Goal: Task Accomplishment & Management: Manage account settings

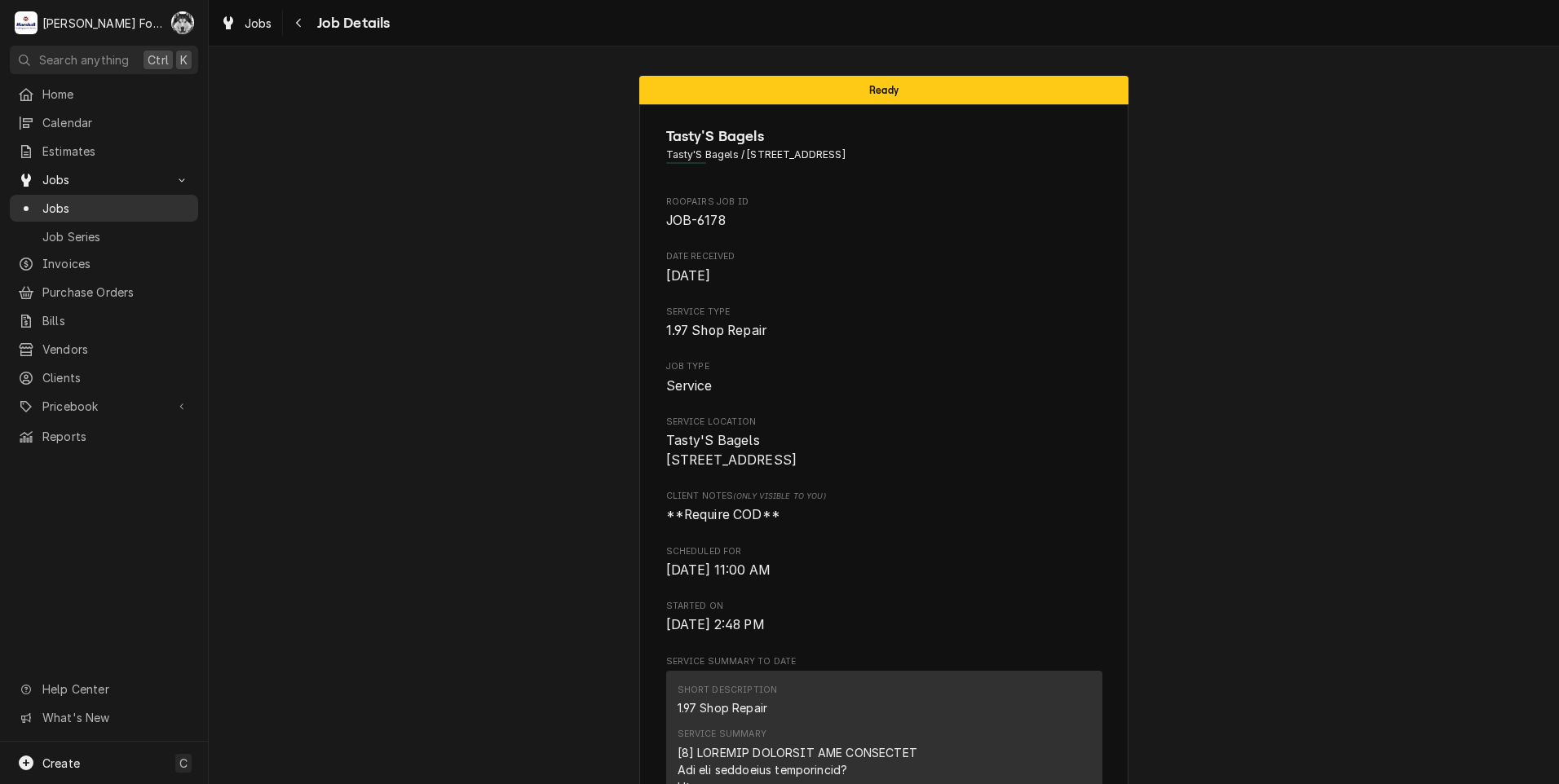
click at [55, 202] on span "Jobs" at bounding box center [116, 208] width 148 height 17
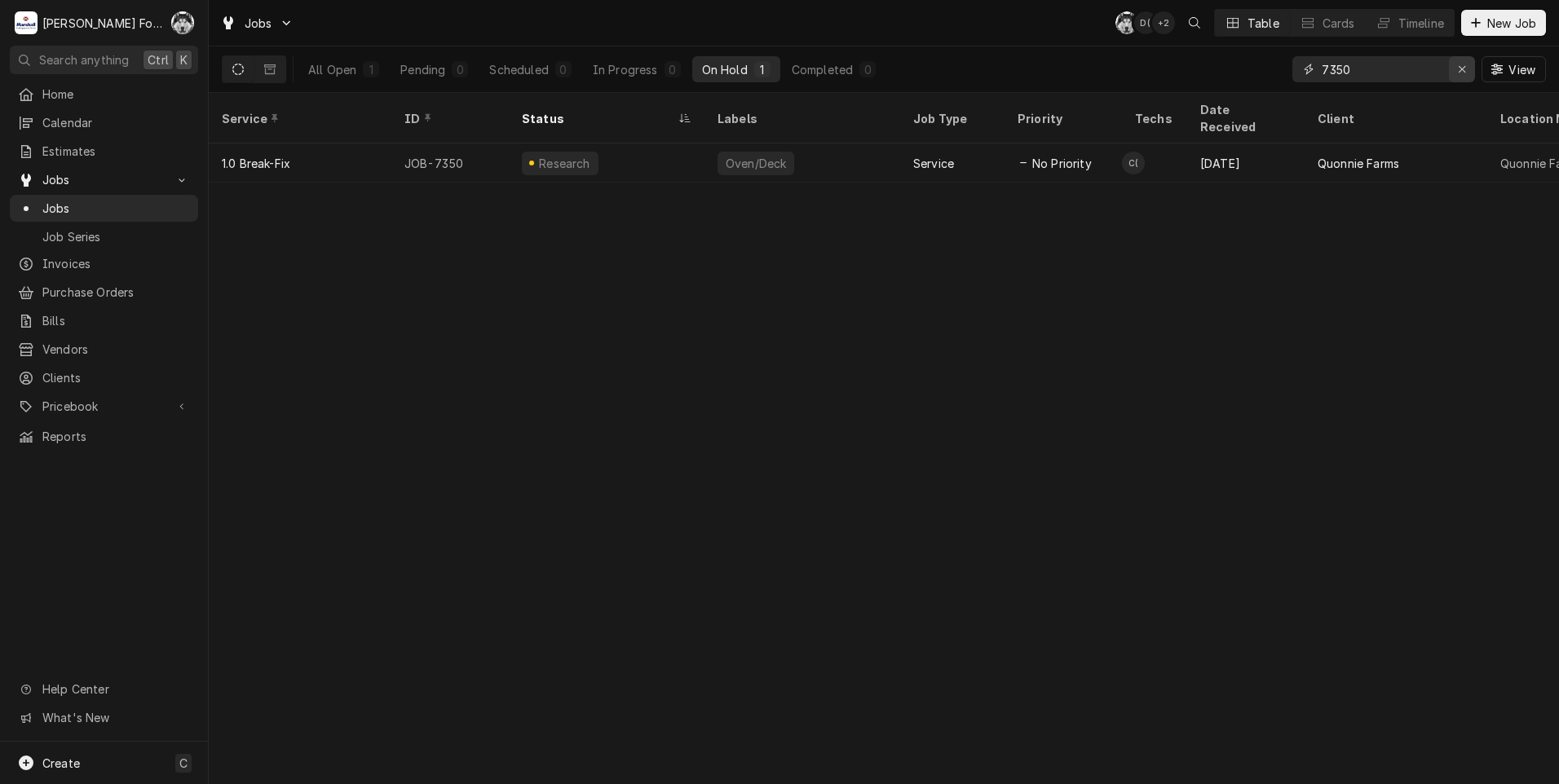
click at [1457, 75] on div "Erase input" at bounding box center [1462, 70] width 17 height 17
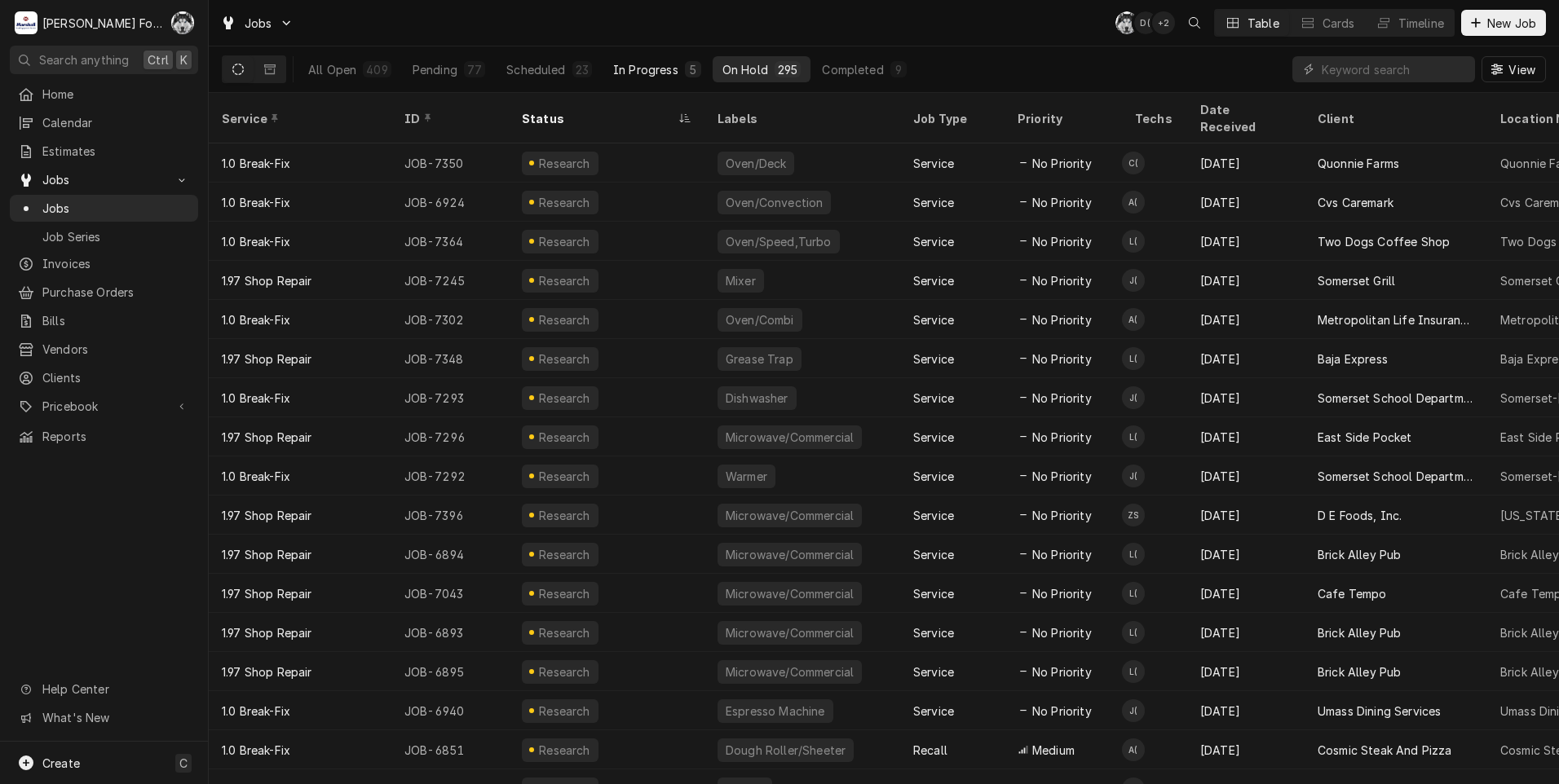
click at [652, 74] on div "In Progress" at bounding box center [645, 70] width 65 height 17
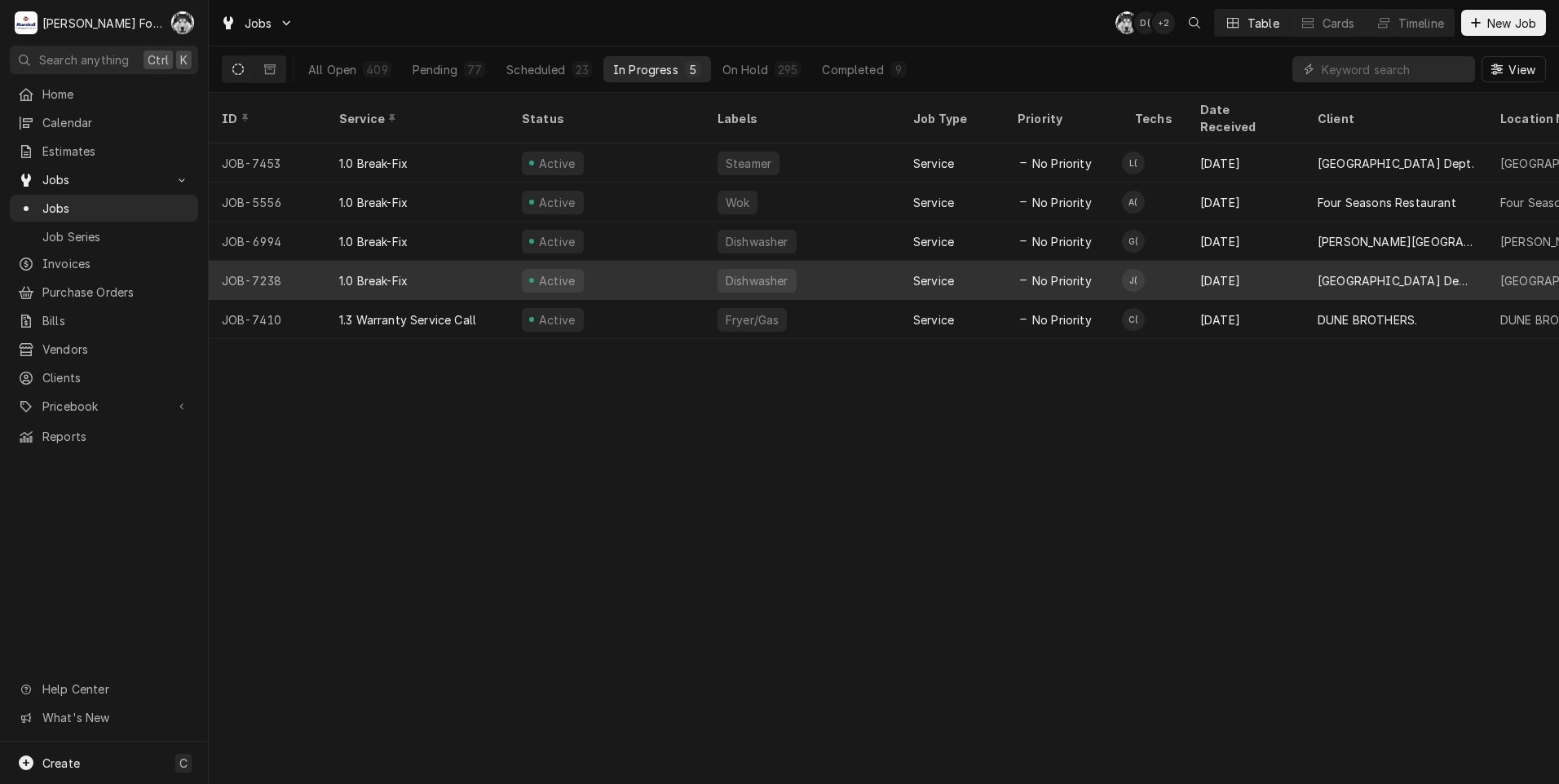
click at [663, 262] on div "Active" at bounding box center [606, 280] width 195 height 39
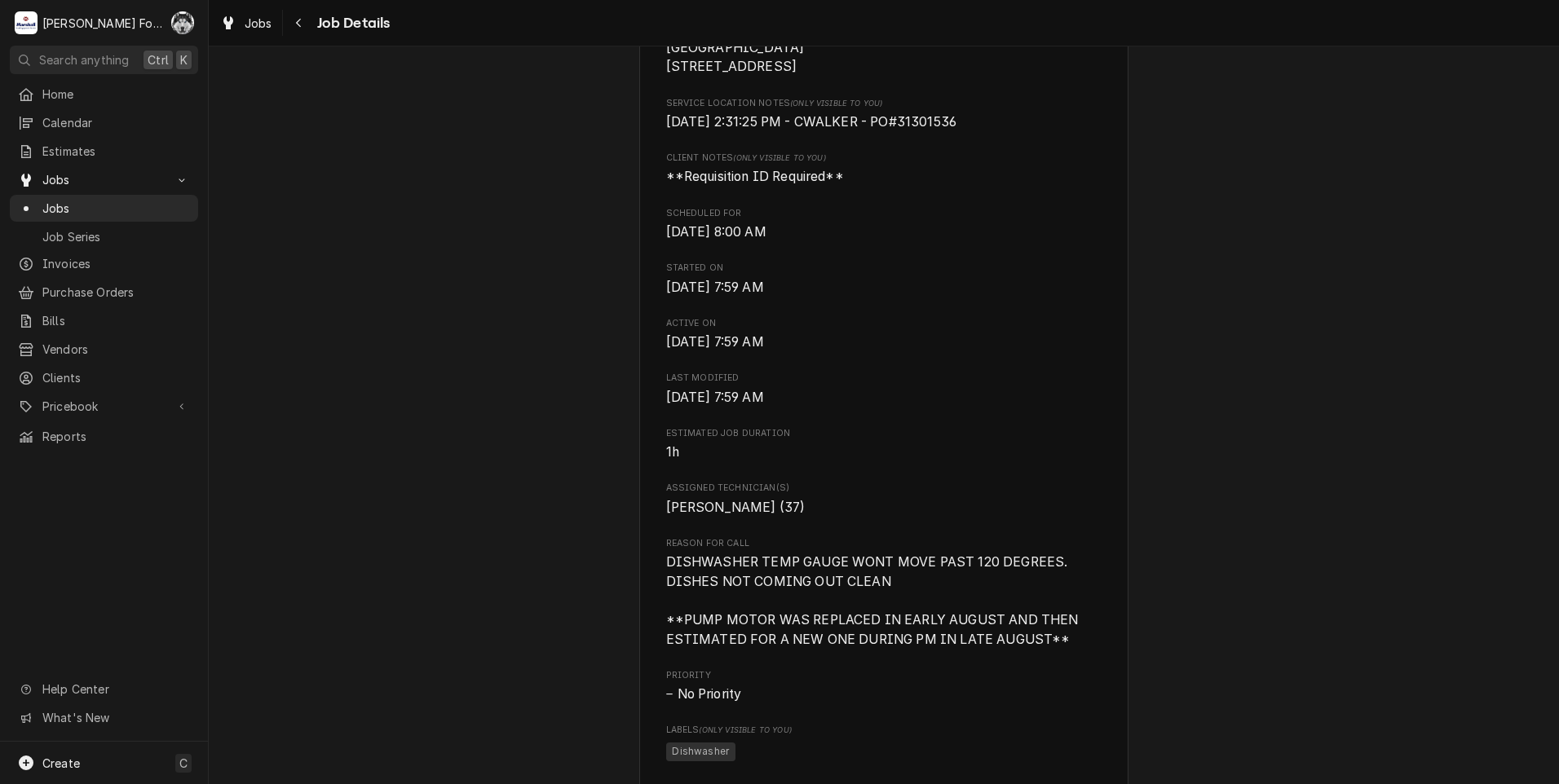
scroll to position [404, 0]
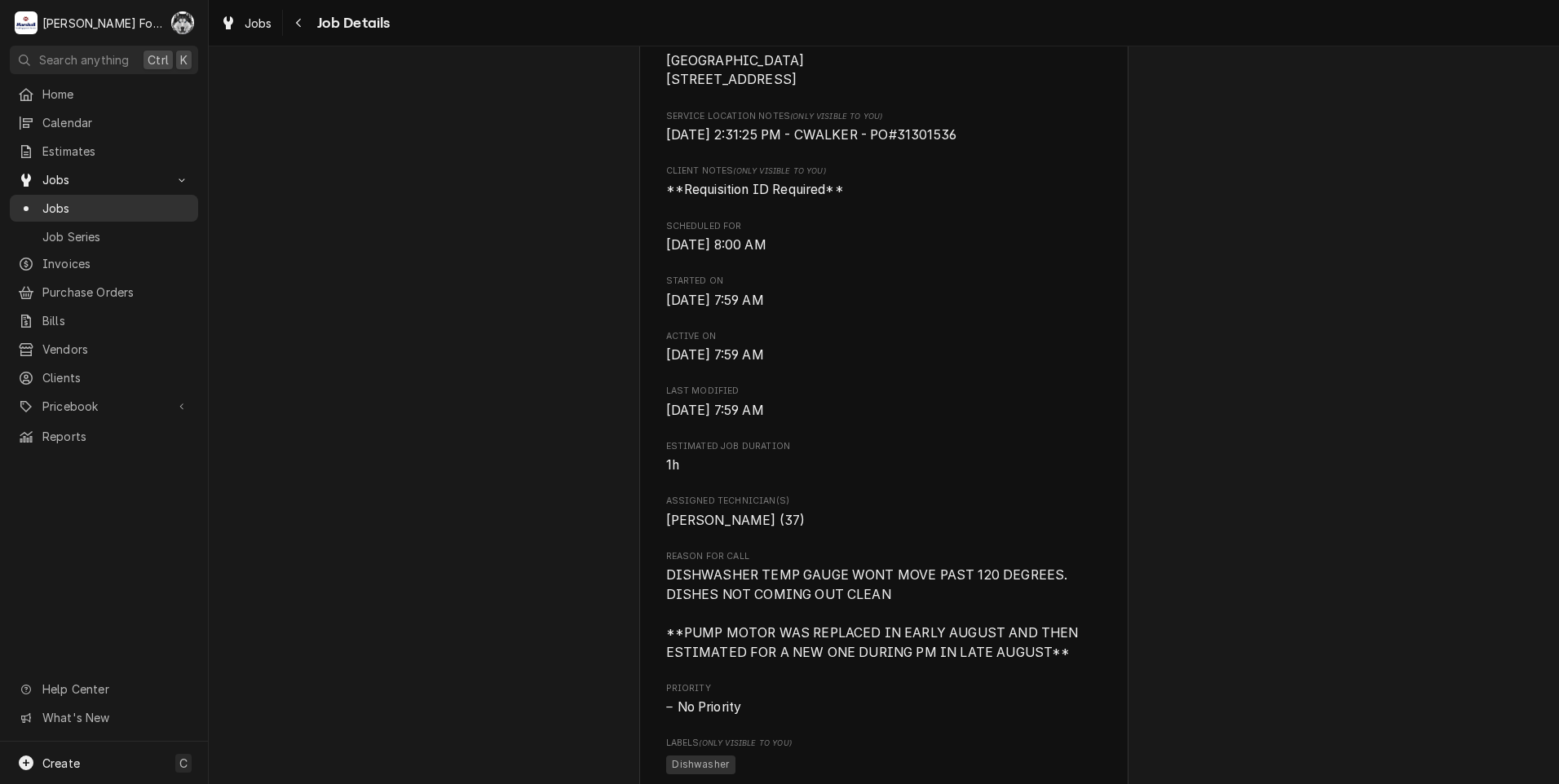
click at [52, 200] on span "Jobs" at bounding box center [116, 208] width 148 height 17
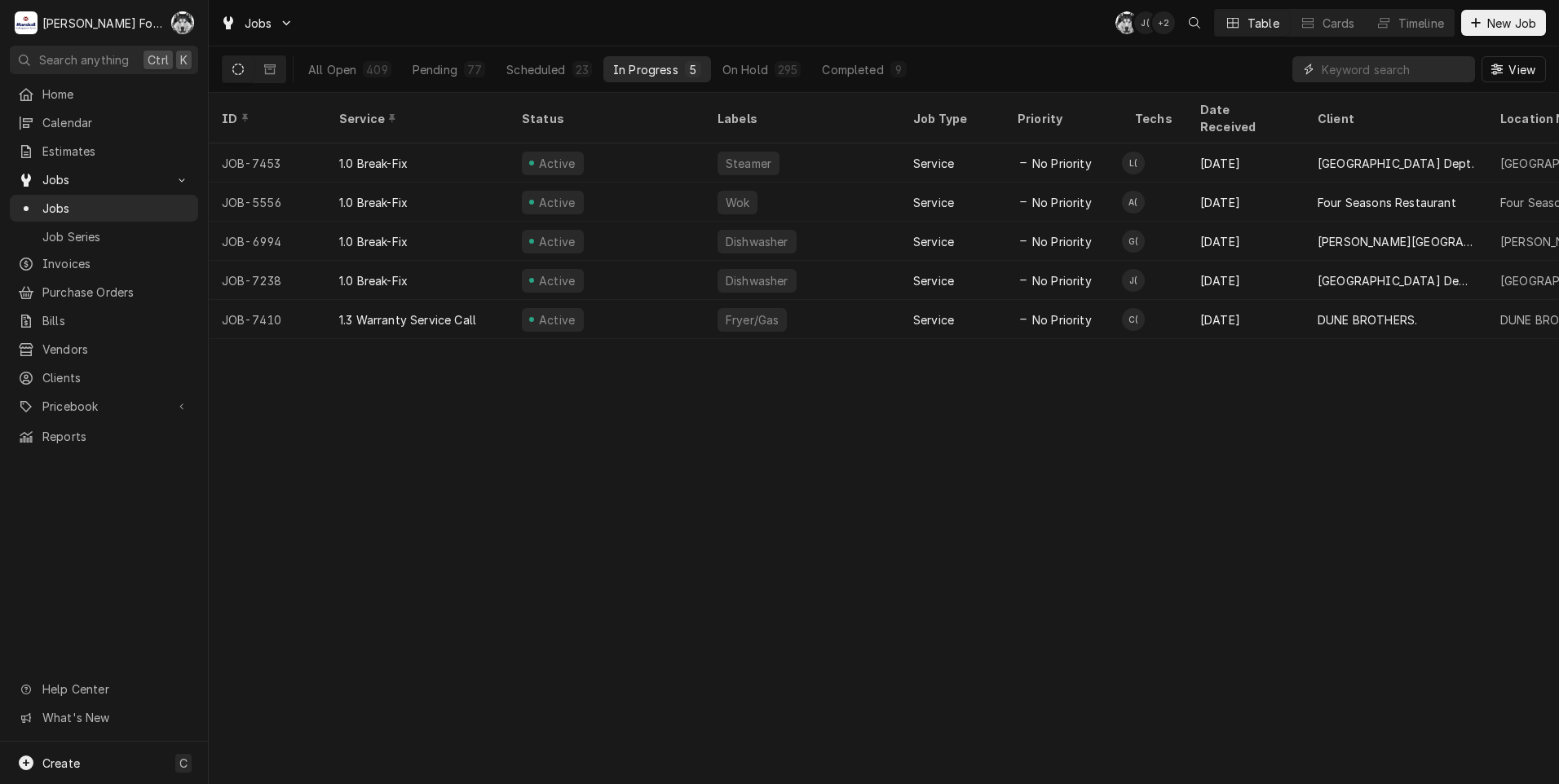
drag, startPoint x: 1355, startPoint y: 67, endPoint x: 1343, endPoint y: 77, distance: 15.6
click at [1350, 73] on input "Dynamic Content Wrapper" at bounding box center [1394, 69] width 145 height 26
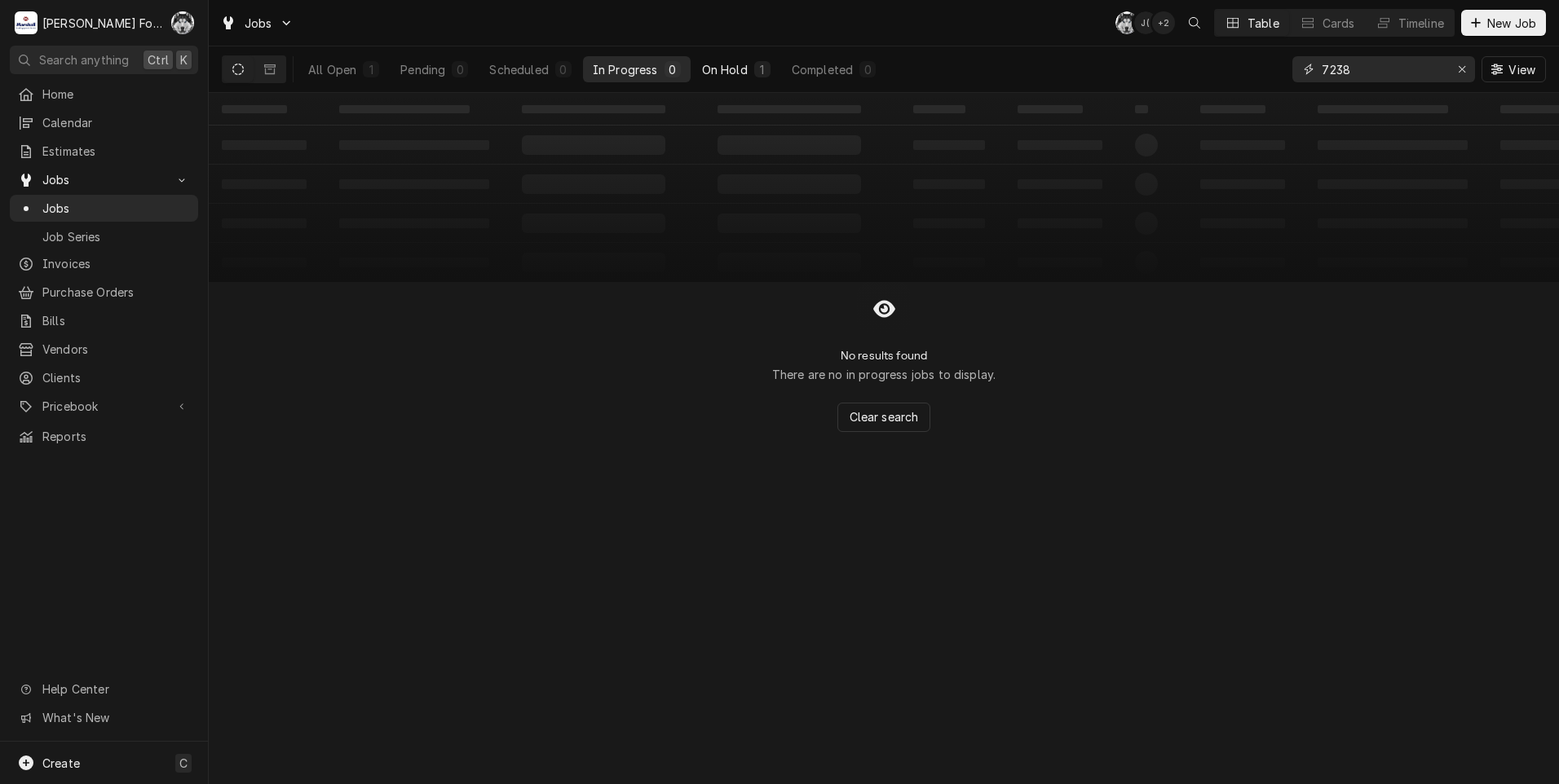
type input "7238"
click at [719, 71] on div "On Hold" at bounding box center [724, 70] width 46 height 17
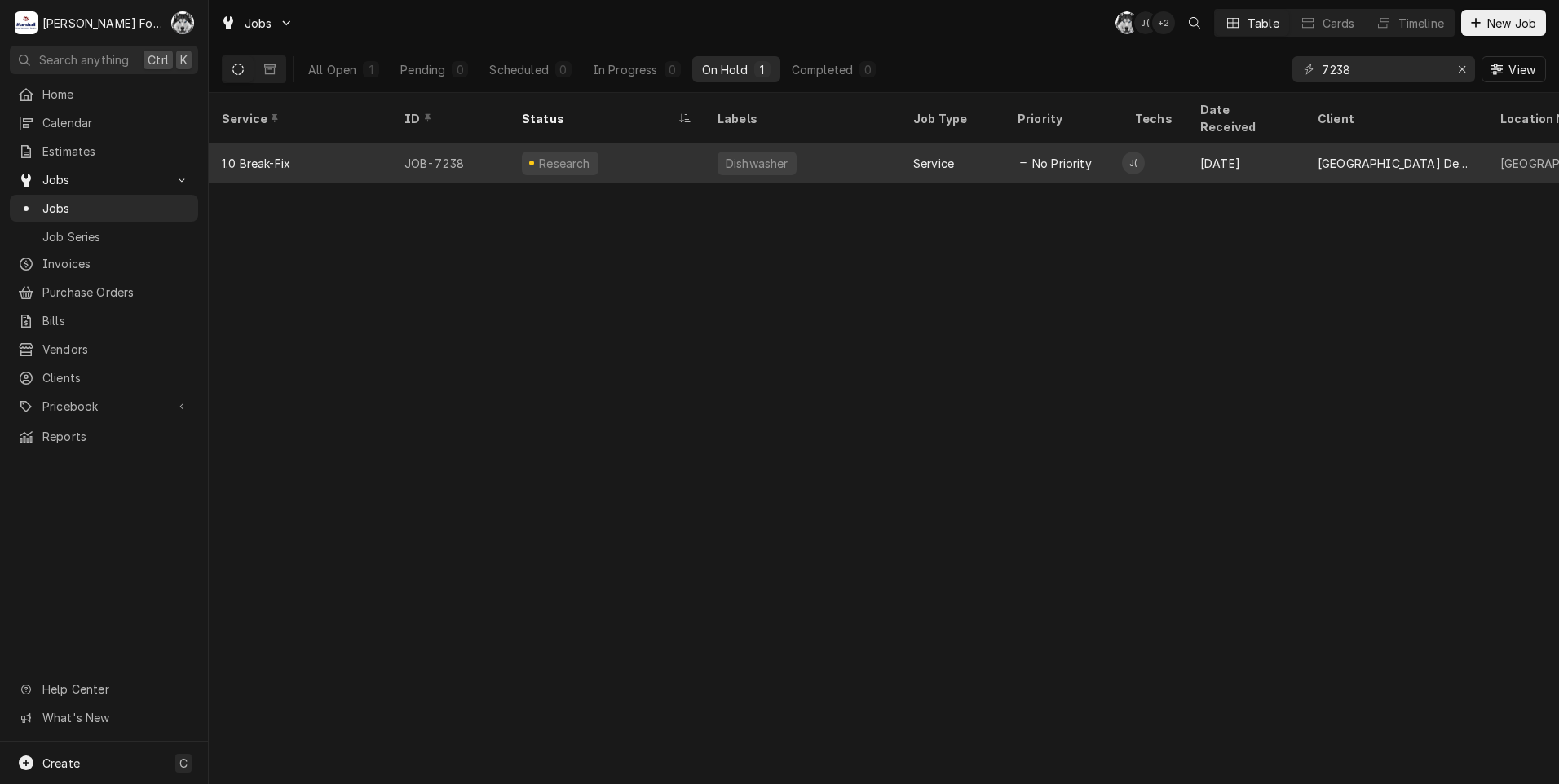
click at [645, 145] on div "Research" at bounding box center [606, 162] width 195 height 39
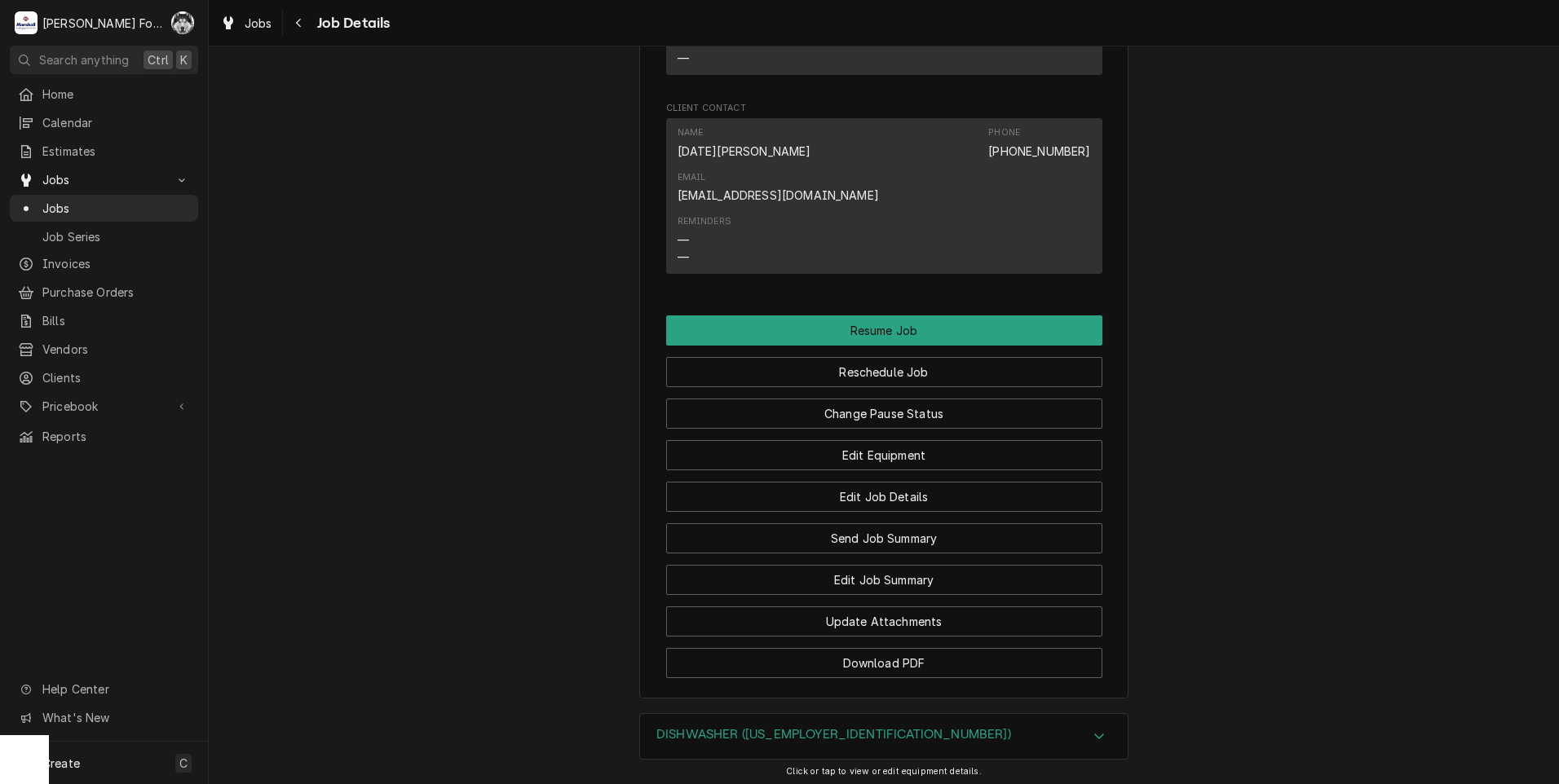
scroll to position [1978, 0]
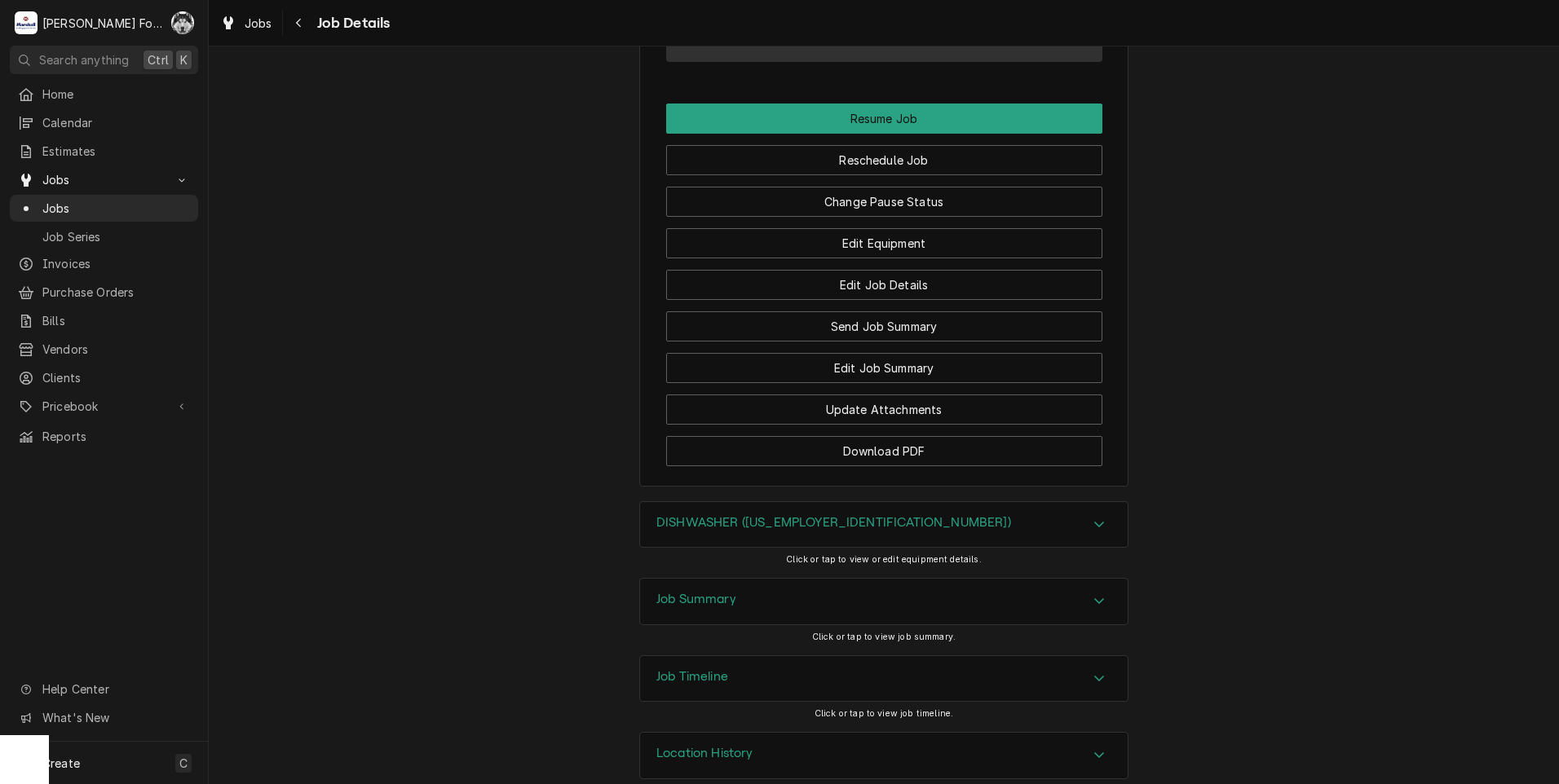
click at [764, 579] on div "Job Summary" at bounding box center [884, 602] width 488 height 46
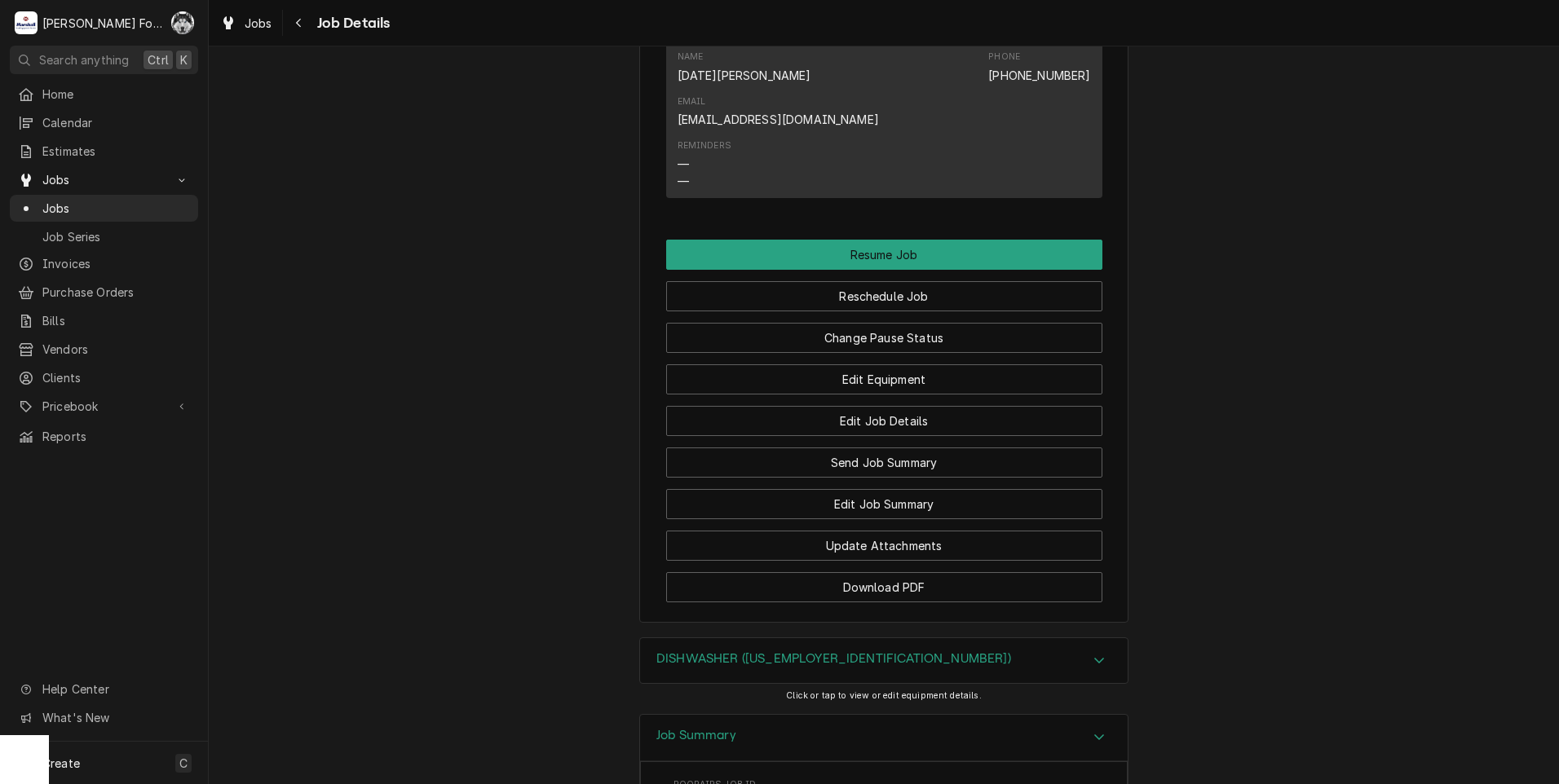
scroll to position [2386, 0]
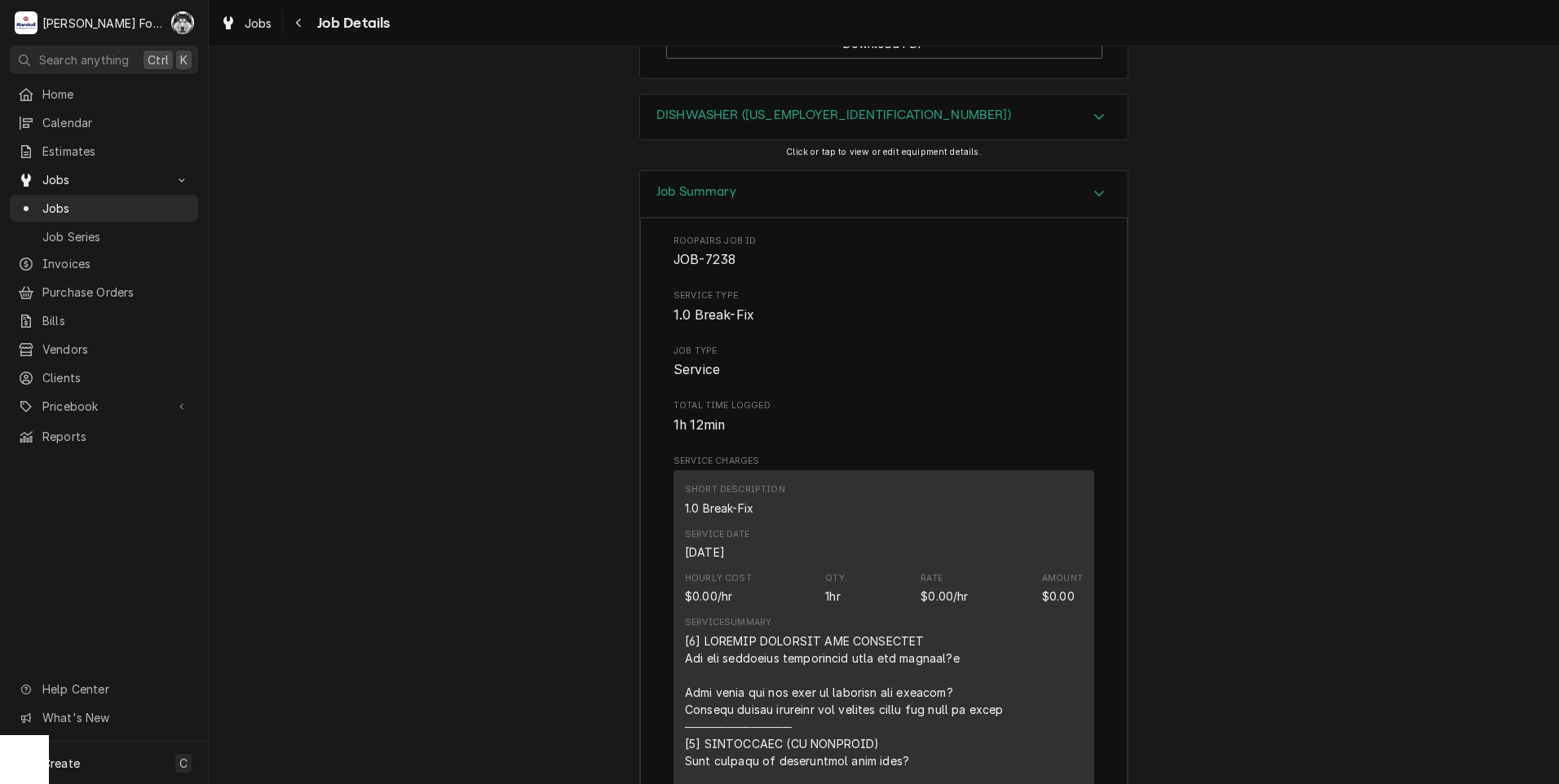
click at [788, 107] on h3 "DISHWASHER (85-1000161)" at bounding box center [834, 115] width 355 height 16
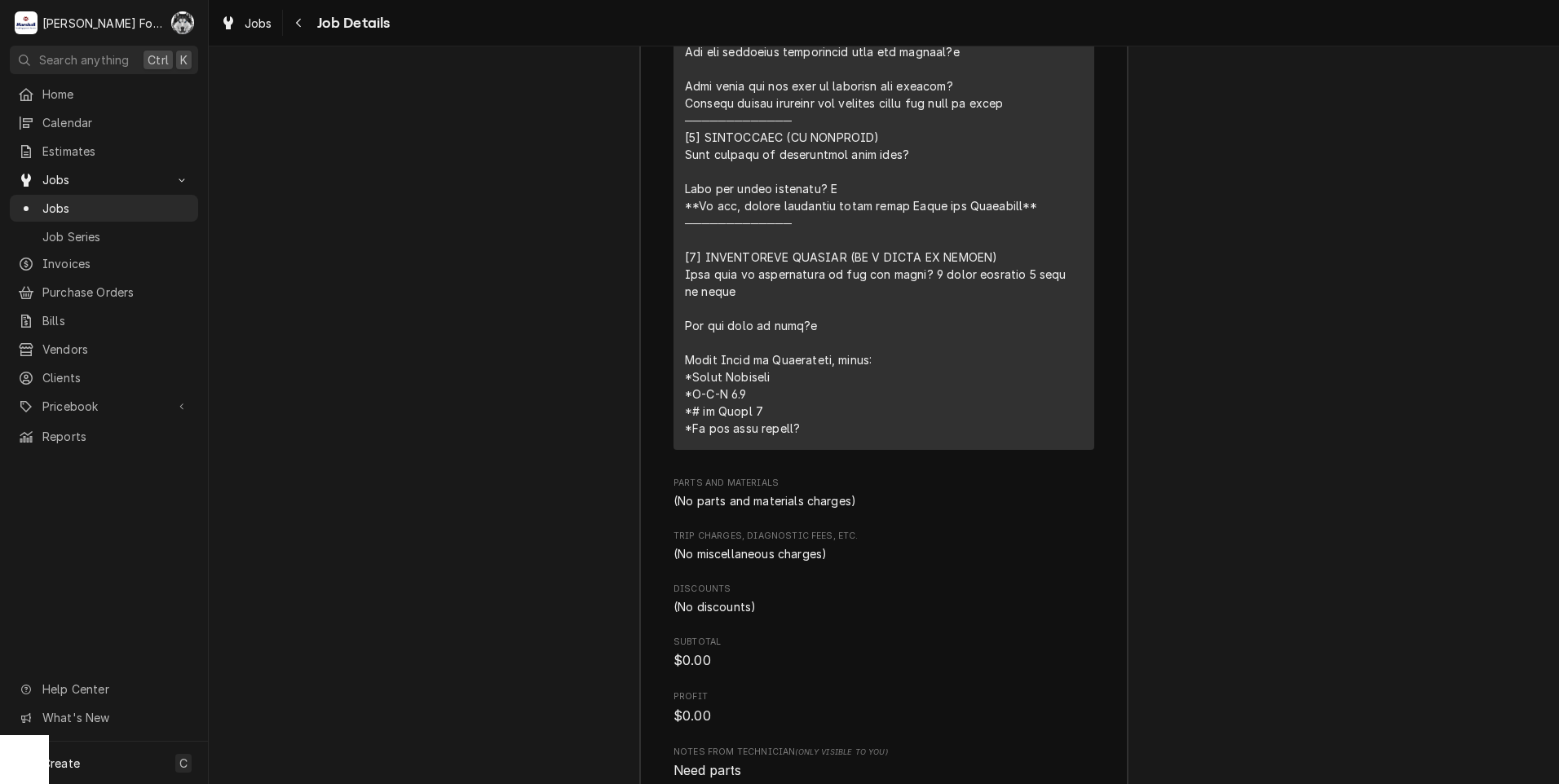
scroll to position [3788, 0]
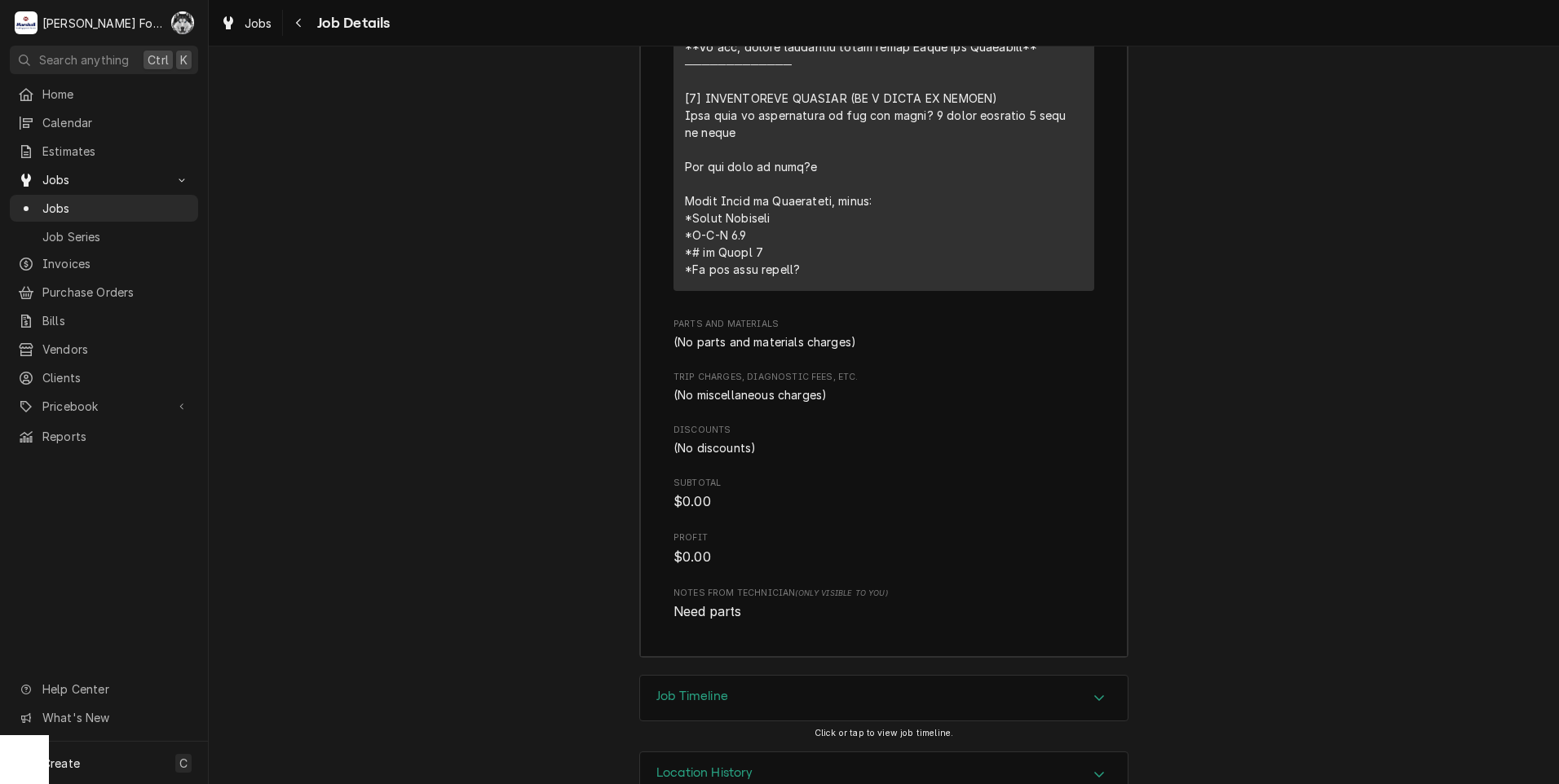
click at [732, 676] on div "Job Timeline" at bounding box center [884, 699] width 488 height 46
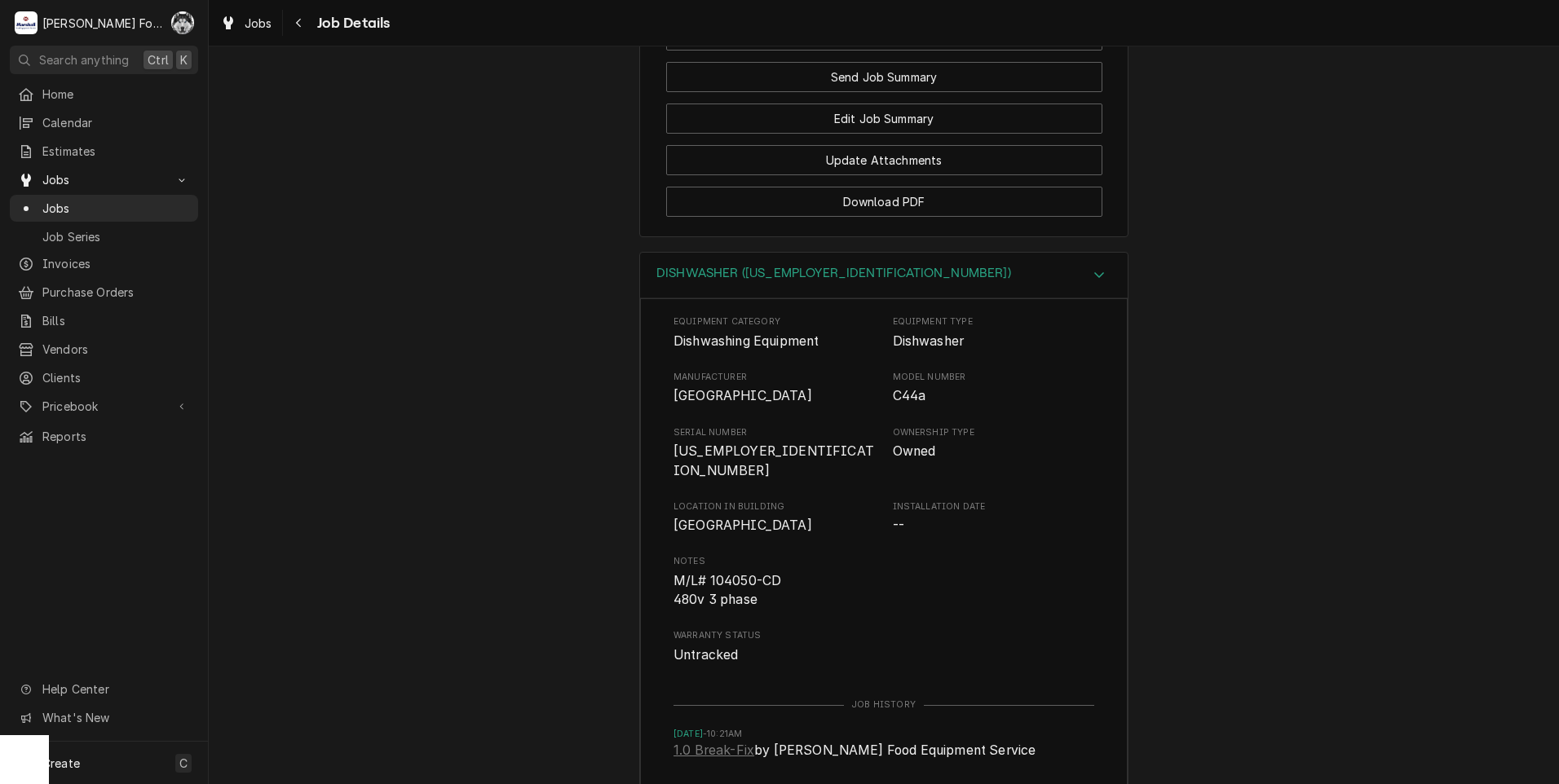
scroll to position [2080, 0]
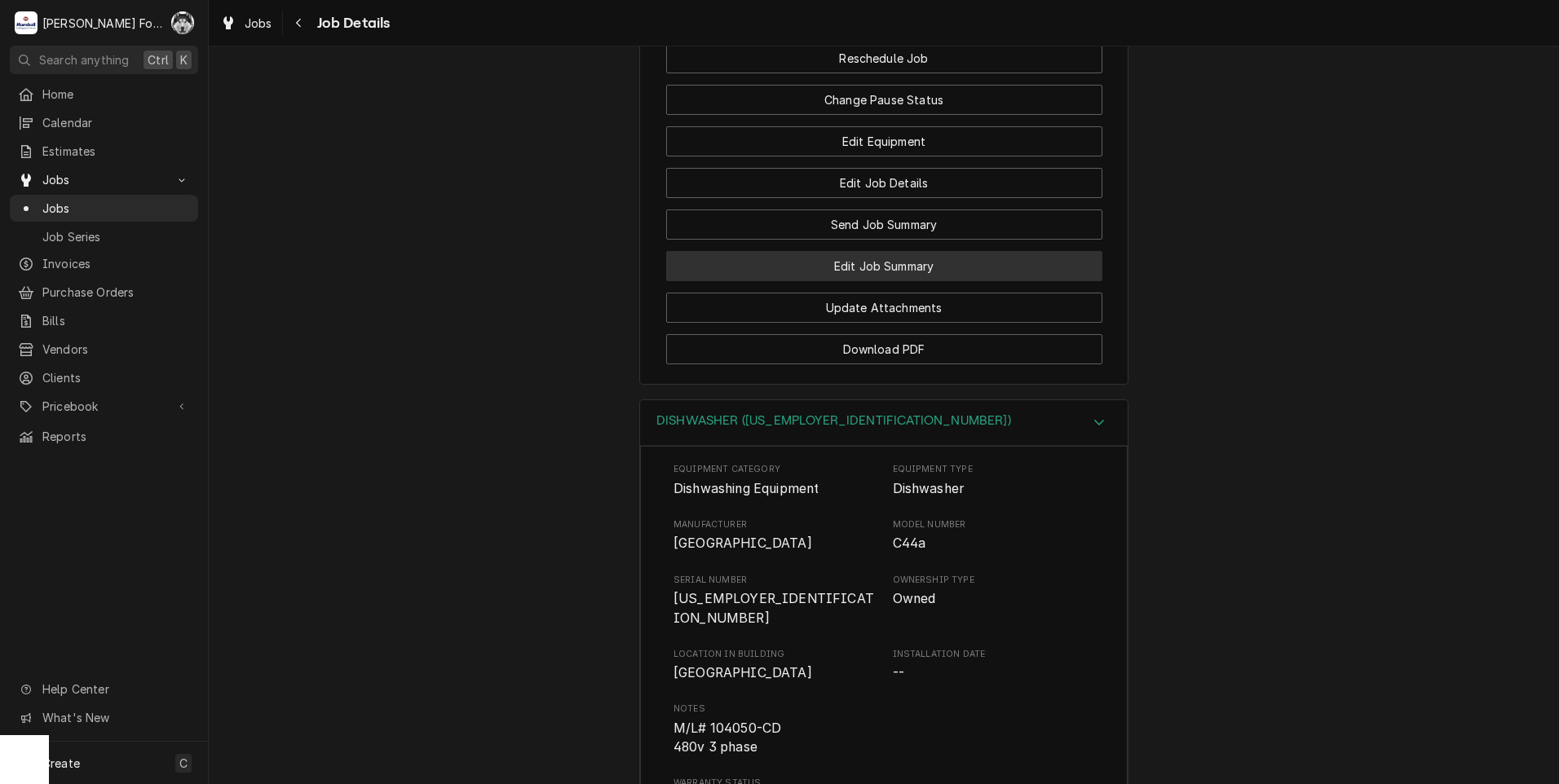
click at [868, 251] on button "Edit Job Summary" at bounding box center [884, 266] width 437 height 30
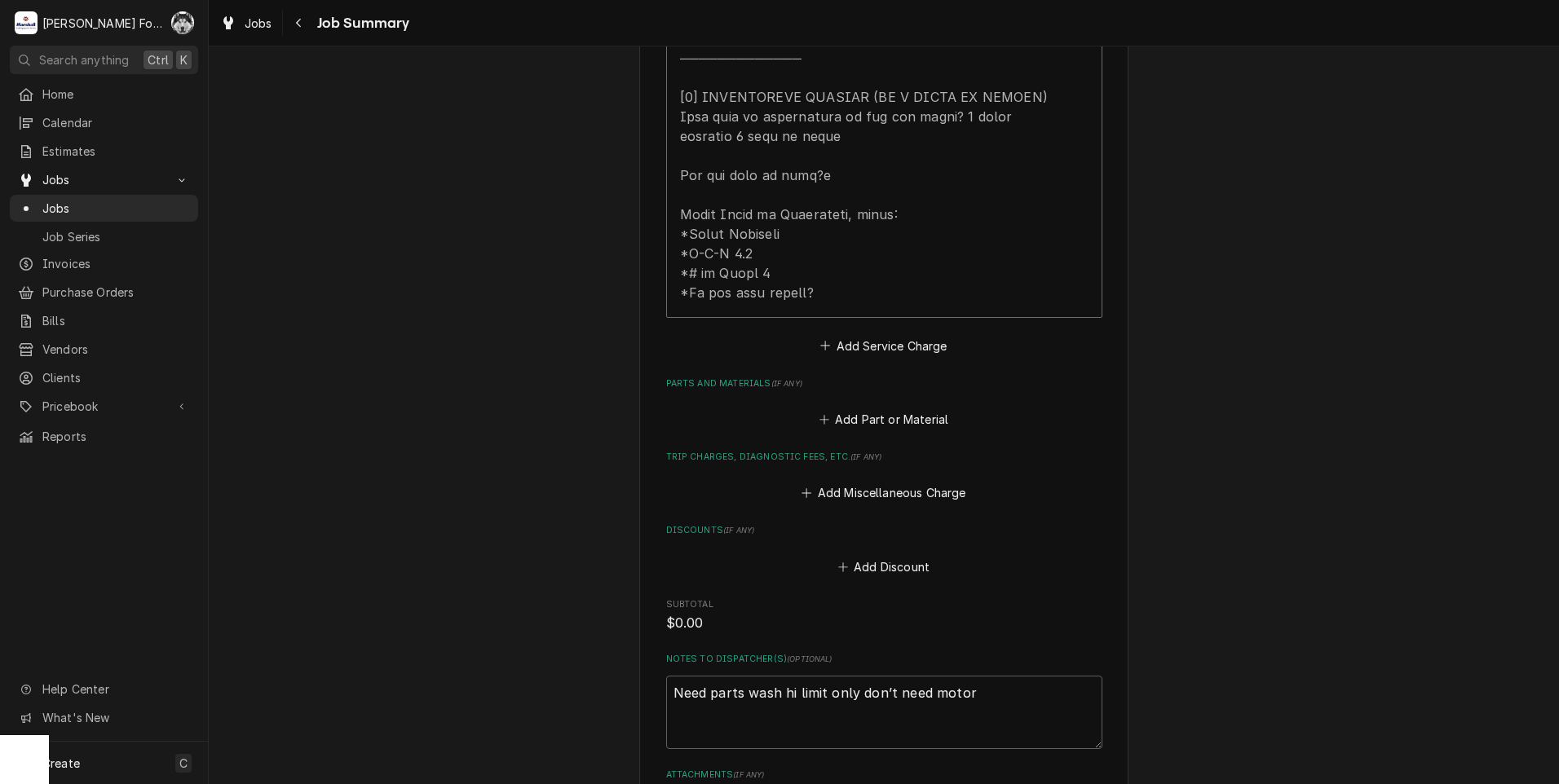
scroll to position [951, 0]
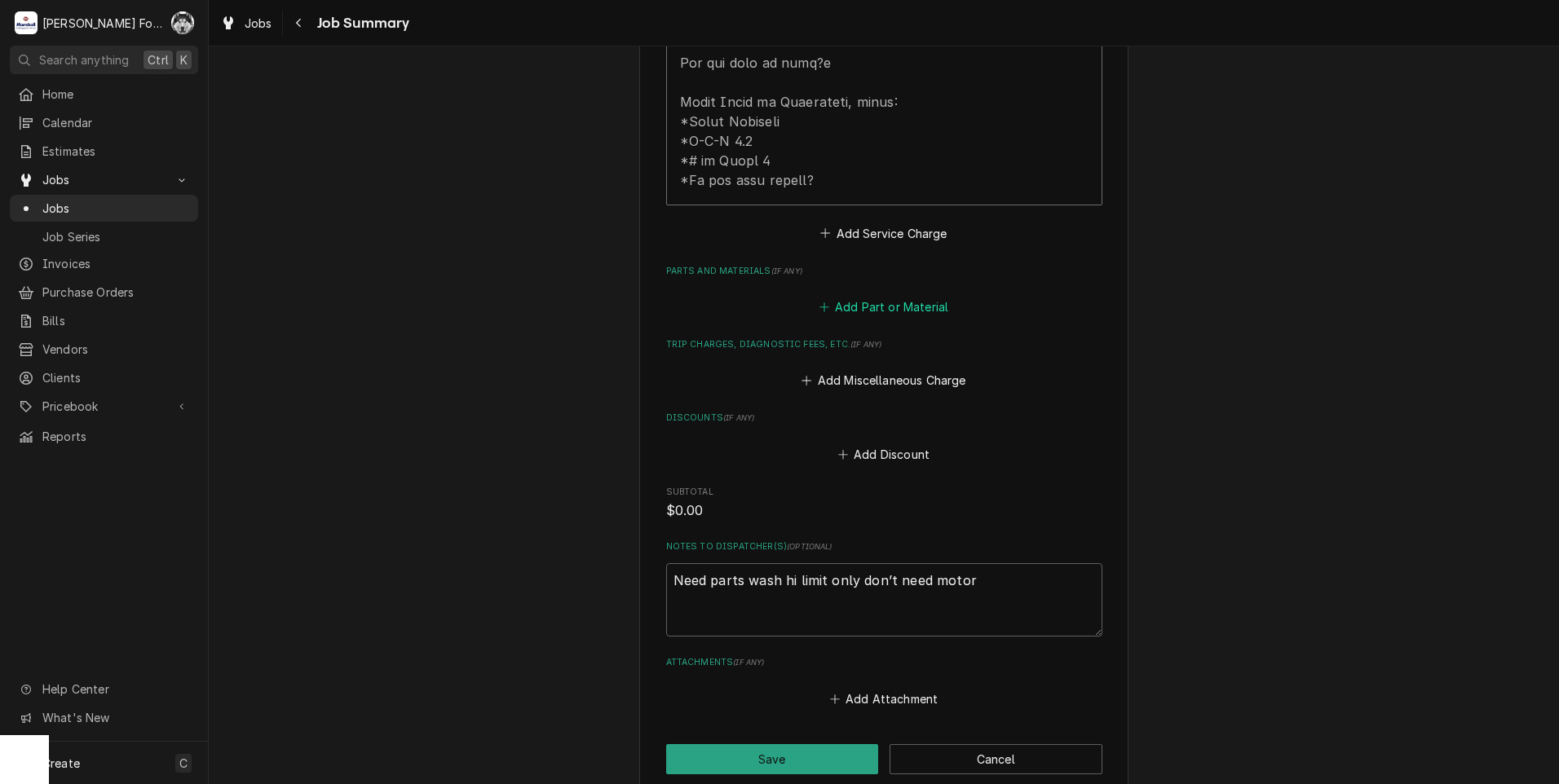
click at [867, 304] on button "Add Part or Material" at bounding box center [883, 307] width 135 height 23
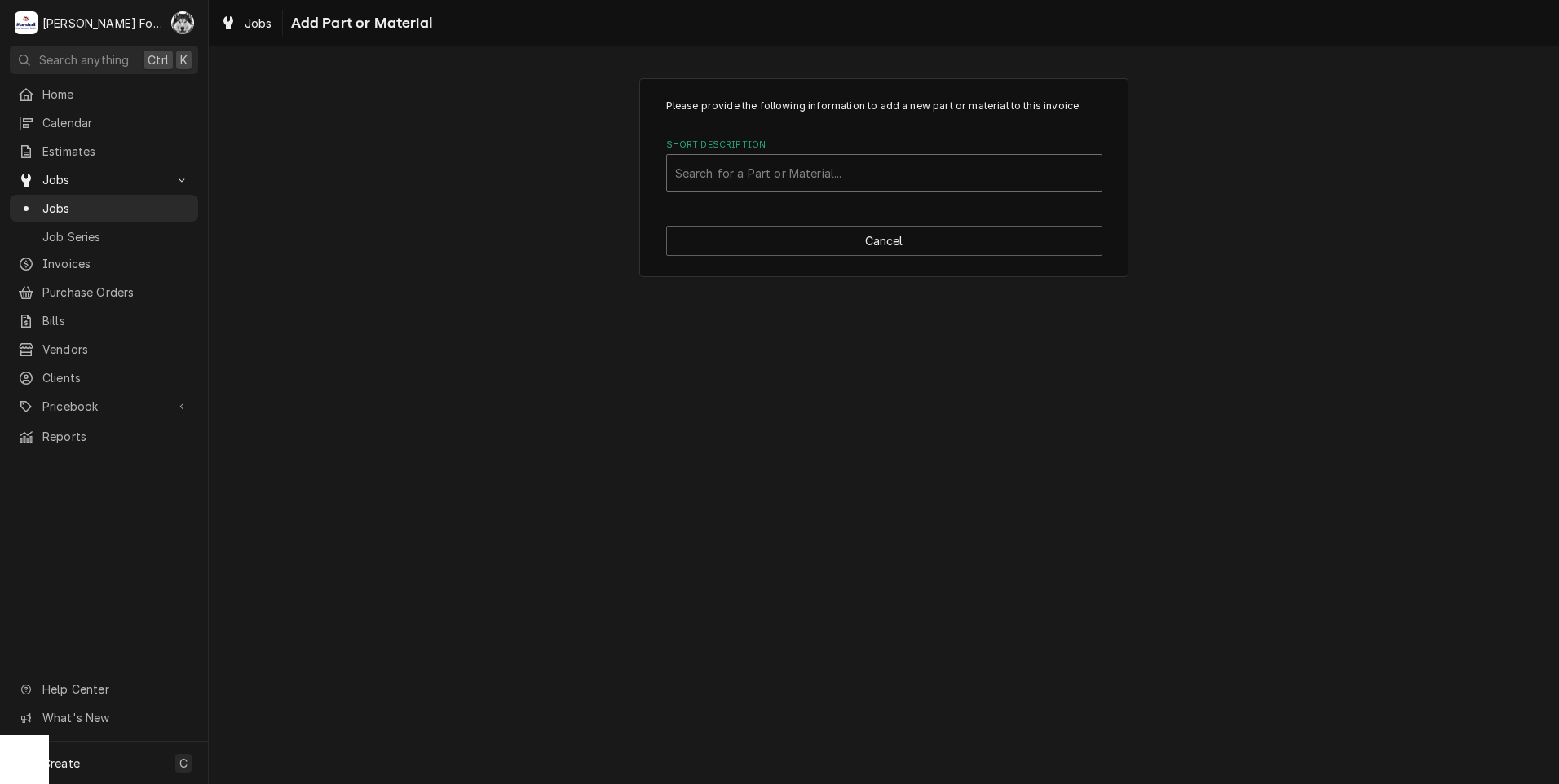
click at [817, 178] on div "Short Description" at bounding box center [884, 172] width 418 height 29
type input "00-271123"
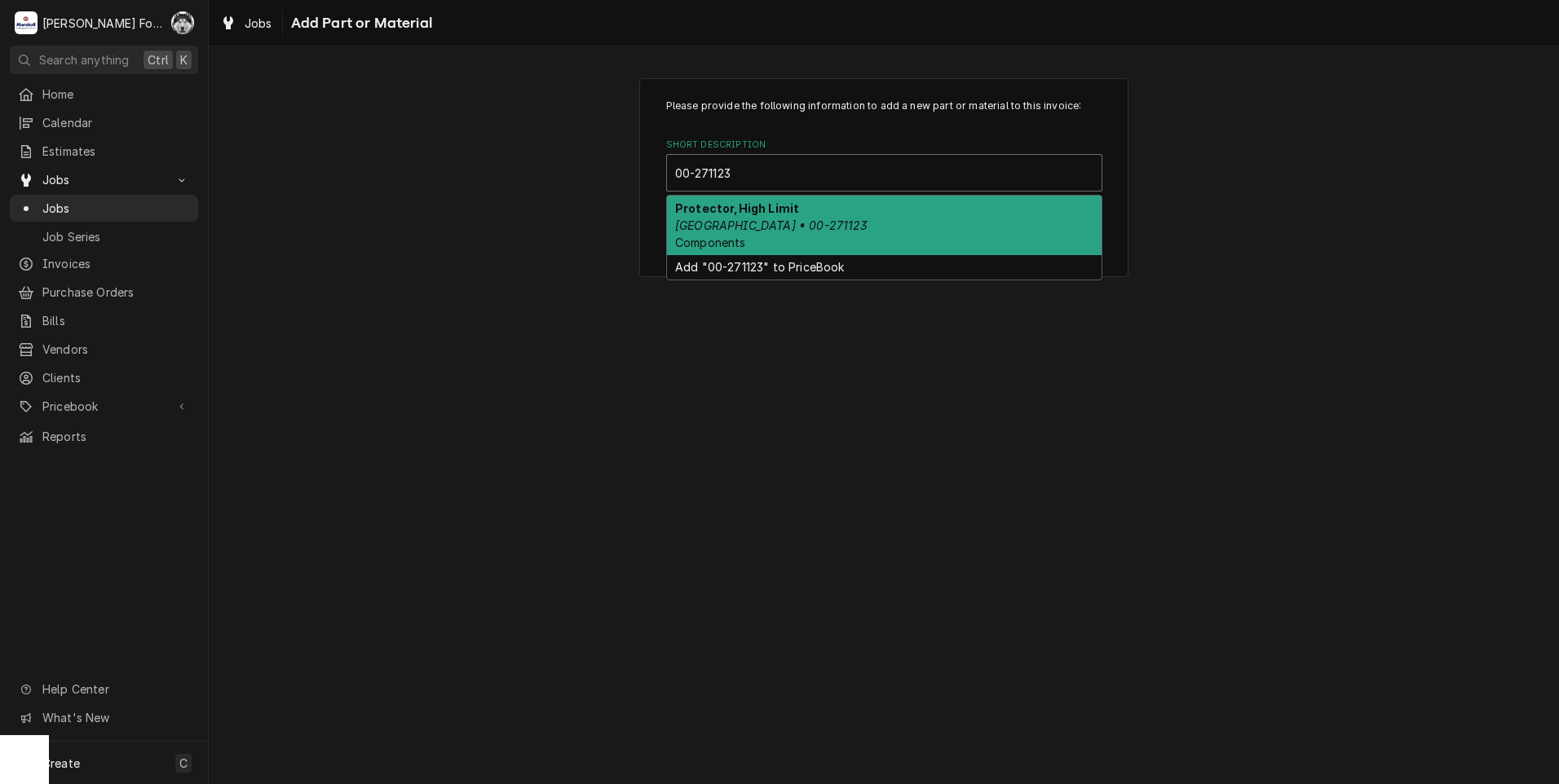
click at [738, 237] on span "Components" at bounding box center [710, 242] width 71 height 14
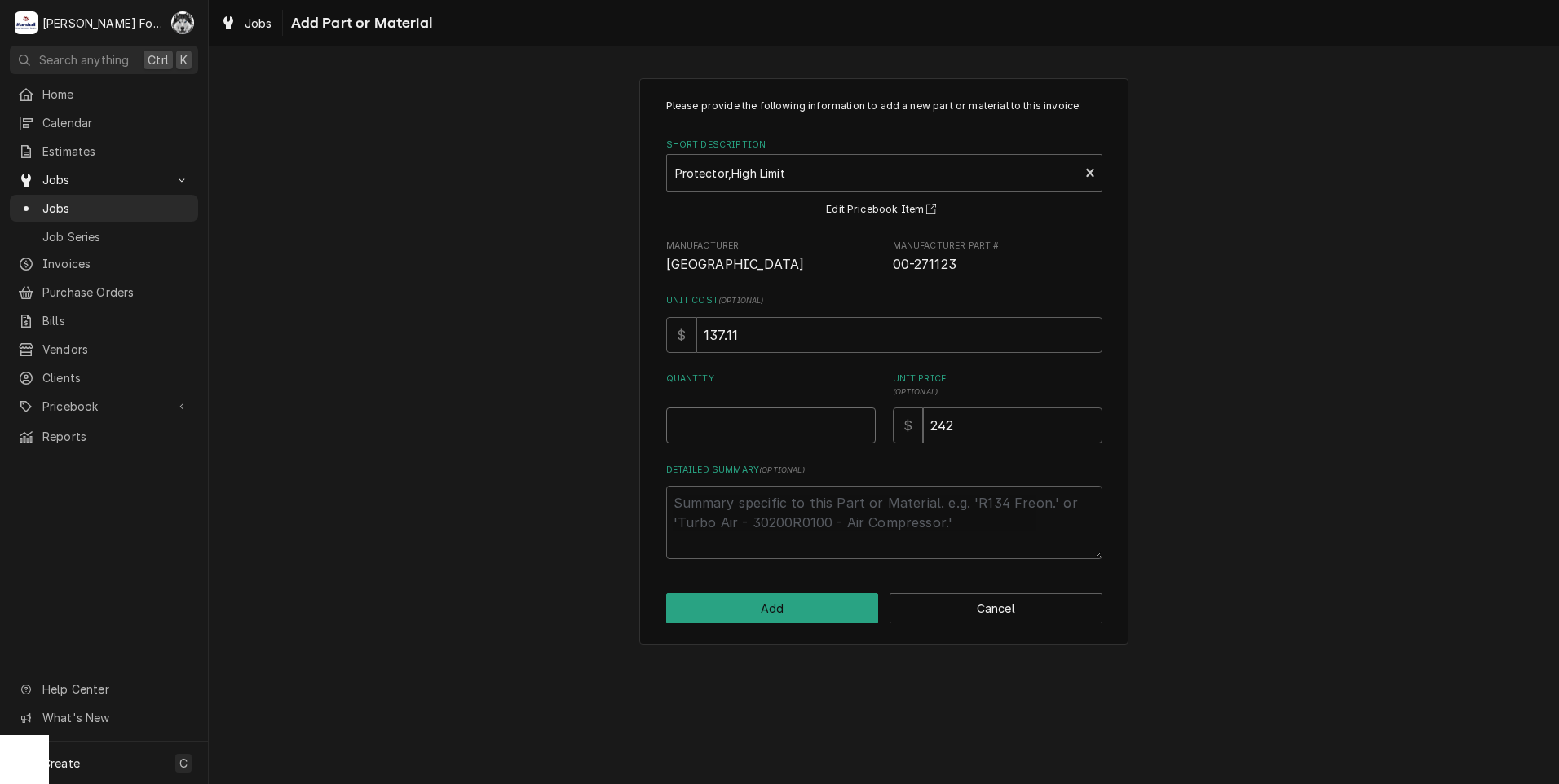
type textarea "x"
type input "0.5"
click at [863, 423] on input "0.5" at bounding box center [770, 425] width 209 height 36
type textarea "x"
type input "1"
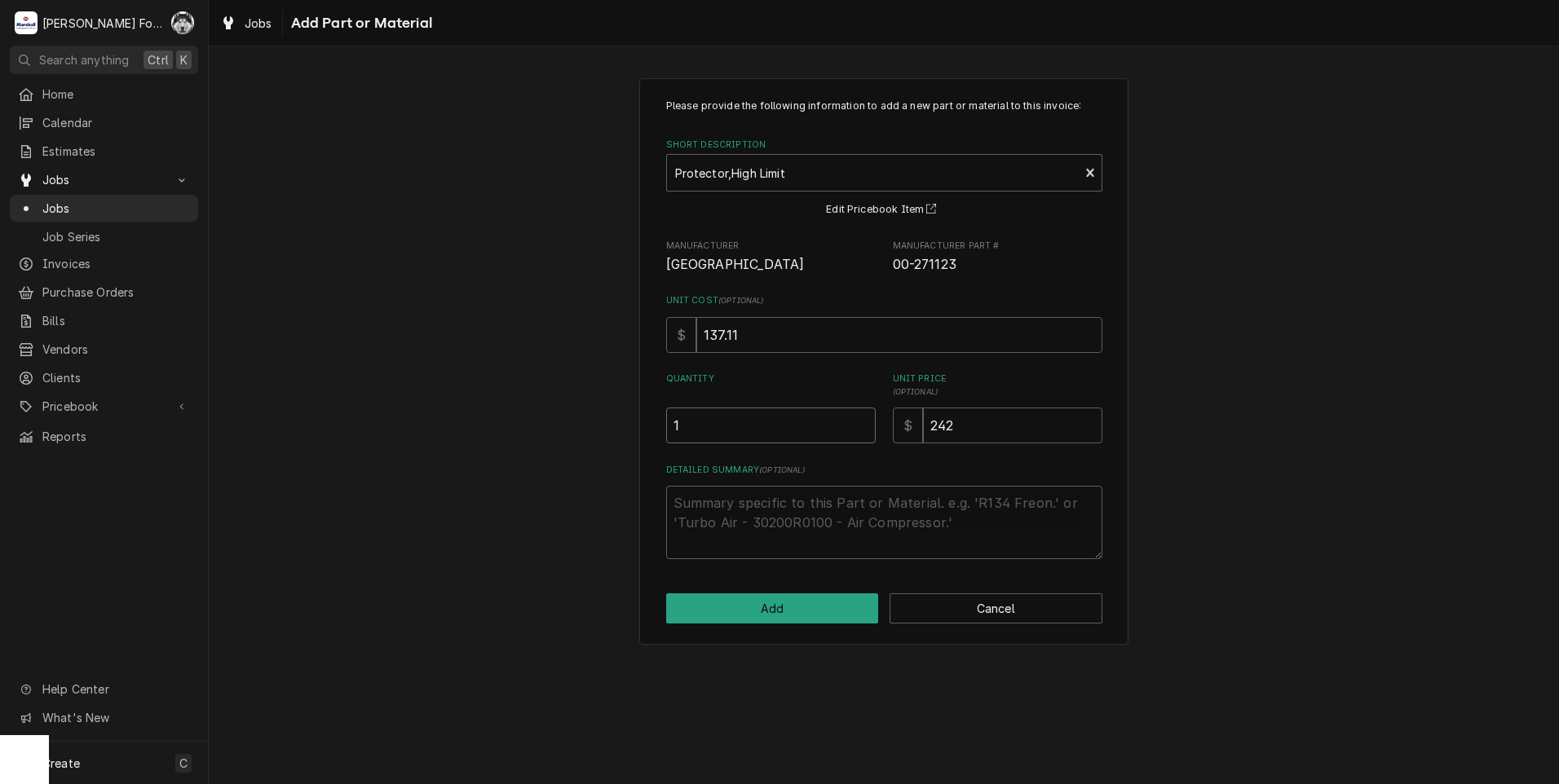
click at [863, 422] on input "1" at bounding box center [770, 425] width 209 height 36
click at [791, 610] on button "Add" at bounding box center [772, 608] width 213 height 30
type textarea "x"
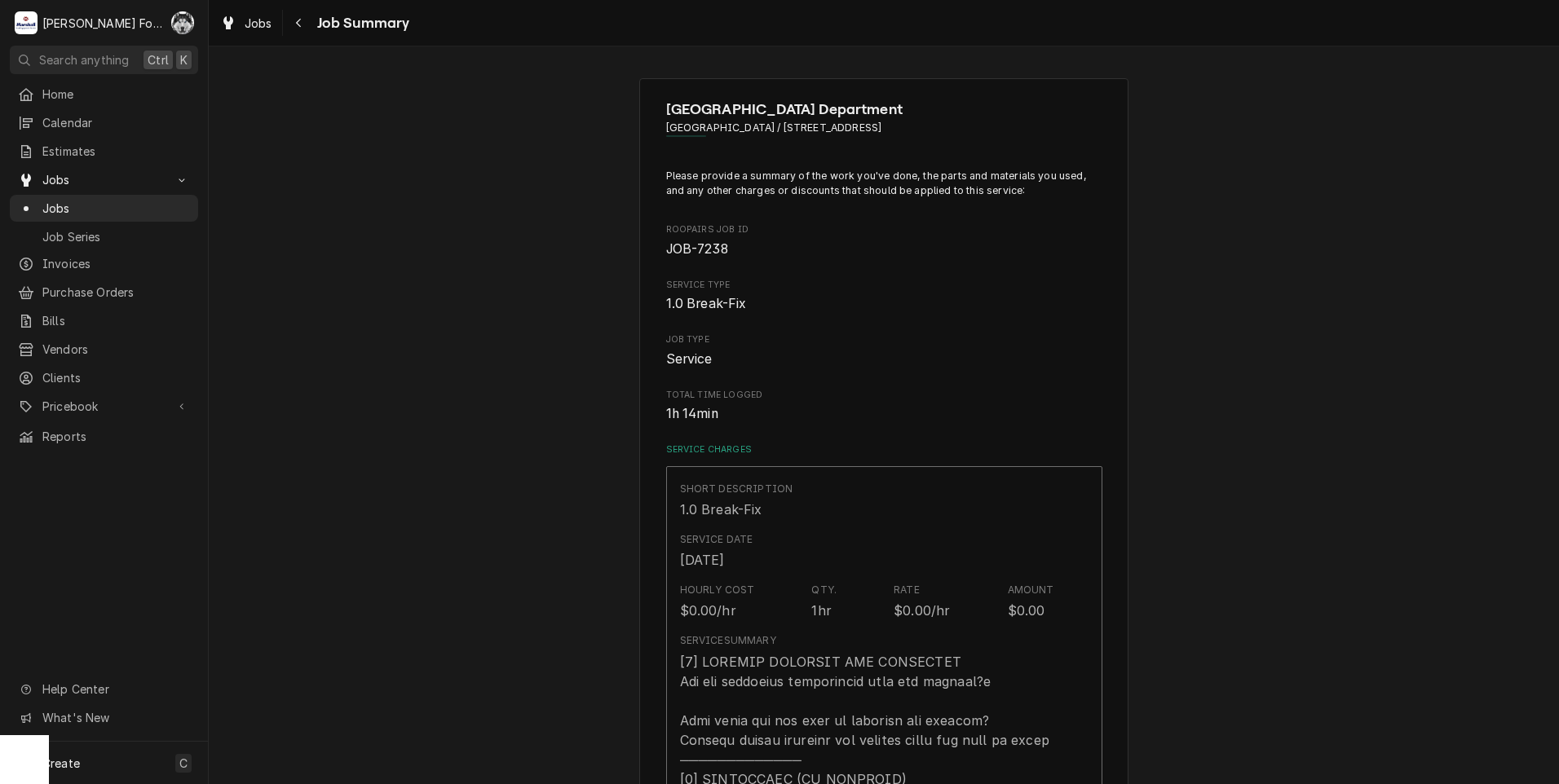
scroll to position [951, 0]
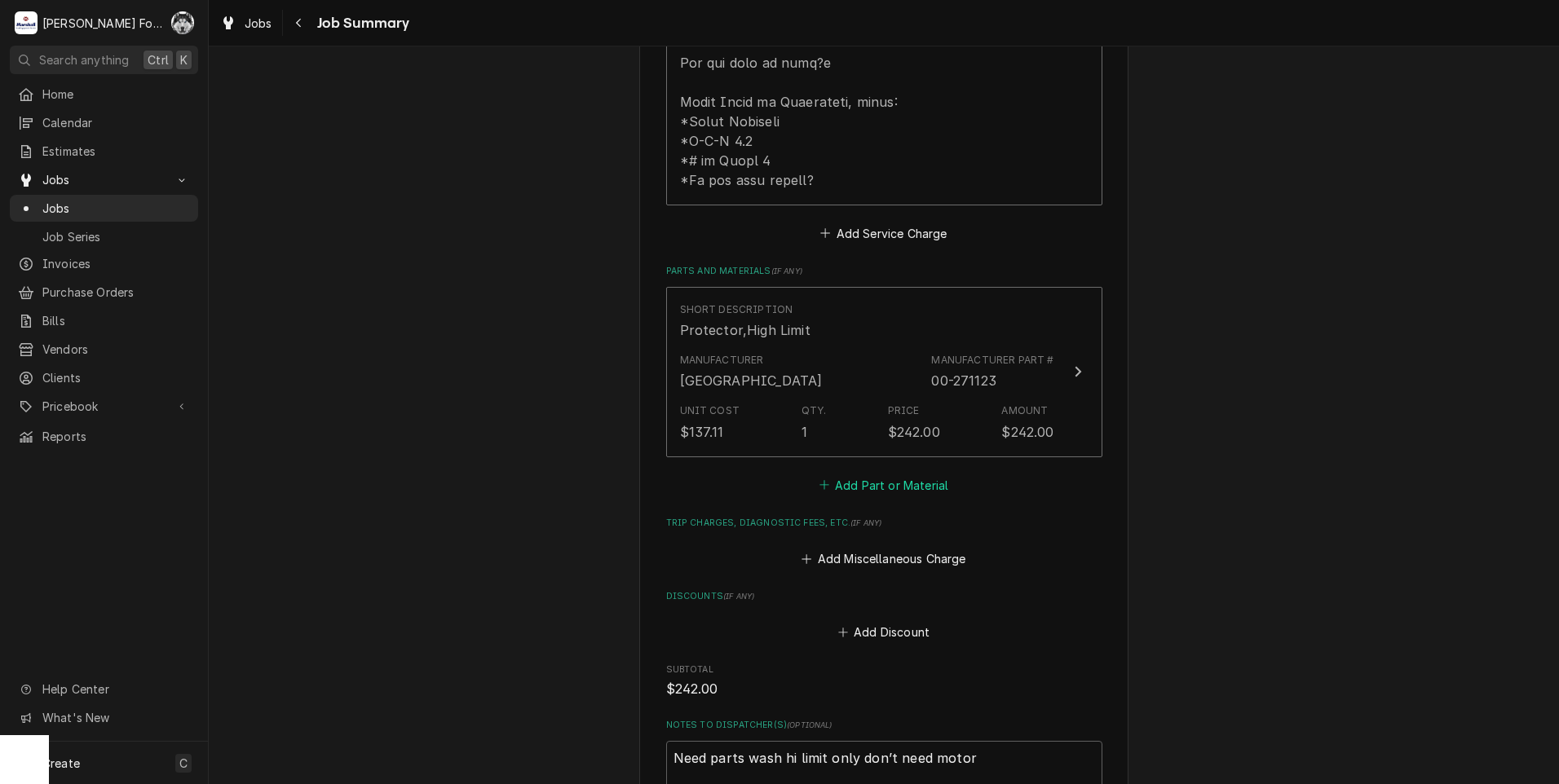
click at [864, 488] on button "Add Part or Material" at bounding box center [883, 484] width 135 height 23
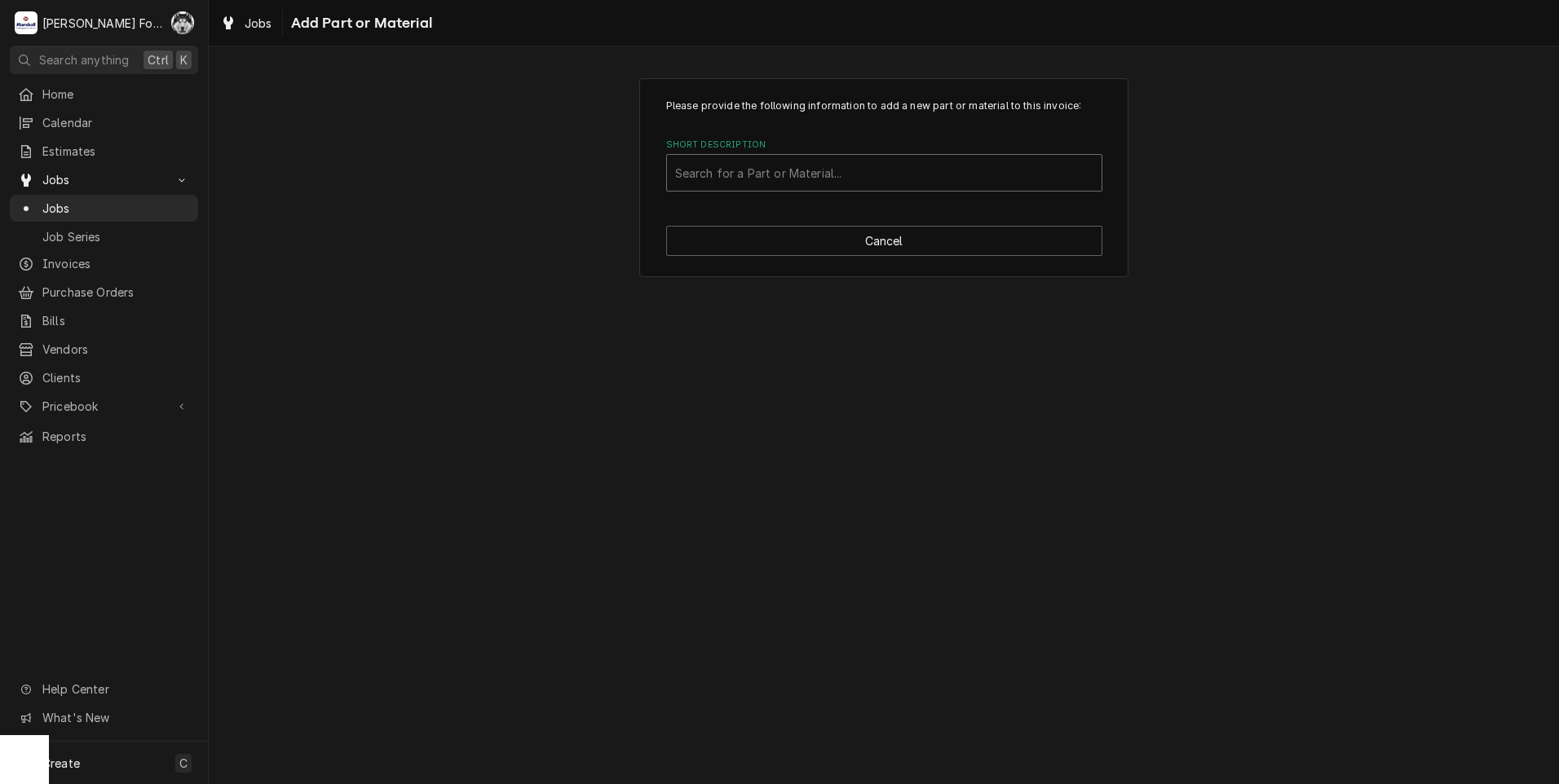
click at [796, 172] on div "Short Description" at bounding box center [884, 172] width 418 height 29
type input "ssdt"
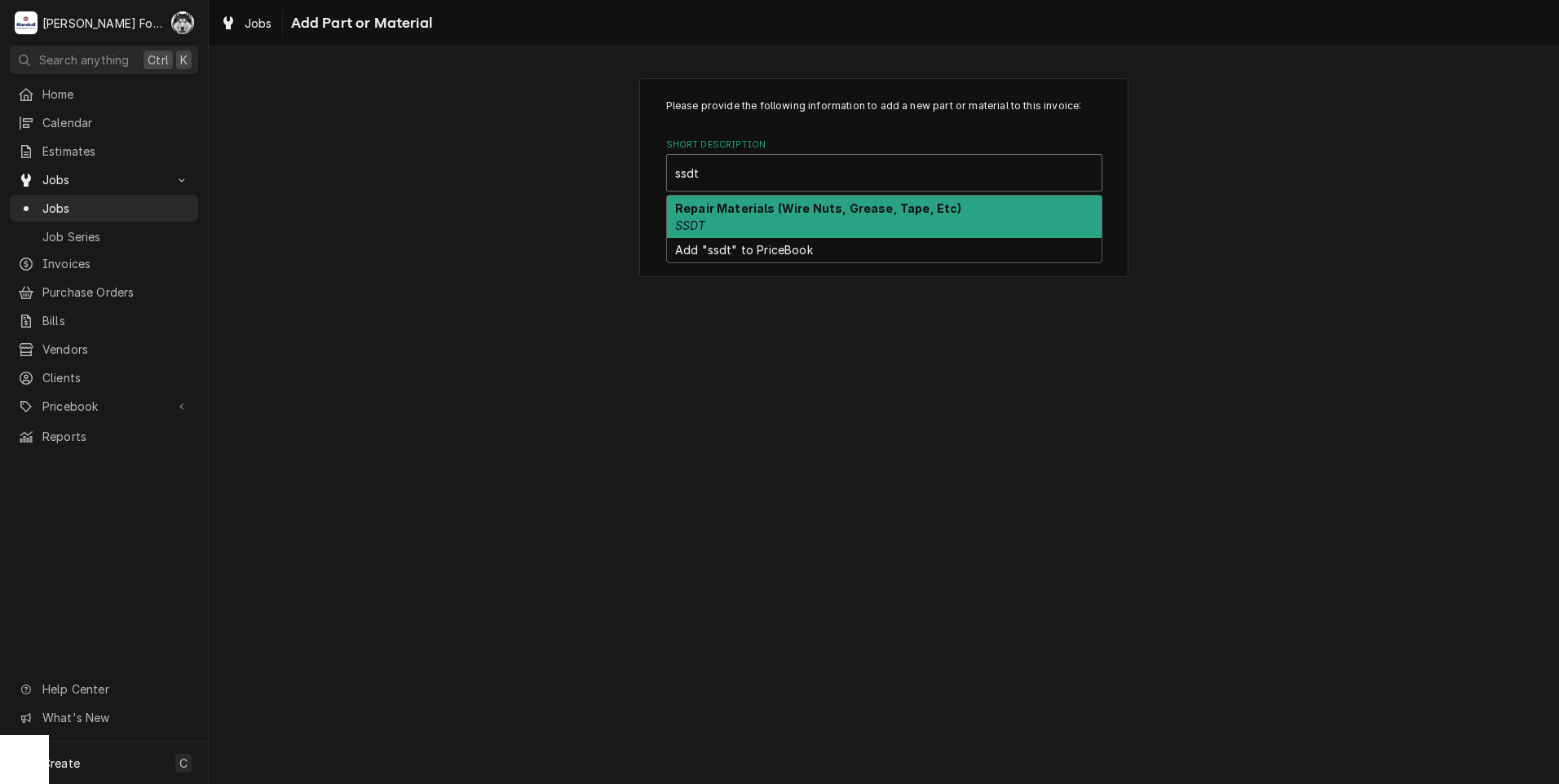
click at [828, 215] on strong "Repair Materials (Wire Nuts, Grease, Tape, Etc)" at bounding box center [818, 208] width 287 height 14
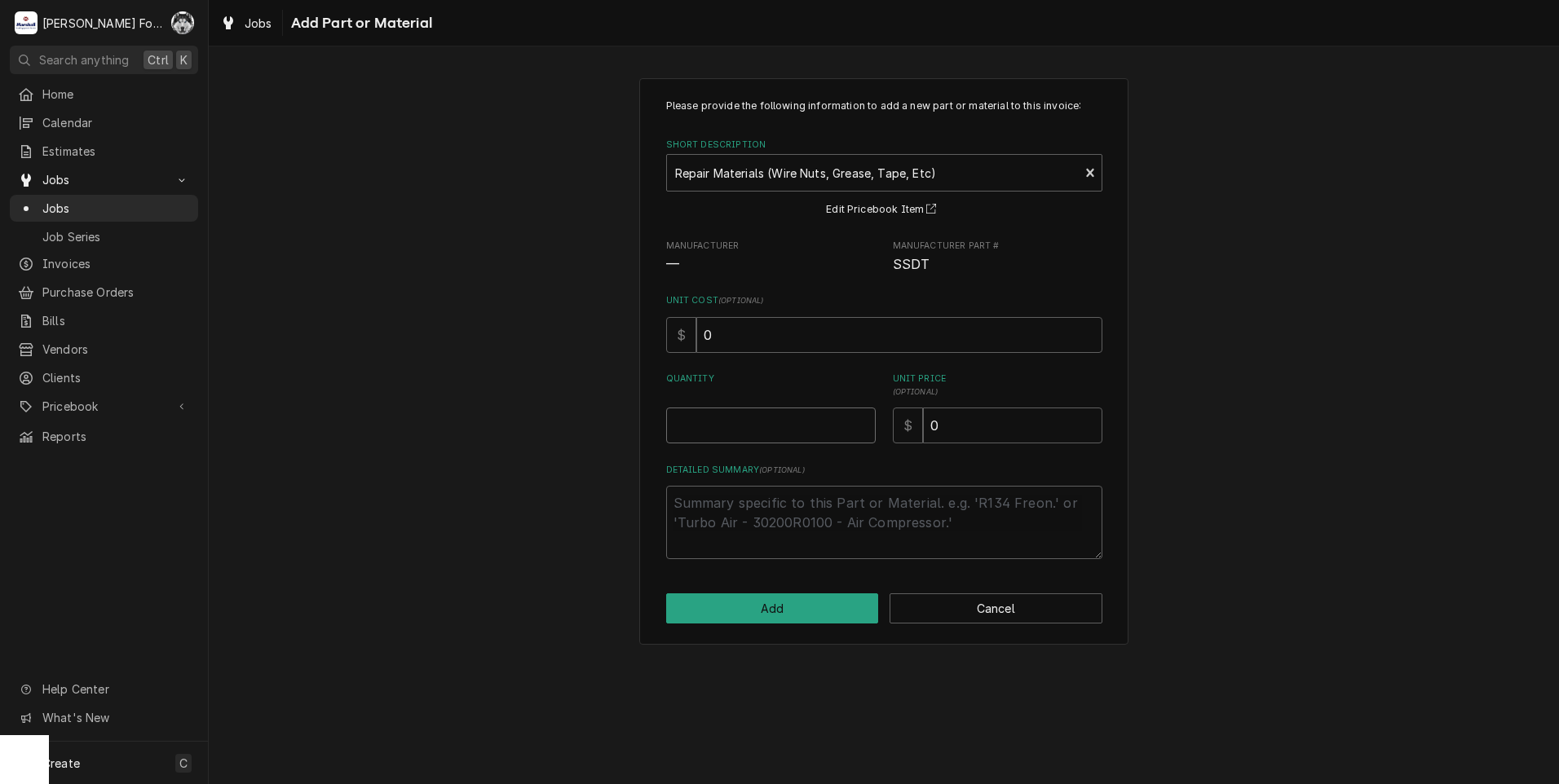
type textarea "x"
type input "0.5"
click at [863, 422] on input "0.5" at bounding box center [770, 425] width 209 height 36
type textarea "x"
type input "1"
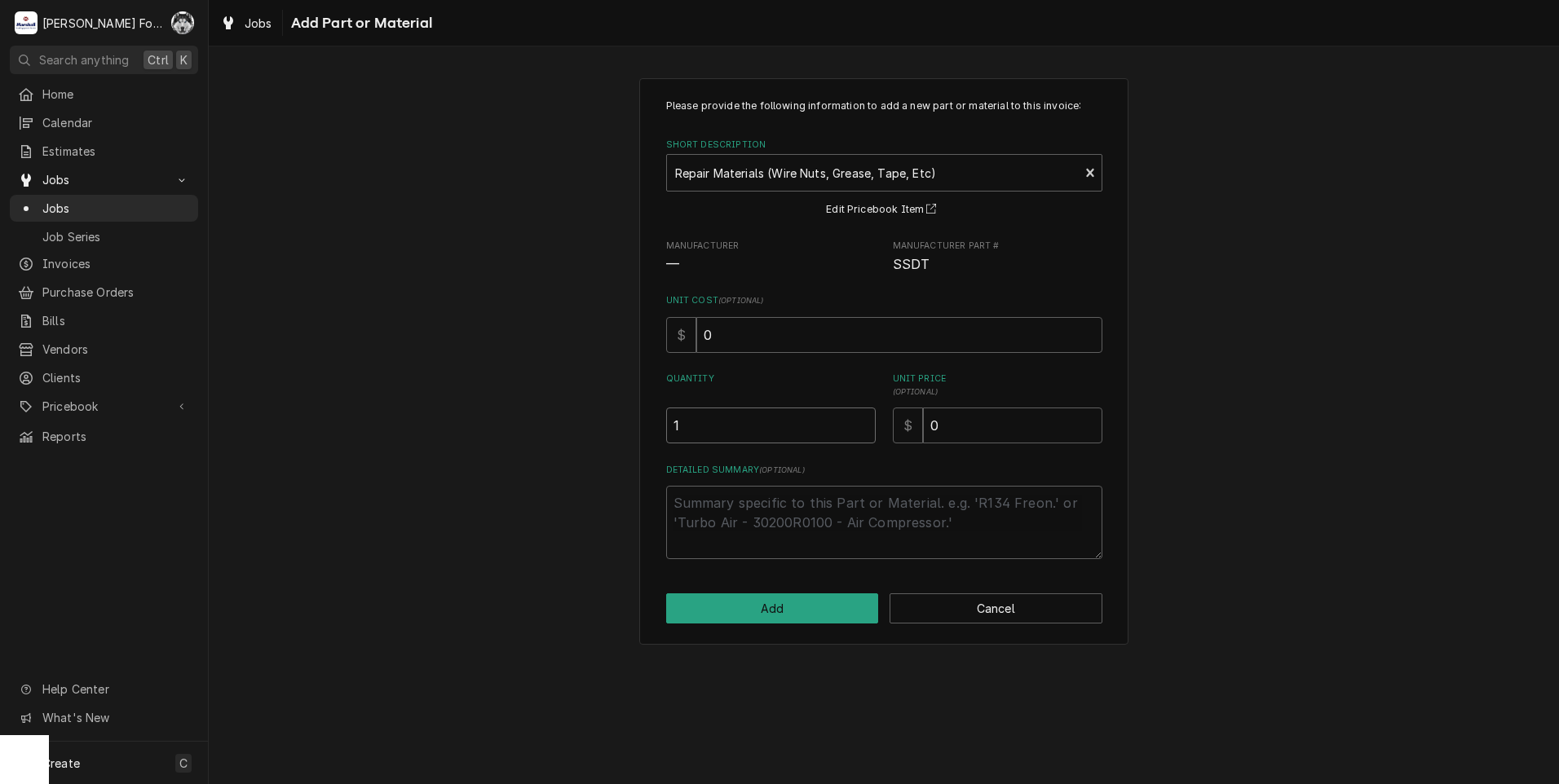
click at [862, 422] on input "1" at bounding box center [770, 425] width 209 height 36
drag, startPoint x: 1025, startPoint y: 424, endPoint x: 768, endPoint y: 473, distance: 261.6
click at [779, 471] on div "Please provide the following information to add a new part or material to this …" at bounding box center [884, 329] width 437 height 460
type textarea "x"
type input "6"
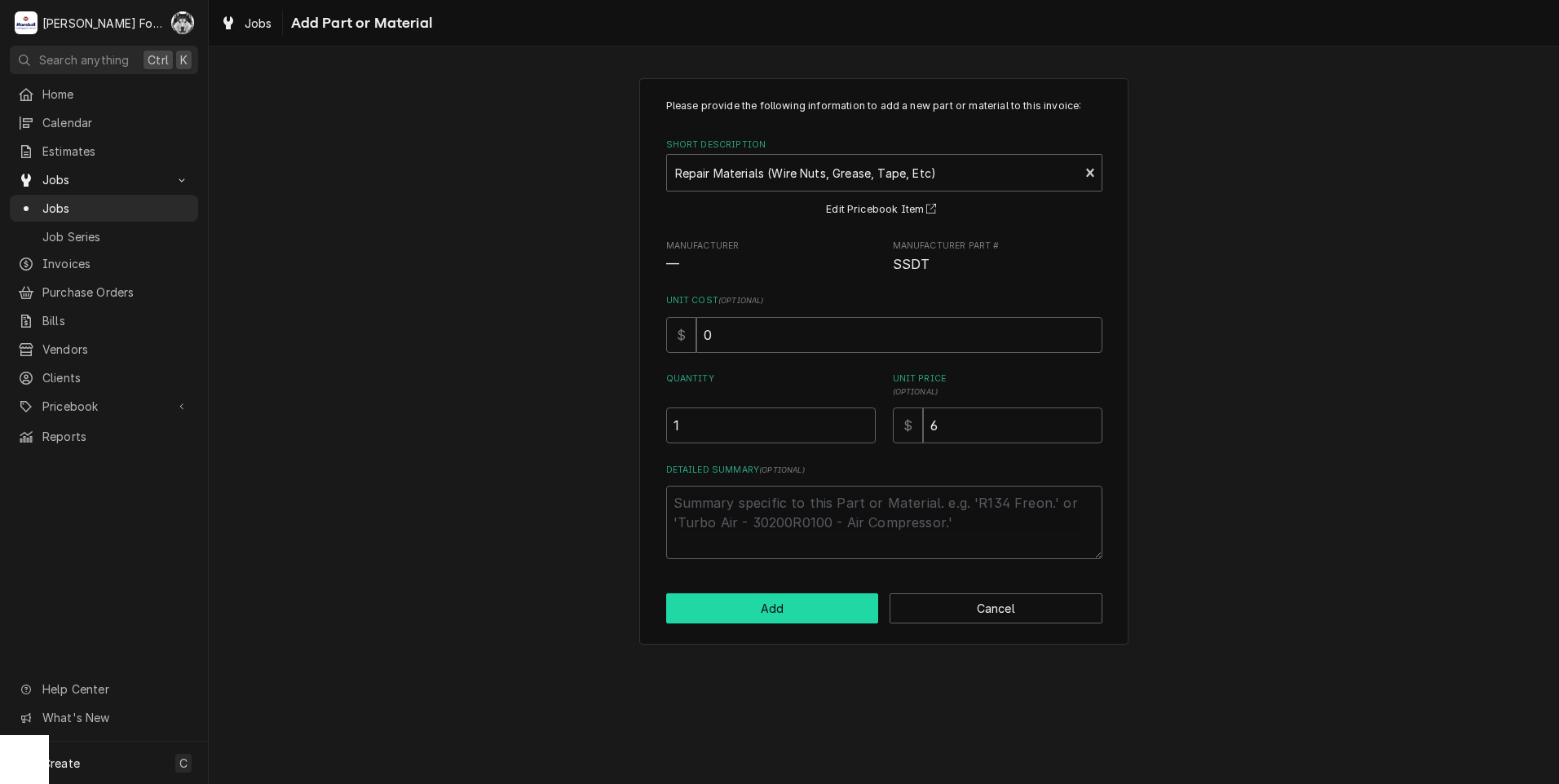
click at [757, 602] on button "Add" at bounding box center [772, 608] width 213 height 30
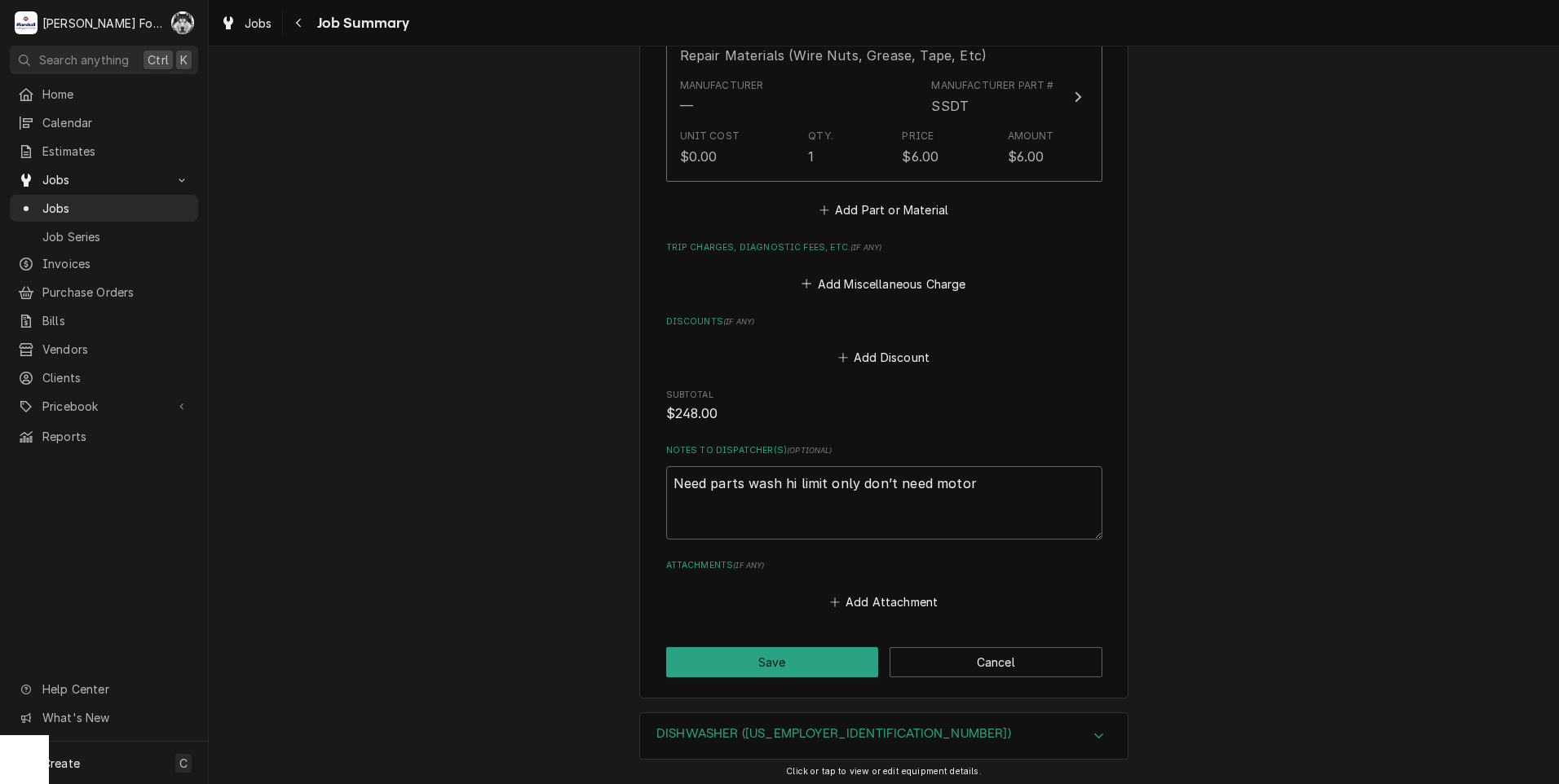
scroll to position [1486, 0]
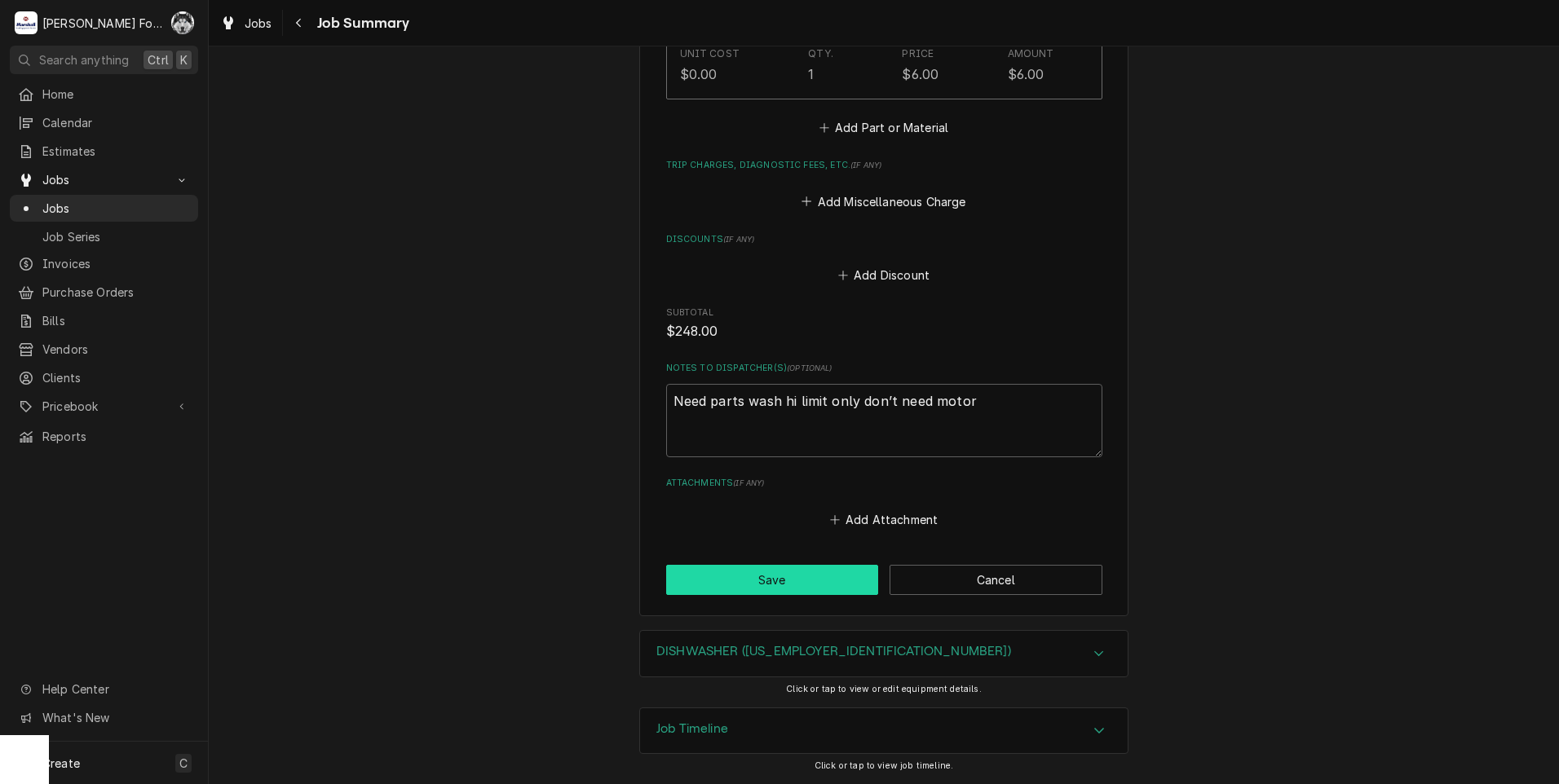
click at [728, 574] on button "Save" at bounding box center [772, 580] width 213 height 30
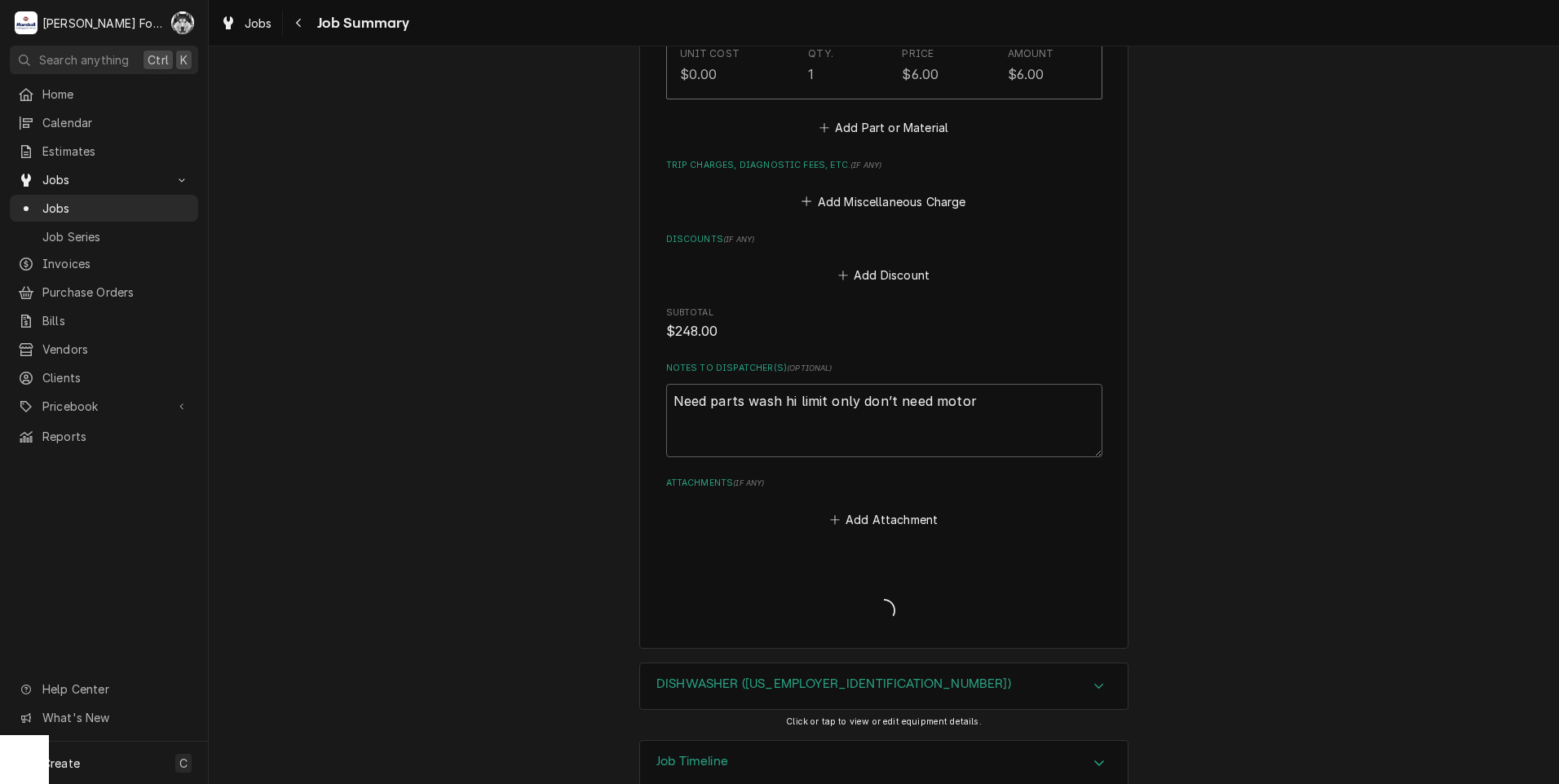
type textarea "x"
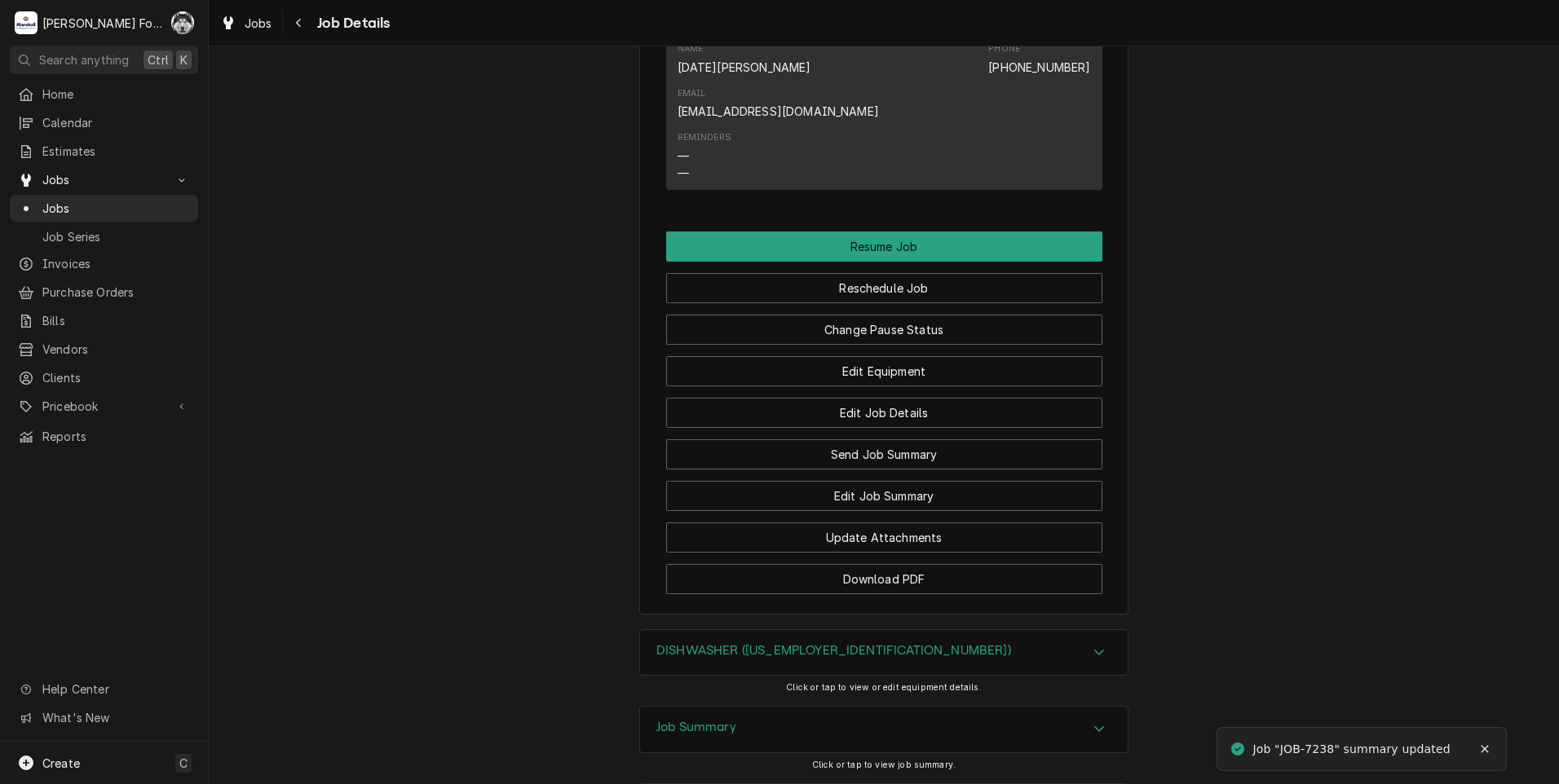
scroll to position [1978, 0]
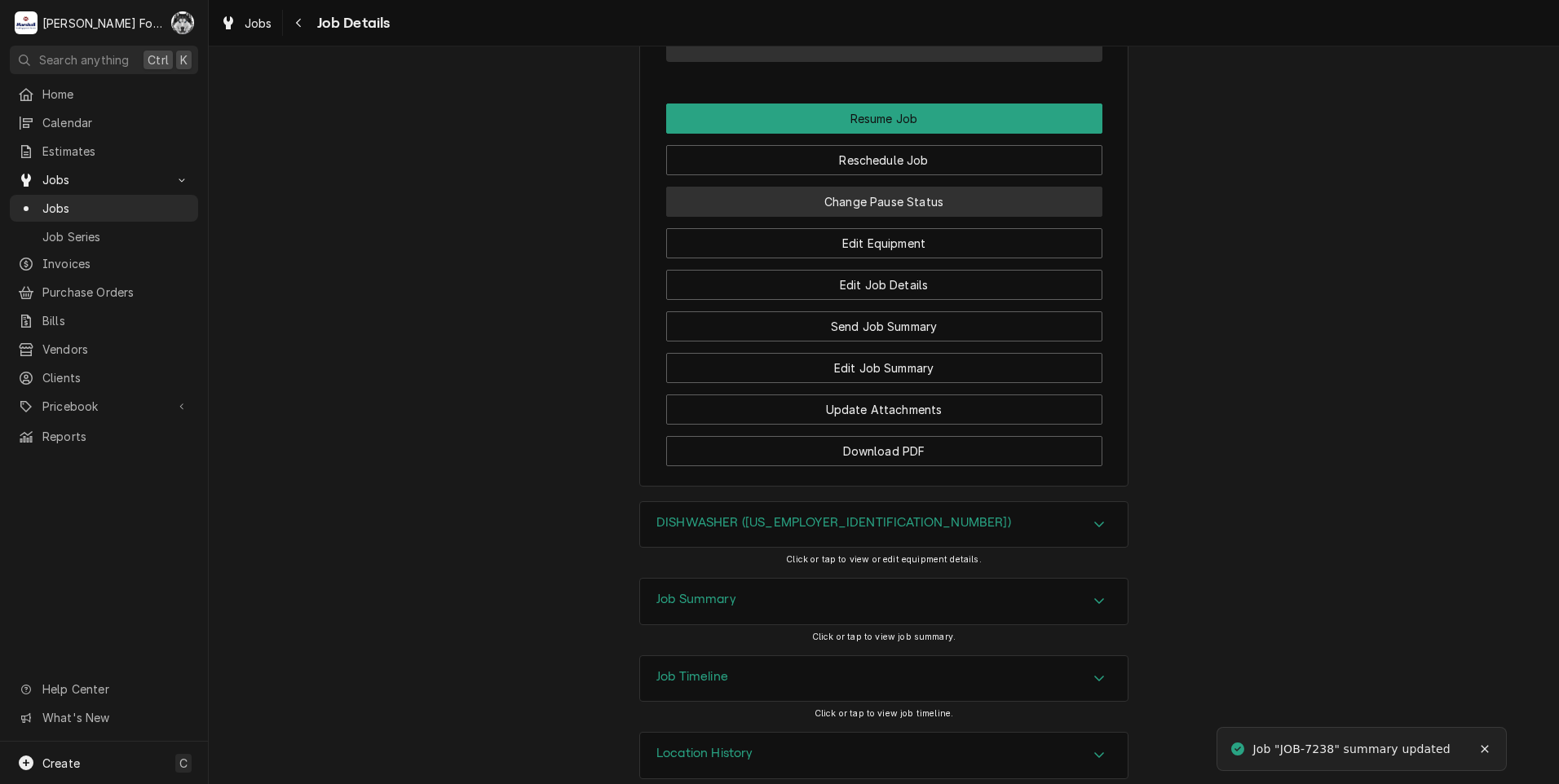
click at [872, 187] on button "Change Pause Status" at bounding box center [884, 202] width 437 height 30
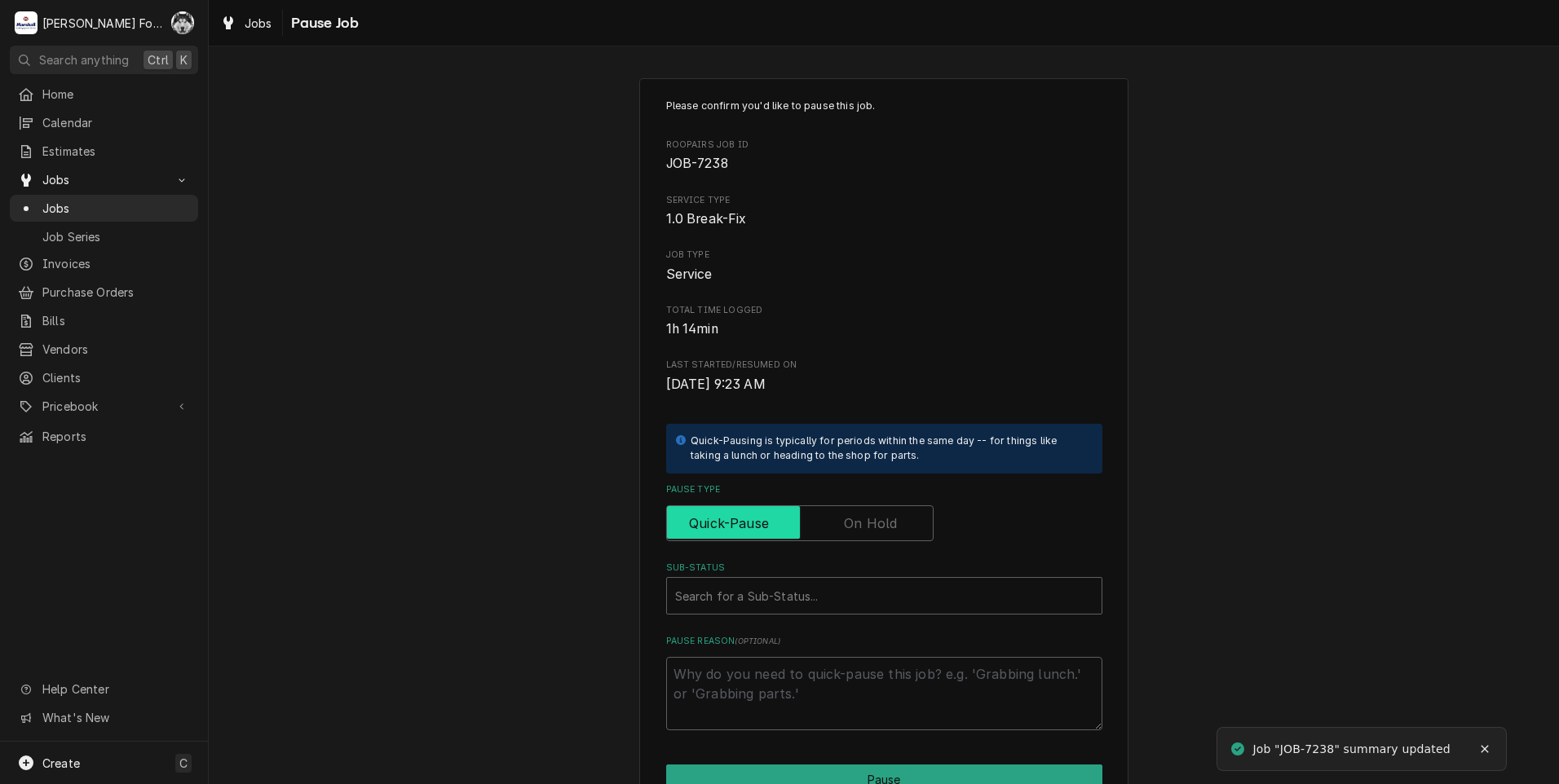
click at [854, 511] on input "Pause Type" at bounding box center [800, 523] width 253 height 36
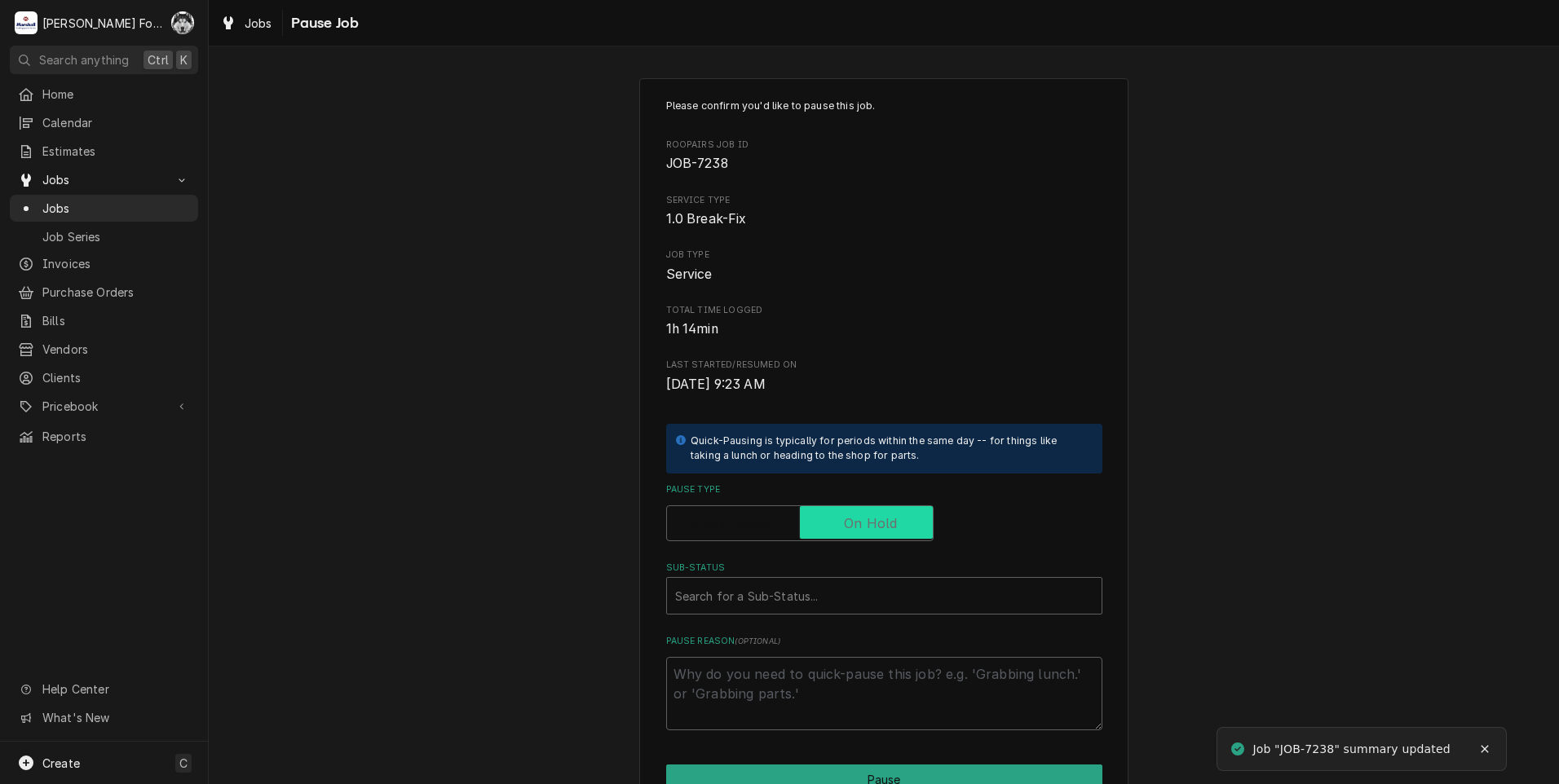
checkbox input "true"
click at [811, 605] on div "Sub-Status" at bounding box center [884, 596] width 418 height 29
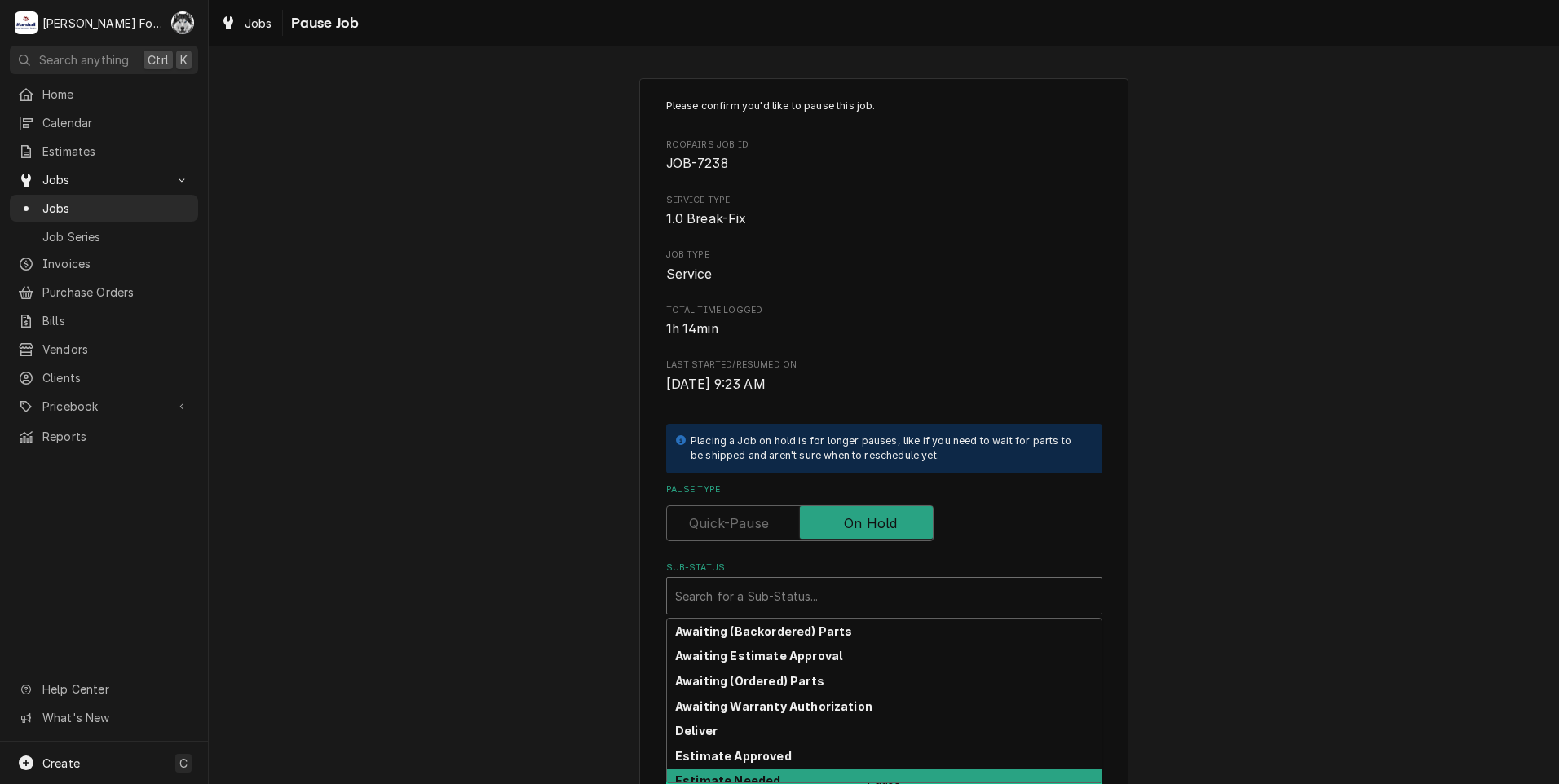
click at [748, 780] on strong "Estimate Needed" at bounding box center [727, 780] width 105 height 14
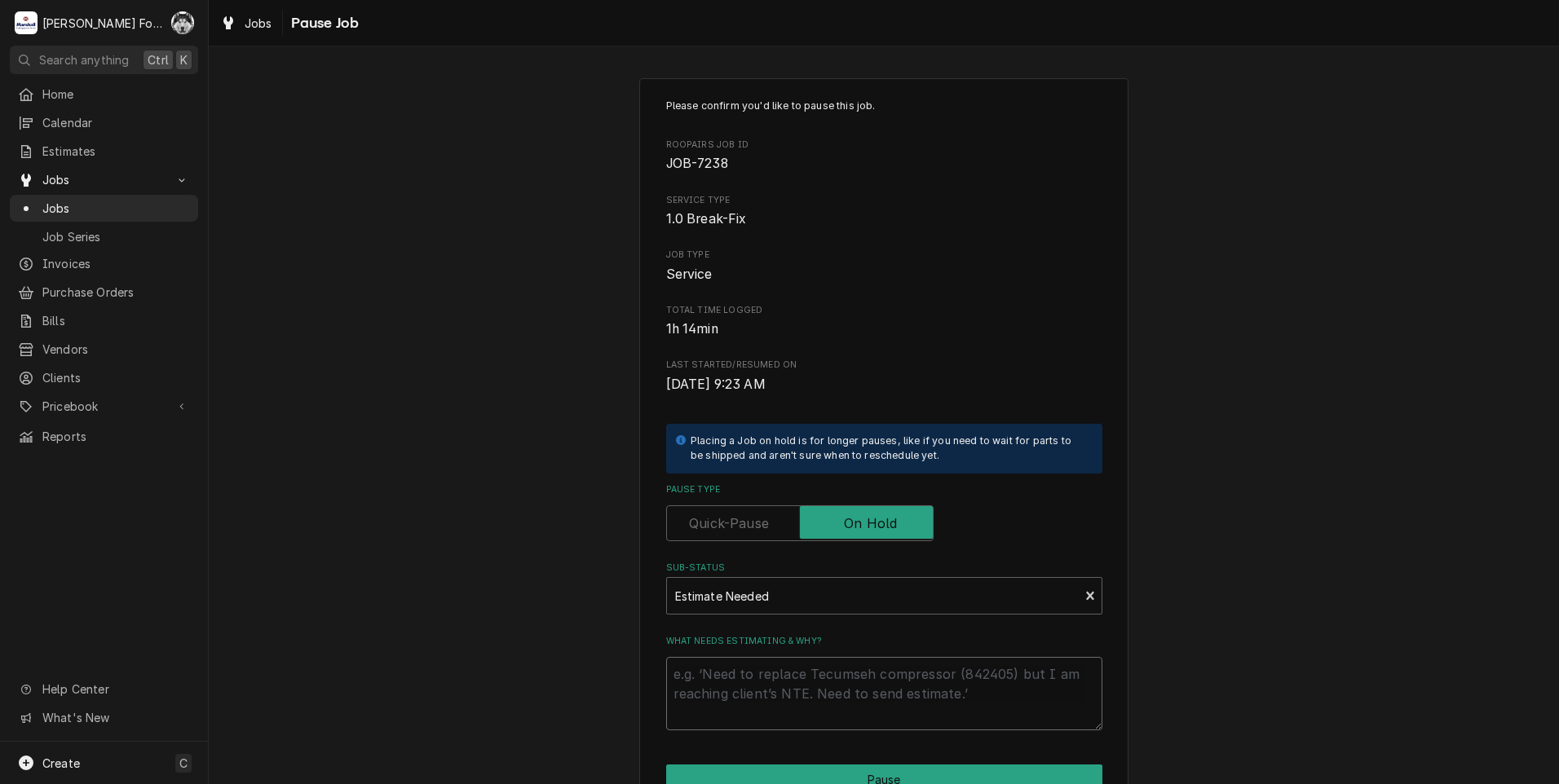
click at [736, 701] on textarea "What needs estimating & why?" at bounding box center [884, 693] width 437 height 73
type textarea "x"
type textarea "p"
type textarea "x"
type textarea "pa"
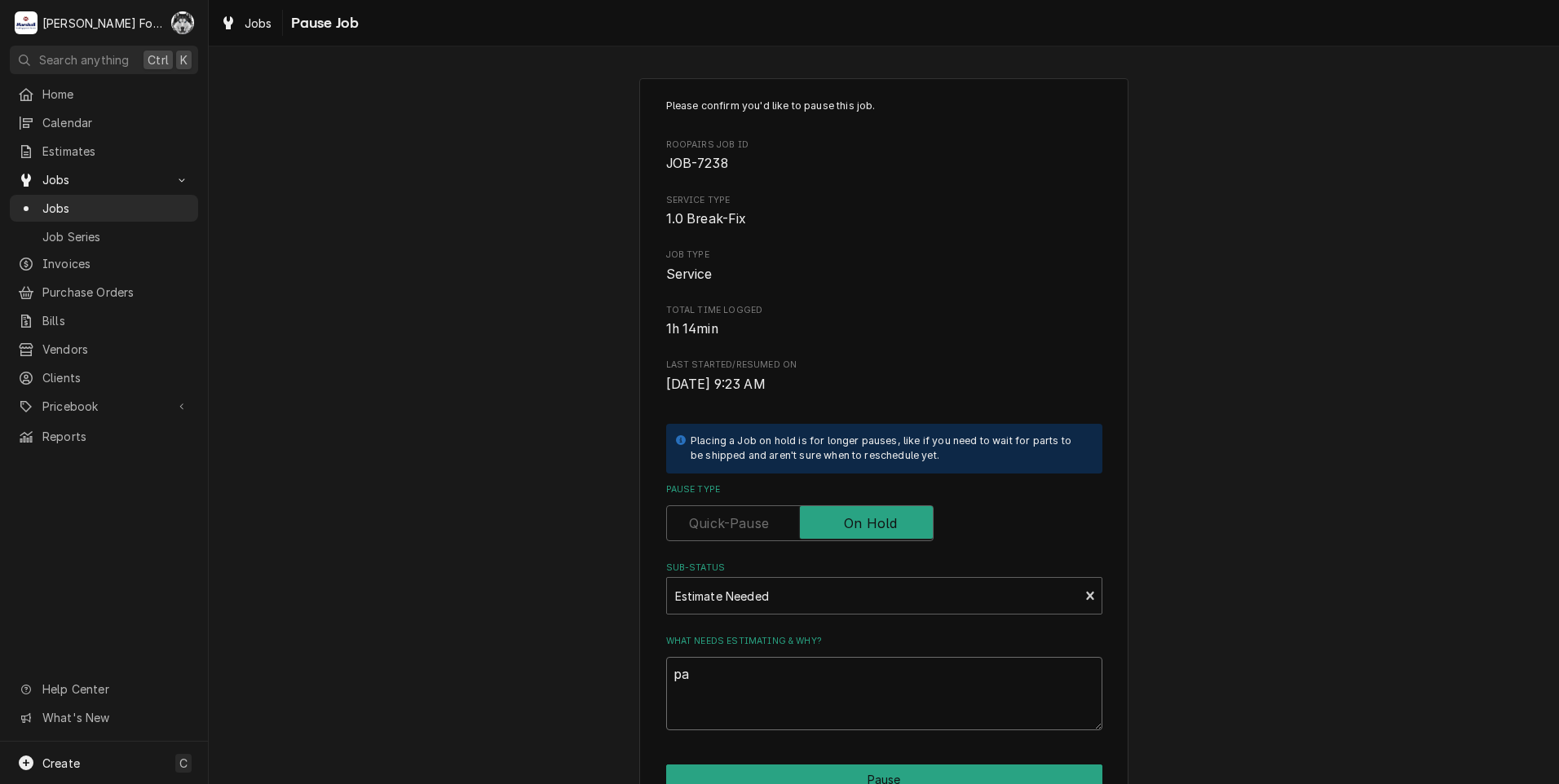
type textarea "x"
type textarea "par"
type textarea "x"
type textarea "part"
type textarea "x"
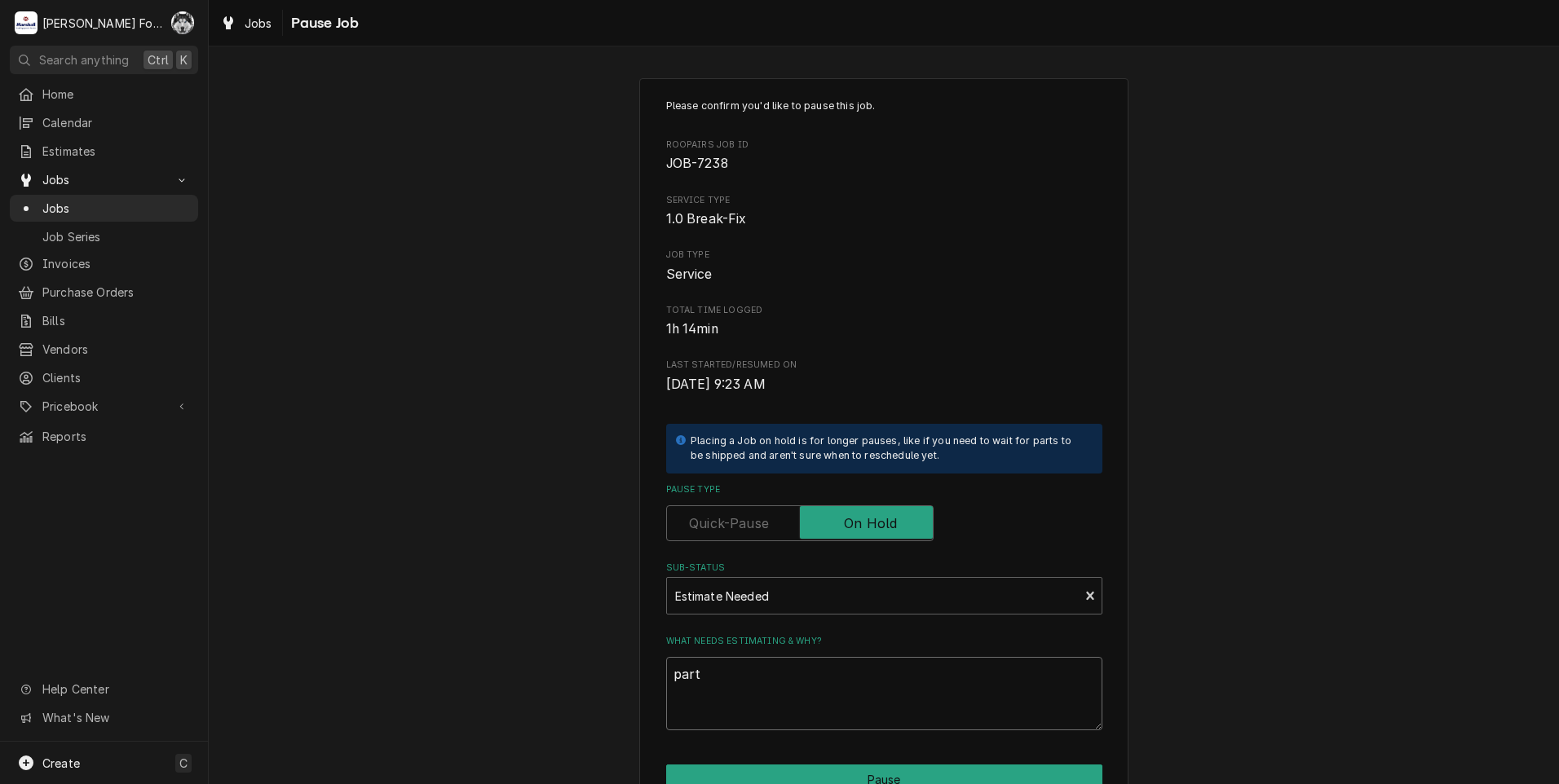
type textarea "parts"
click at [703, 691] on textarea "parts" at bounding box center [884, 693] width 437 height 73
drag, startPoint x: 713, startPoint y: 685, endPoint x: 623, endPoint y: 679, distance: 90.2
click at [623, 679] on div "Please confirm you'd like to pause this job. Roopairs Job ID JOB-7238 Service T…" at bounding box center [884, 488] width 1350 height 849
type textarea "x"
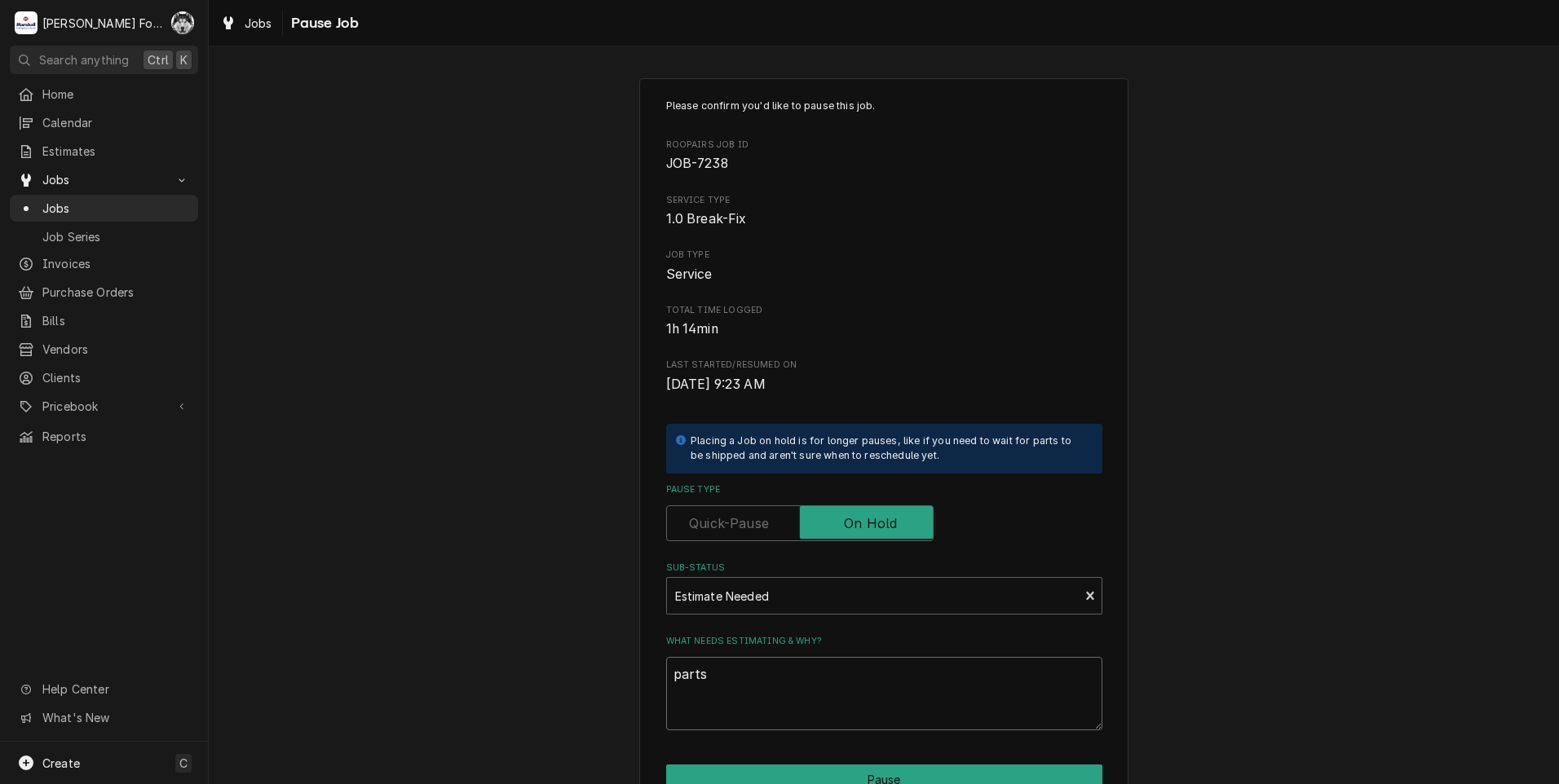
type textarea "P"
type textarea "x"
type textarea "PA"
type textarea "x"
type textarea "PAR"
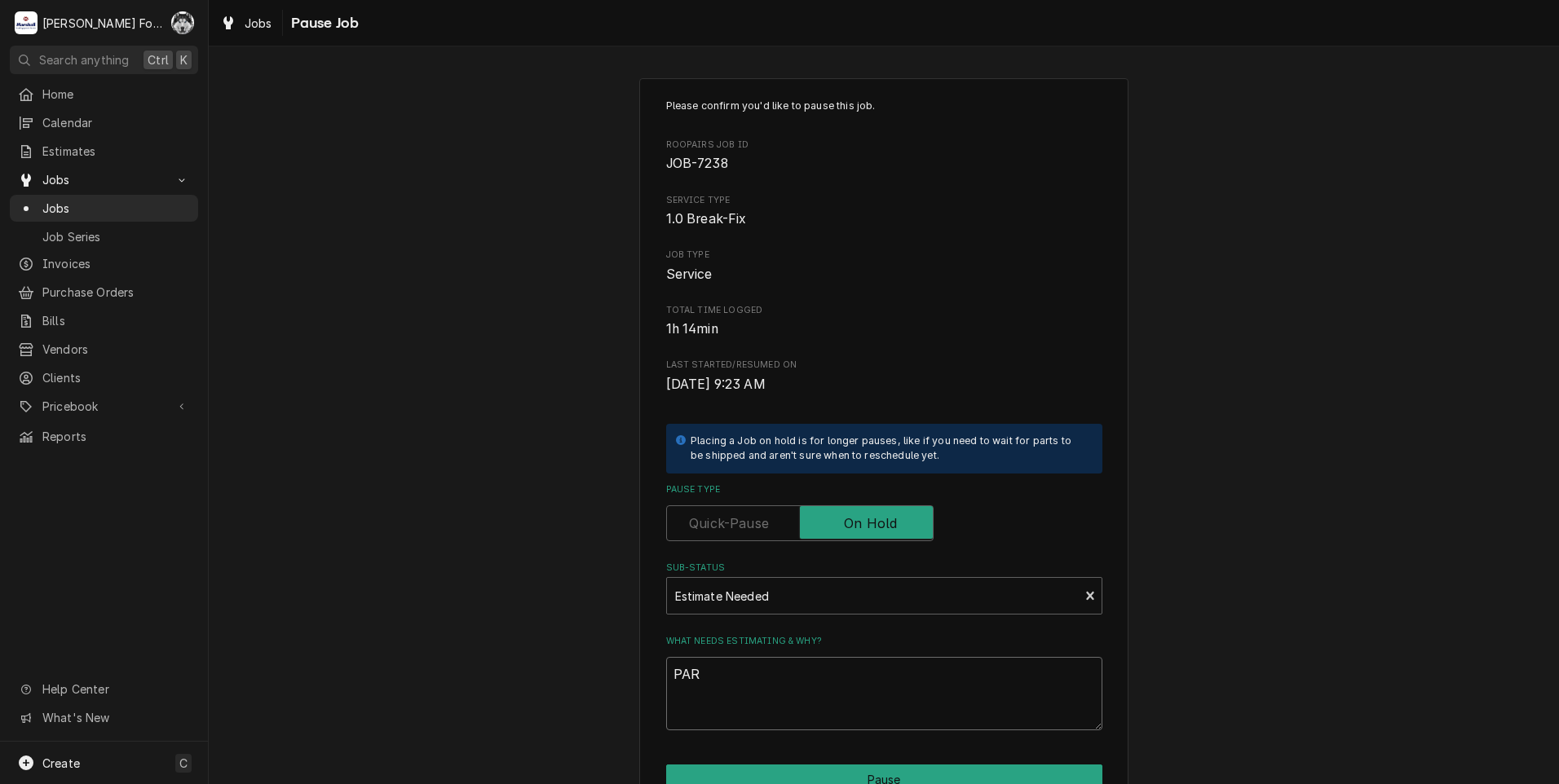
type textarea "x"
type textarea "PART"
type textarea "x"
type textarea "PARTS"
click at [802, 775] on button "Pause" at bounding box center [884, 779] width 437 height 30
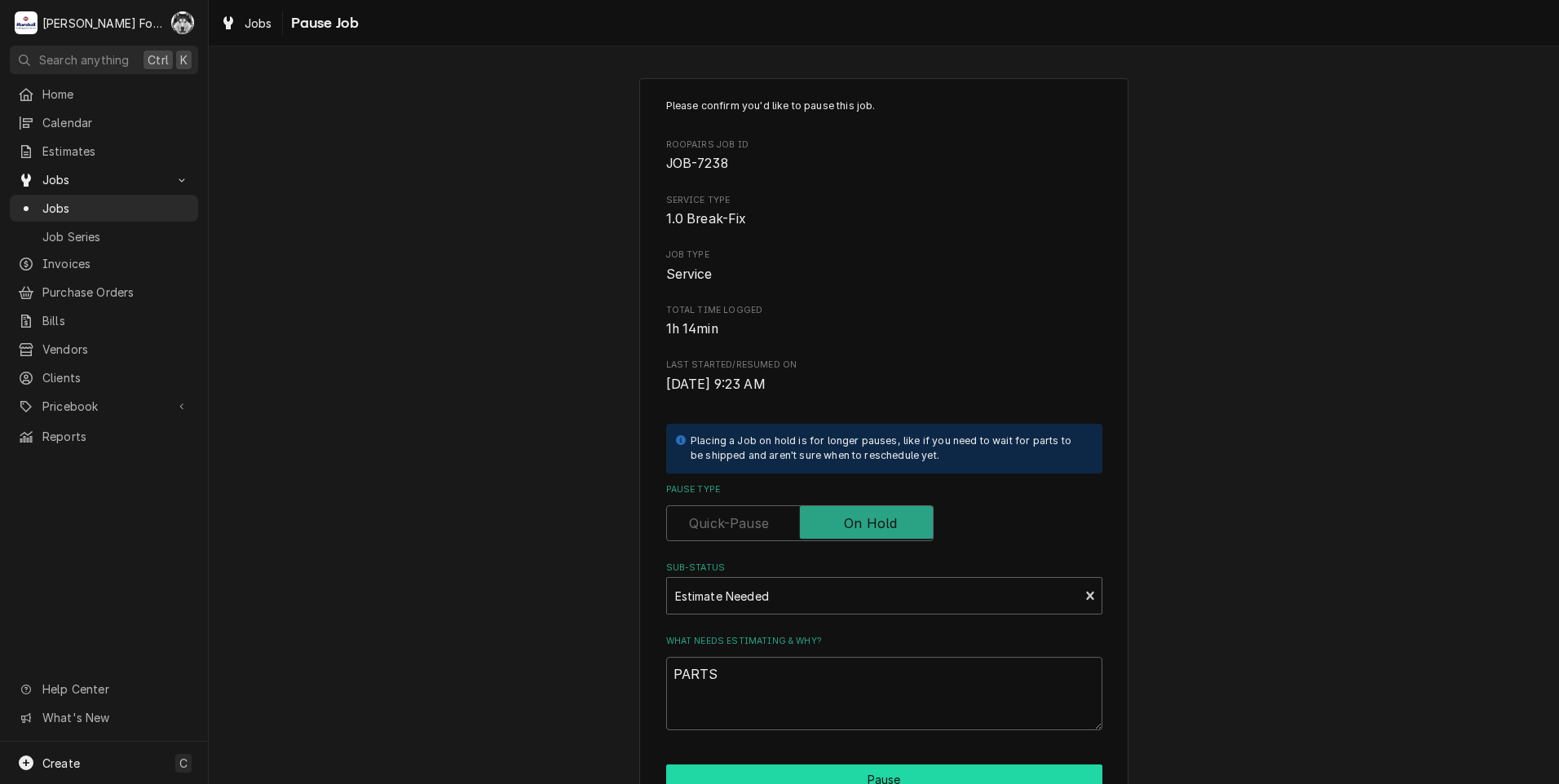
type textarea "x"
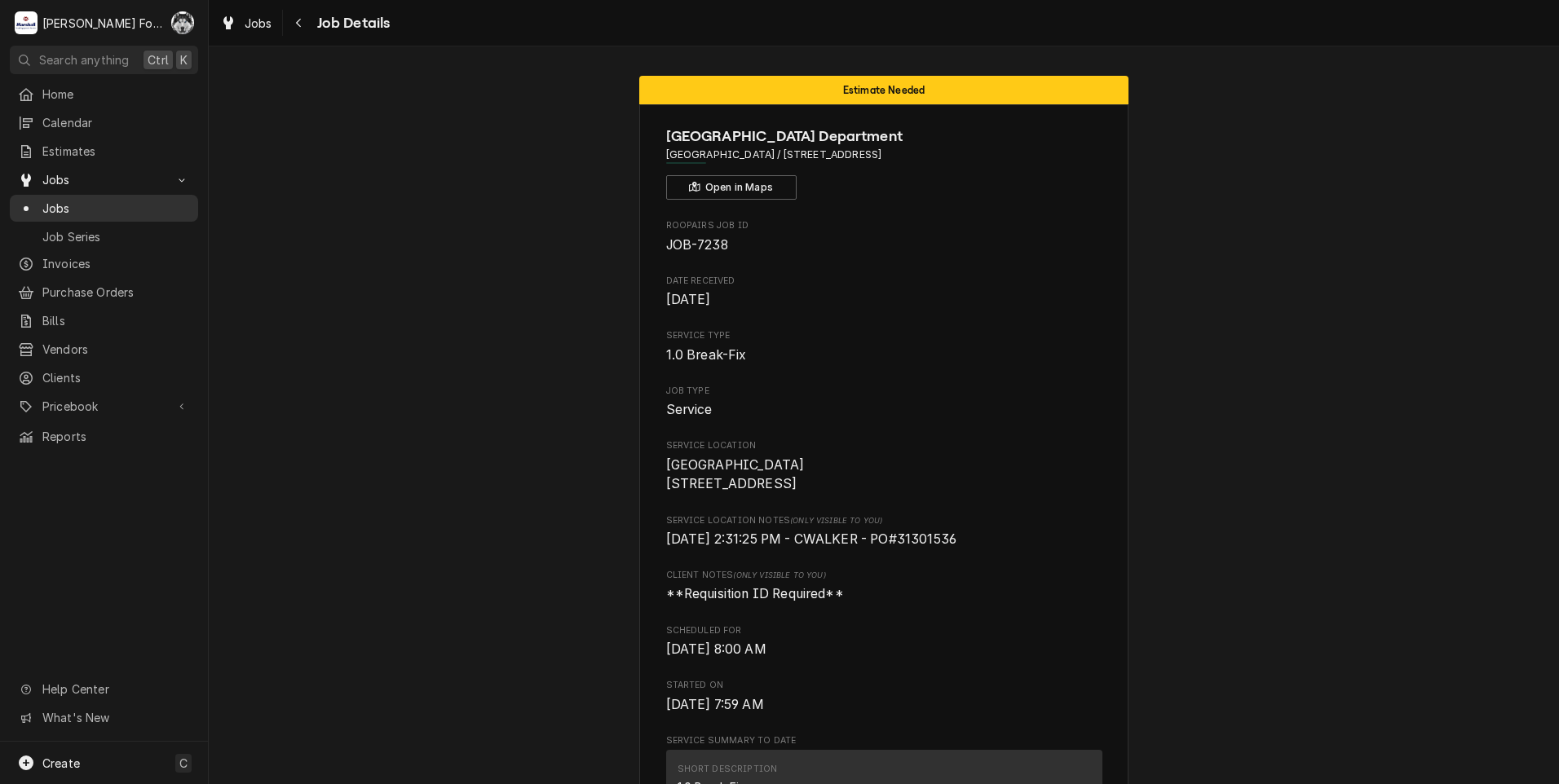
click at [52, 203] on span "Jobs" at bounding box center [116, 208] width 148 height 17
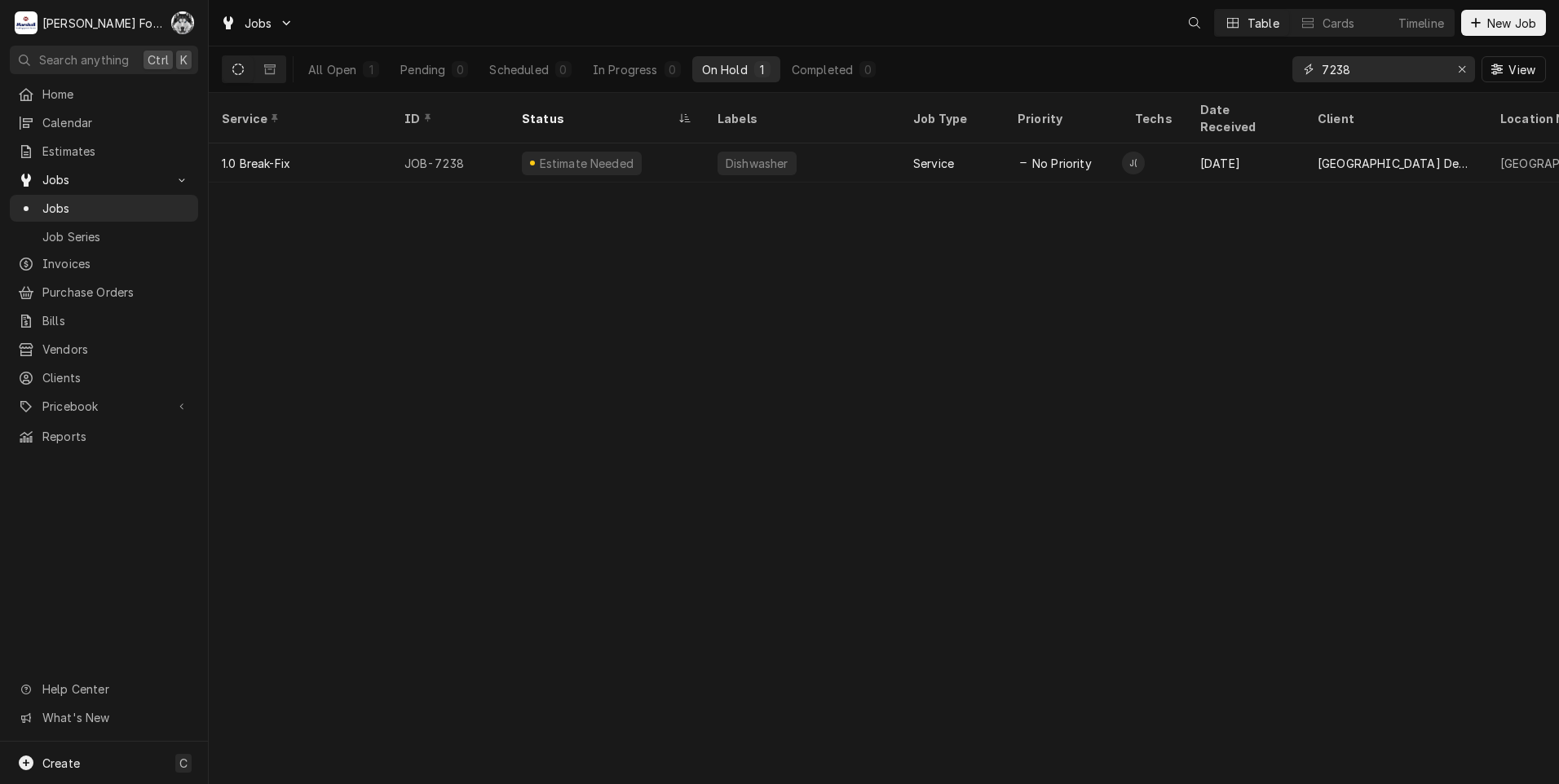
drag, startPoint x: 1385, startPoint y: 71, endPoint x: 1189, endPoint y: 62, distance: 196.2
click at [1189, 62] on div "All Open 1 Pending 0 Scheduled 0 In Progress 0 On Hold 1 Completed 0 7238 View" at bounding box center [884, 70] width 1324 height 46
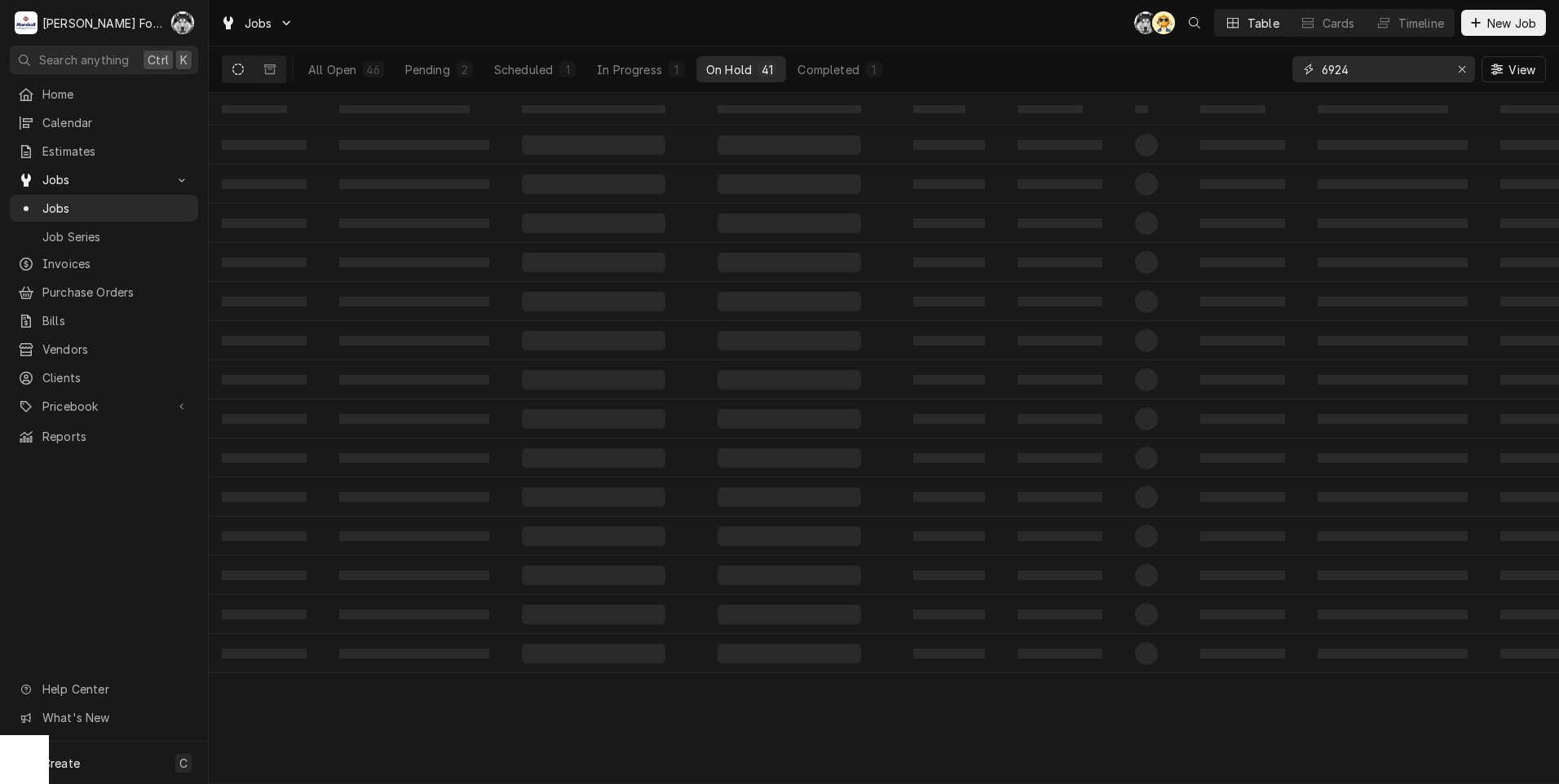
type input "6924"
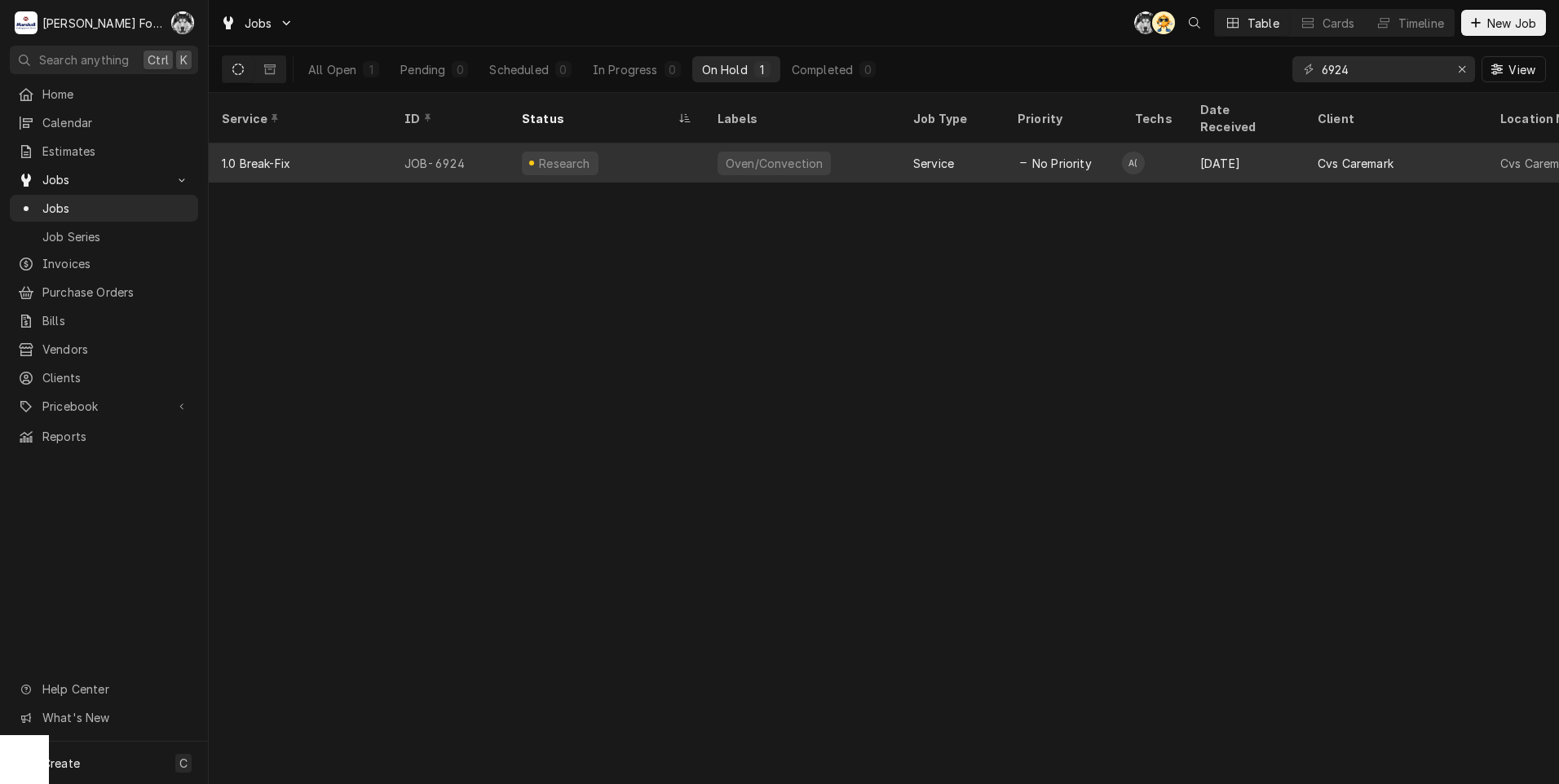
click at [611, 147] on div "Research" at bounding box center [606, 162] width 195 height 39
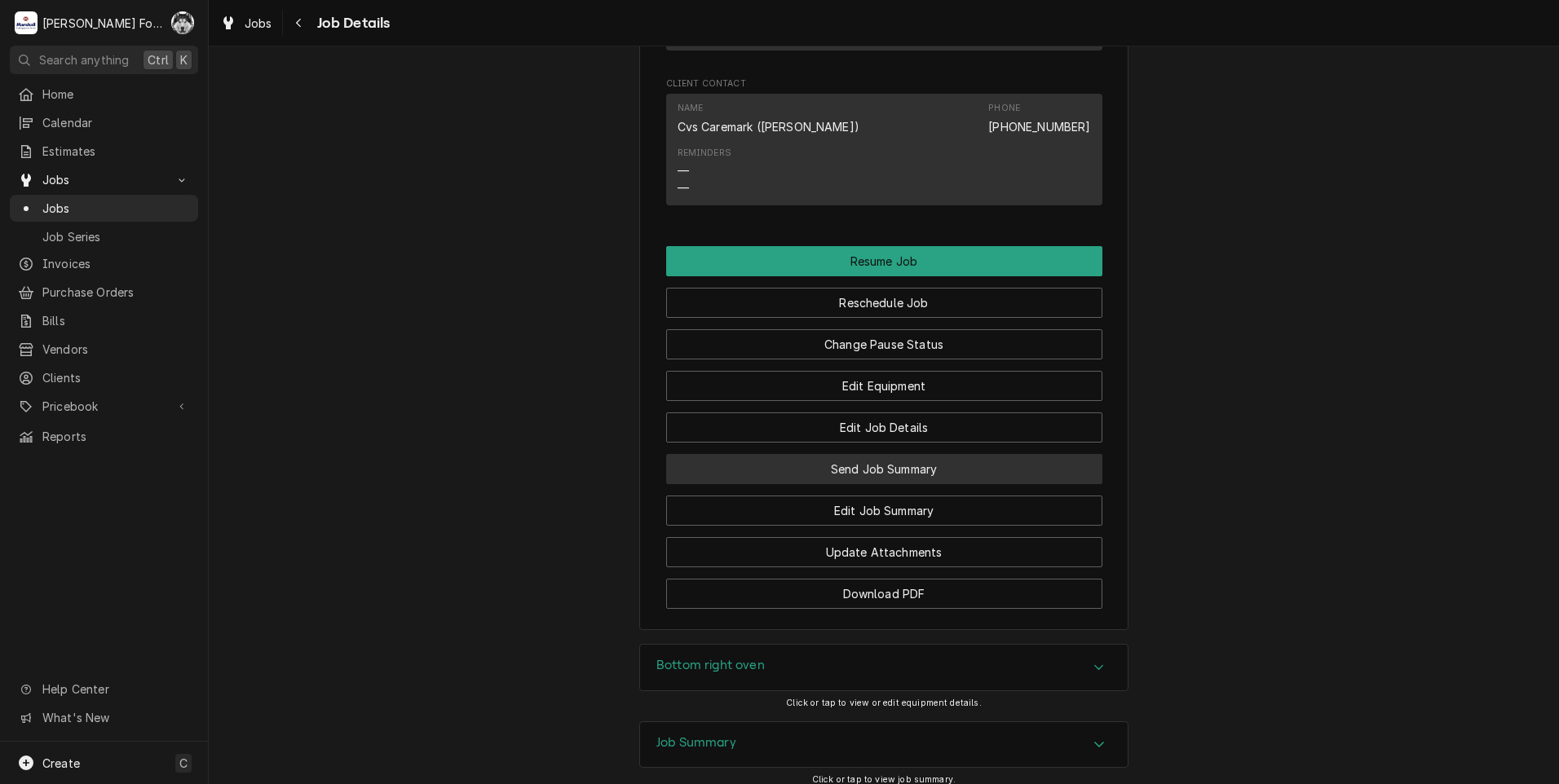
scroll to position [2413, 0]
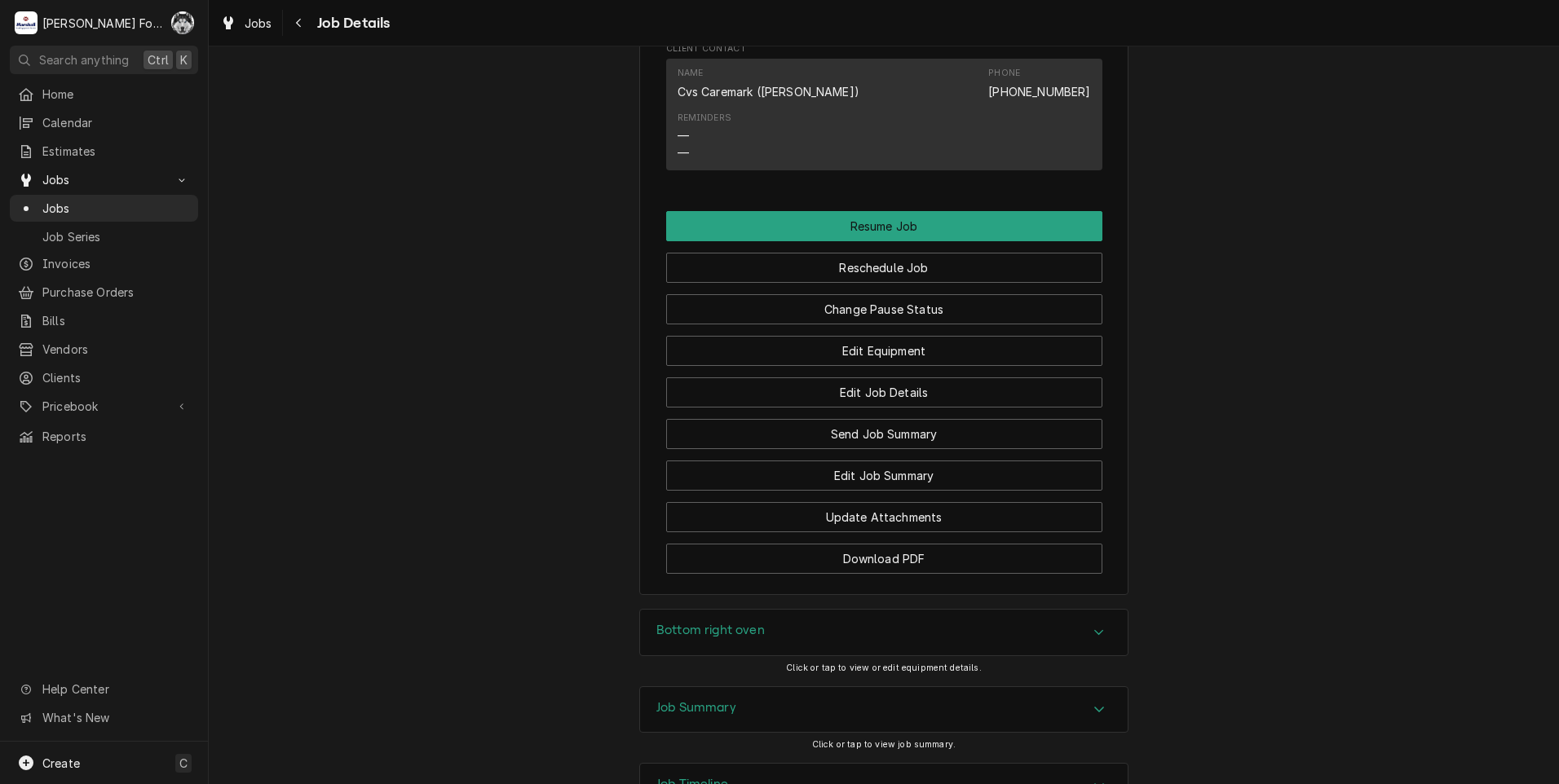
click at [813, 609] on div "Bottom right oven Click or tap to view or edit equipment details." at bounding box center [883, 647] width 489 height 77
click at [810, 610] on div "Bottom right oven" at bounding box center [884, 633] width 488 height 46
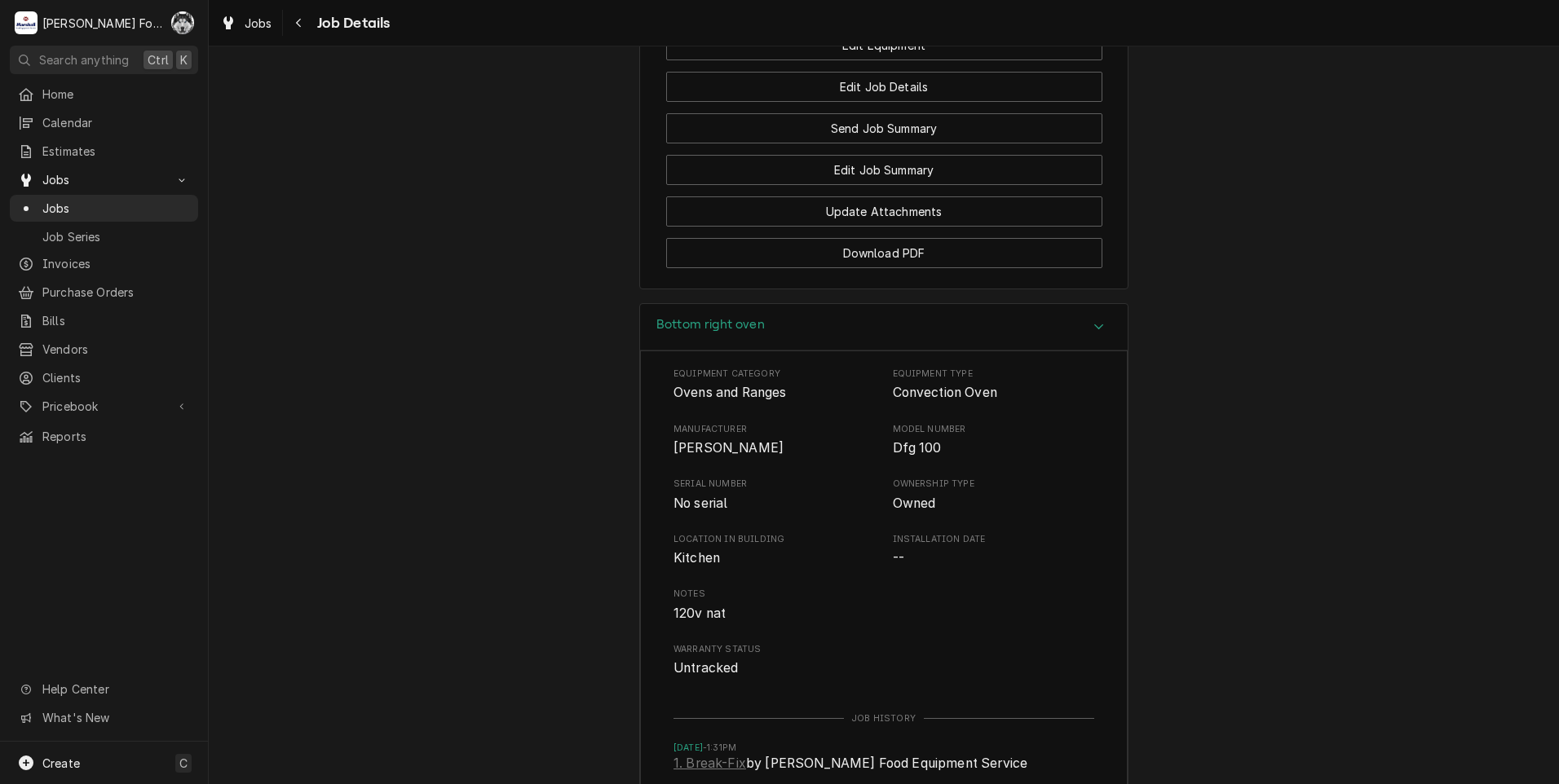
scroll to position [2821, 0]
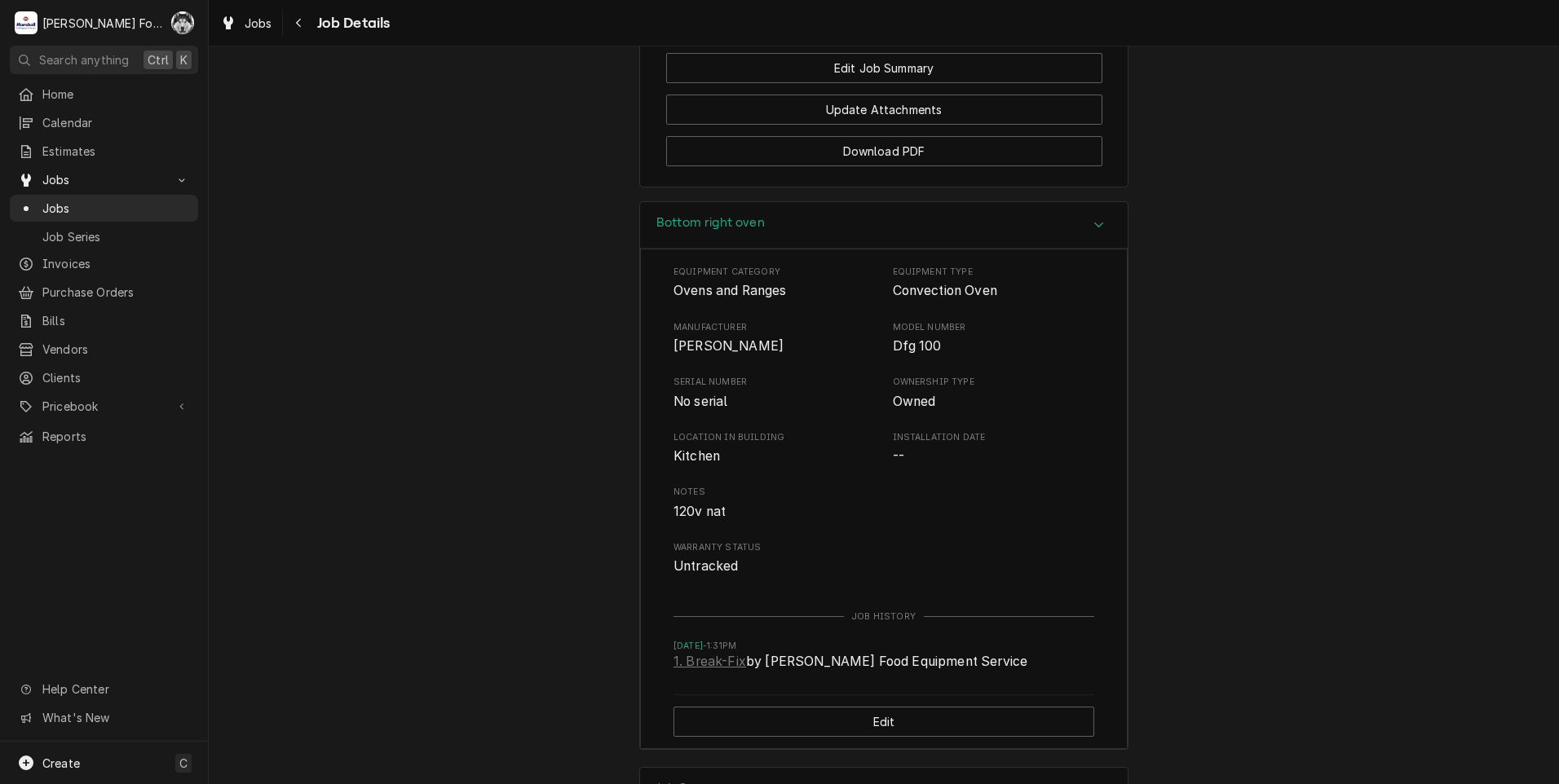
click at [798, 767] on div "Job Summary" at bounding box center [884, 790] width 488 height 46
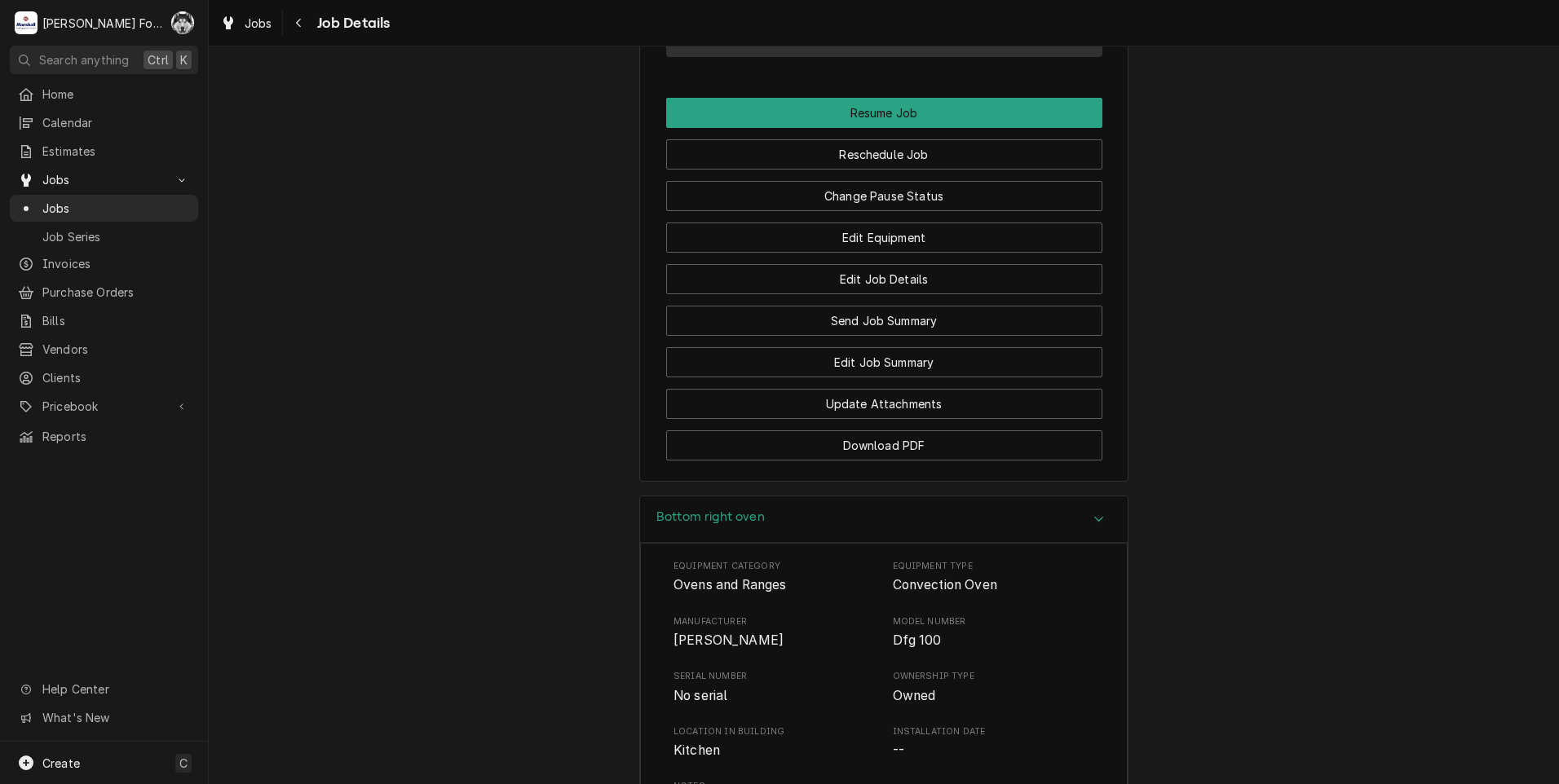
scroll to position [2623, 0]
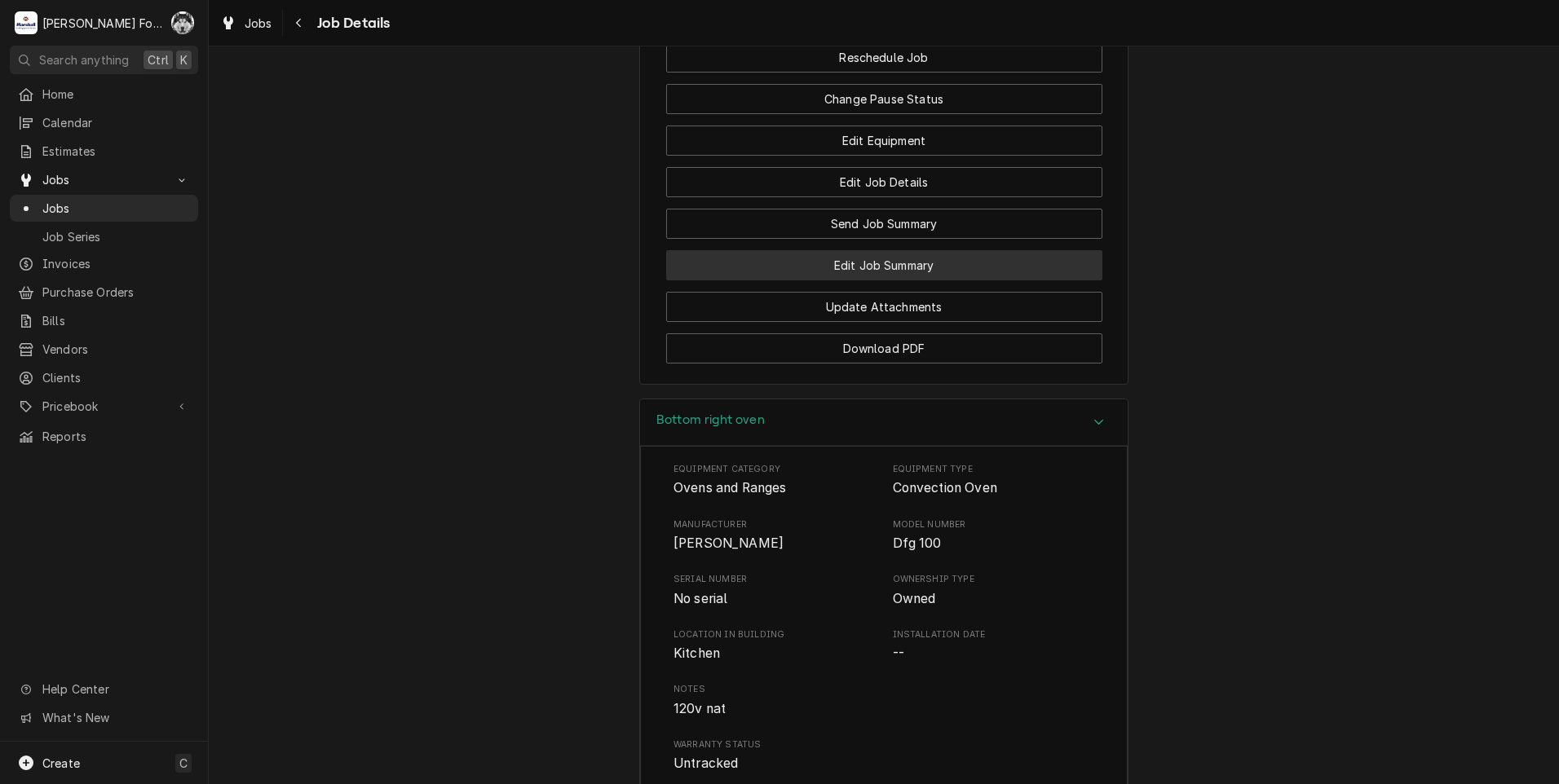
click at [830, 250] on button "Edit Job Summary" at bounding box center [884, 265] width 437 height 30
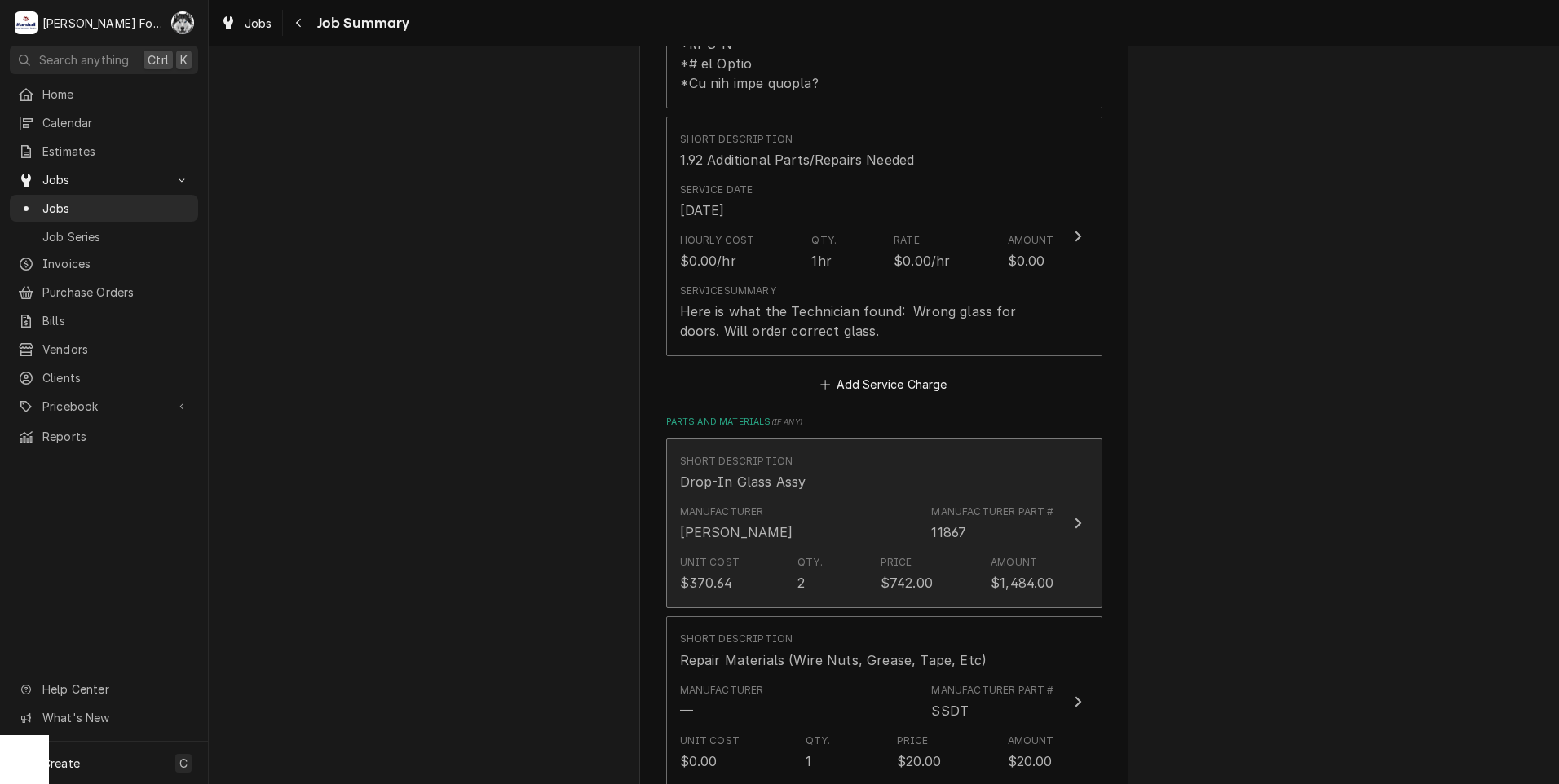
scroll to position [1087, 0]
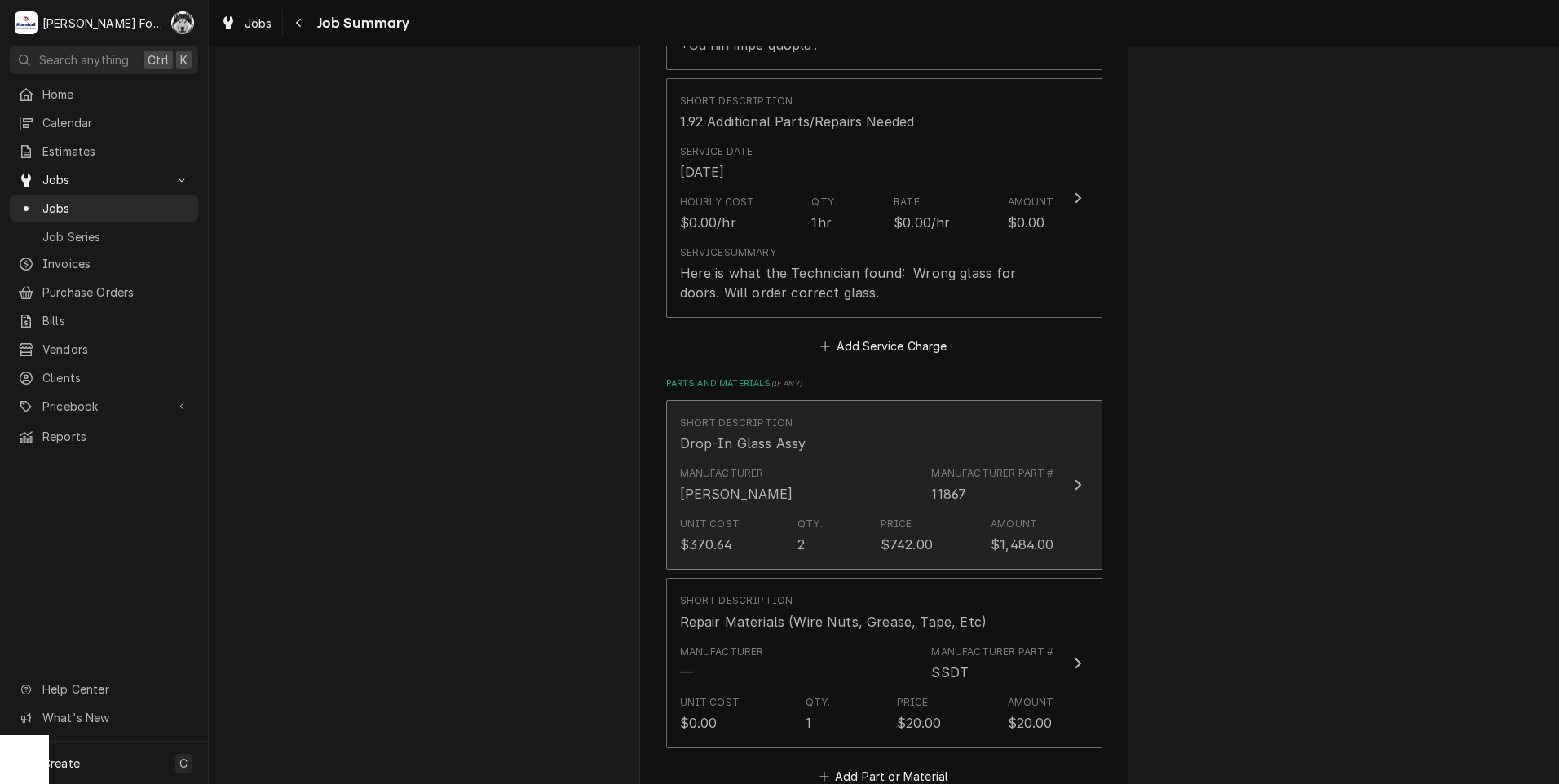
click at [759, 485] on div "Manufacturer [PERSON_NAME] Manufacturer Part # 11867" at bounding box center [867, 484] width 374 height 50
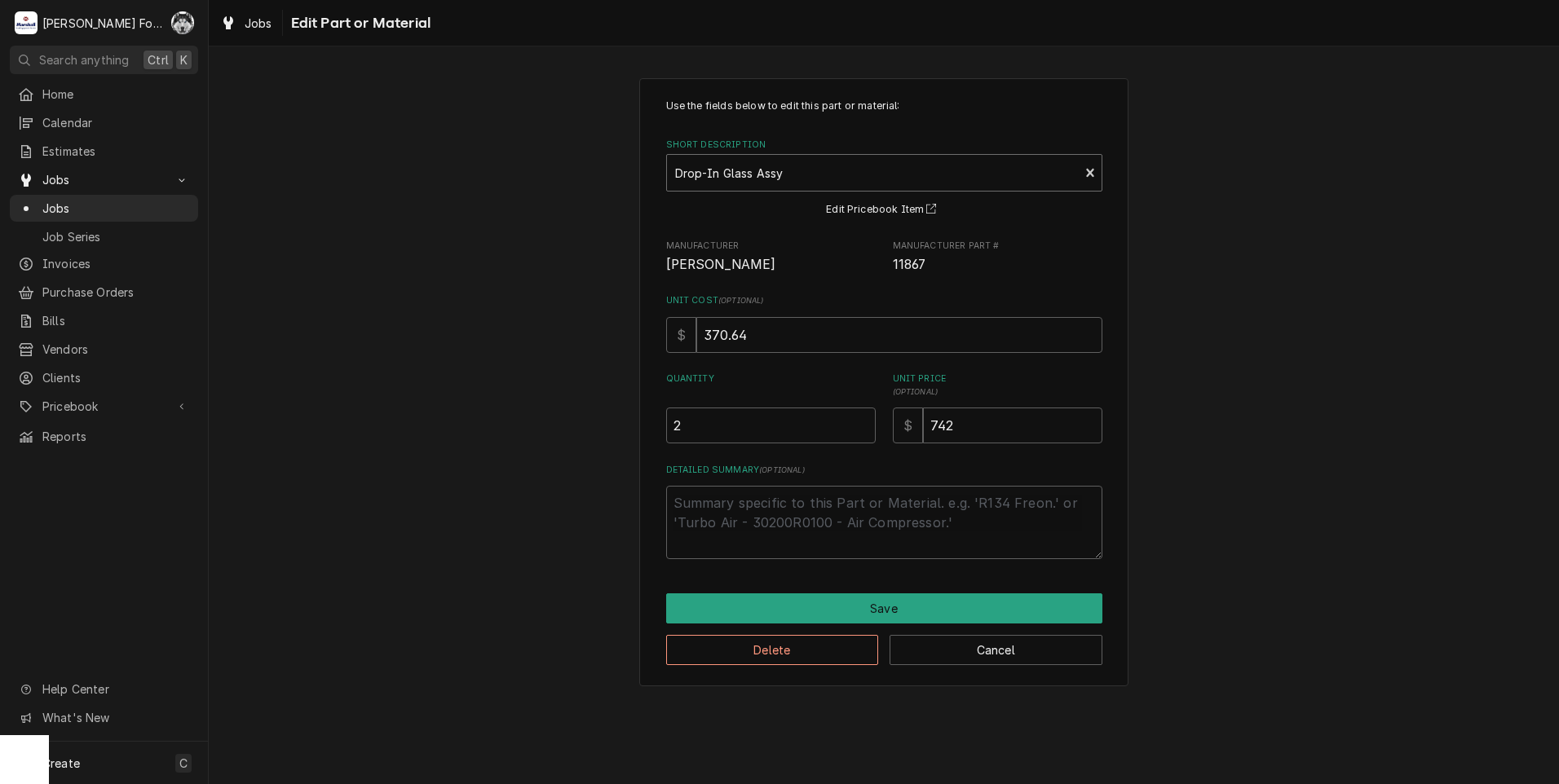
click at [808, 179] on div "Short Description" at bounding box center [873, 172] width 396 height 29
click at [510, 259] on div "Use the fields below to edit this part or material: Short Description Drop-In G…" at bounding box center [884, 381] width 1350 height 636
click at [500, 259] on div "Use the fields below to edit this part or material: Short Description Drop-In G…" at bounding box center [884, 381] width 1350 height 636
click at [980, 646] on button "Cancel" at bounding box center [996, 649] width 213 height 30
type textarea "x"
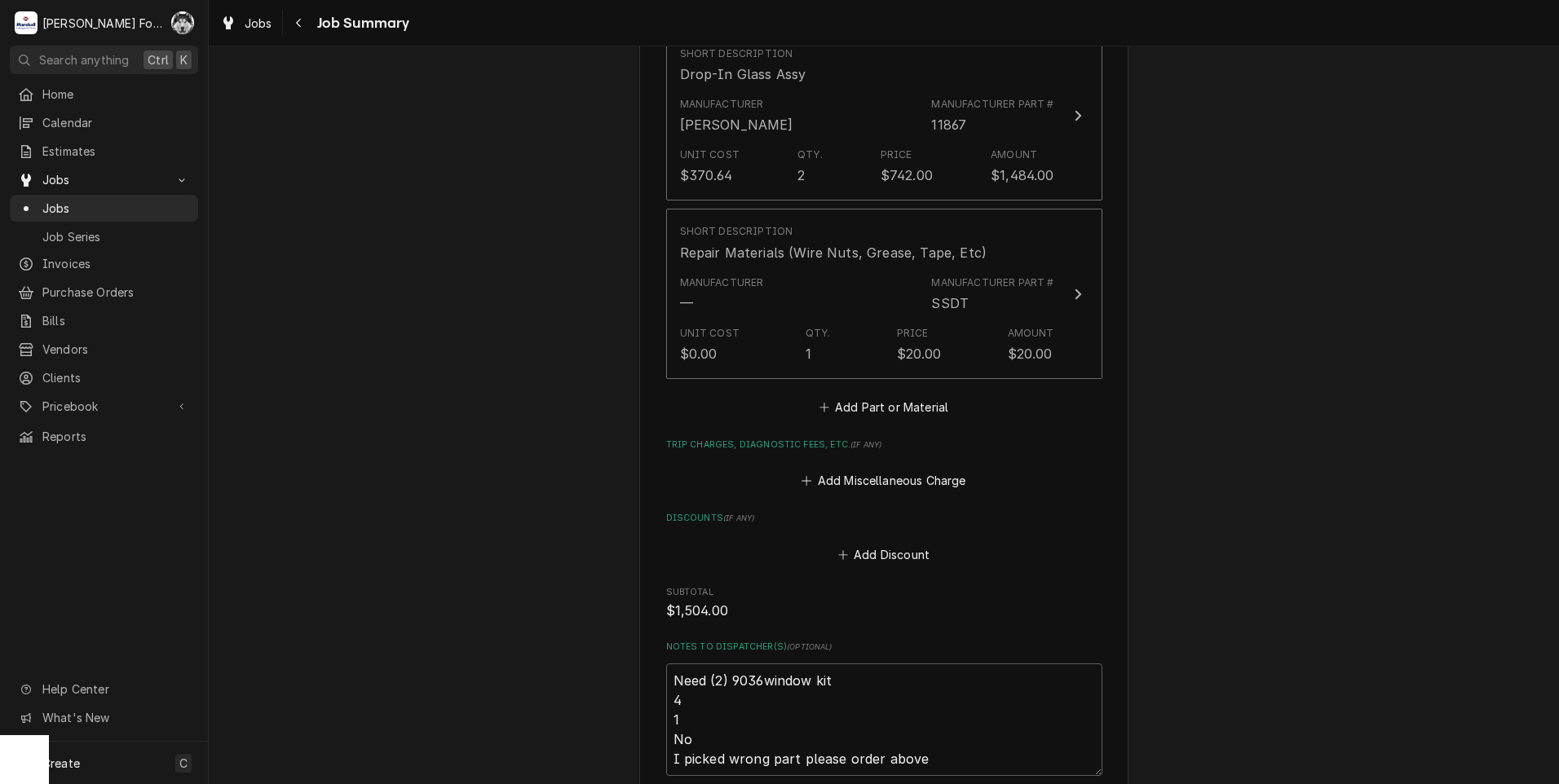
scroll to position [1755, 0]
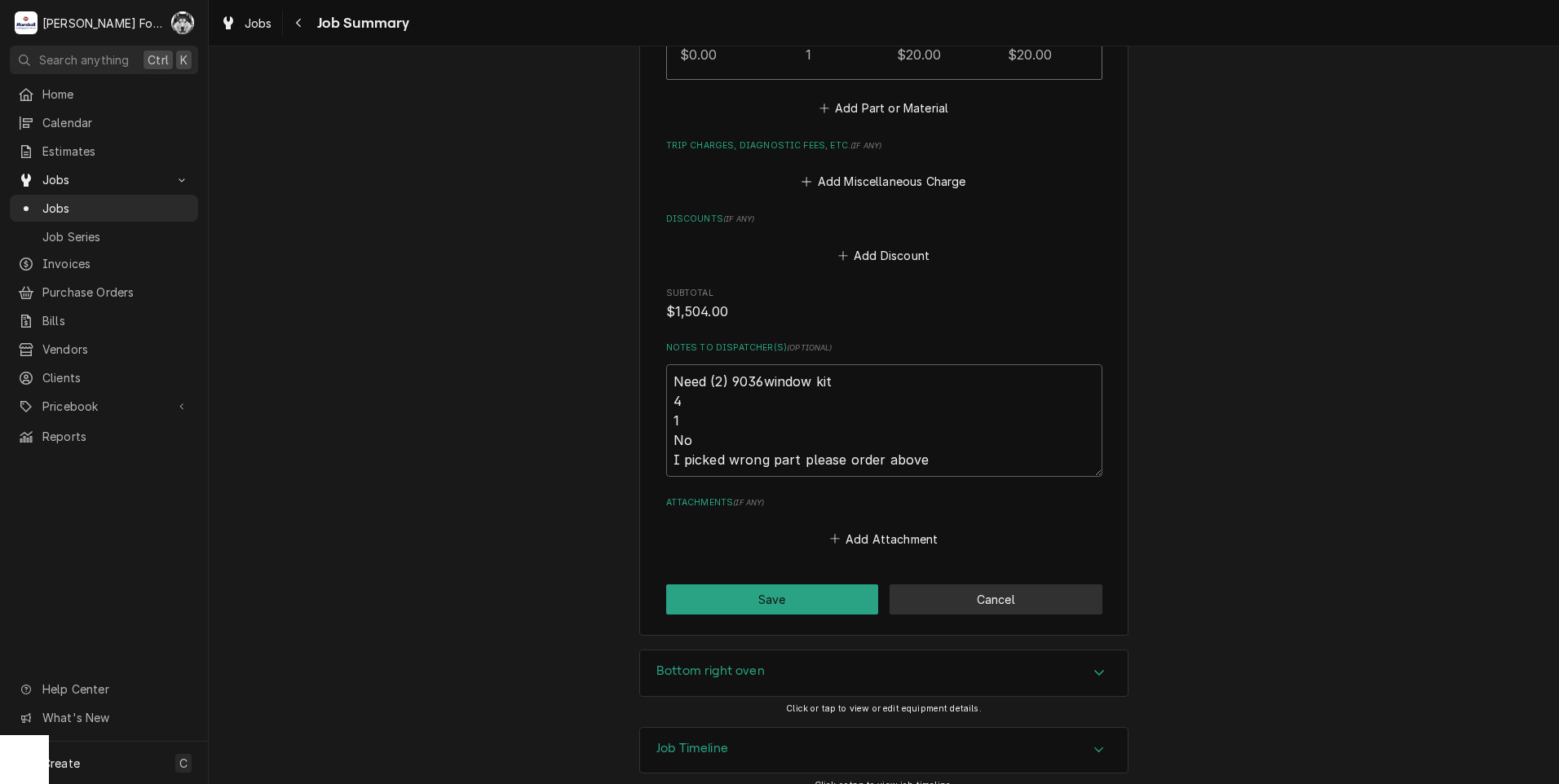
click at [976, 584] on button "Cancel" at bounding box center [996, 599] width 213 height 30
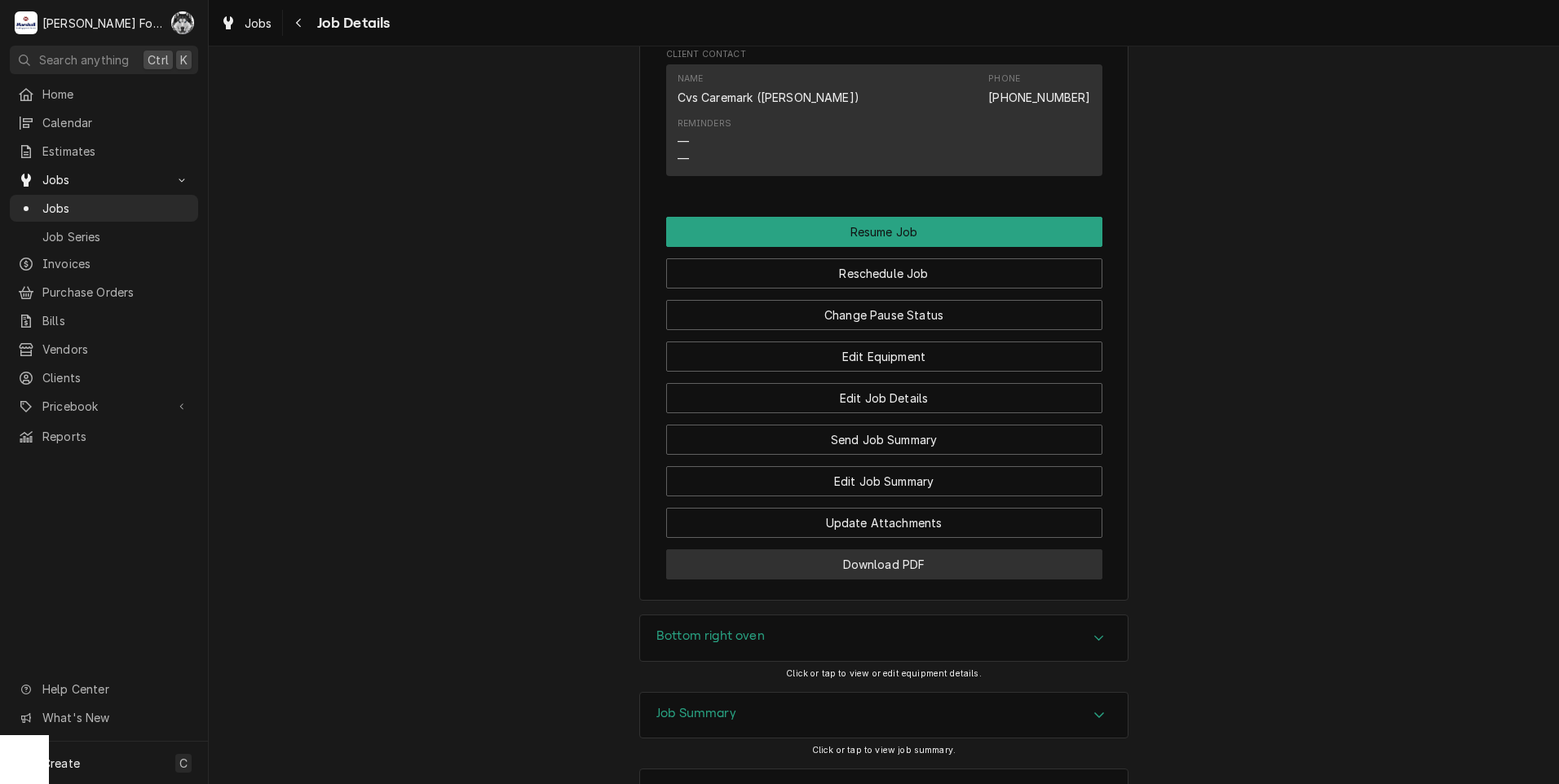
scroll to position [2413, 0]
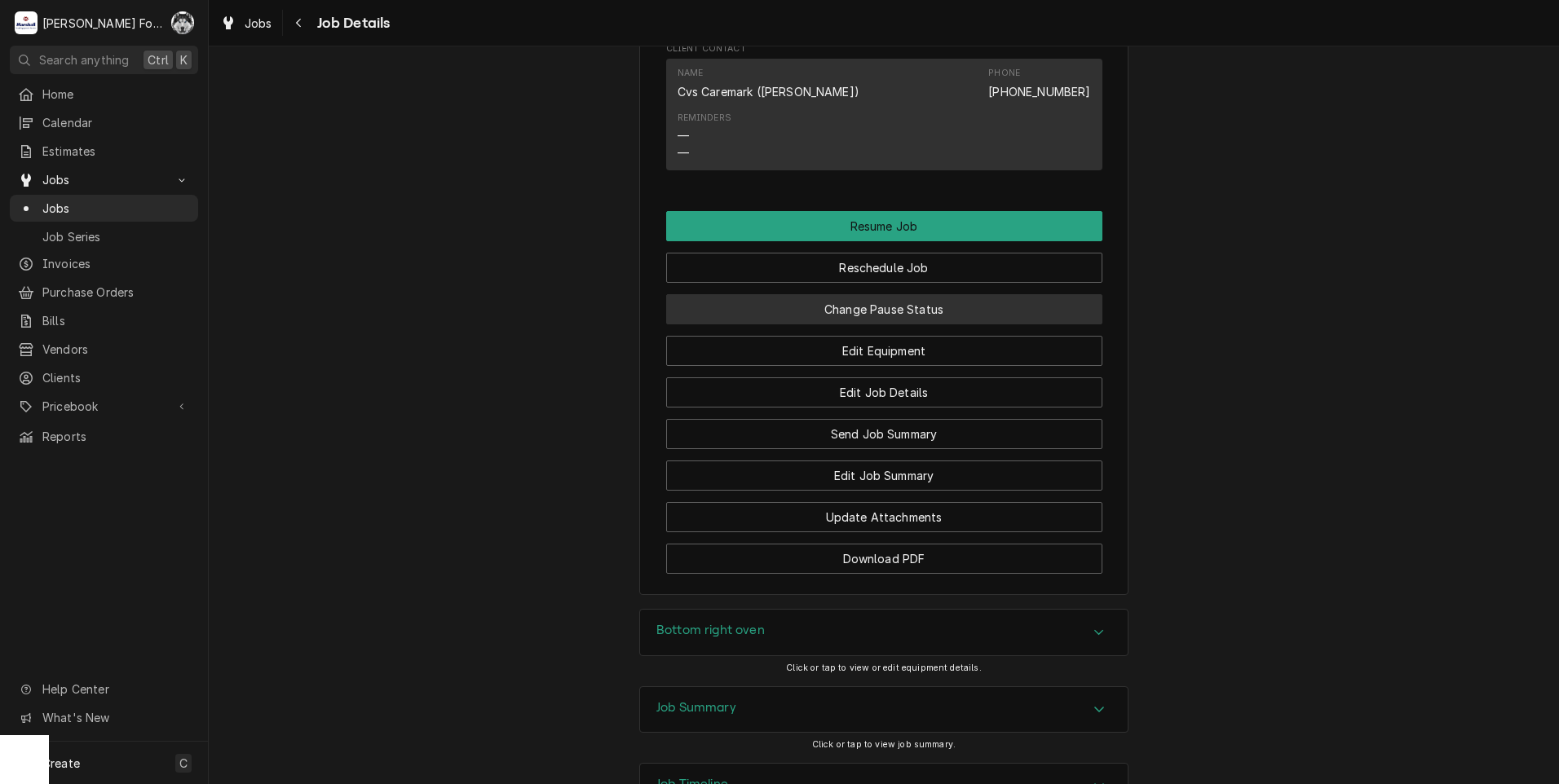
click at [826, 294] on button "Change Pause Status" at bounding box center [884, 309] width 437 height 30
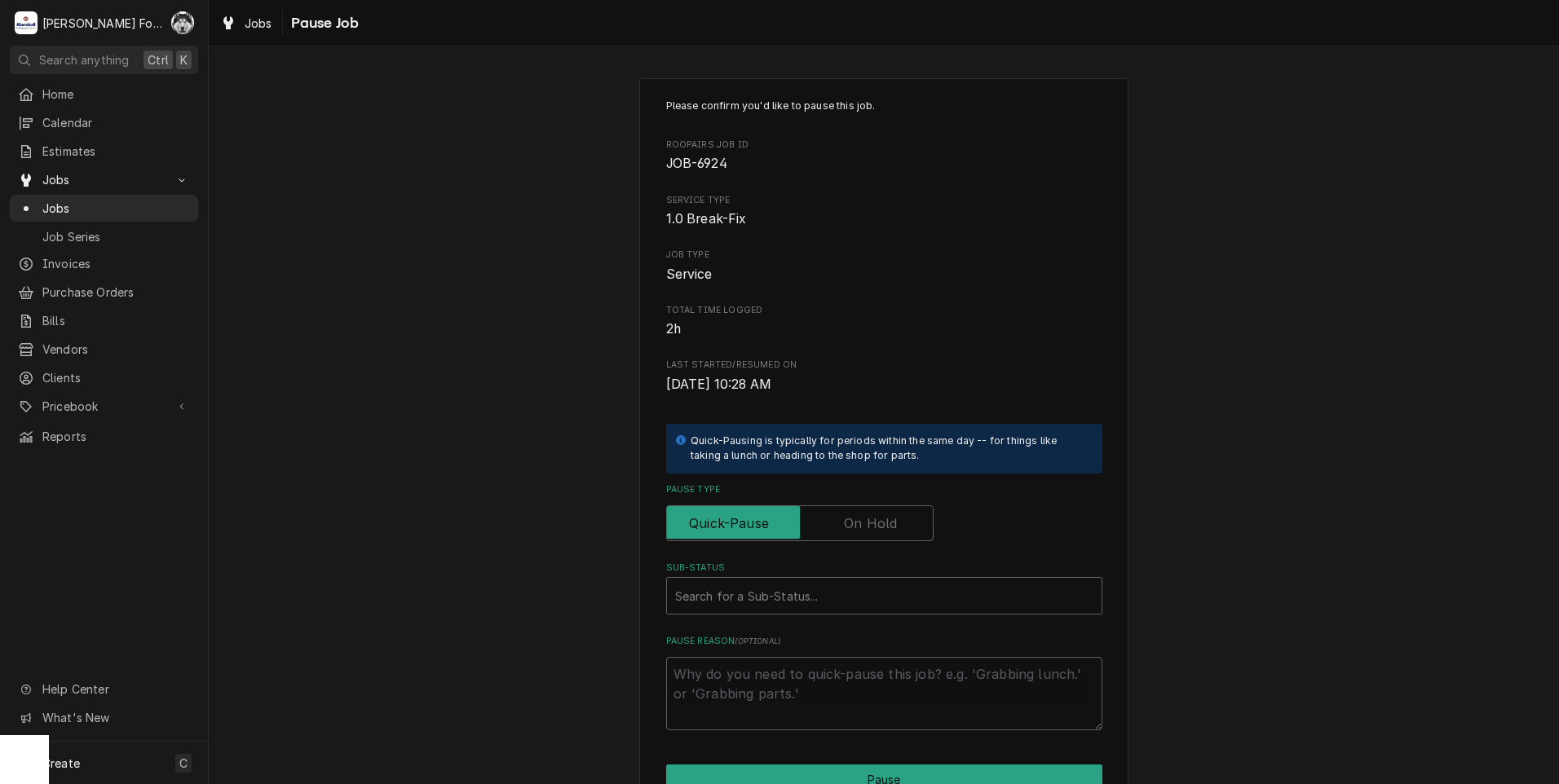
click at [850, 525] on label "Pause Type" at bounding box center [800, 523] width 268 height 36
click at [850, 525] on input "Pause Type" at bounding box center [800, 523] width 253 height 36
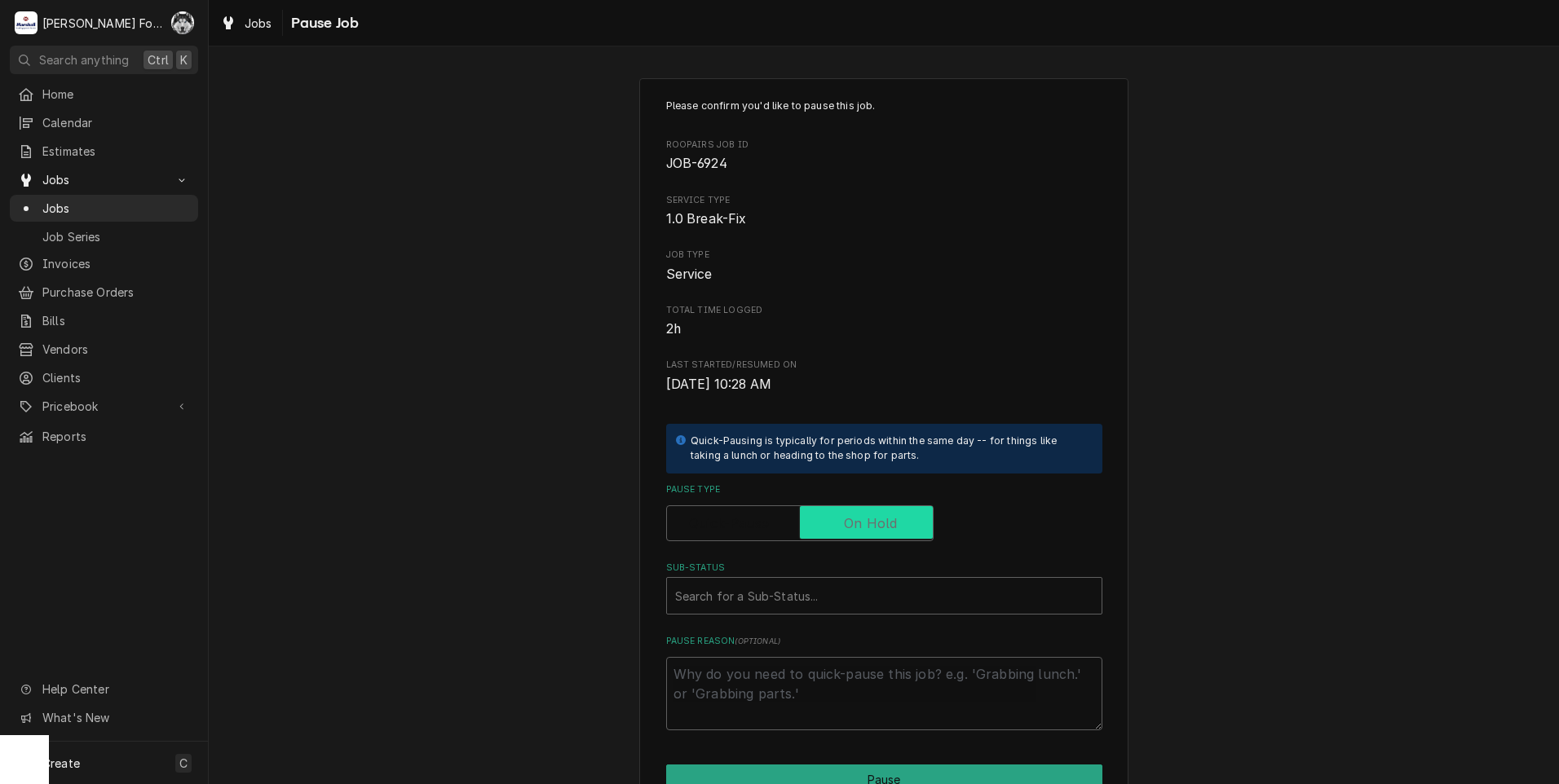
checkbox input "true"
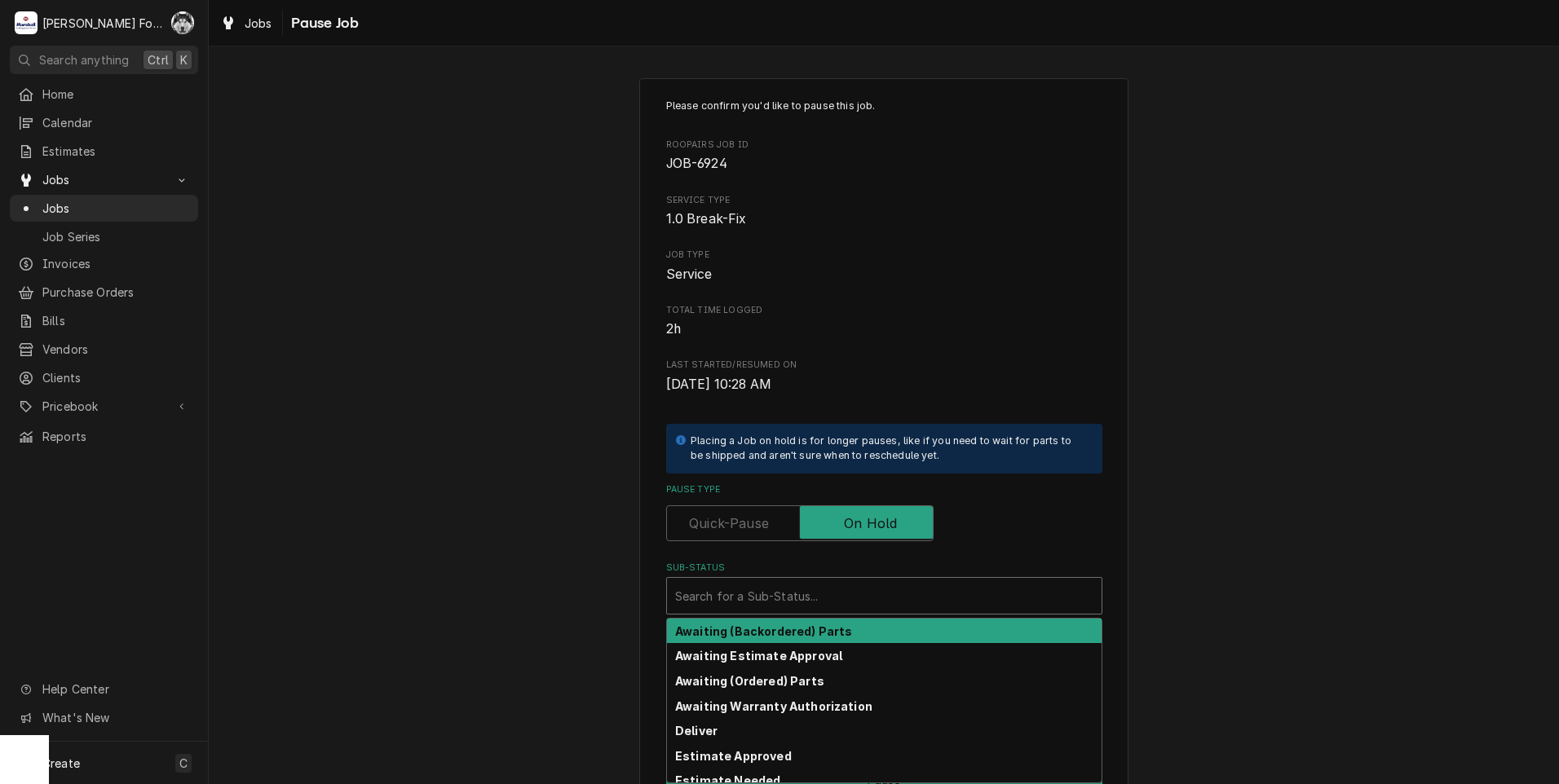
click at [773, 600] on div "Sub-Status" at bounding box center [884, 596] width 418 height 29
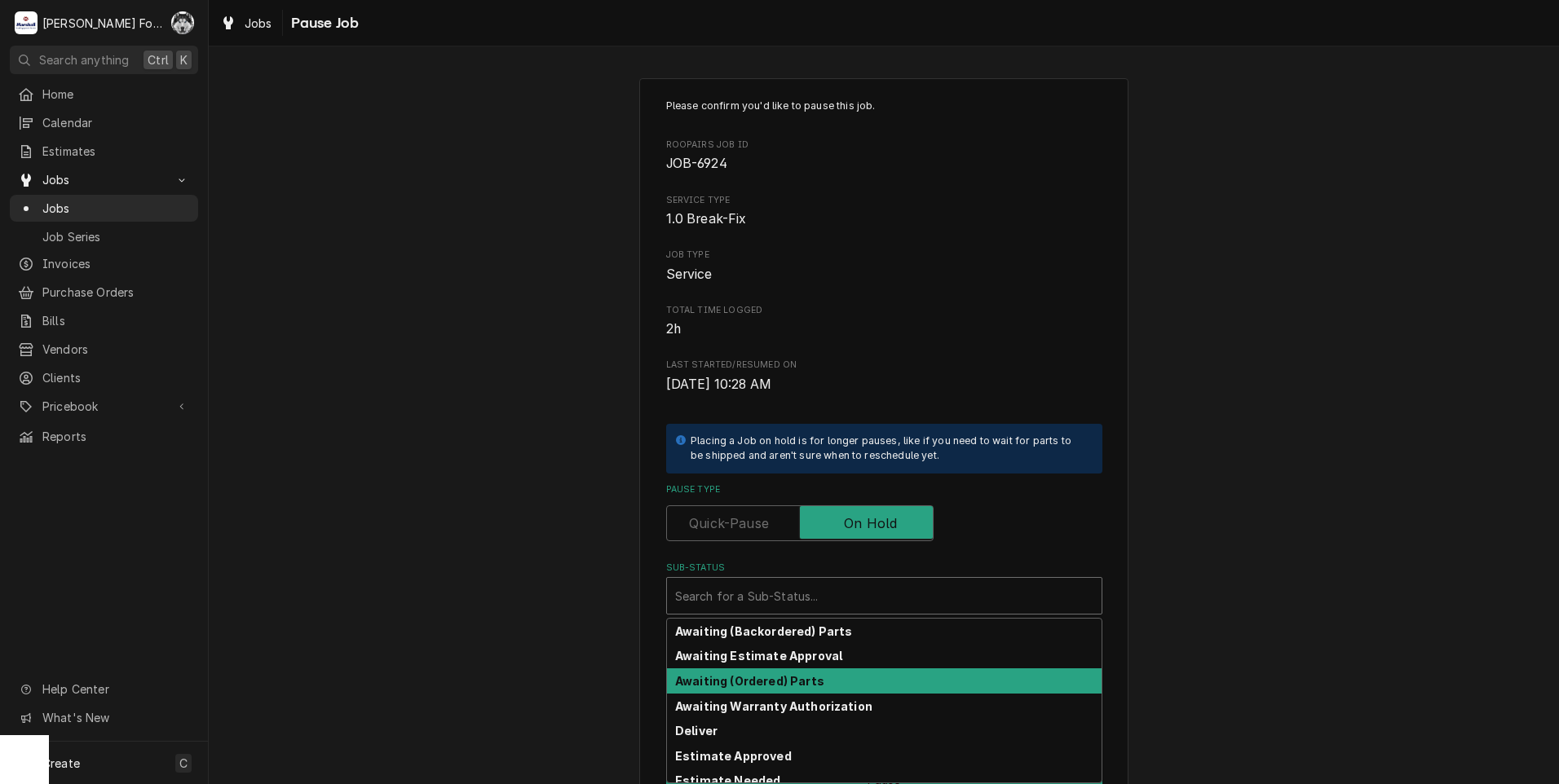
click at [752, 679] on strong "Awaiting (Ordered) Parts" at bounding box center [749, 680] width 149 height 14
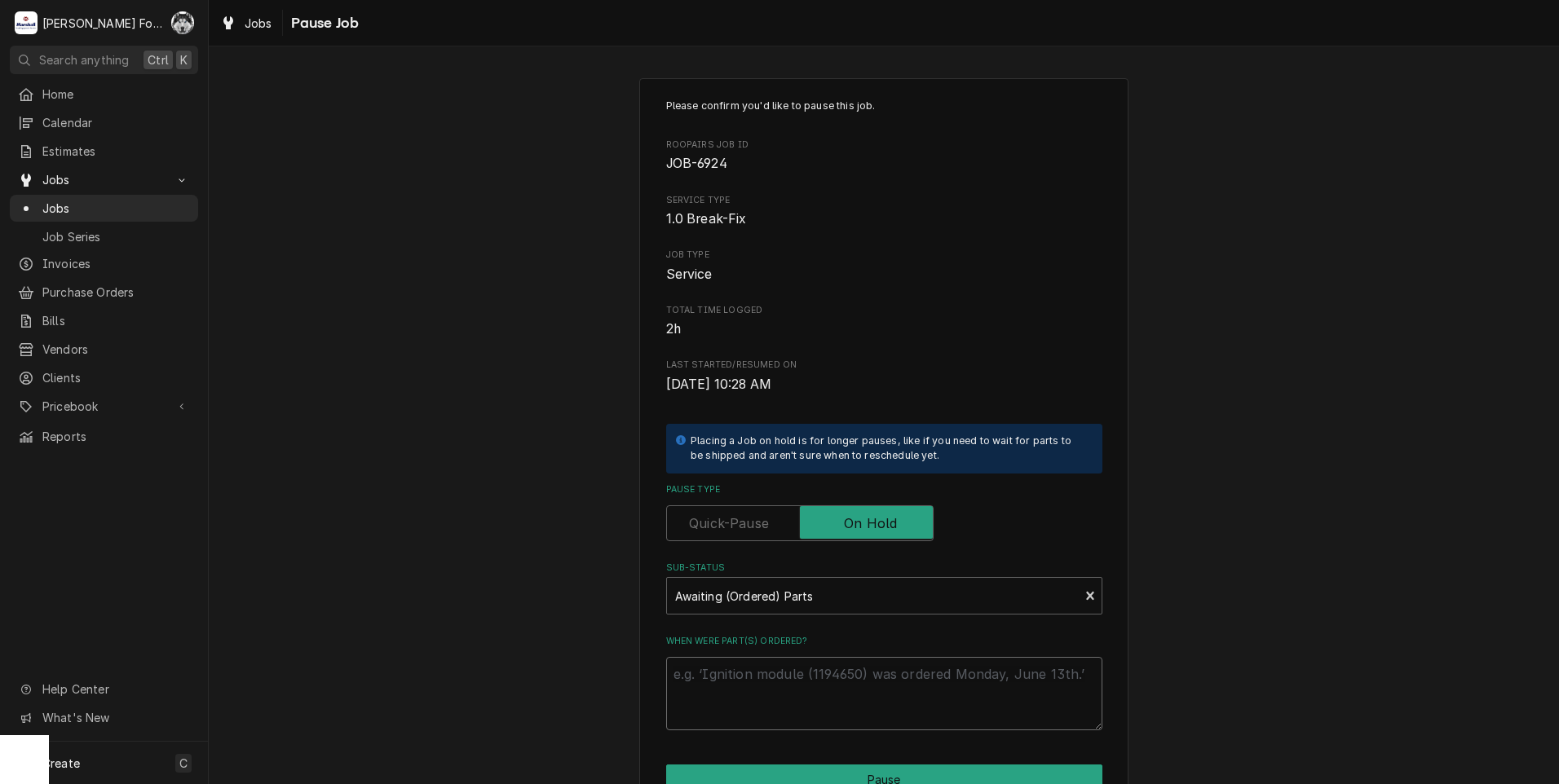
click at [752, 679] on textarea "When were part(s) ordered?" at bounding box center [884, 693] width 437 height 73
type textarea "x"
type textarea "9"
type textarea "x"
type textarea "9/"
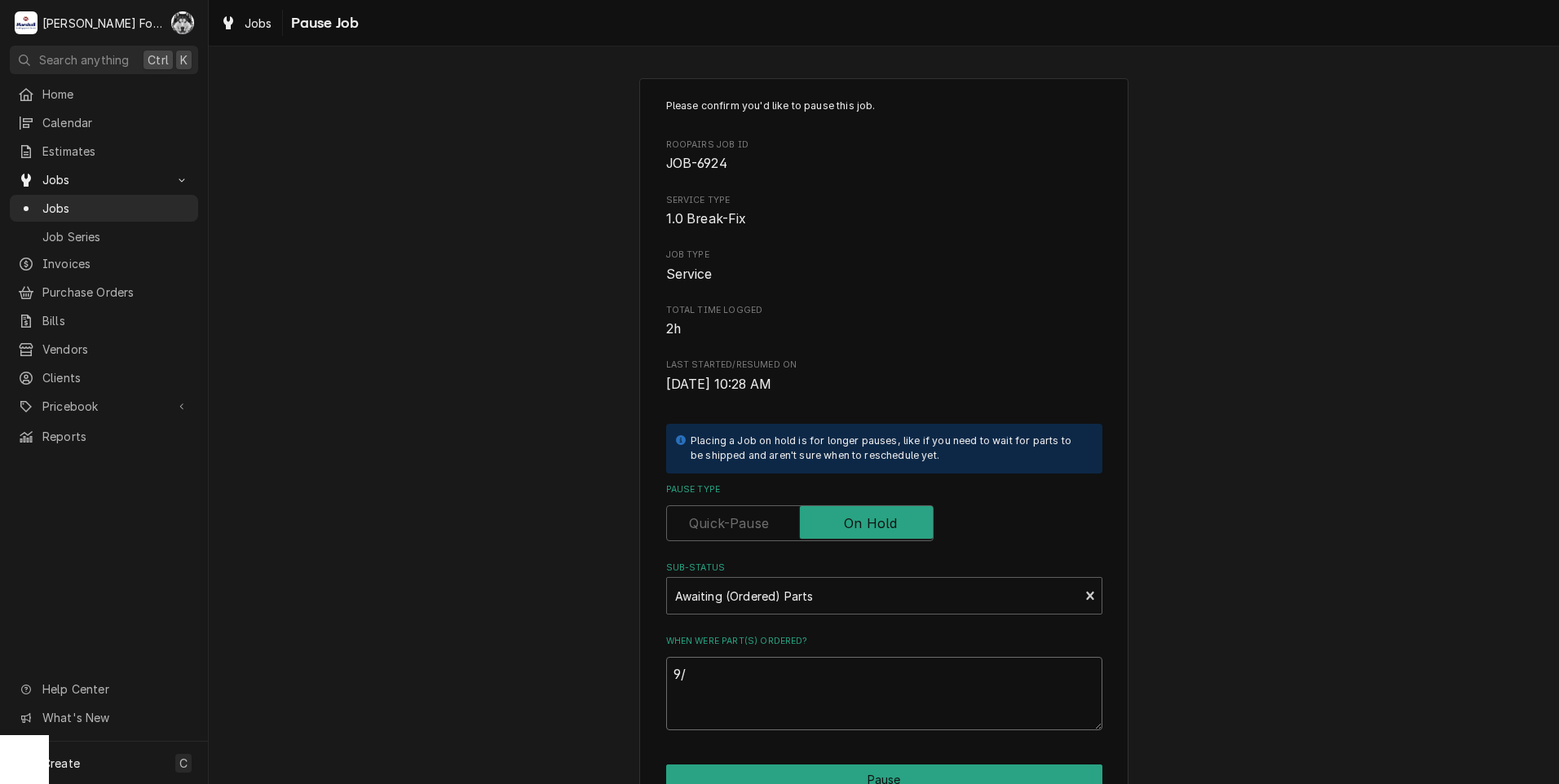
type textarea "x"
type textarea "9/1"
type textarea "x"
type textarea "9/19"
type textarea "x"
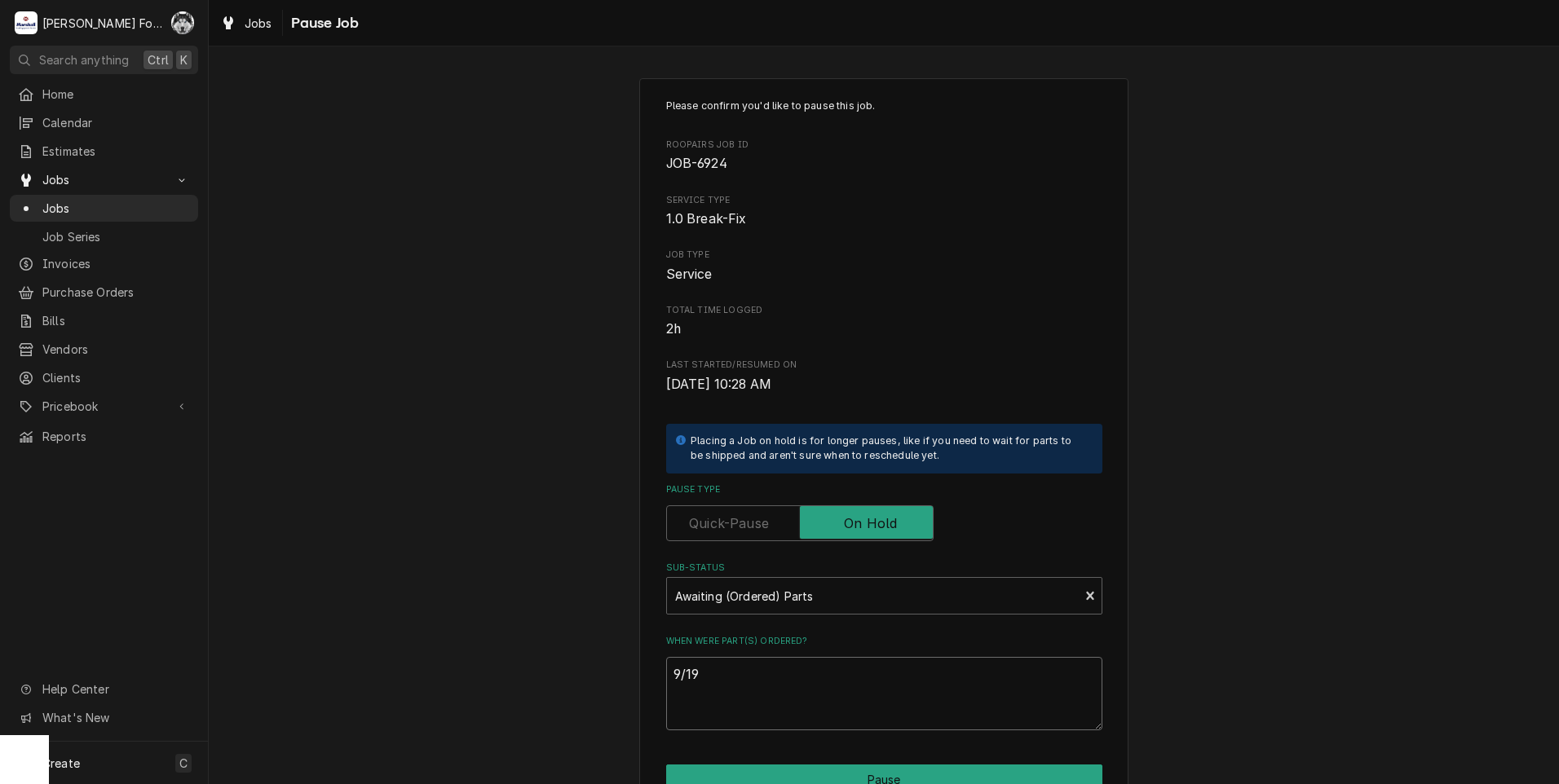
type textarea "9/19/"
type textarea "x"
type textarea "9/19/2"
type textarea "x"
type textarea "9/19/20"
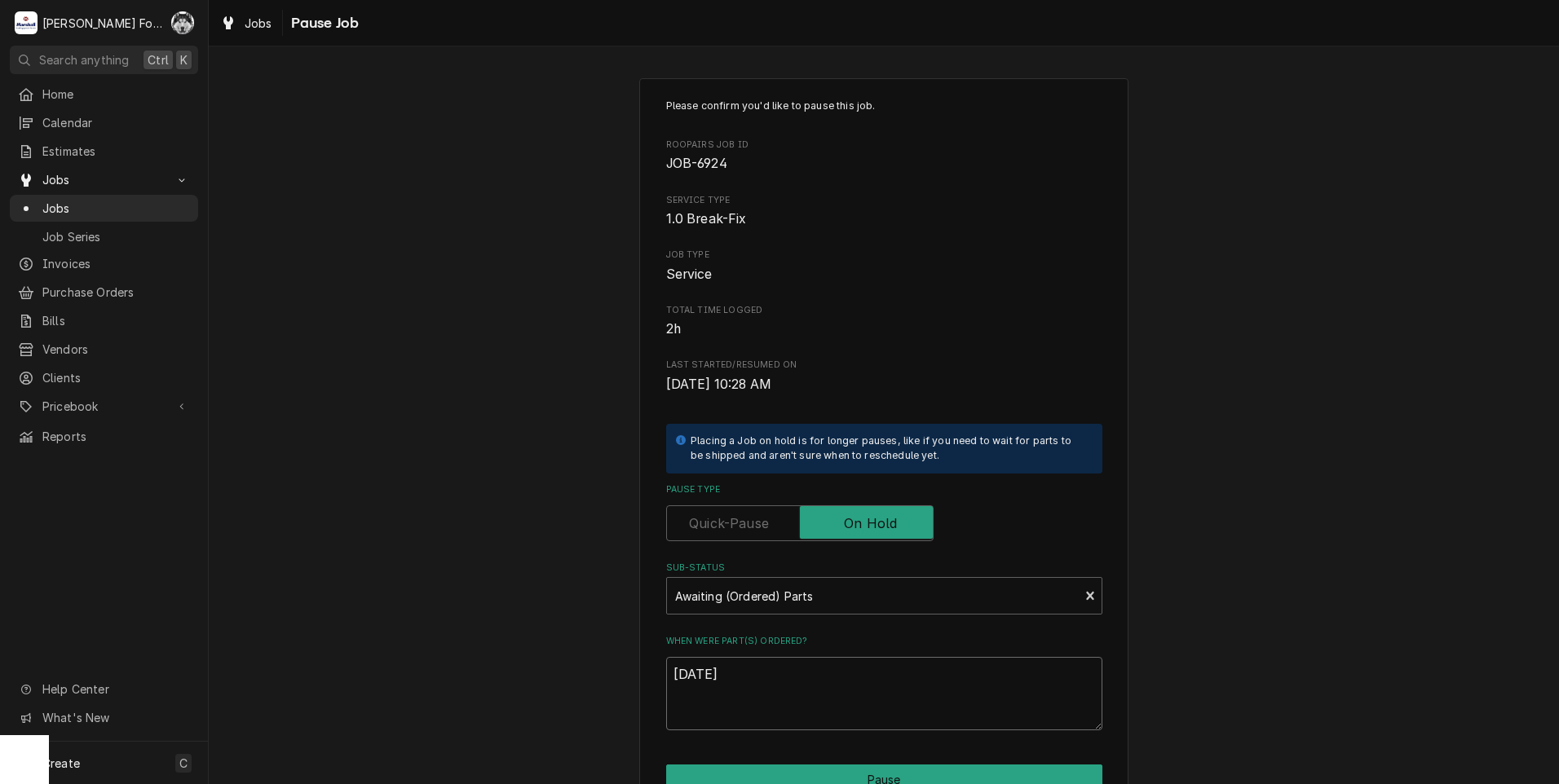
type textarea "x"
type textarea "9/19/202"
type textarea "x"
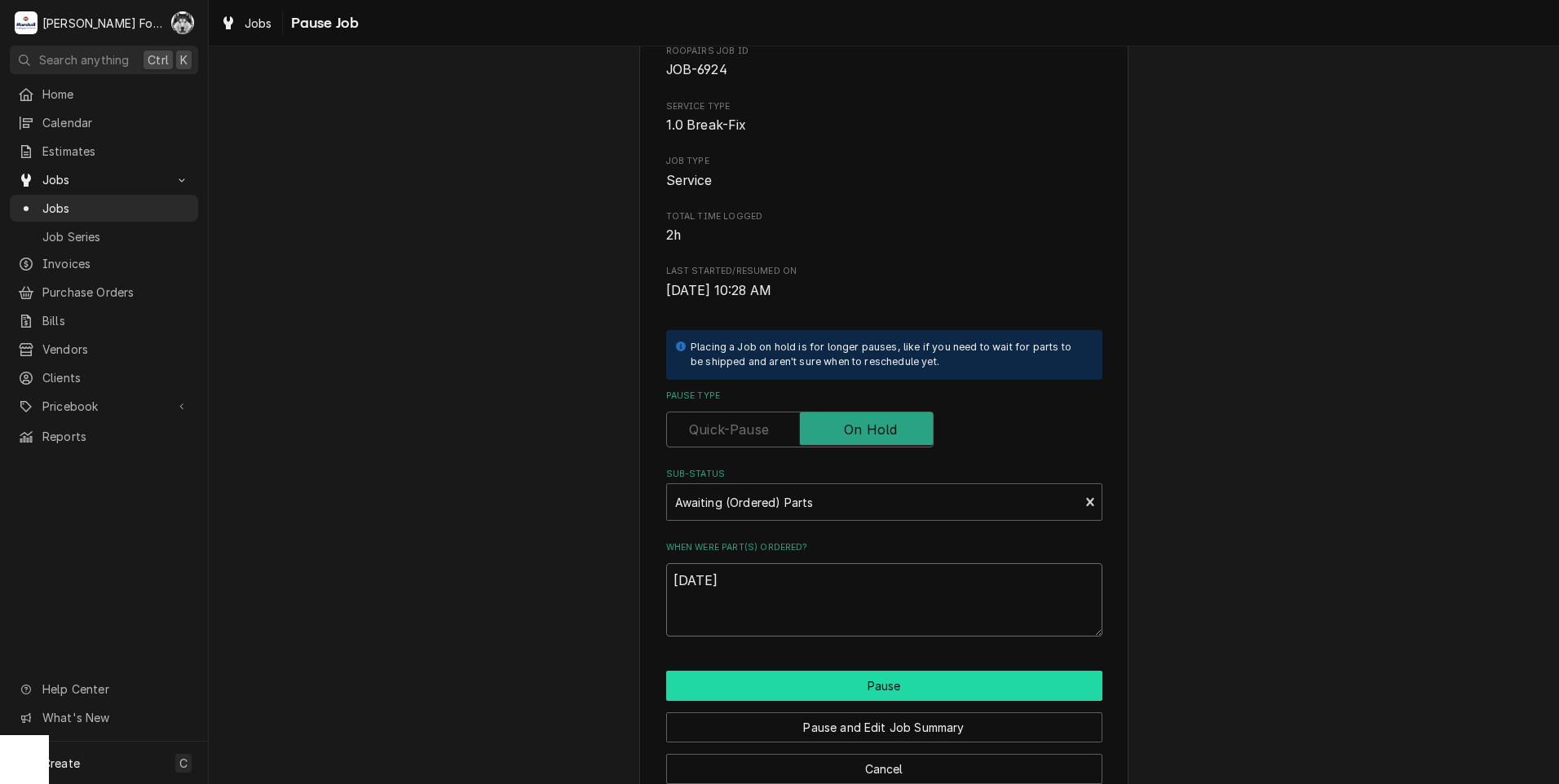
scroll to position [128, 0]
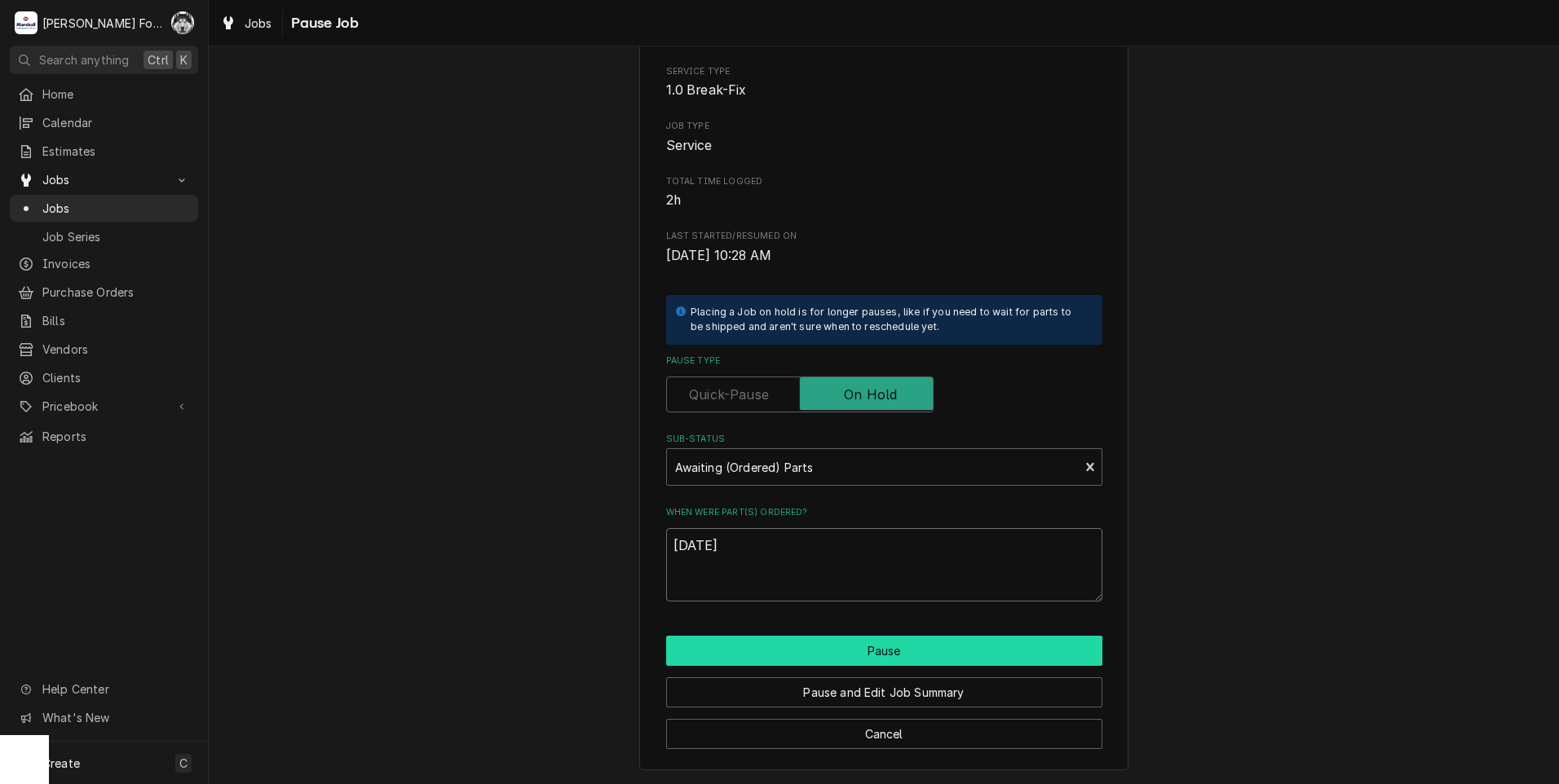
type textarea "9/19/2025"
click at [785, 658] on button "Pause" at bounding box center [884, 650] width 437 height 30
type textarea "x"
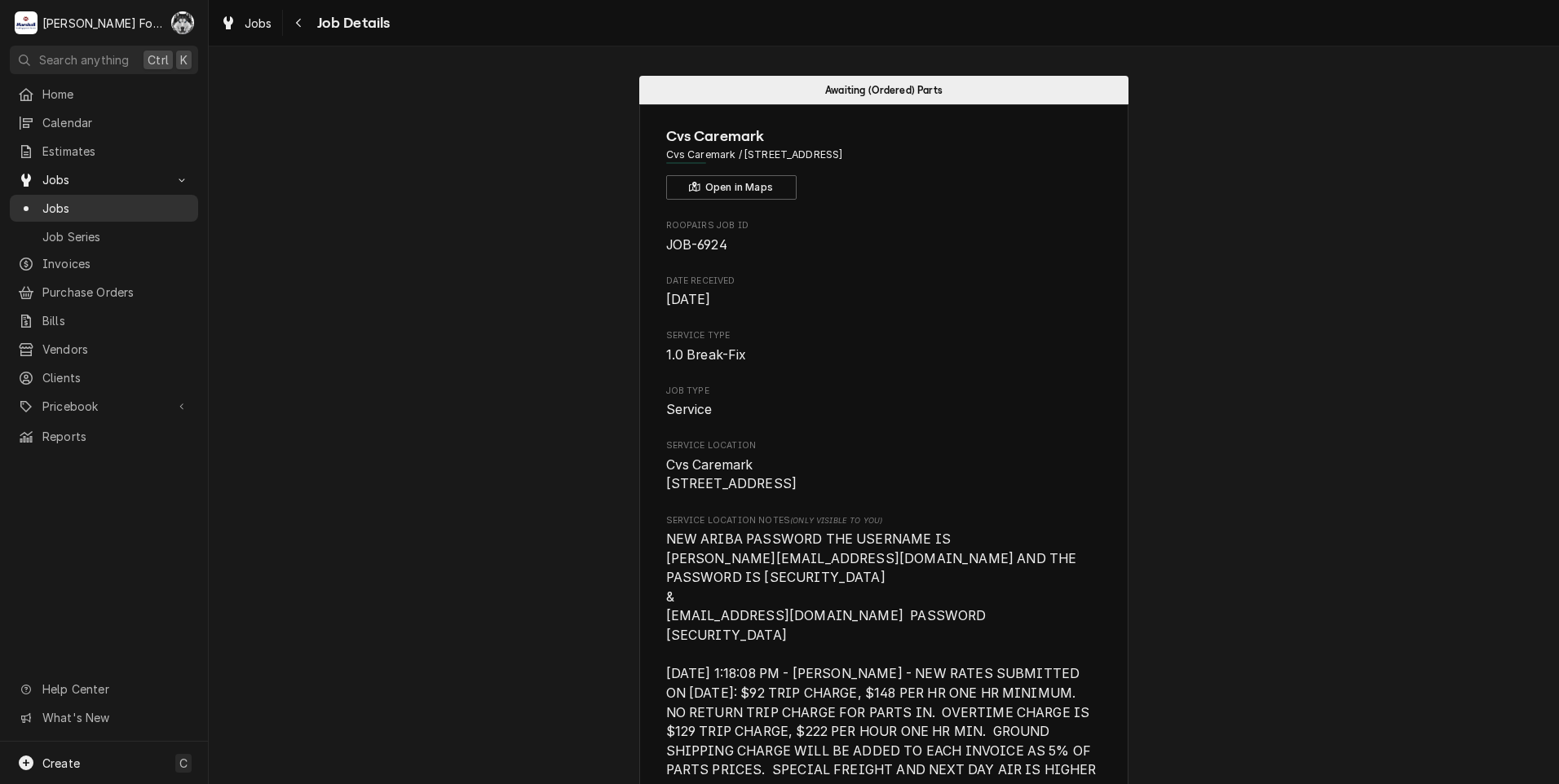
click at [56, 204] on span "Jobs" at bounding box center [116, 208] width 148 height 17
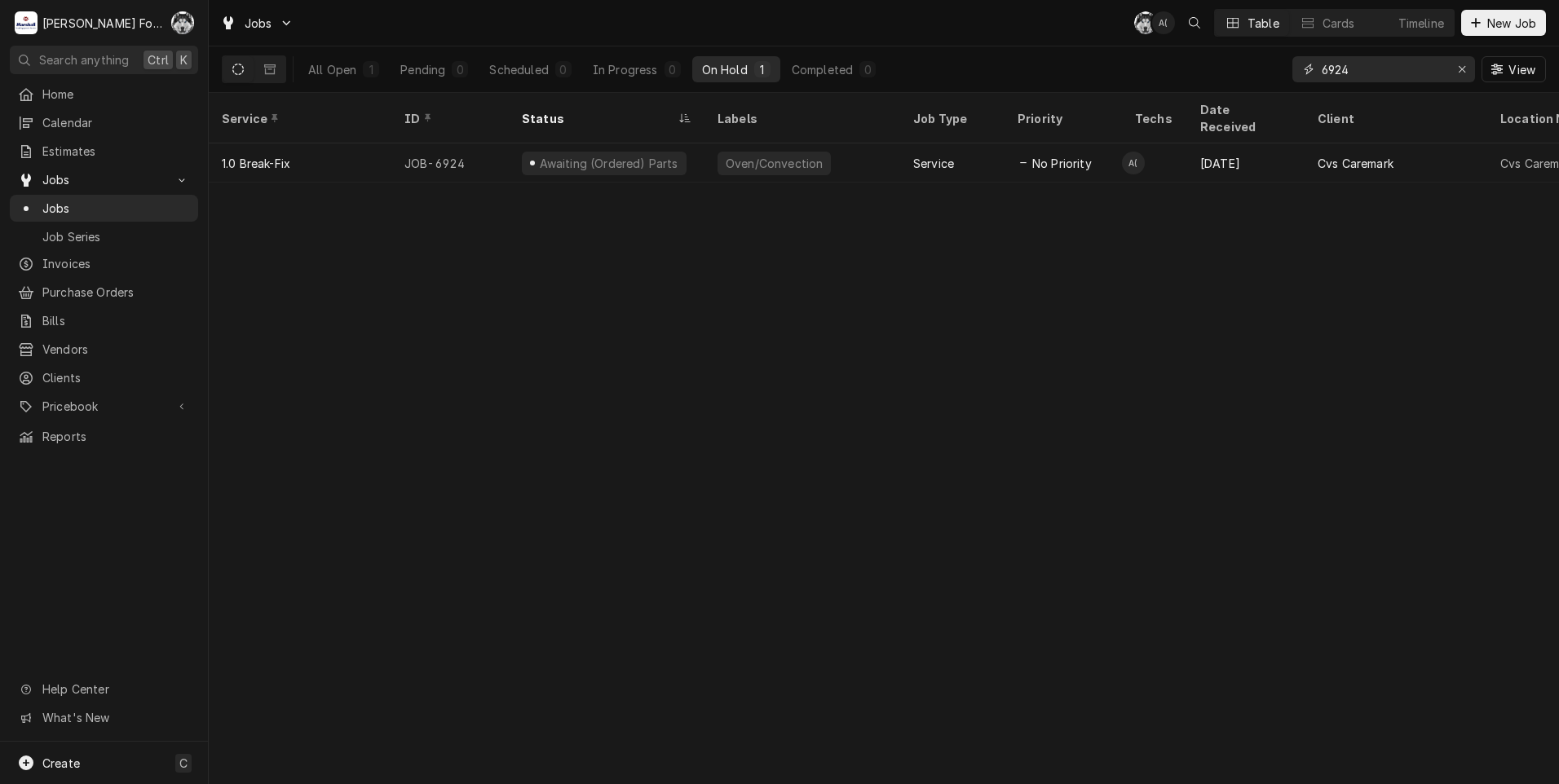
drag, startPoint x: 1364, startPoint y: 69, endPoint x: 1213, endPoint y: 89, distance: 152.3
click at [1217, 90] on div "All Open 1 Pending 0 Scheduled 0 In Progress 0 On Hold 1 Completed 0 6924 View" at bounding box center [884, 70] width 1324 height 46
type input "6852"
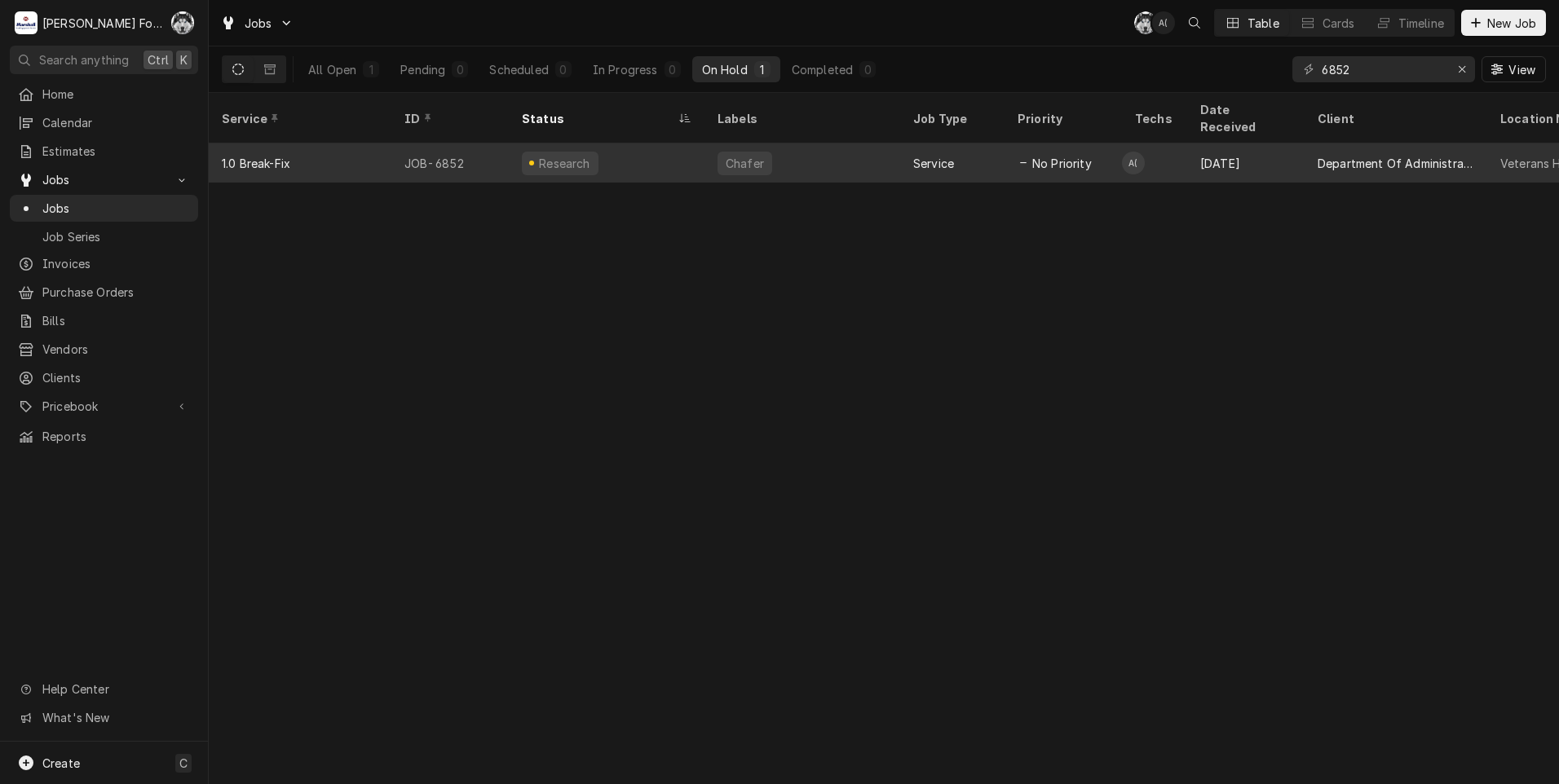
click at [689, 143] on div "Research" at bounding box center [606, 162] width 195 height 39
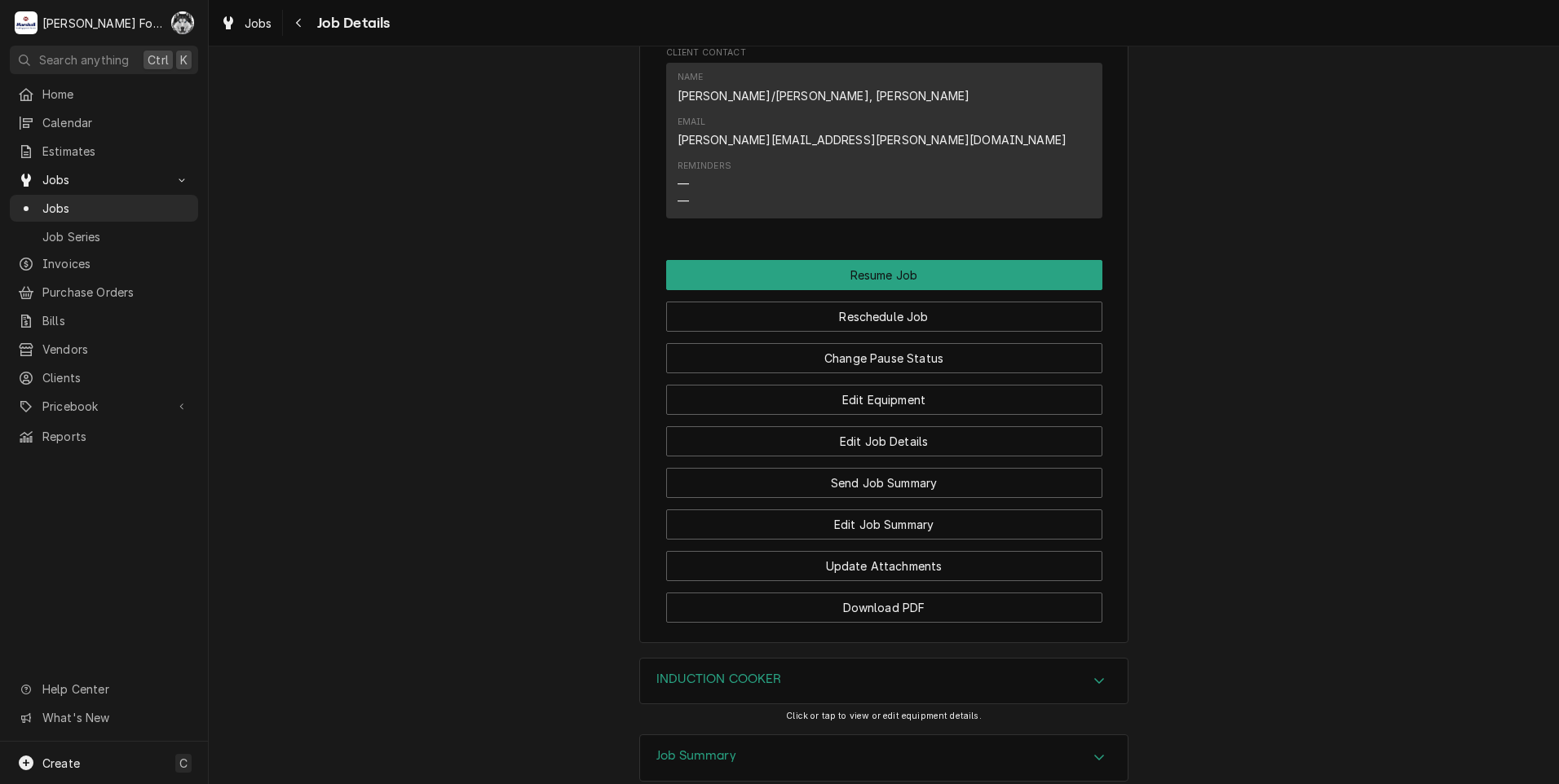
scroll to position [1902, 0]
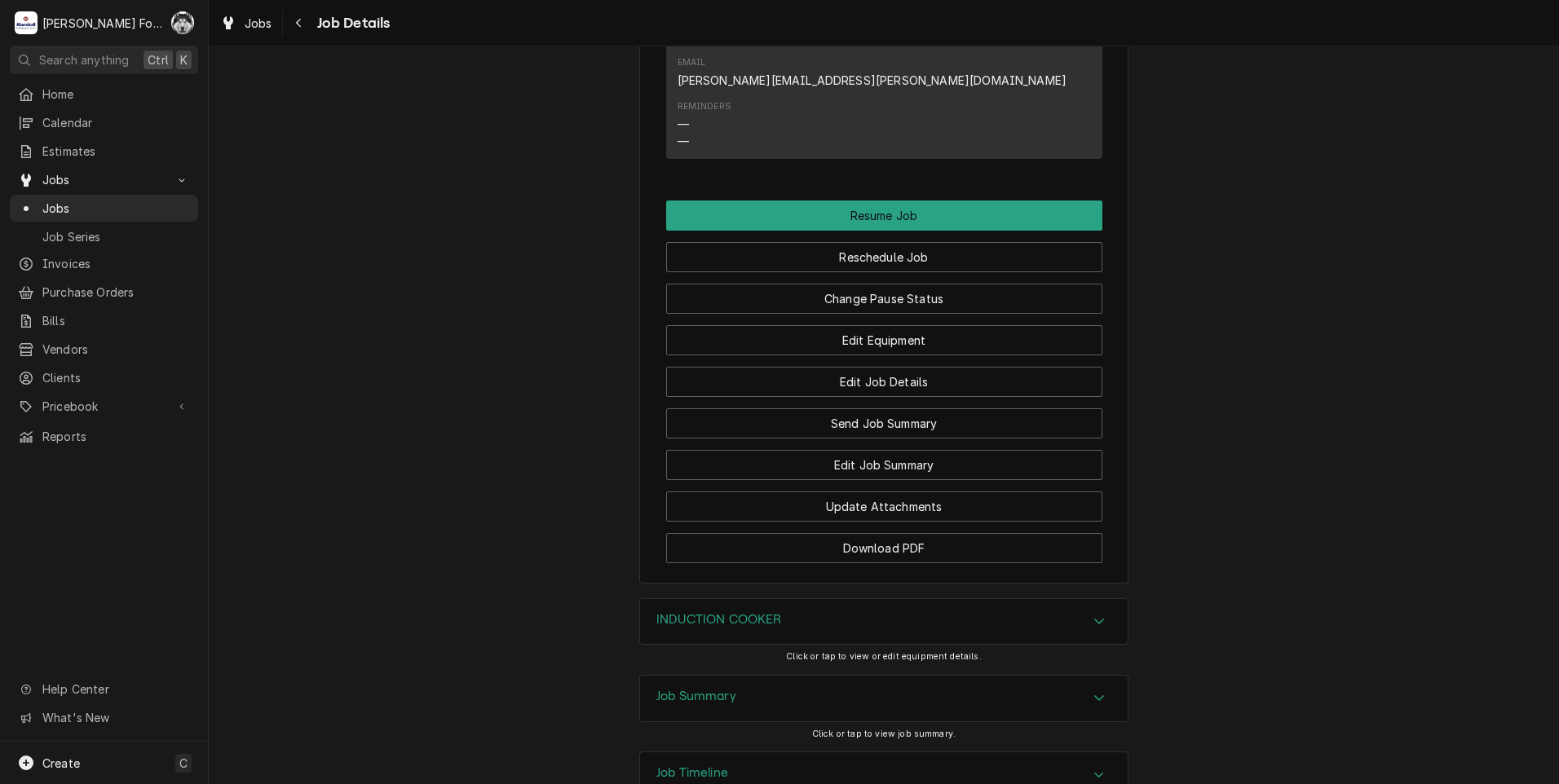
click at [781, 613] on h3 "INDUCTION COOKER" at bounding box center [719, 620] width 126 height 16
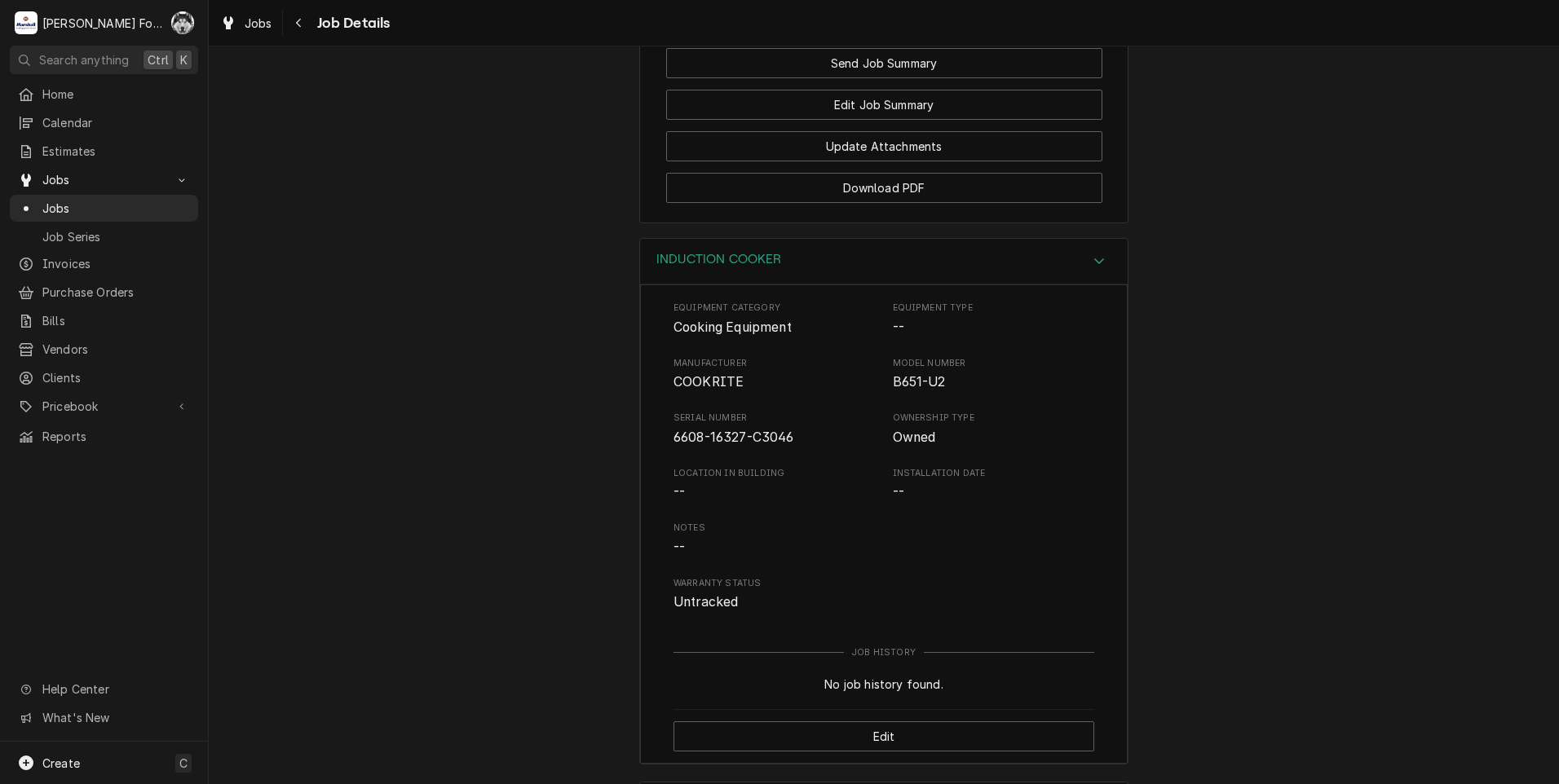
scroll to position [2376, 0]
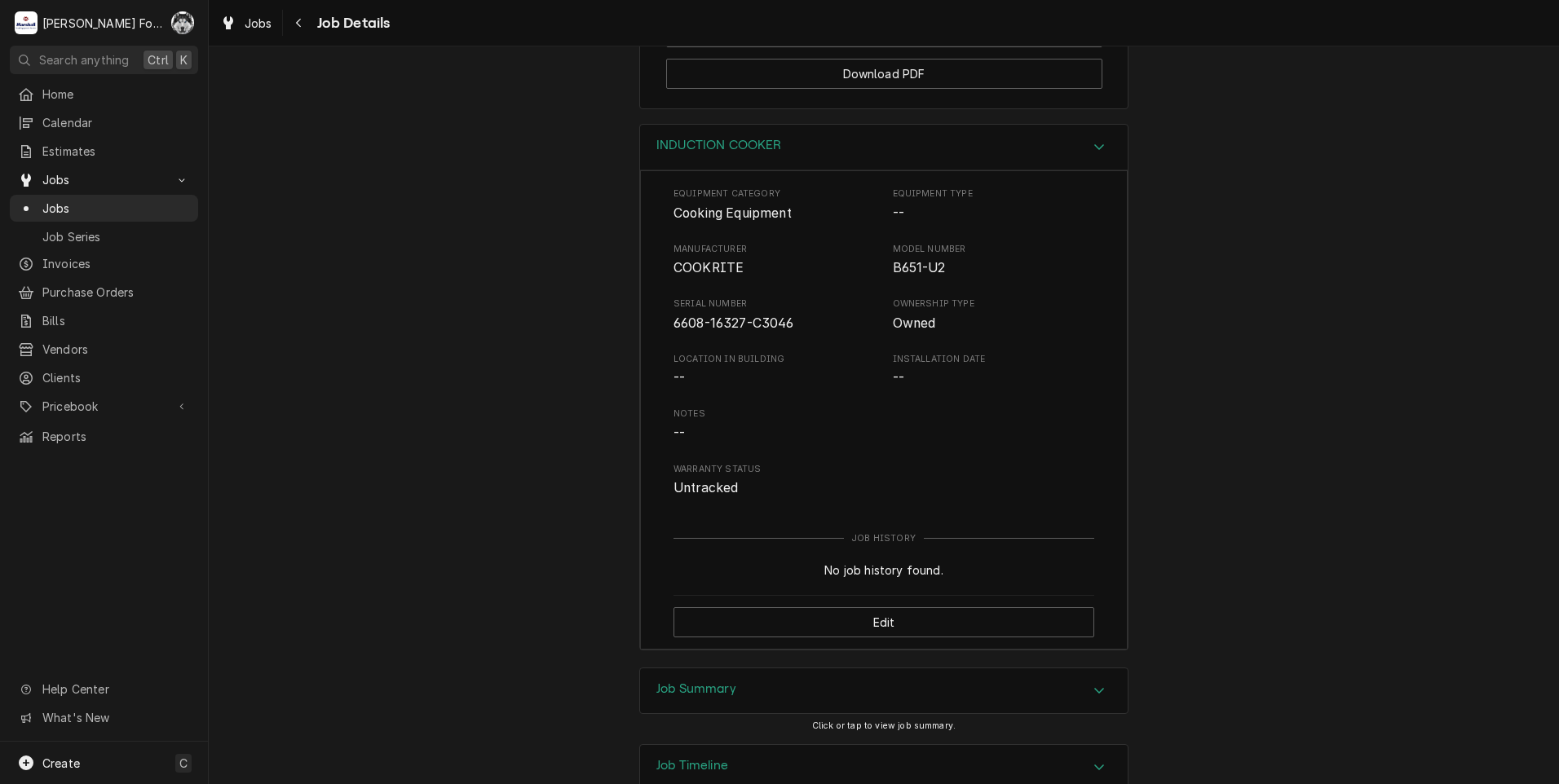
click at [866, 668] on div "Job Summary" at bounding box center [884, 691] width 488 height 46
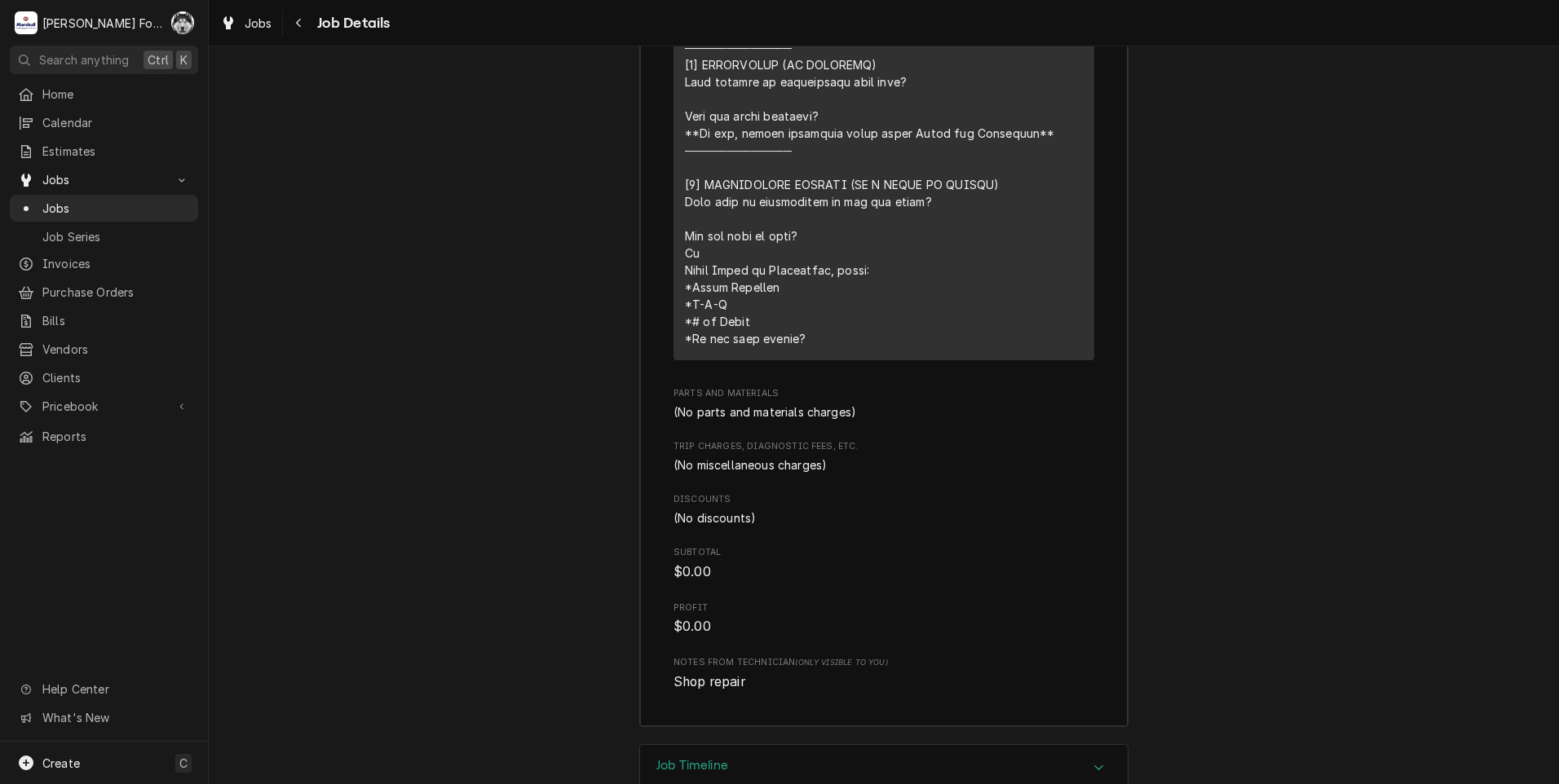
scroll to position [3586, 0]
click at [737, 745] on div "Job Timeline" at bounding box center [884, 767] width 488 height 46
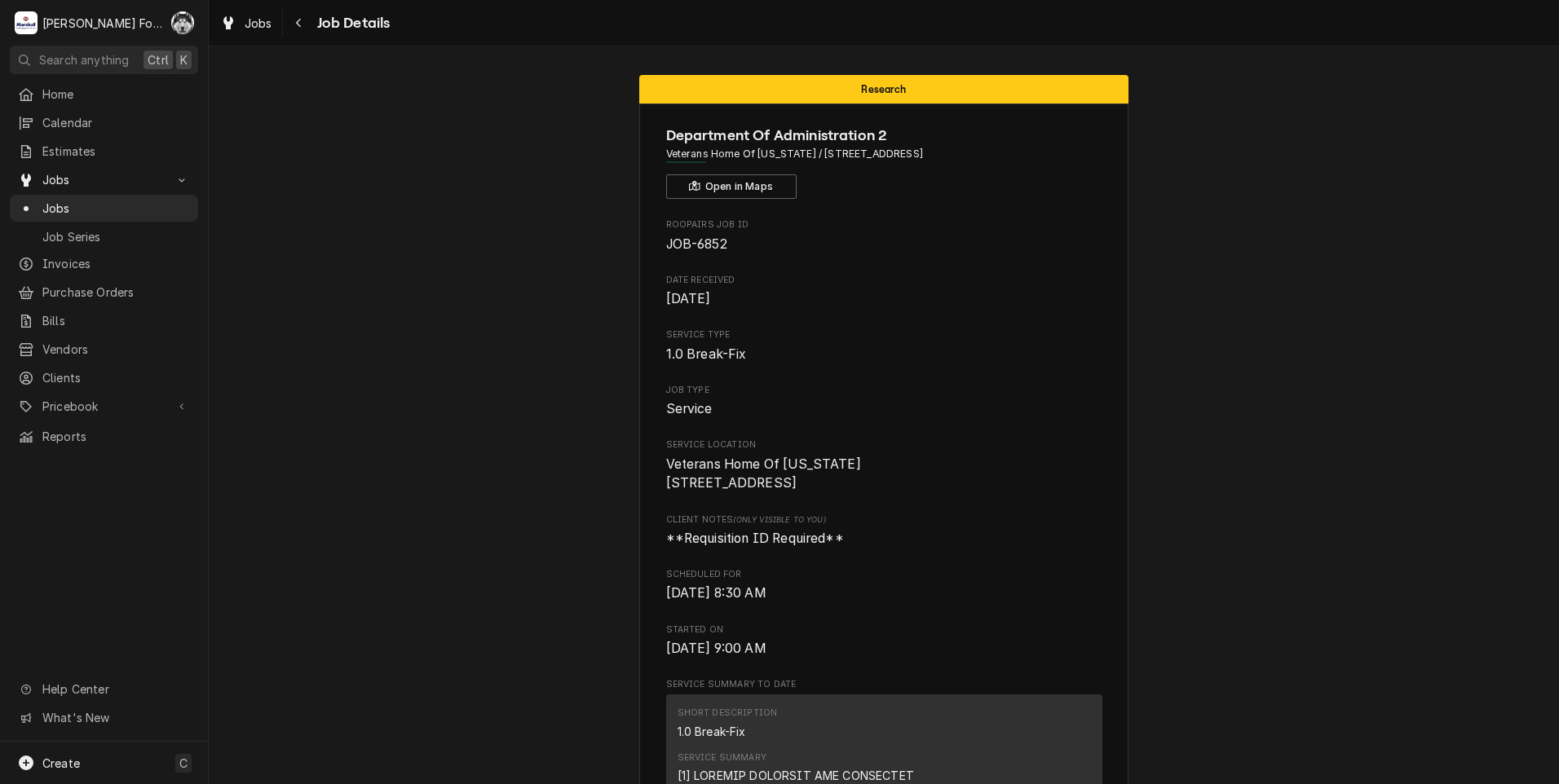
scroll to position [0, 0]
click at [74, 206] on span "Jobs" at bounding box center [116, 208] width 148 height 17
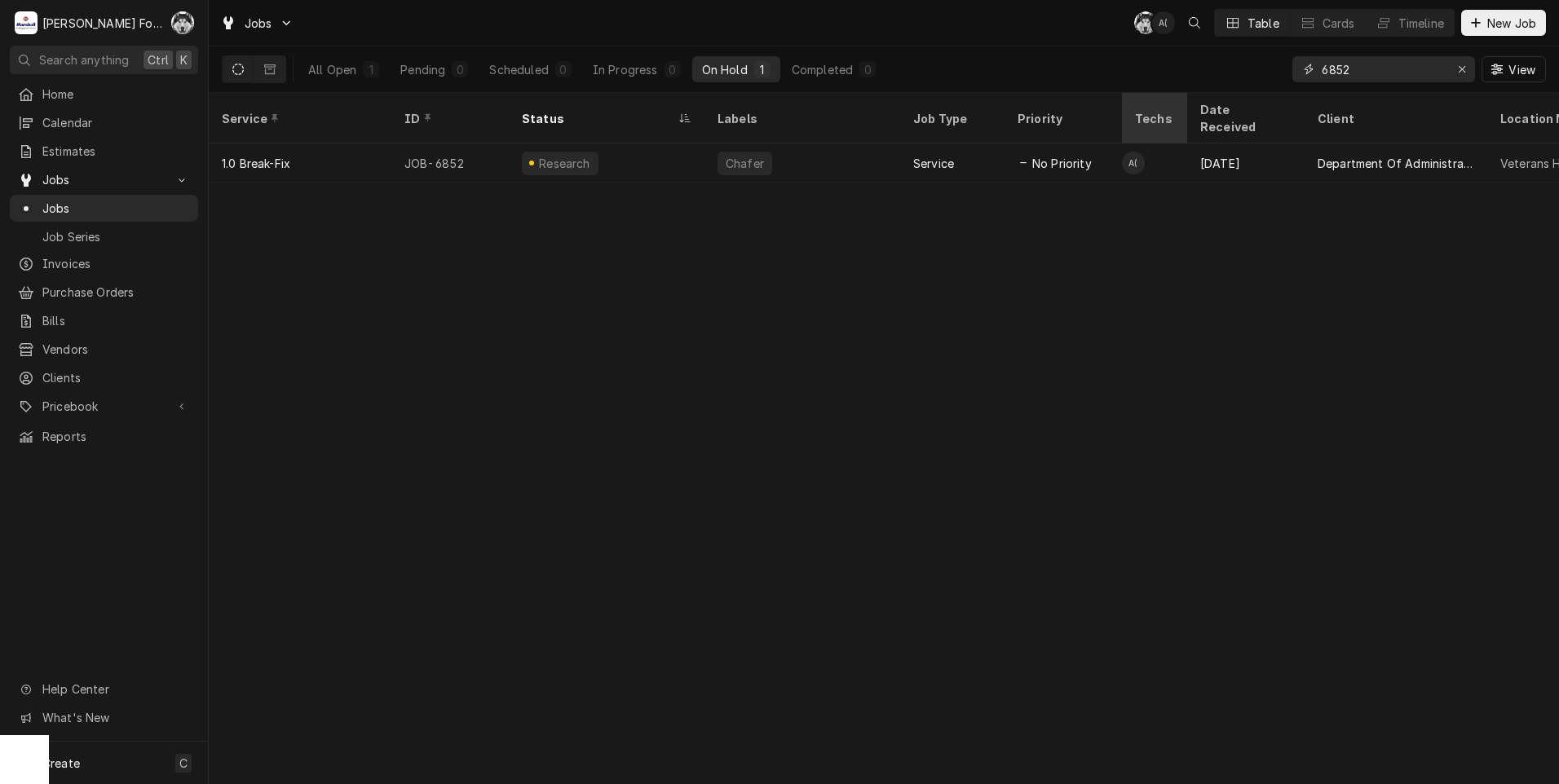
drag, startPoint x: 1367, startPoint y: 73, endPoint x: 1146, endPoint y: 94, distance: 222.0
click at [1158, 94] on div "Jobs C( A( Table Cards Timeline New Job All Open 1 Pending 0 Scheduled 0 In Pro…" at bounding box center [884, 392] width 1350 height 784
type input "7293"
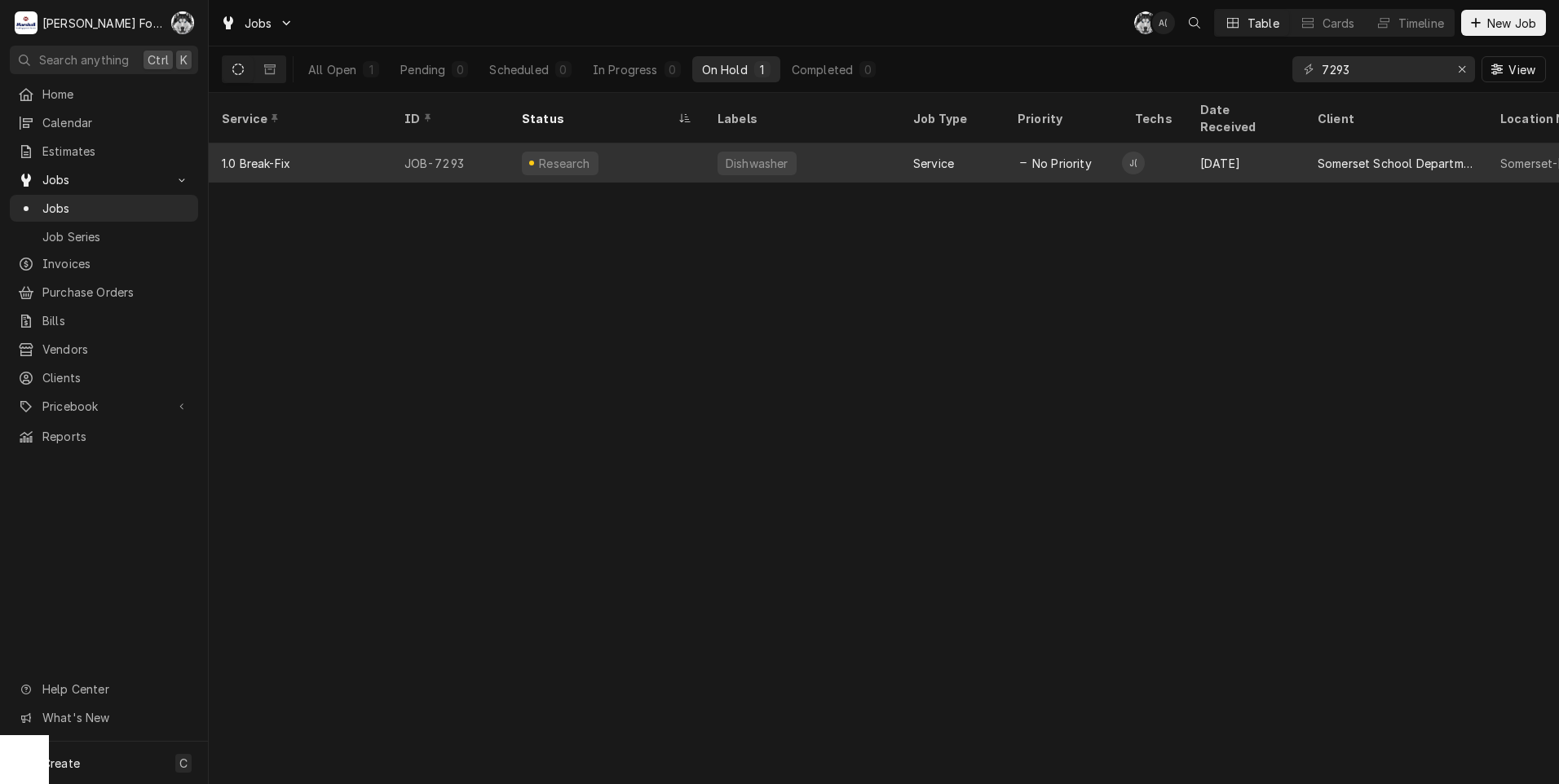
click at [767, 155] on div "Dishwasher" at bounding box center [757, 163] width 66 height 17
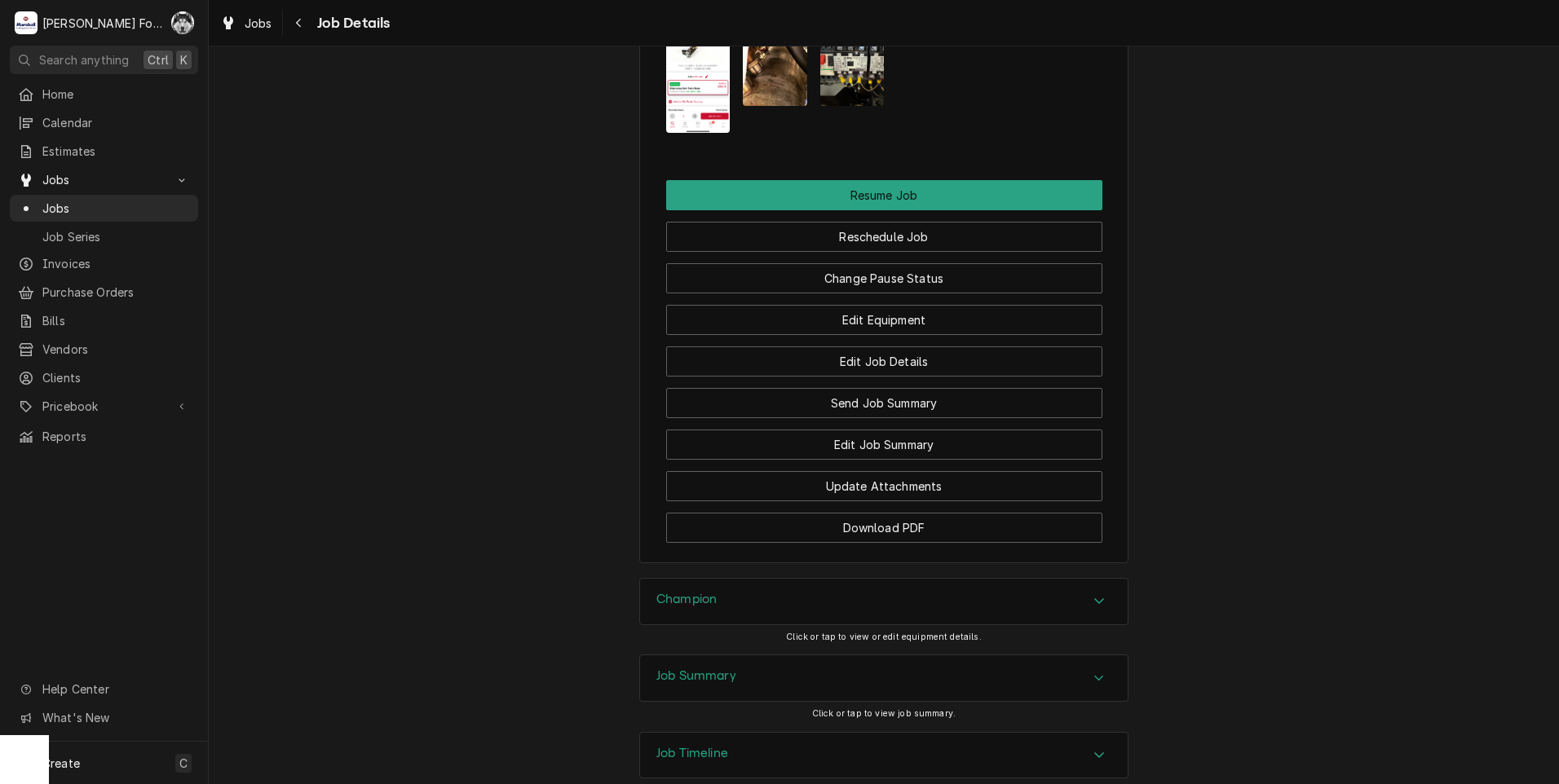
scroll to position [1986, 0]
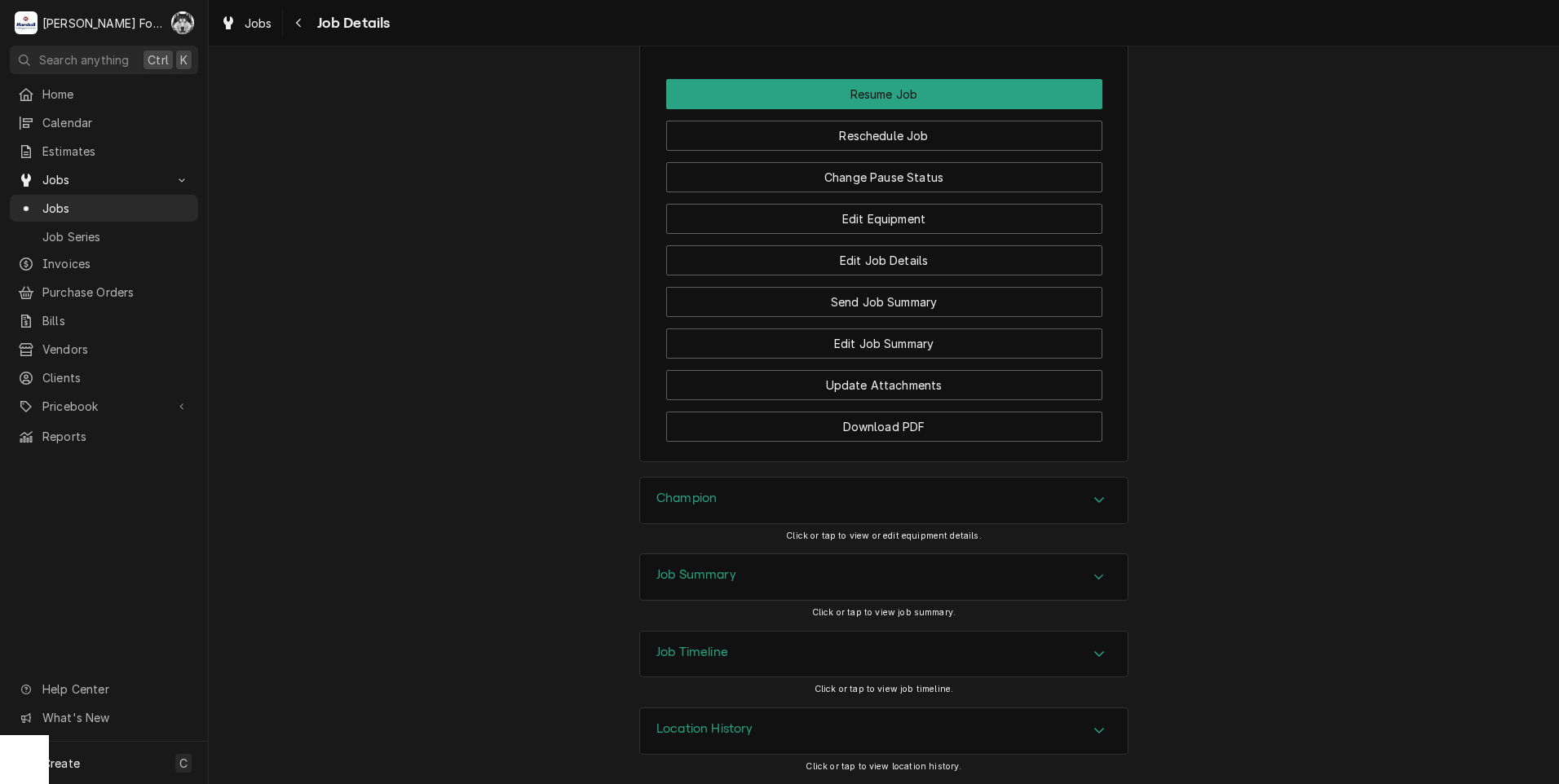
click at [777, 511] on div "Champion" at bounding box center [884, 501] width 488 height 46
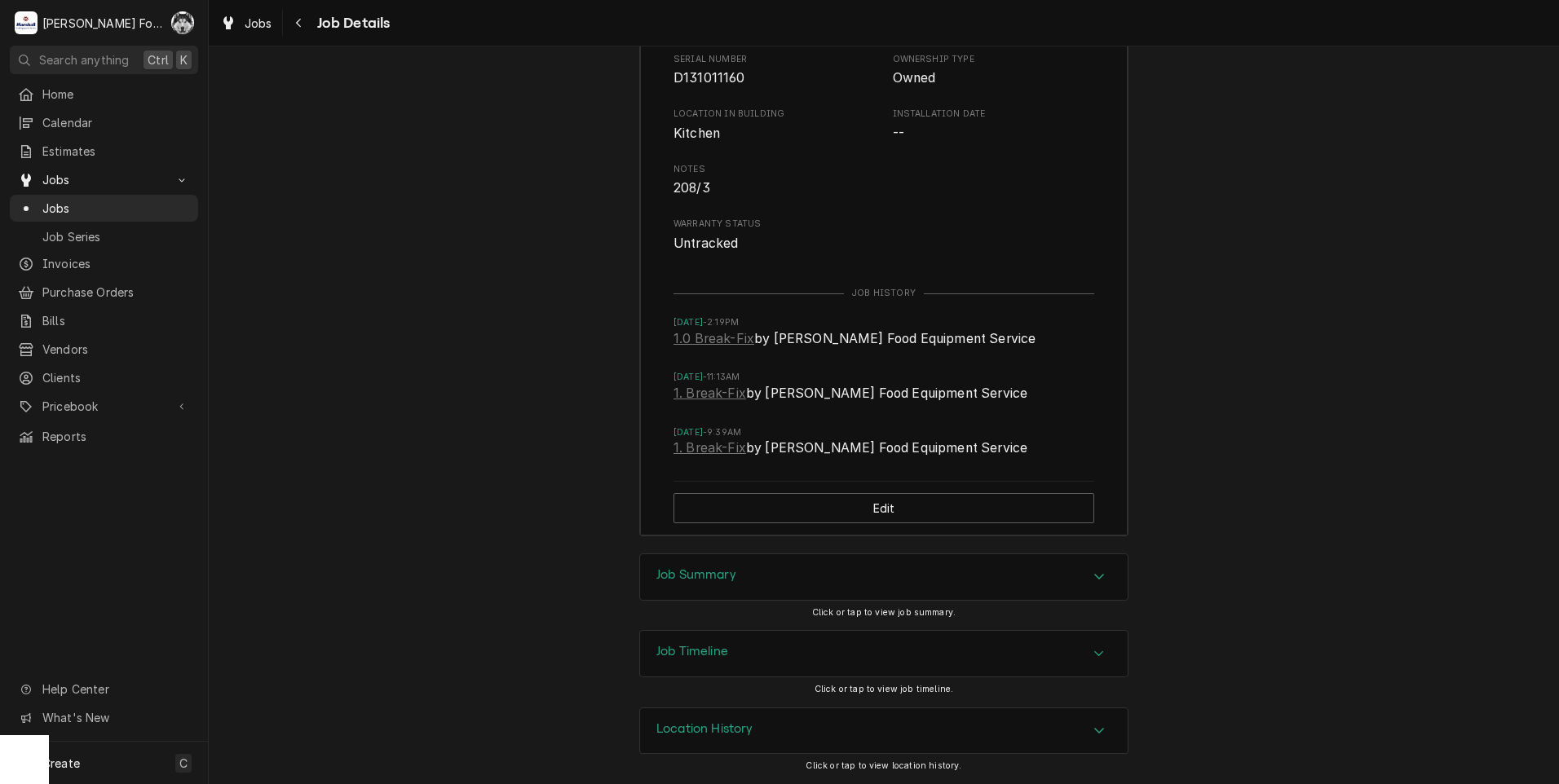
click at [722, 569] on h3 "Job Summary" at bounding box center [696, 575] width 80 height 16
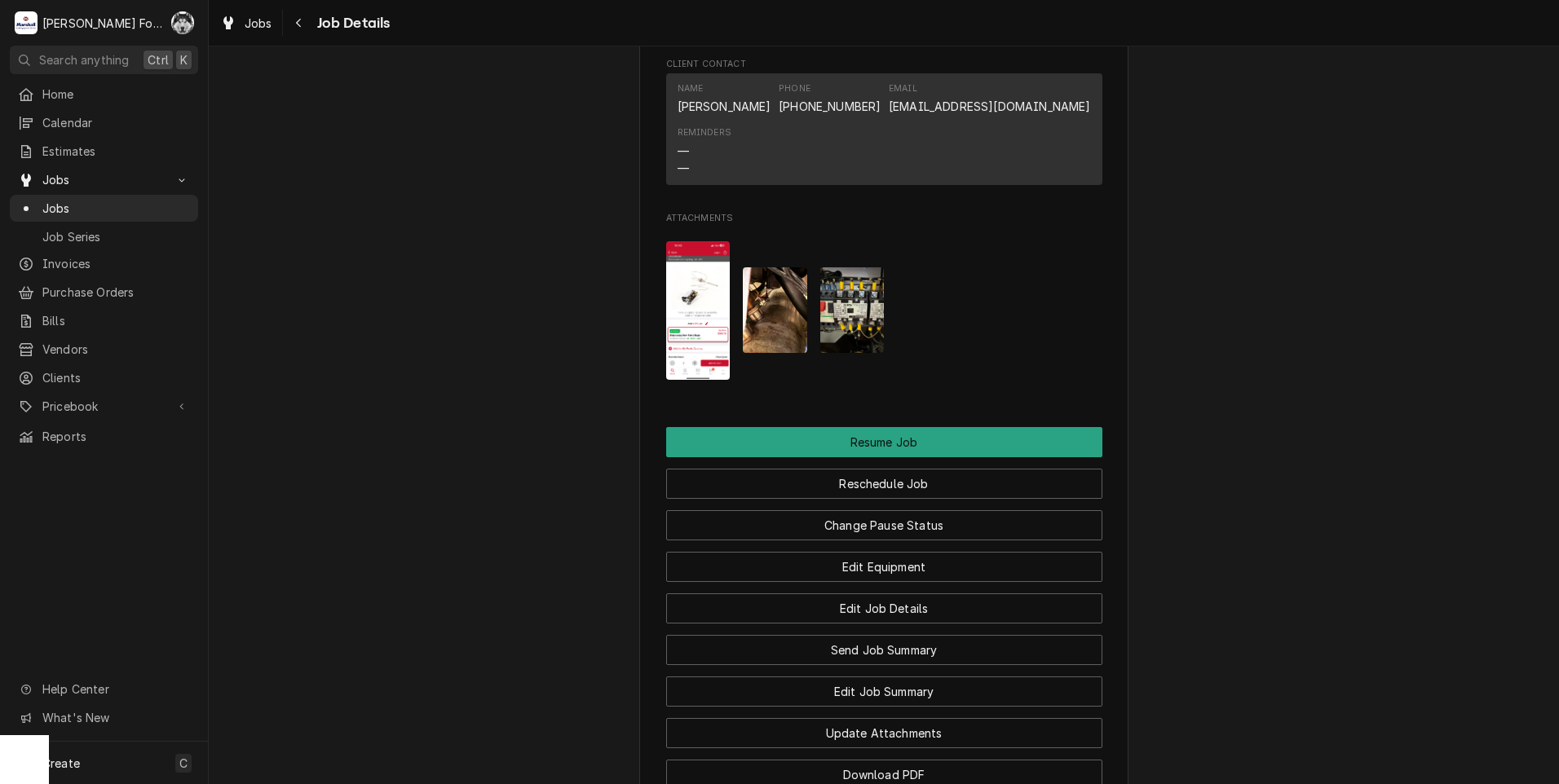
scroll to position [1616, 0]
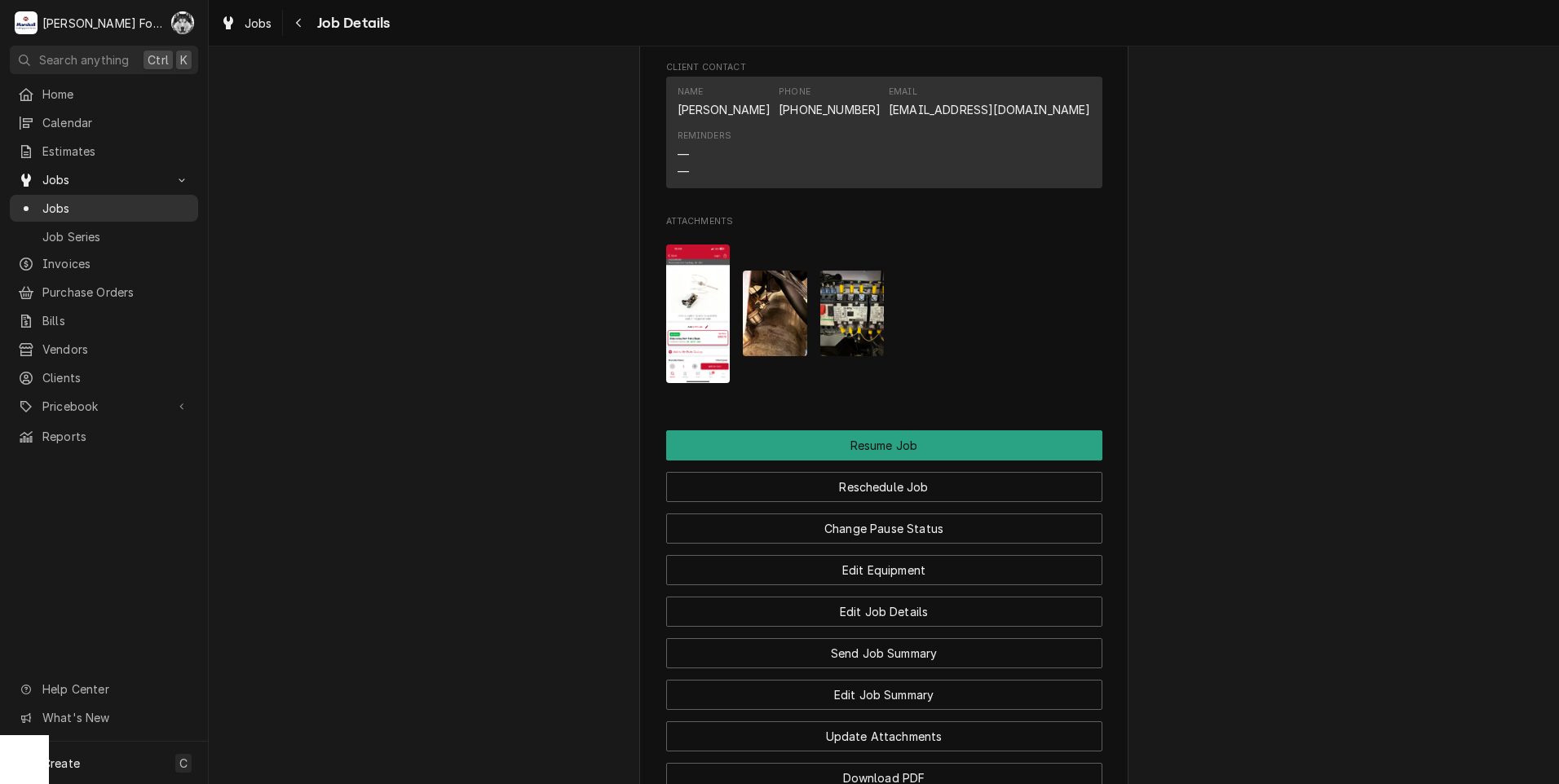
click at [56, 201] on span "Jobs" at bounding box center [116, 208] width 148 height 17
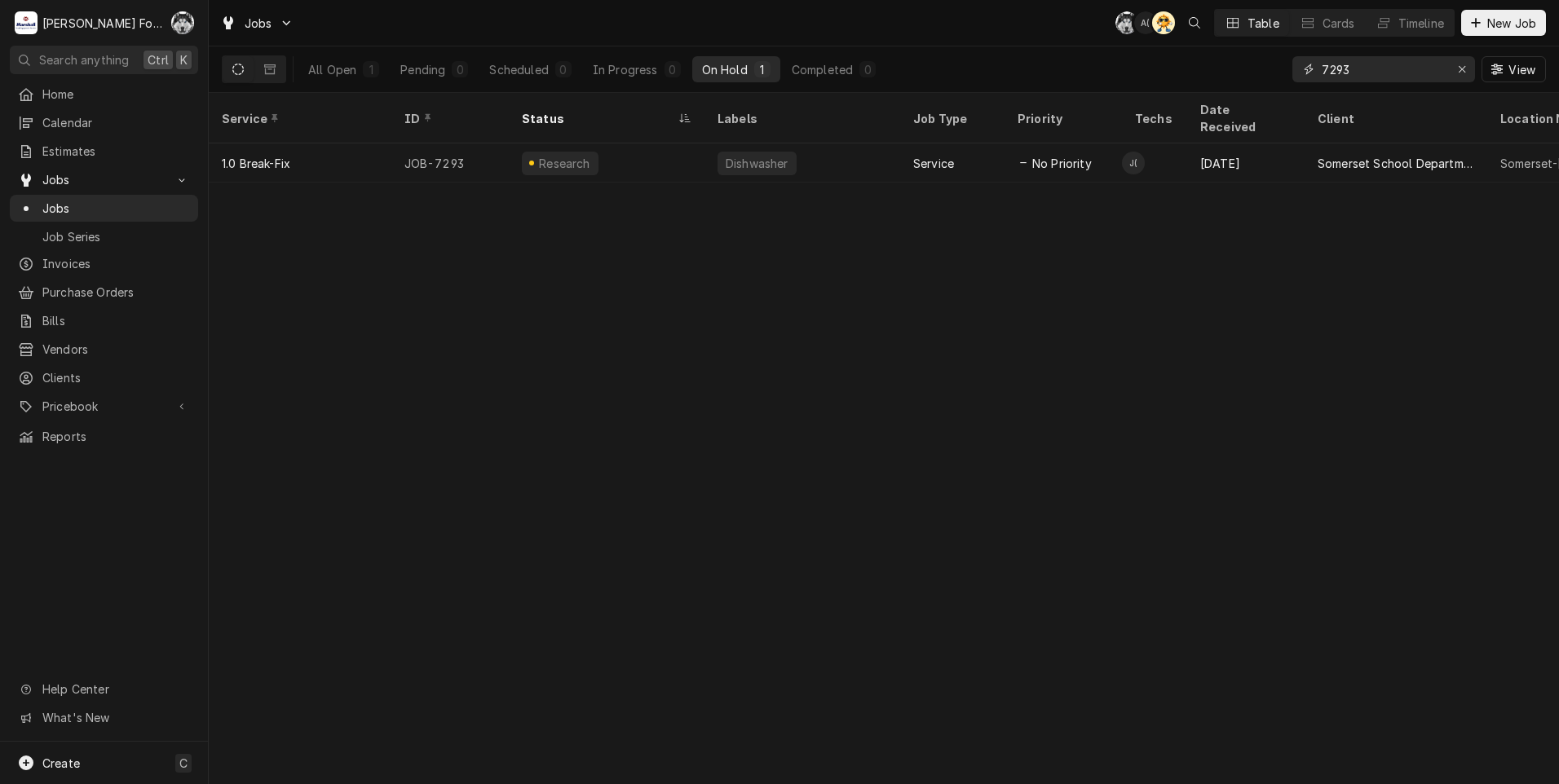
drag, startPoint x: 1364, startPoint y: 65, endPoint x: 1101, endPoint y: 78, distance: 263.3
click at [1122, 84] on div "All Open 1 Pending 0 Scheduled 0 In Progress 0 On Hold 1 Completed 0 7293 View" at bounding box center [884, 70] width 1324 height 46
type input "7292"
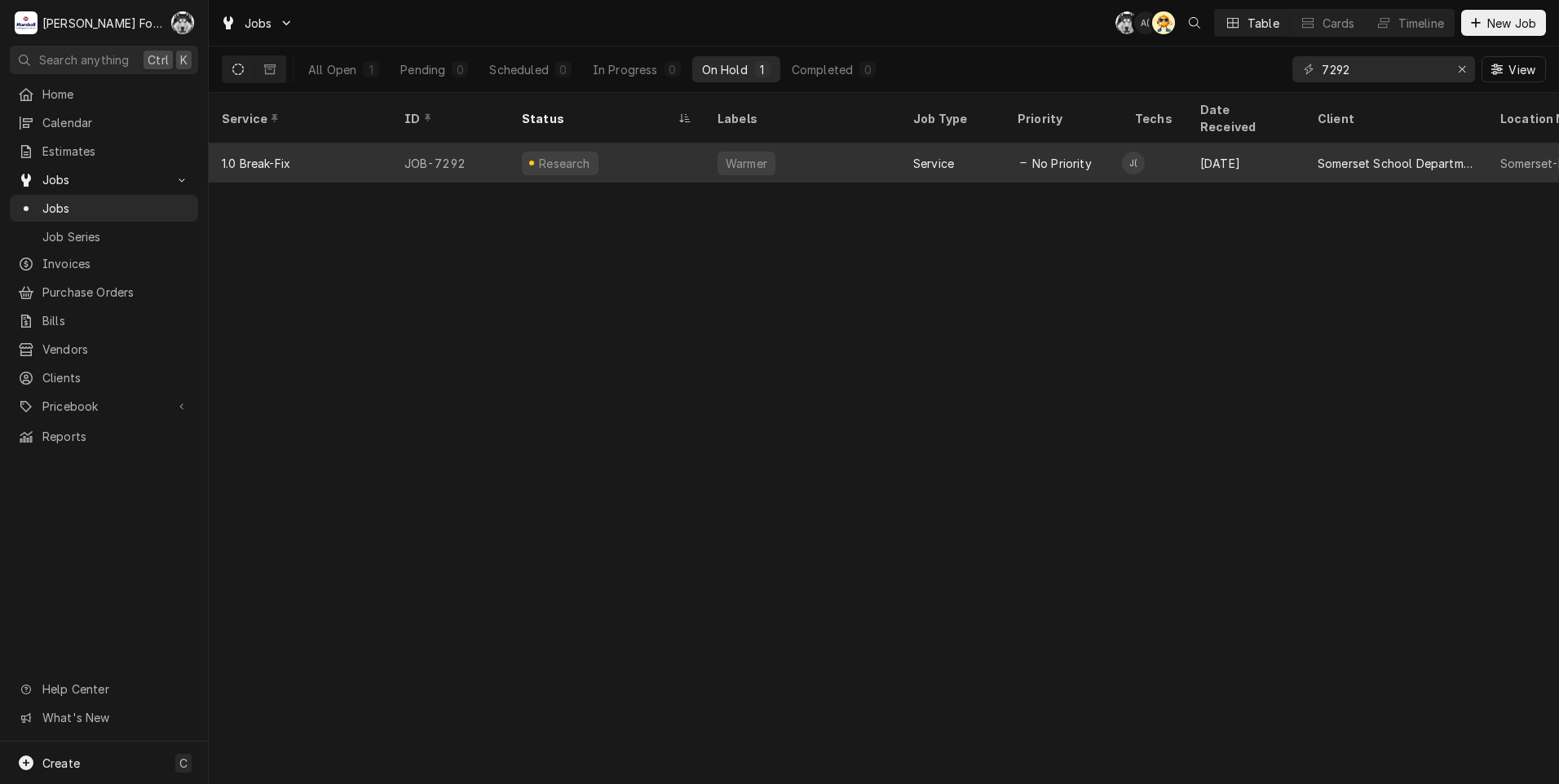
click at [781, 156] on div "Warmer" at bounding box center [802, 162] width 195 height 39
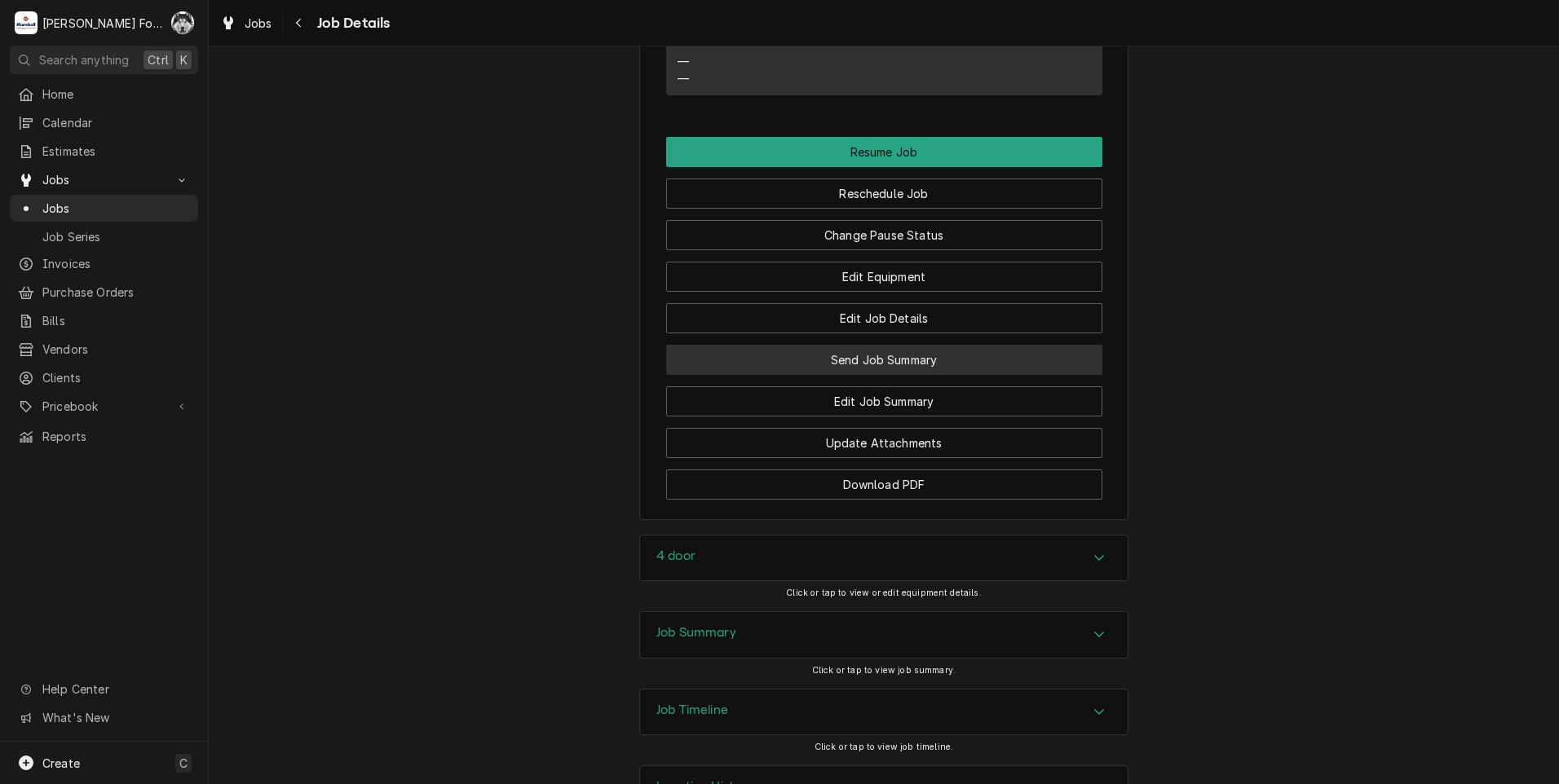
scroll to position [1766, 0]
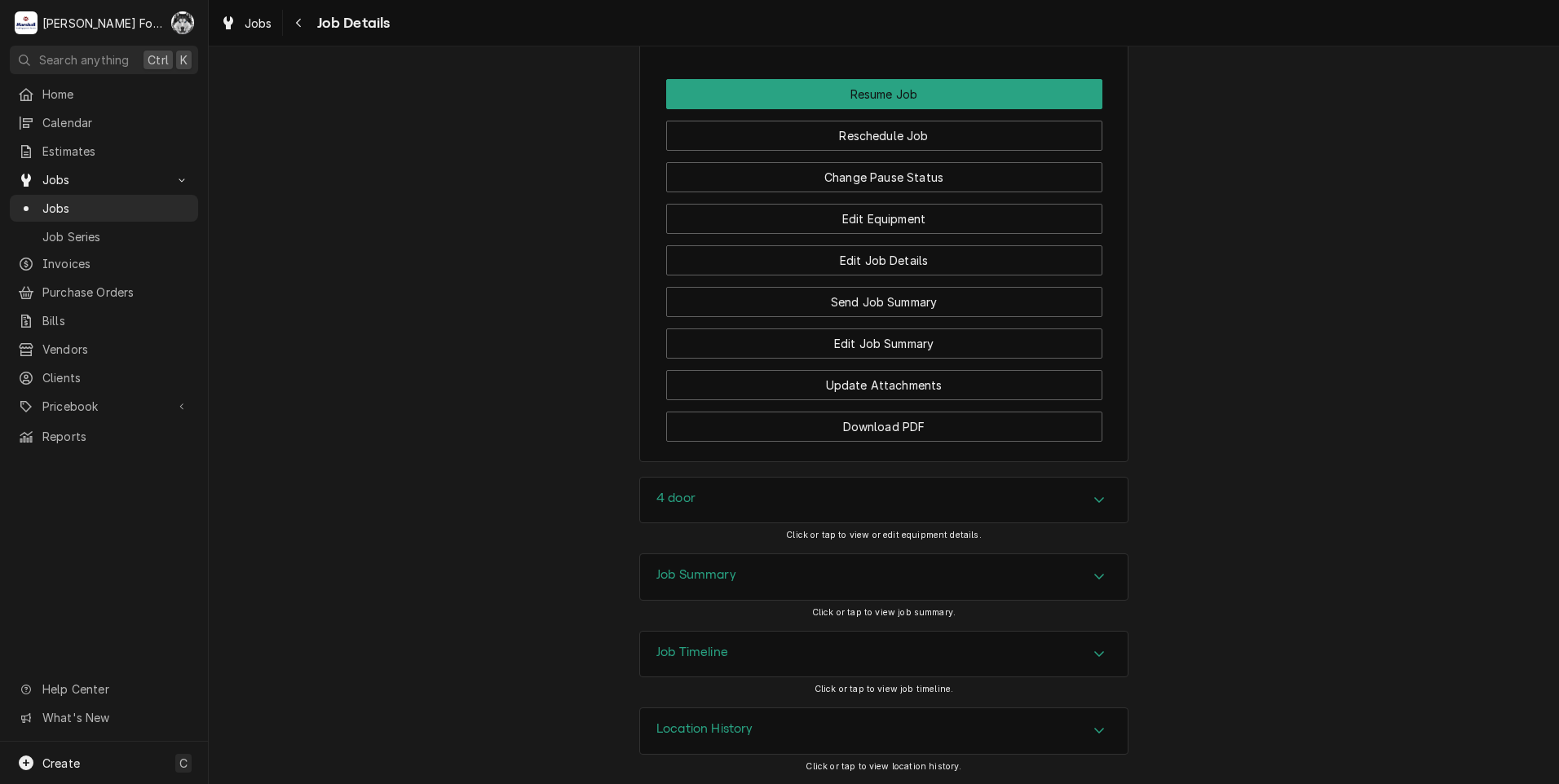
click at [732, 506] on div "4 door" at bounding box center [884, 501] width 488 height 46
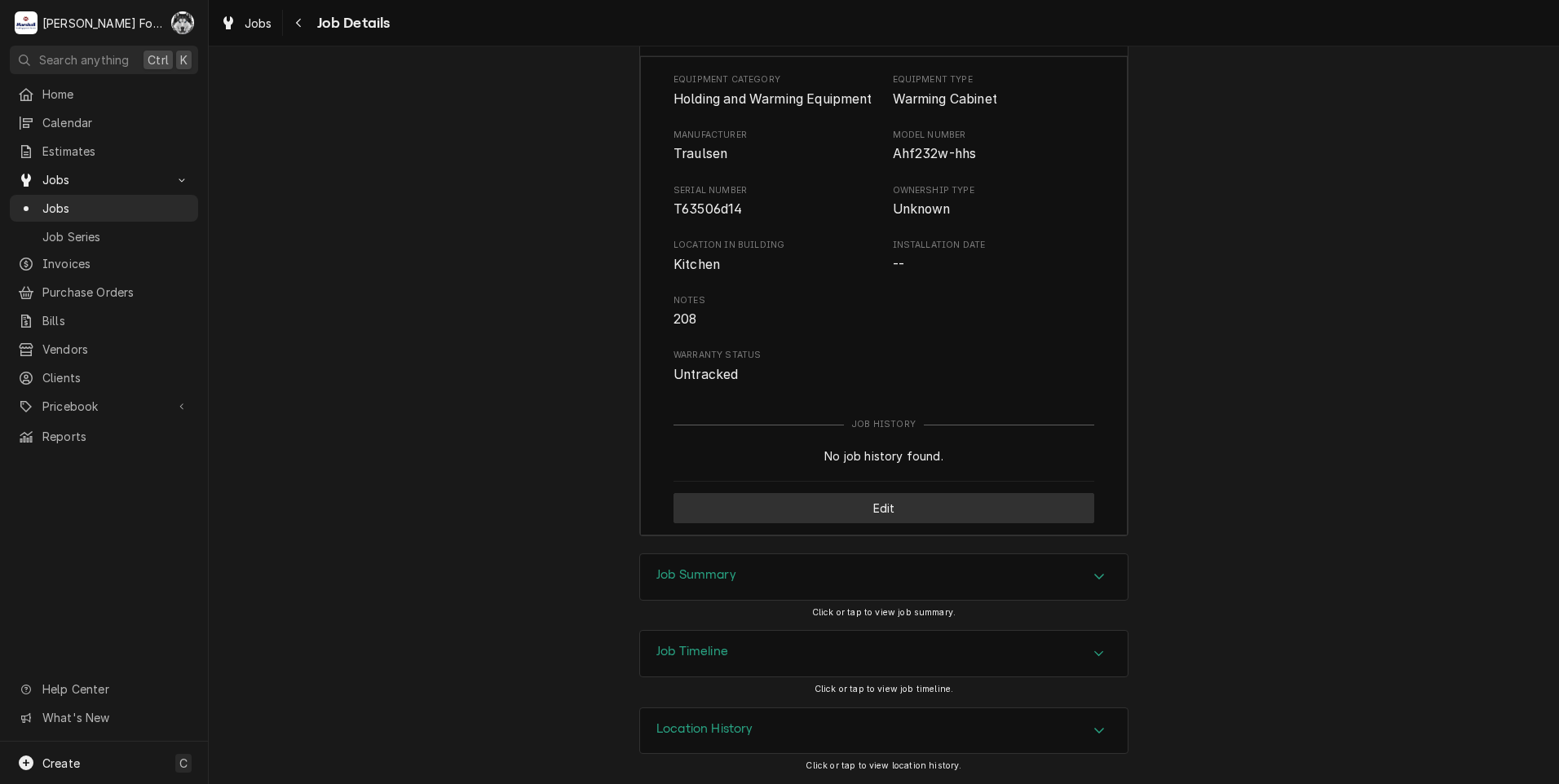
scroll to position [2253, 0]
click at [780, 586] on div "Job Summary" at bounding box center [884, 577] width 488 height 46
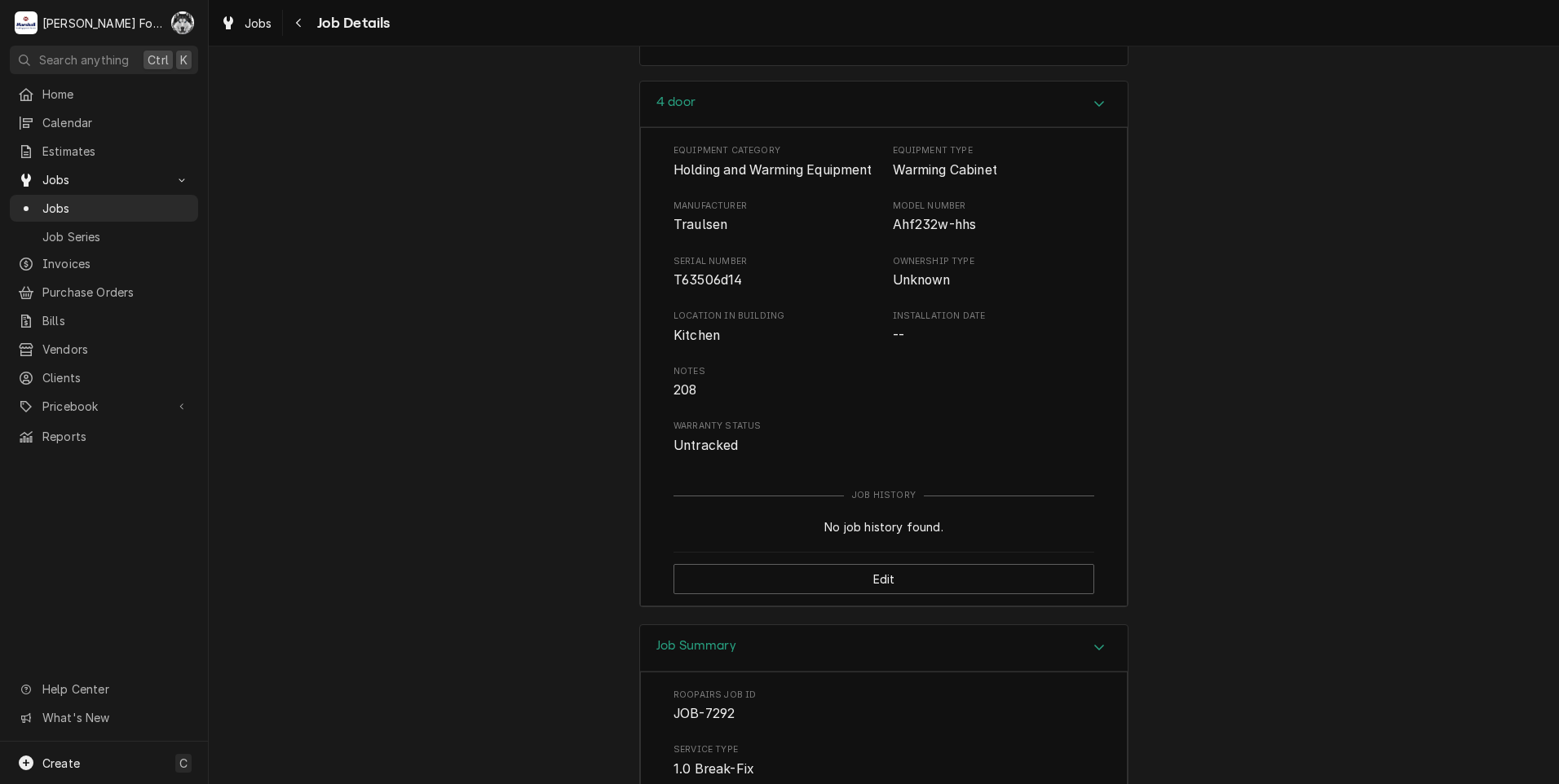
scroll to position [2116, 0]
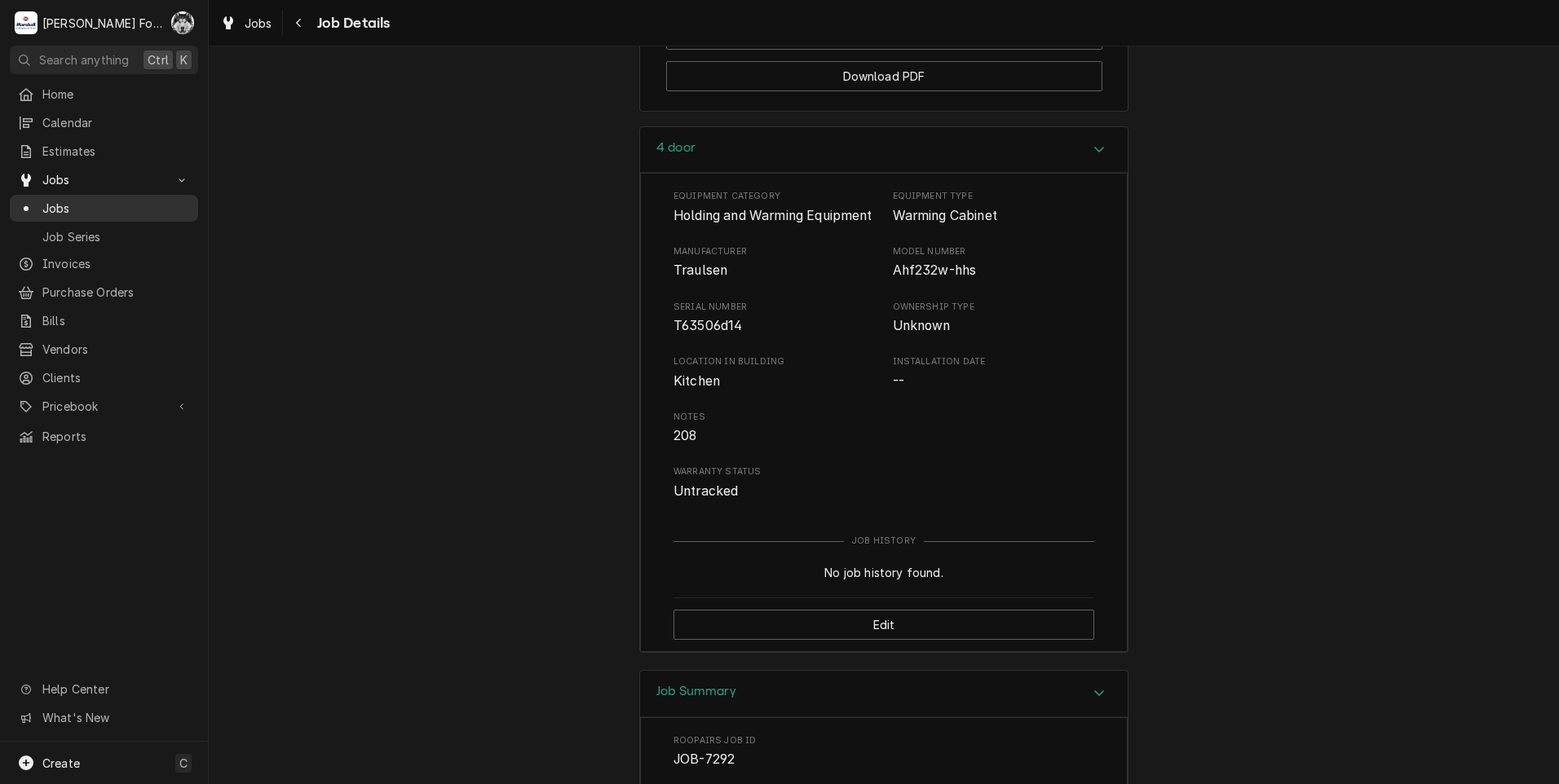
click at [56, 204] on span "Jobs" at bounding box center [116, 208] width 148 height 17
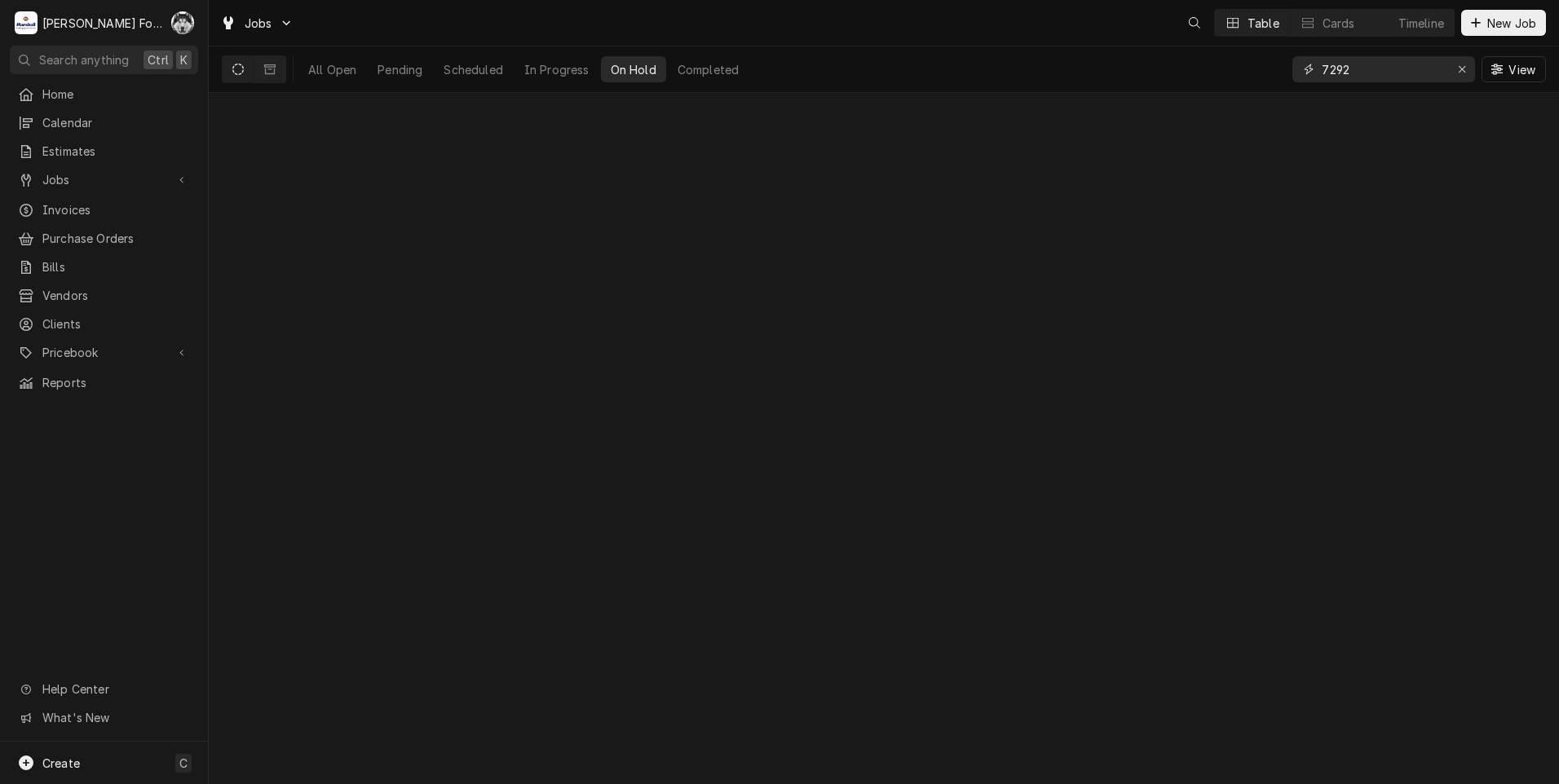
click at [1092, 110] on div "Jobs Table Cards Timeline New Job All Open Pending Scheduled In Progress On Hol…" at bounding box center [884, 392] width 1350 height 784
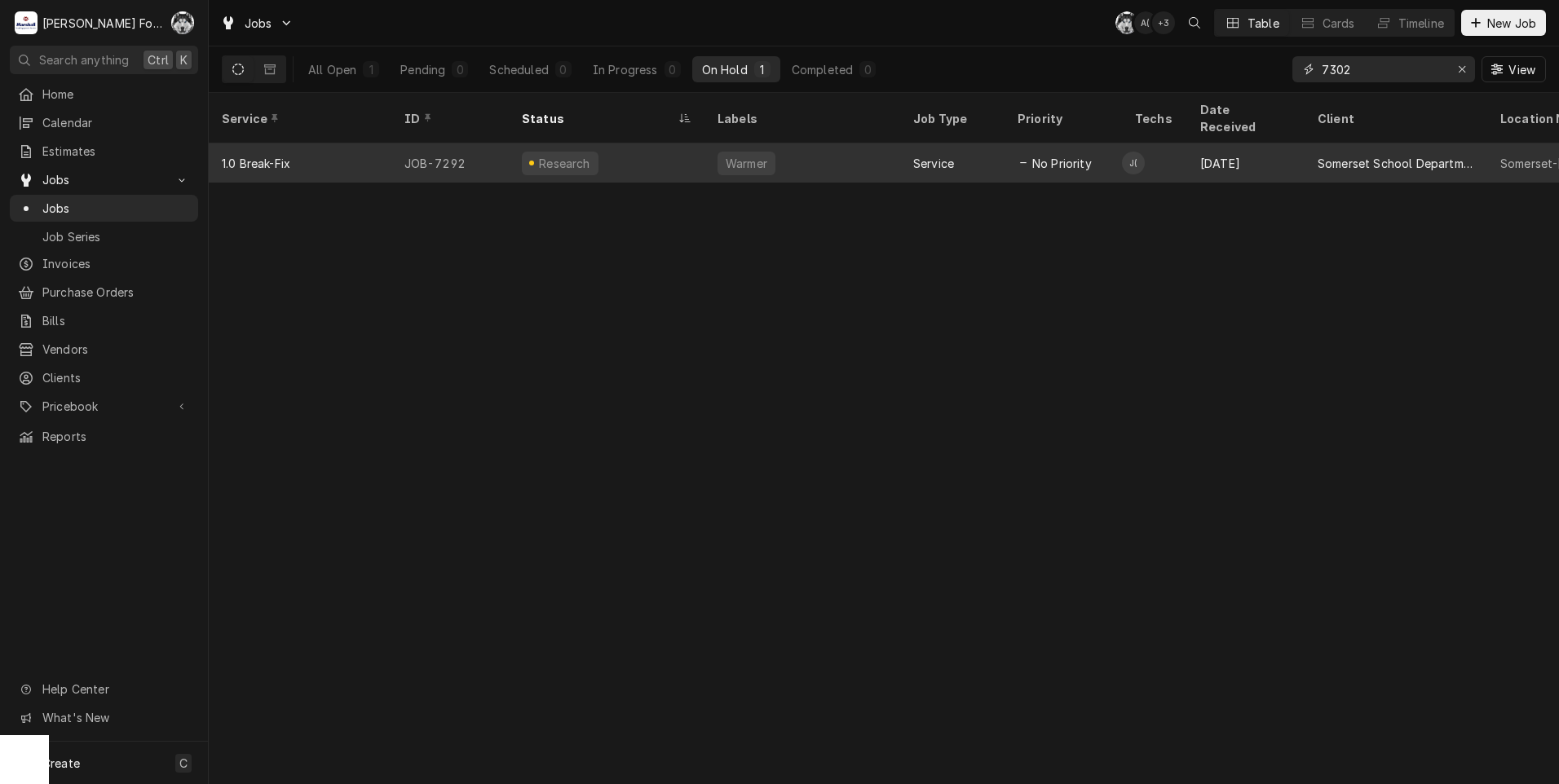
type input "7302"
click at [974, 147] on div "Service" at bounding box center [952, 162] width 105 height 39
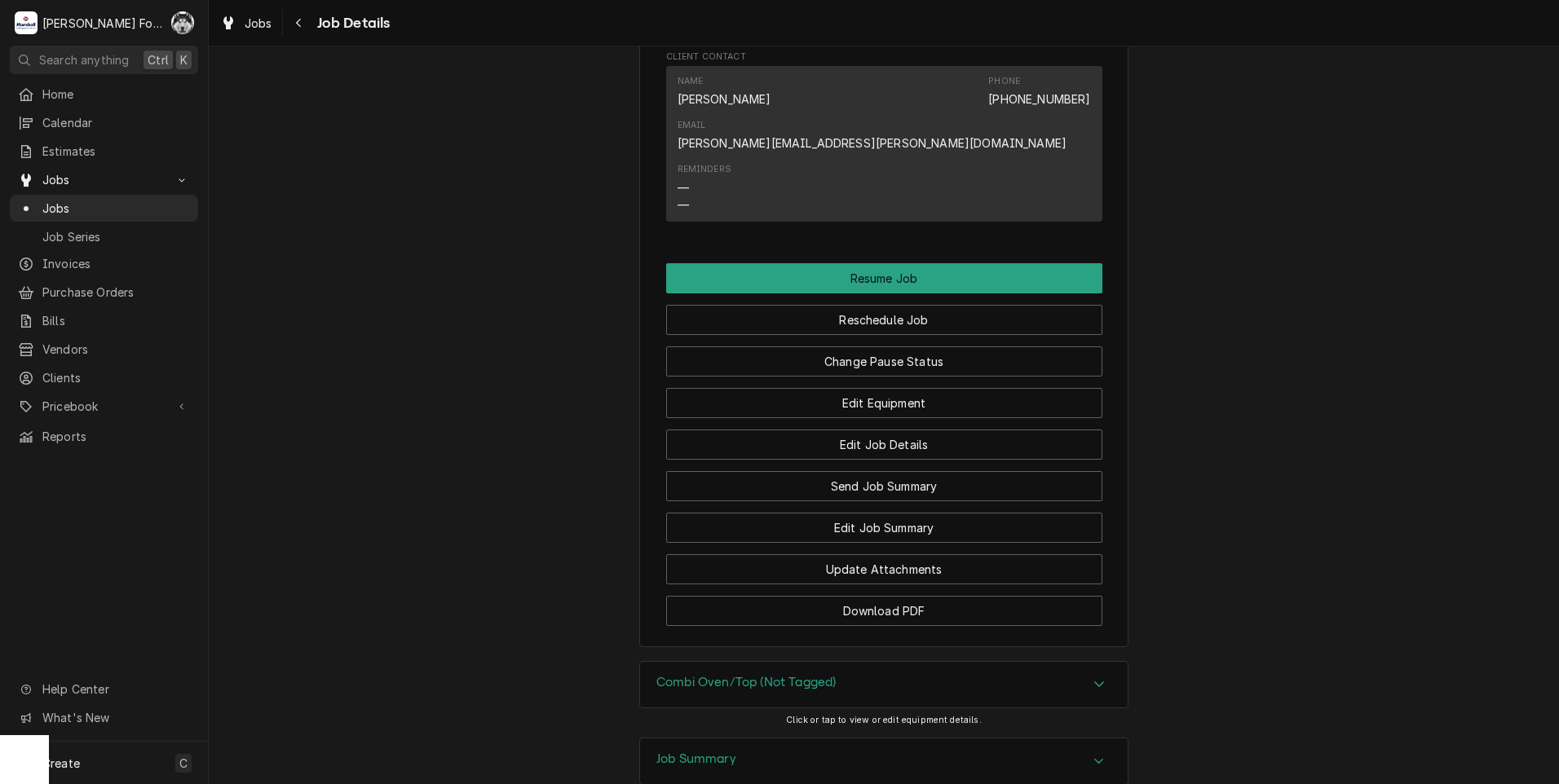
scroll to position [1978, 0]
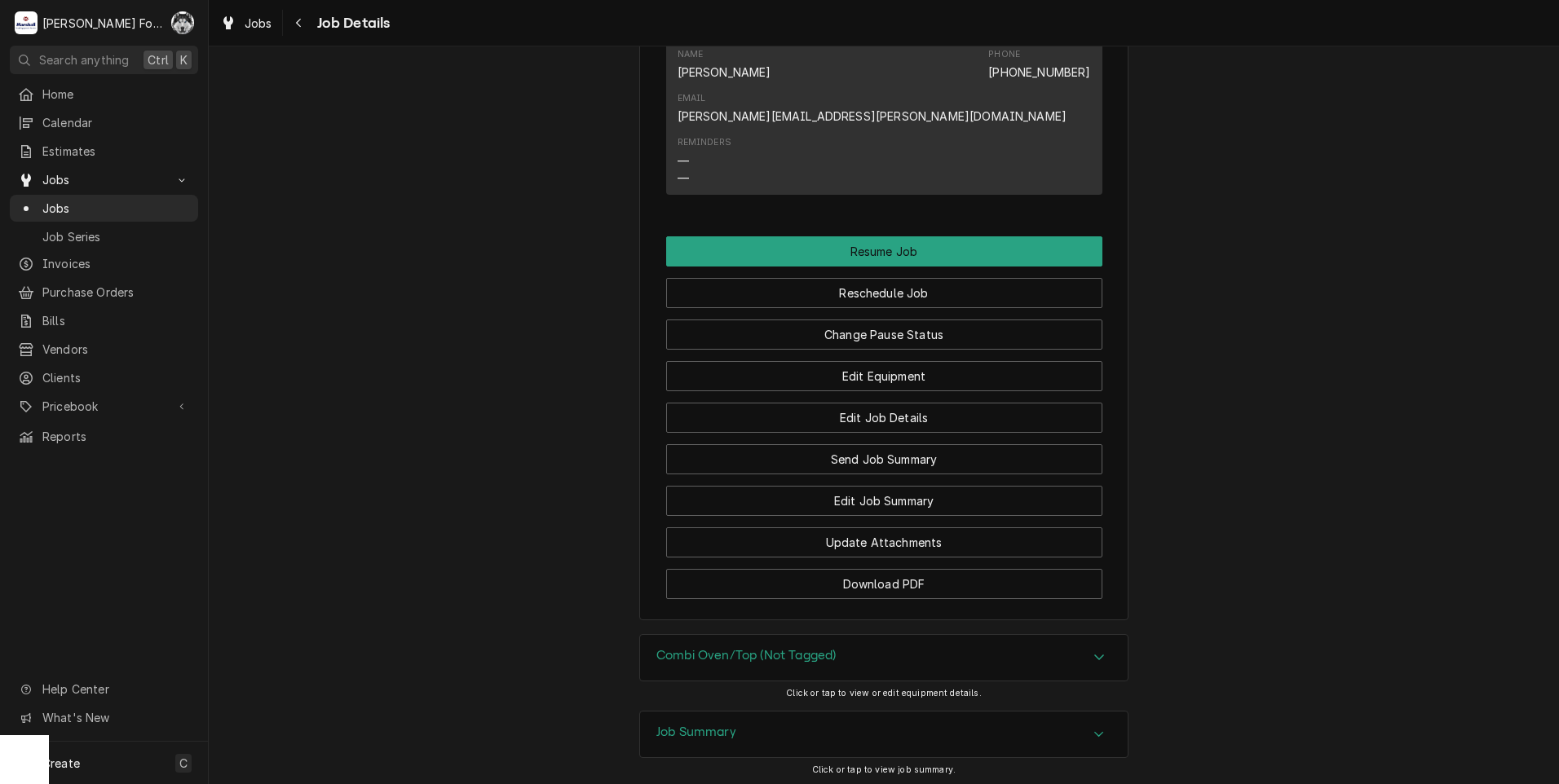
click at [837, 635] on div "Combi Oven/Top (Not Tagged)" at bounding box center [884, 657] width 488 height 46
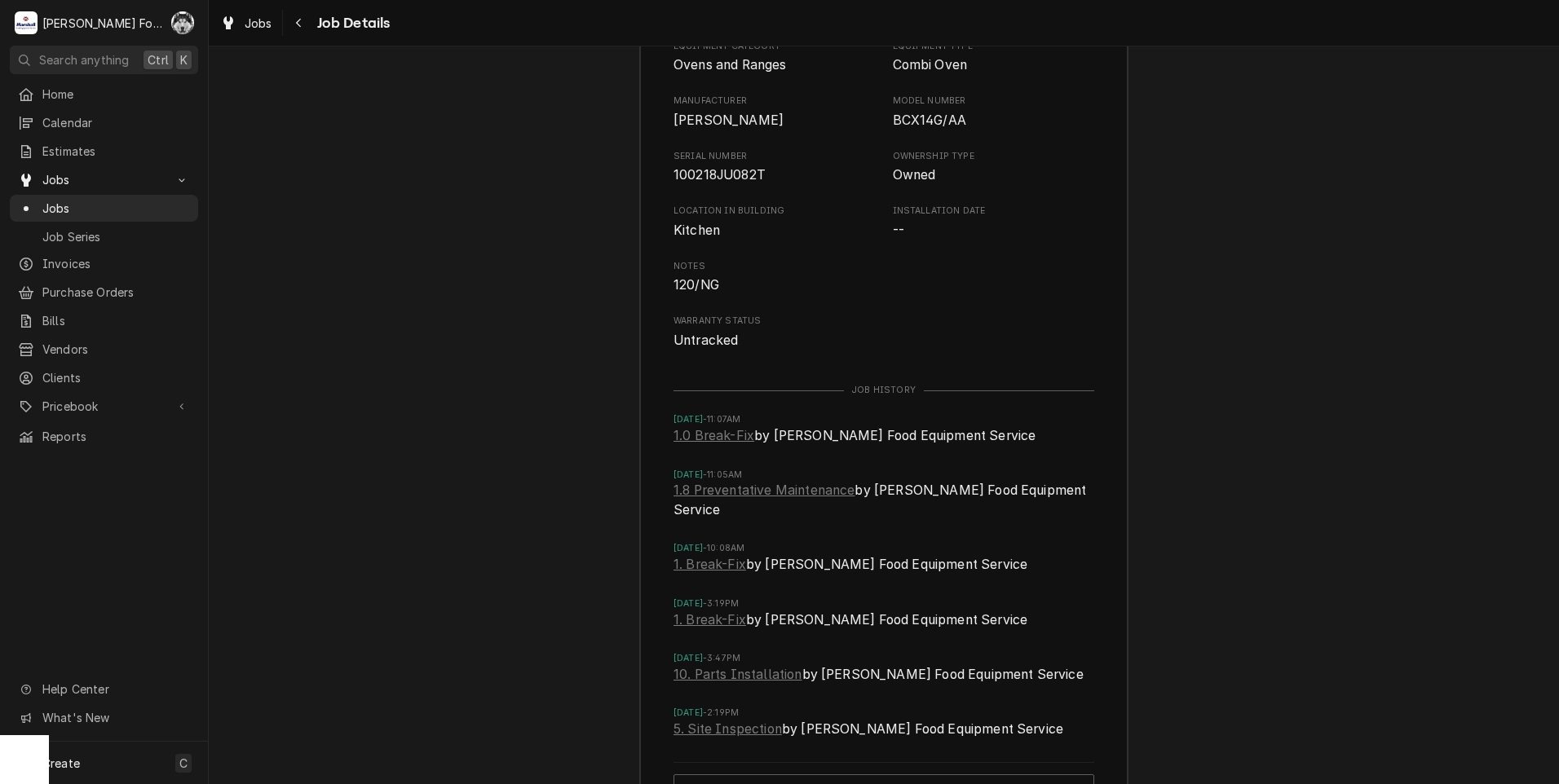
scroll to position [2741, 0]
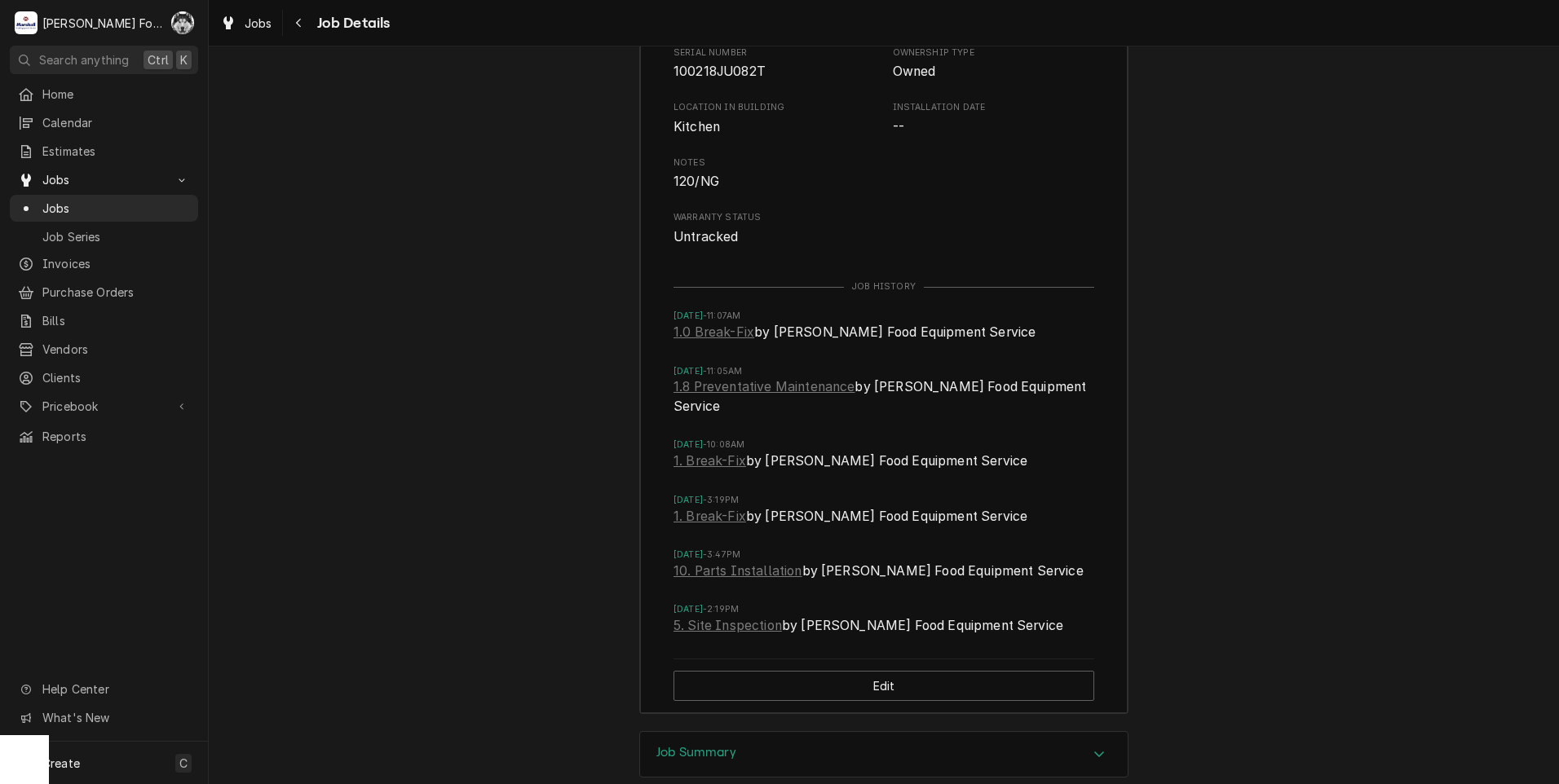
click at [715, 745] on h3 "Job Summary" at bounding box center [696, 752] width 80 height 16
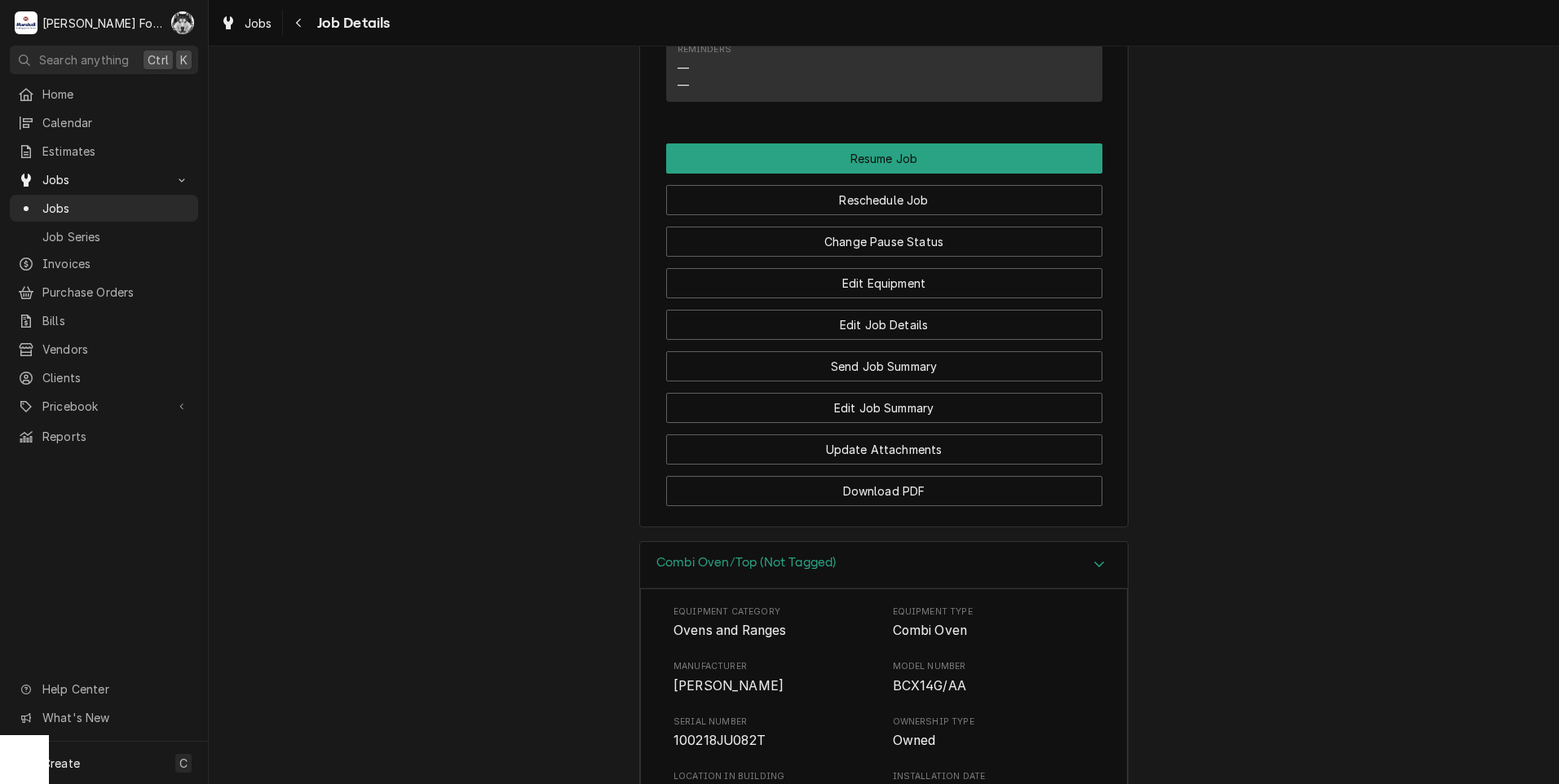
scroll to position [1871, 0]
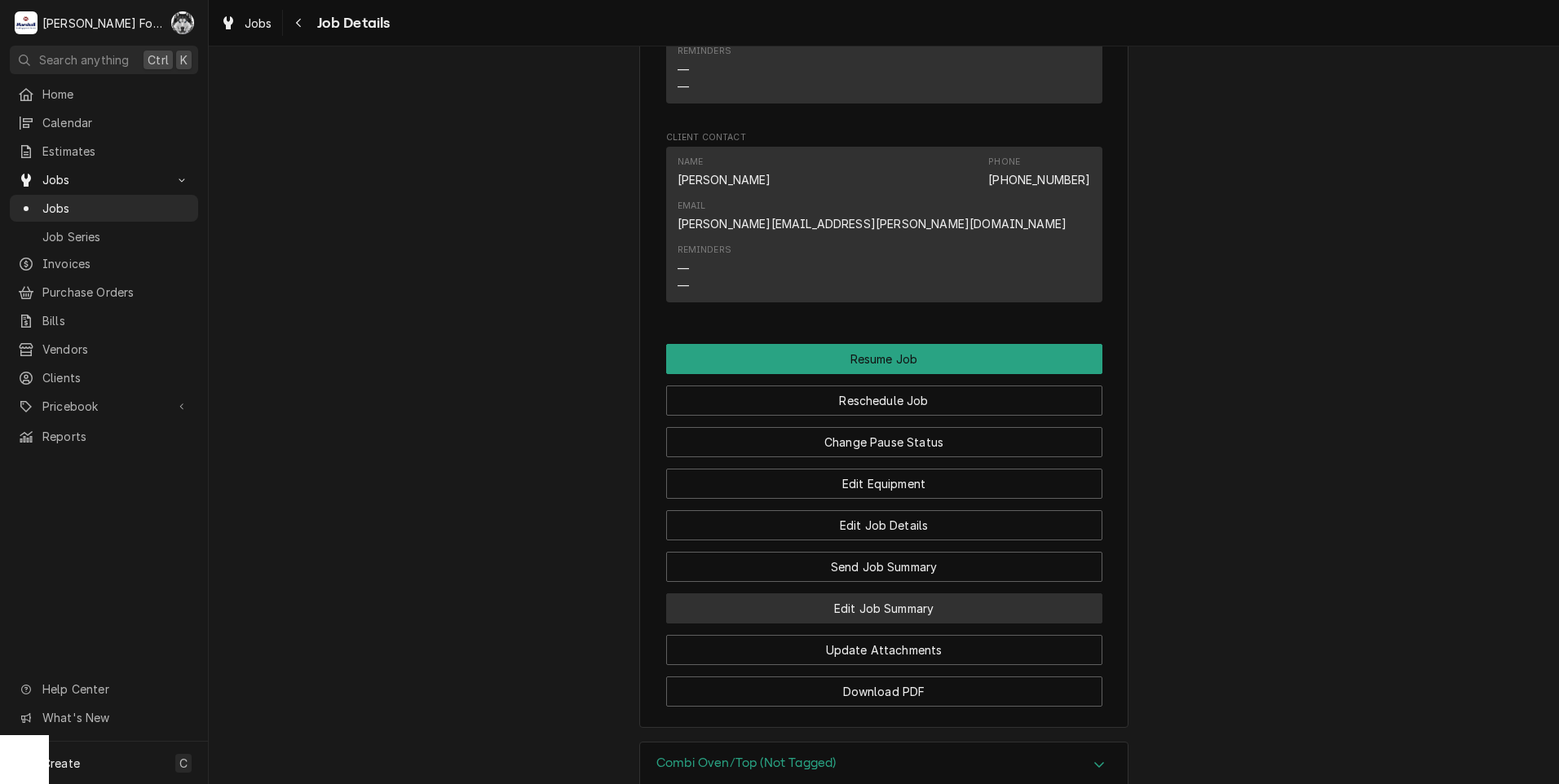
click at [856, 593] on button "Edit Job Summary" at bounding box center [884, 608] width 437 height 30
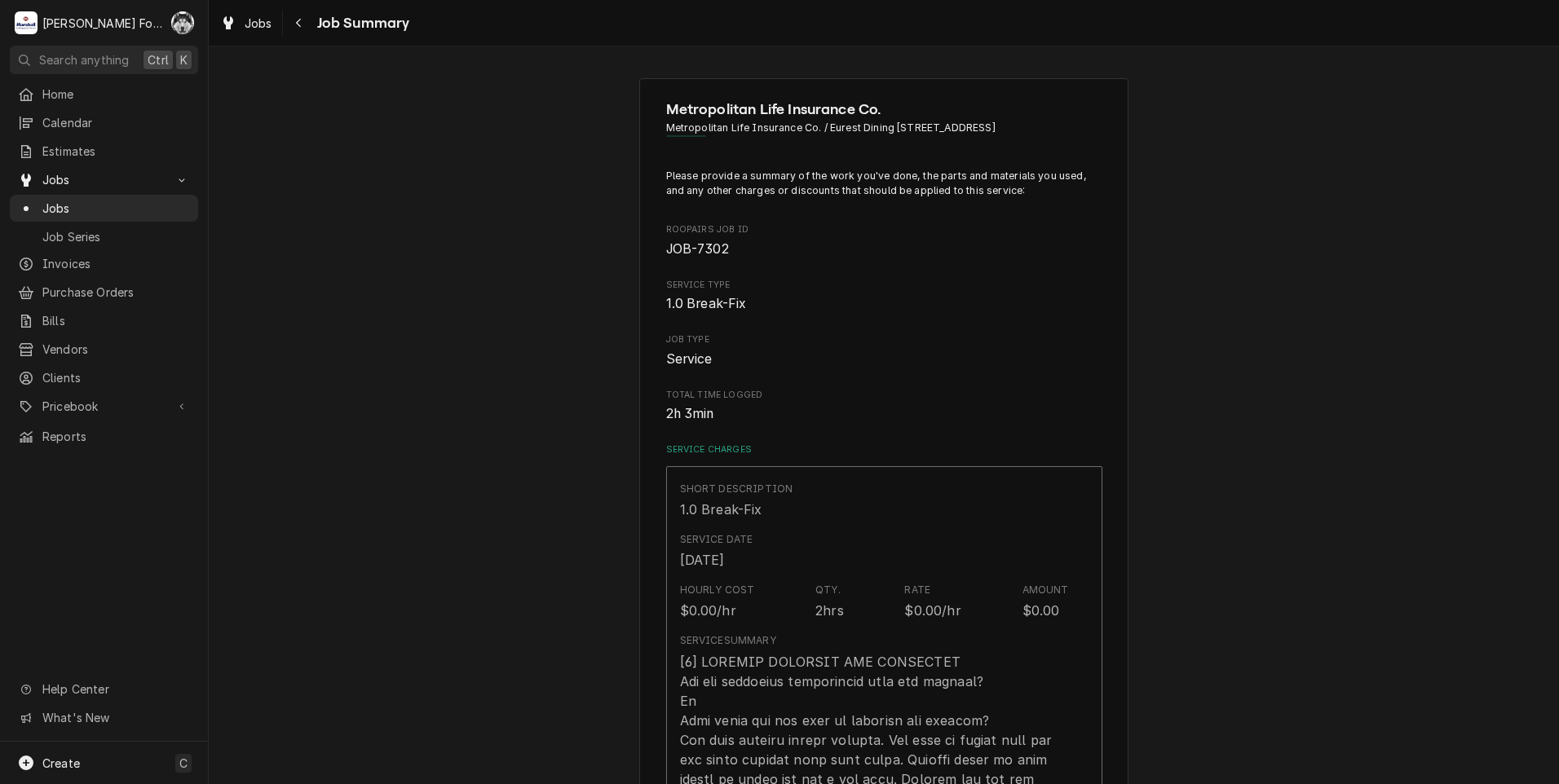
type textarea "x"
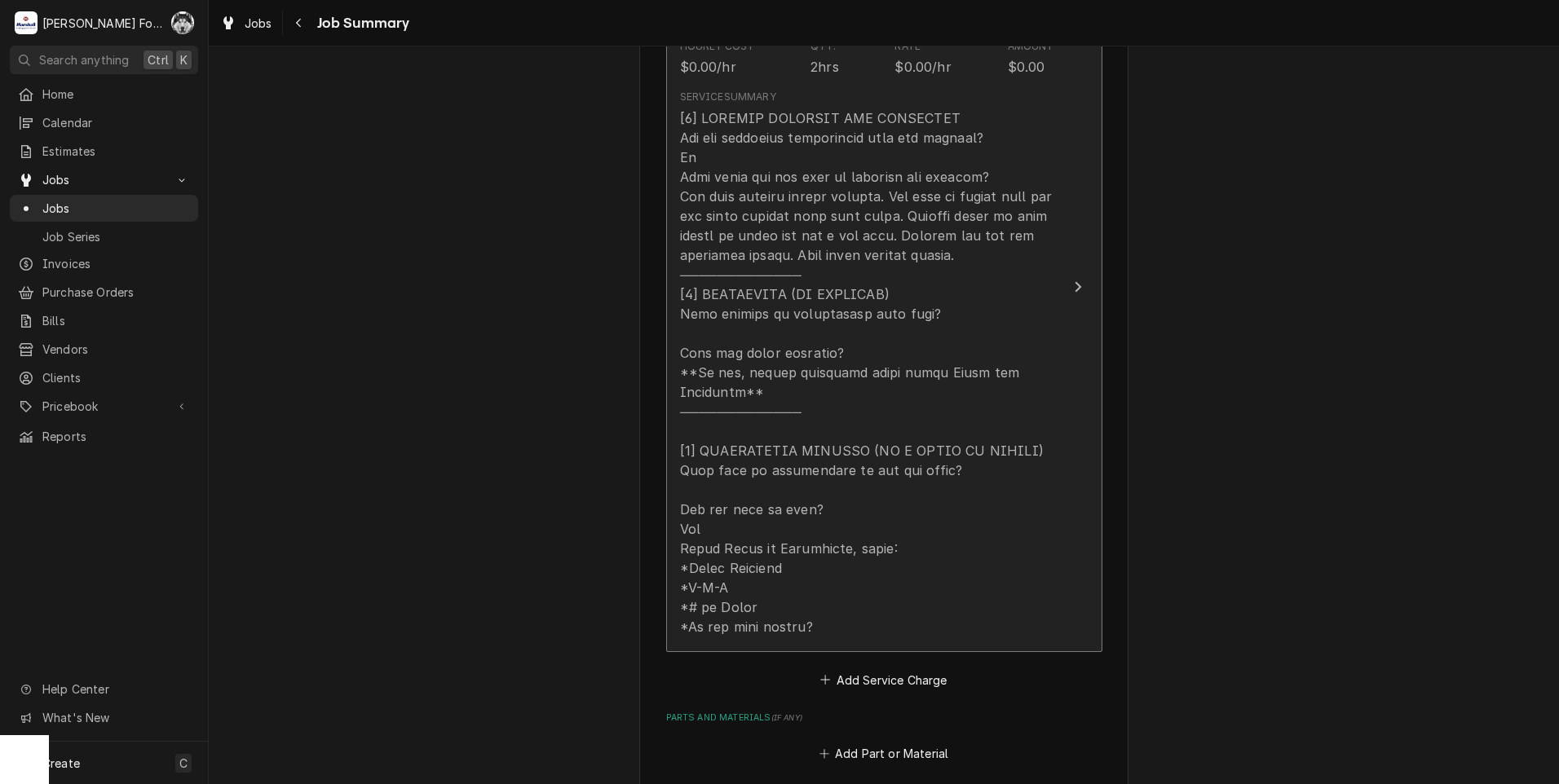
scroll to position [679, 0]
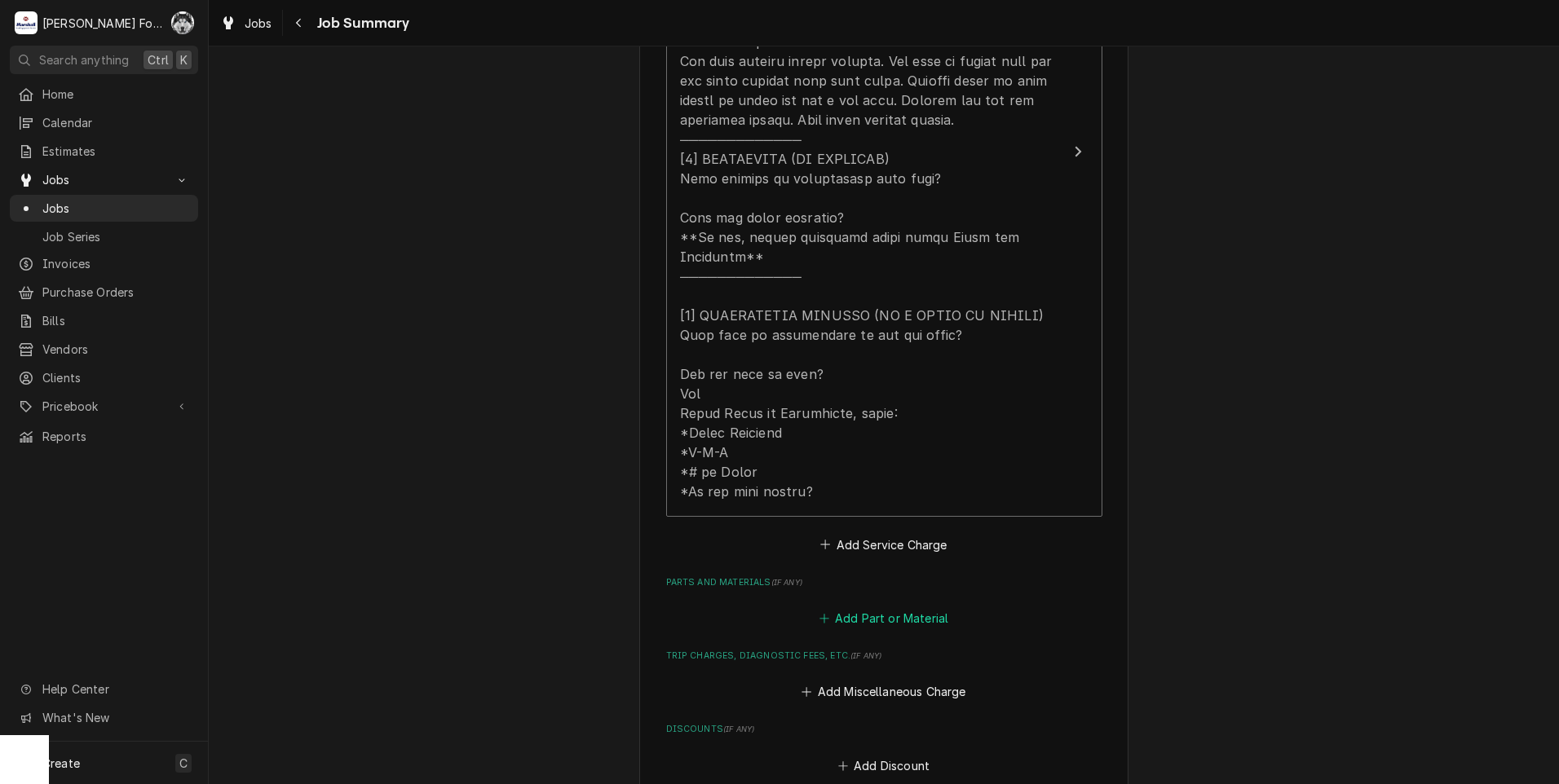
click at [839, 607] on button "Add Part or Material" at bounding box center [883, 618] width 135 height 23
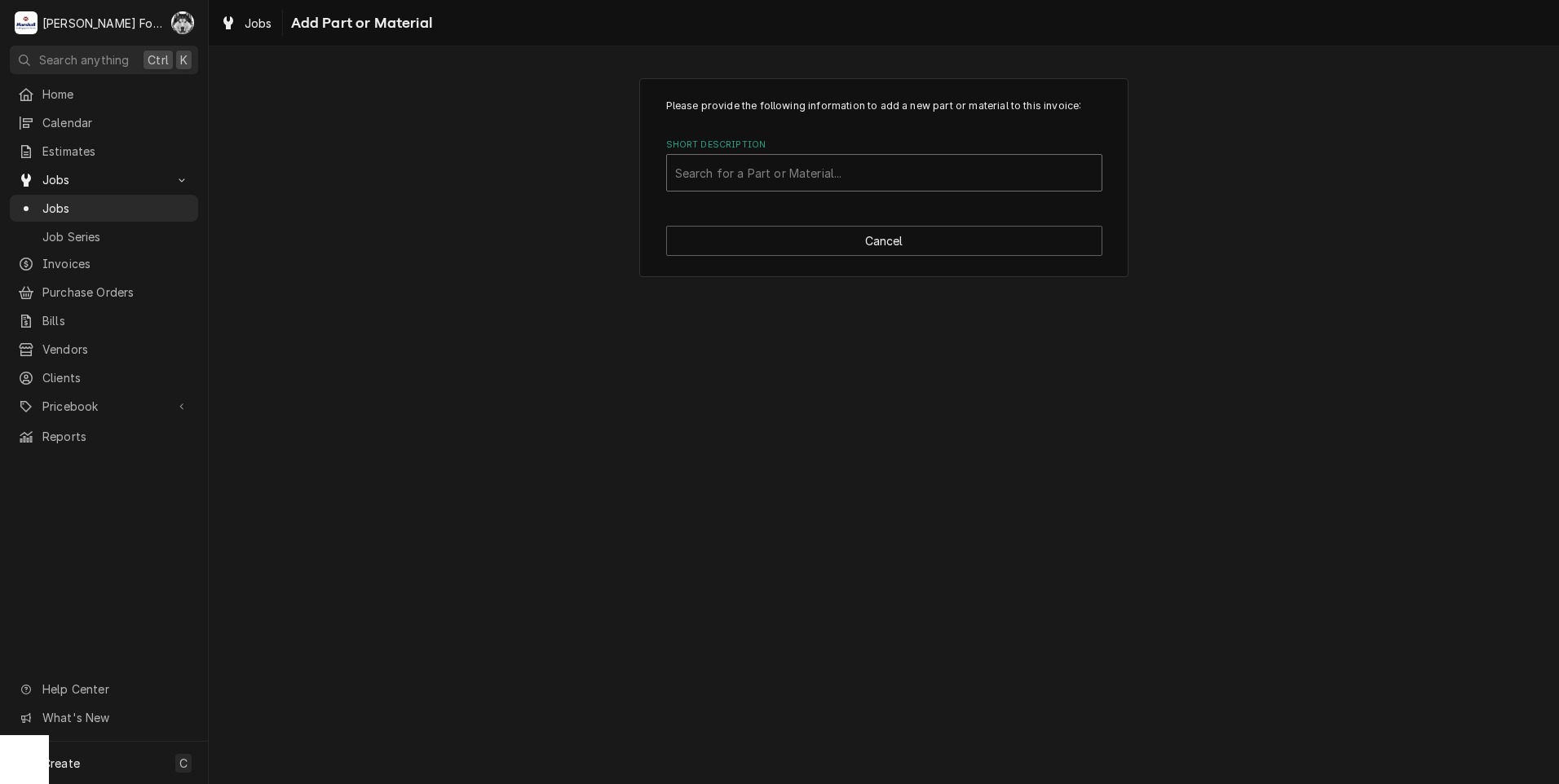
click at [897, 184] on div "Short Description" at bounding box center [884, 172] width 418 height 29
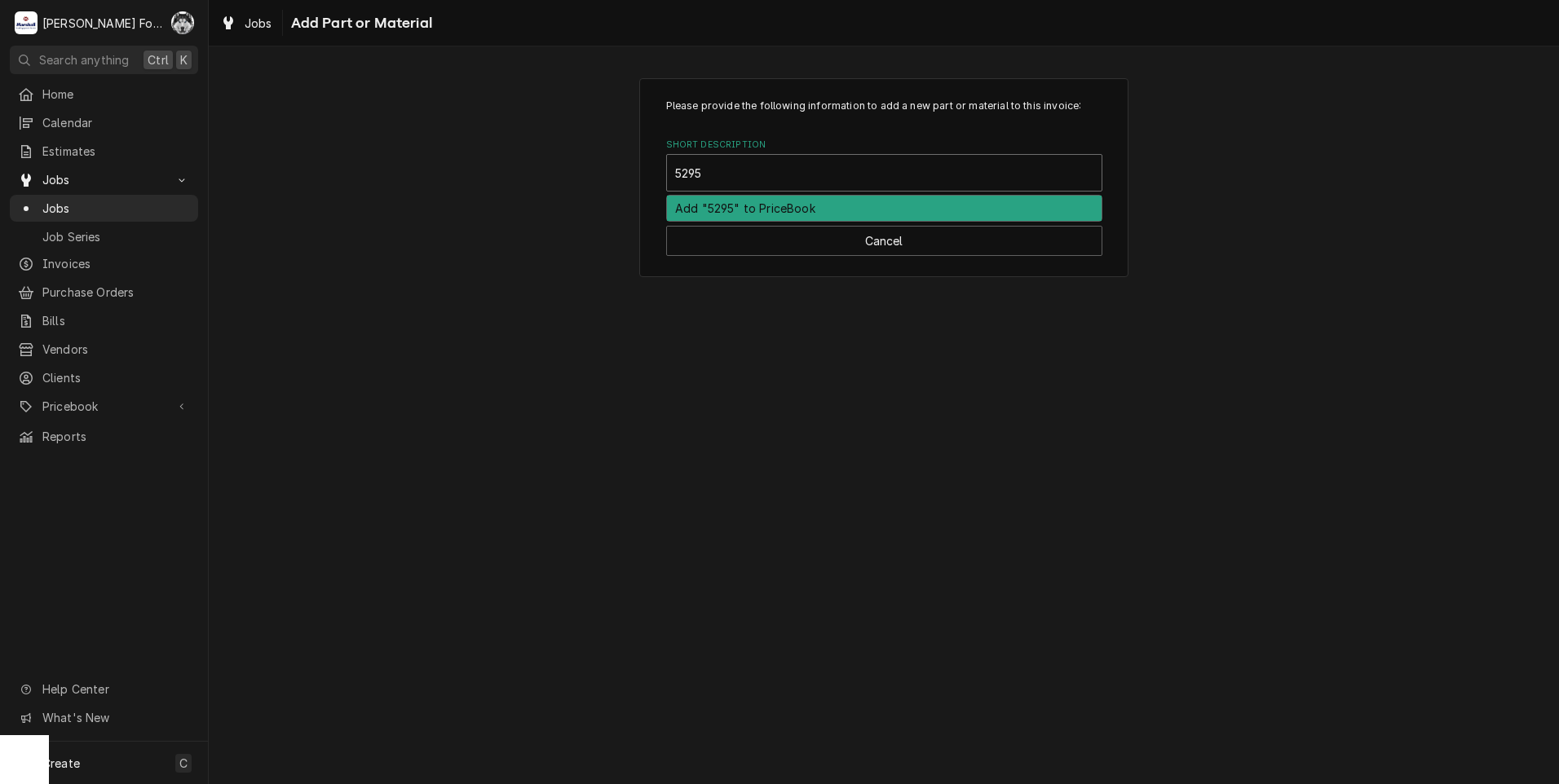
type input "52955"
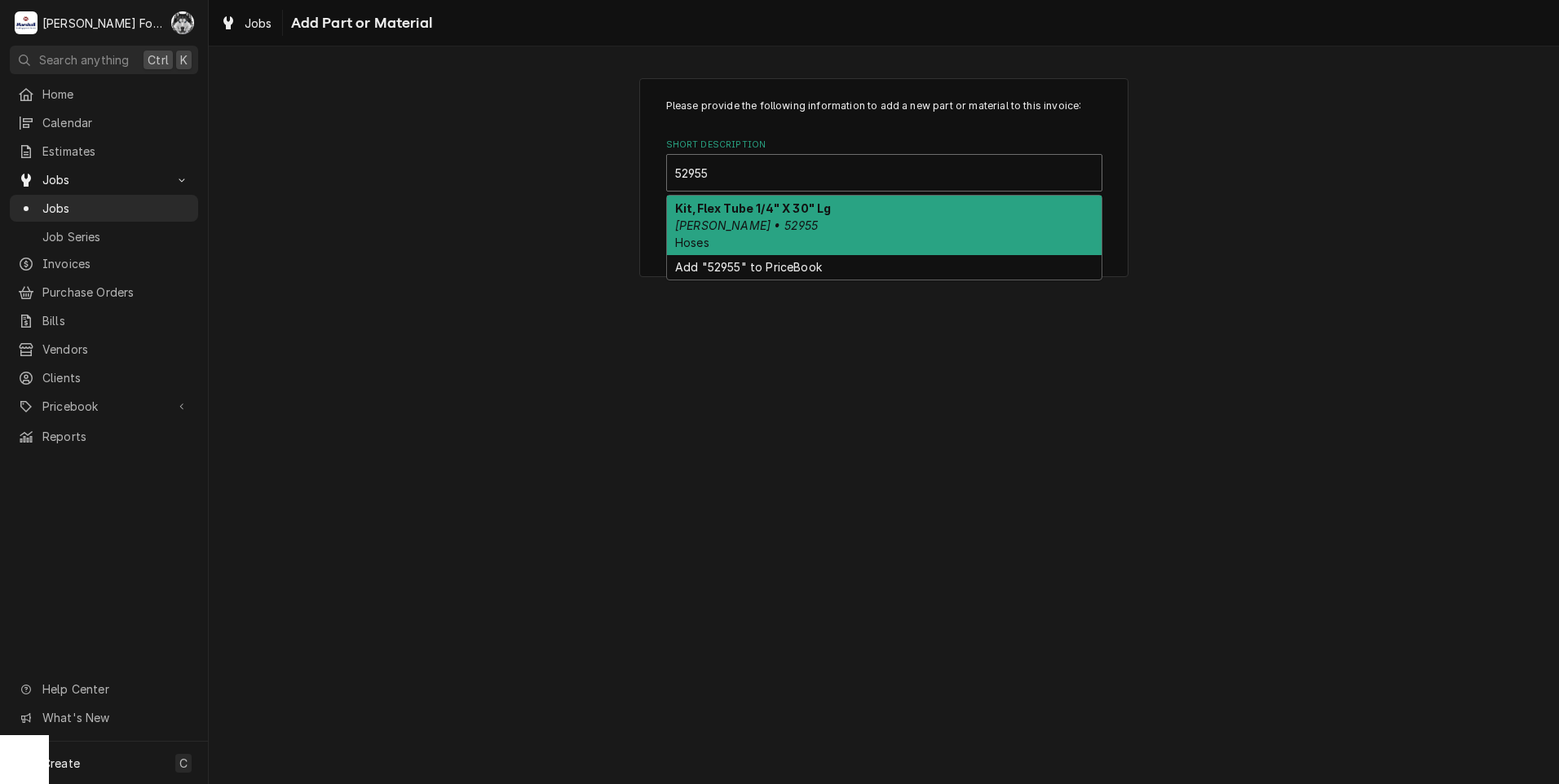
click at [816, 238] on div "Kit,Flex Tube 1/4" X 30" Lg Blodgett • 52955 Hoses" at bounding box center [884, 225] width 435 height 60
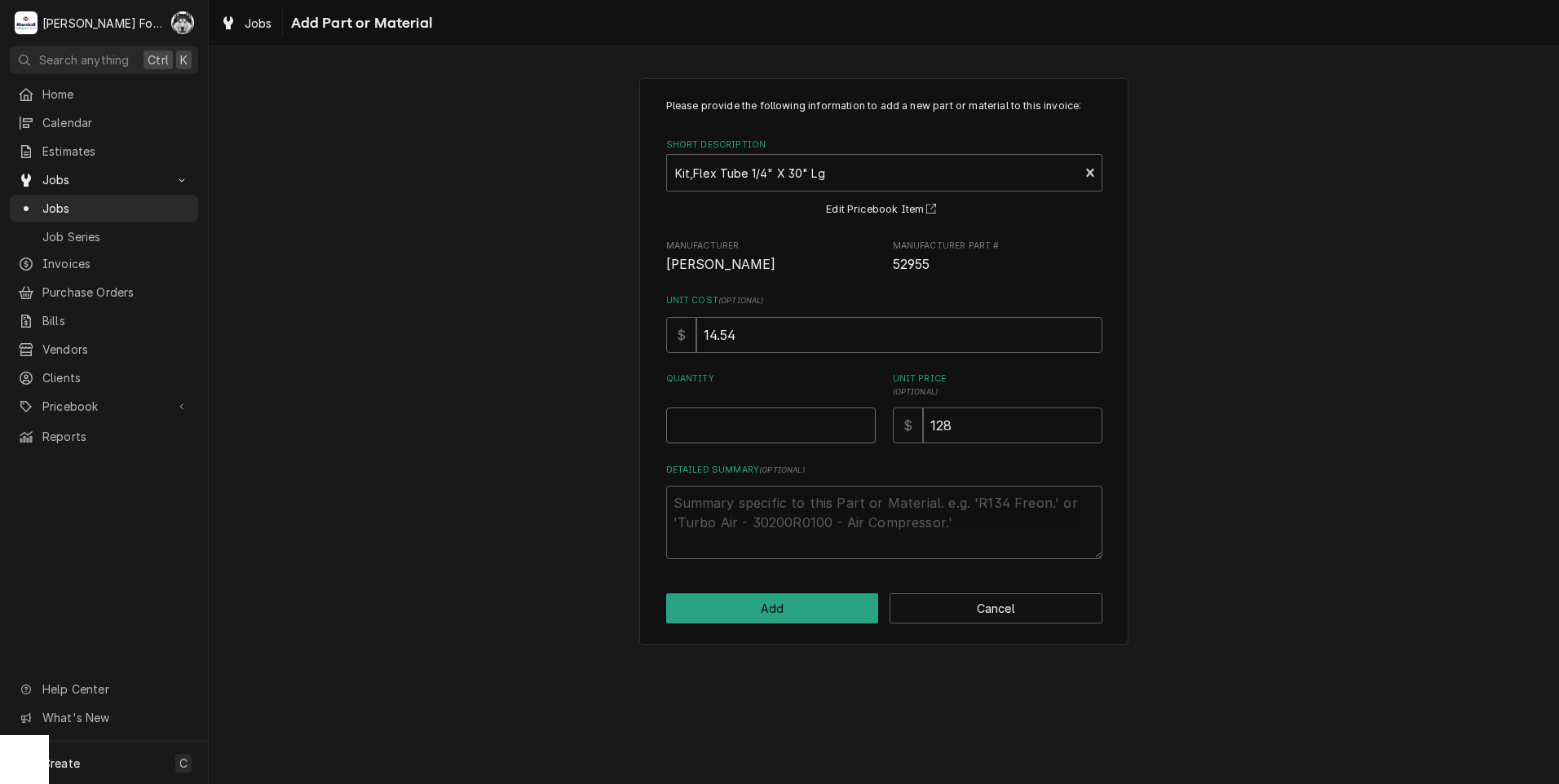
type textarea "x"
type input "0.5"
click at [863, 421] on input "0.5" at bounding box center [770, 425] width 209 height 36
type textarea "x"
type input "1"
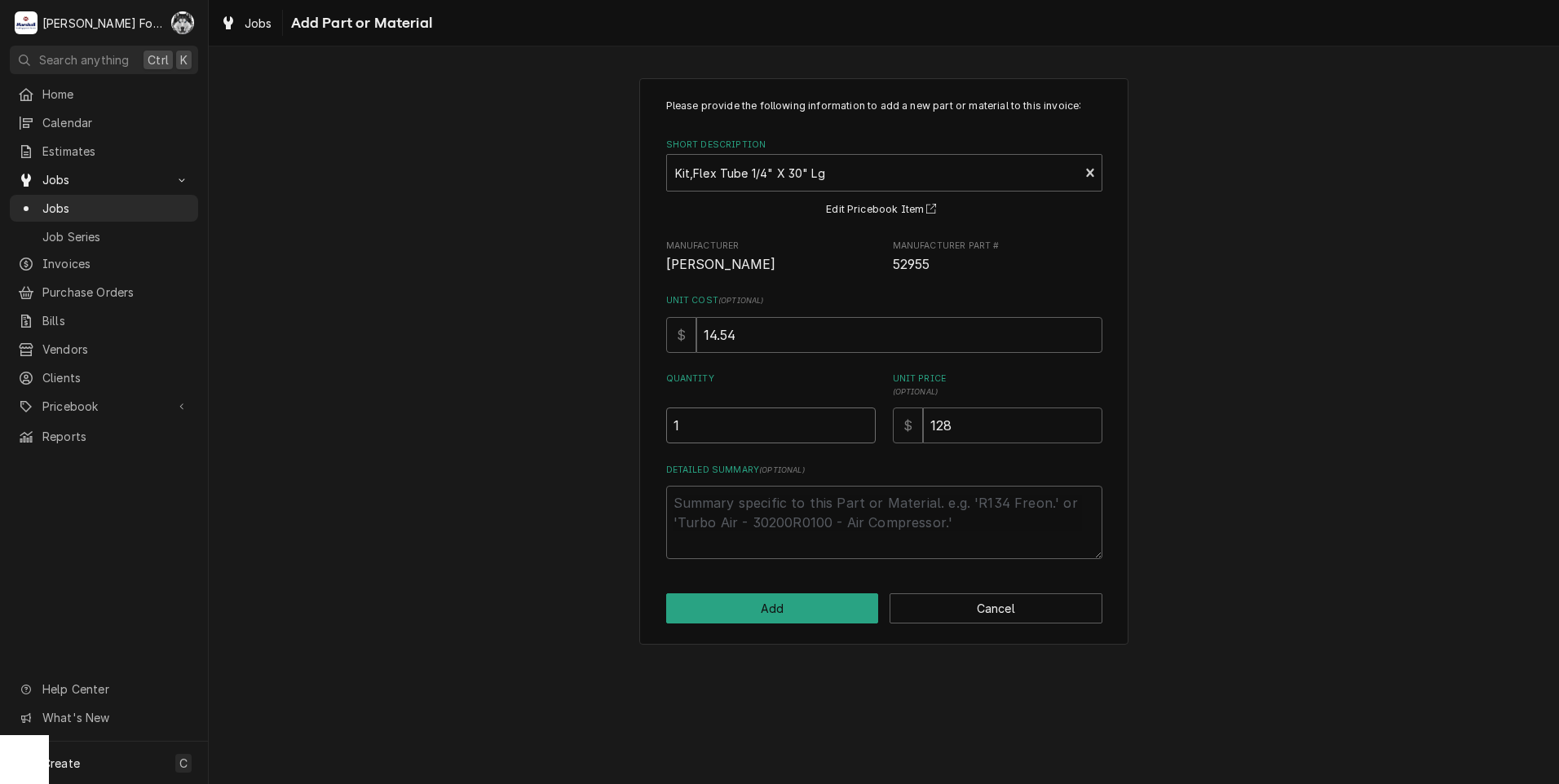
click at [863, 420] on input "1" at bounding box center [770, 425] width 209 height 36
click at [809, 602] on button "Add" at bounding box center [772, 608] width 213 height 30
type textarea "x"
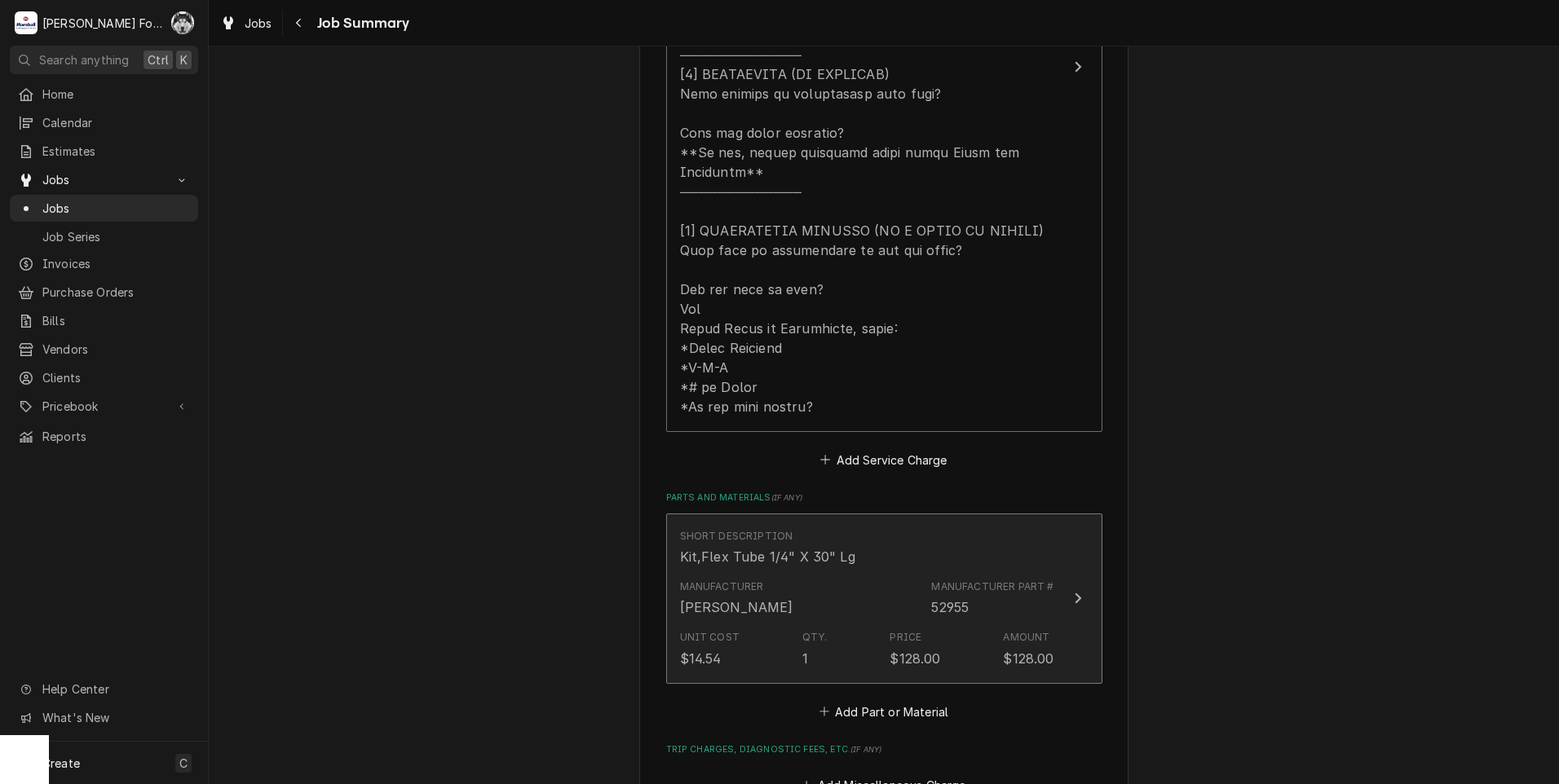
scroll to position [815, 0]
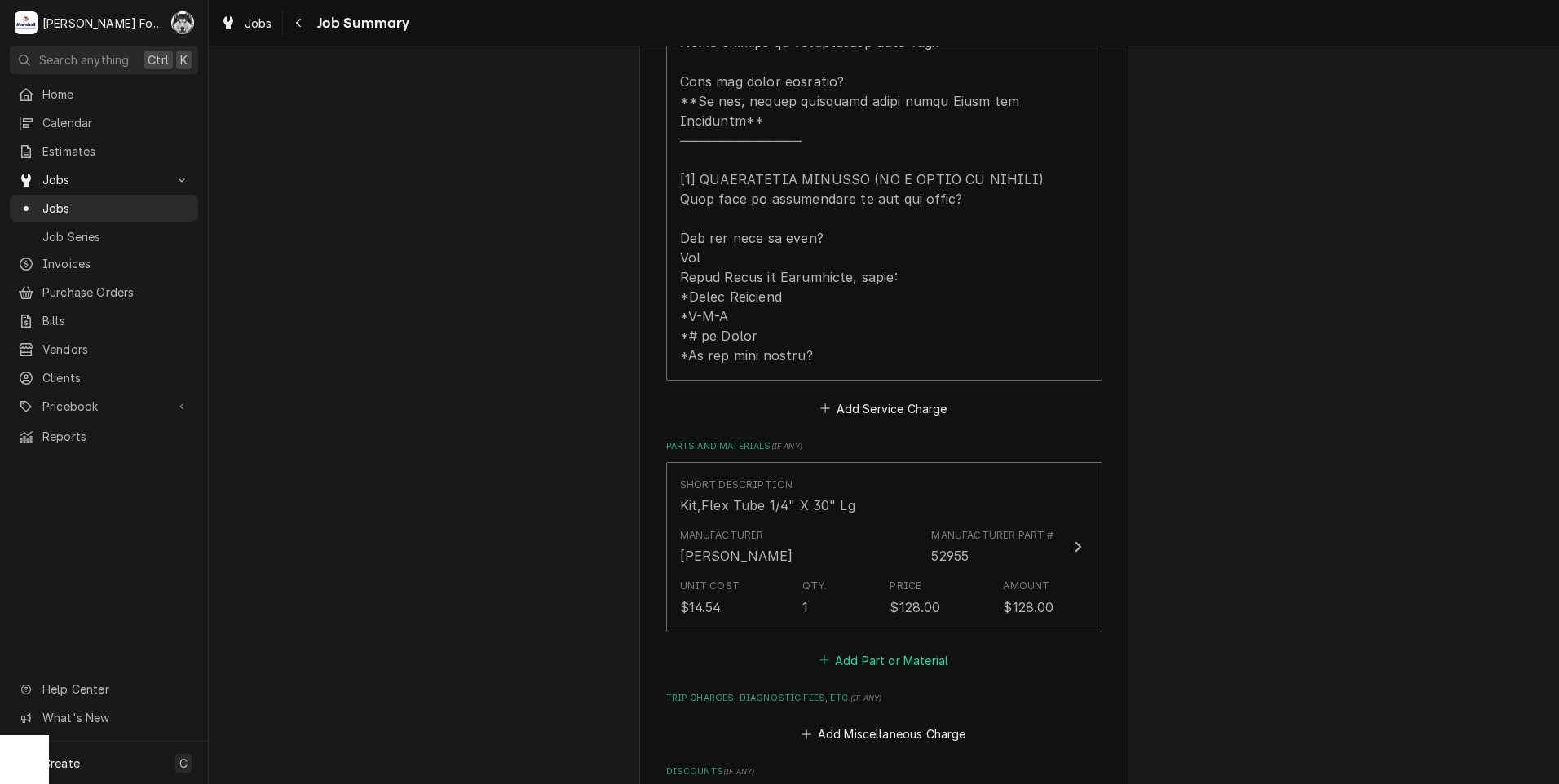
click at [859, 649] on button "Add Part or Material" at bounding box center [883, 660] width 135 height 23
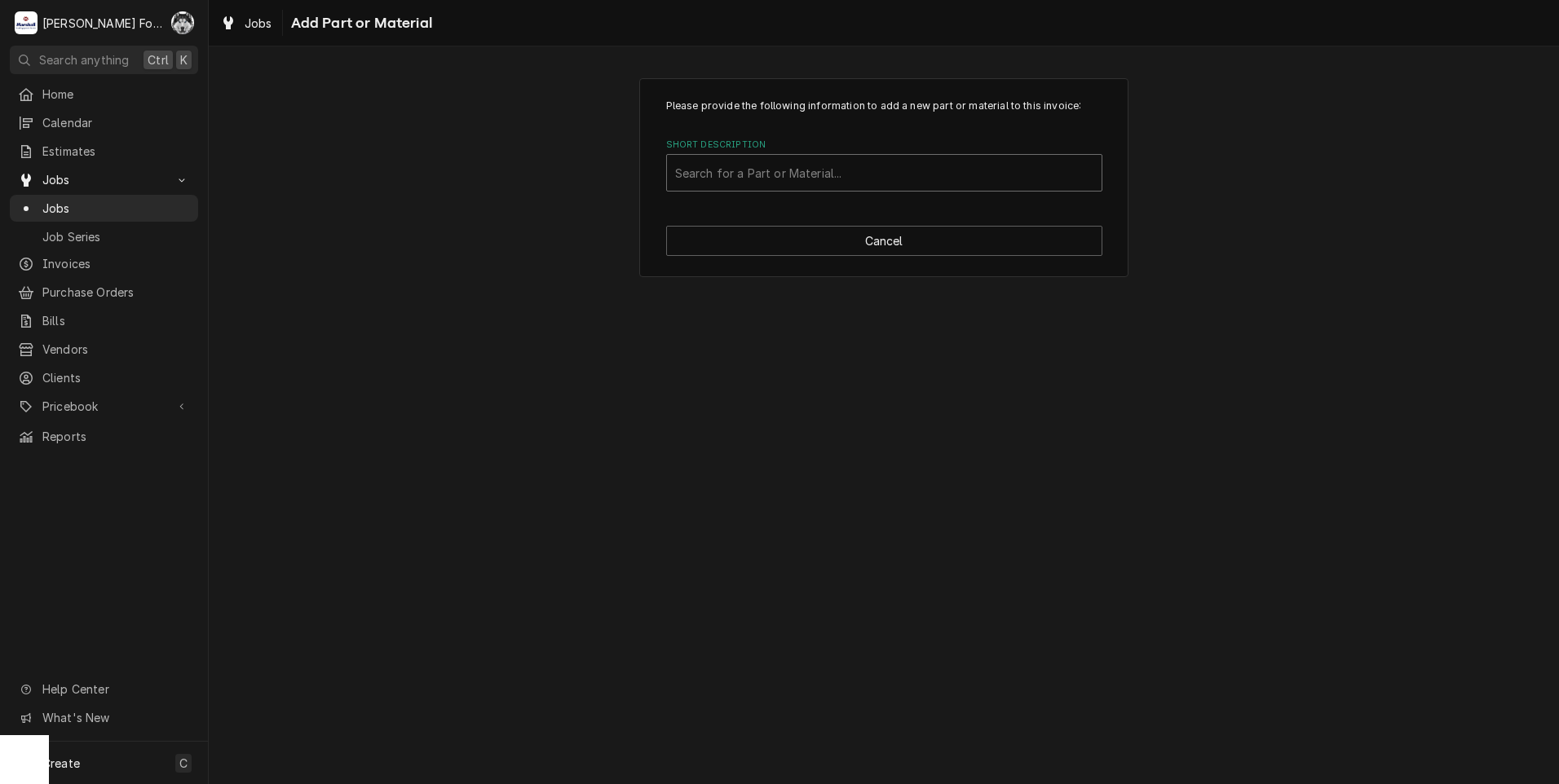
click at [797, 171] on div "Short Description" at bounding box center [884, 172] width 418 height 29
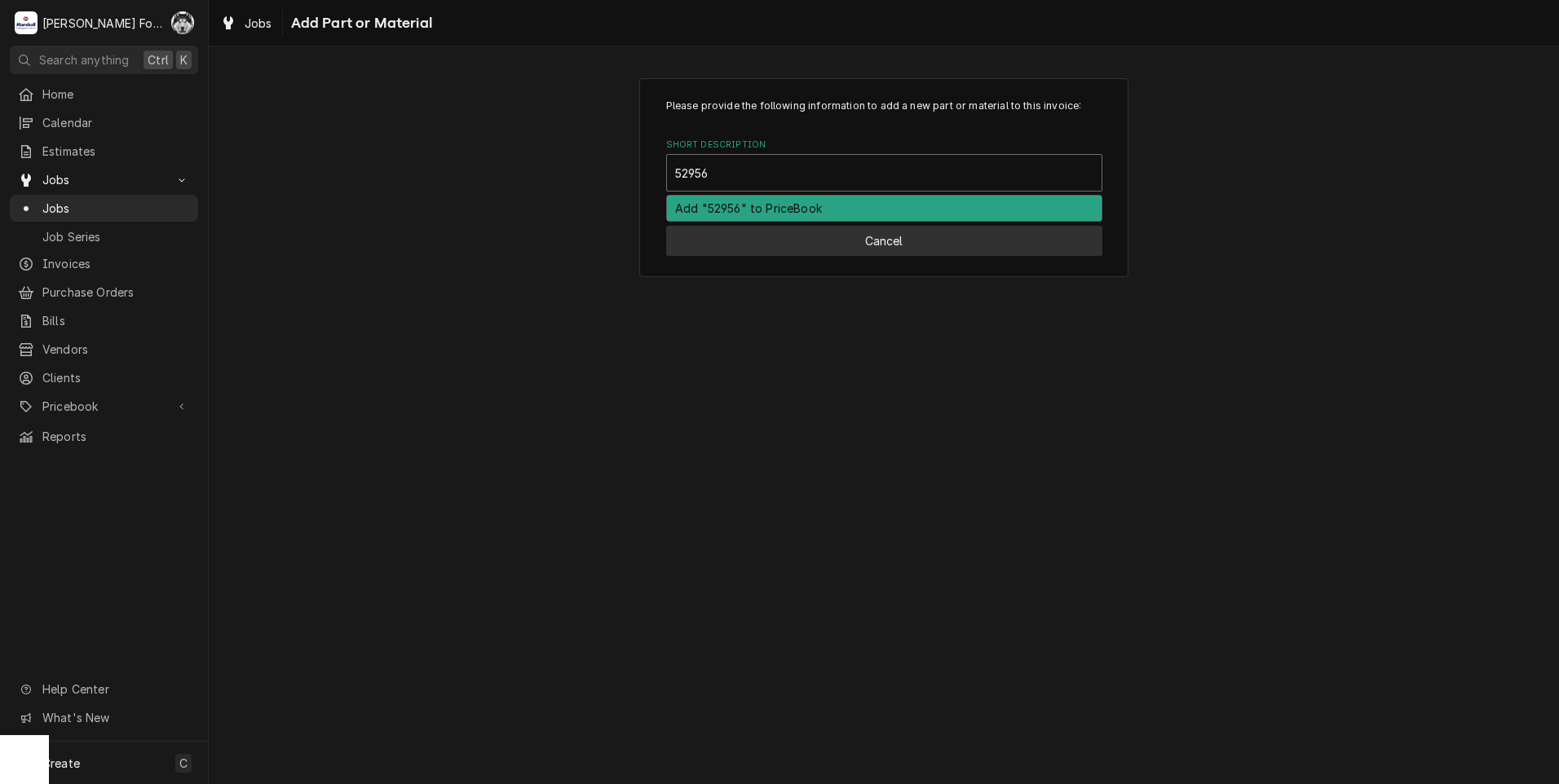
type input "52956"
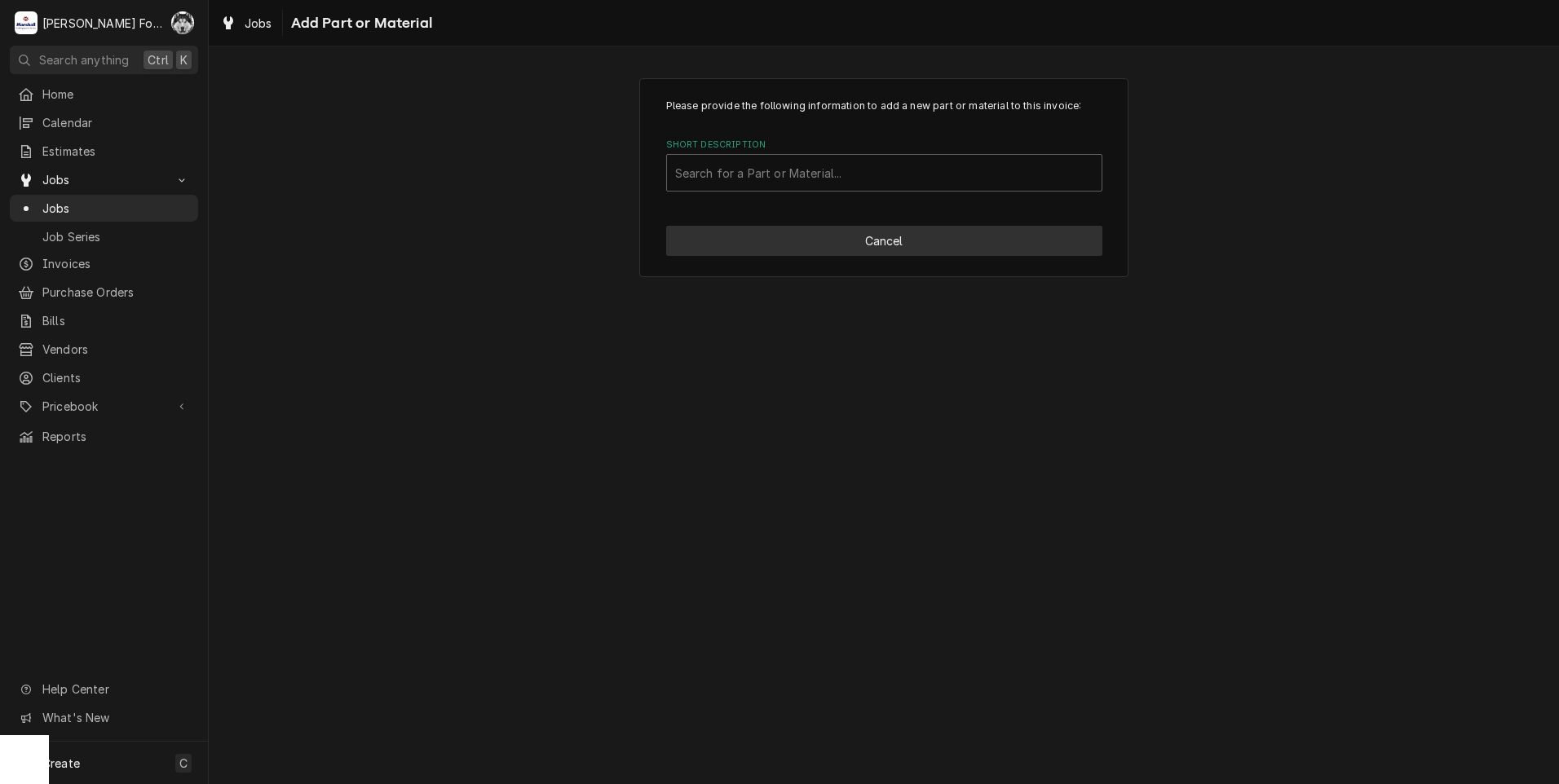
click at [747, 248] on button "Cancel" at bounding box center [884, 240] width 437 height 30
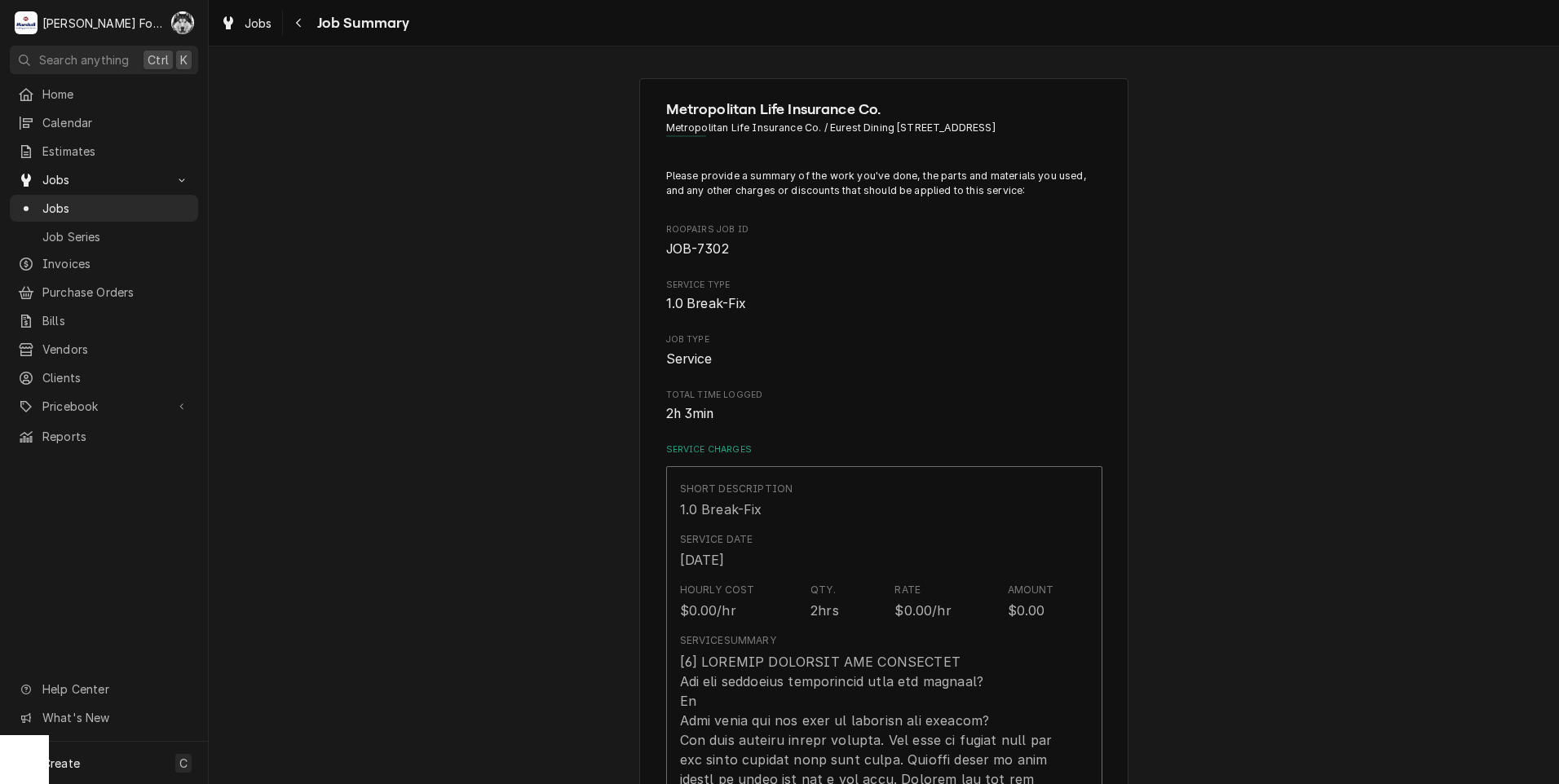
scroll to position [815, 0]
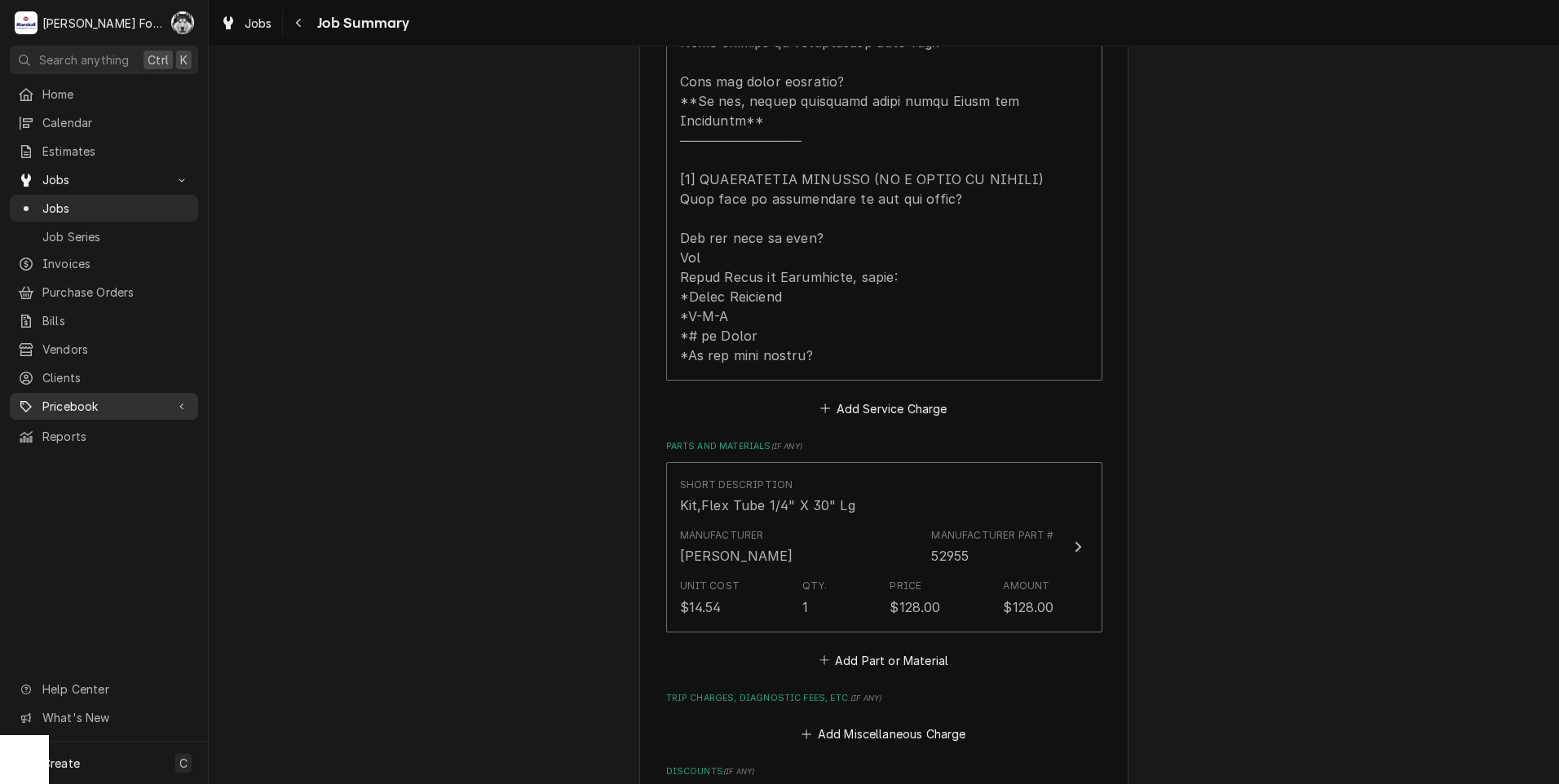
click at [81, 398] on span "Pricebook" at bounding box center [104, 406] width 123 height 17
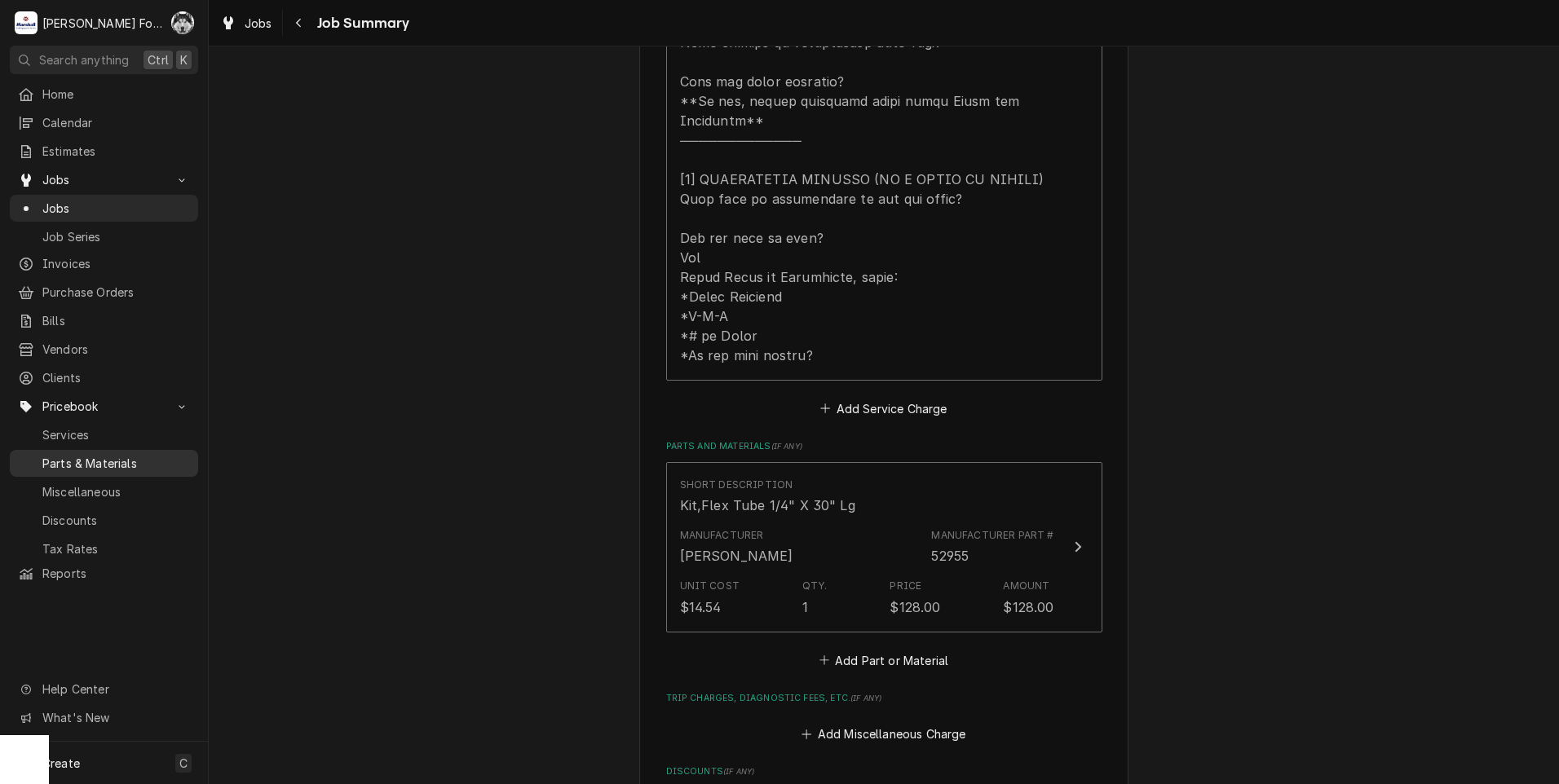
click at [106, 455] on span "Parts & Materials" at bounding box center [116, 463] width 148 height 17
type textarea "x"
click at [876, 649] on button "Add Part or Material" at bounding box center [883, 660] width 135 height 23
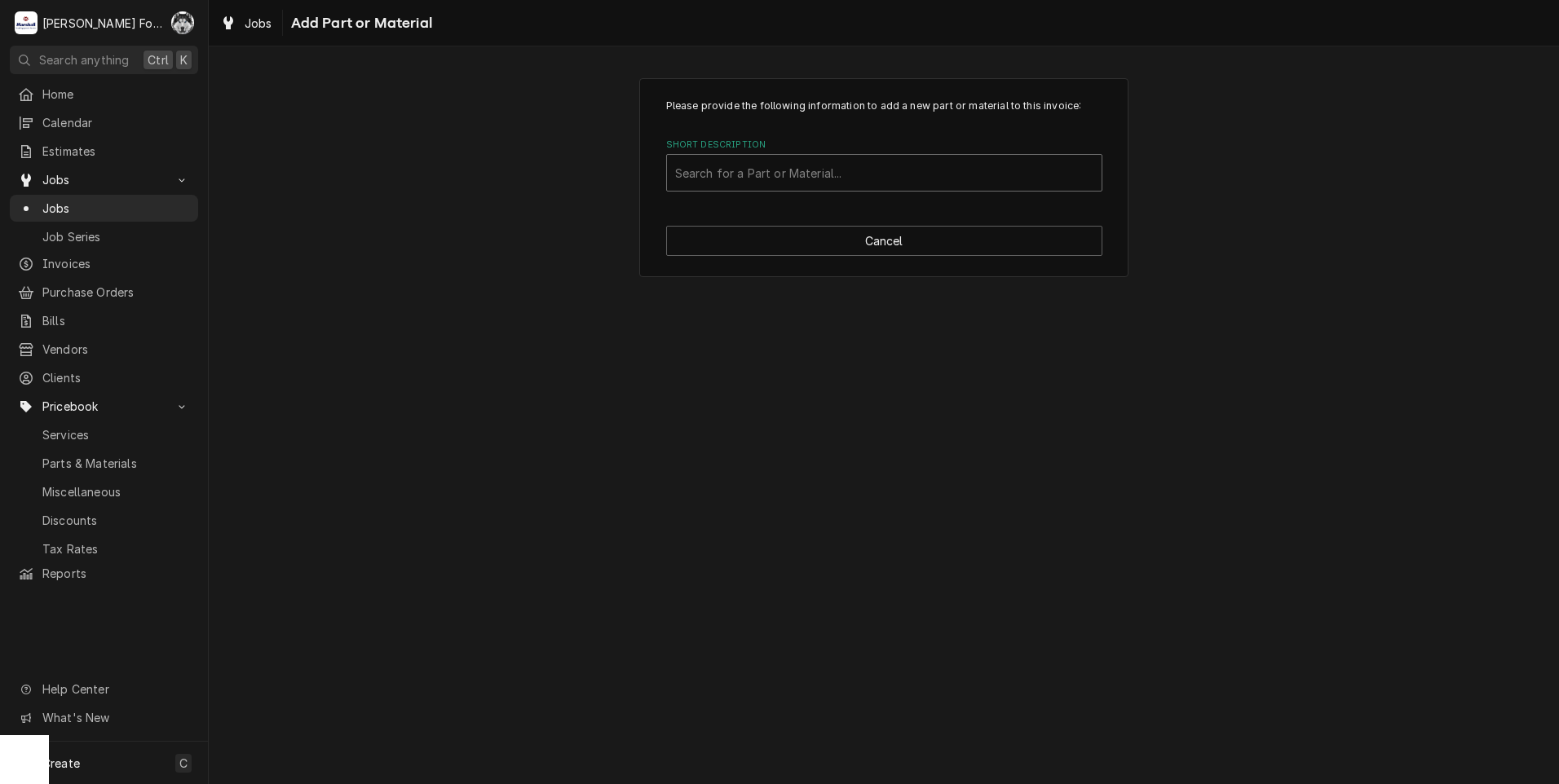
click at [852, 180] on div "Short Description" at bounding box center [884, 172] width 418 height 29
type input "52956"
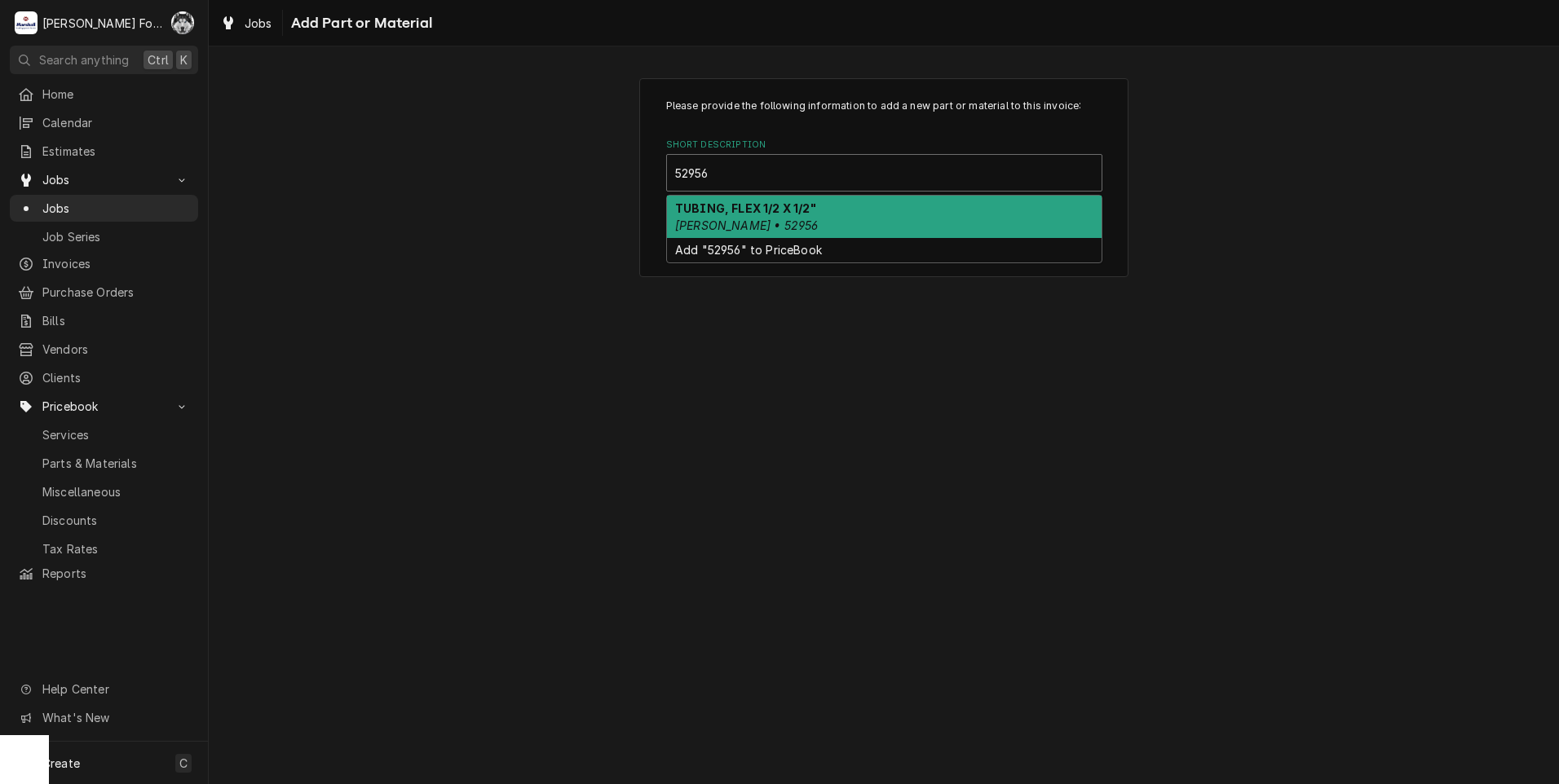
click at [812, 228] on div "TUBING, FLEX 1/2 X 1/2" BLODGETT • 52956" at bounding box center [884, 216] width 435 height 42
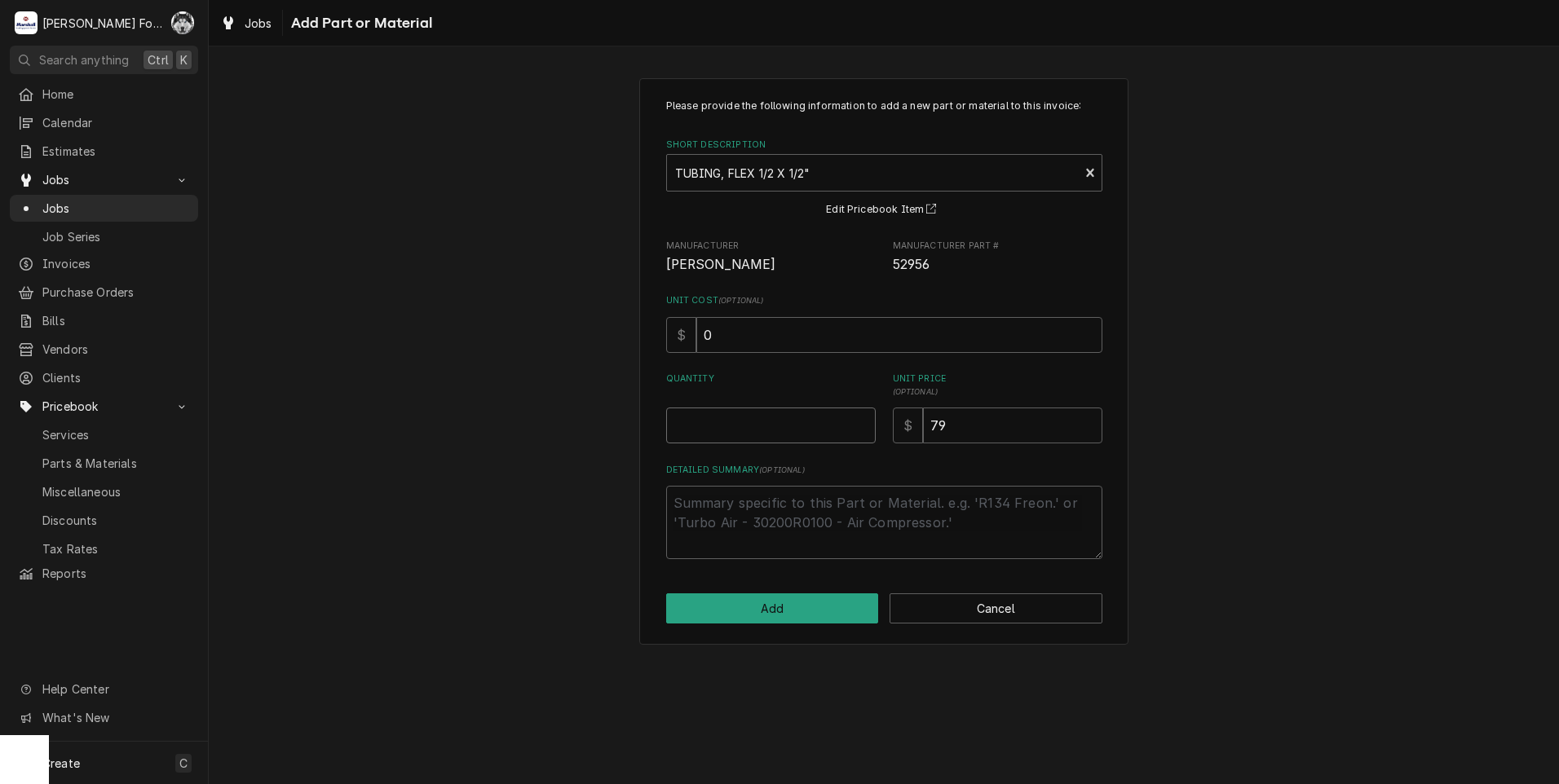
type textarea "x"
type input "0.5"
click at [858, 422] on input "0.5" at bounding box center [770, 425] width 209 height 36
type textarea "x"
type input "1"
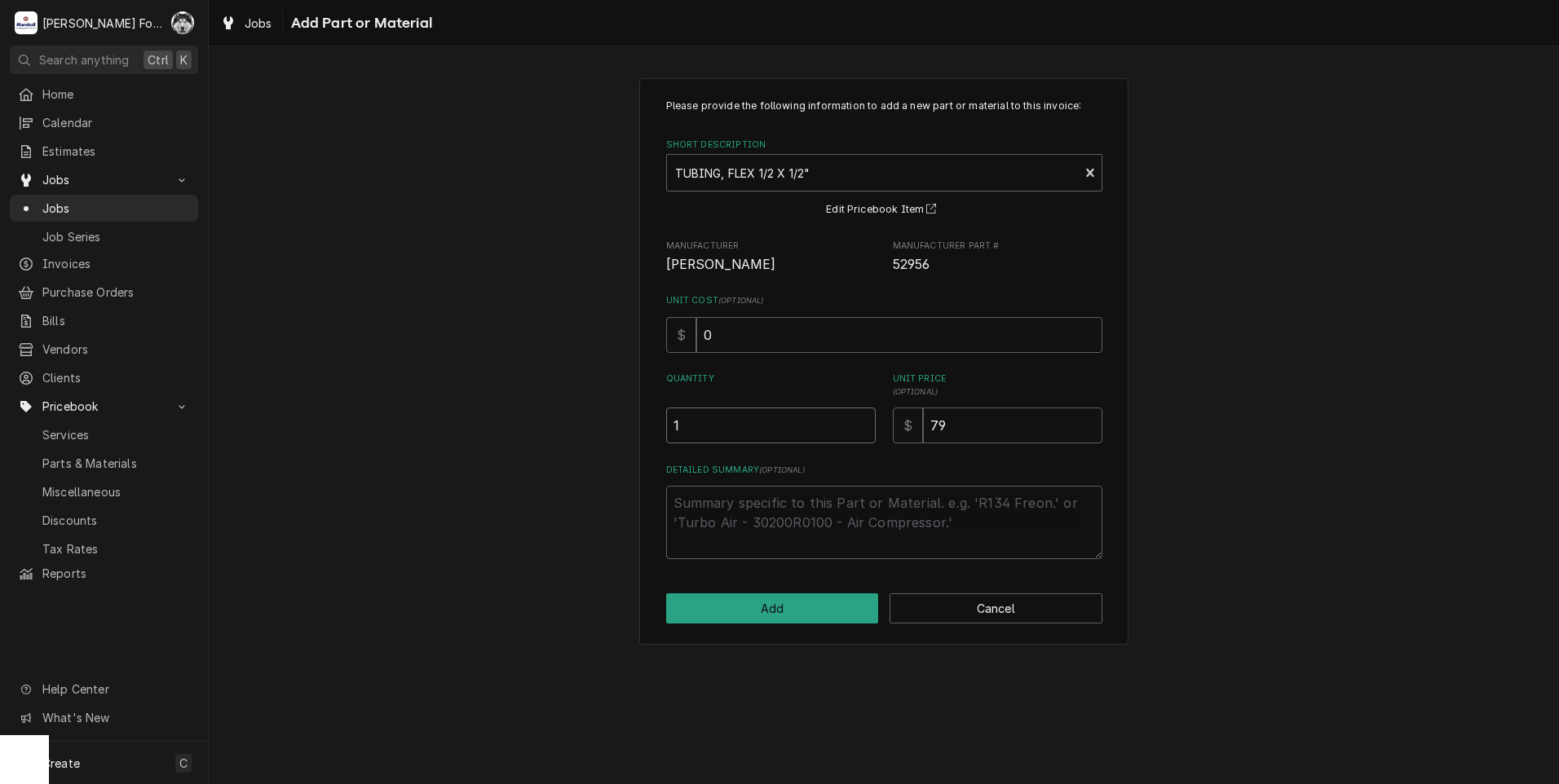
click at [858, 422] on input "1" at bounding box center [770, 425] width 209 height 36
click at [749, 594] on button "Add" at bounding box center [772, 608] width 213 height 30
type textarea "x"
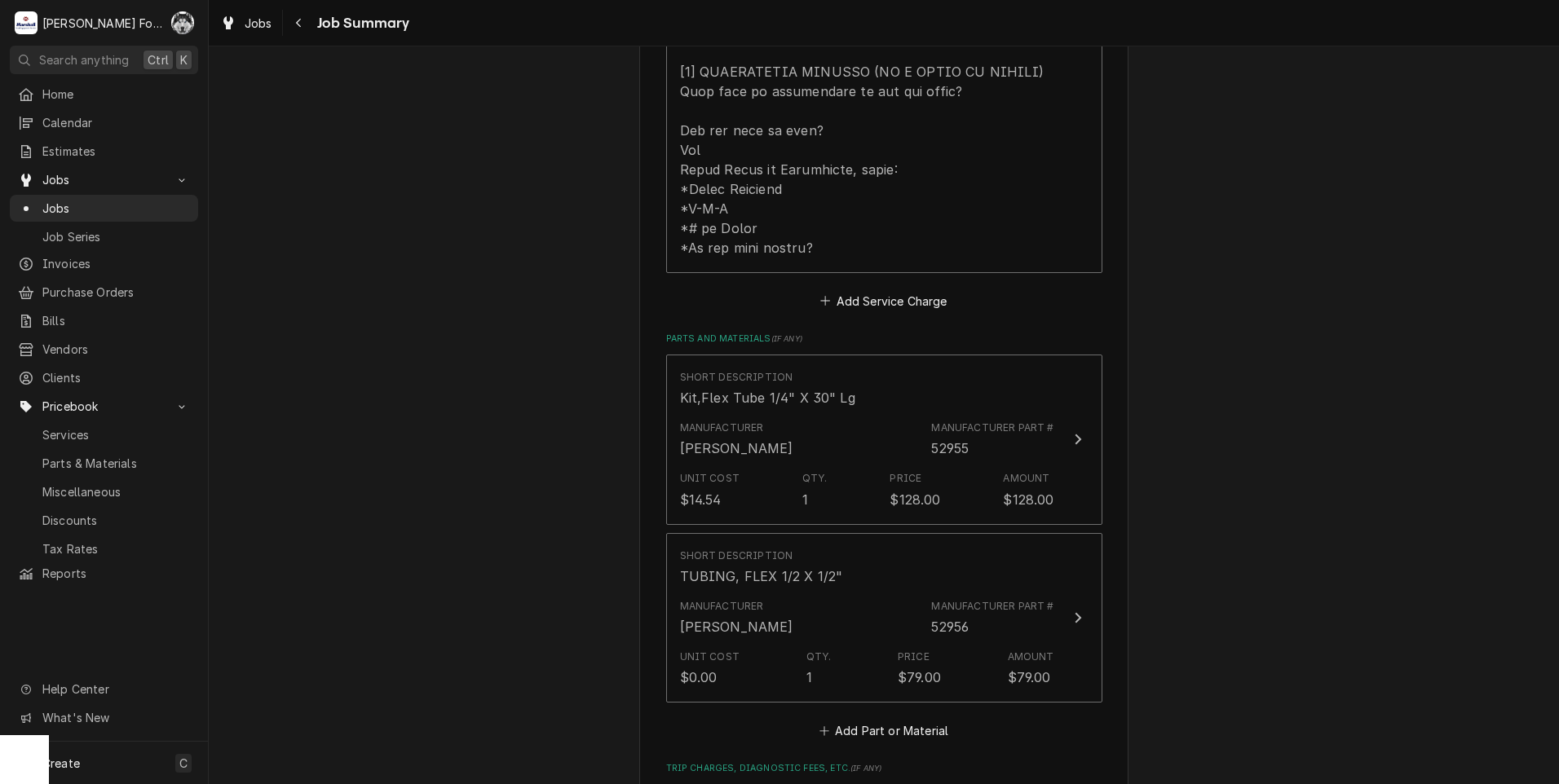
scroll to position [1087, 0]
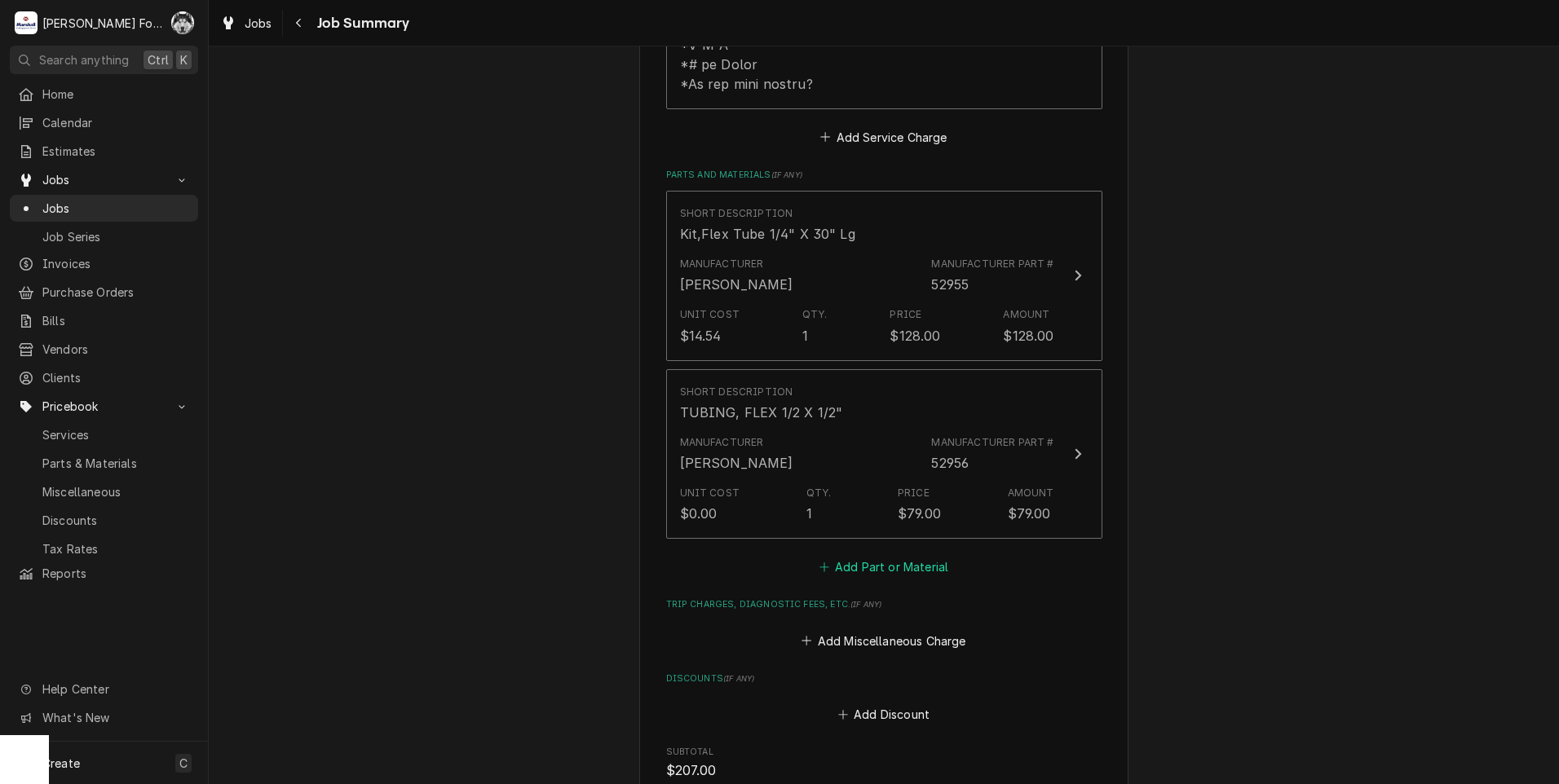
click at [900, 556] on button "Add Part or Material" at bounding box center [883, 567] width 135 height 23
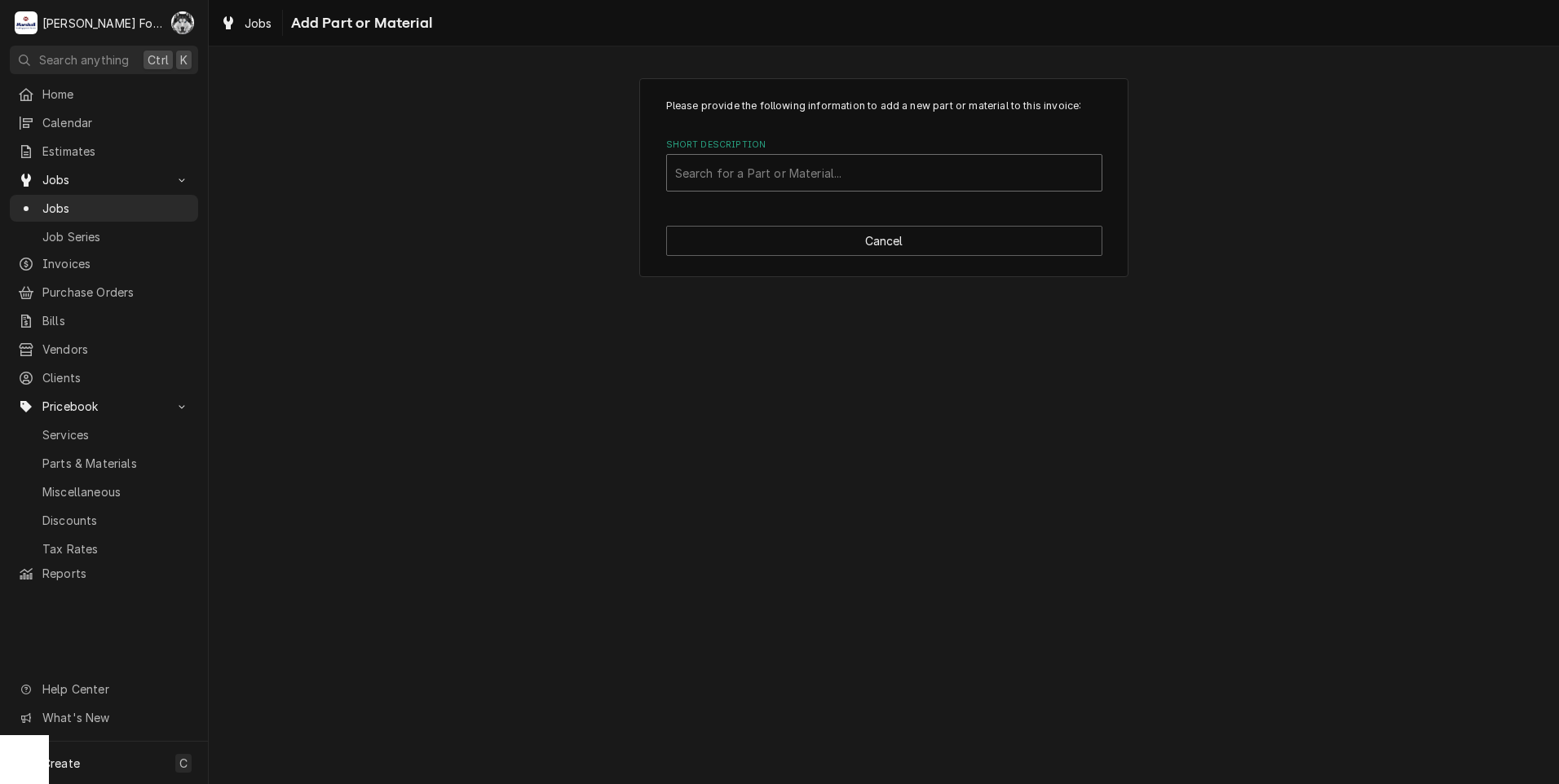
click at [862, 155] on div "Search for a Part or Material..." at bounding box center [884, 172] width 435 height 36
type input "SSDT"
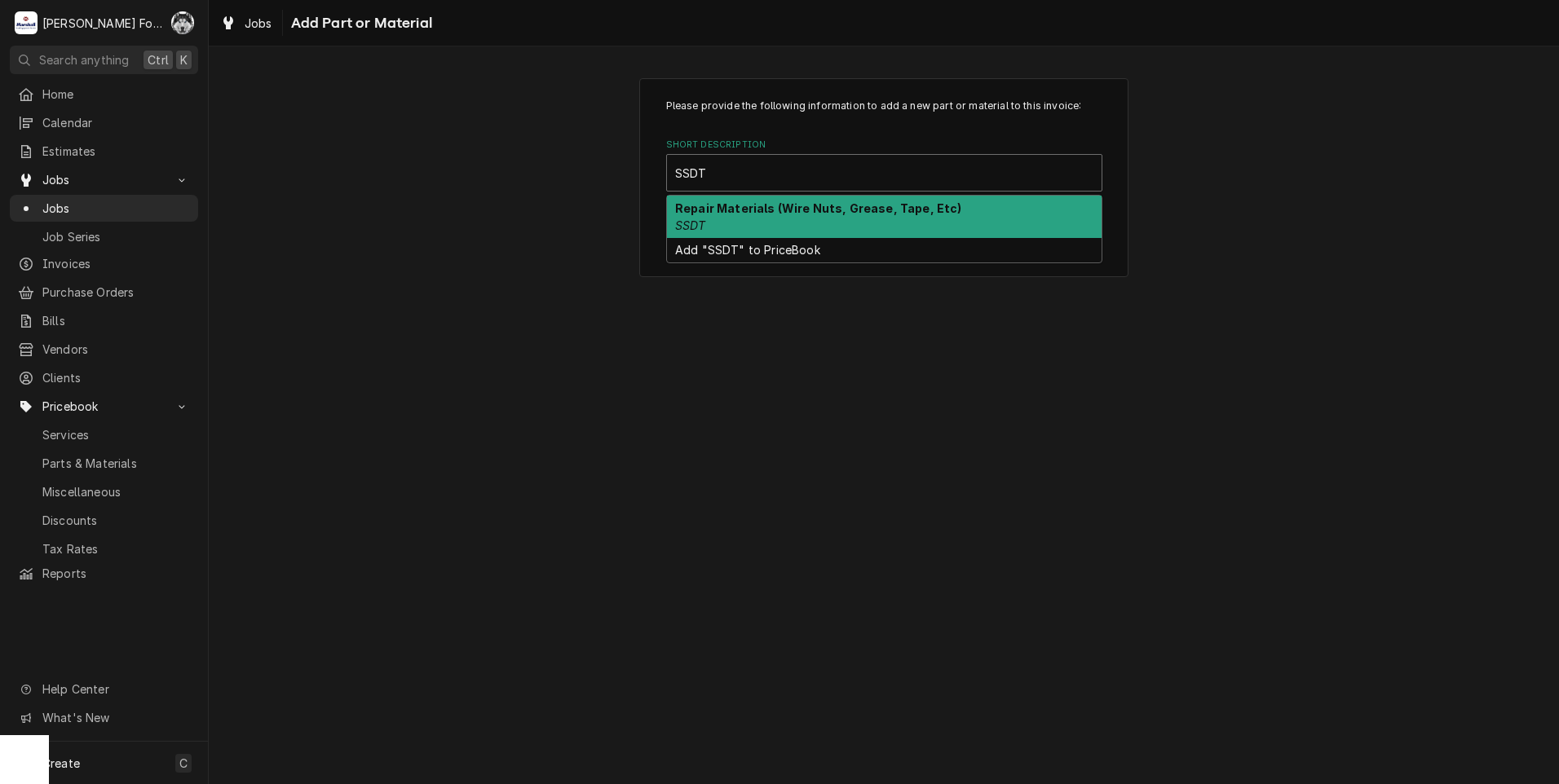
click at [855, 204] on strong "Repair Materials (Wire Nuts, Grease, Tape, Etc)" at bounding box center [818, 208] width 287 height 14
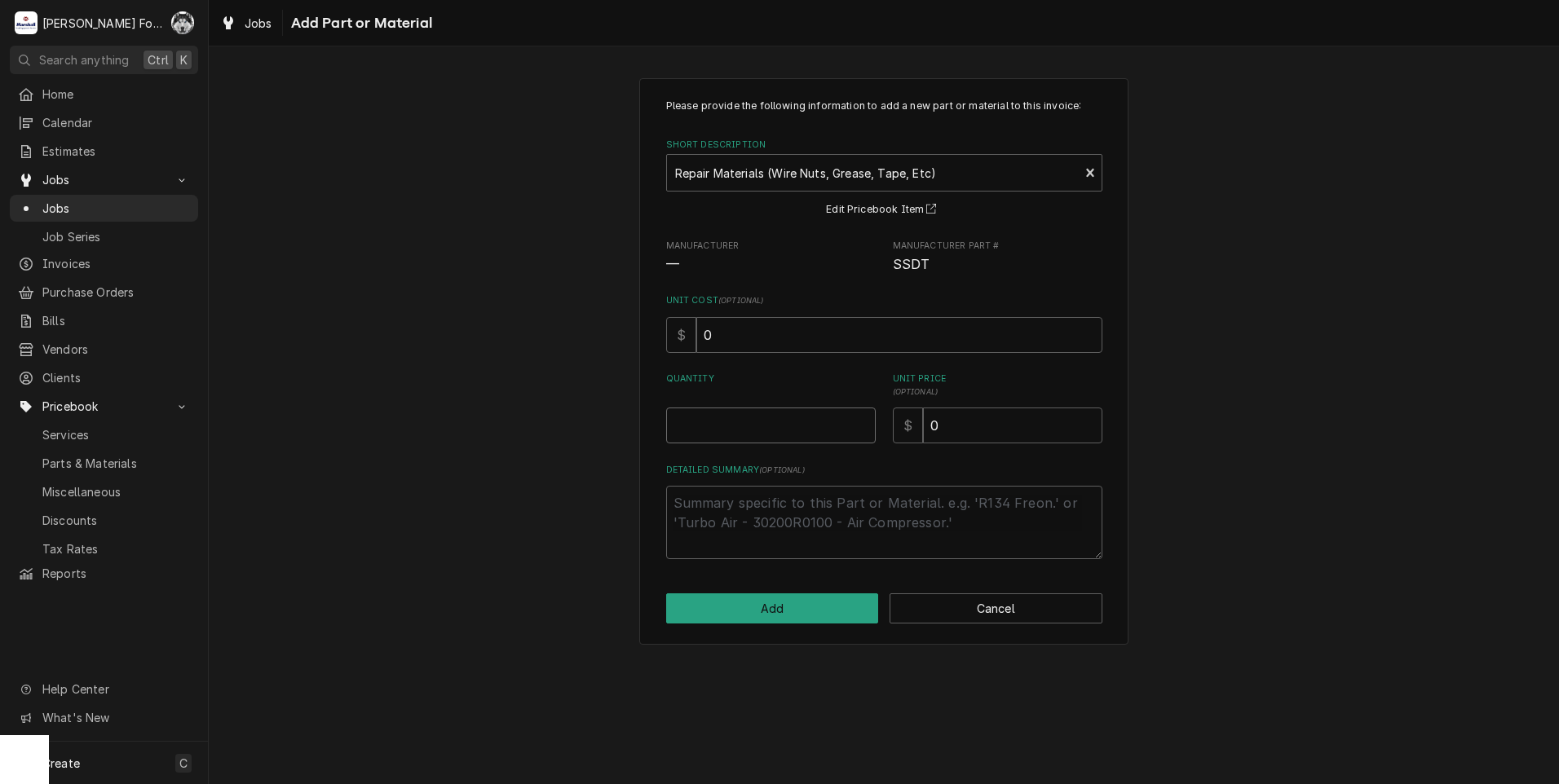
click at [859, 416] on input "Quantity" at bounding box center [770, 425] width 209 height 36
type textarea "x"
type input "0.5"
click at [862, 420] on input "0.5" at bounding box center [770, 425] width 209 height 36
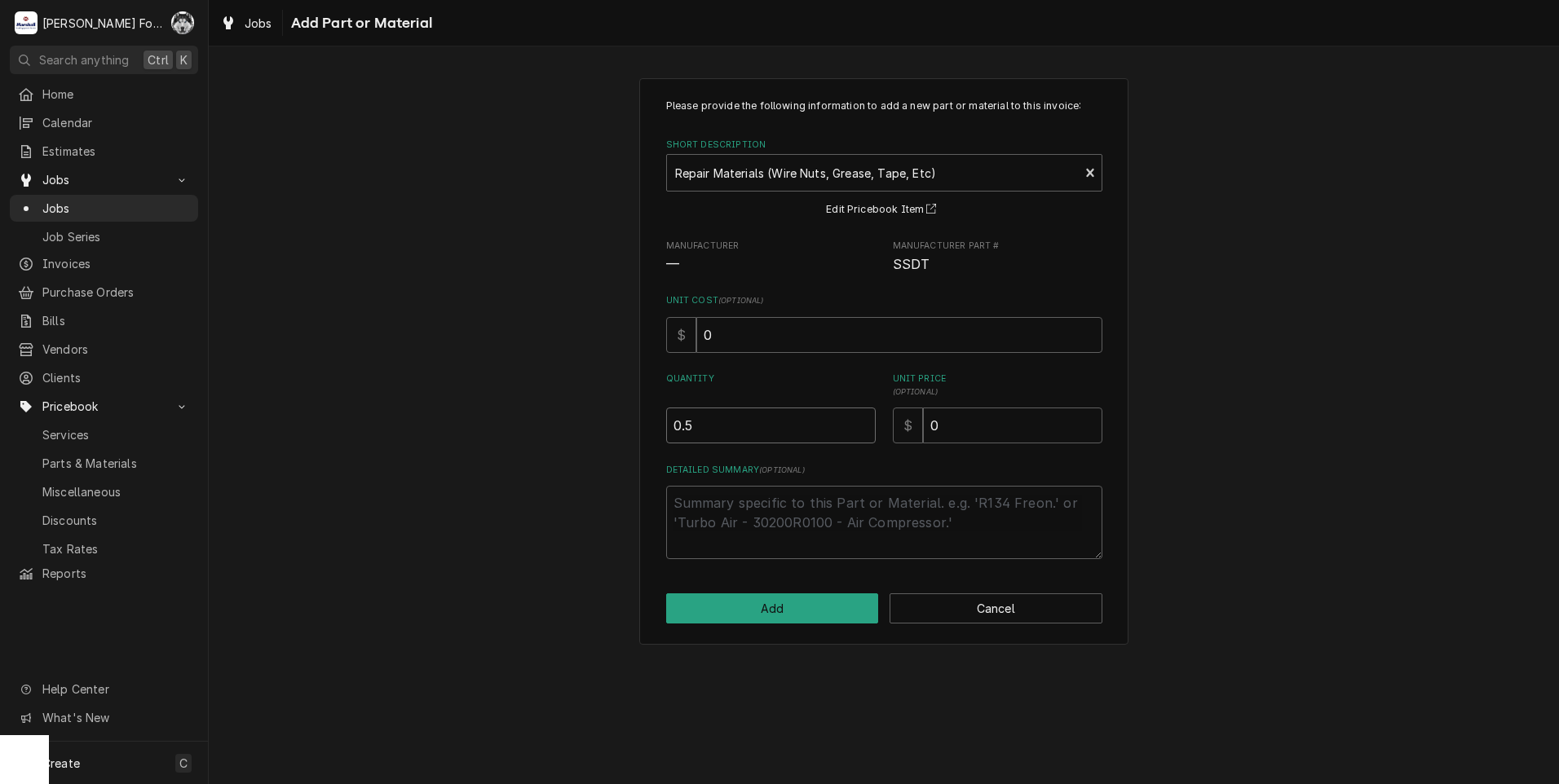
type textarea "x"
type input "1"
click at [862, 420] on input "1" at bounding box center [770, 425] width 209 height 36
drag, startPoint x: 952, startPoint y: 422, endPoint x: 780, endPoint y: 480, distance: 181.5
click at [784, 480] on div "Please provide the following information to add a new part or material to this …" at bounding box center [884, 329] width 437 height 460
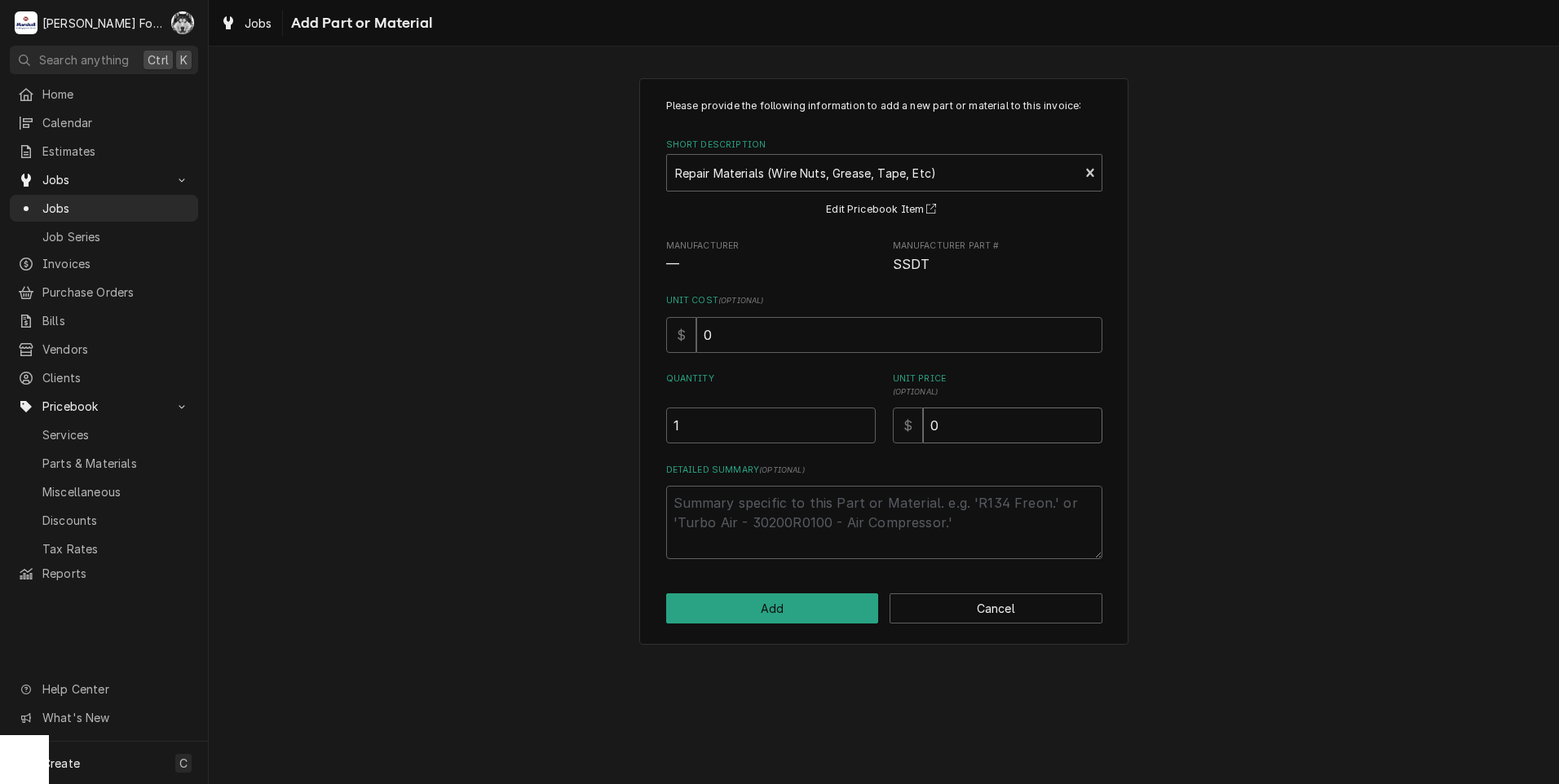
type textarea "x"
type input "4"
drag, startPoint x: 979, startPoint y: 442, endPoint x: 845, endPoint y: 465, distance: 136.0
click at [883, 459] on div "Please provide the following information to add a new part or material to this …" at bounding box center [884, 329] width 437 height 460
type textarea "x"
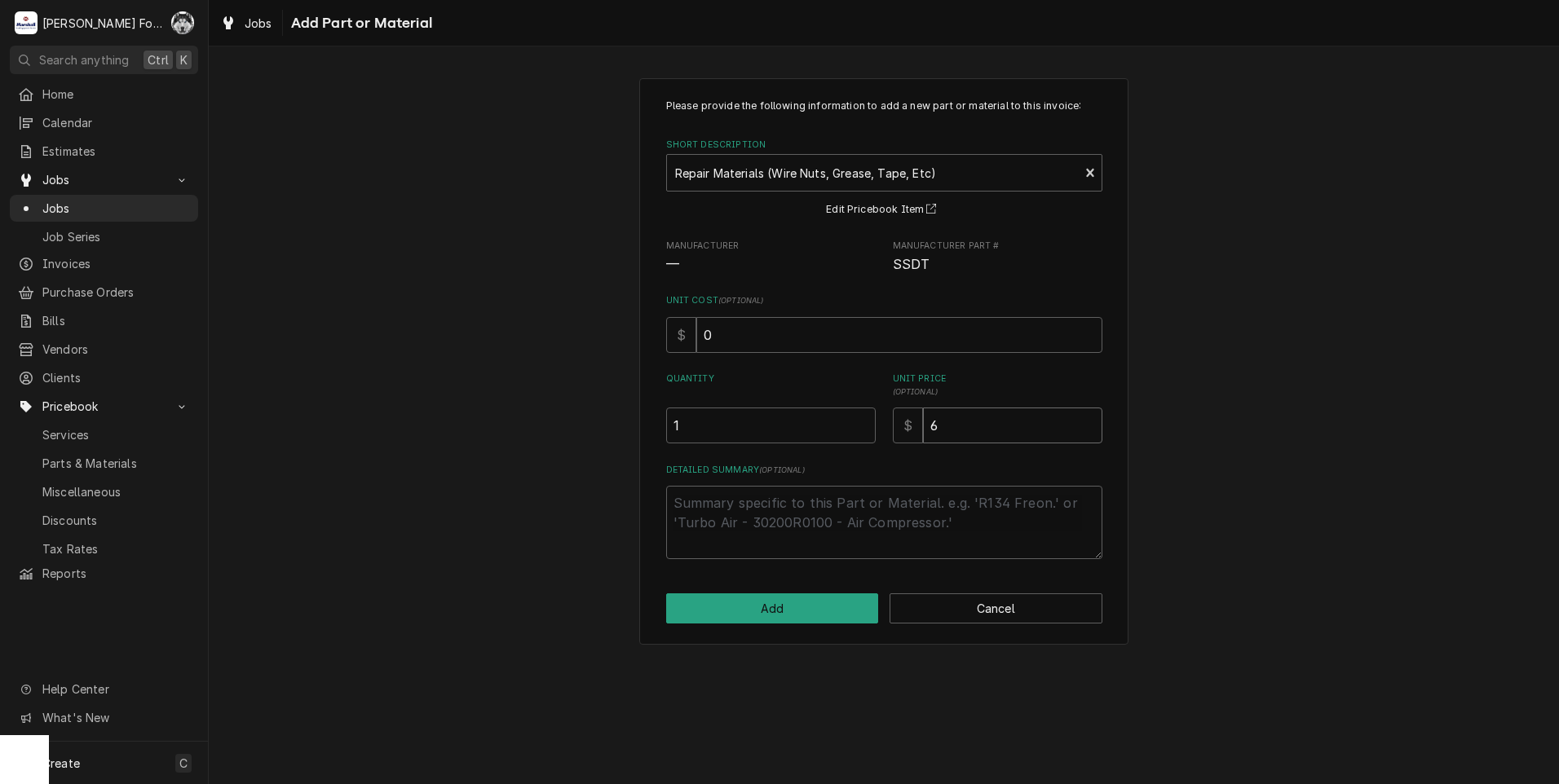
type input "6"
click at [762, 606] on button "Add" at bounding box center [772, 608] width 213 height 30
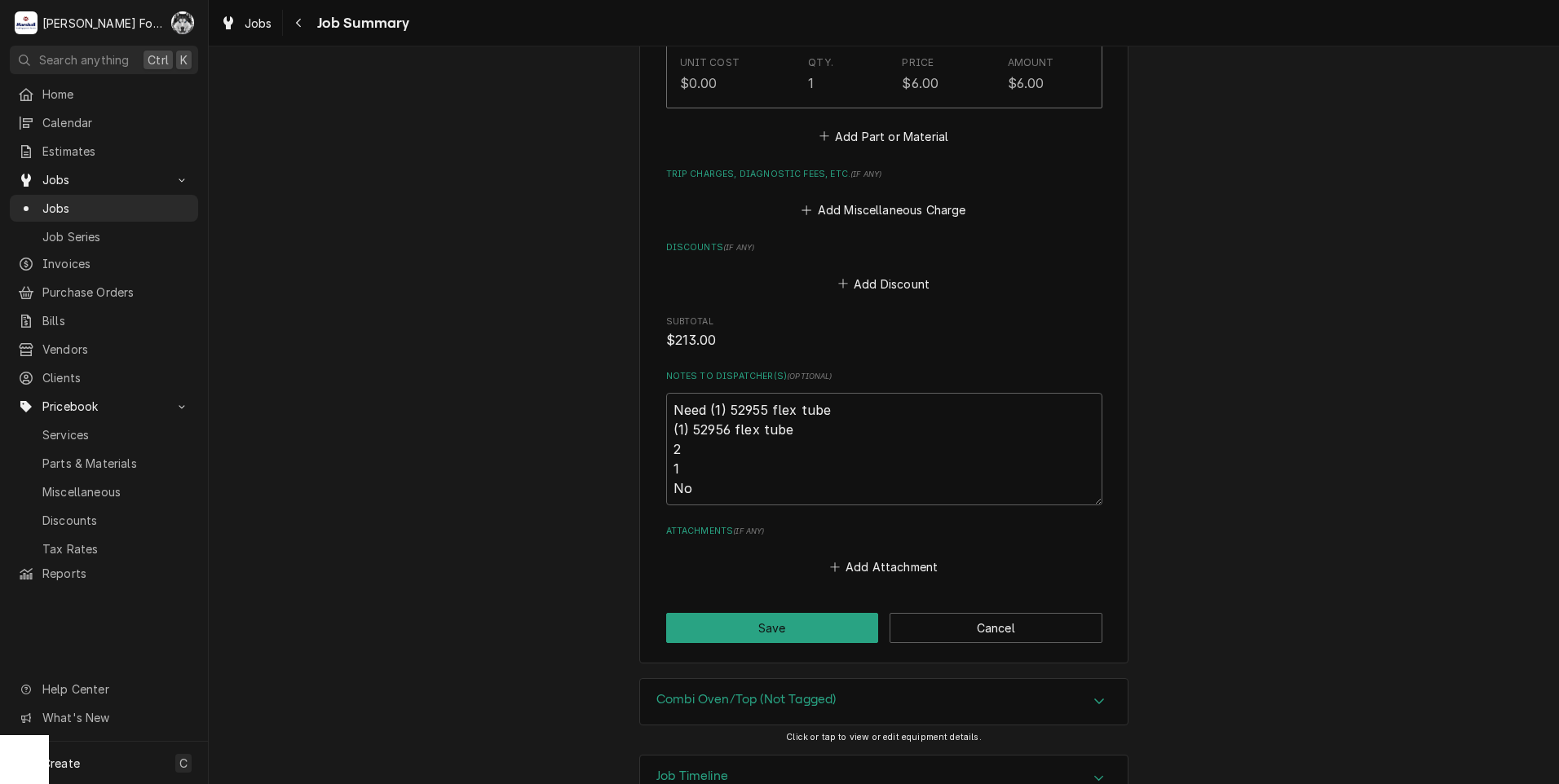
scroll to position [1724, 0]
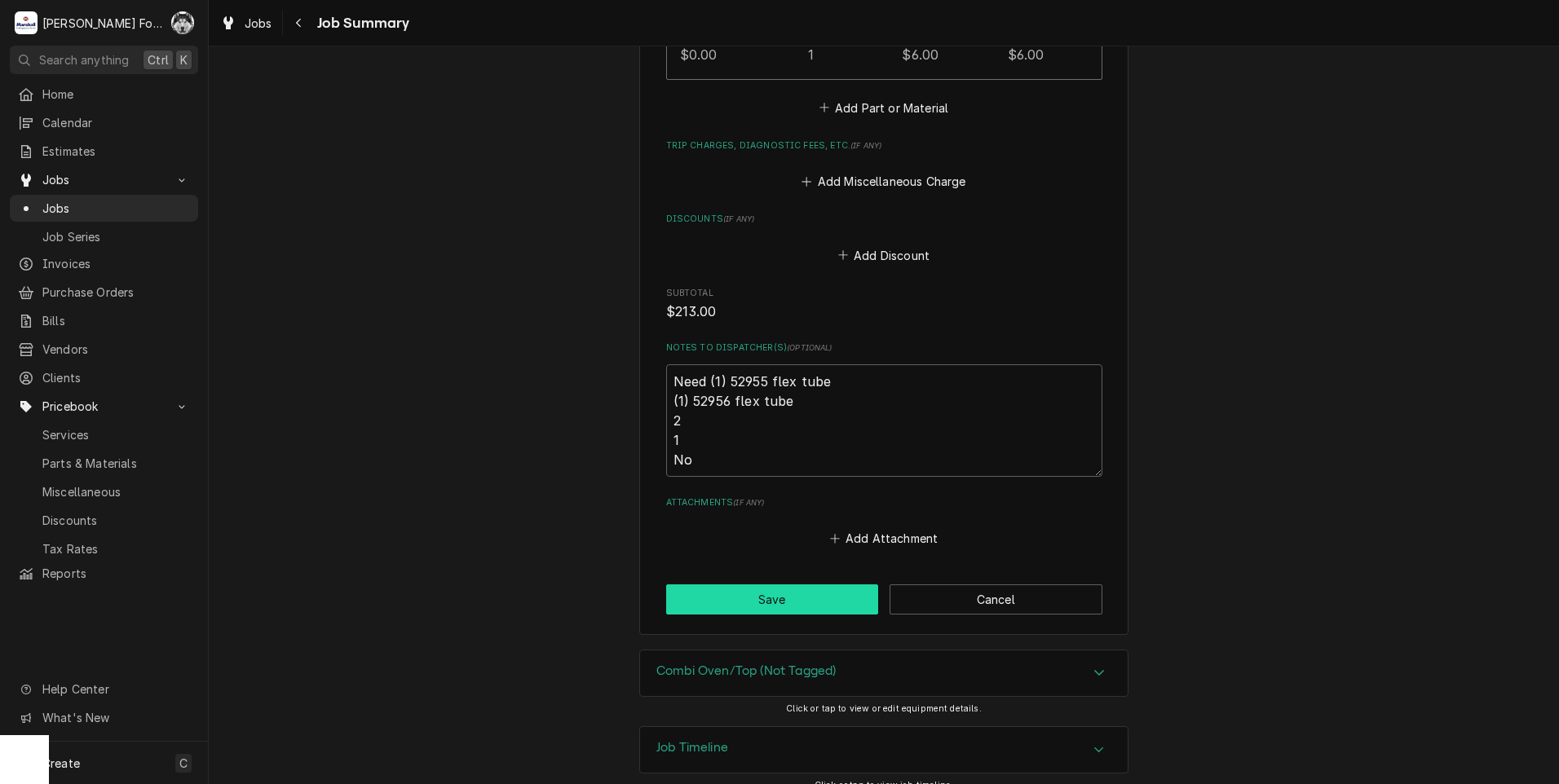
click at [775, 584] on button "Save" at bounding box center [772, 599] width 213 height 30
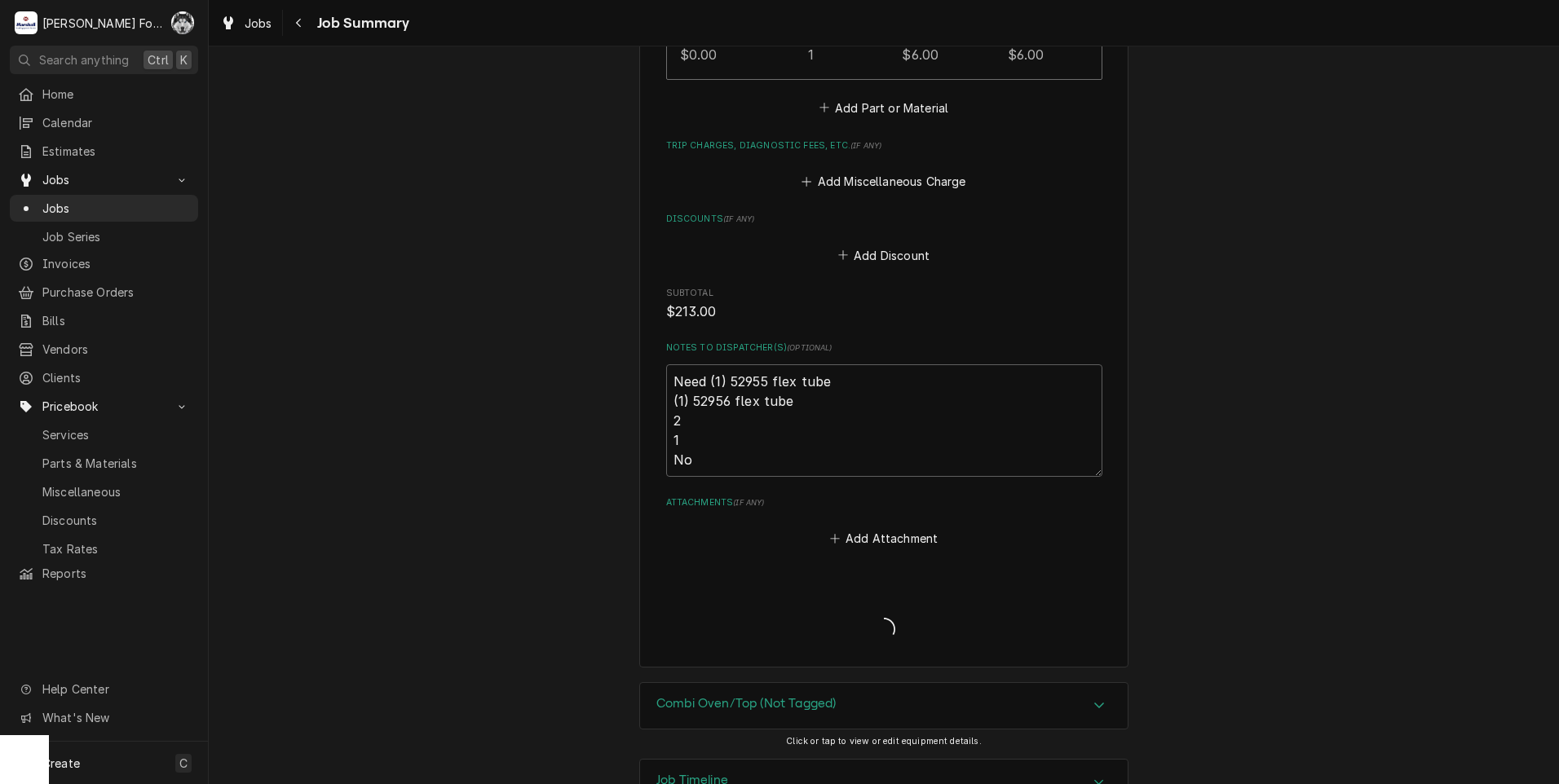
type textarea "x"
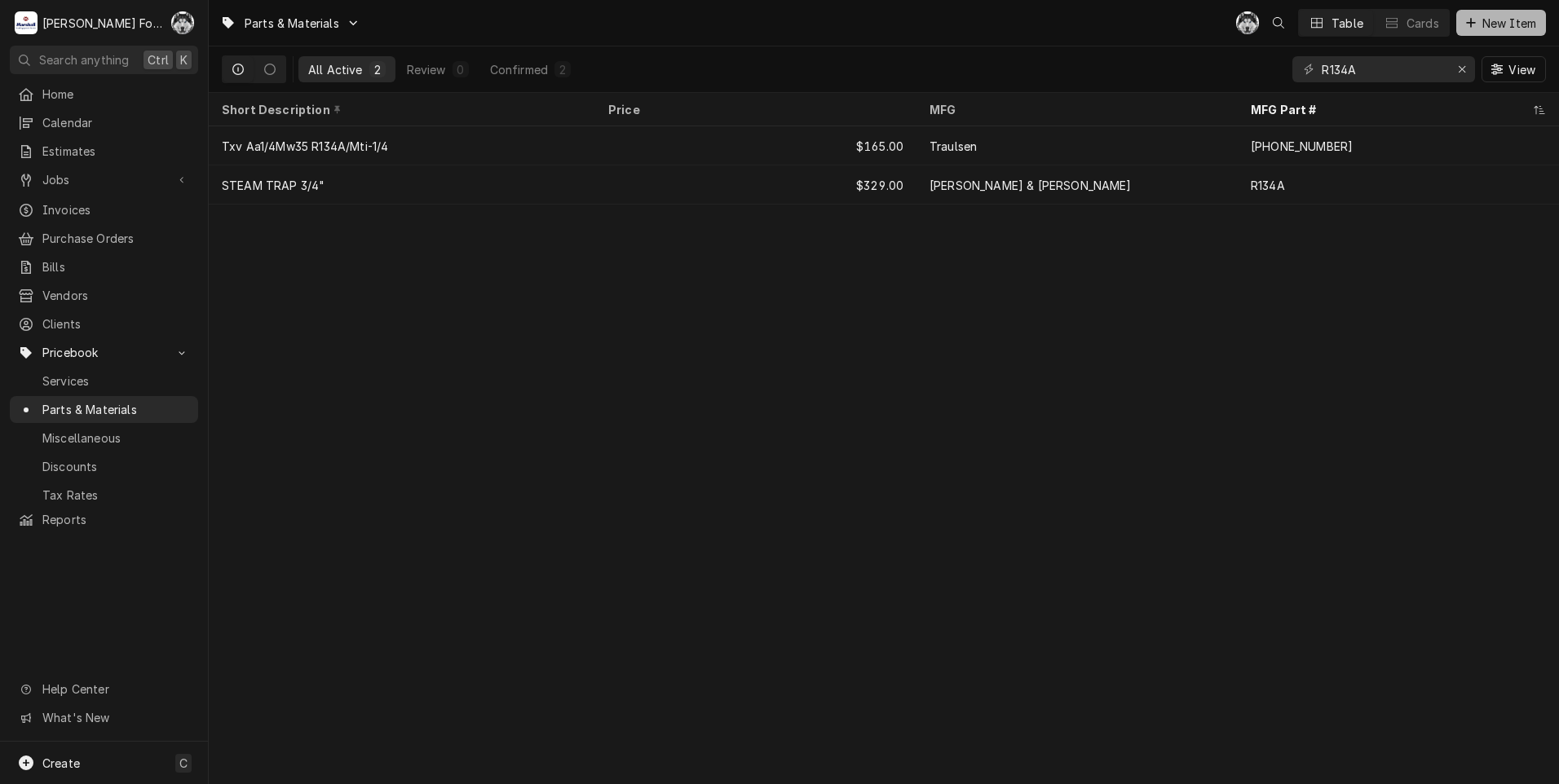
click at [1487, 23] on span "New Item" at bounding box center [1509, 23] width 61 height 17
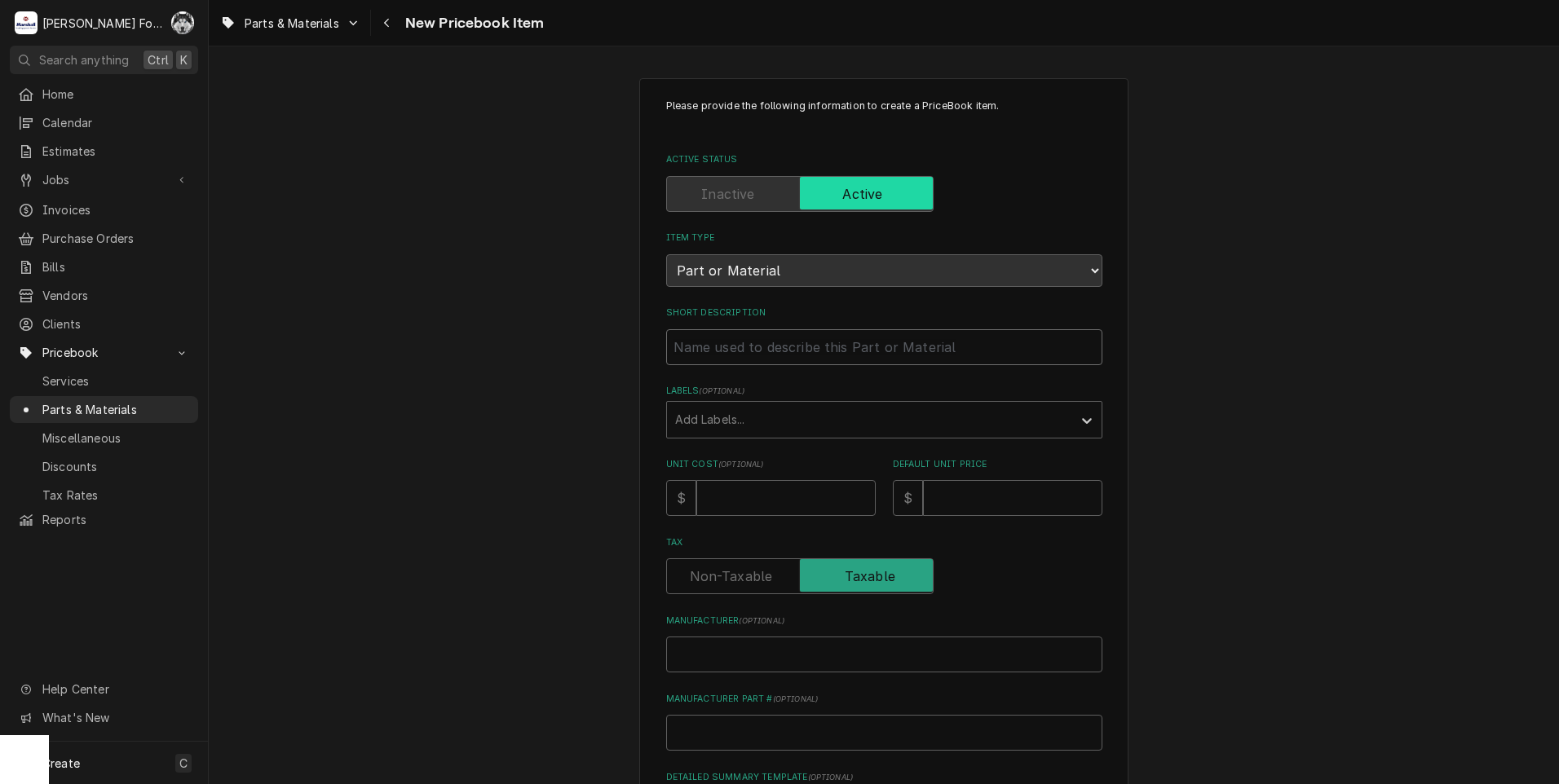
click at [809, 344] on input "Short Description" at bounding box center [884, 347] width 437 height 36
type textarea "x"
type input "T"
type textarea "x"
type input "TU"
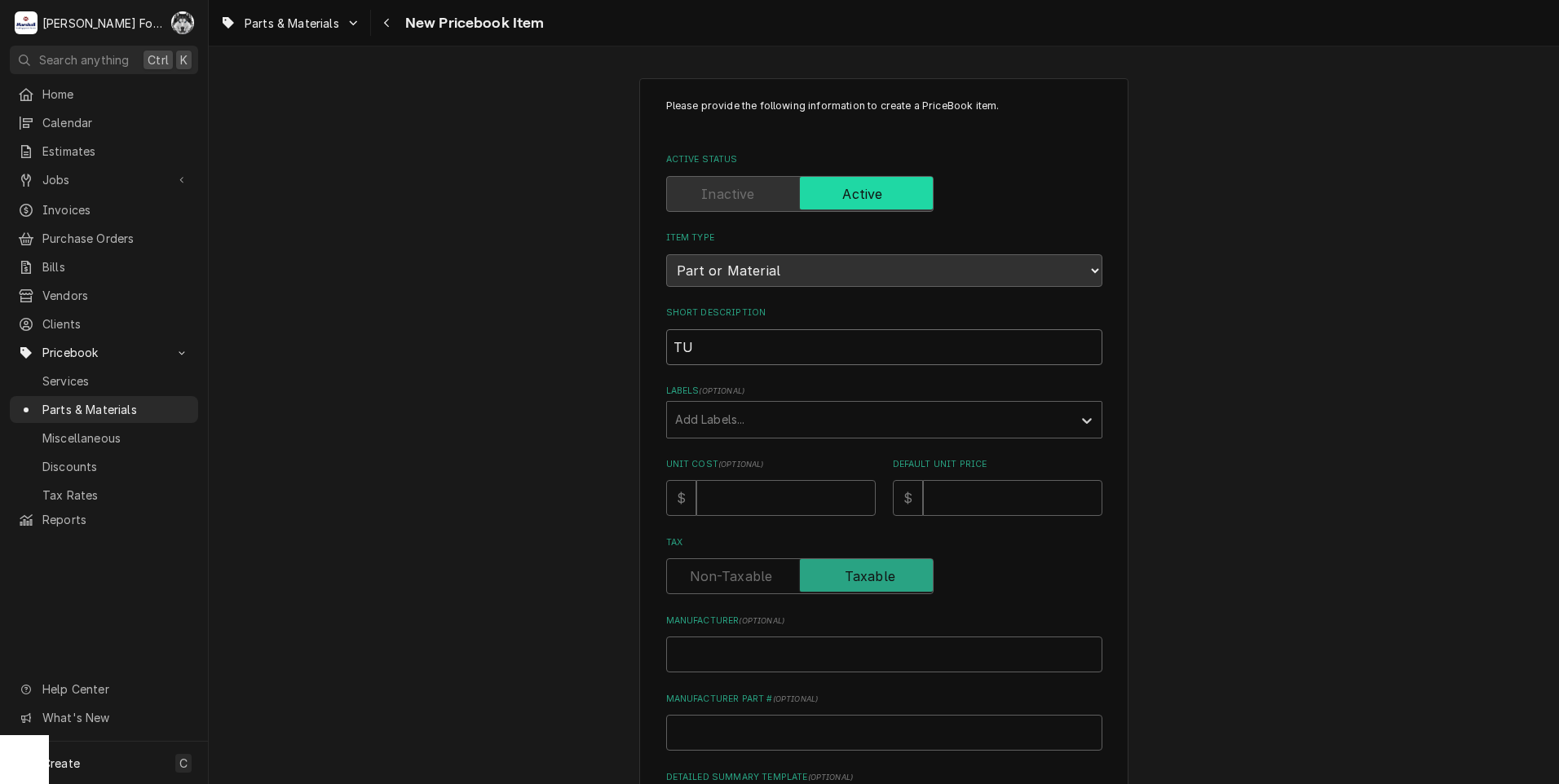
type textarea "x"
type input "TUB"
type textarea "x"
type input "TUBI"
type textarea "x"
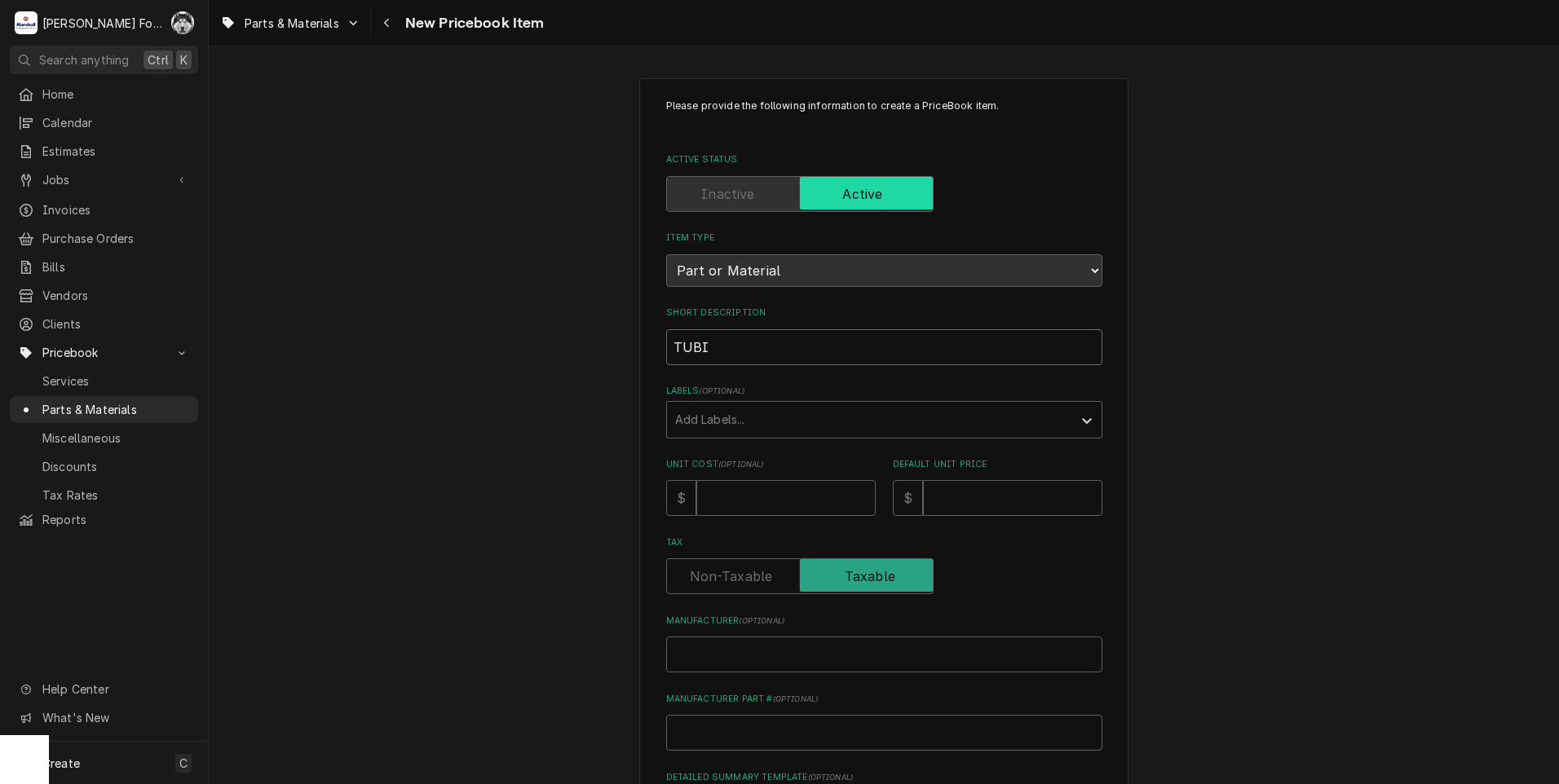
type input "TUBIN"
type textarea "x"
type input "TUBING"
type textarea "x"
type input "TUBING,"
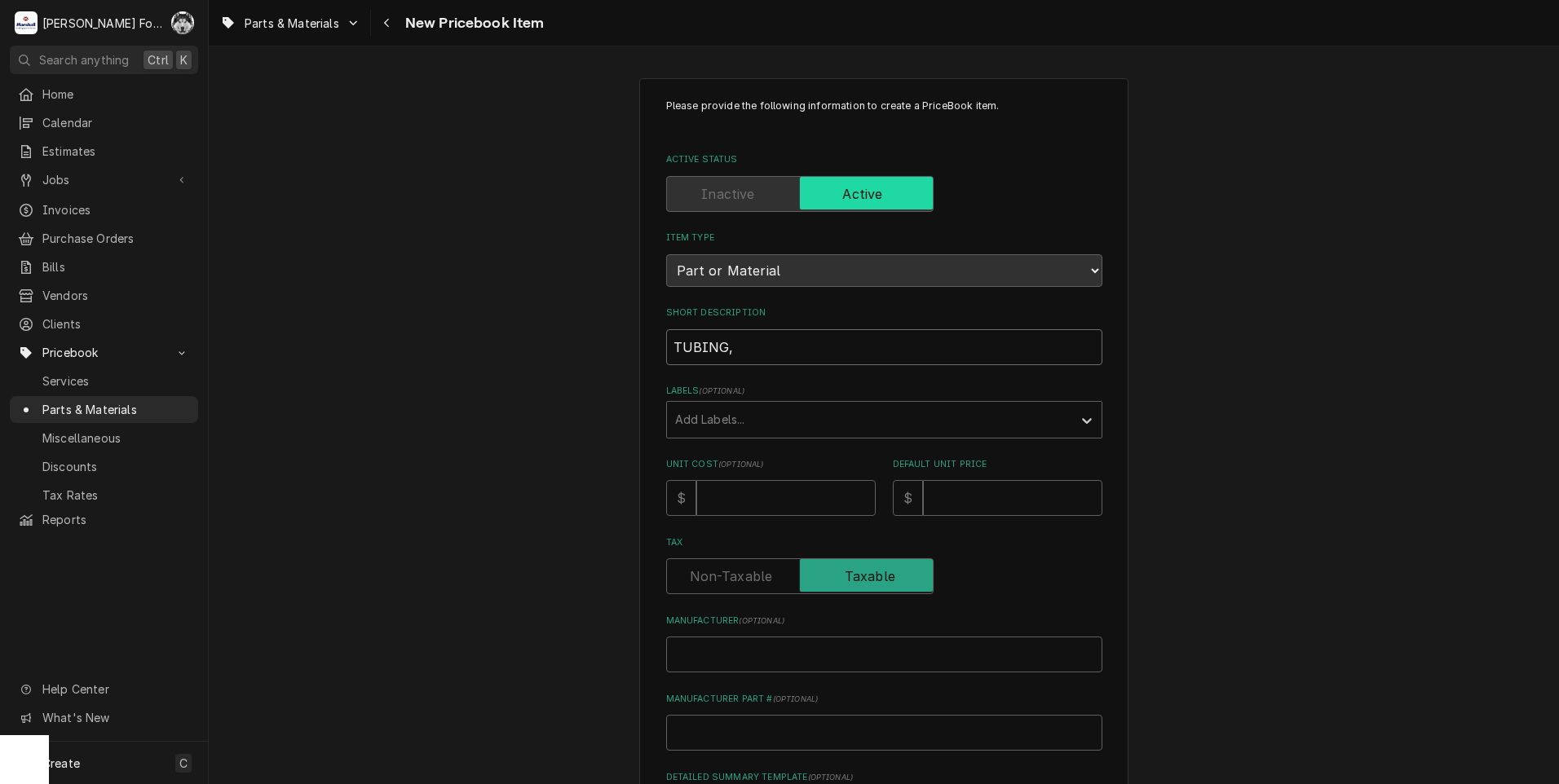
type textarea "x"
type input "TUBING,"
type textarea "x"
type input "TUBING, F"
type textarea "x"
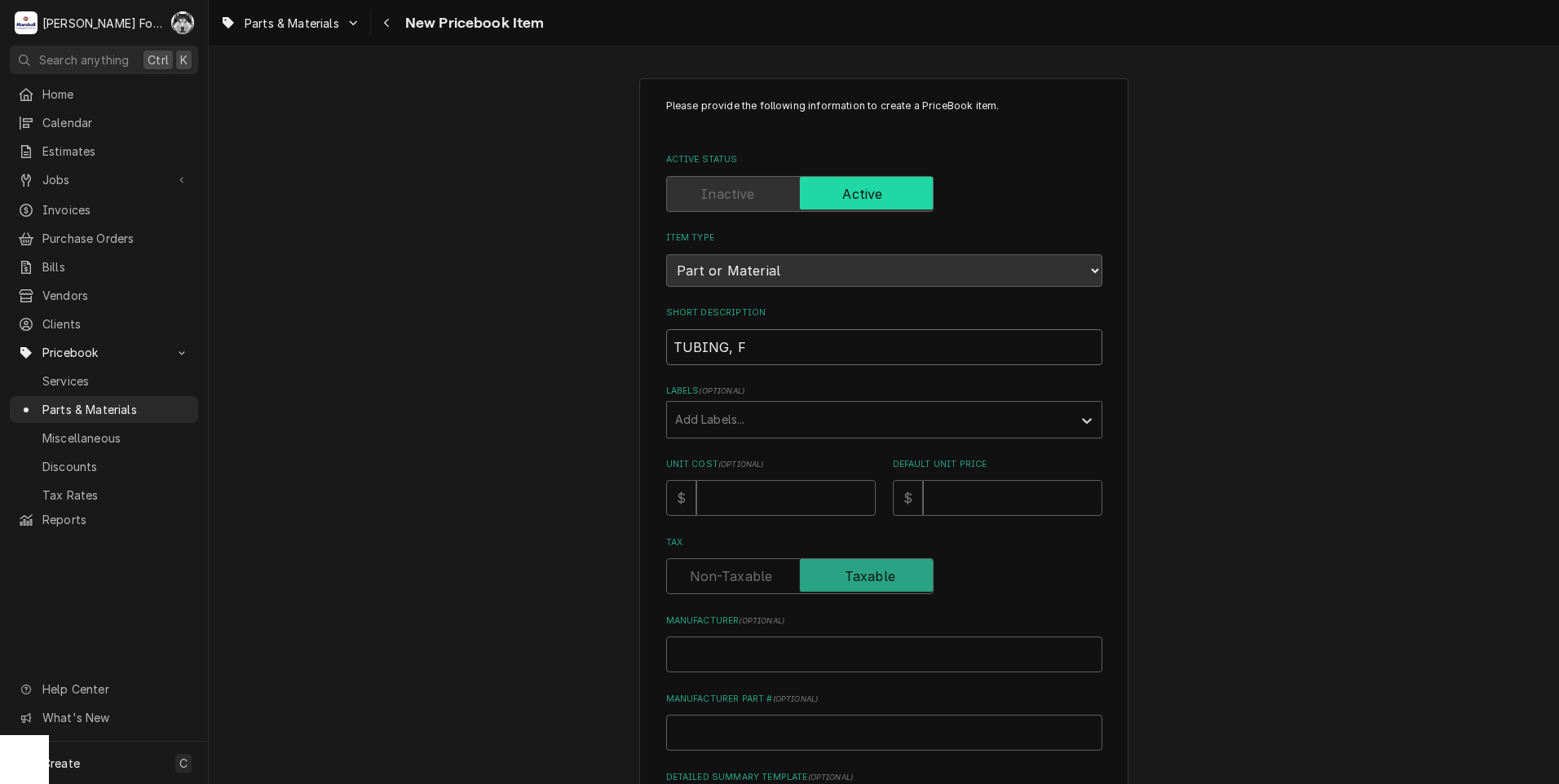
type input "TUBING, [GEOGRAPHIC_DATA]"
type textarea "x"
type input "TUBING, [GEOGRAPHIC_DATA]"
type textarea "x"
type input "TUBING, FLEX"
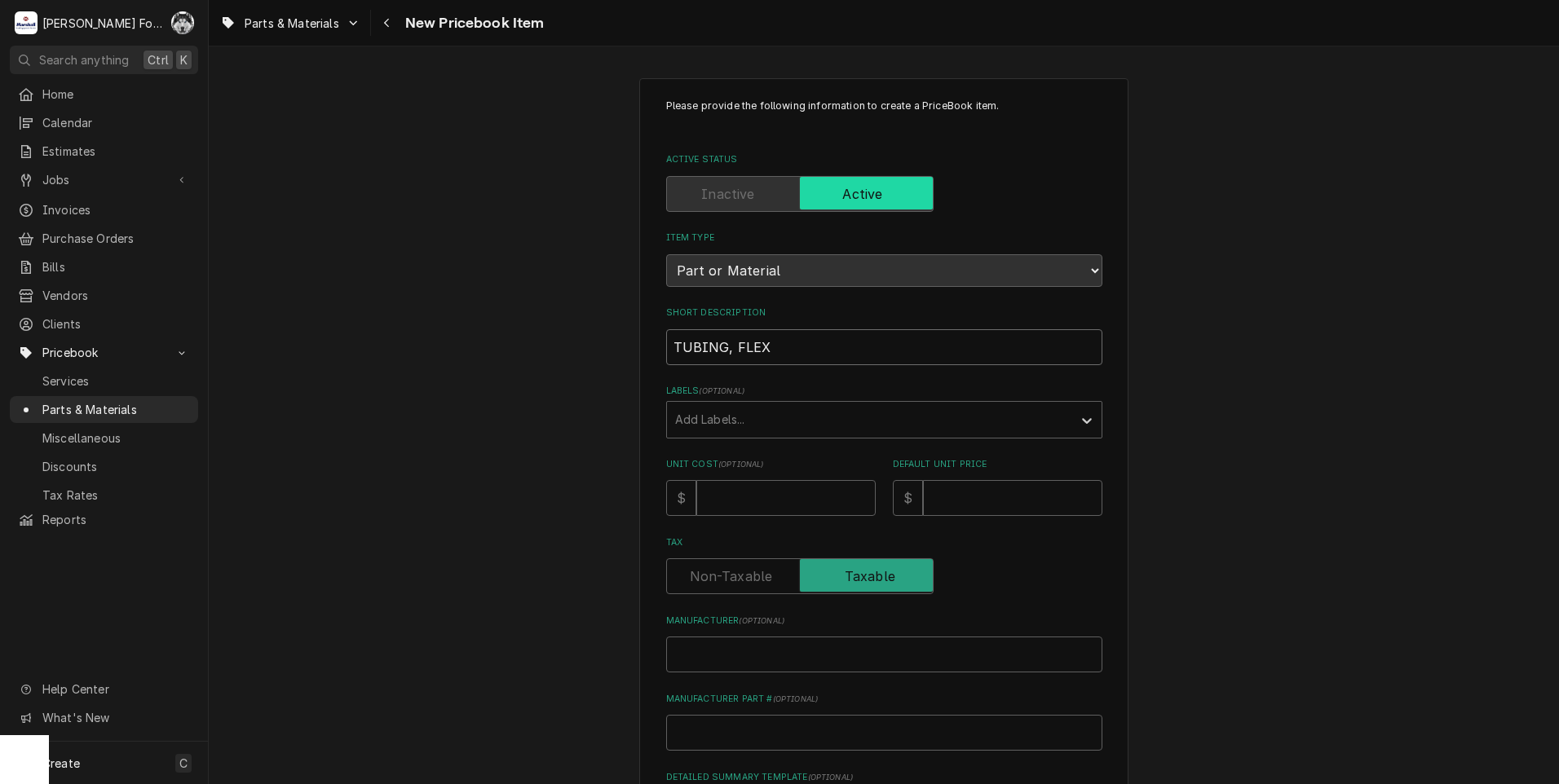
type textarea "x"
type input "TUBING, FLEX"
type textarea "x"
type input "TUBING, FLEX 1"
type textarea "x"
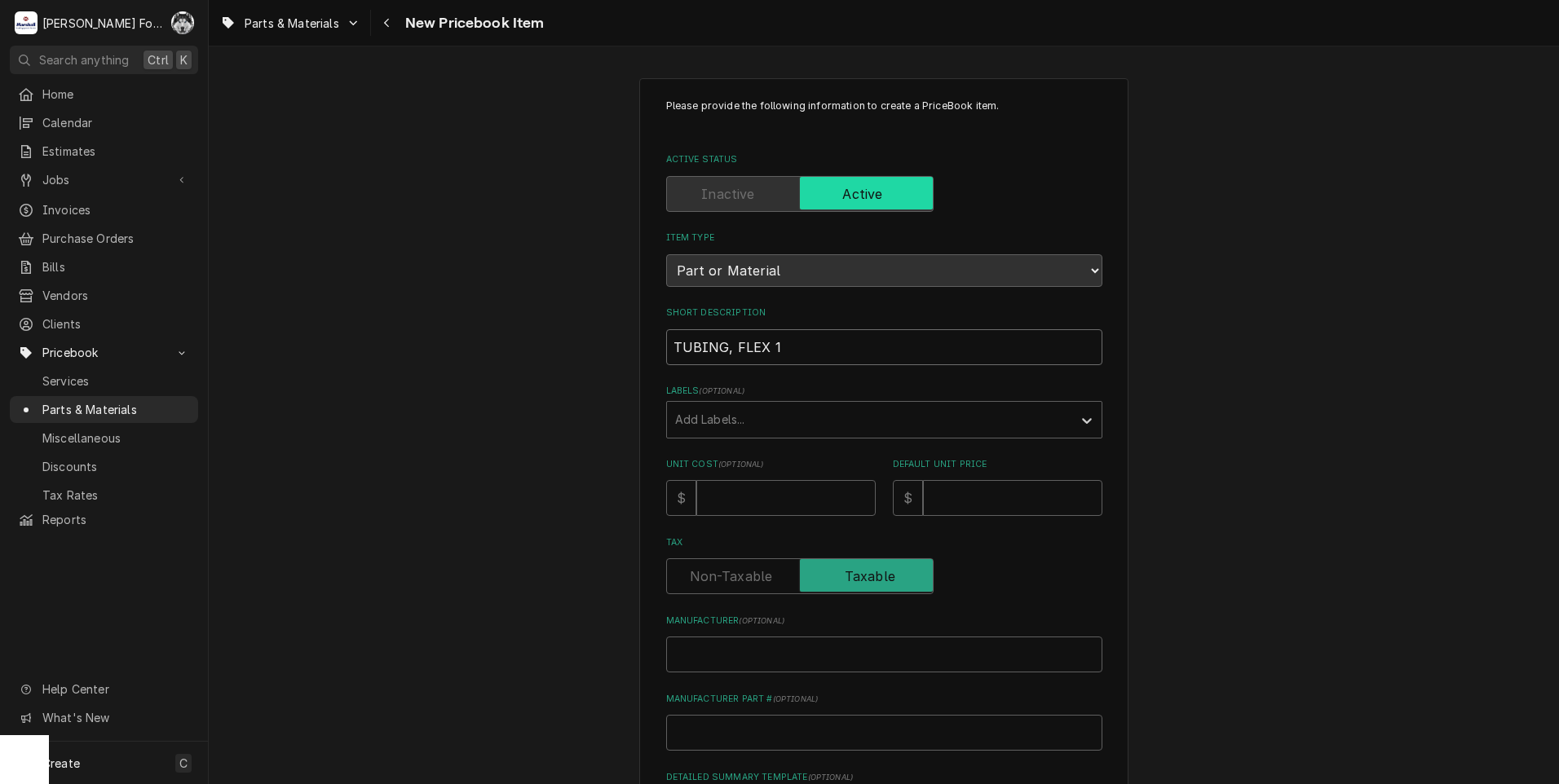
type input "TUBING, FLEX 1/"
type textarea "x"
type input "TUBING, FLEX 1/2"
type textarea "x"
type input "TUBING, FLEX 1/2"
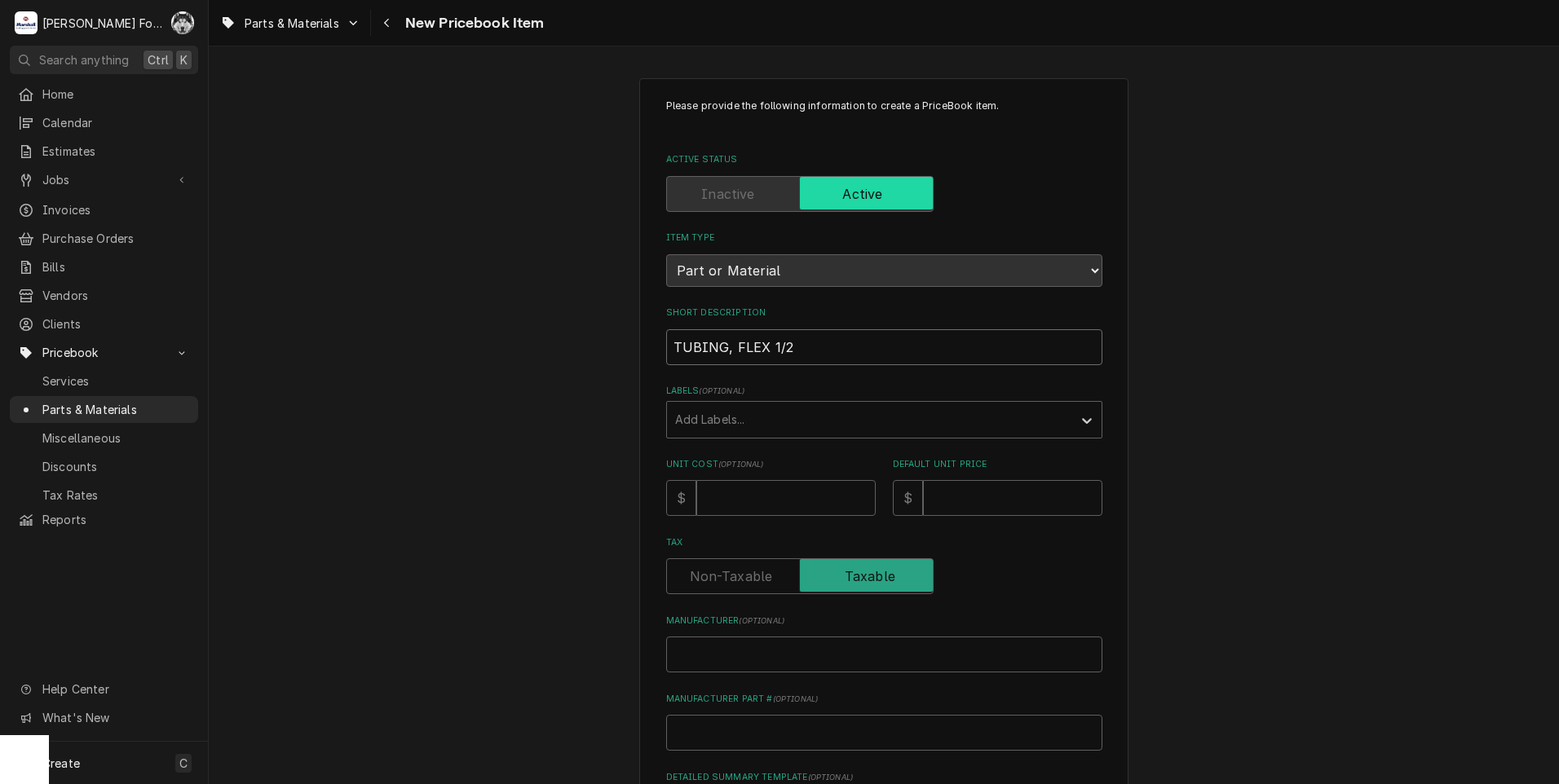
type textarea "x"
type input "TUBING, FLEX 1/2 X"
type textarea "x"
type input "TUBING, FLEX 1/2 X"
type textarea "x"
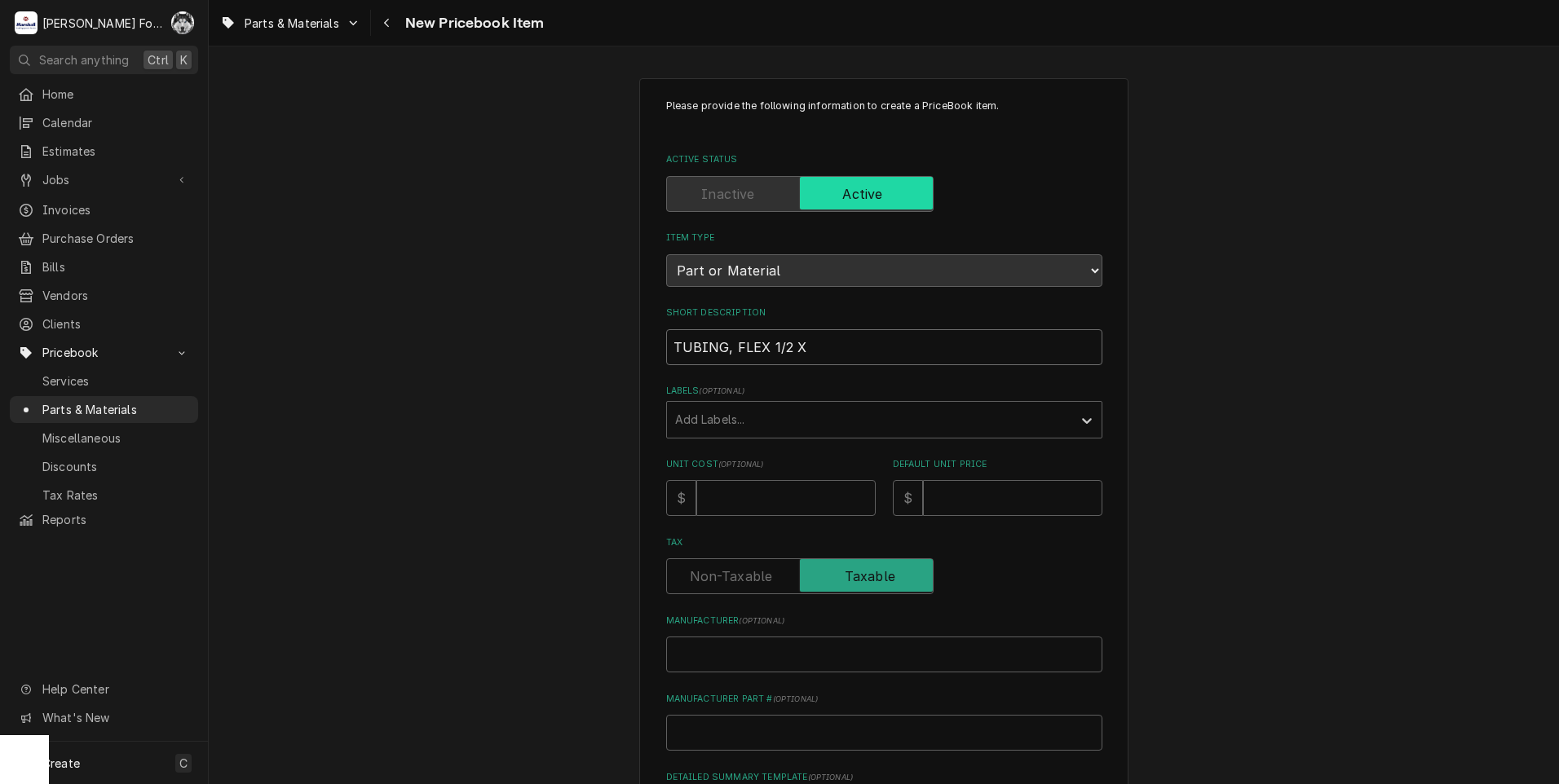
type input "TUBING, FLEX 1/2 X 1"
type textarea "x"
type input "TUBING, FLEX 1/2 X 1/"
type textarea "x"
type input "TUBING, FLEX 1/2 X 1/2"
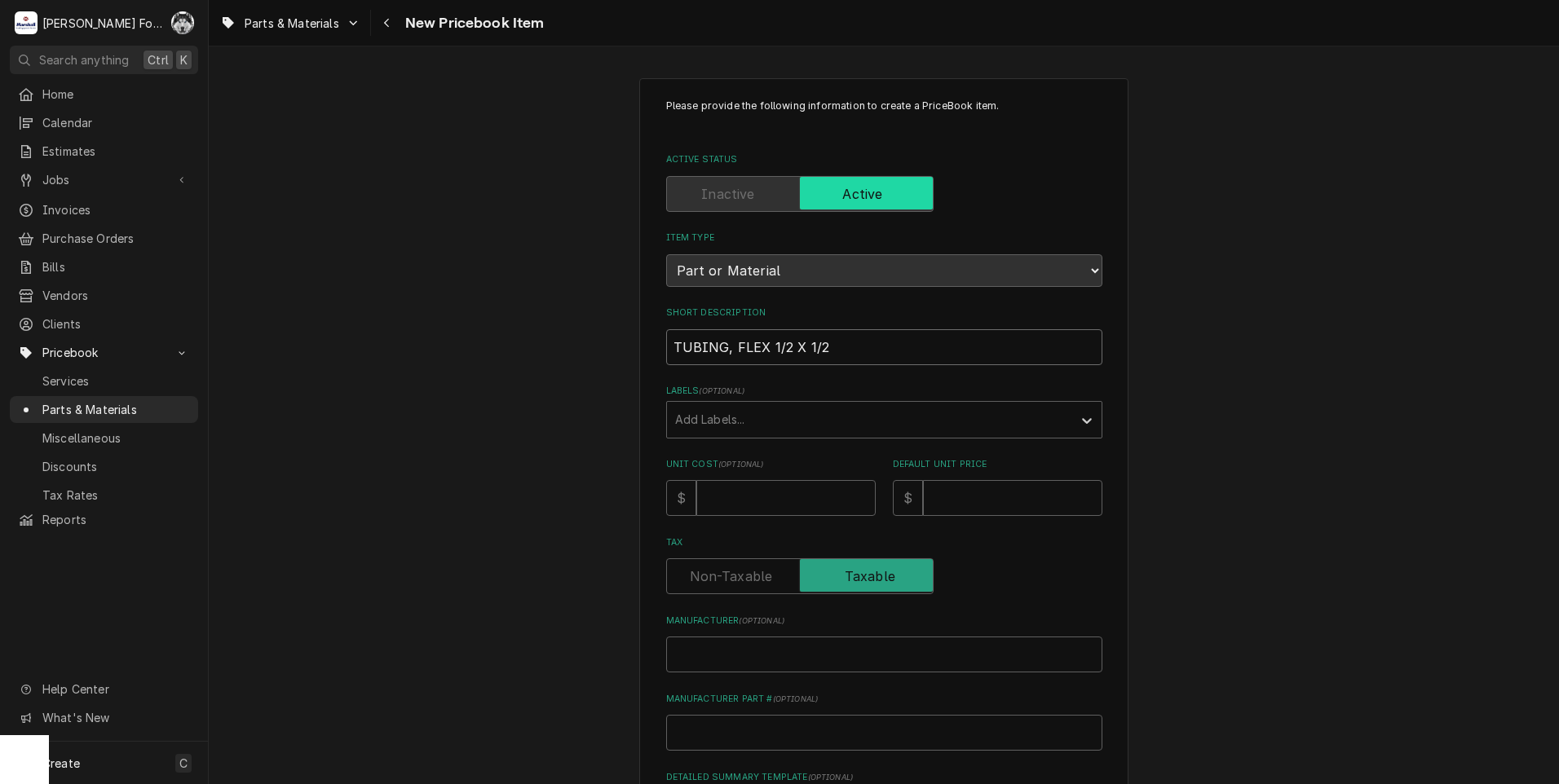
type textarea "x"
type input "TUBING, FLEX 1/2 X 1/2""
type textarea "x"
type input "7"
type textarea "x"
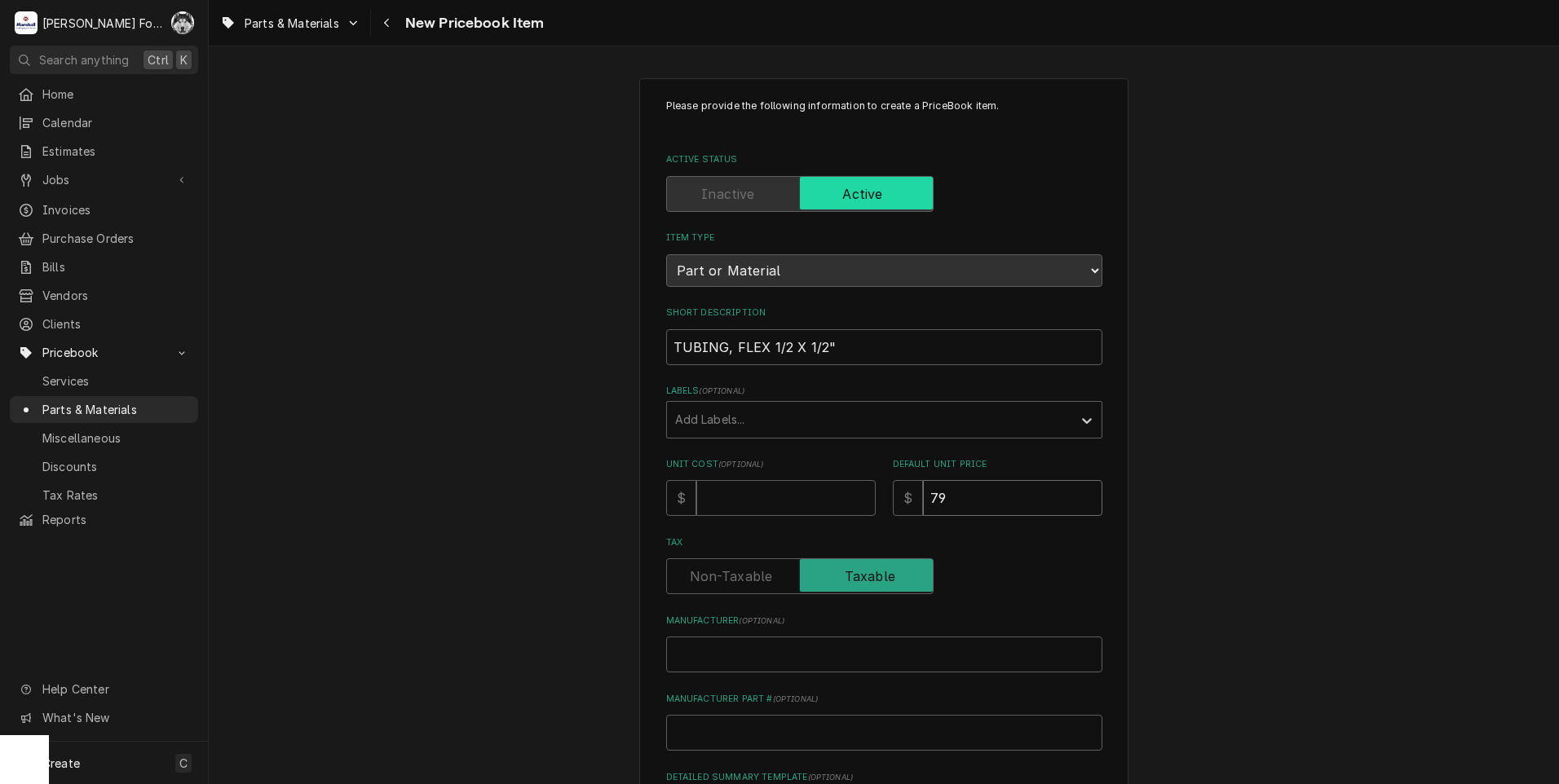
type input "79"
drag, startPoint x: 788, startPoint y: 674, endPoint x: 794, endPoint y: 665, distance: 10.8
click at [793, 671] on div "Please provide the following information to create a PriceBook item. Active Sta…" at bounding box center [884, 578] width 437 height 957
click at [791, 663] on input "Manufacturer ( optional )" at bounding box center [884, 654] width 437 height 36
type textarea "x"
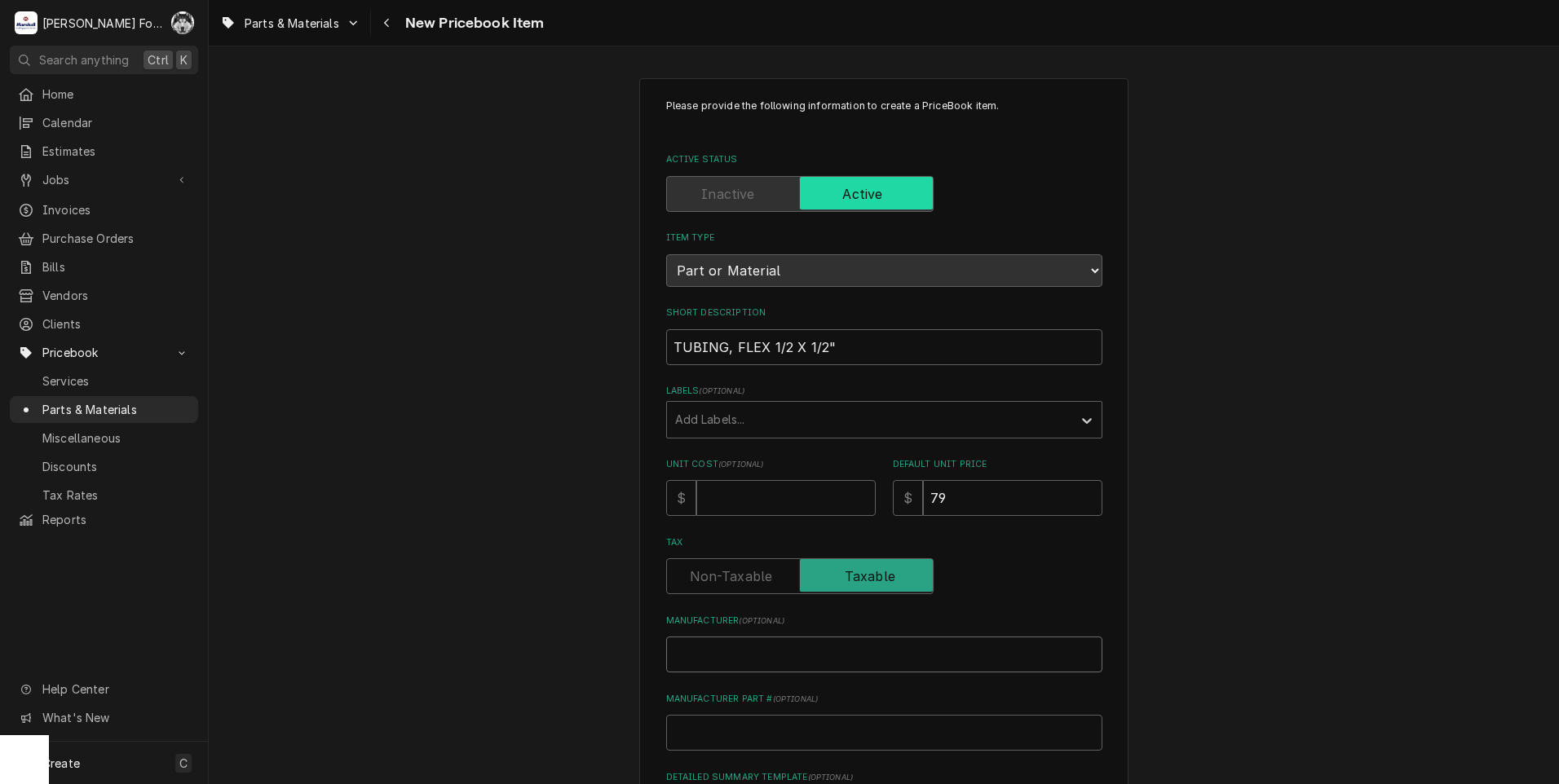
type input "B"
type textarea "x"
type input "BL"
type textarea "x"
type input "BLO"
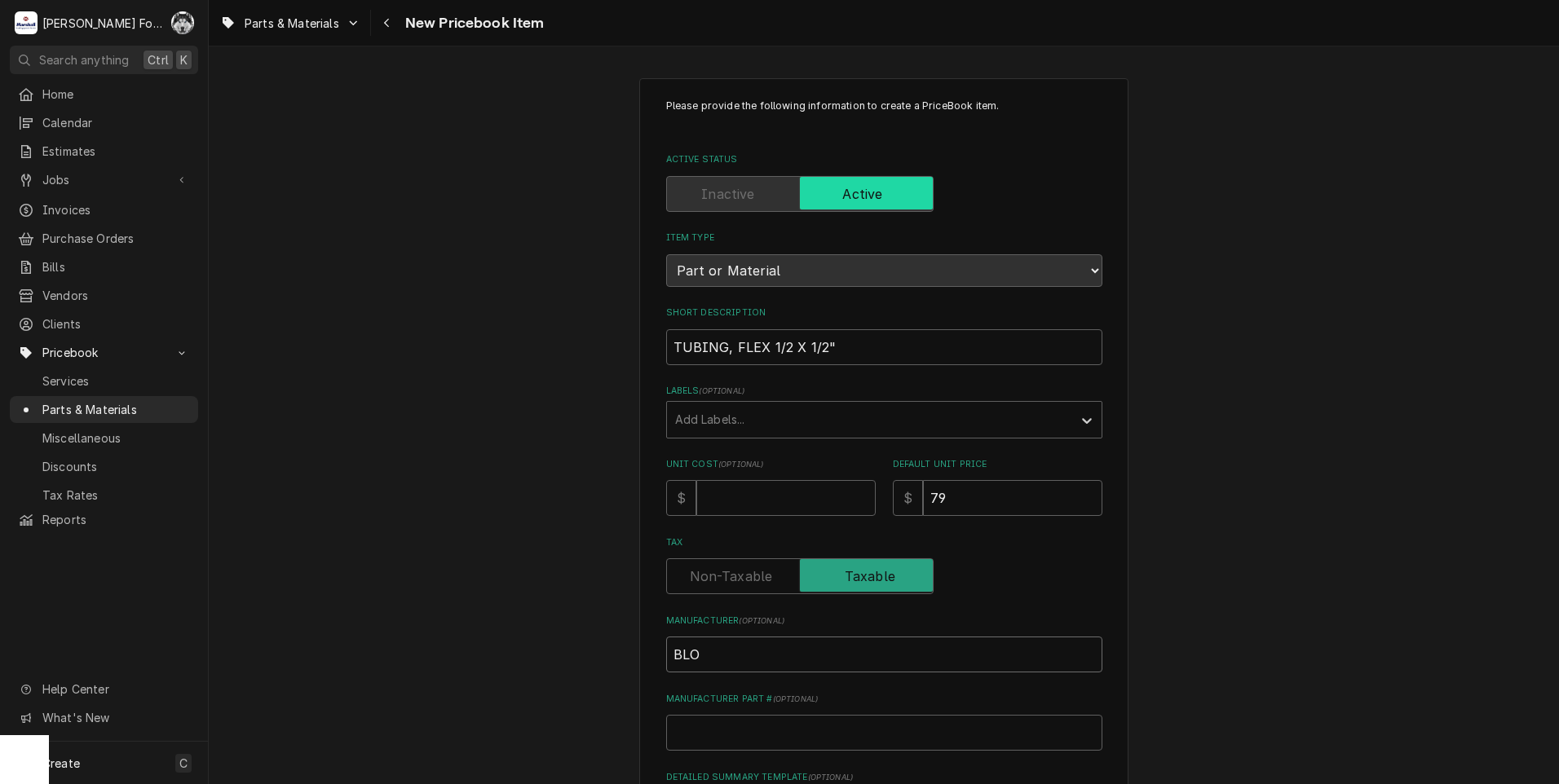
type textarea "x"
type input "BLOD"
type textarea "x"
type input "BLODG"
type textarea "x"
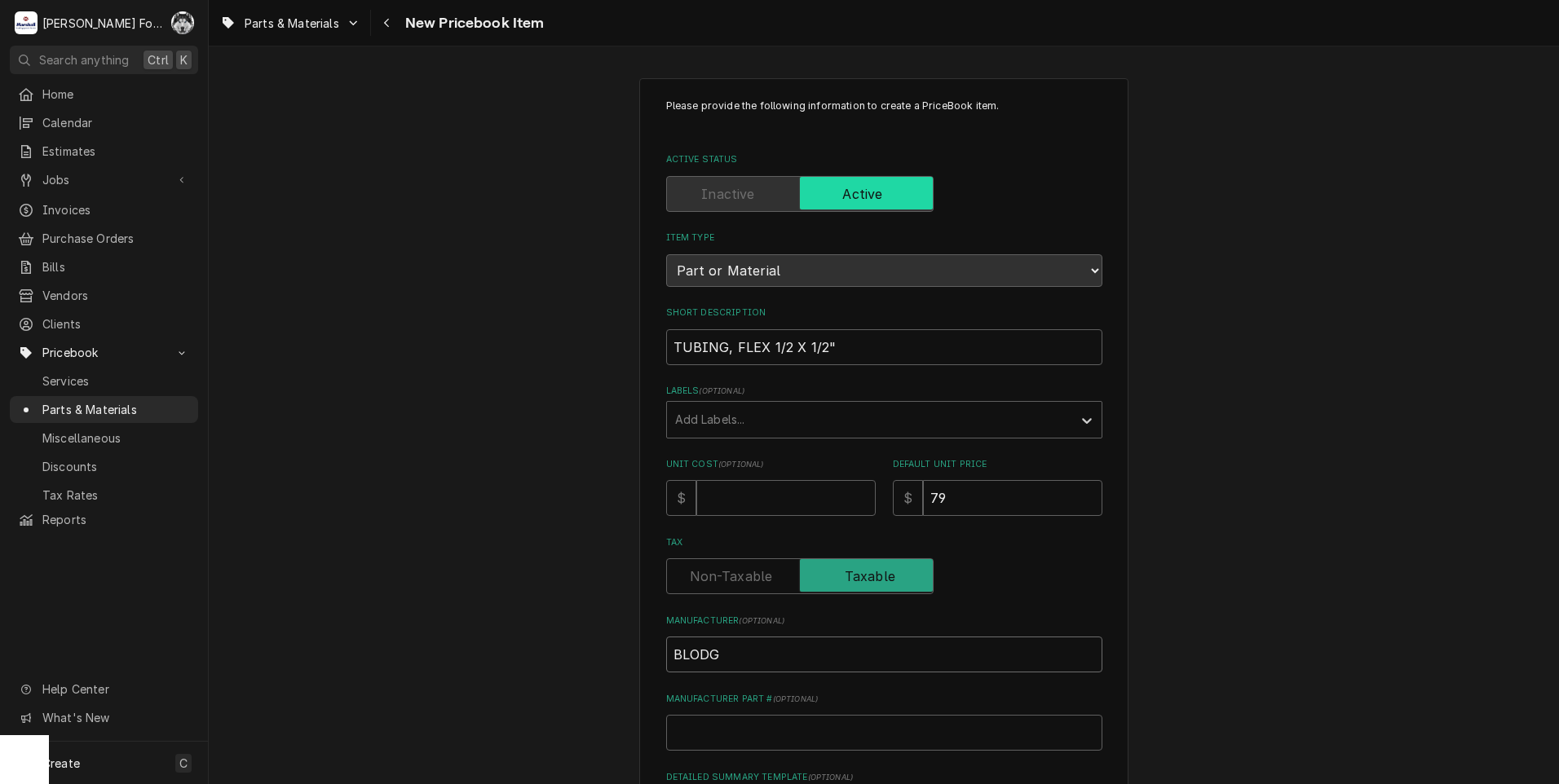
type input "BLODGE"
type textarea "x"
type input "BLODGET"
type textarea "x"
type input "[PERSON_NAME]"
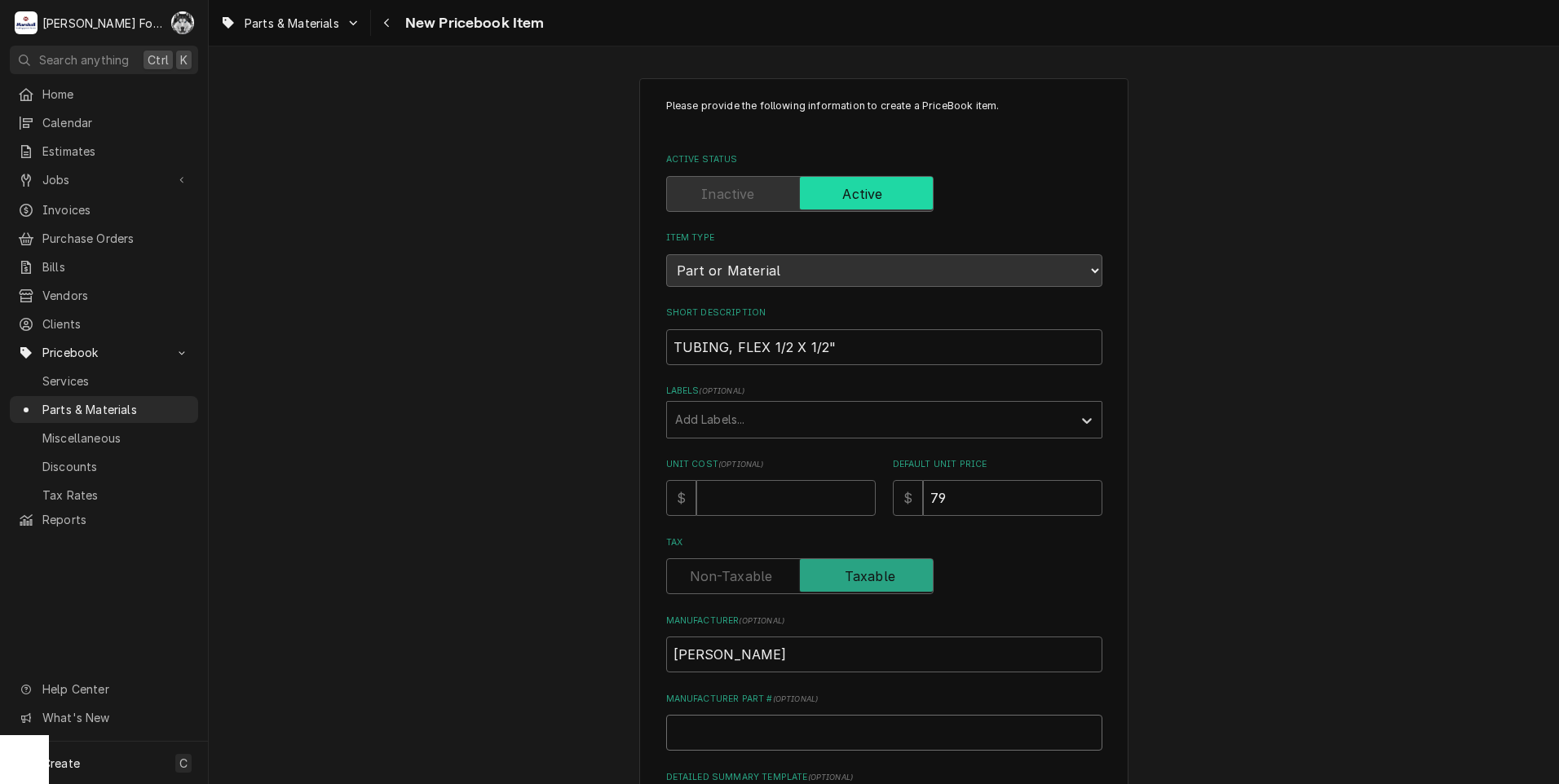
type textarea "x"
type input "5"
type textarea "x"
type input "50"
type textarea "x"
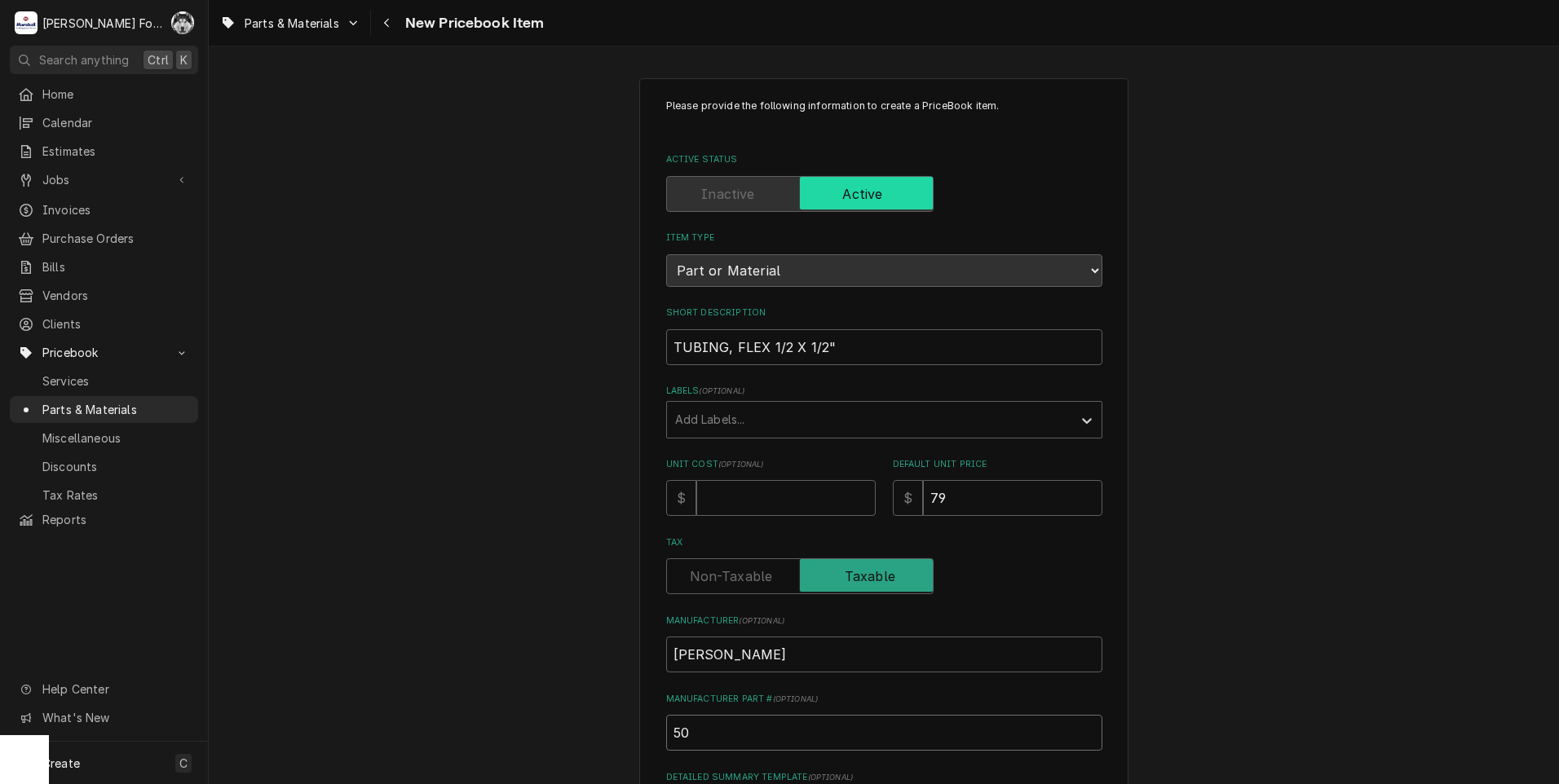
type input "509"
type textarea "x"
type input "5095"
type textarea "x"
type input "50956"
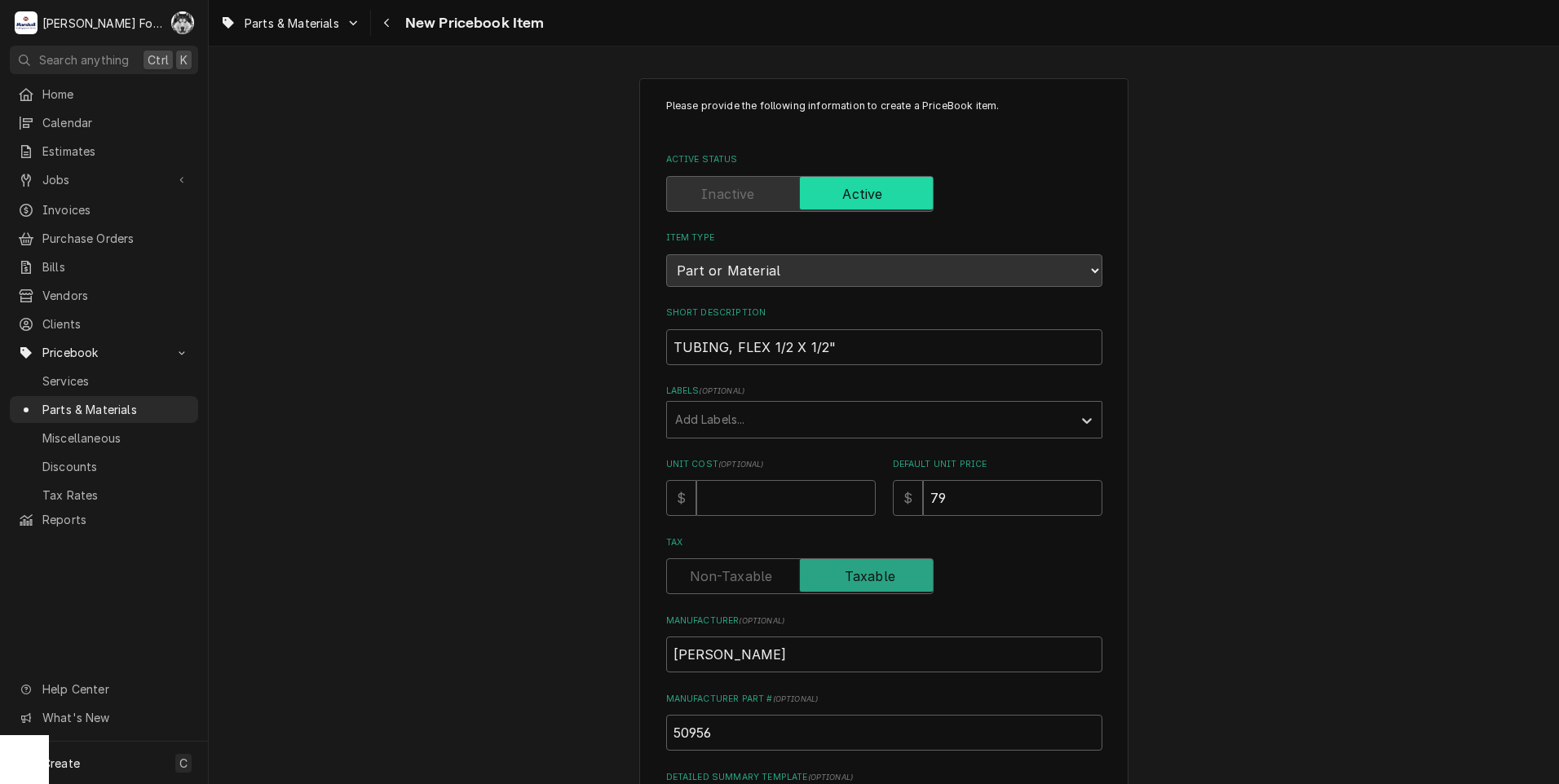
scroll to position [371, 0]
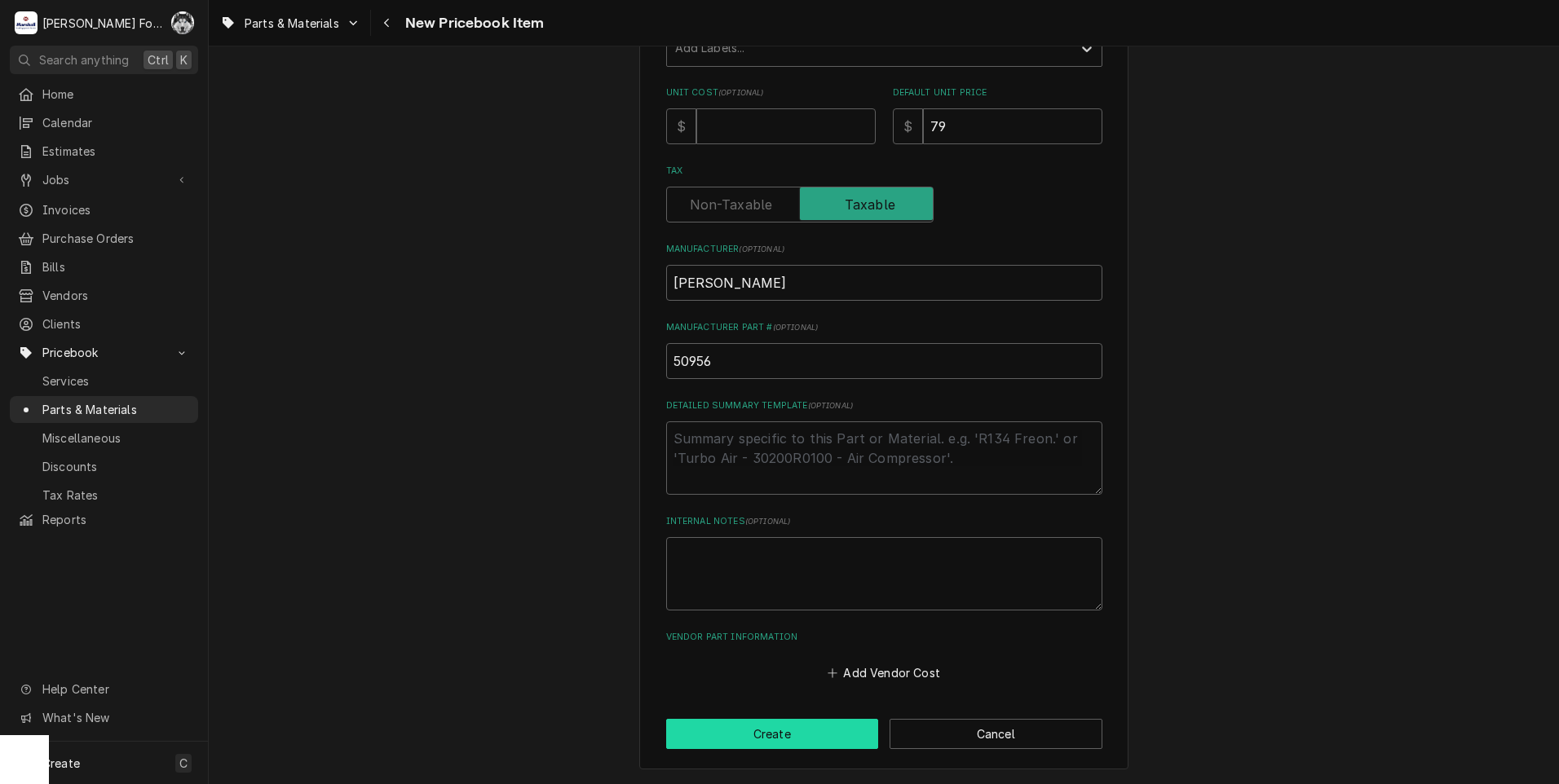
click at [797, 742] on button "Create" at bounding box center [772, 734] width 213 height 30
type textarea "x"
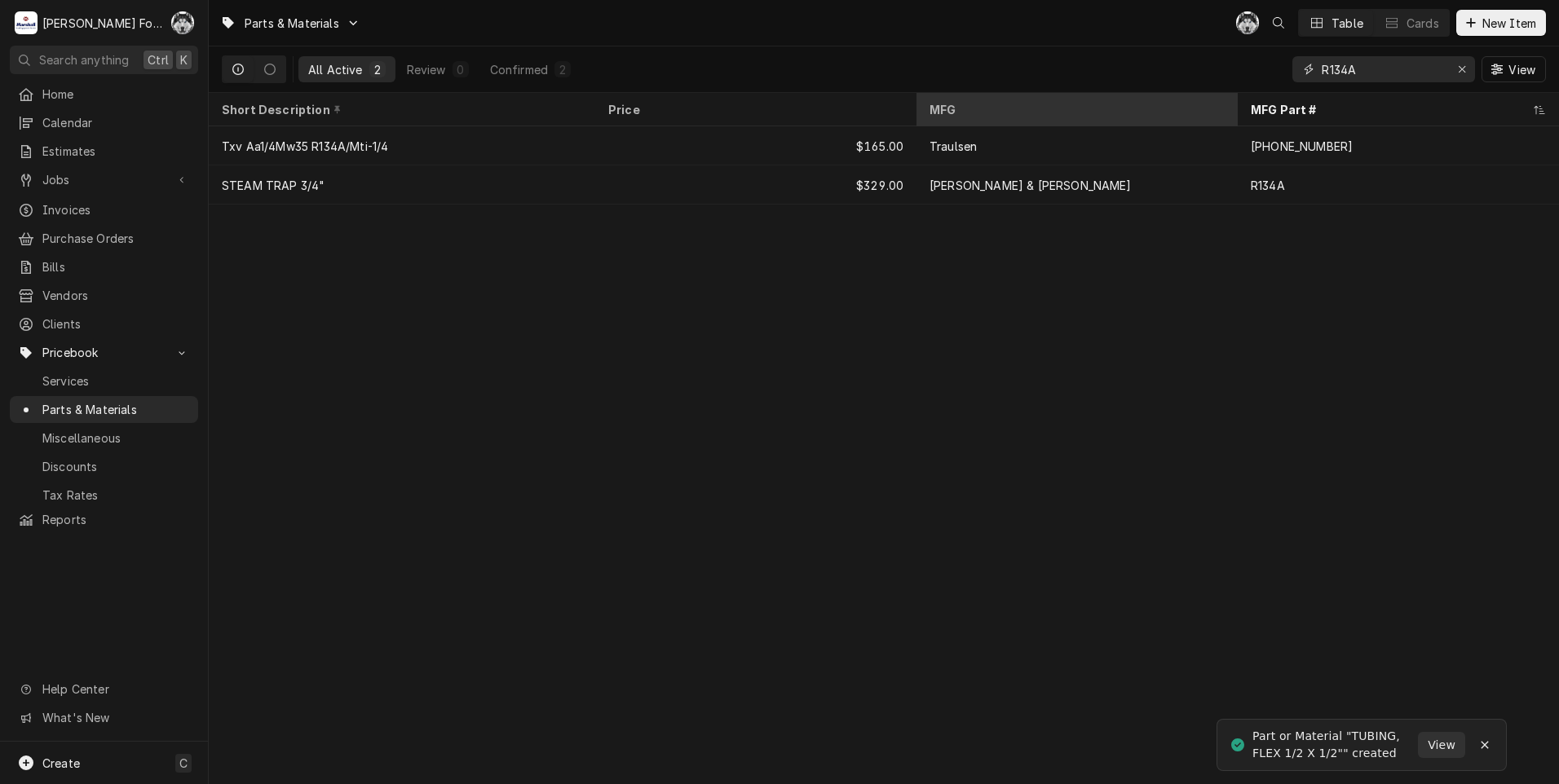
drag, startPoint x: 1398, startPoint y: 63, endPoint x: 1144, endPoint y: 108, distance: 258.0
click at [1185, 123] on div "Parts & Materials C( Table Cards New Item All Active 2 Review 0 Confirmed 2 R13…" at bounding box center [884, 392] width 1350 height 784
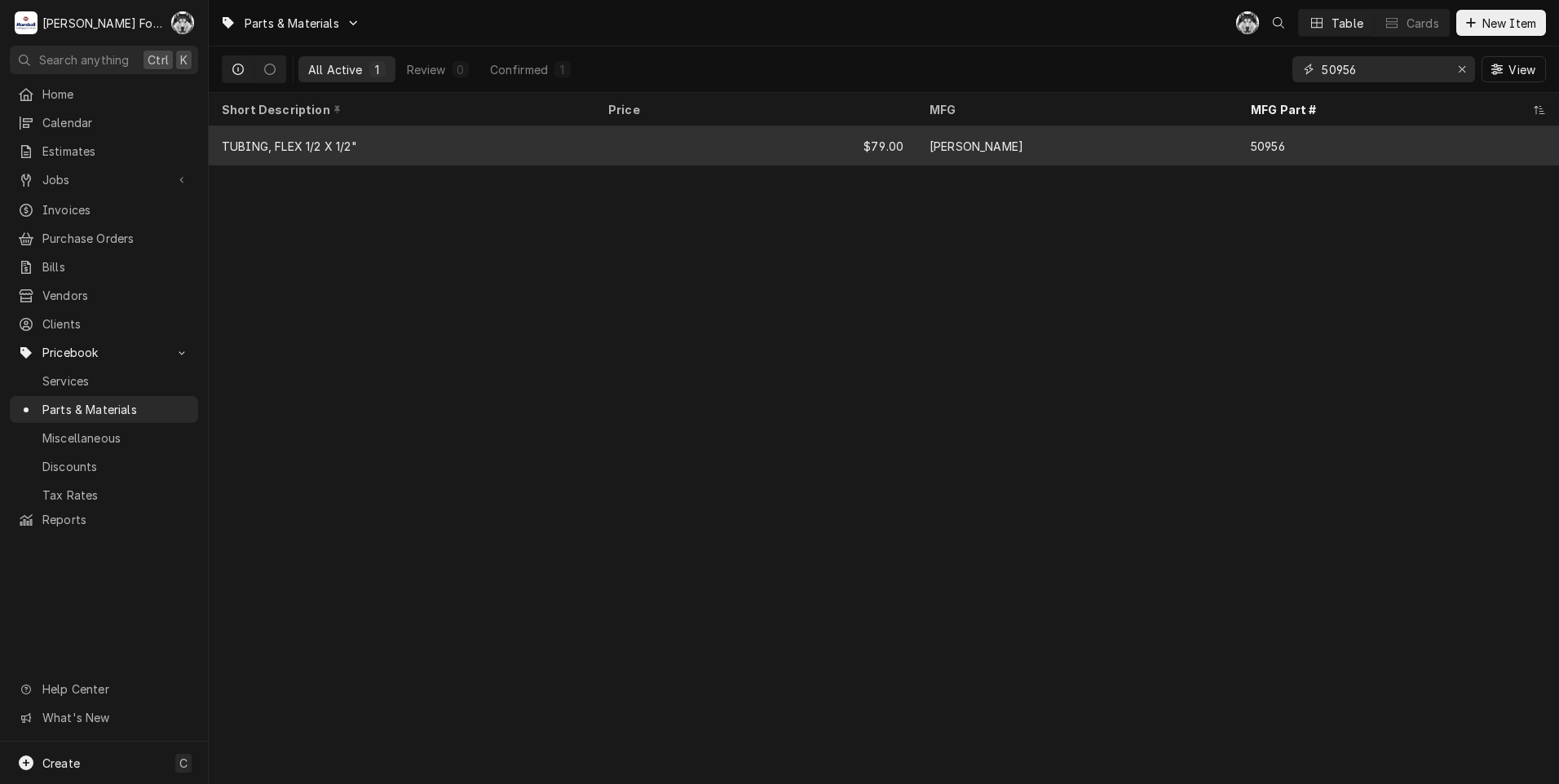
type input "50956"
click at [651, 129] on div "$79.00" at bounding box center [756, 146] width 321 height 39
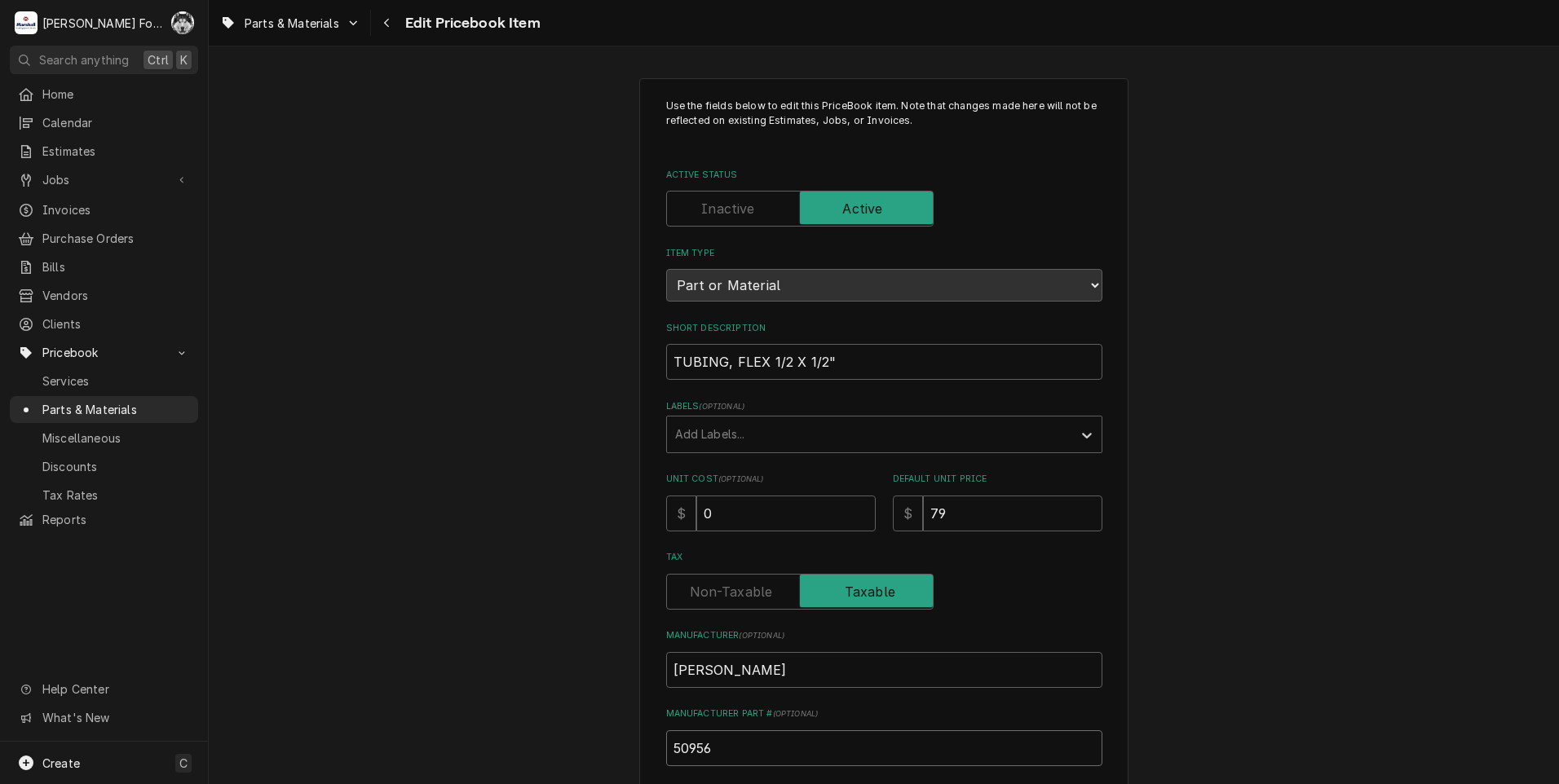
click at [685, 744] on input "50956" at bounding box center [884, 747] width 437 height 36
type textarea "x"
type input "5956"
type textarea "x"
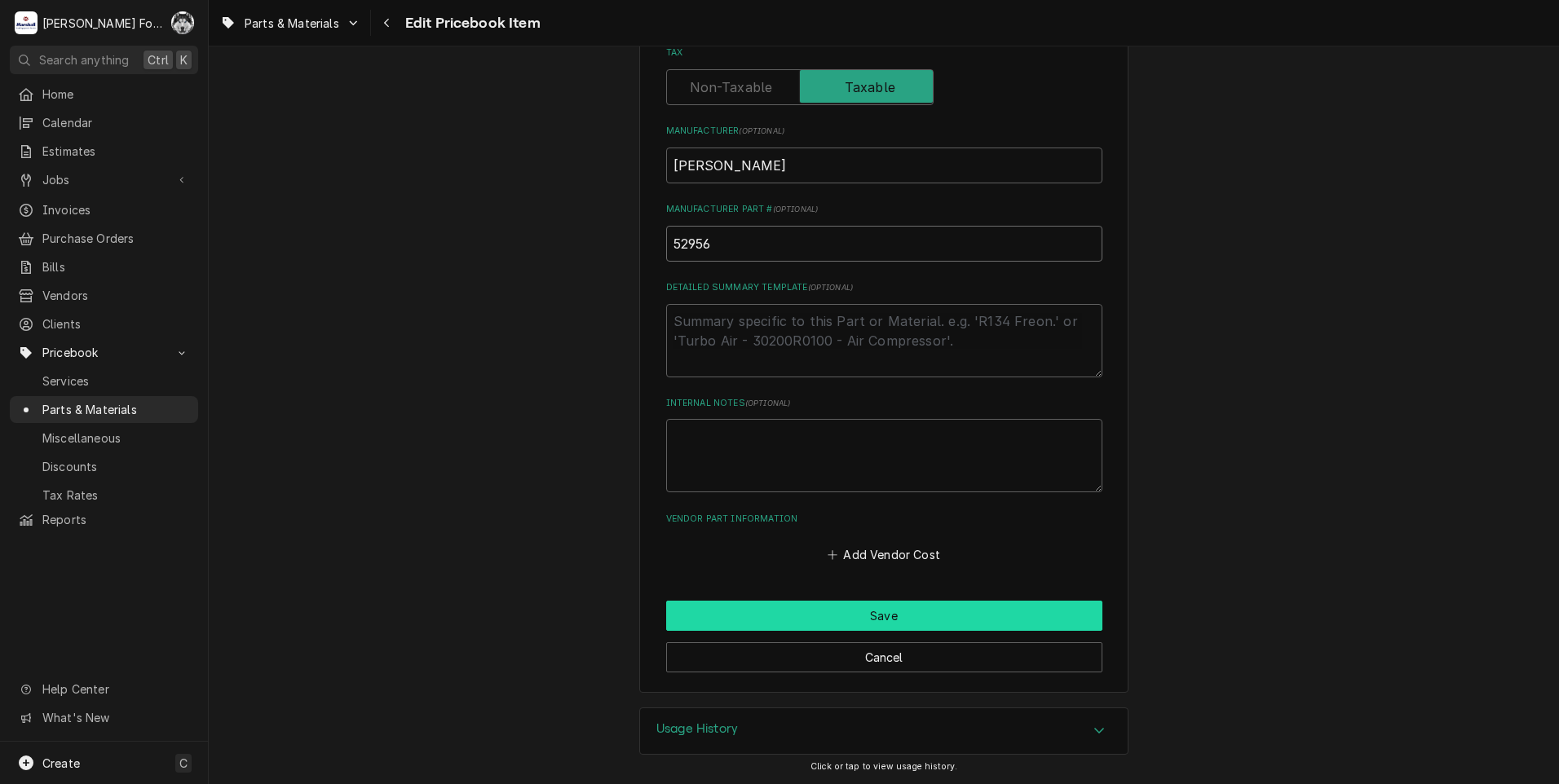
type input "52956"
click at [789, 622] on button "Save" at bounding box center [884, 615] width 437 height 30
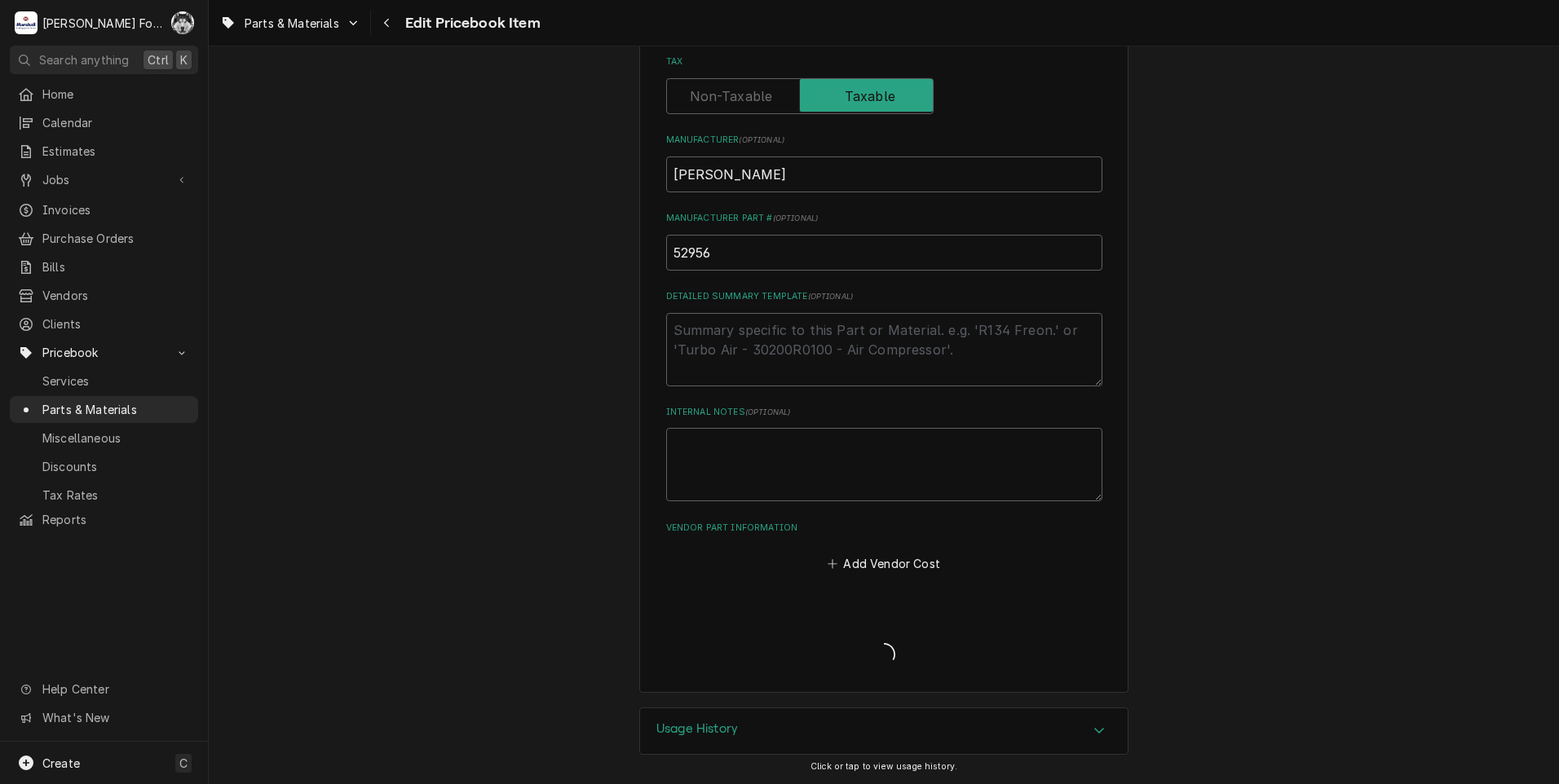
scroll to position [495, 0]
type textarea "x"
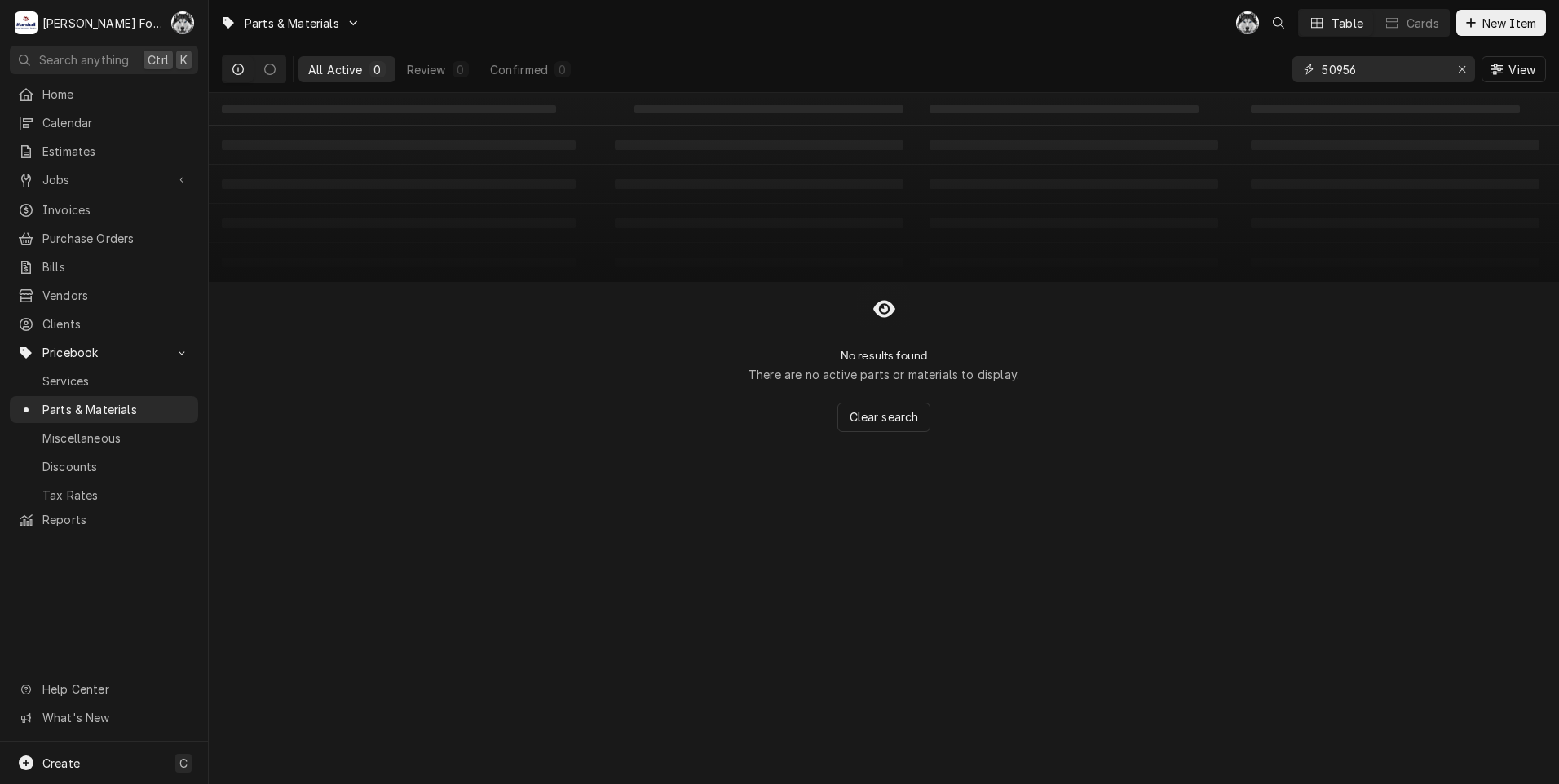
click at [1335, 75] on input "50956" at bounding box center [1382, 69] width 122 height 26
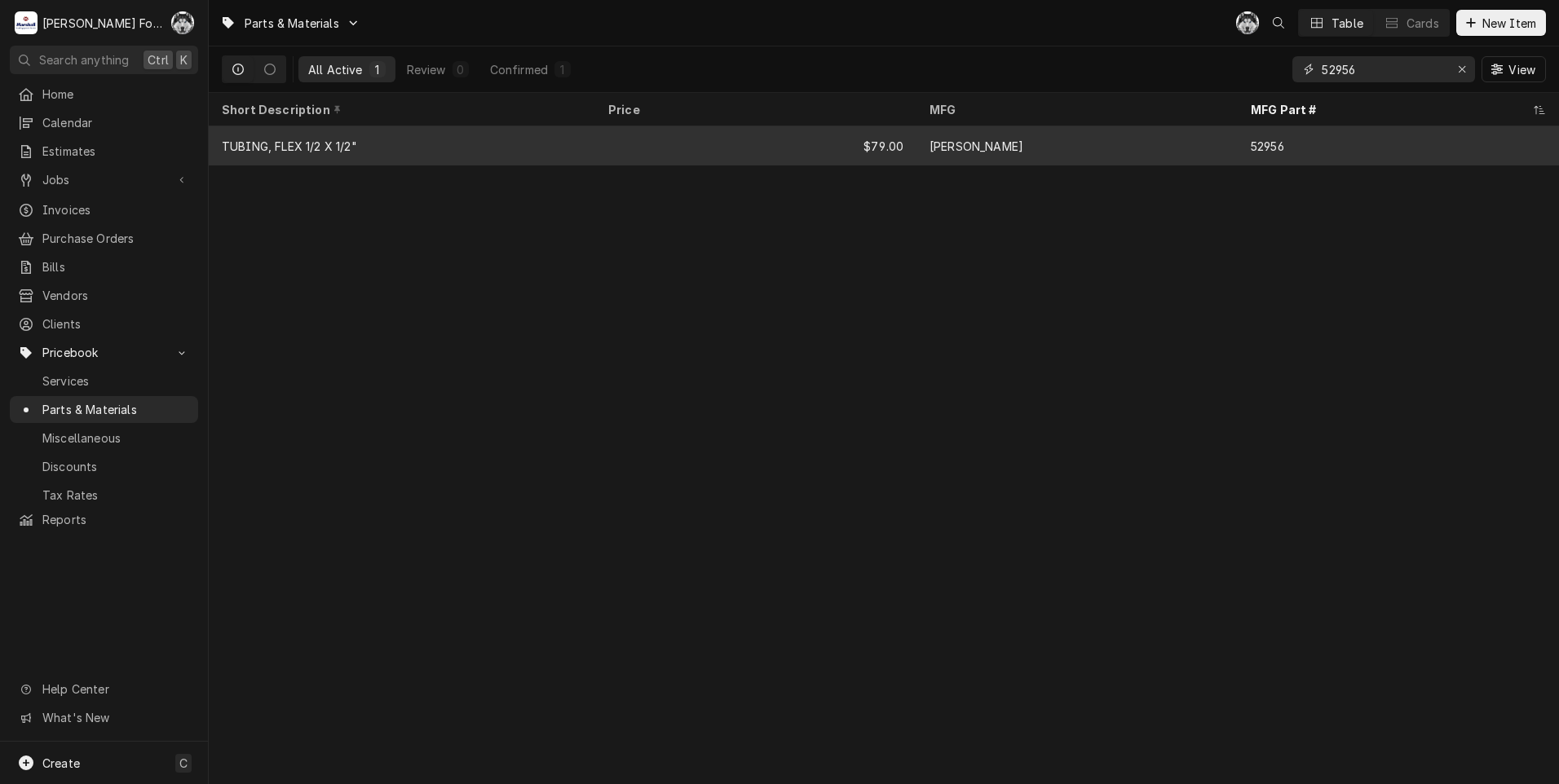
type input "52956"
click at [604, 145] on div "$79.00" at bounding box center [756, 146] width 321 height 39
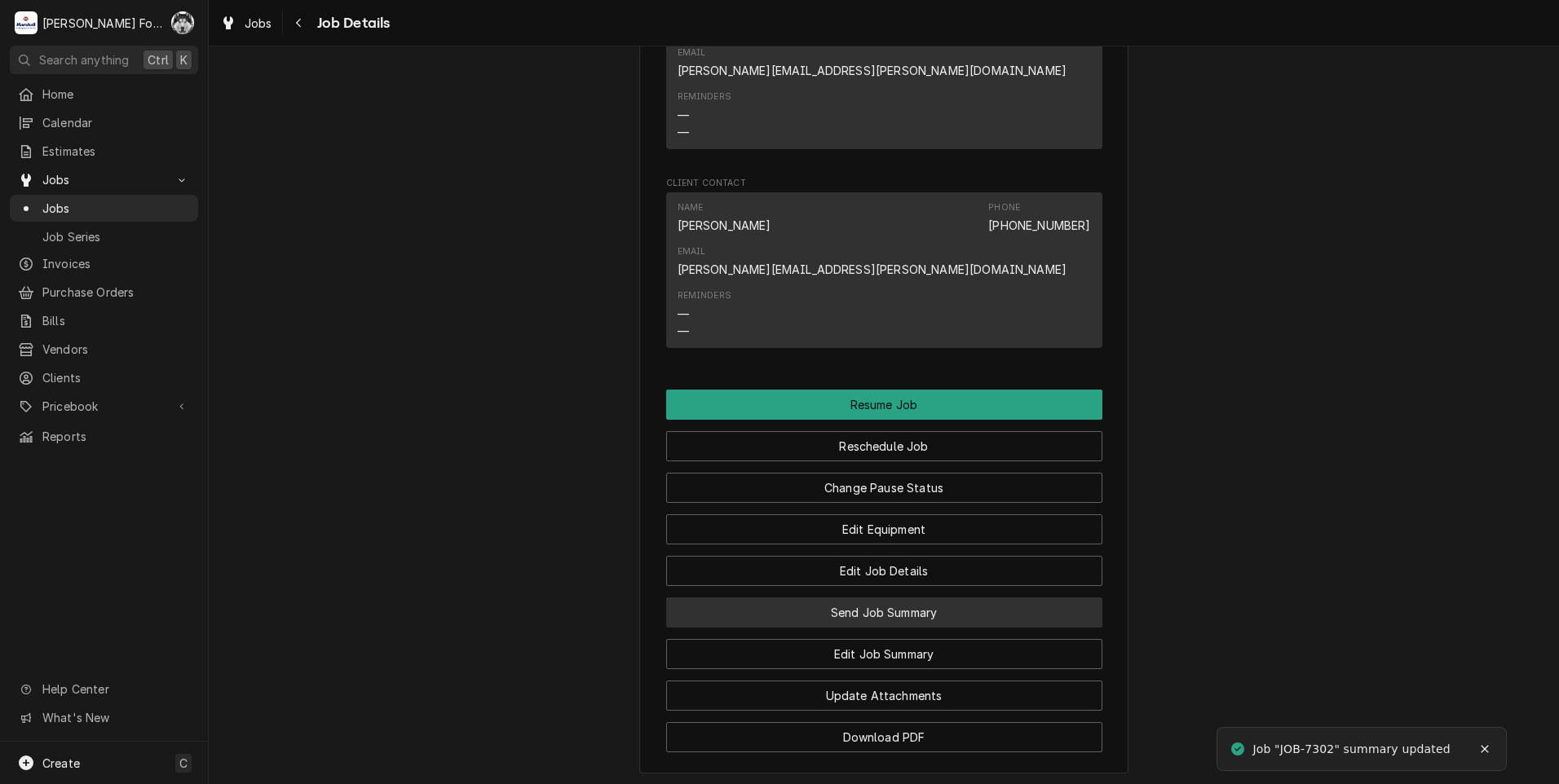
scroll to position [1902, 0]
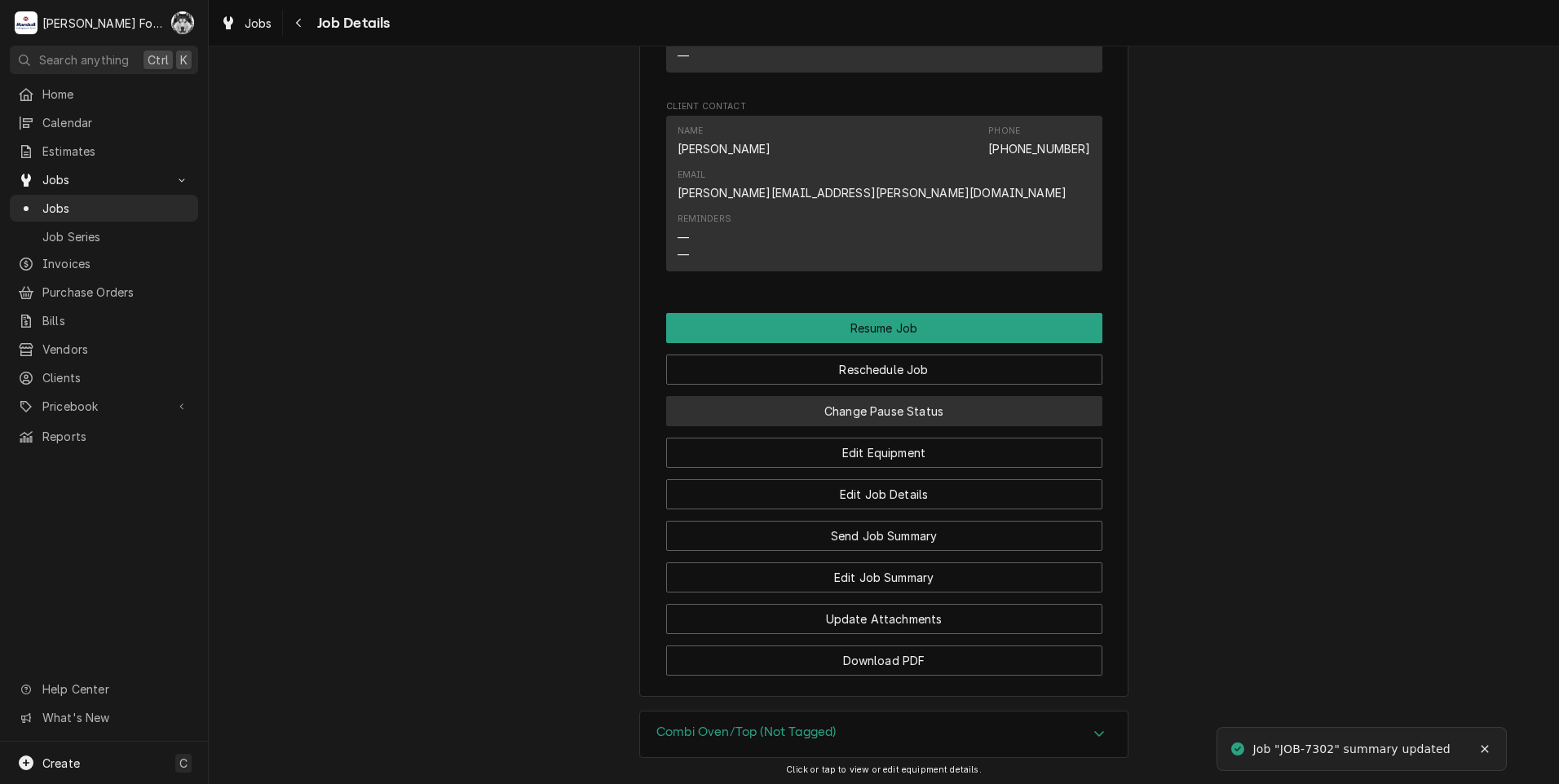
click at [878, 396] on button "Change Pause Status" at bounding box center [884, 411] width 437 height 30
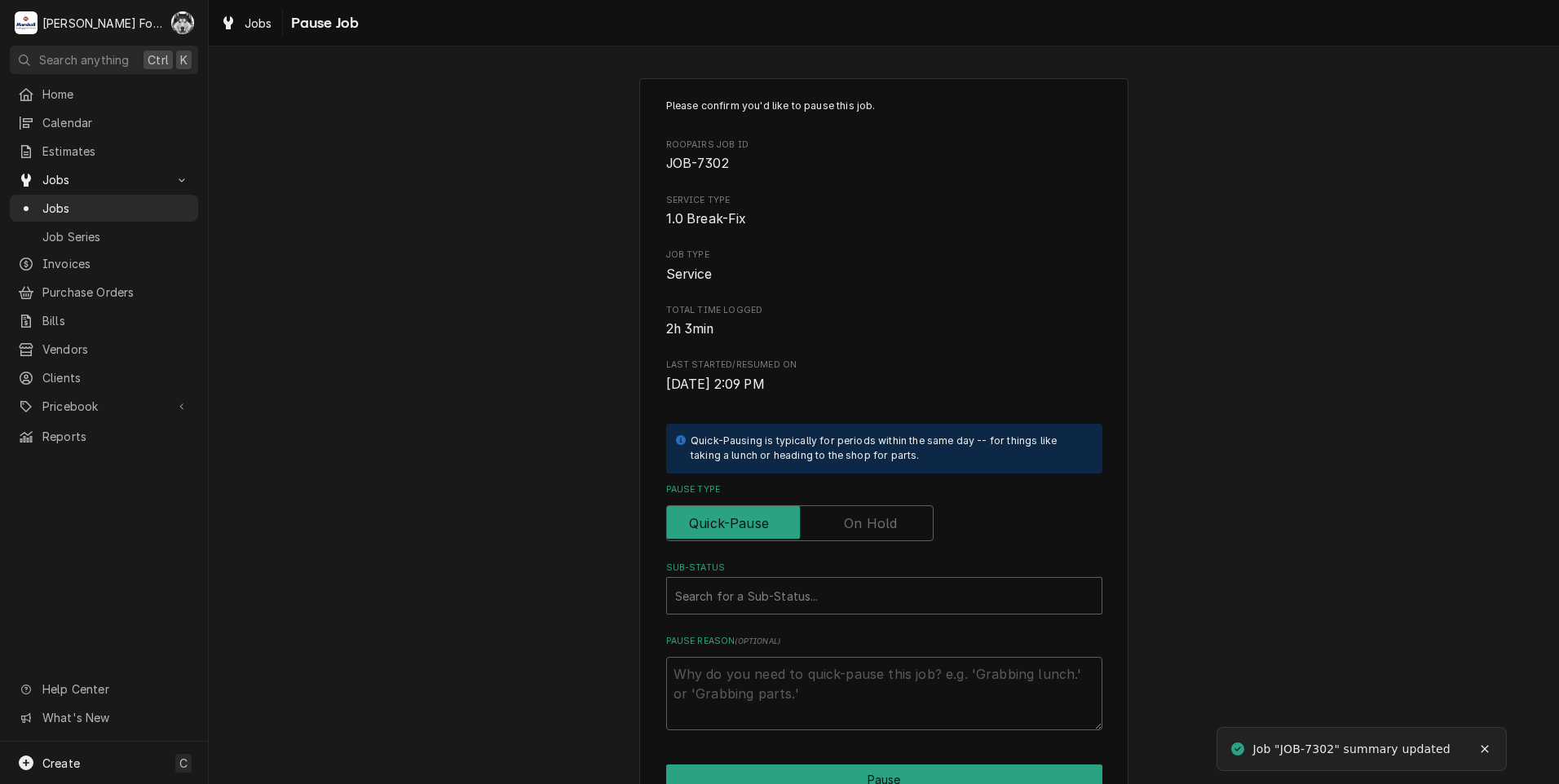
click at [854, 518] on label "Pause Type" at bounding box center [800, 523] width 268 height 36
click at [854, 518] on input "Pause Type" at bounding box center [800, 523] width 253 height 36
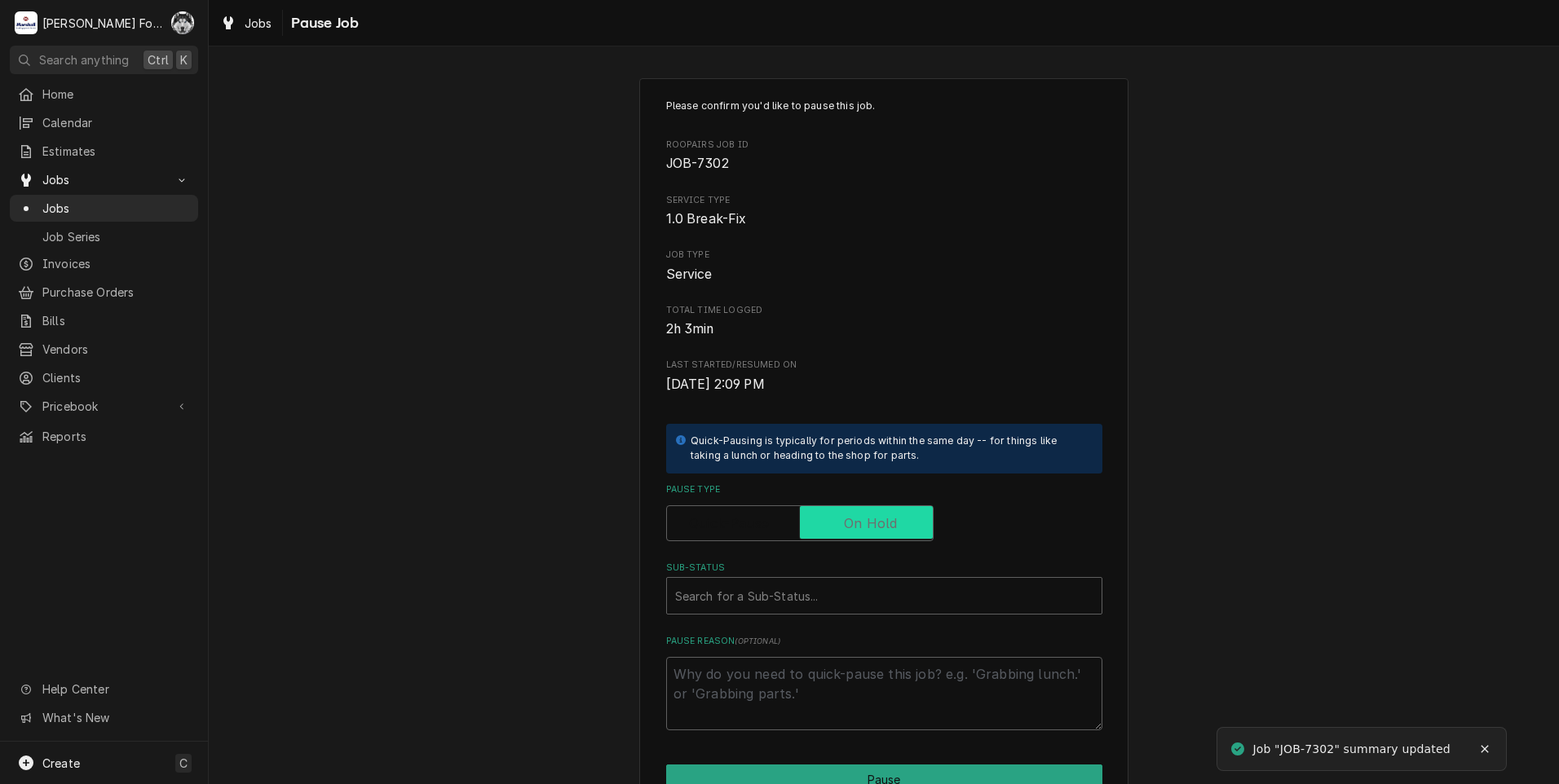
checkbox input "true"
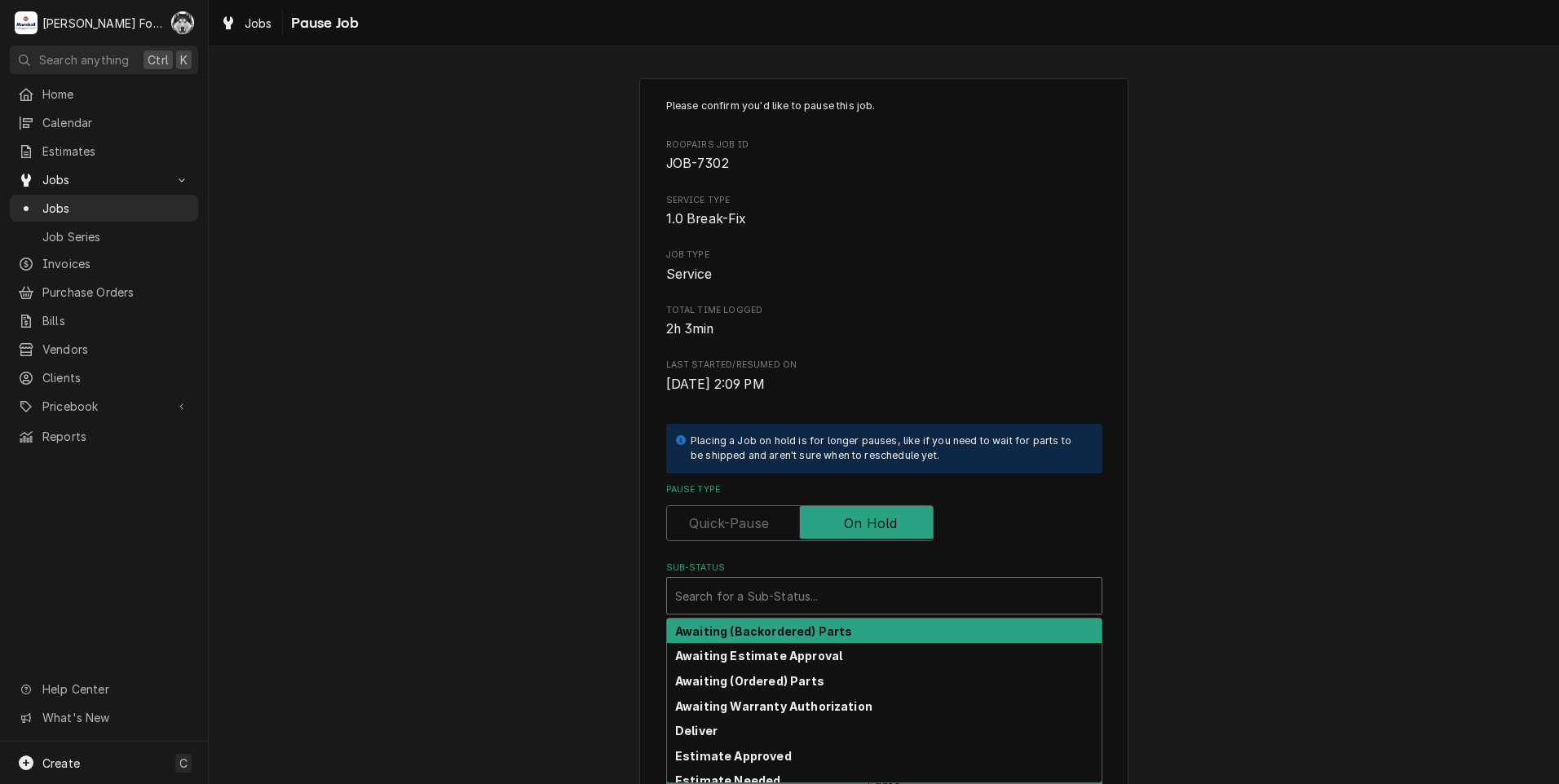
click at [808, 602] on div "Sub-Status" at bounding box center [884, 596] width 418 height 29
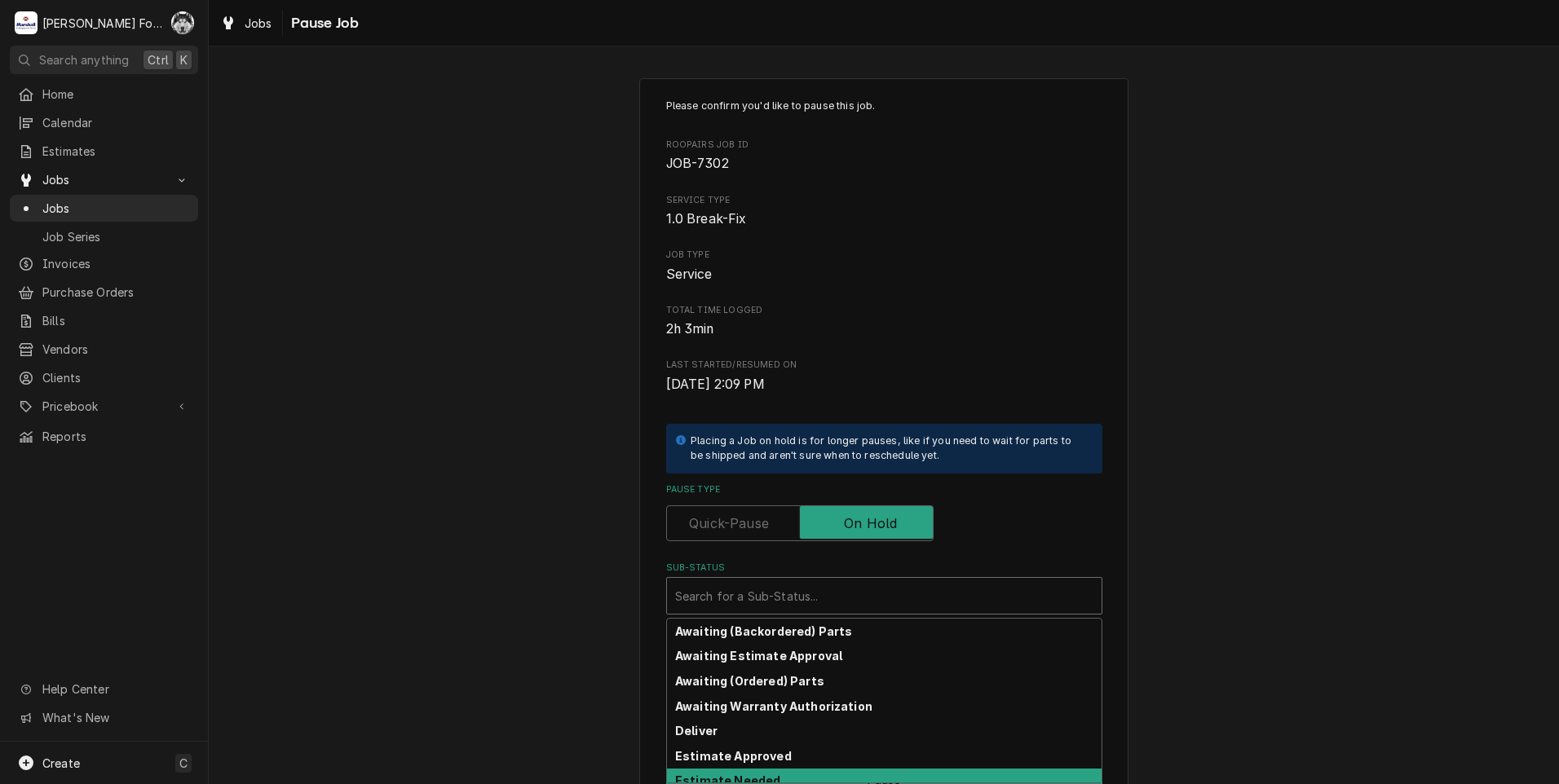
click at [762, 771] on div "Estimate Needed" at bounding box center [884, 781] width 435 height 26
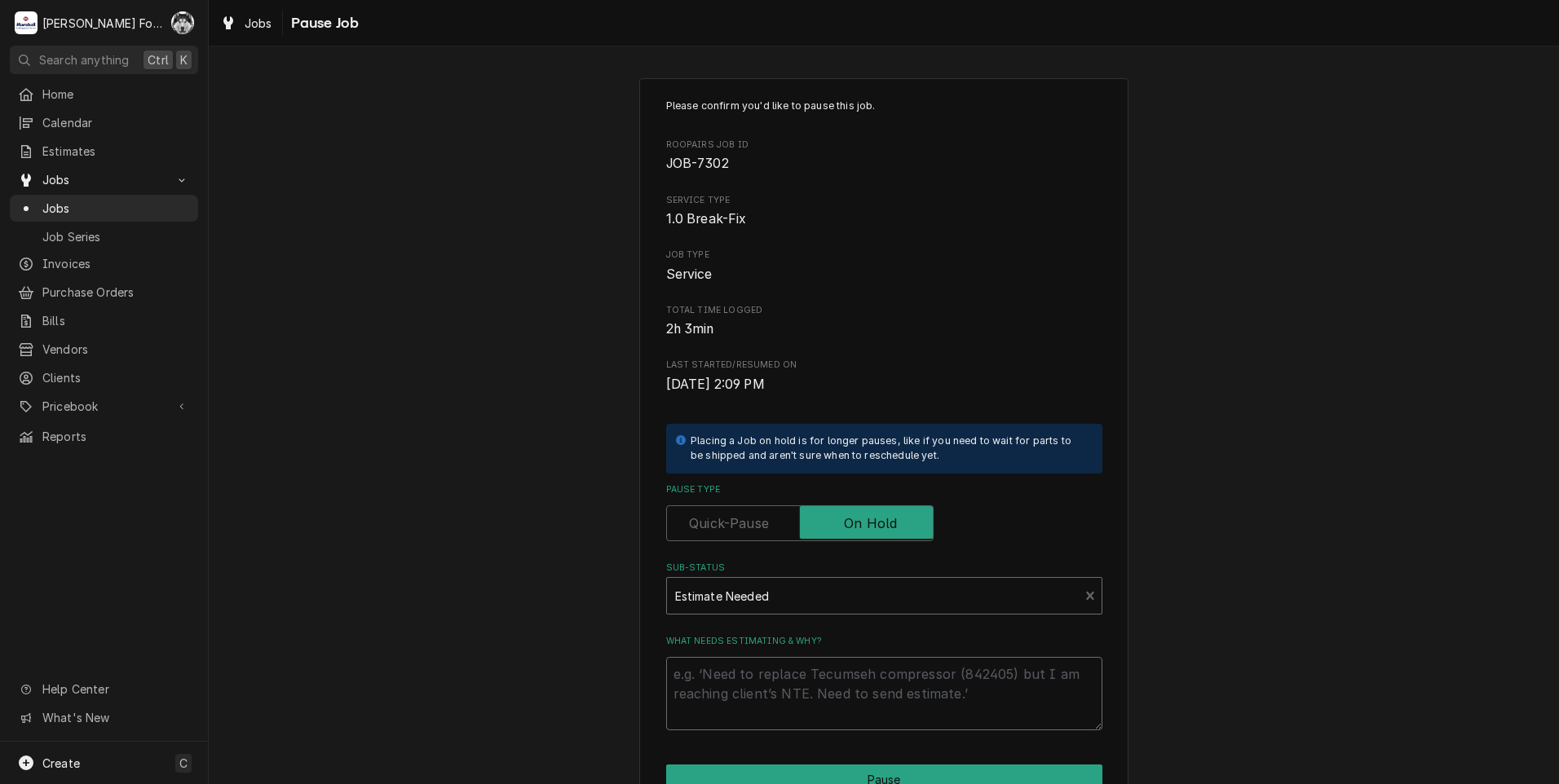
drag, startPoint x: 773, startPoint y: 723, endPoint x: 764, endPoint y: 721, distance: 9.2
click at [768, 723] on textarea "What needs estimating & why?" at bounding box center [884, 693] width 437 height 73
type textarea "x"
type textarea "P"
type textarea "x"
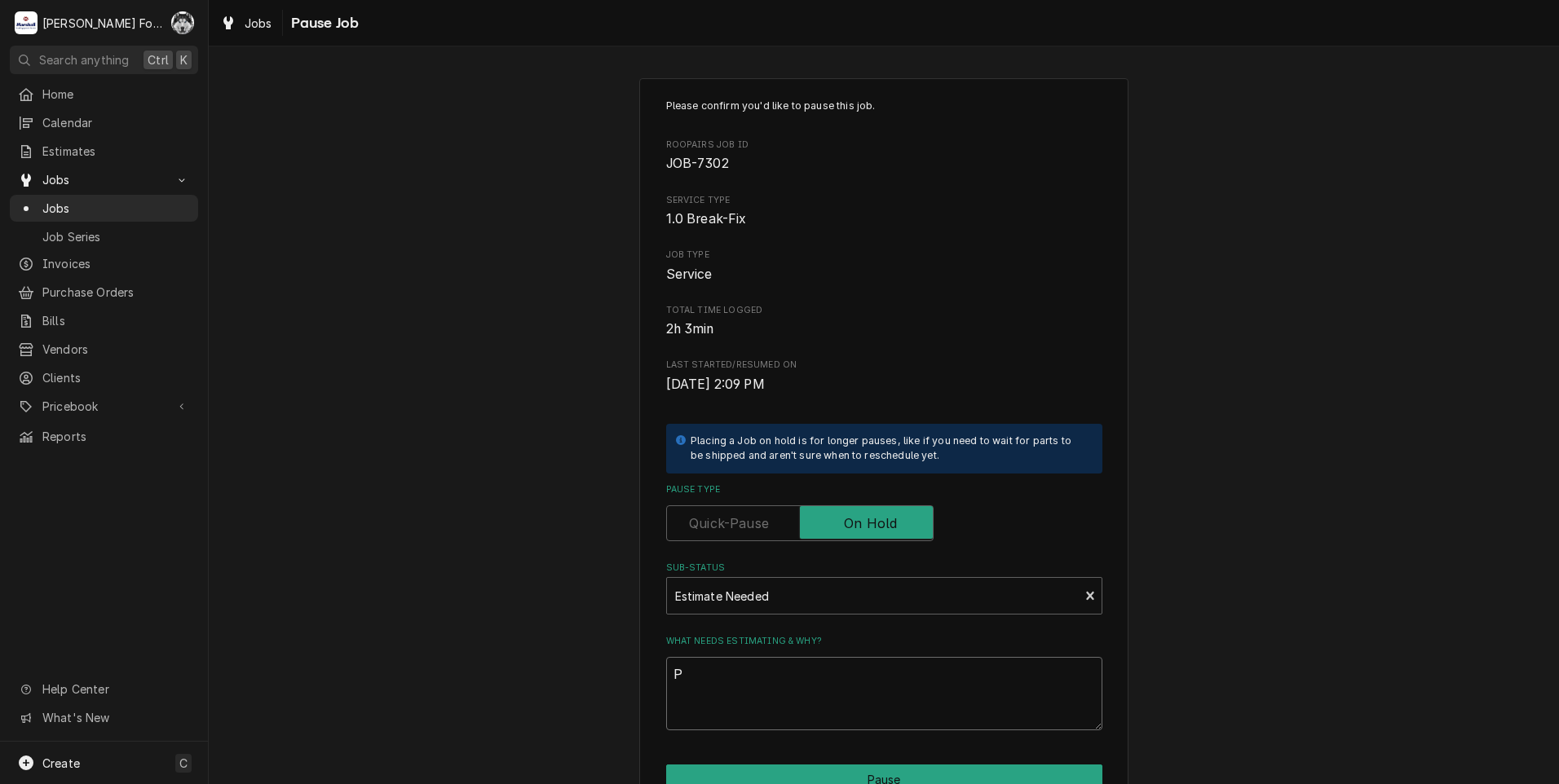
type textarea "PA"
type textarea "x"
type textarea "PAR"
type textarea "x"
type textarea "PART"
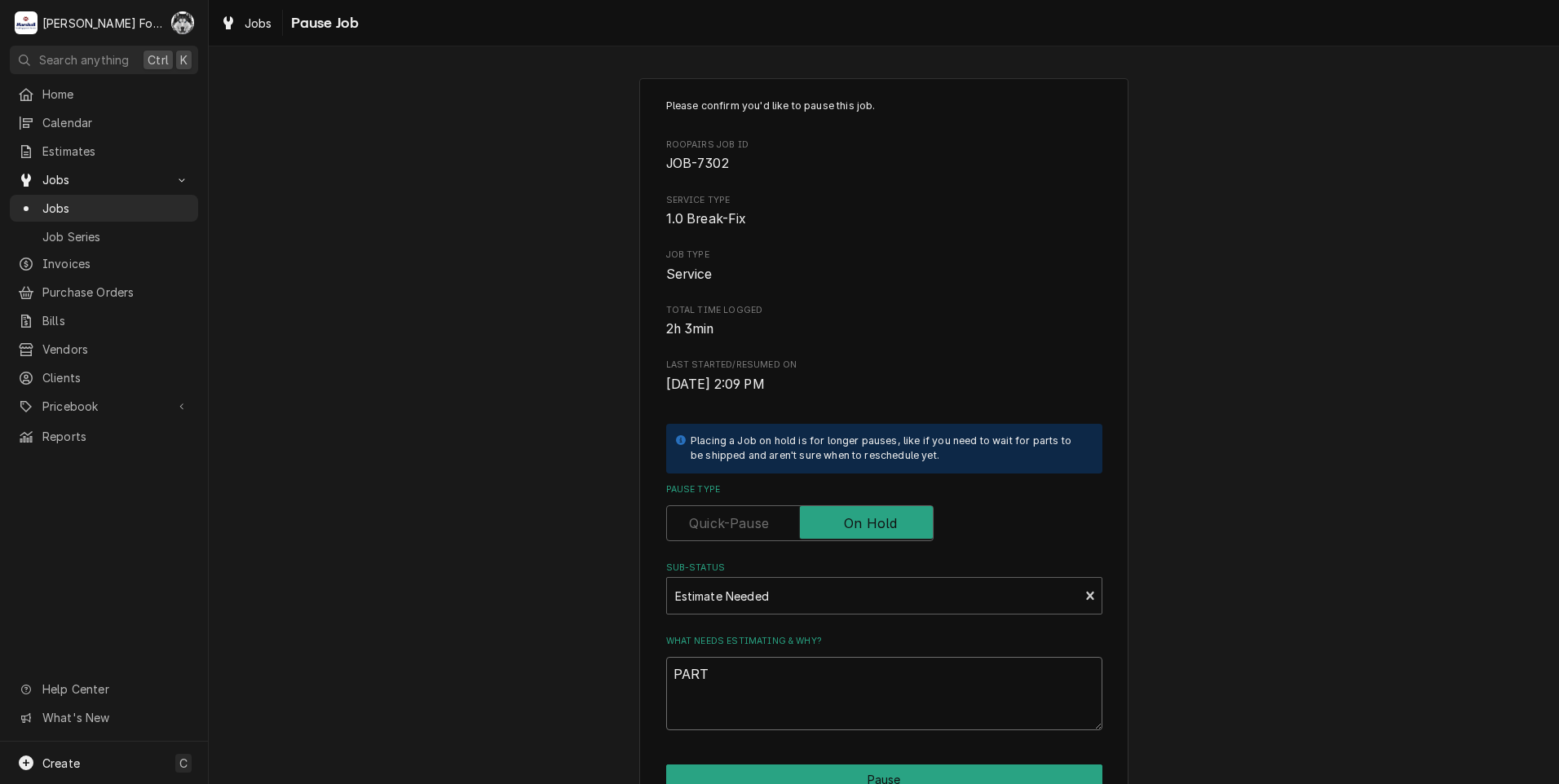
type textarea "x"
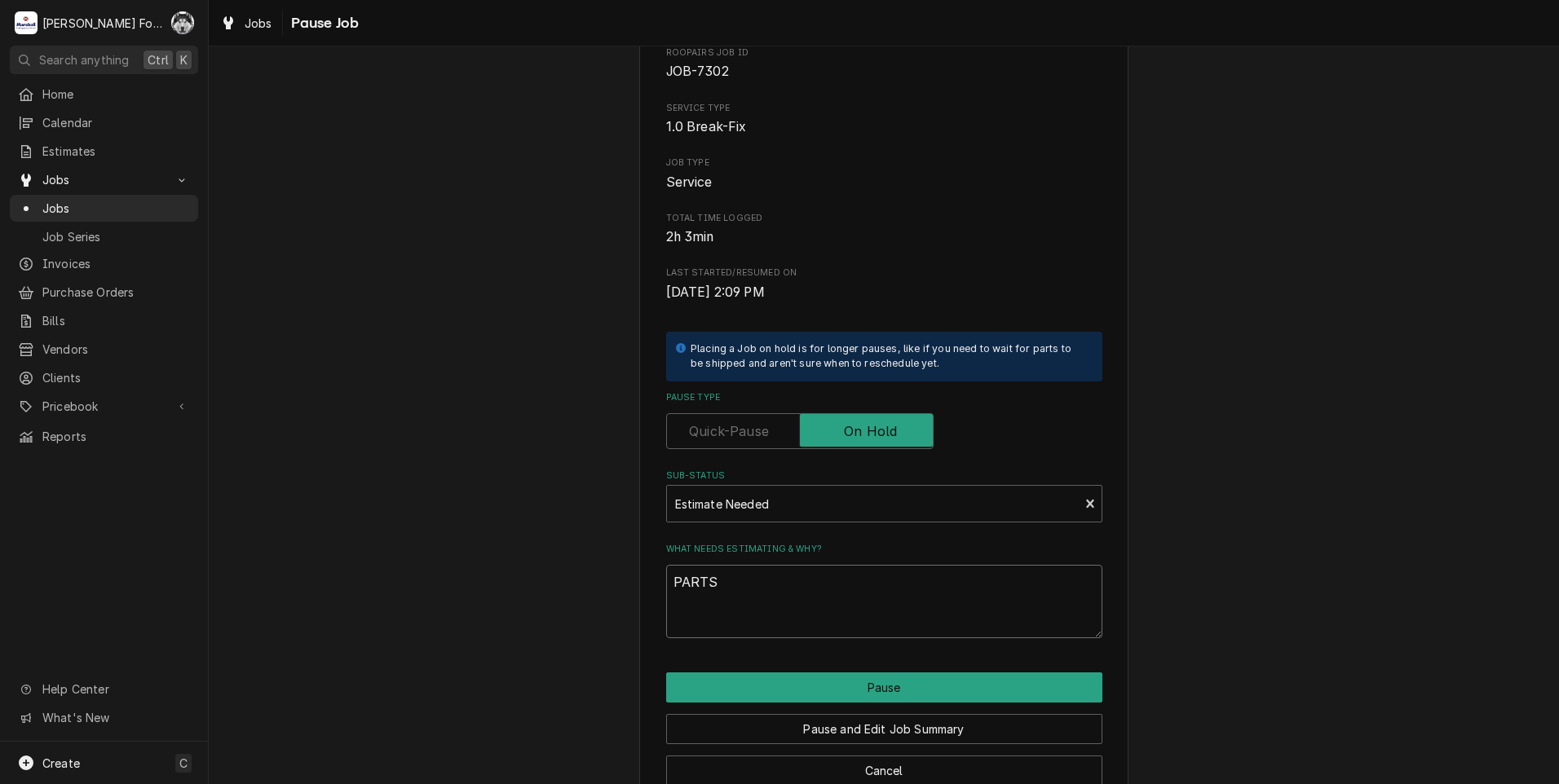
scroll to position [128, 0]
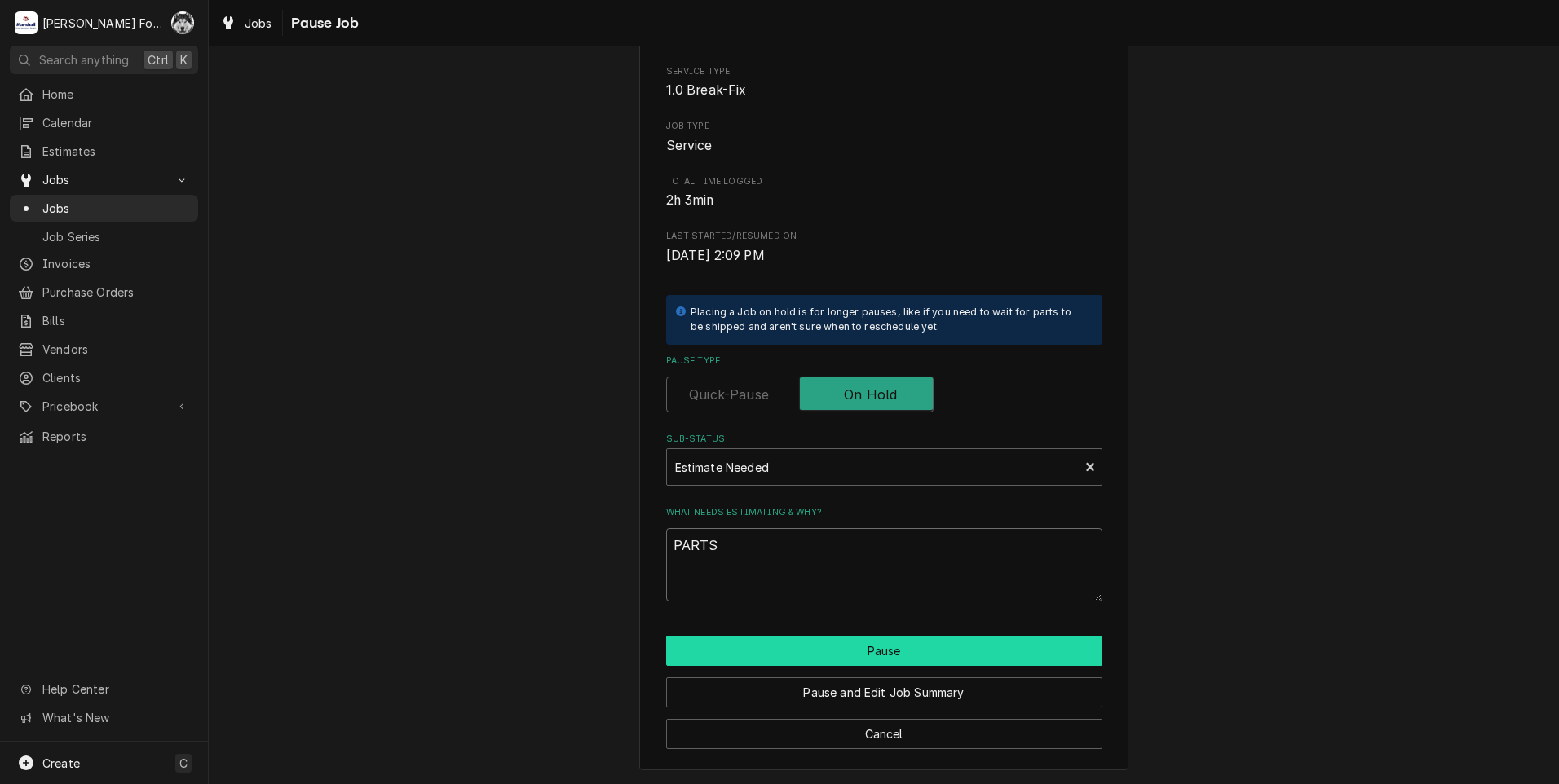
type textarea "PARTS"
click at [835, 649] on button "Pause" at bounding box center [884, 650] width 437 height 30
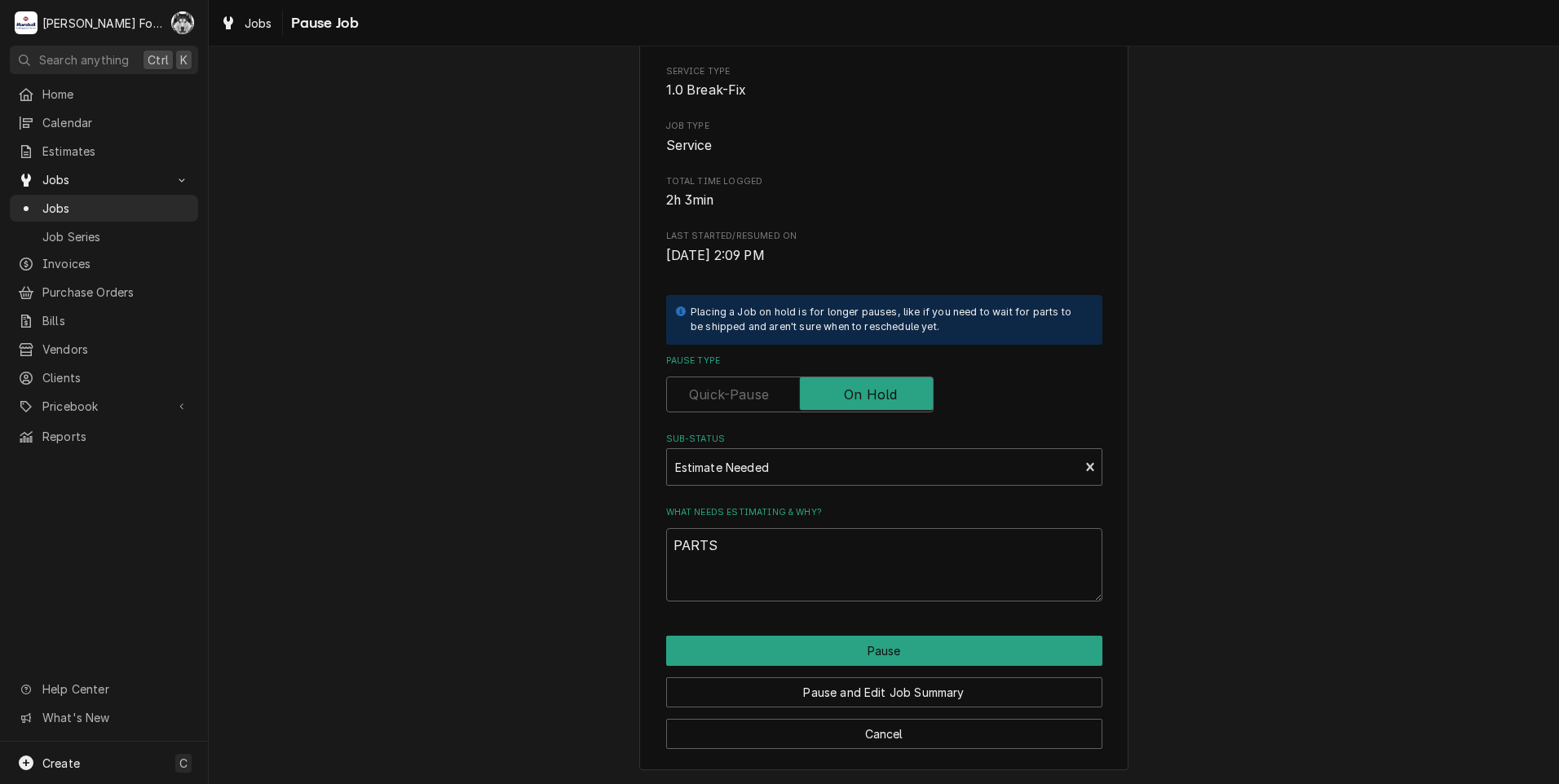
type textarea "x"
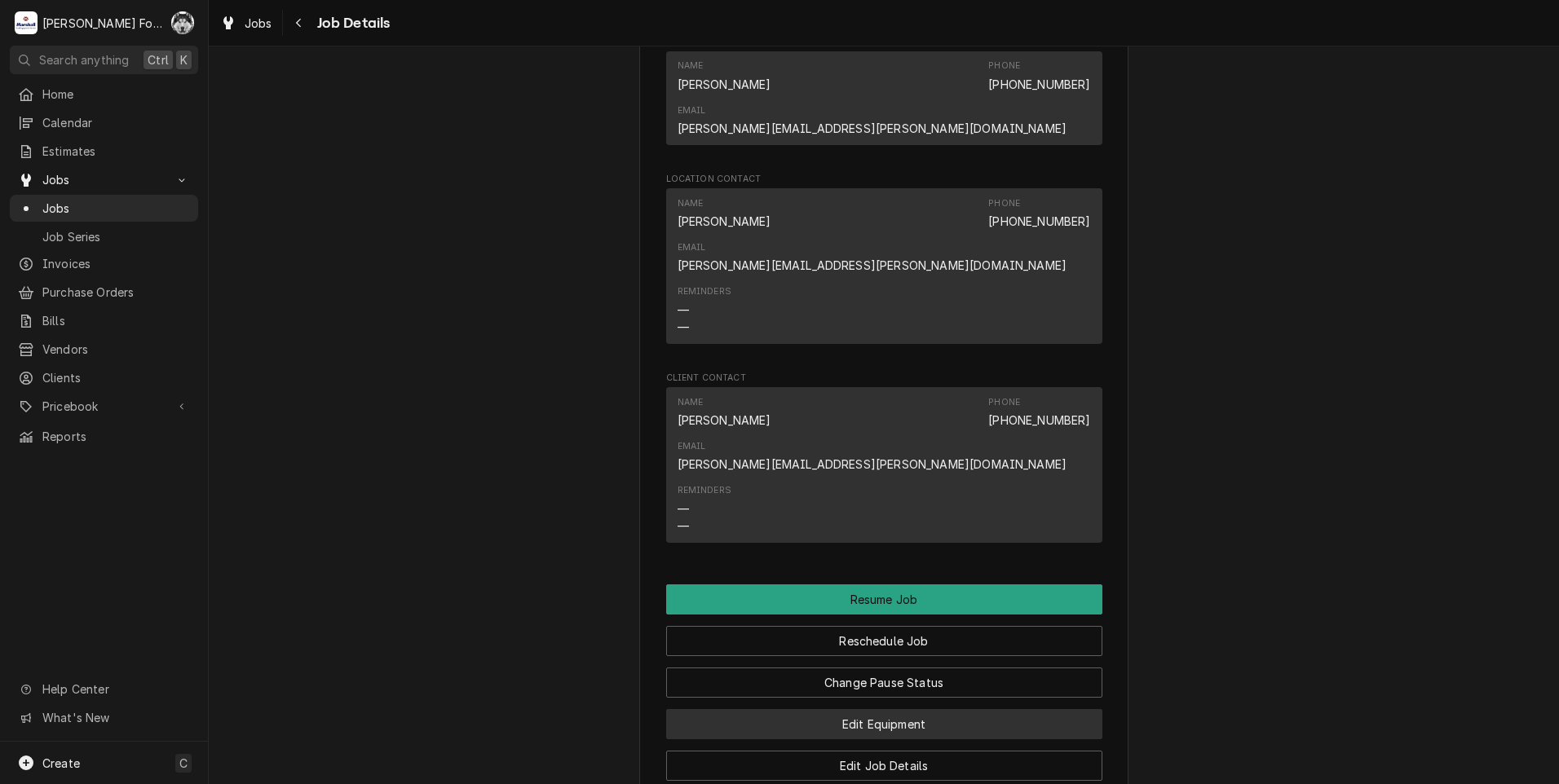
scroll to position [1978, 0]
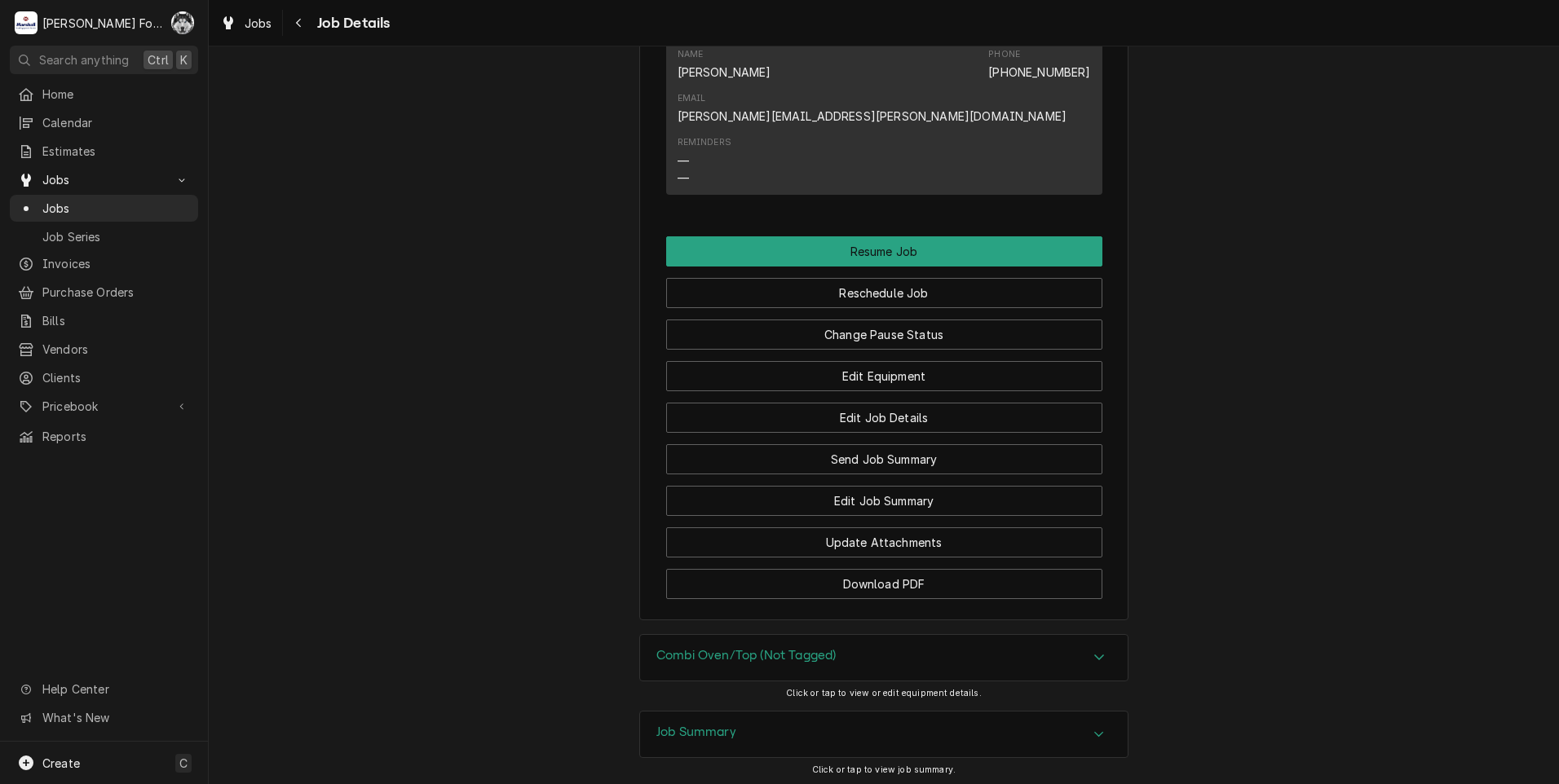
click at [770, 635] on div "Combi Oven/Top (Not Tagged)" at bounding box center [884, 657] width 488 height 46
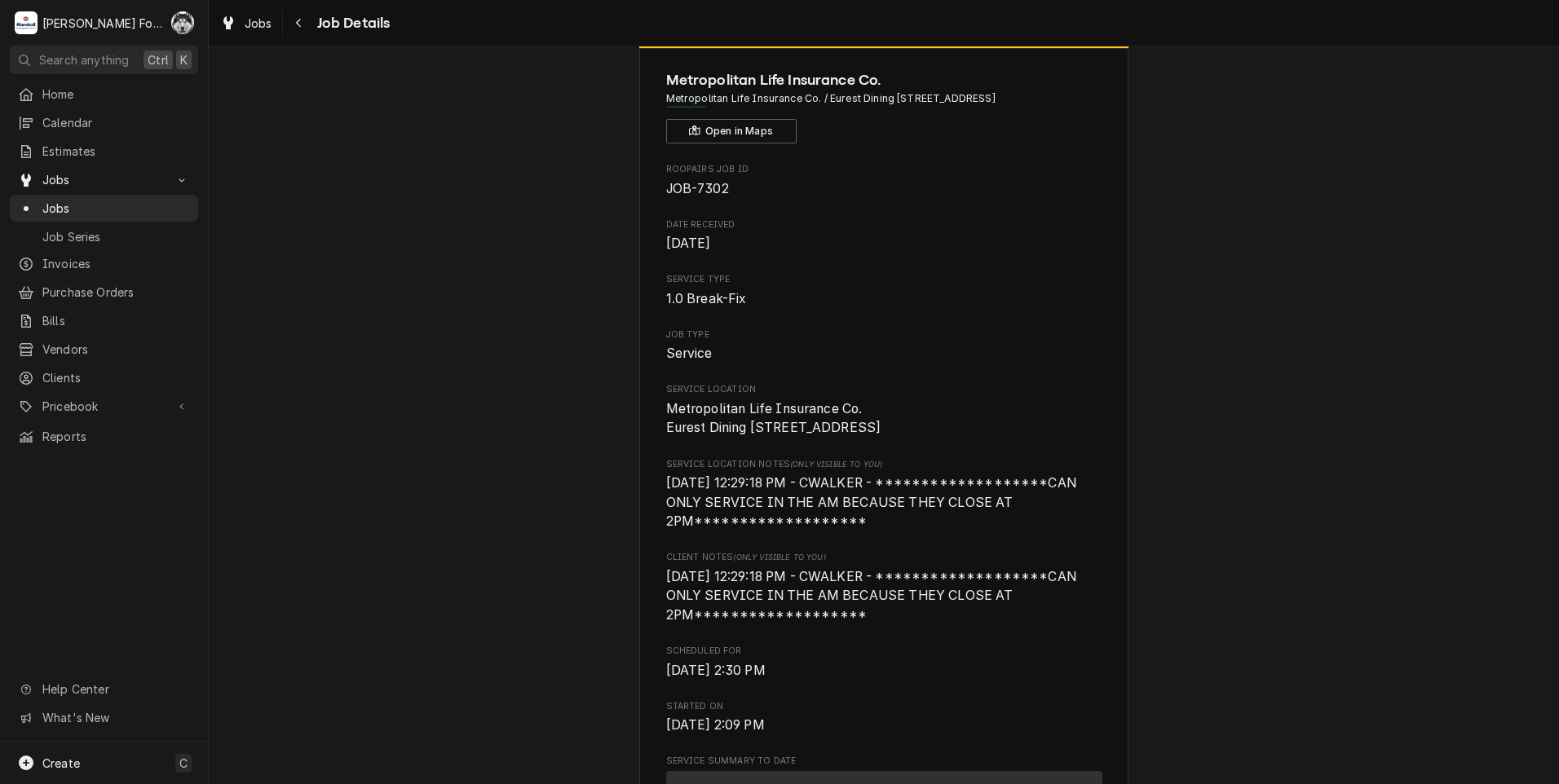
scroll to position [0, 0]
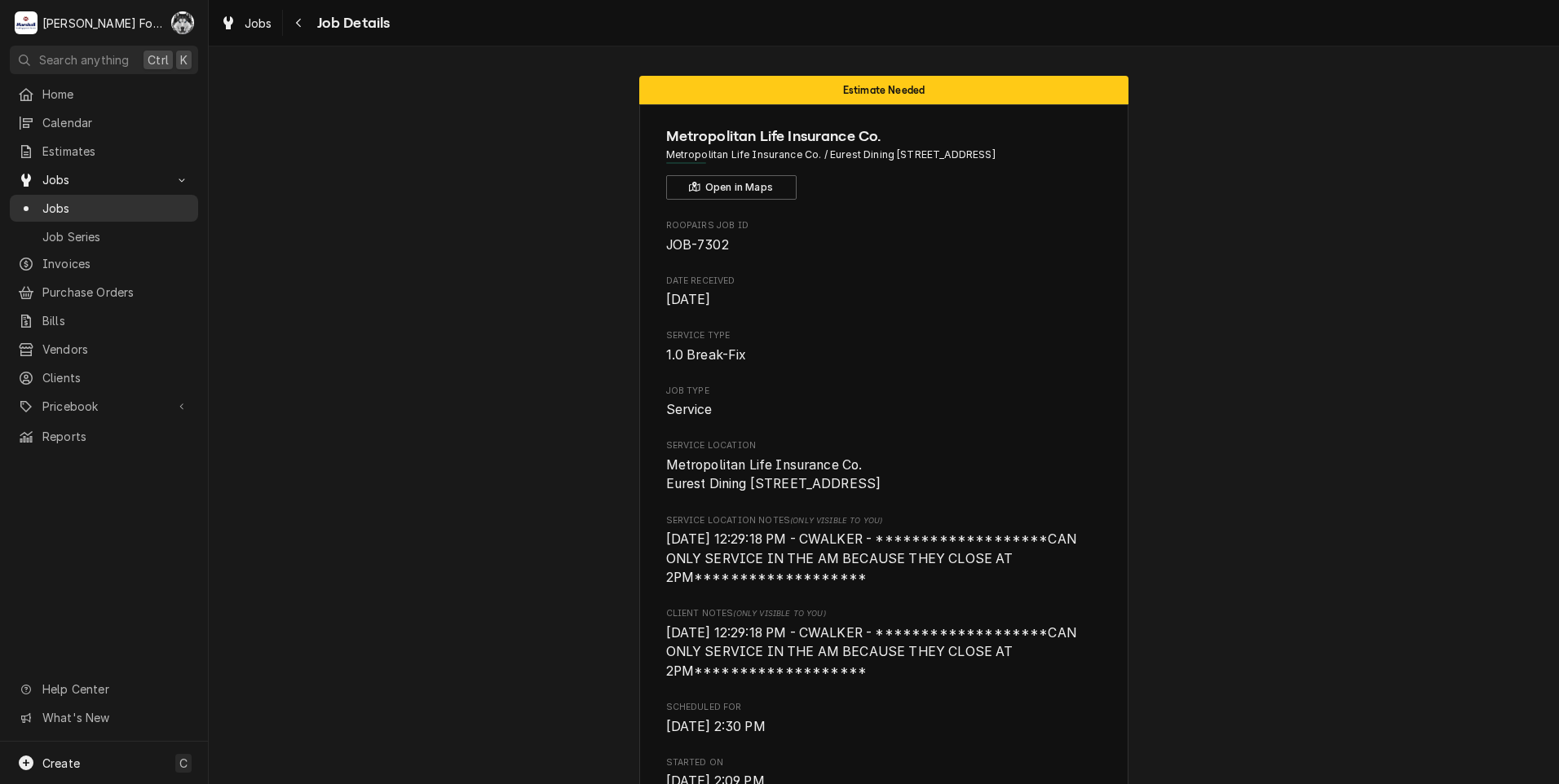
click at [67, 200] on span "Jobs" at bounding box center [116, 208] width 148 height 17
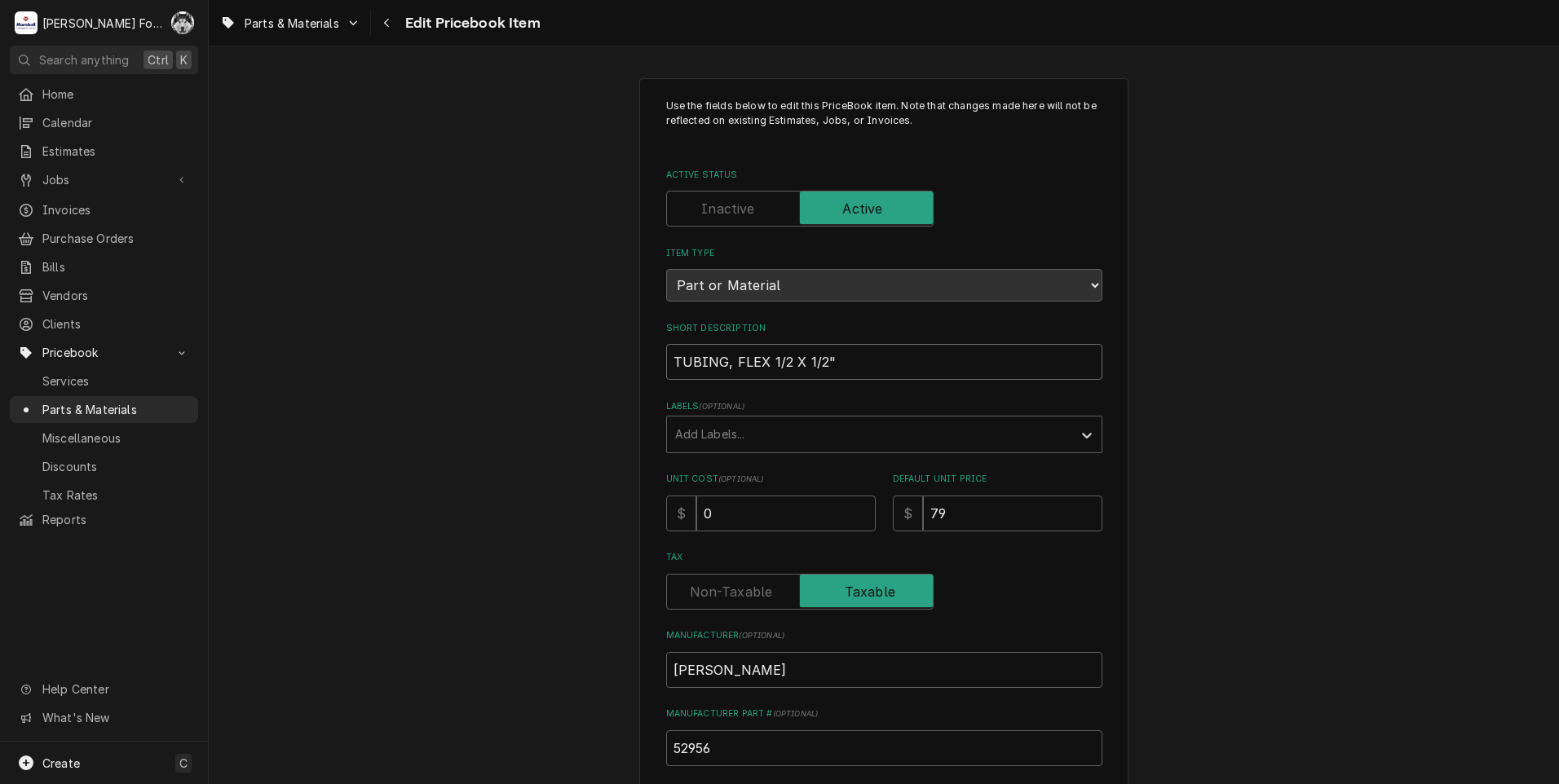
click at [779, 365] on input "TUBING, FLEX 1/2 X 1/2"" at bounding box center [884, 361] width 437 height 36
type textarea "x"
type input "TUBING, FLEX 1/ X 1/2""
click at [774, 363] on input "TUBING, FLEX 1/ X 1/2"" at bounding box center [884, 361] width 437 height 36
type textarea "x"
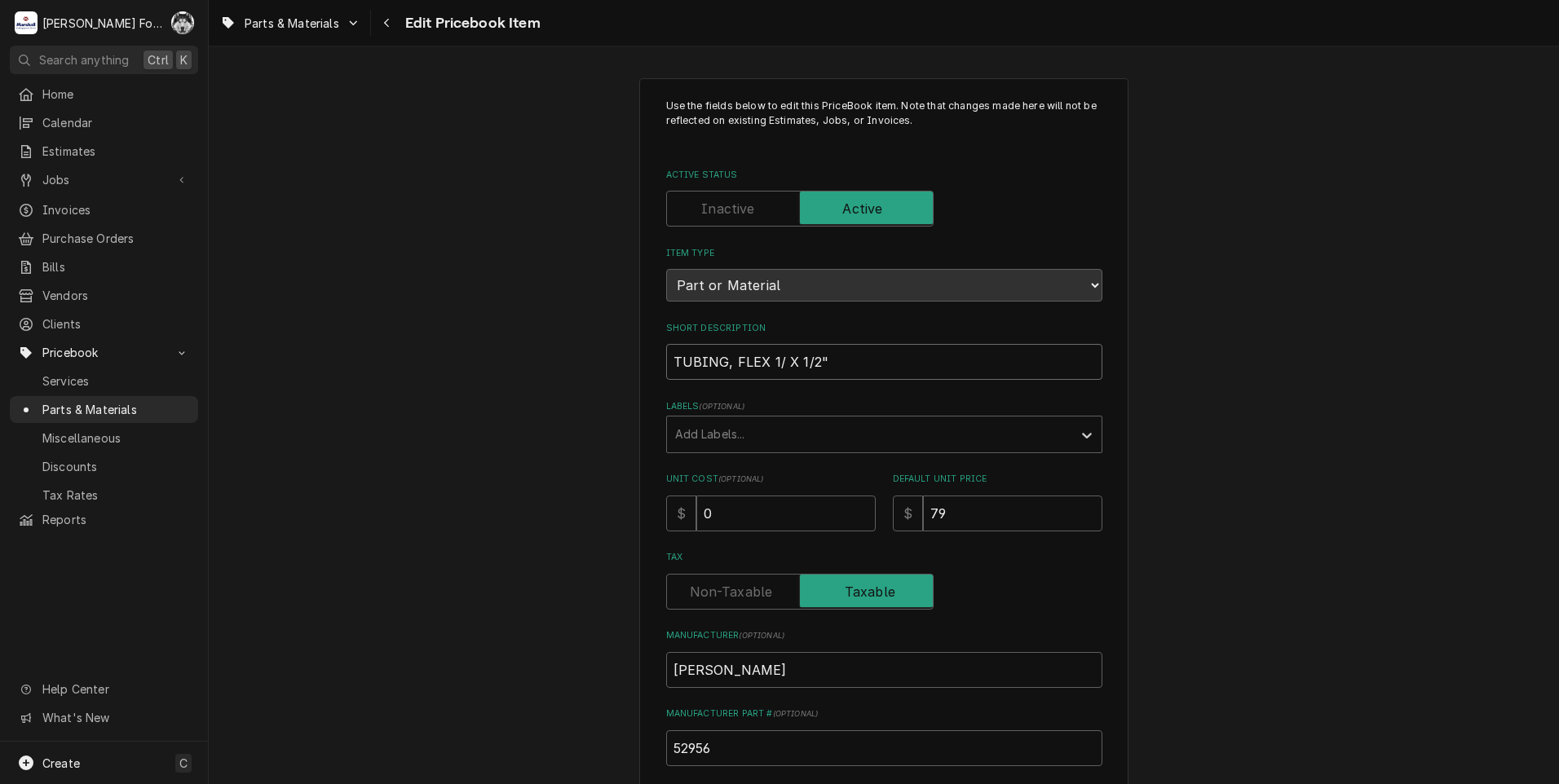
type input "TUBING, FLEX 1/4 X 1/2""
type textarea "x"
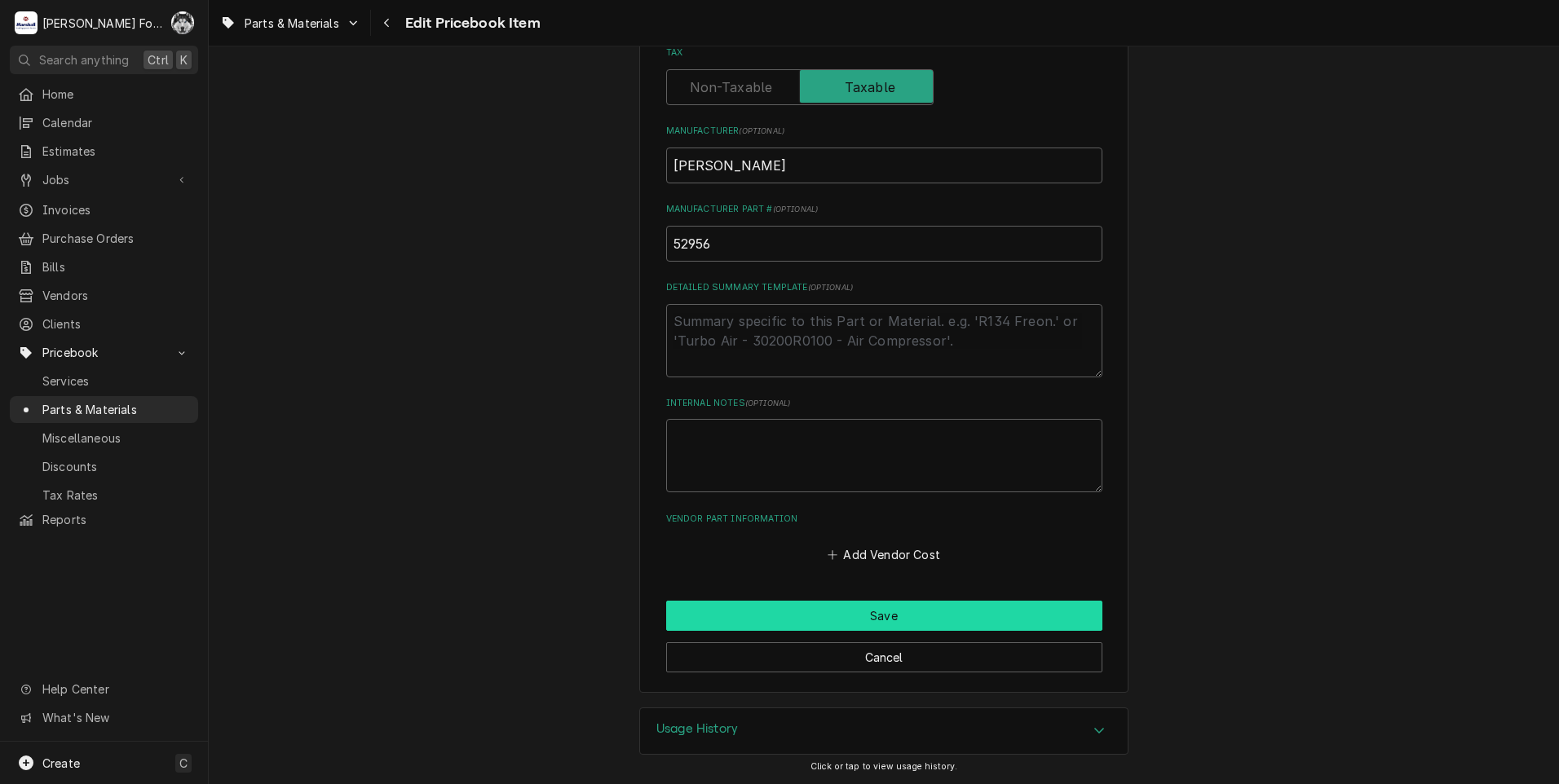
type input "TUBING, FLEX 1/4 X 12""
click at [848, 604] on button "Save" at bounding box center [884, 615] width 437 height 30
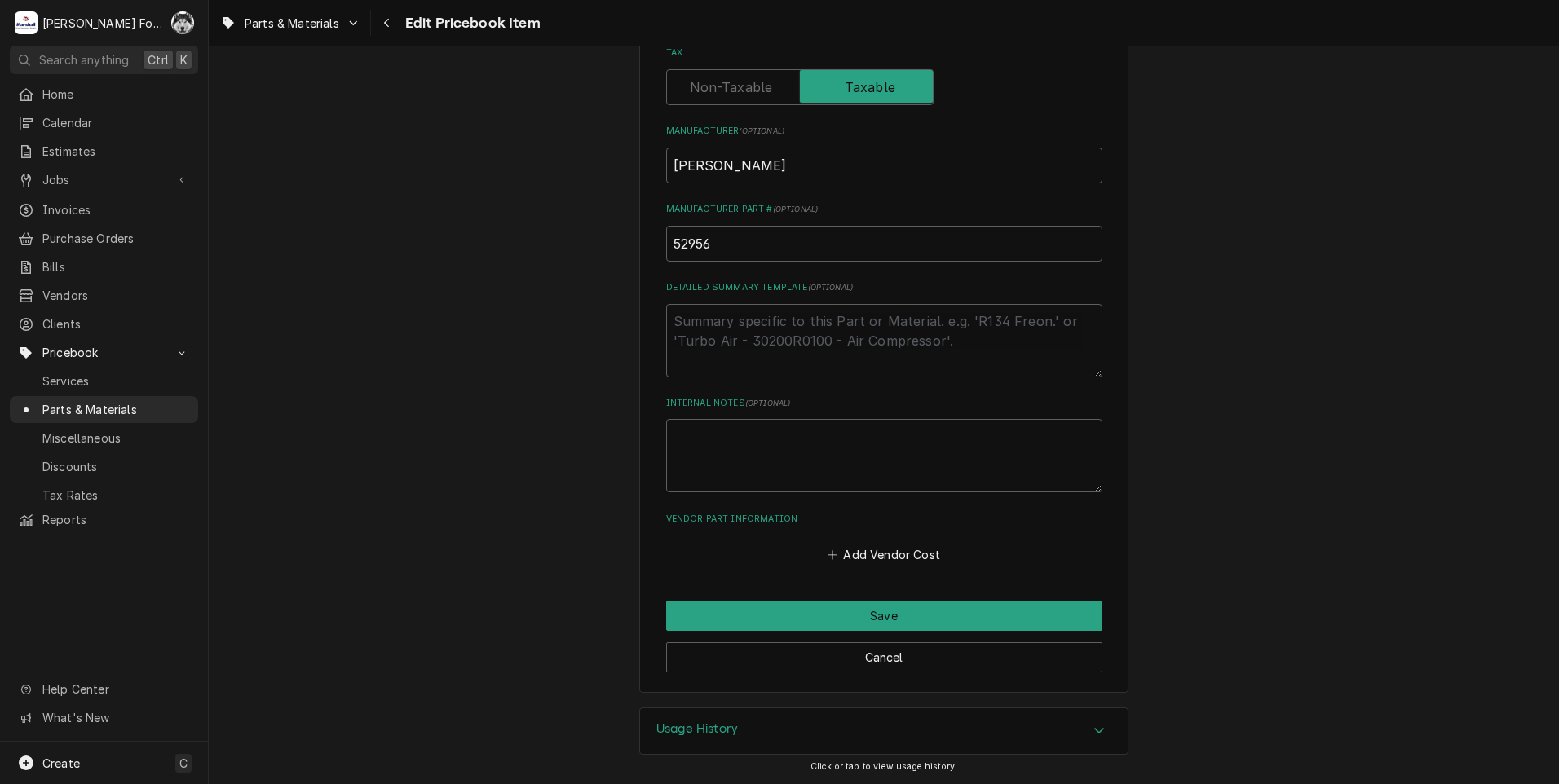
scroll to position [495, 0]
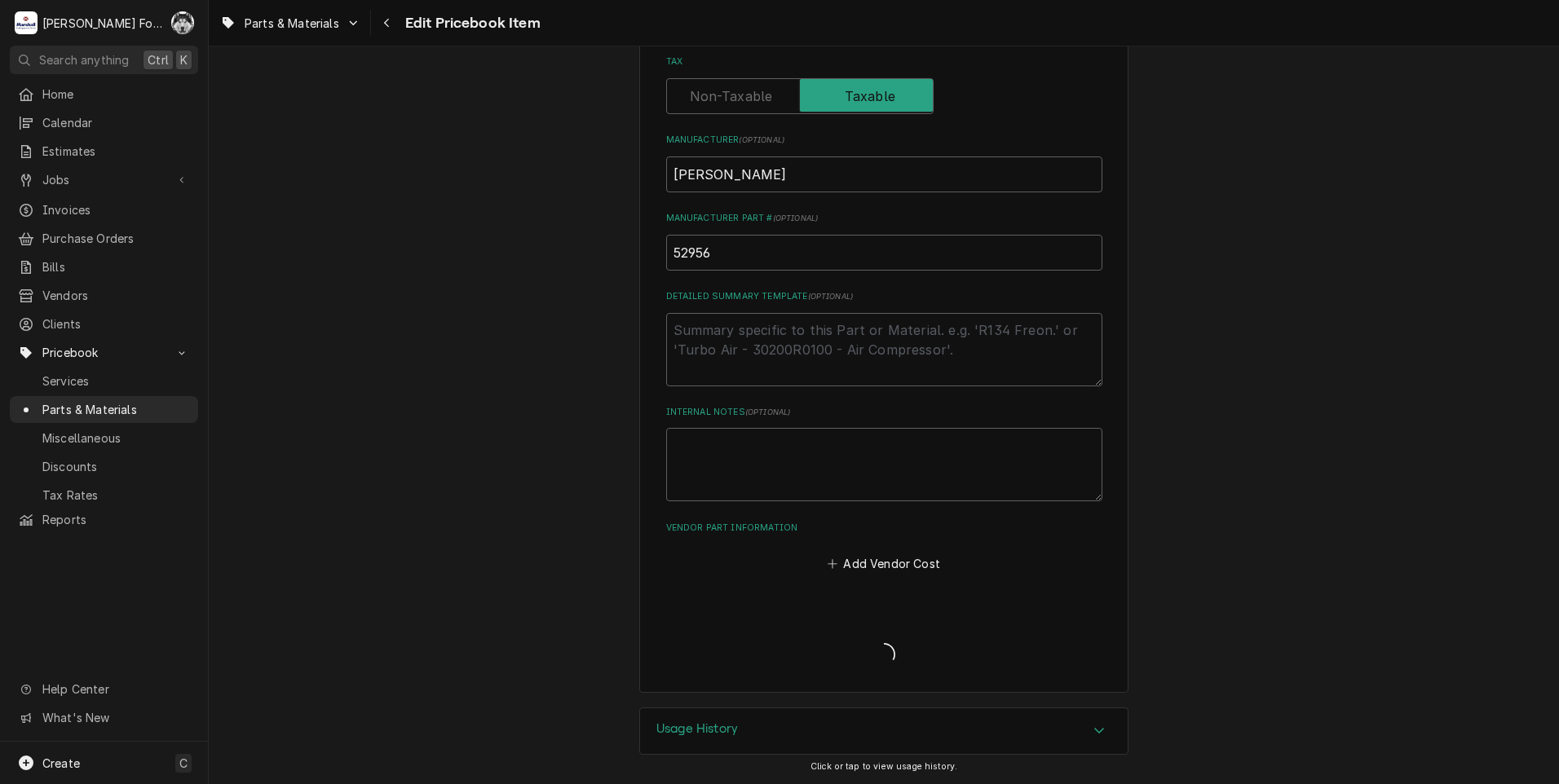
type textarea "x"
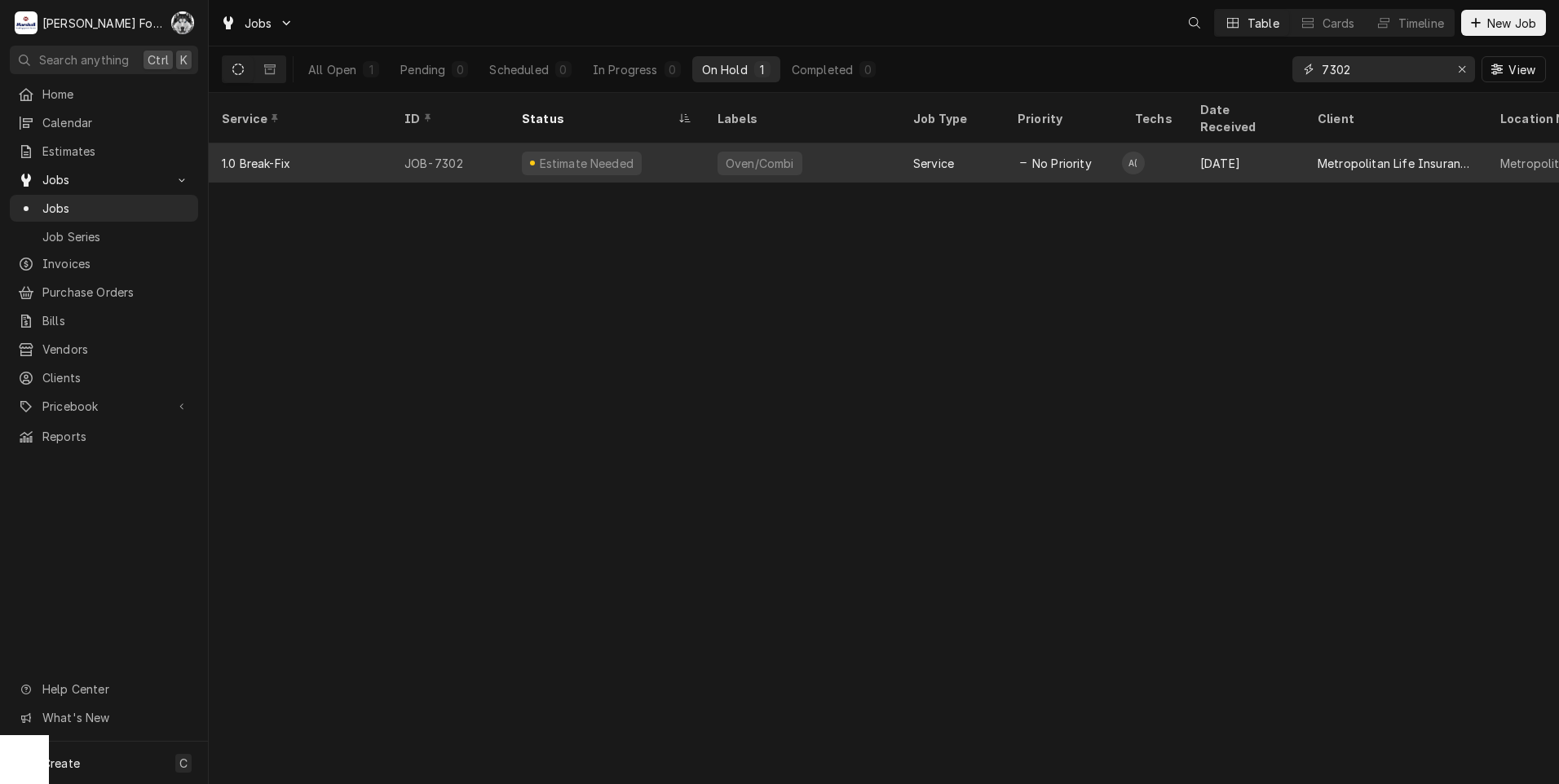
drag, startPoint x: 1391, startPoint y: 72, endPoint x: 1129, endPoint y: 128, distance: 267.9
click at [1189, 114] on div "Jobs Table Cards Timeline New Job All Open 1 Pending 0 Scheduled 0 In Progress …" at bounding box center [884, 392] width 1350 height 784
type input "7453"
click at [664, 143] on div "Research" at bounding box center [606, 162] width 195 height 39
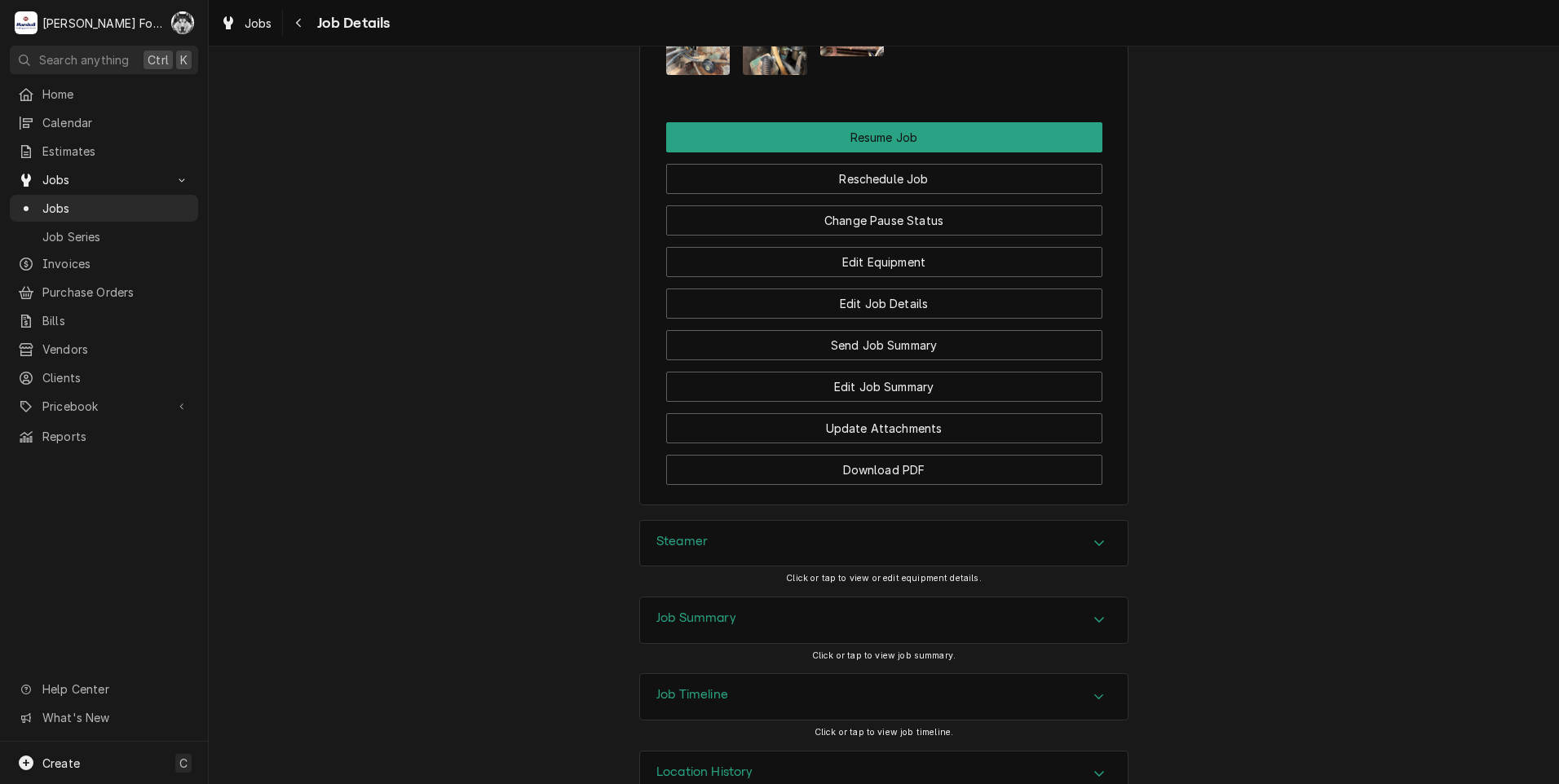
scroll to position [1995, 0]
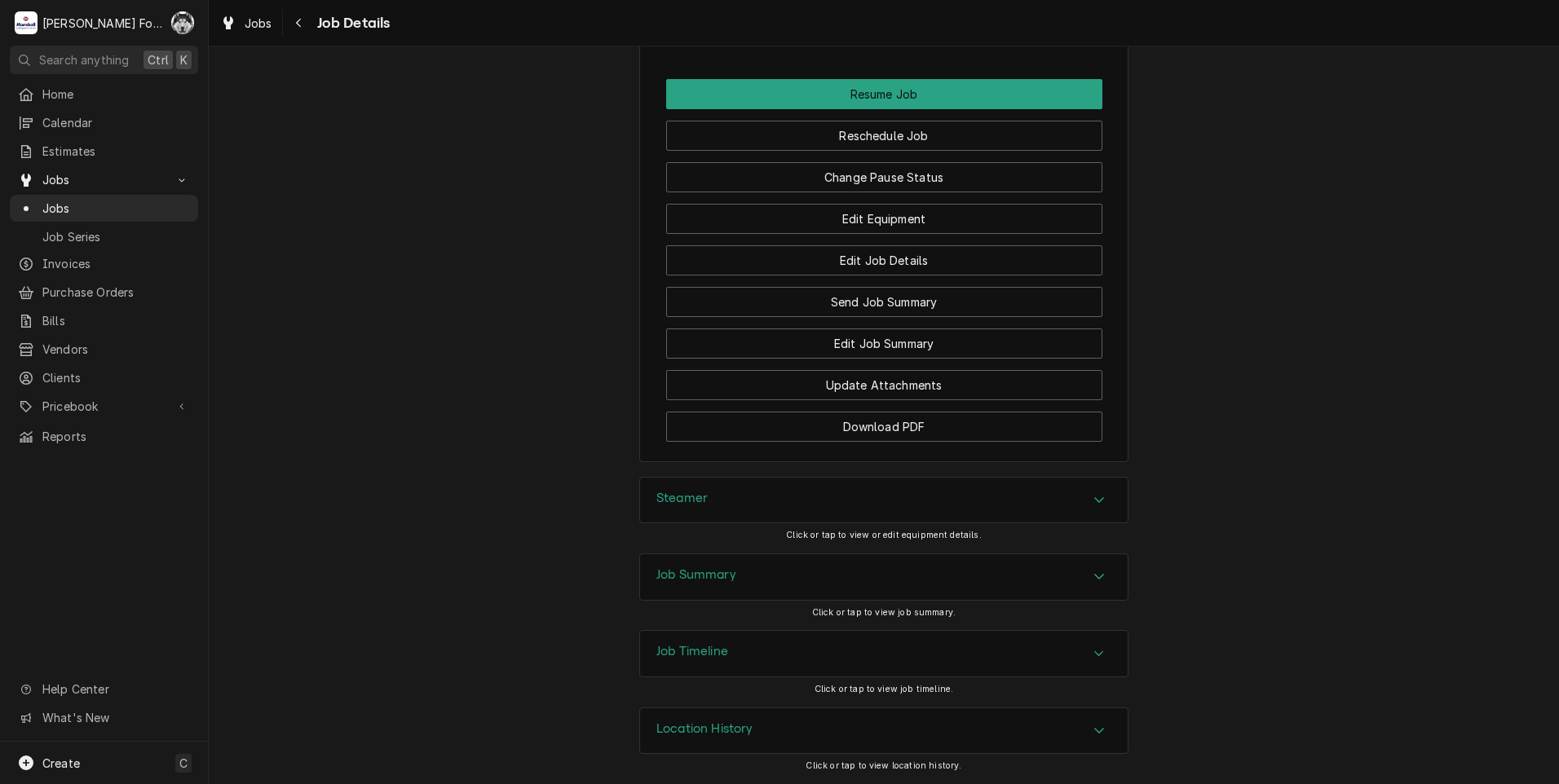
click at [818, 503] on div "Steamer" at bounding box center [884, 501] width 488 height 46
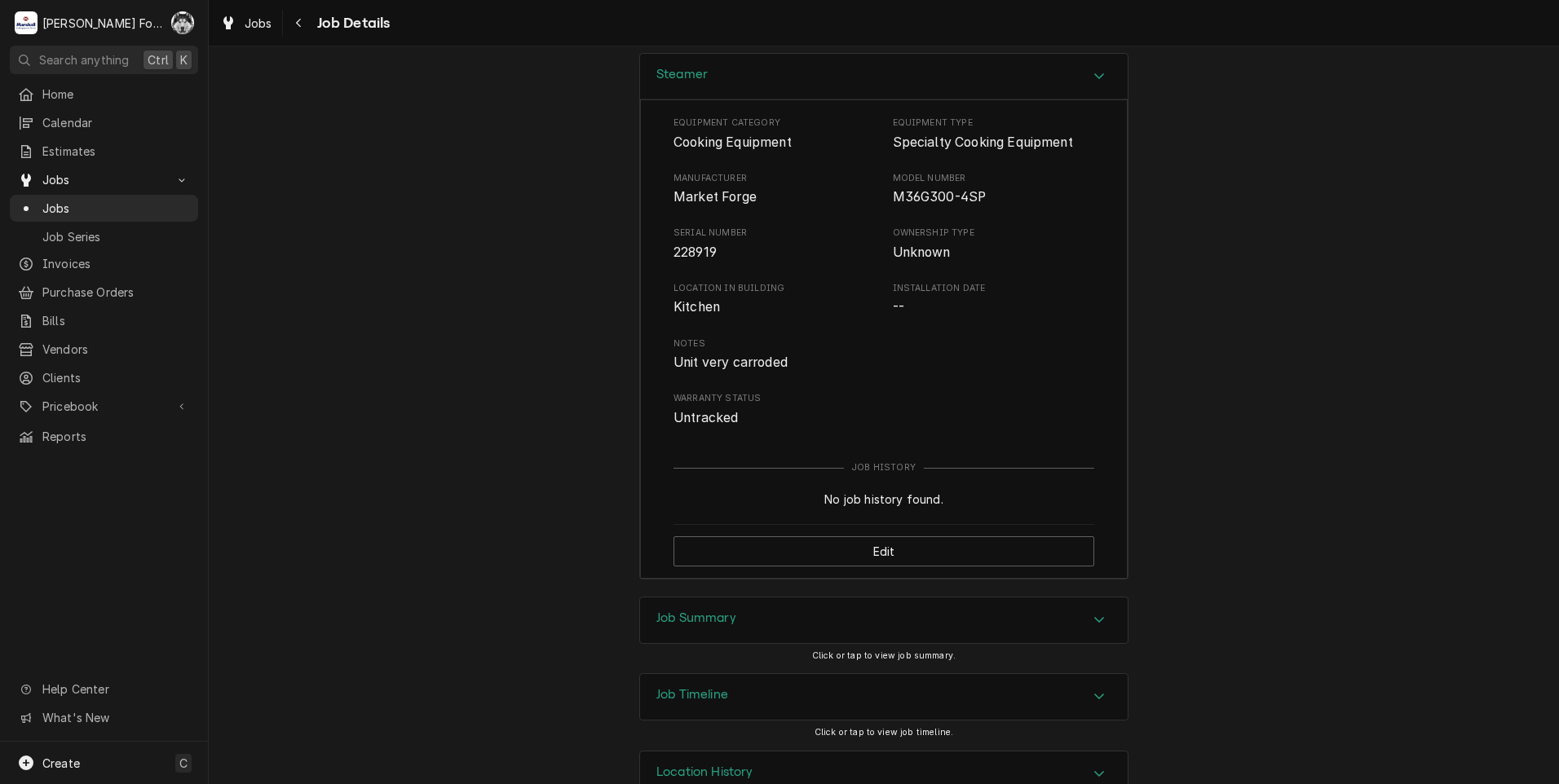
scroll to position [2462, 0]
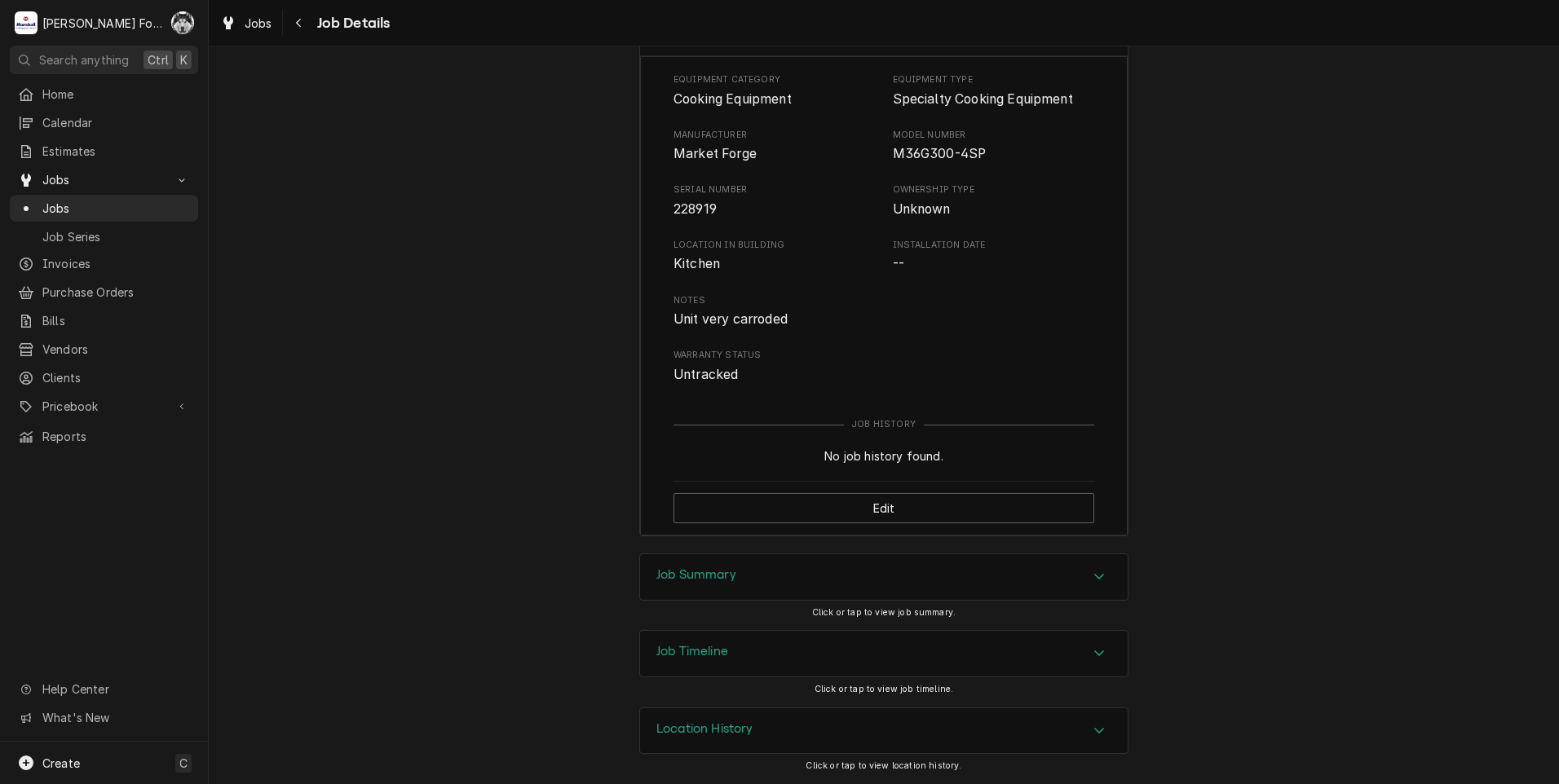
click at [807, 596] on div "Job Summary" at bounding box center [884, 577] width 488 height 46
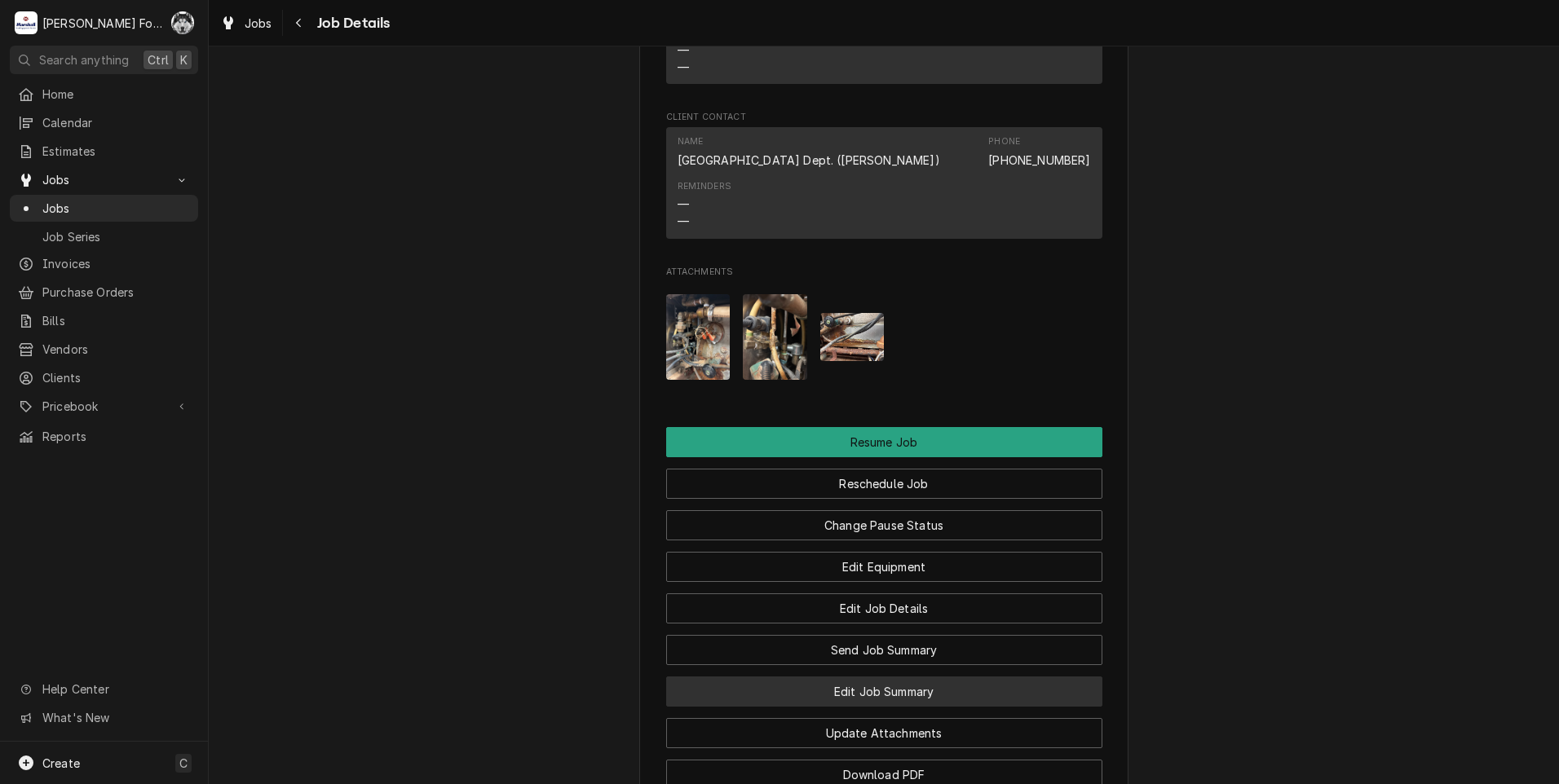
scroll to position [1511, 0]
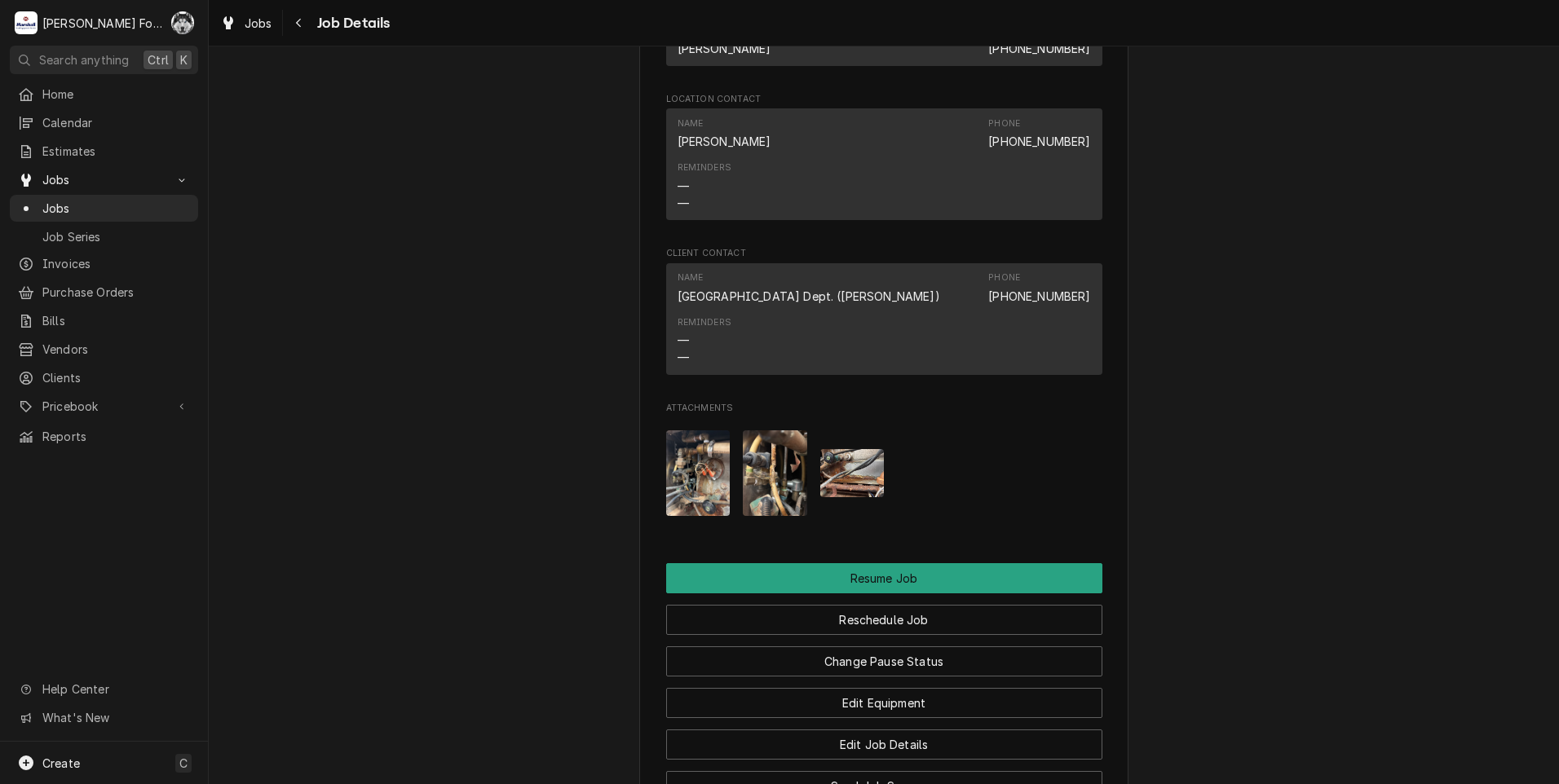
click at [693, 473] on img "Attachments" at bounding box center [698, 472] width 64 height 85
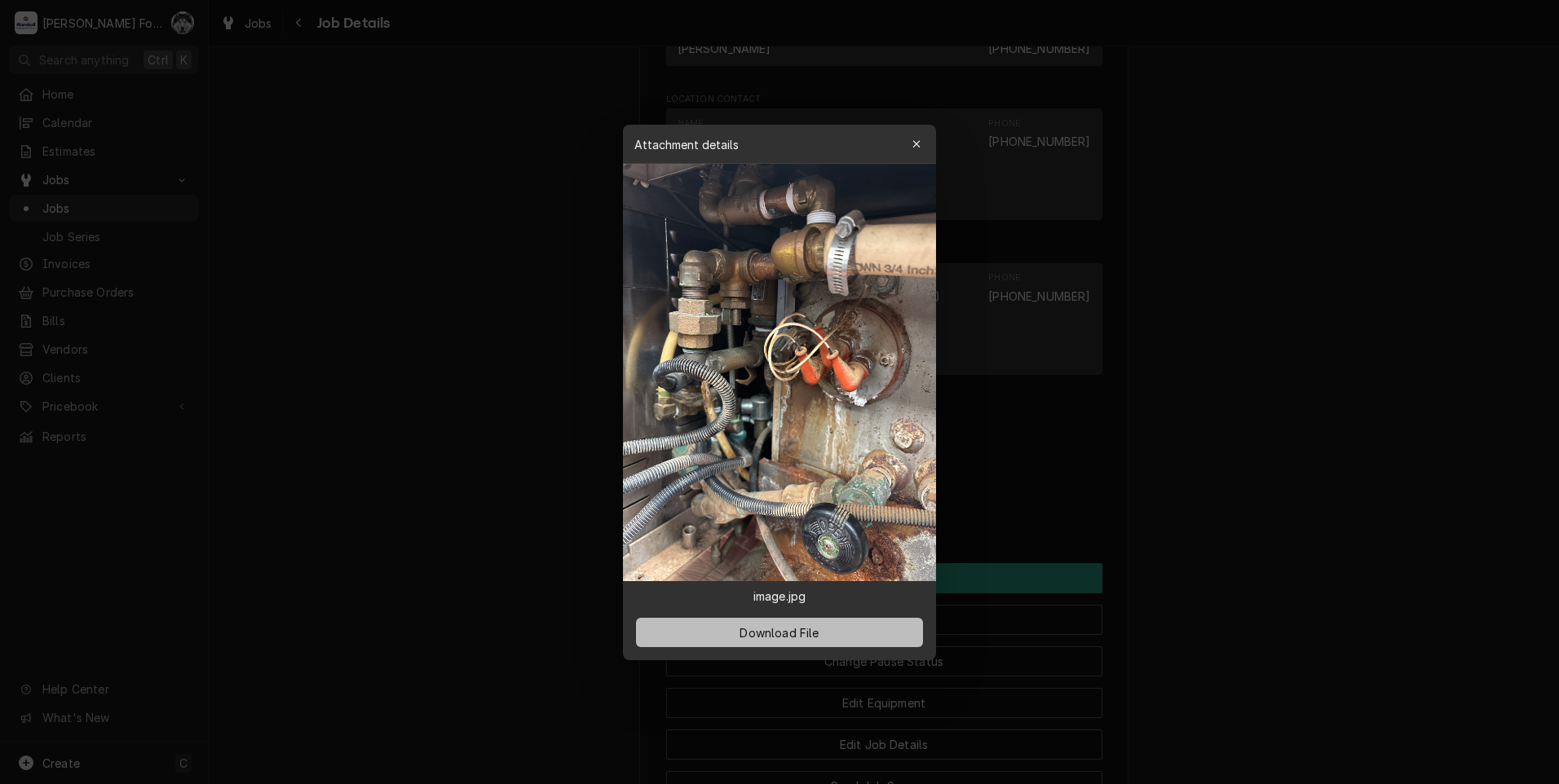
drag, startPoint x: 765, startPoint y: 647, endPoint x: 773, endPoint y: 638, distance: 12.0
click at [768, 643] on div "Download File" at bounding box center [779, 633] width 313 height 55
click at [773, 638] on span "Download File" at bounding box center [779, 632] width 85 height 17
drag, startPoint x: 1294, startPoint y: 696, endPoint x: 1289, endPoint y: 689, distance: 8.6
click at [1292, 696] on div at bounding box center [780, 392] width 1559 height 784
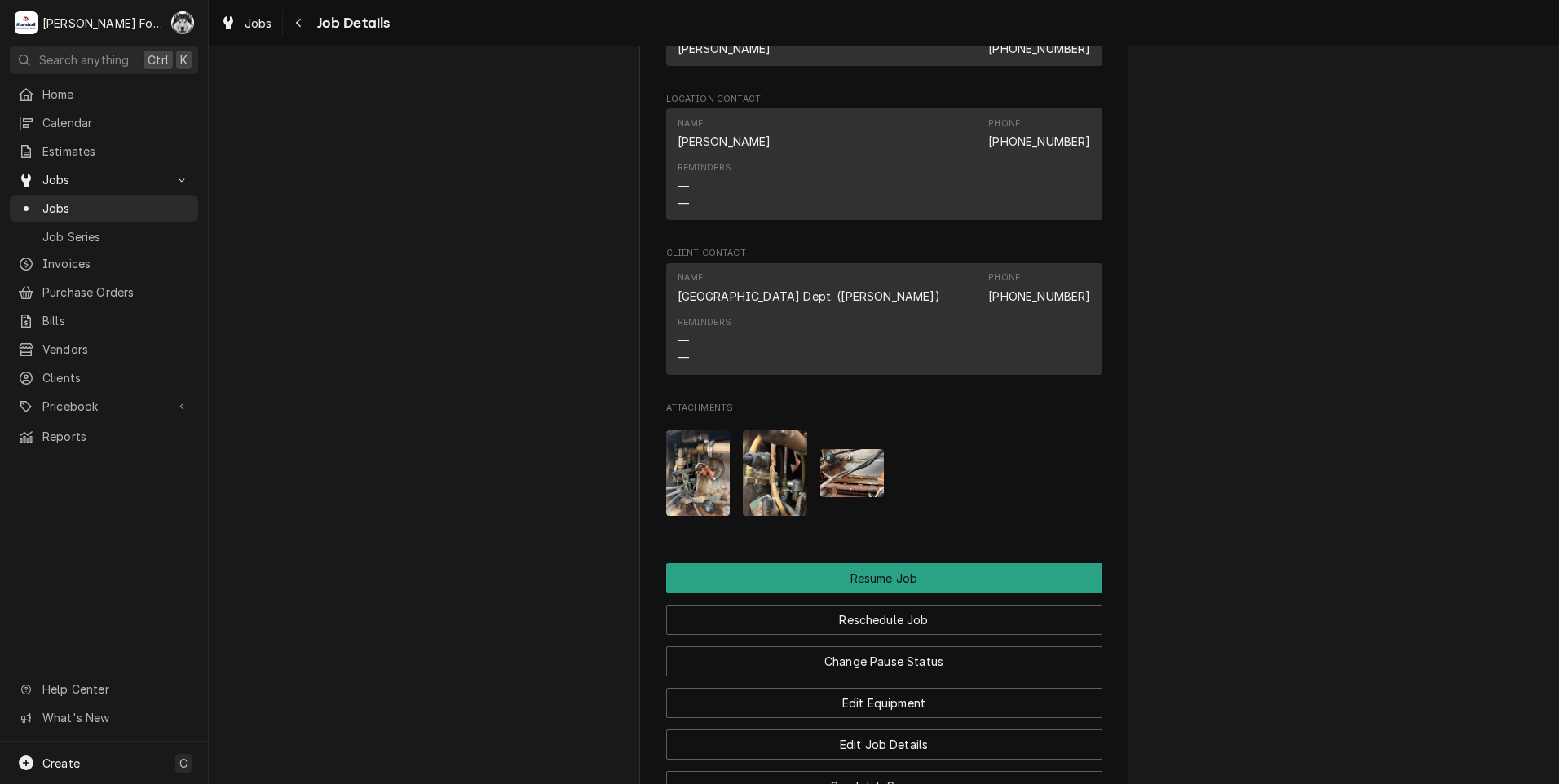
click at [761, 464] on img "Attachments" at bounding box center [775, 472] width 64 height 85
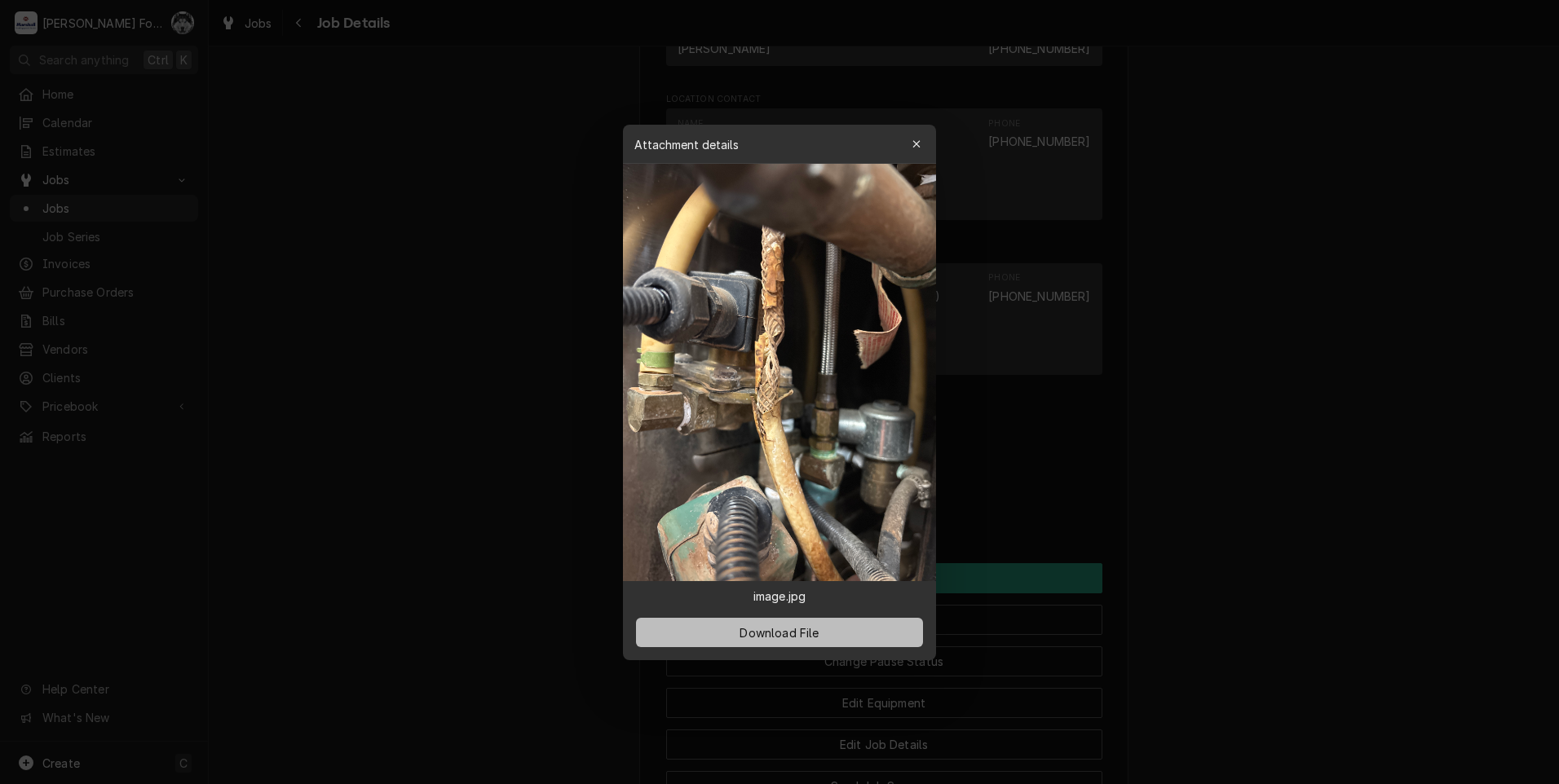
click at [775, 631] on span "Download File" at bounding box center [779, 632] width 85 height 17
drag, startPoint x: 1201, startPoint y: 663, endPoint x: 1203, endPoint y: 655, distance: 8.2
click at [1201, 663] on div at bounding box center [780, 392] width 1559 height 784
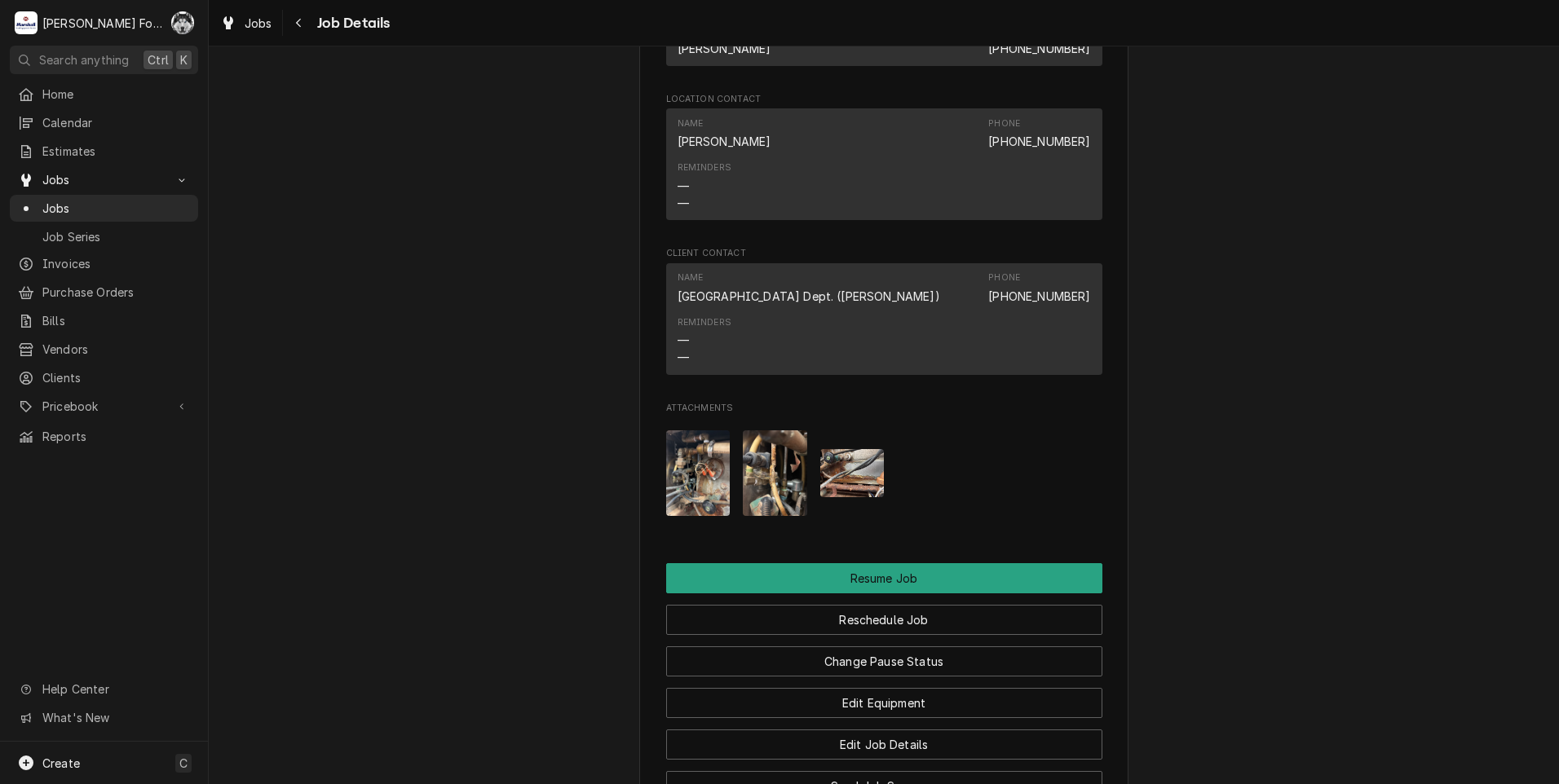
click at [840, 482] on img "Attachments" at bounding box center [852, 473] width 64 height 48
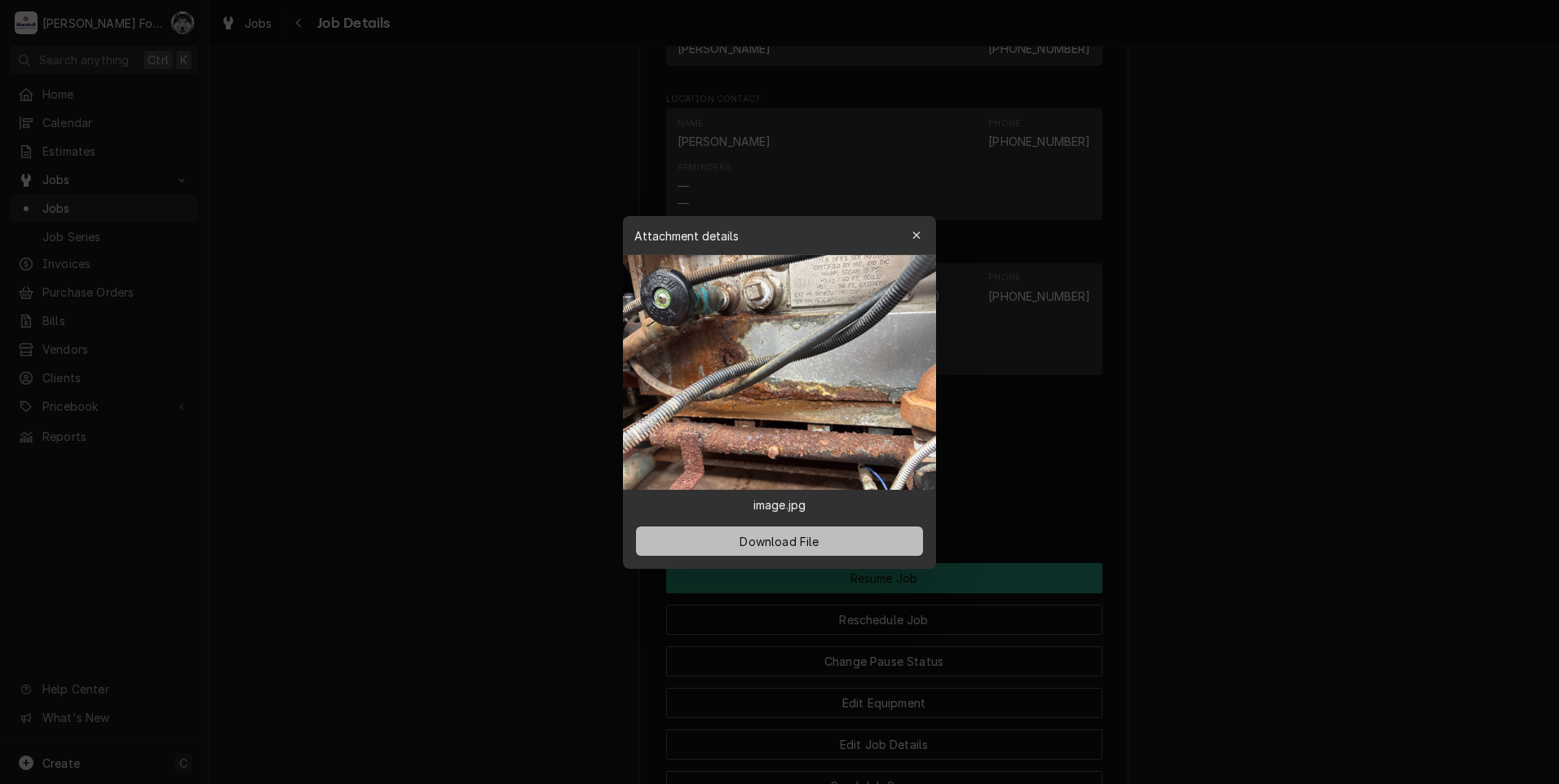
click at [763, 550] on button "Download File" at bounding box center [779, 541] width 287 height 29
click at [377, 451] on div at bounding box center [780, 392] width 1559 height 784
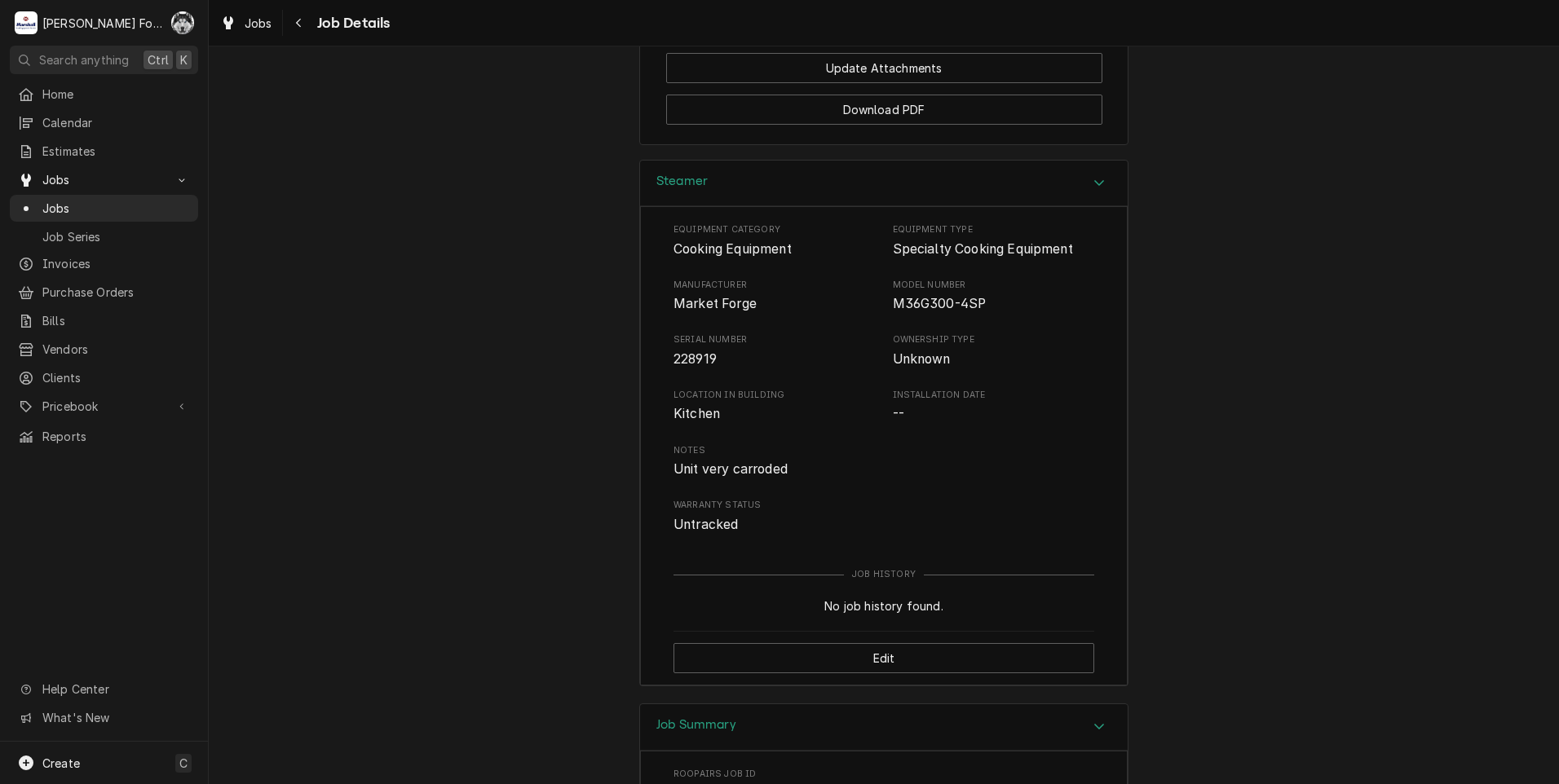
scroll to position [2102, 0]
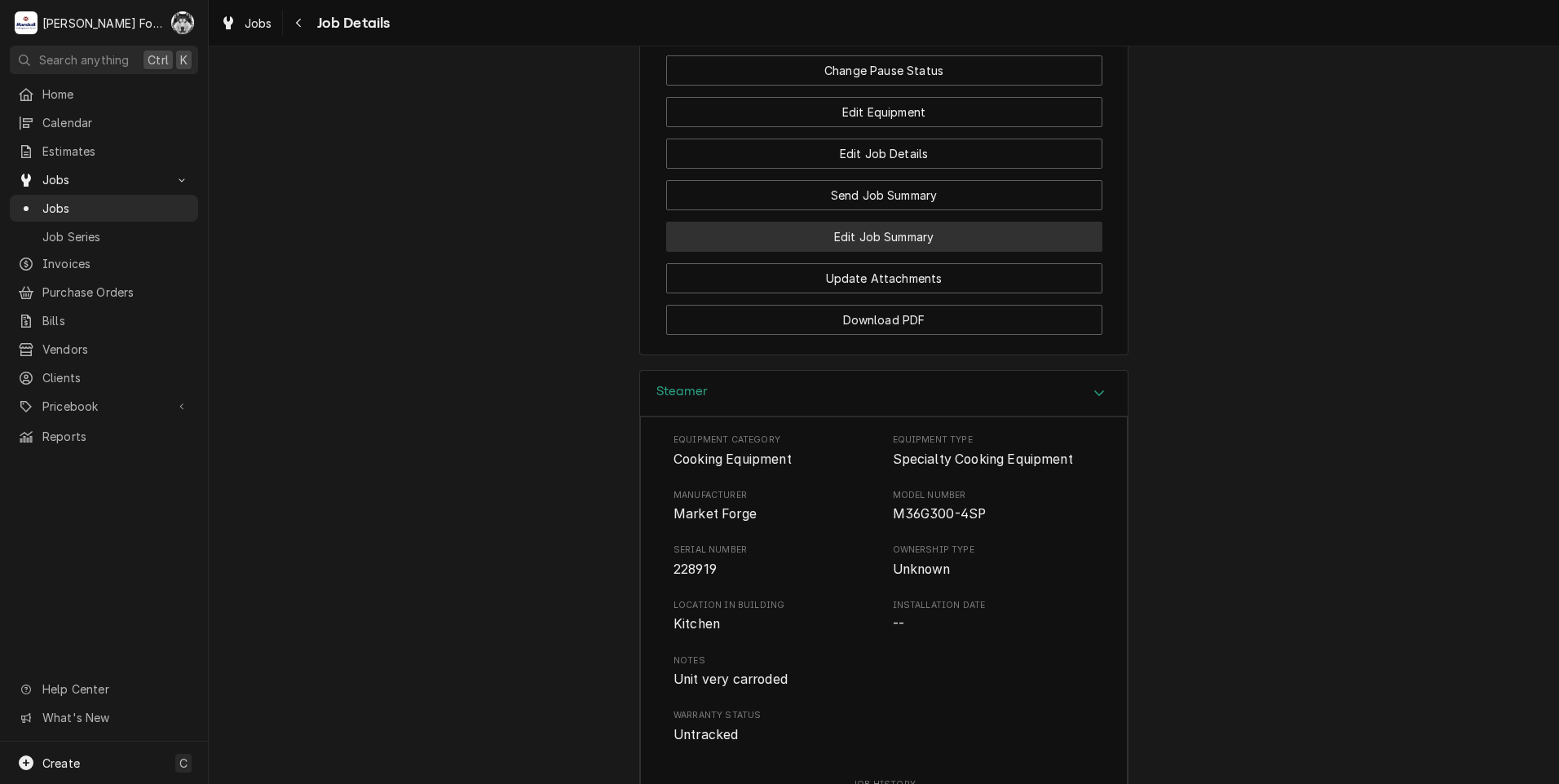
click at [872, 246] on button "Edit Job Summary" at bounding box center [884, 237] width 437 height 30
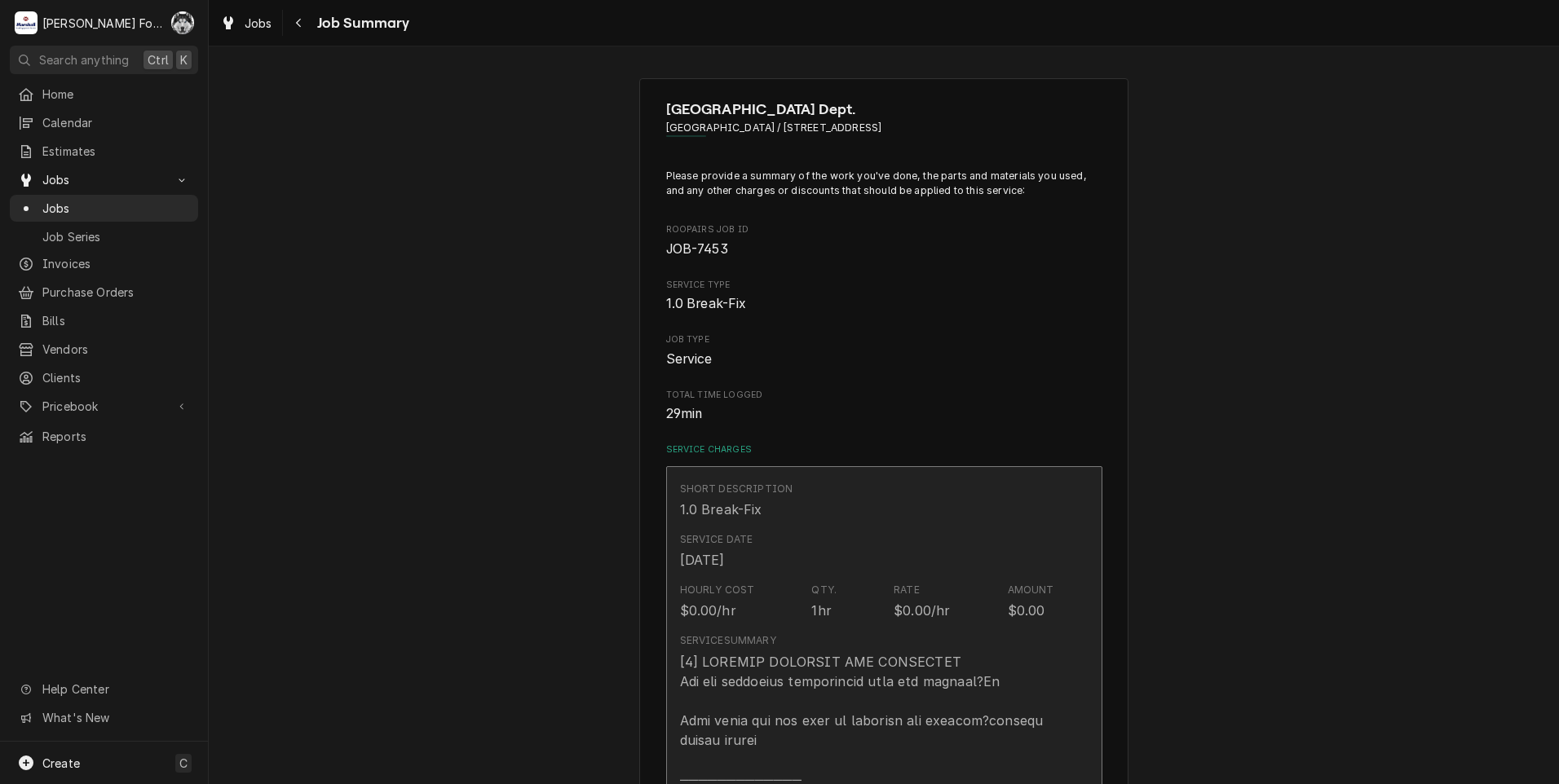
type textarea "x"
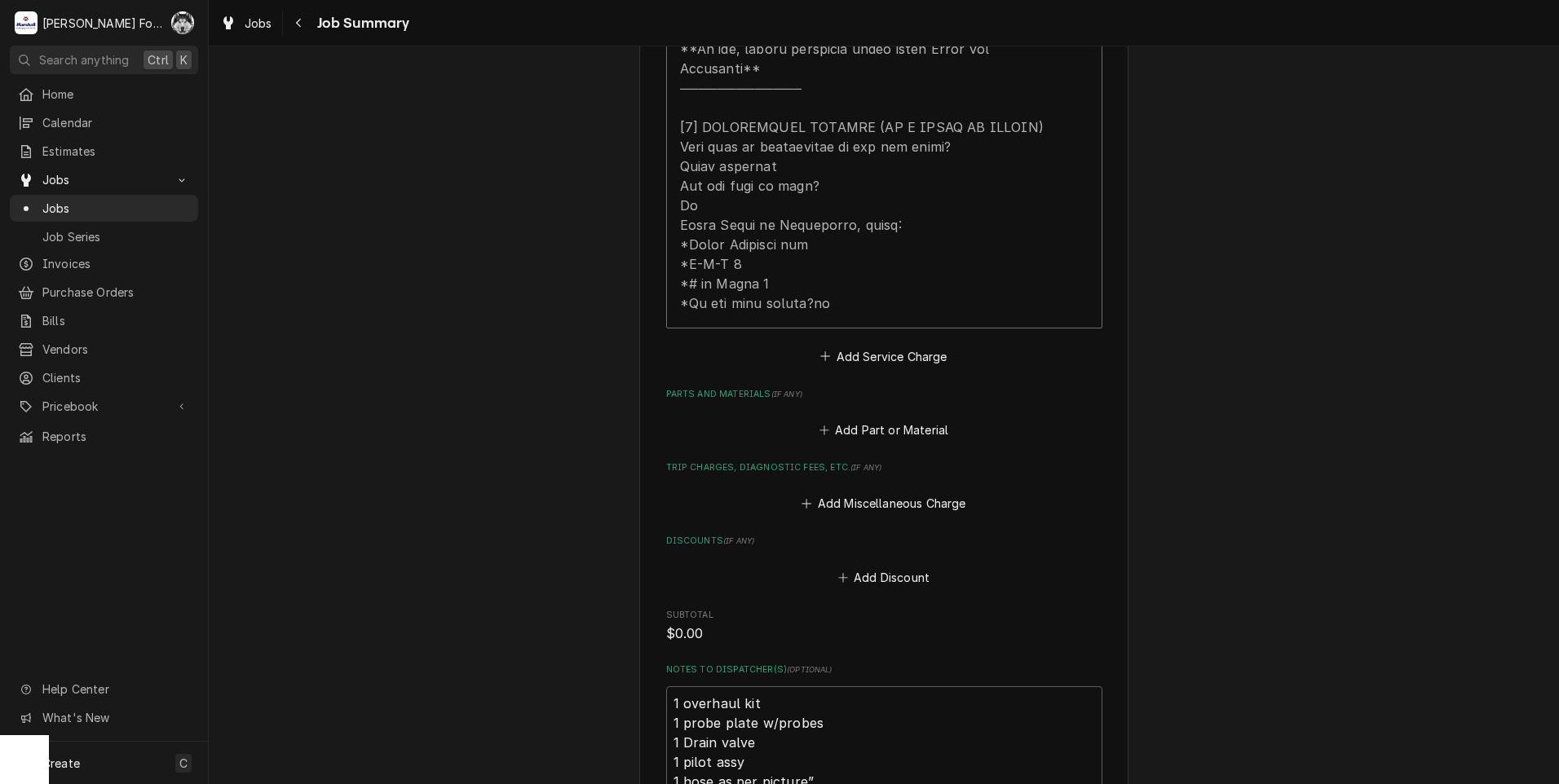
scroll to position [951, 0]
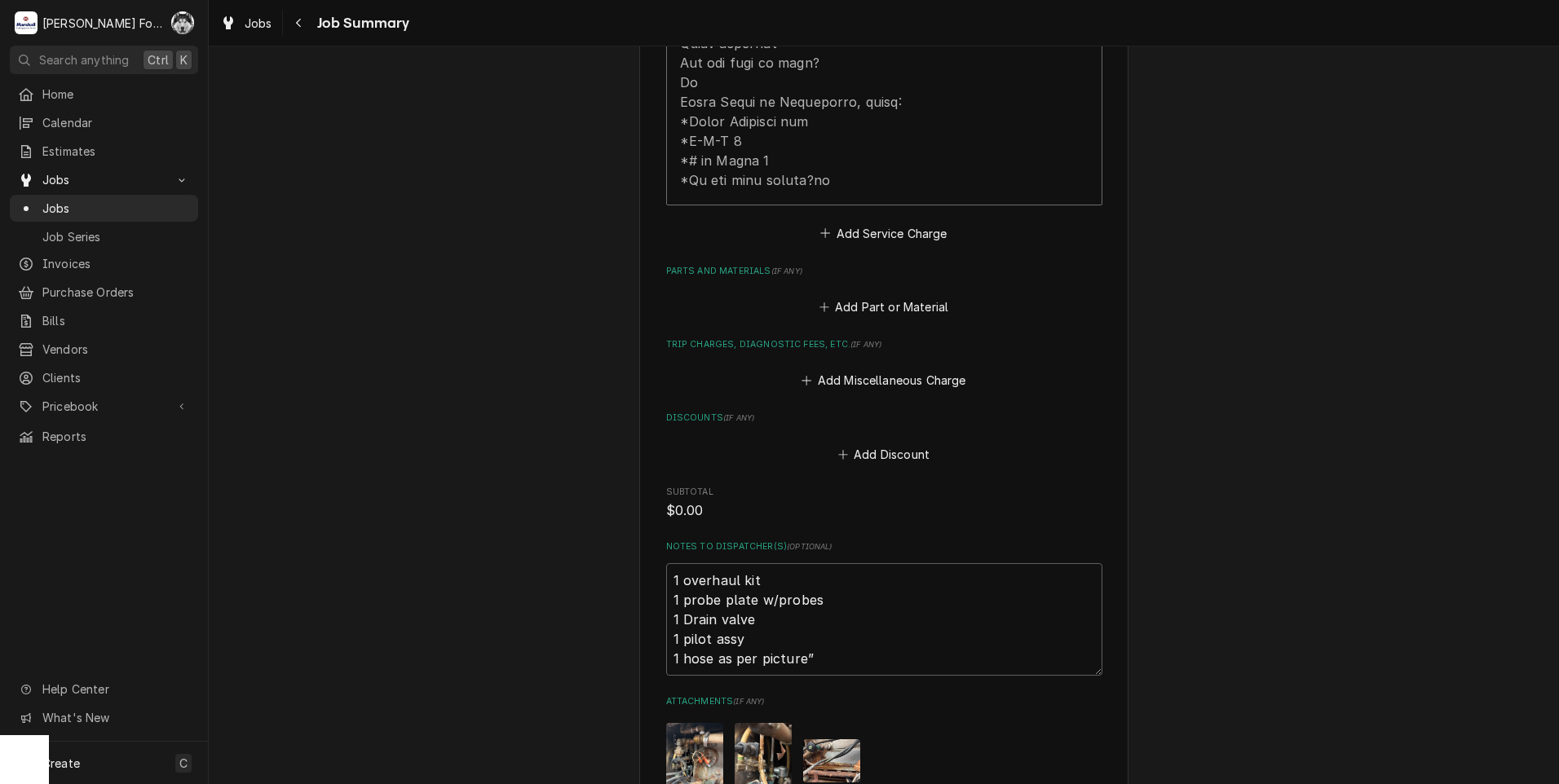
click at [900, 287] on div "Add Part or Material" at bounding box center [884, 303] width 437 height 32
click at [899, 296] on button "Add Part or Material" at bounding box center [883, 307] width 135 height 23
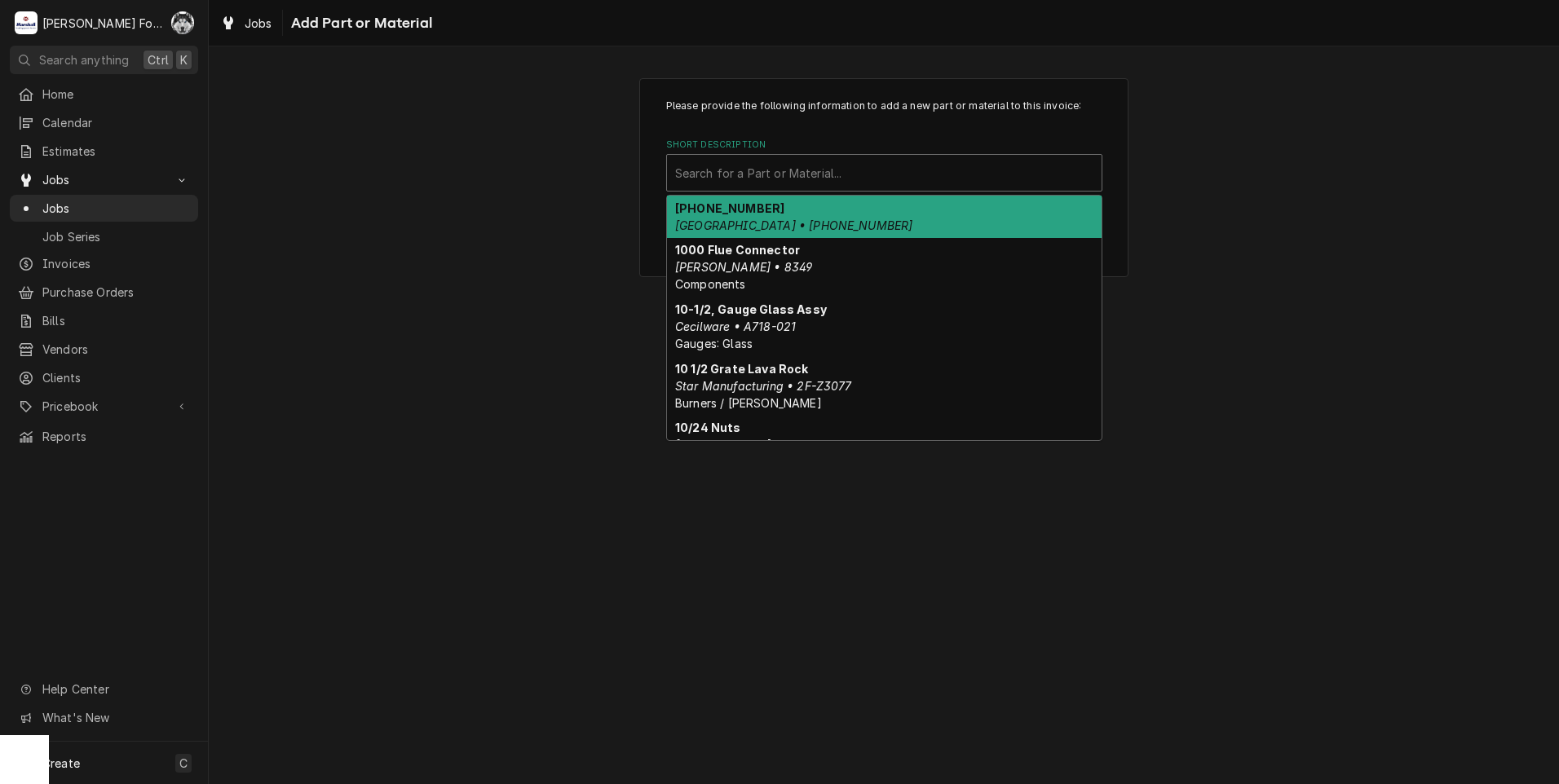
click at [772, 165] on div "Short Description" at bounding box center [884, 172] width 418 height 29
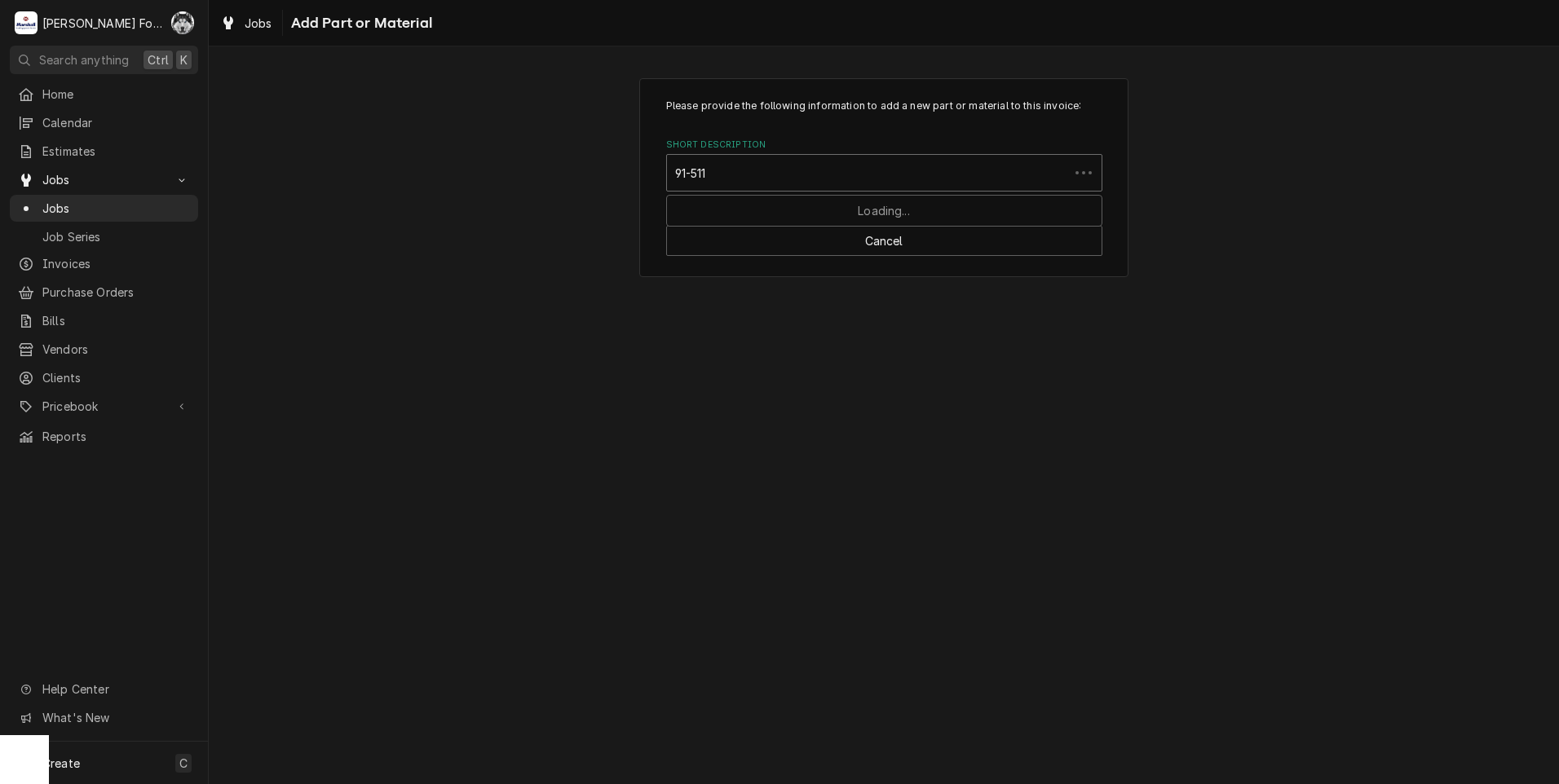
type input "91-5112"
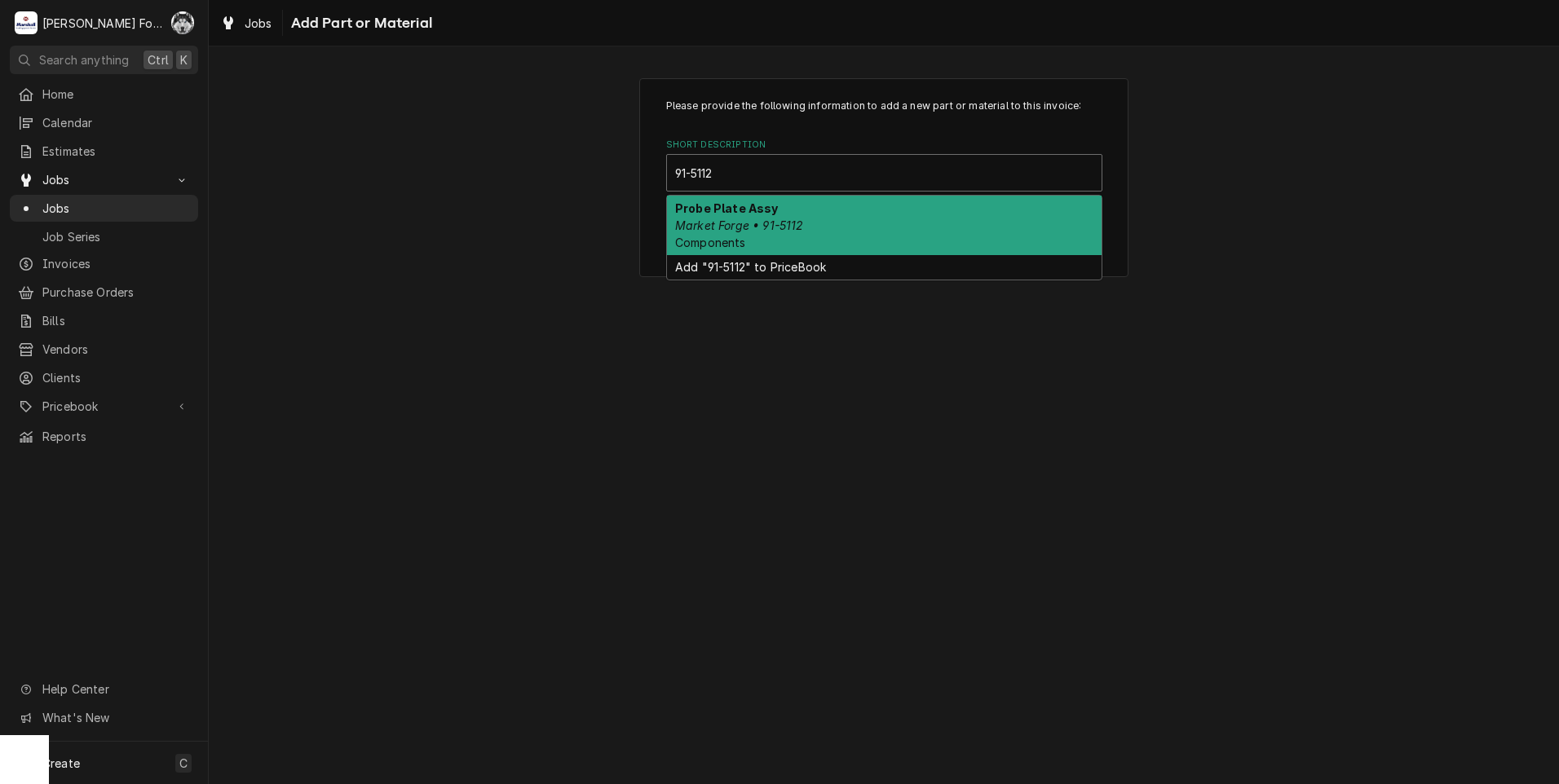
click at [773, 214] on div "Probe Plate Assy Market Forge • 91-5112 Components" at bounding box center [884, 225] width 435 height 60
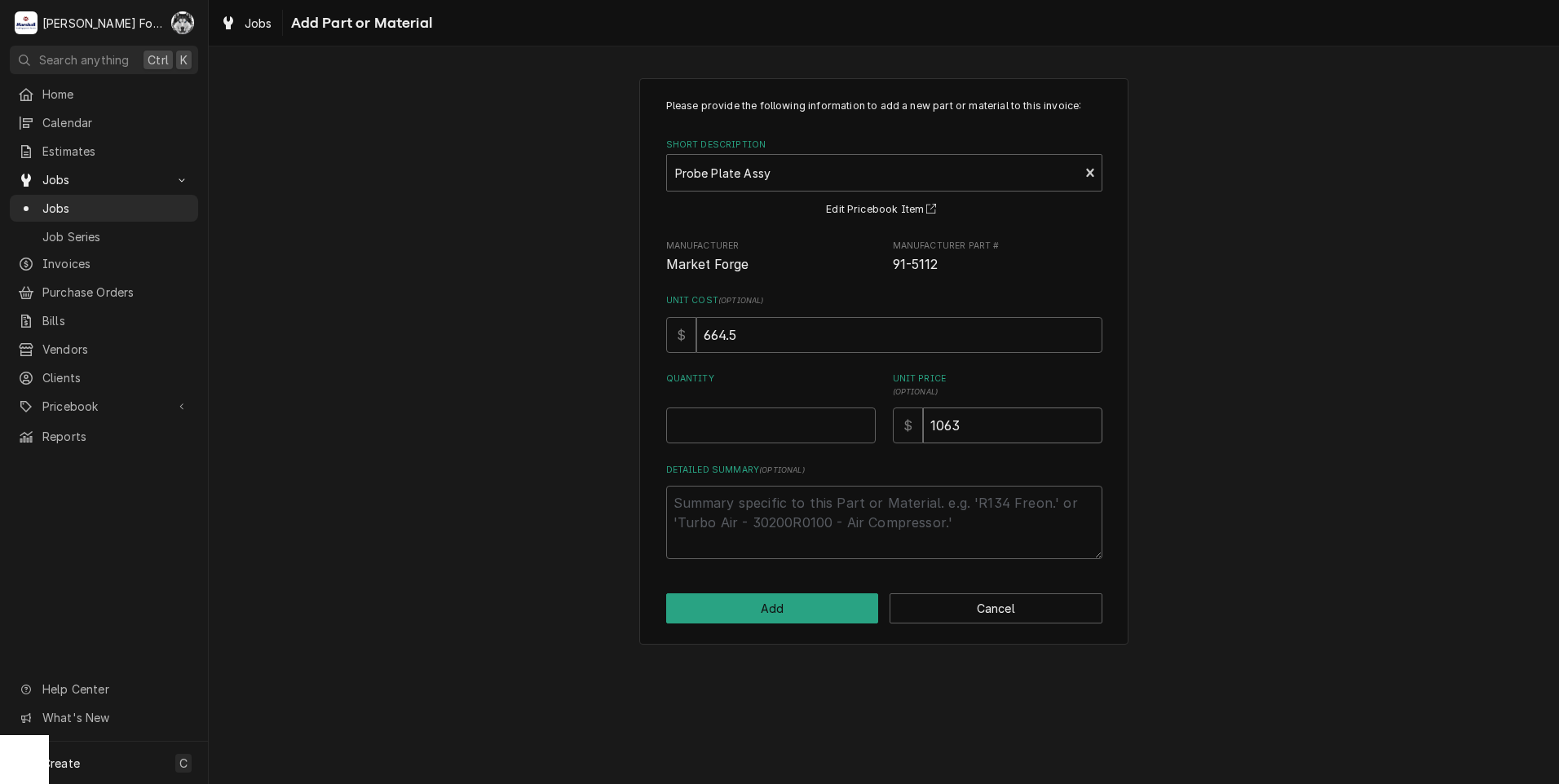
drag, startPoint x: 973, startPoint y: 426, endPoint x: 905, endPoint y: 440, distance: 69.4
click at [906, 439] on div "$ 1063" at bounding box center [997, 425] width 209 height 36
type textarea "x"
type input "1"
type textarea "x"
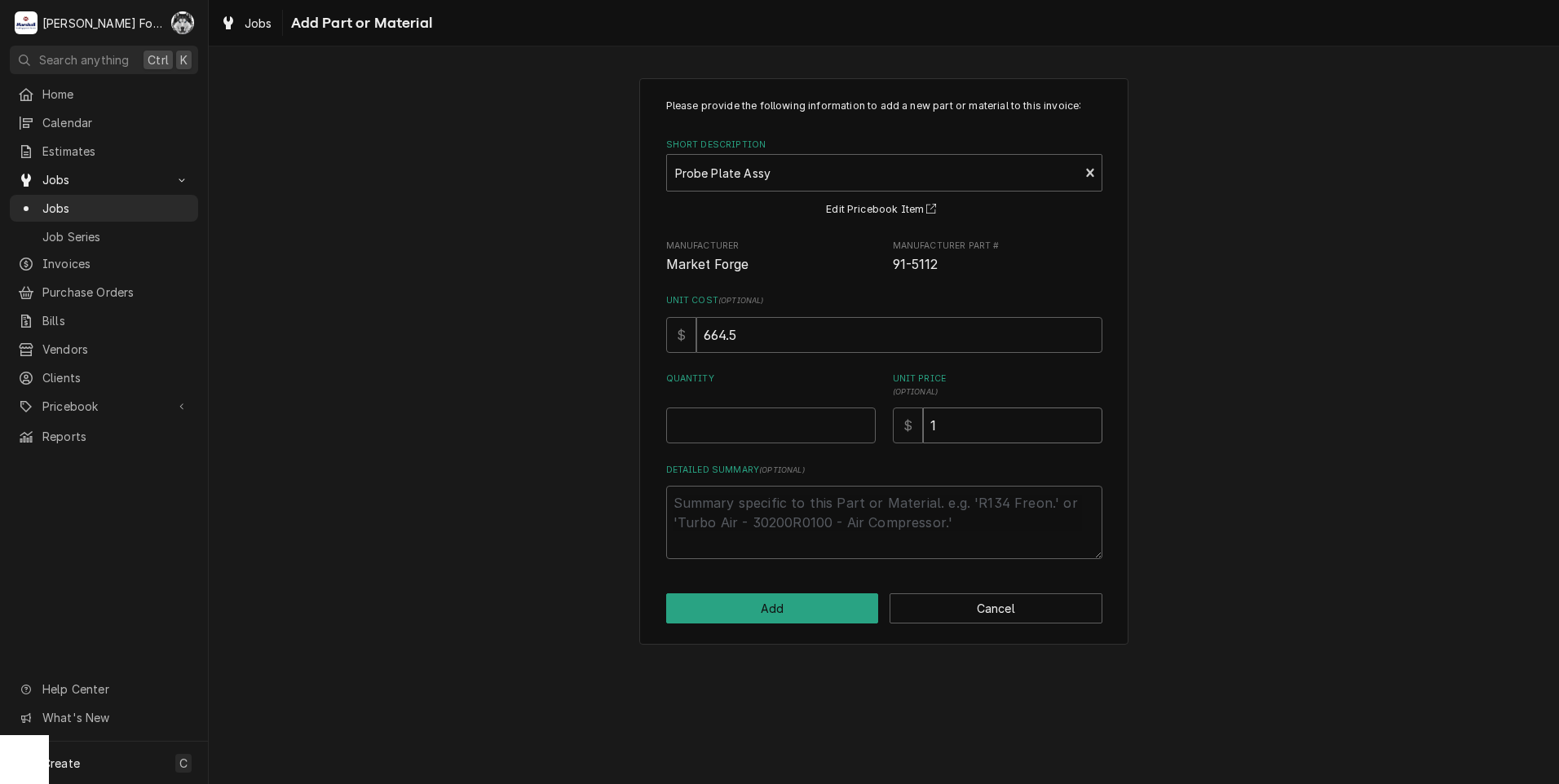
type input "13"
type textarea "x"
type input "132"
type textarea "x"
type input "1329"
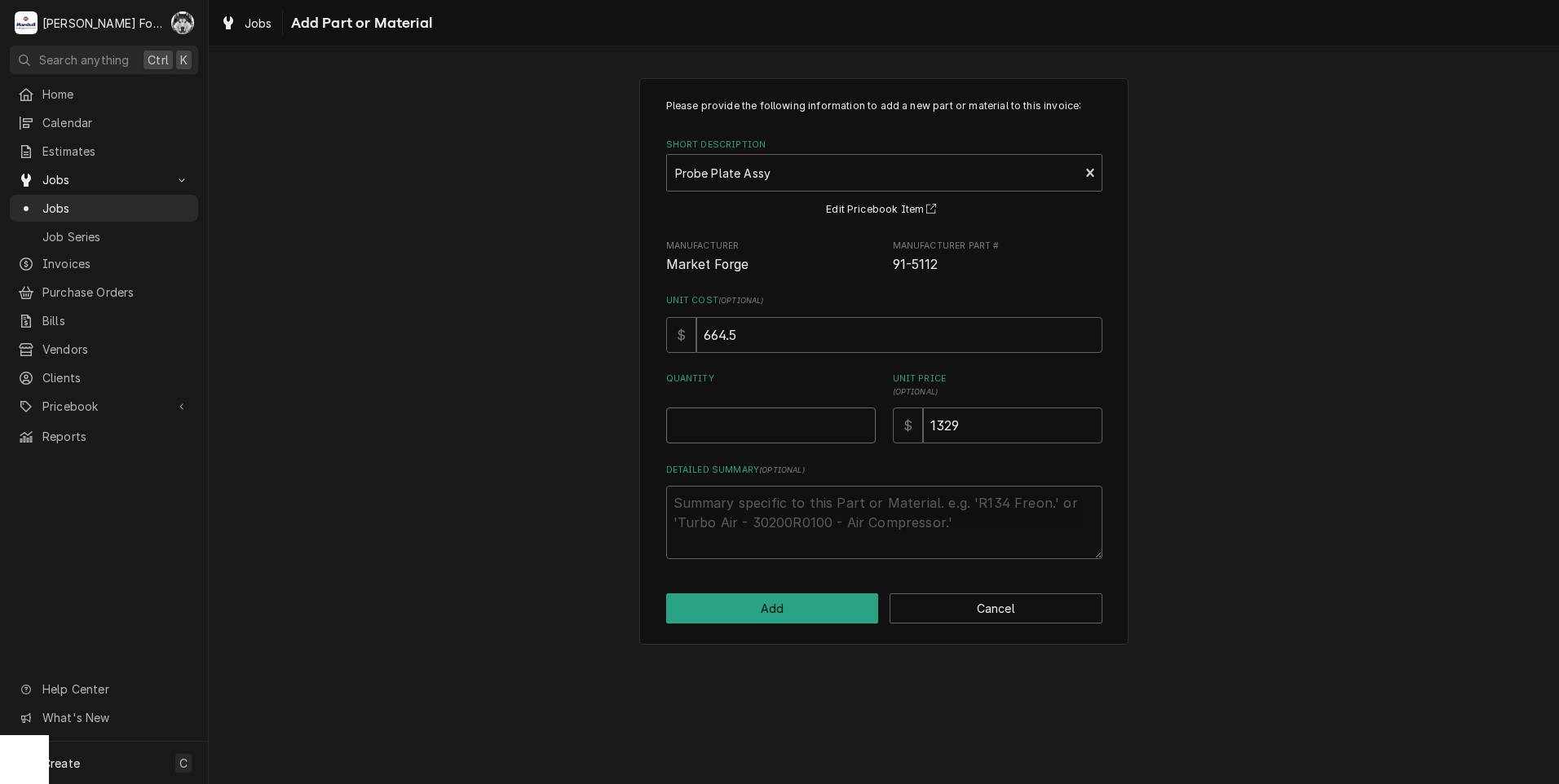
click at [772, 422] on input "Quantity" at bounding box center [770, 425] width 209 height 36
type textarea "x"
type input "1"
click at [781, 604] on button "Add" at bounding box center [772, 608] width 213 height 30
type textarea "x"
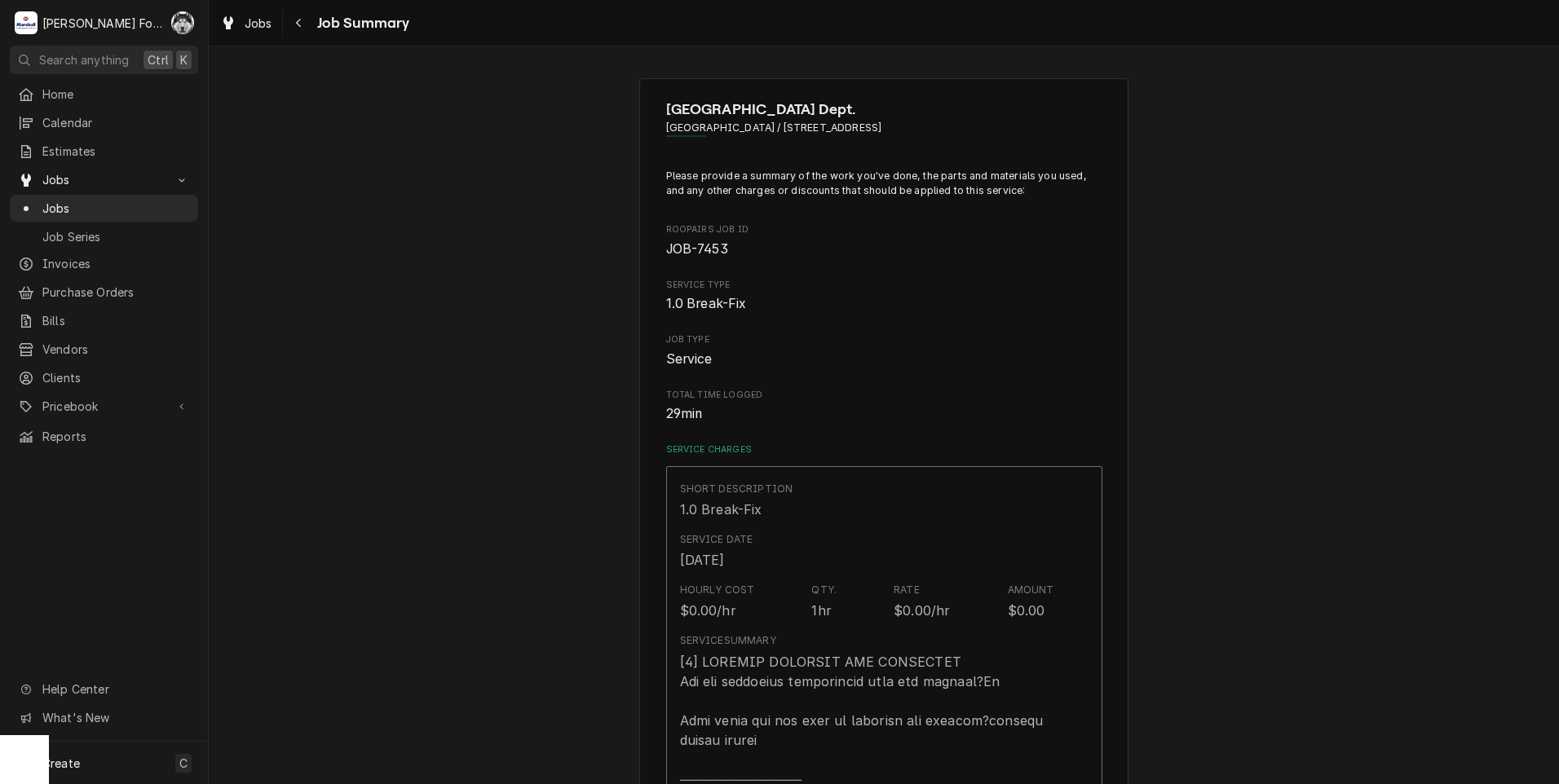
scroll to position [951, 0]
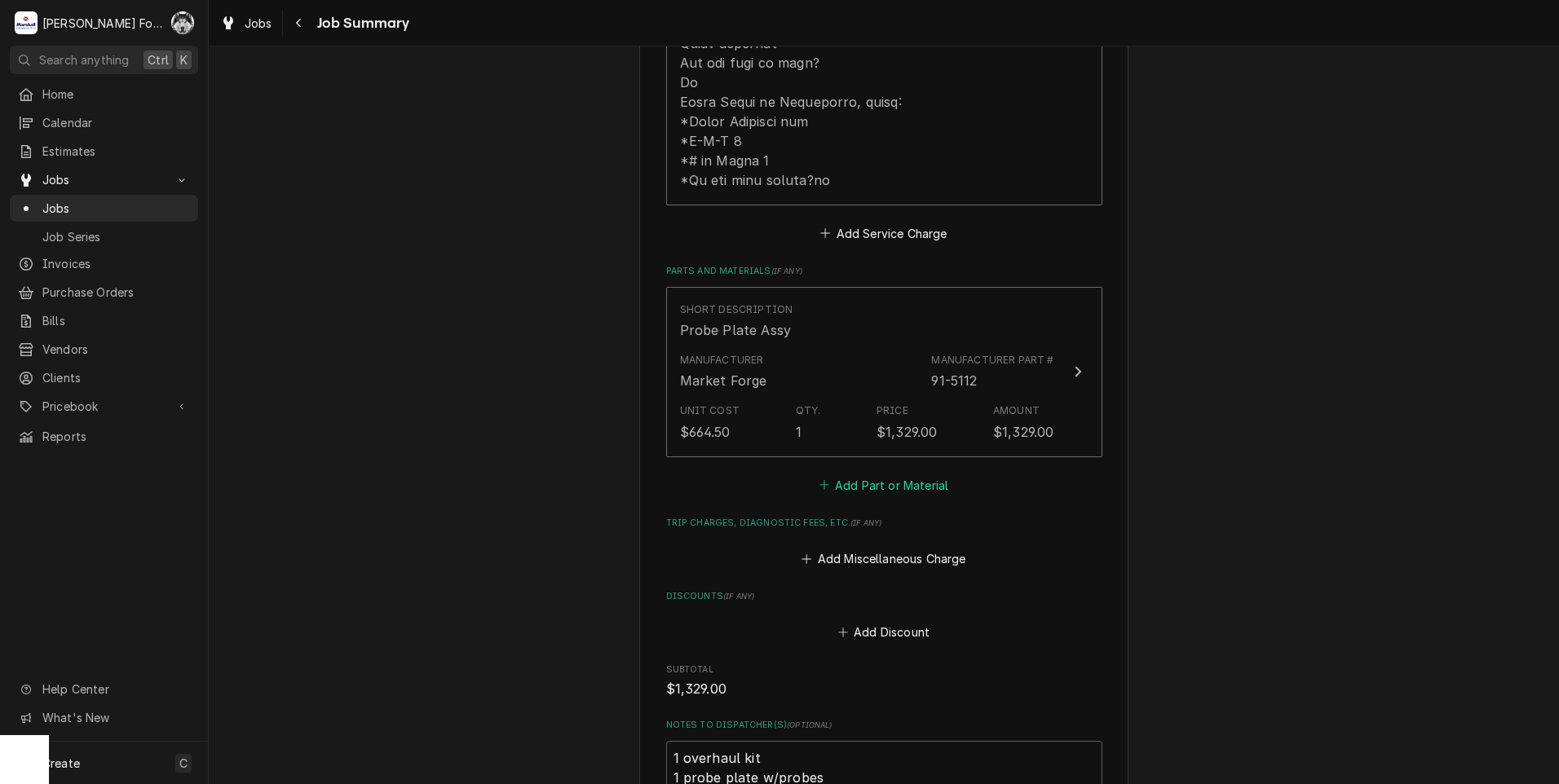
click at [888, 473] on button "Add Part or Material" at bounding box center [883, 484] width 135 height 23
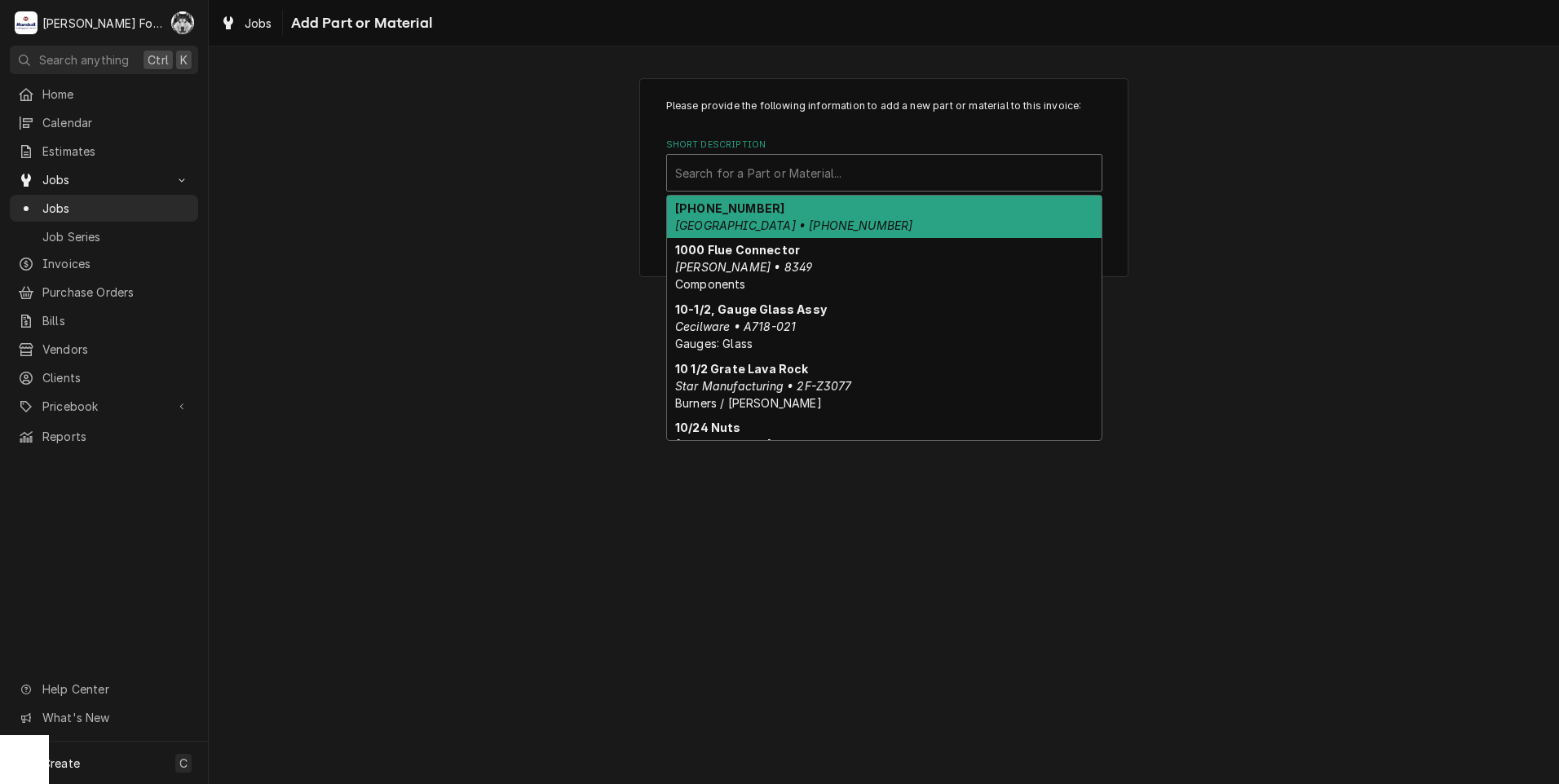
click at [817, 171] on div "Short Description" at bounding box center [884, 172] width 418 height 29
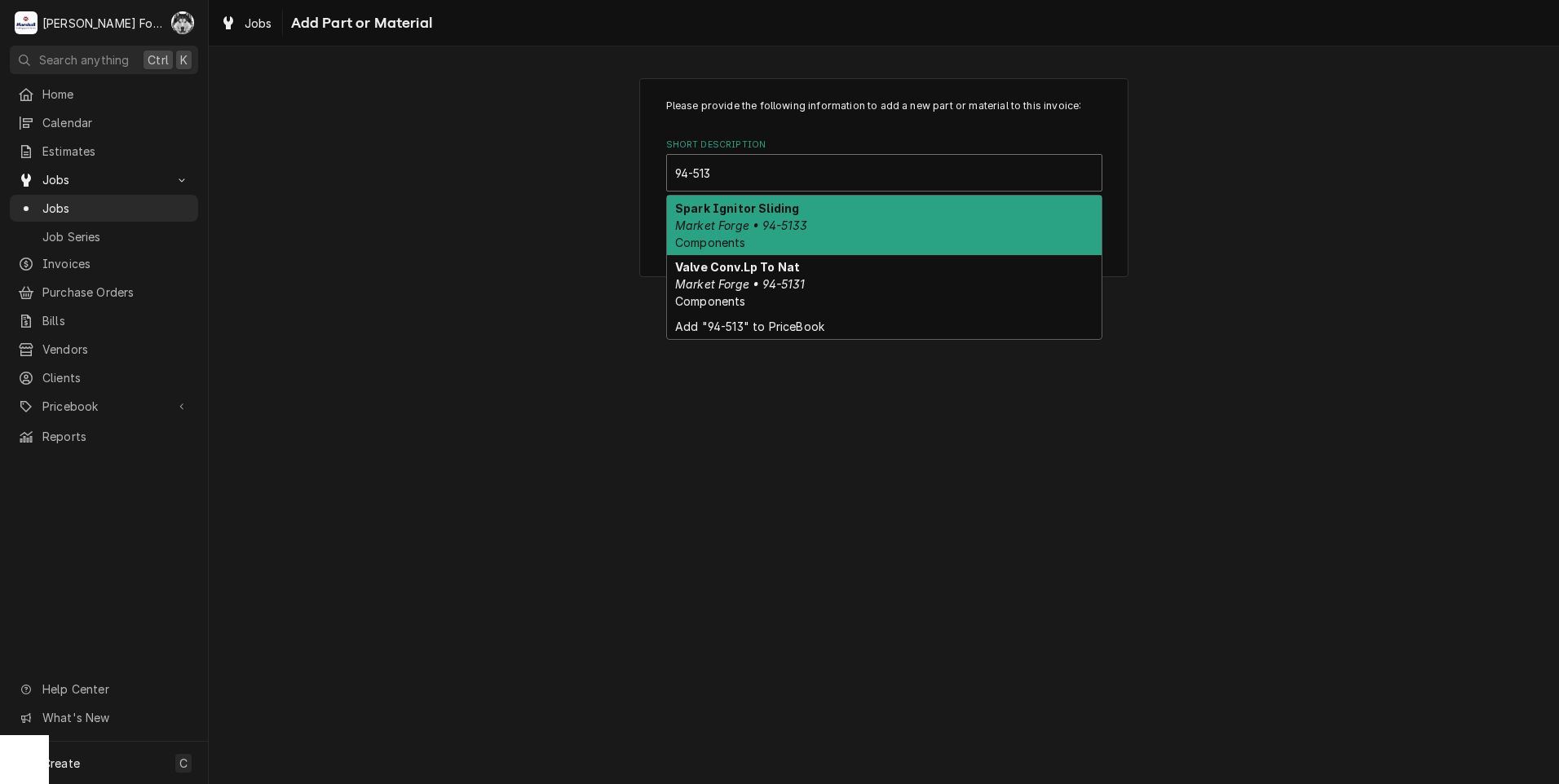
type input "94-5133"
click at [837, 224] on div "Spark Ignitor Sliding Market Forge • 94-5133 Components" at bounding box center [884, 225] width 435 height 60
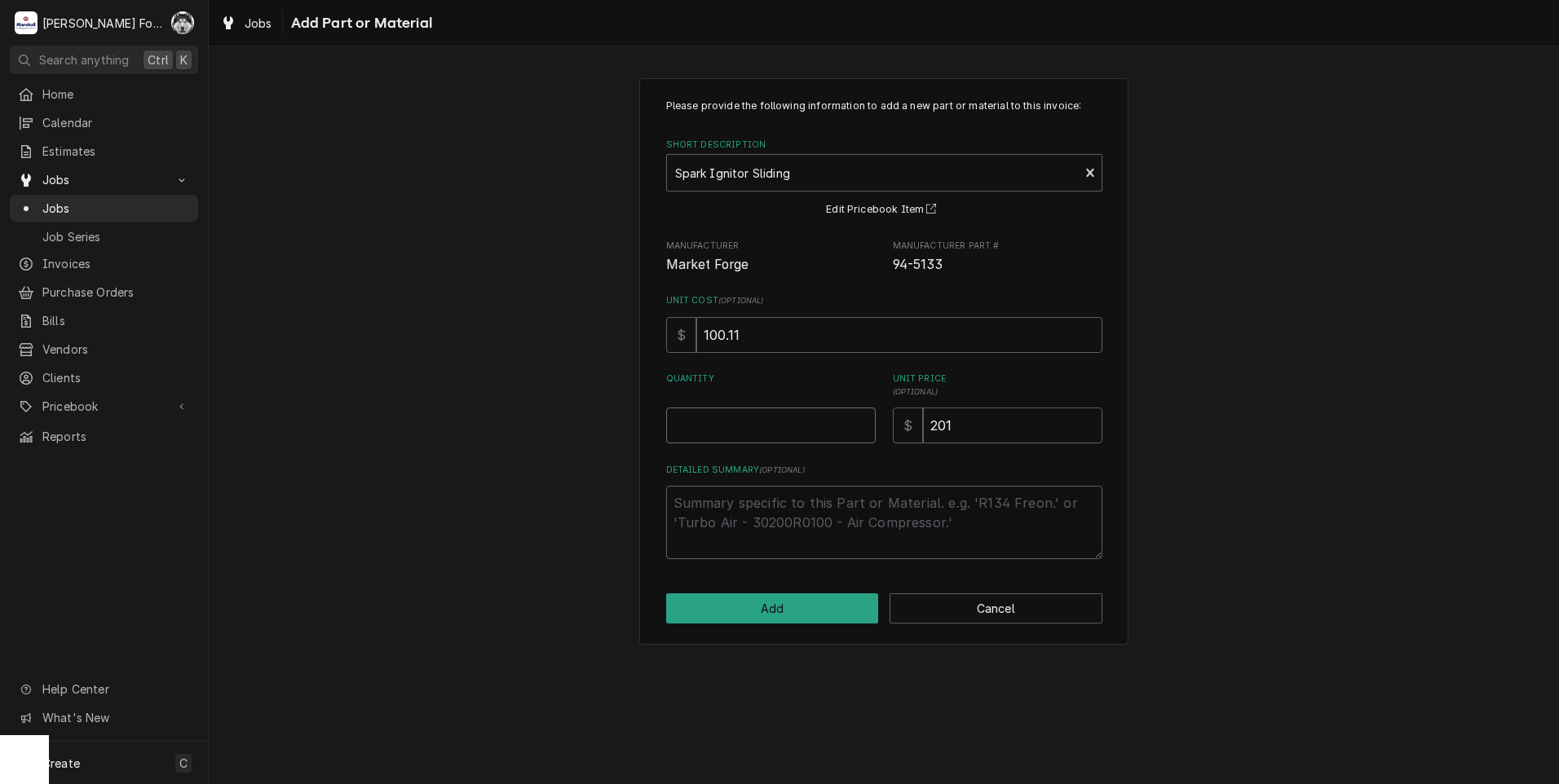
type textarea "x"
type input "0.5"
click at [859, 423] on input "0.5" at bounding box center [770, 425] width 209 height 36
type textarea "x"
type input "1"
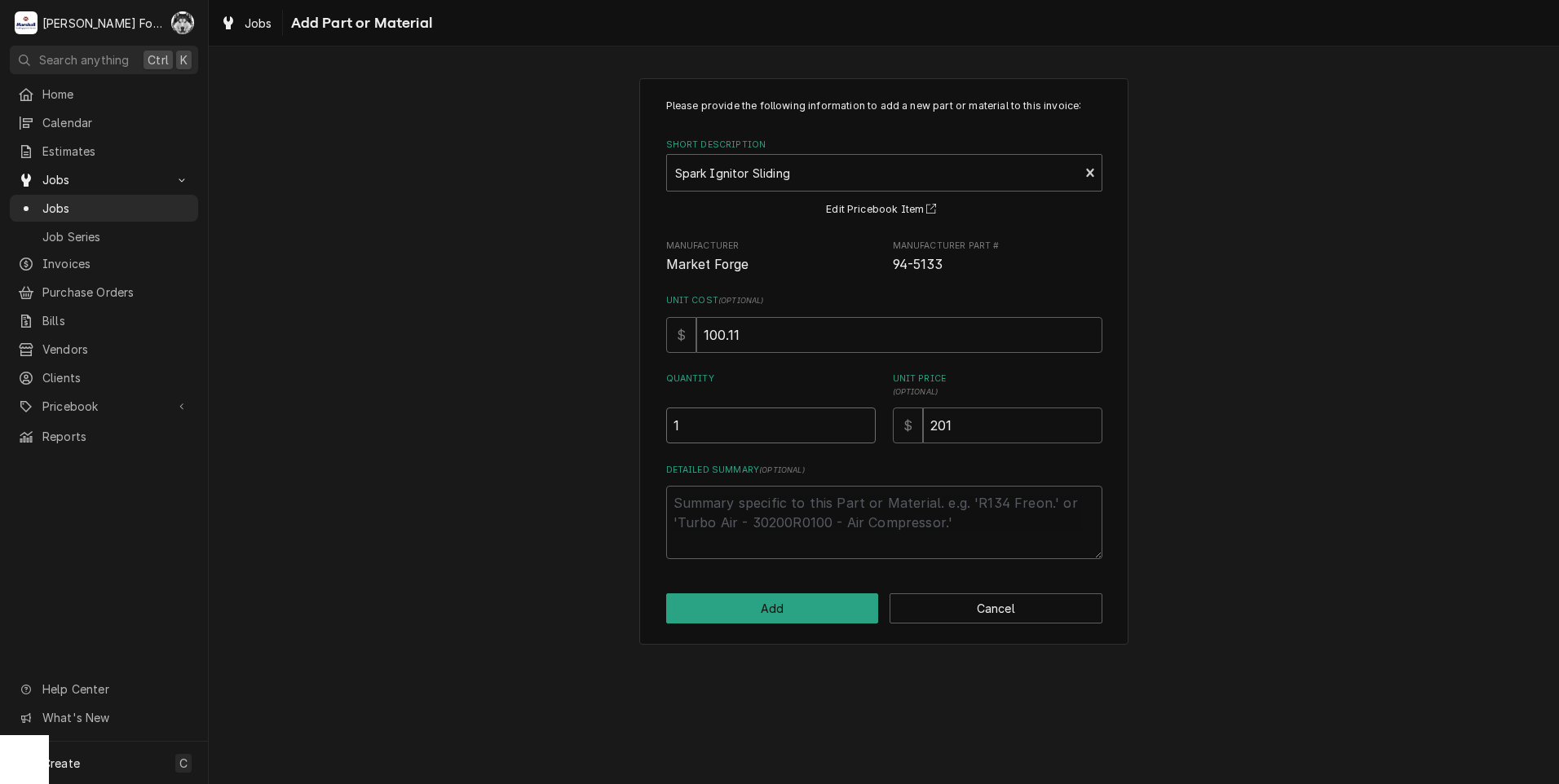
click at [859, 423] on input "1" at bounding box center [770, 425] width 209 height 36
click at [802, 605] on button "Add" at bounding box center [772, 608] width 213 height 30
type textarea "x"
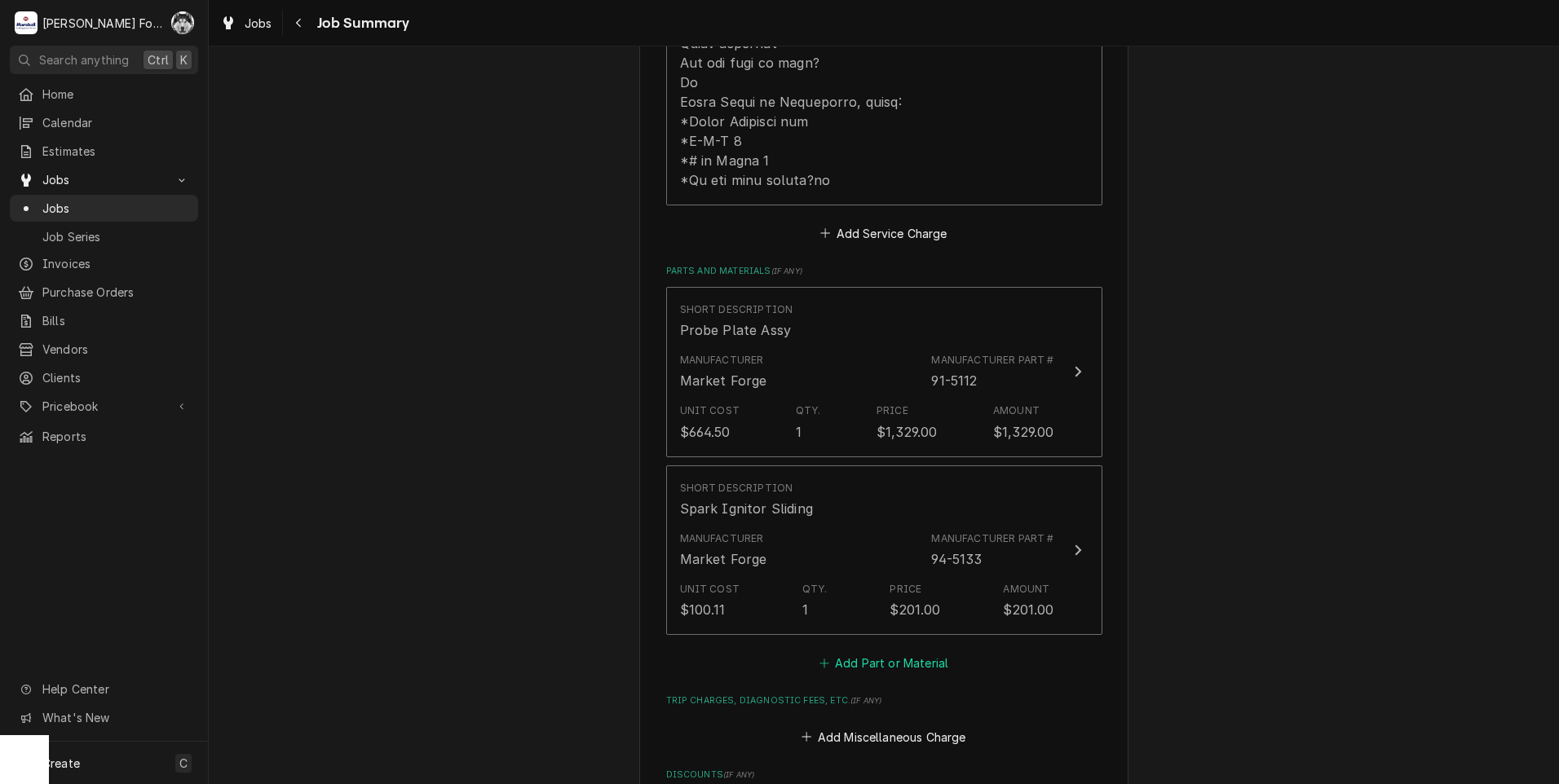
click at [877, 652] on button "Add Part or Material" at bounding box center [883, 663] width 135 height 23
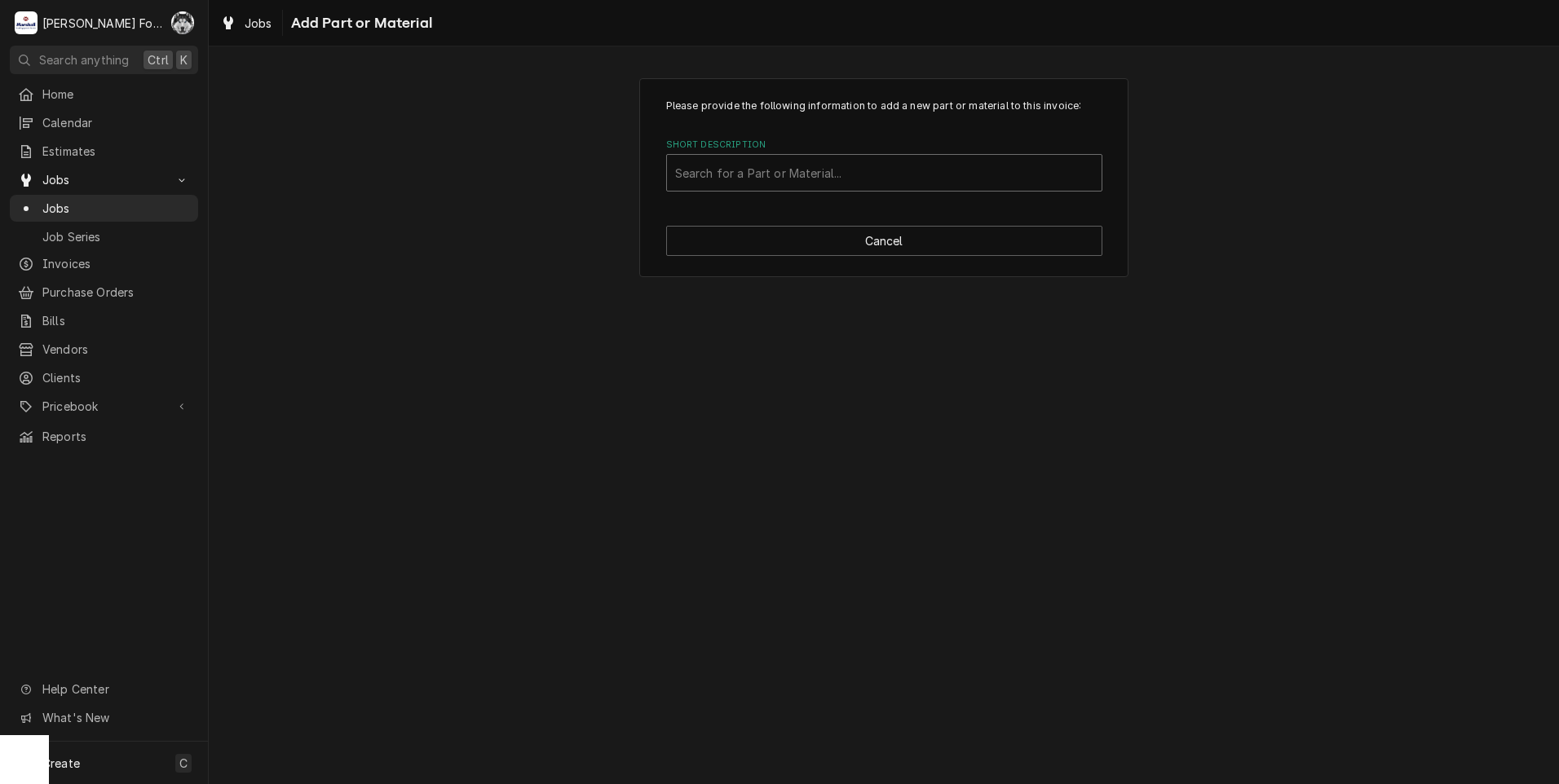
click at [785, 187] on div "Short Description" at bounding box center [884, 172] width 418 height 29
type input "10-1311"
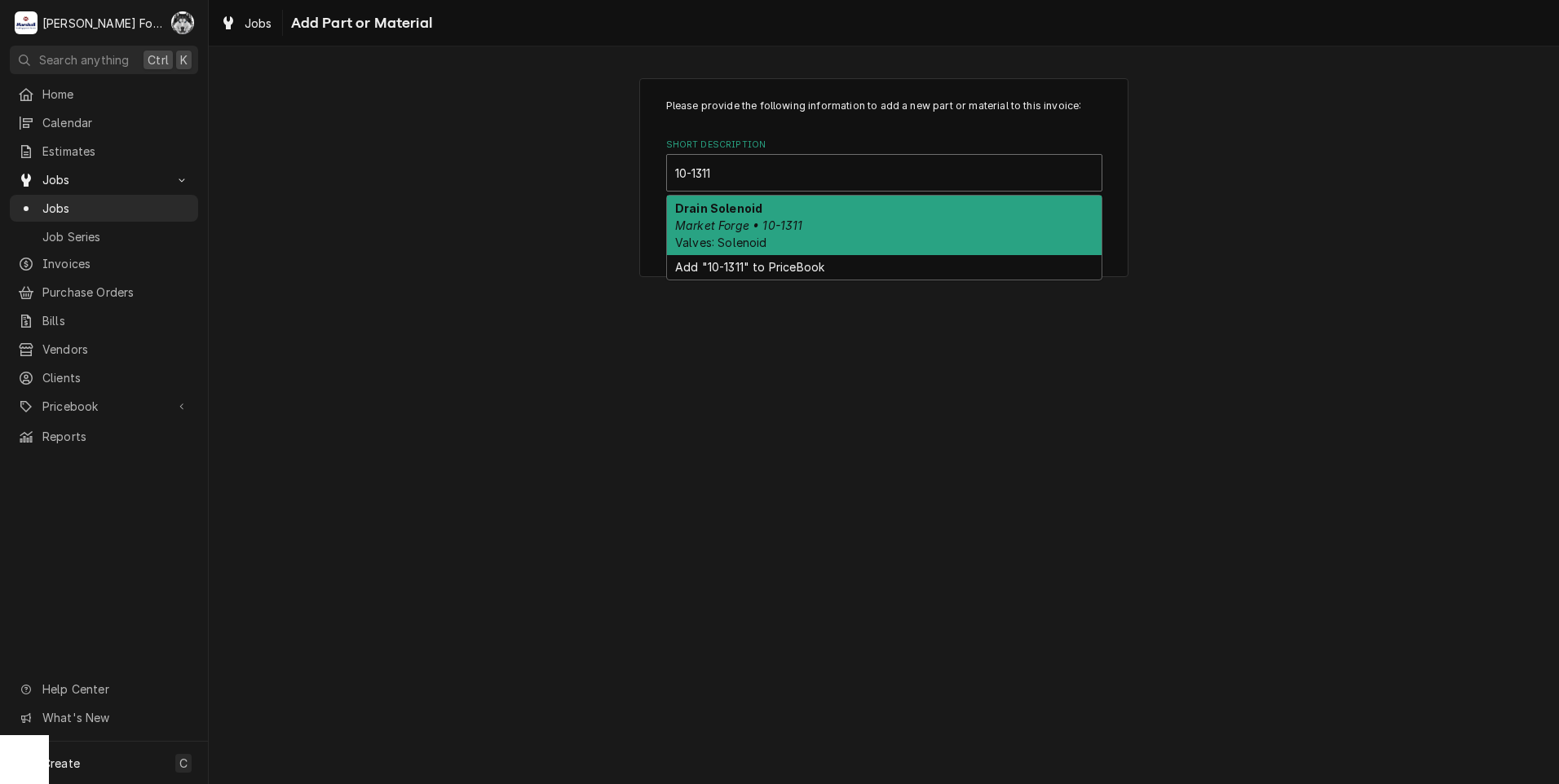
click at [811, 215] on div "Drain Solenoid Market Forge • 10-1311 Valves: Solenoid" at bounding box center [884, 225] width 435 height 60
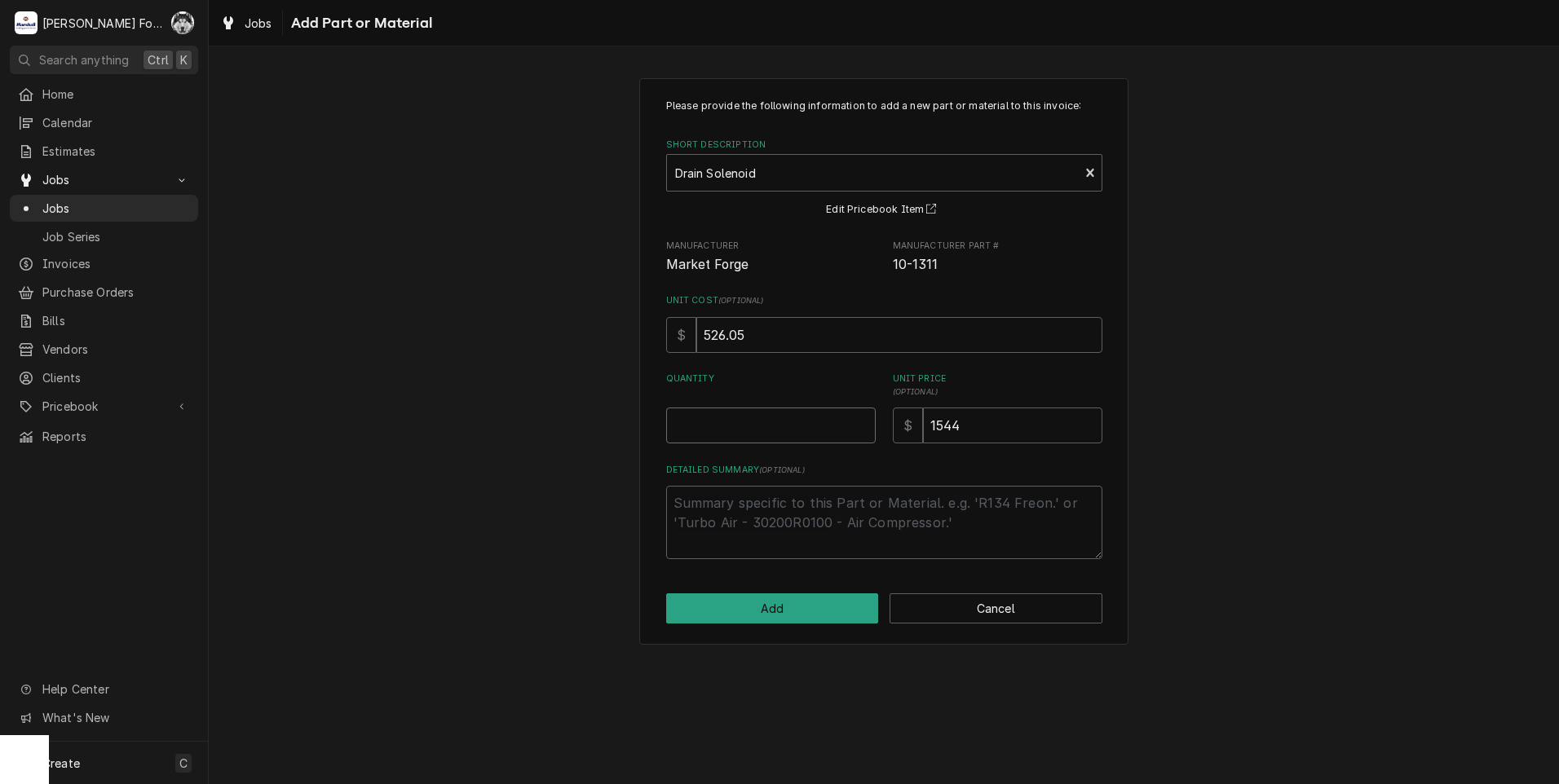
type textarea "x"
type input "0.5"
click at [861, 421] on input "0.5" at bounding box center [770, 425] width 209 height 36
type textarea "x"
type input "1"
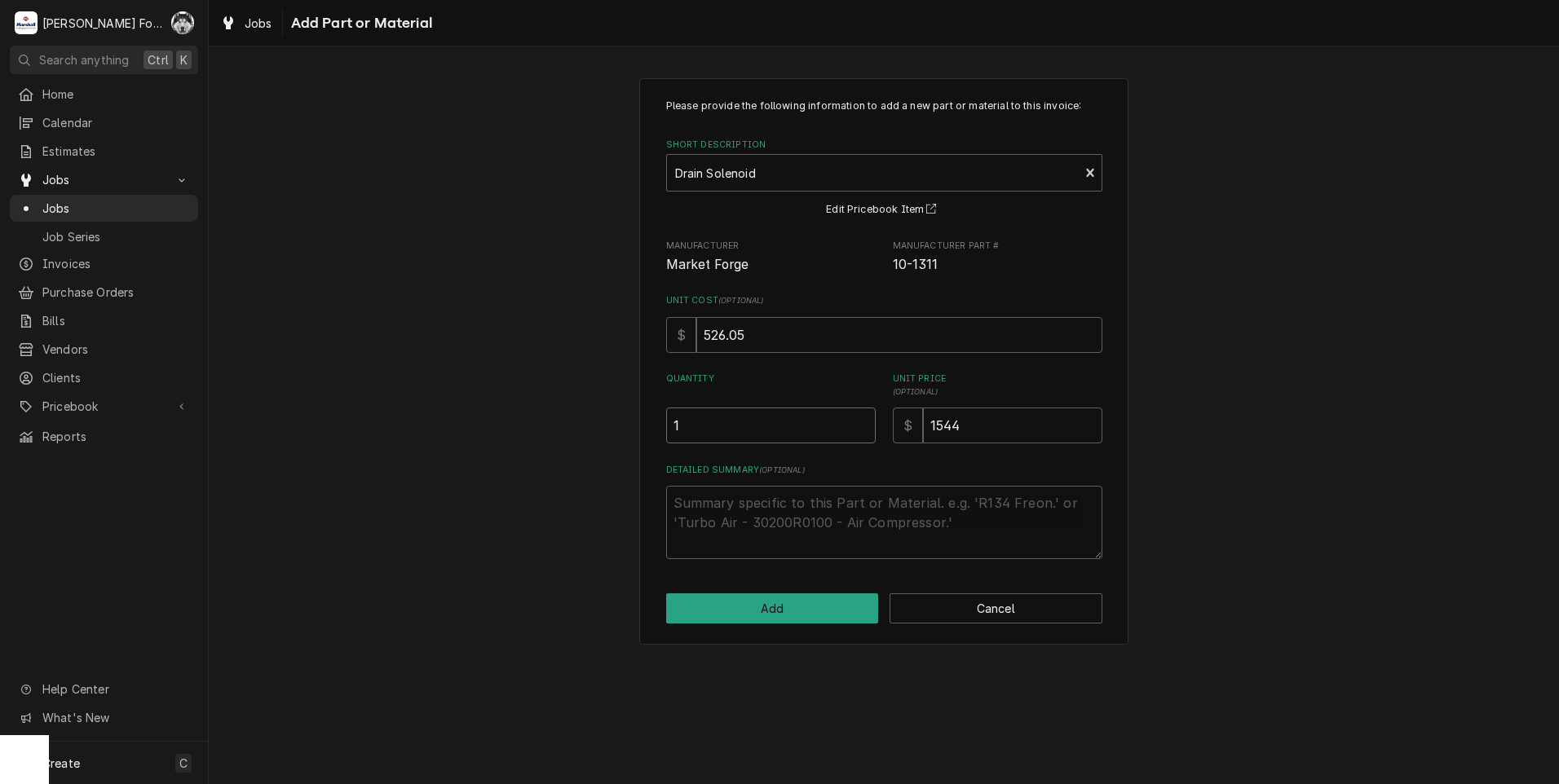
click at [862, 421] on input "1" at bounding box center [770, 425] width 209 height 36
click at [781, 612] on button "Add" at bounding box center [772, 608] width 213 height 30
type textarea "x"
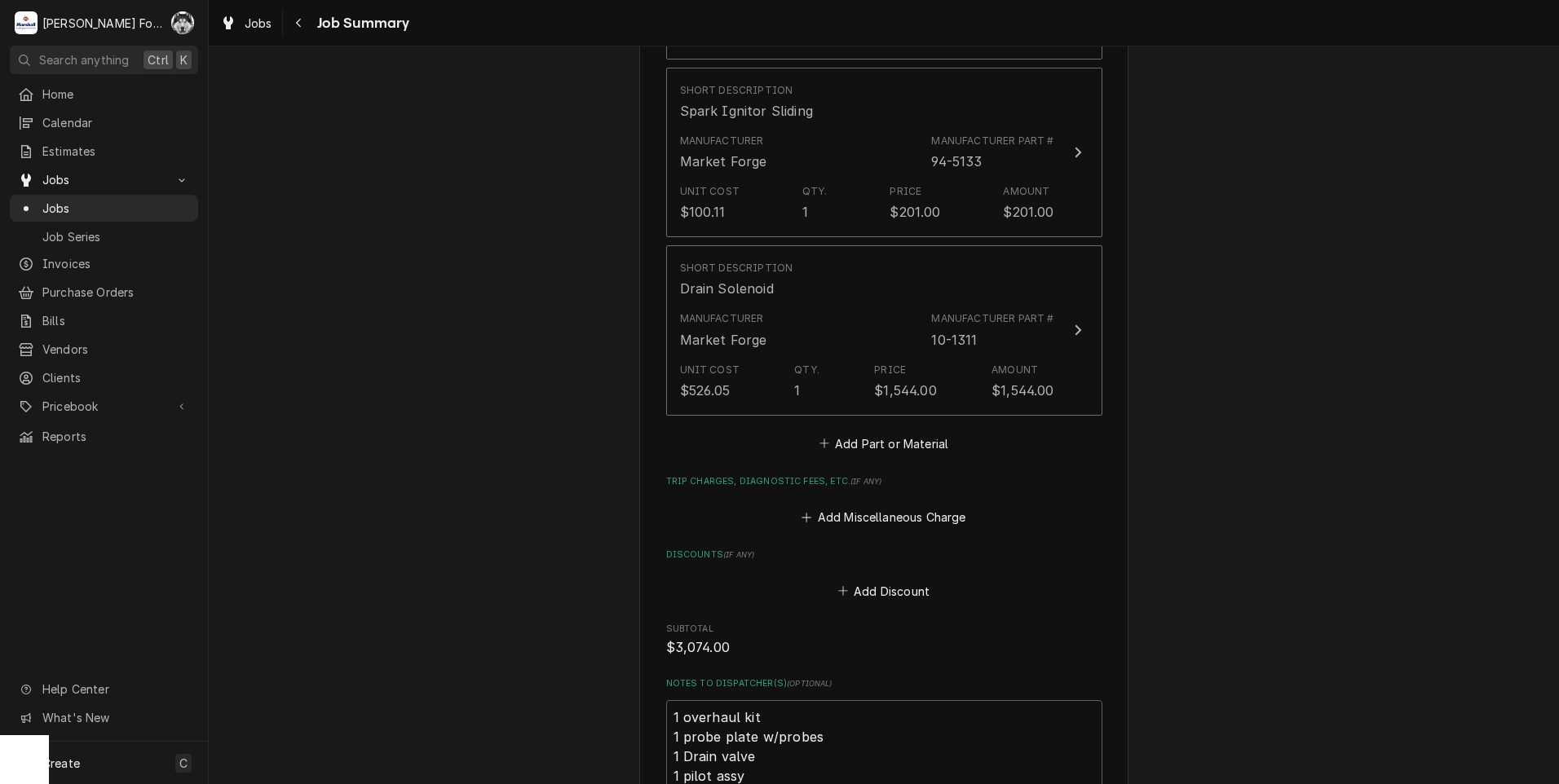
scroll to position [1359, 0]
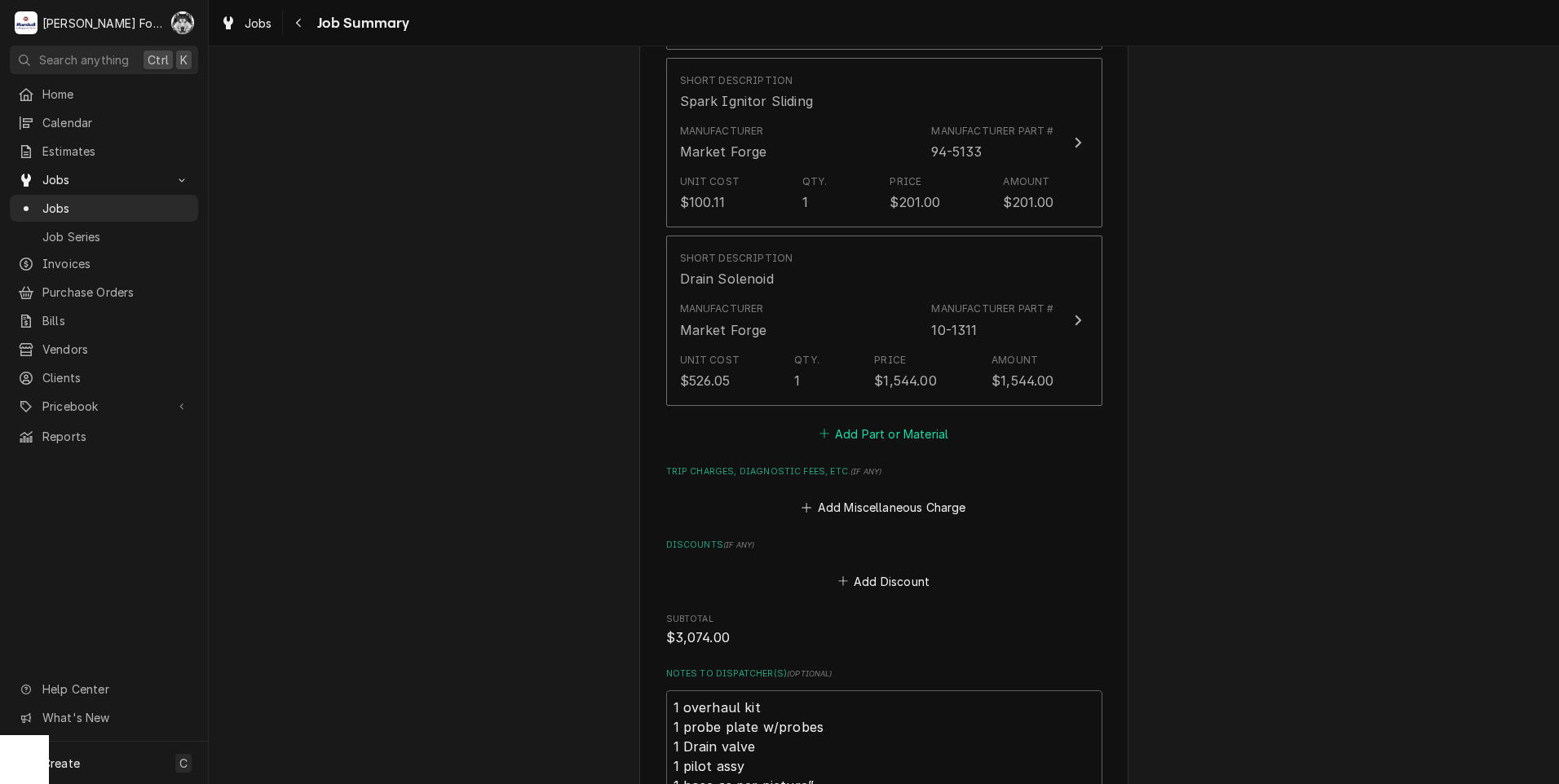
click at [891, 422] on button "Add Part or Material" at bounding box center [883, 433] width 135 height 23
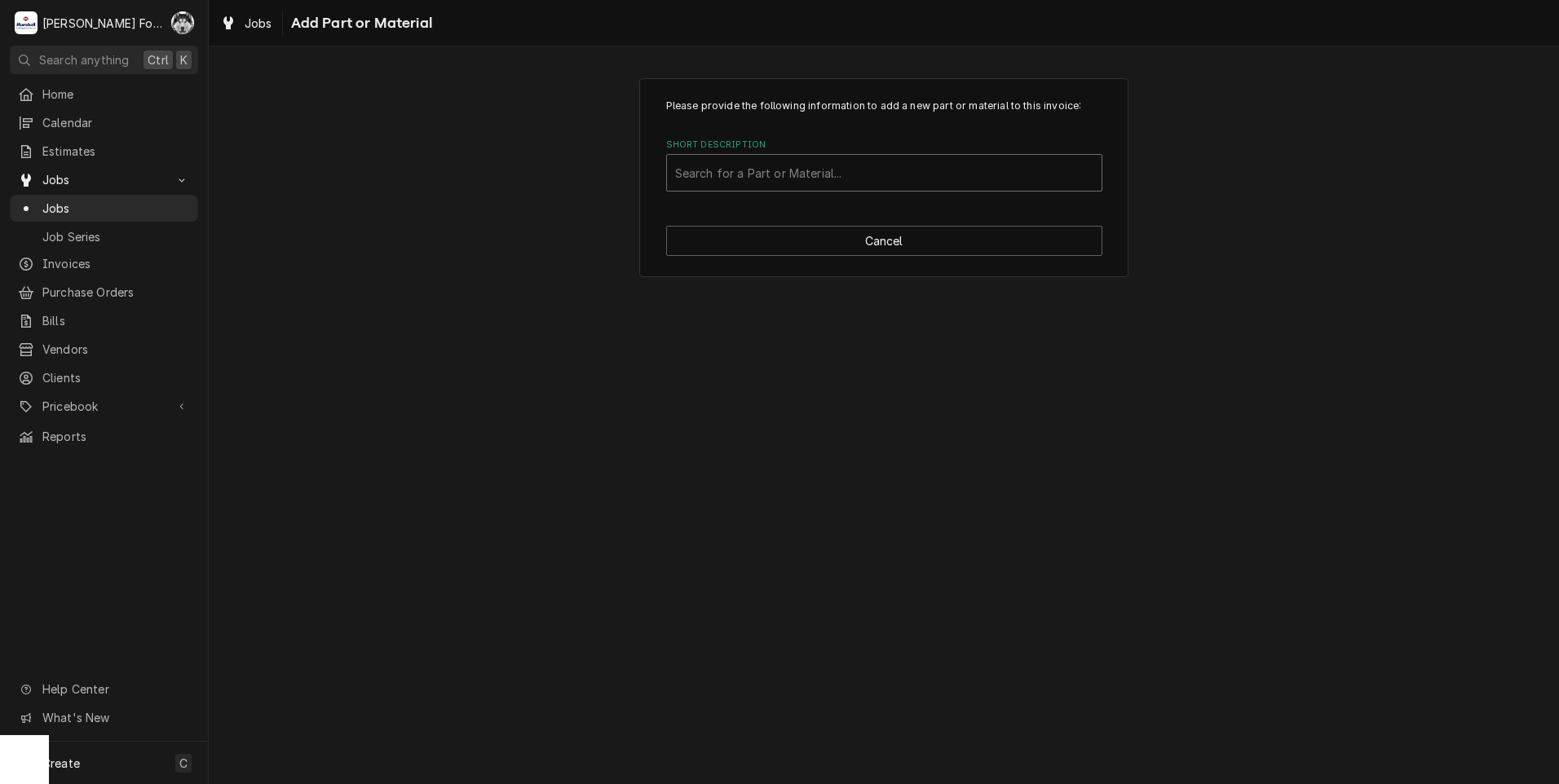
click at [797, 170] on div "Short Description" at bounding box center [884, 172] width 418 height 29
type input "88-8888"
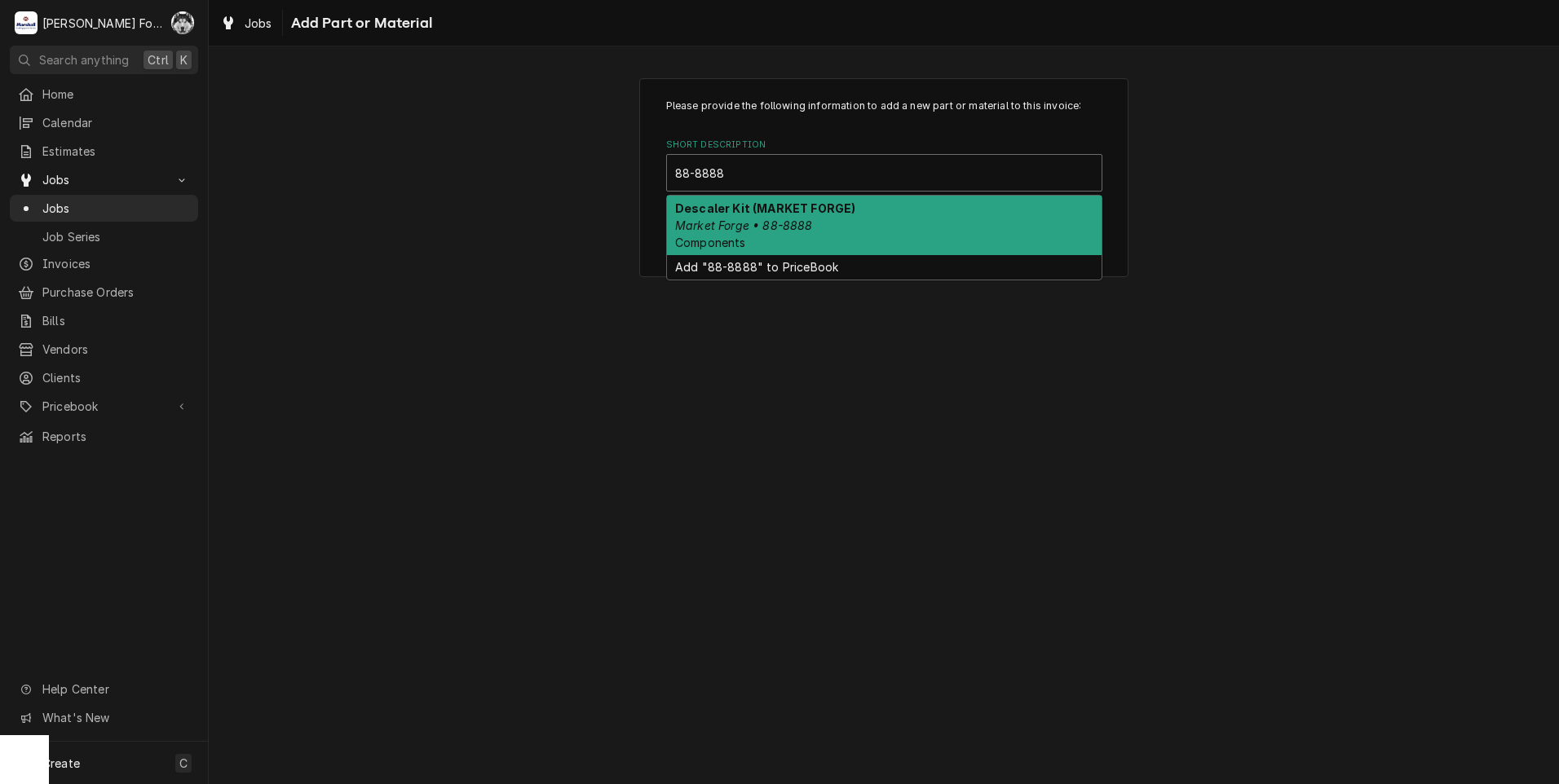
click at [815, 229] on div "Descaler Kit (MARKET FORGE) Market Forge • 88-8888 Components" at bounding box center [884, 225] width 435 height 60
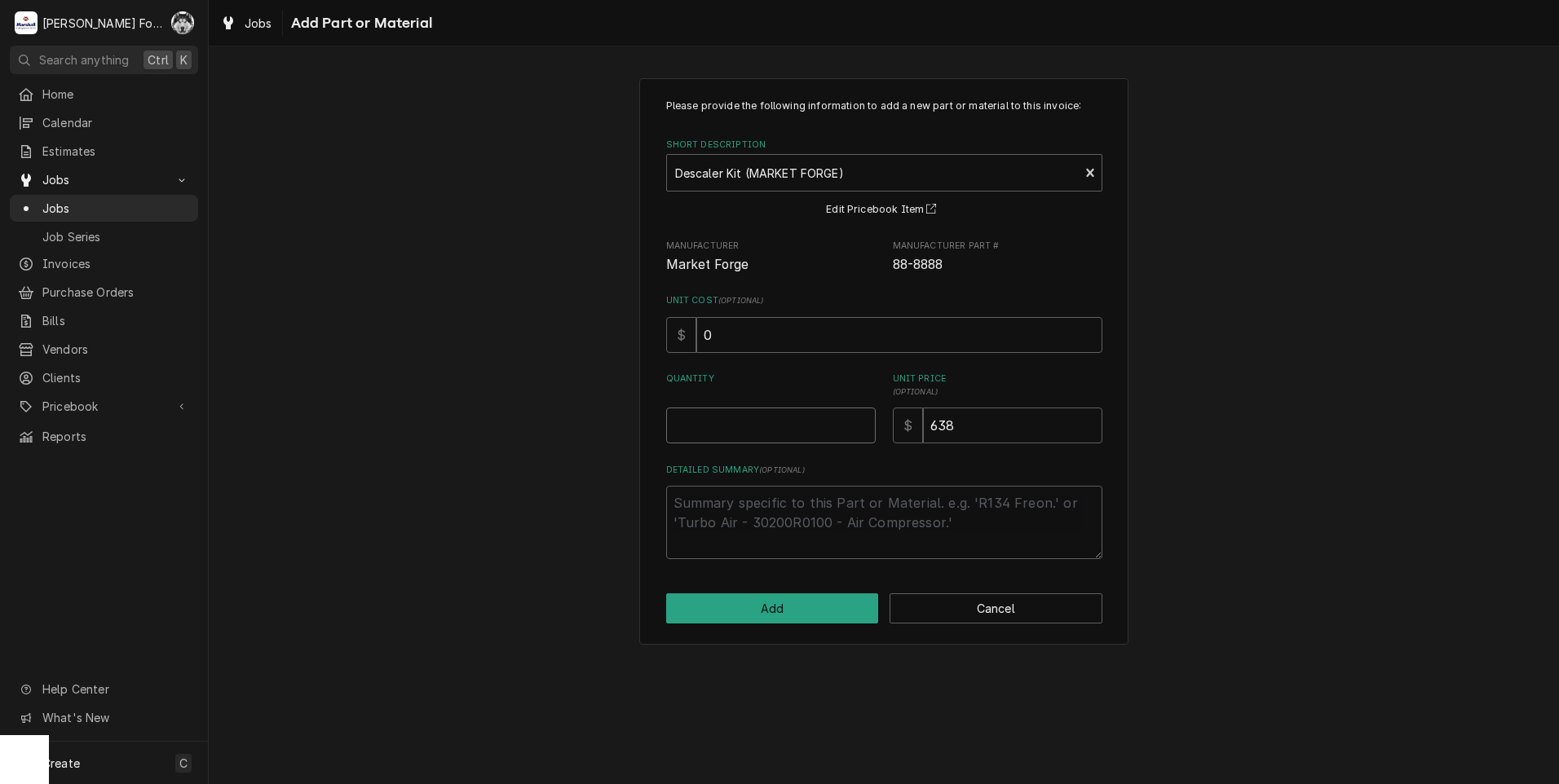
type textarea "x"
type input "0.5"
click at [858, 421] on input "0.5" at bounding box center [770, 425] width 209 height 36
type textarea "x"
type input "1"
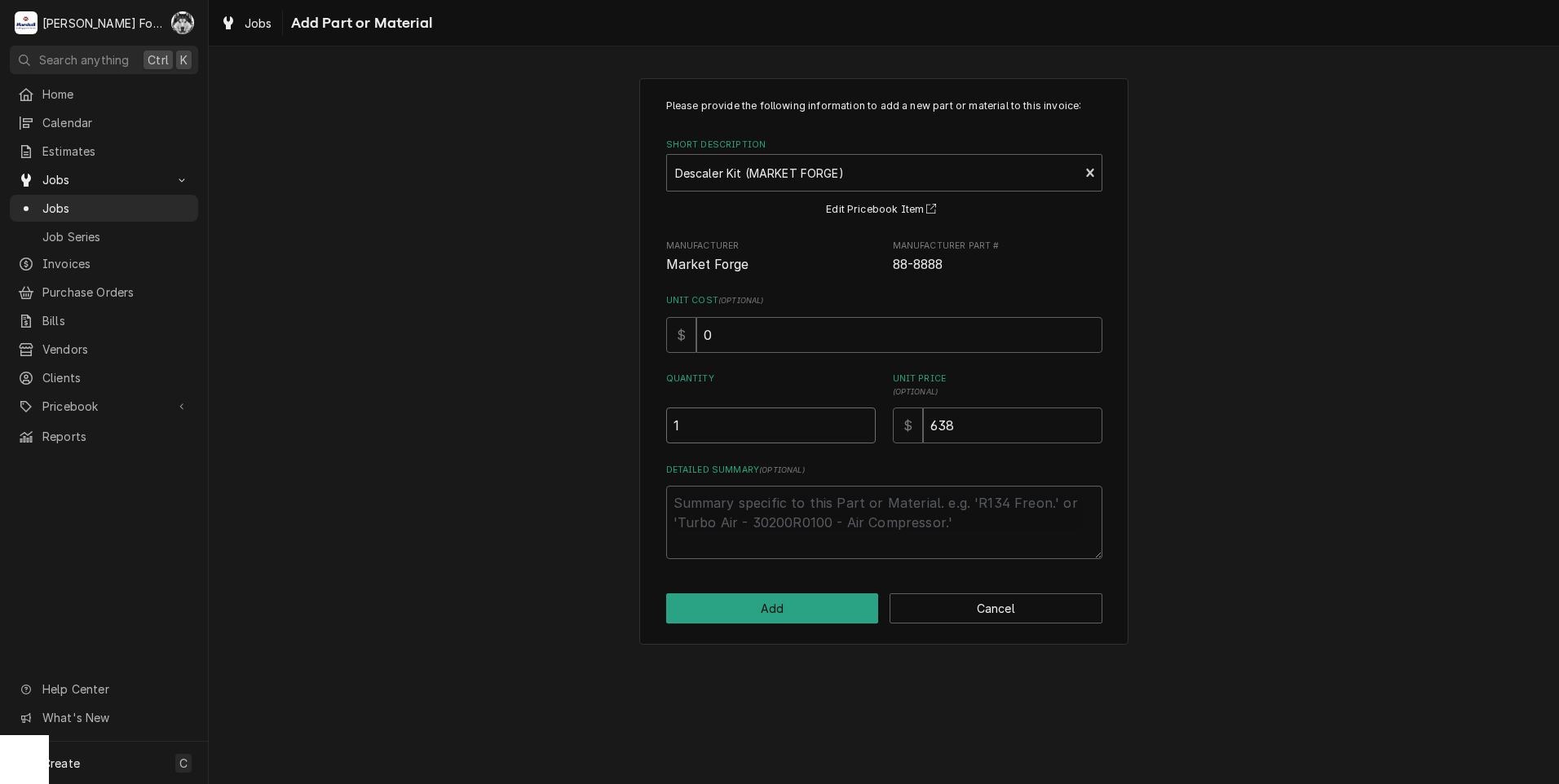
click at [858, 421] on input "1" at bounding box center [770, 425] width 209 height 36
drag, startPoint x: 963, startPoint y: 427, endPoint x: 862, endPoint y: 436, distance: 101.4
click at [862, 436] on div "Quantity 1 Unit Price ( optional ) $ 638" at bounding box center [884, 407] width 437 height 71
type textarea "x"
type input "6"
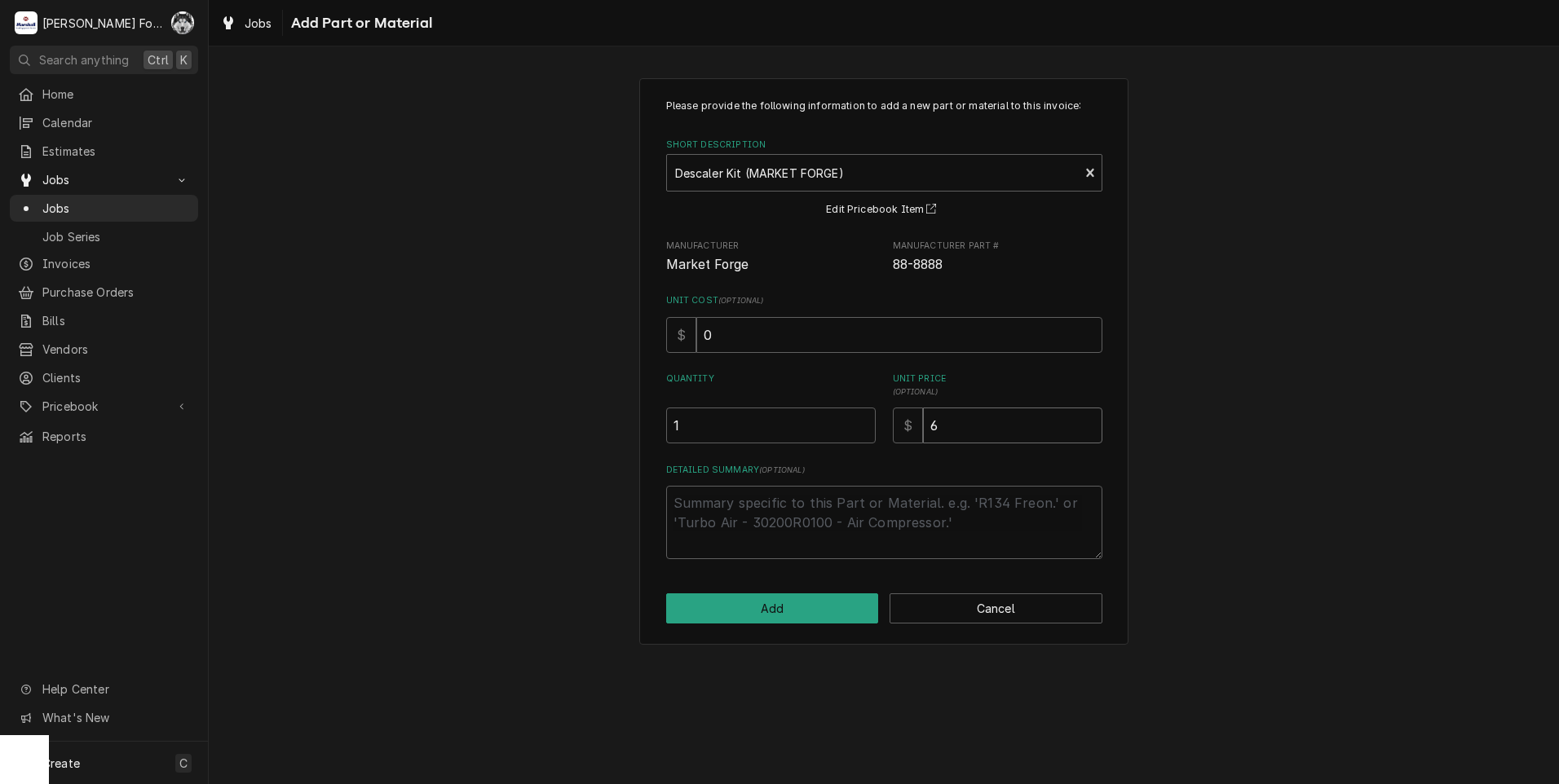
type textarea "x"
type input "65"
type textarea "x"
type input "659"
type textarea "x"
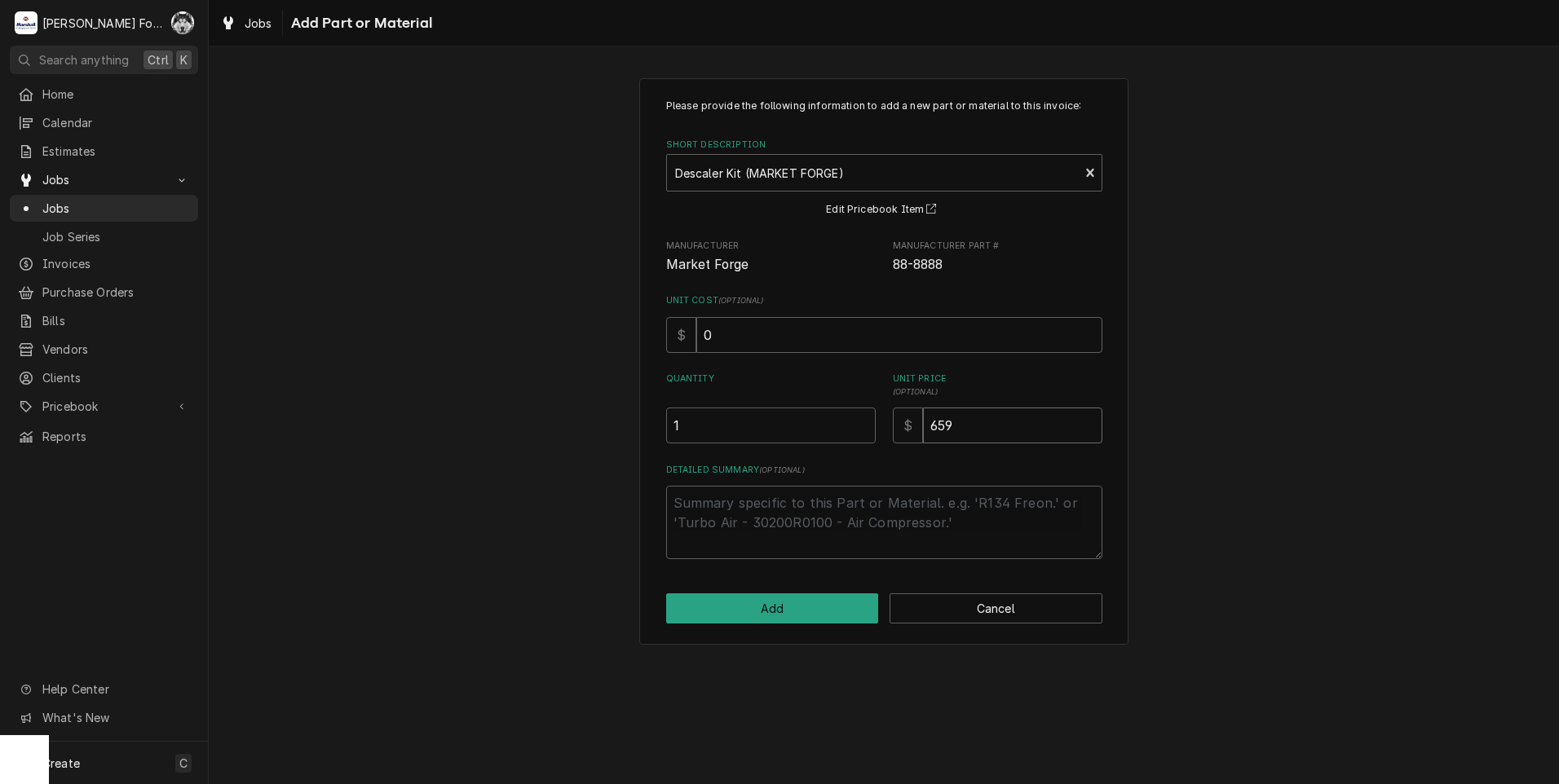
type input "65"
type textarea "x"
type input "658"
click at [769, 614] on button "Add" at bounding box center [772, 608] width 213 height 30
type textarea "x"
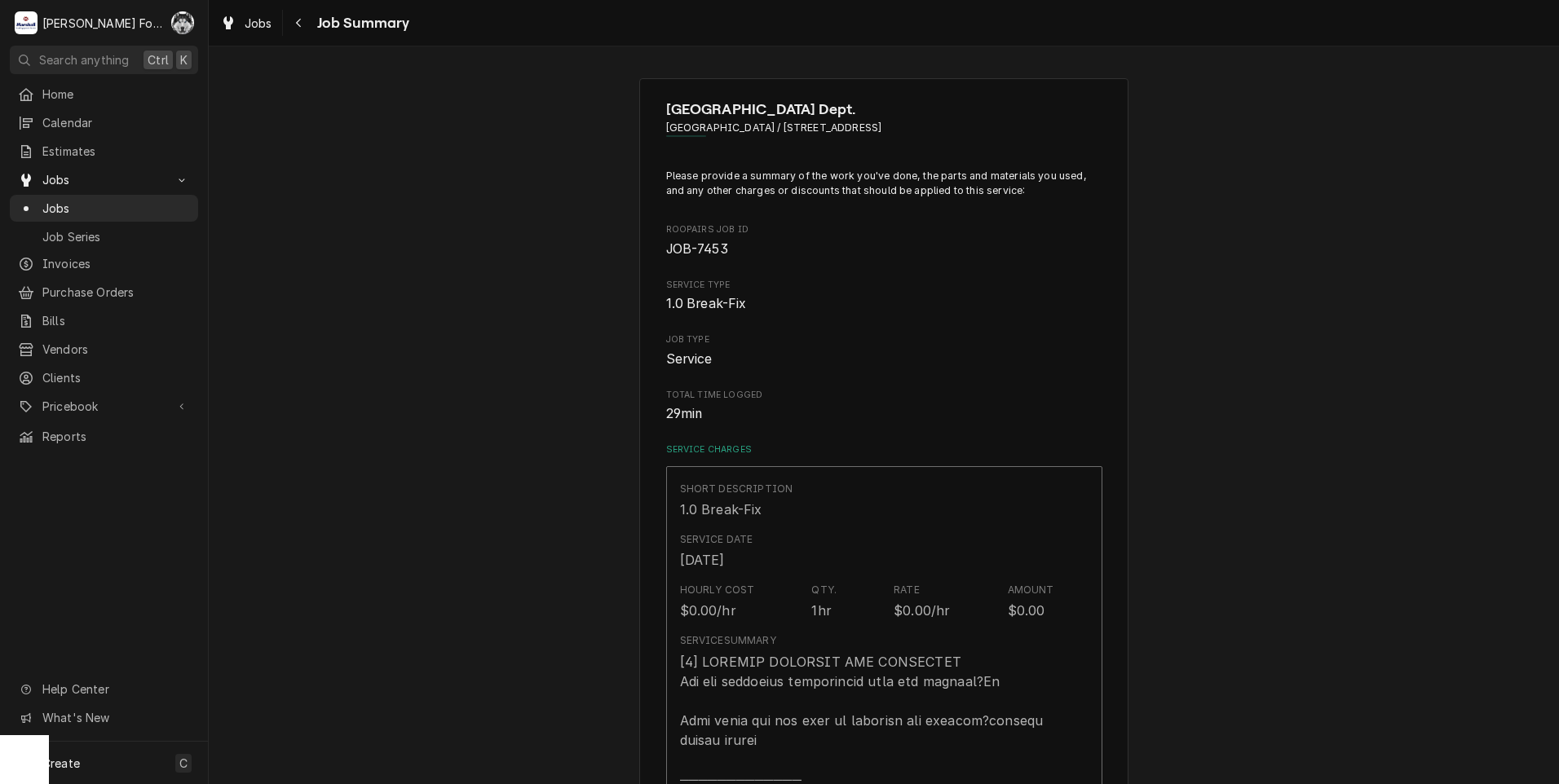
scroll to position [1359, 0]
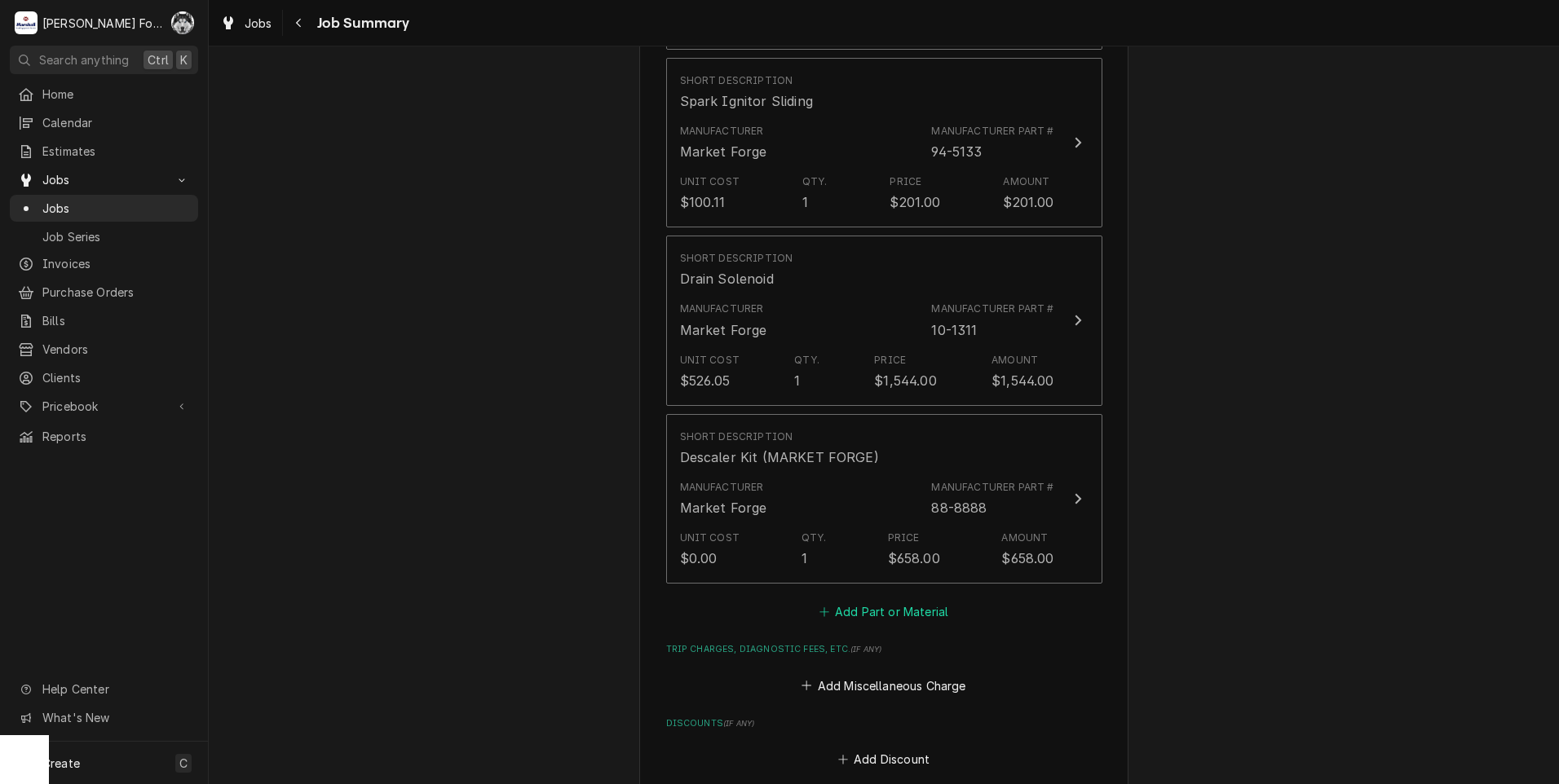
click at [879, 601] on button "Add Part or Material" at bounding box center [883, 612] width 135 height 23
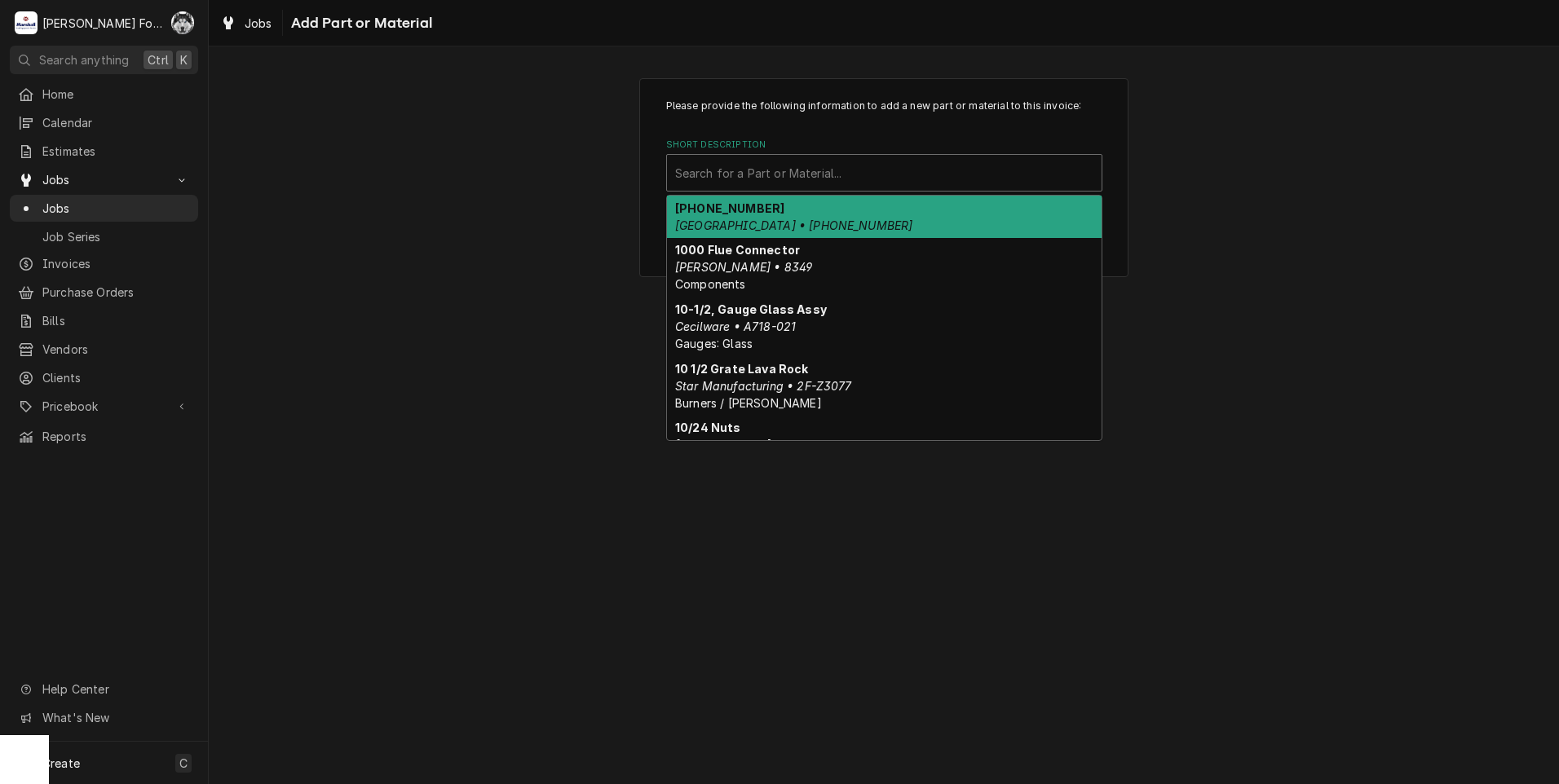
click at [755, 171] on div "Short Description" at bounding box center [884, 172] width 418 height 29
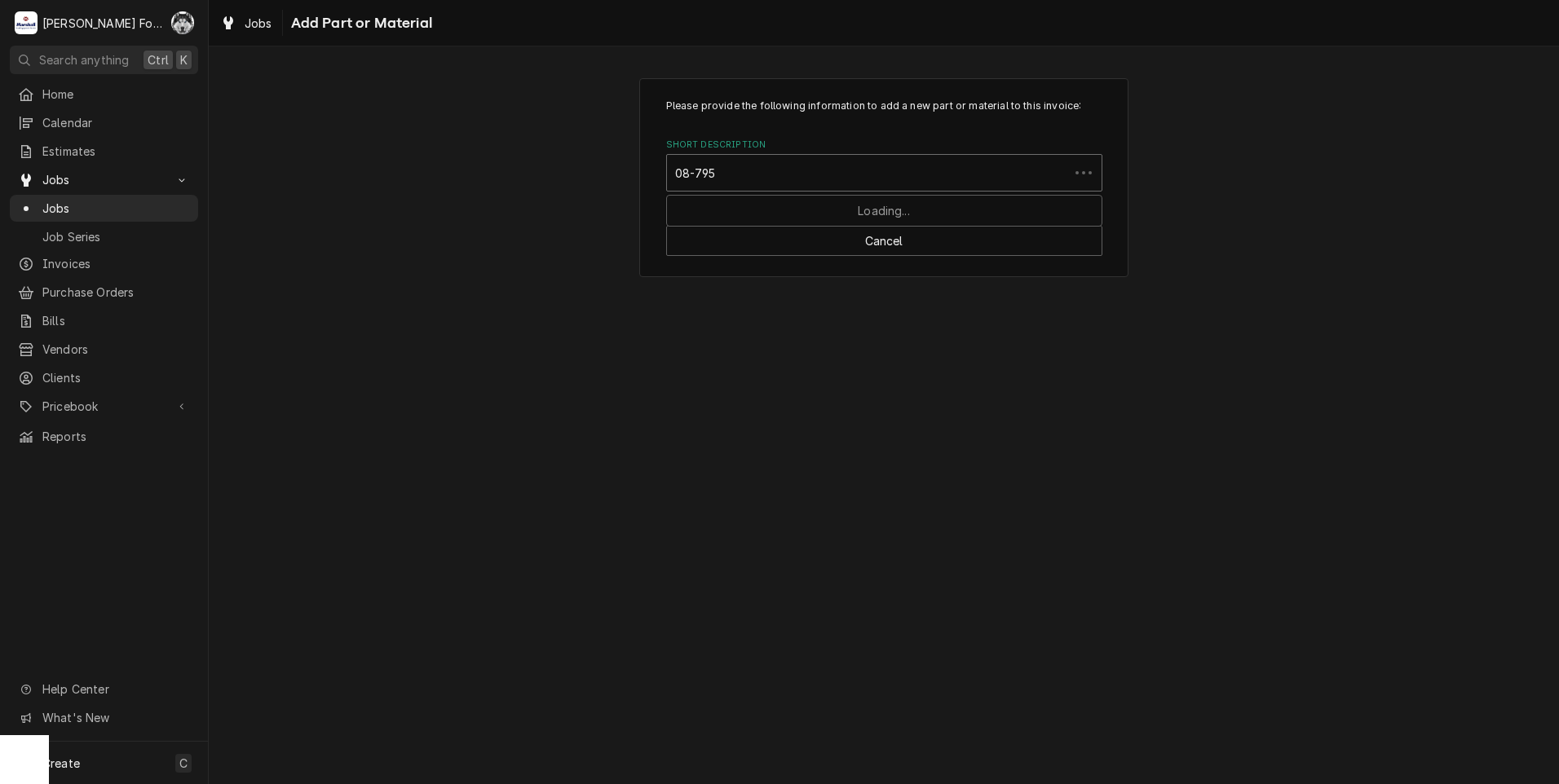
type input "08-7959"
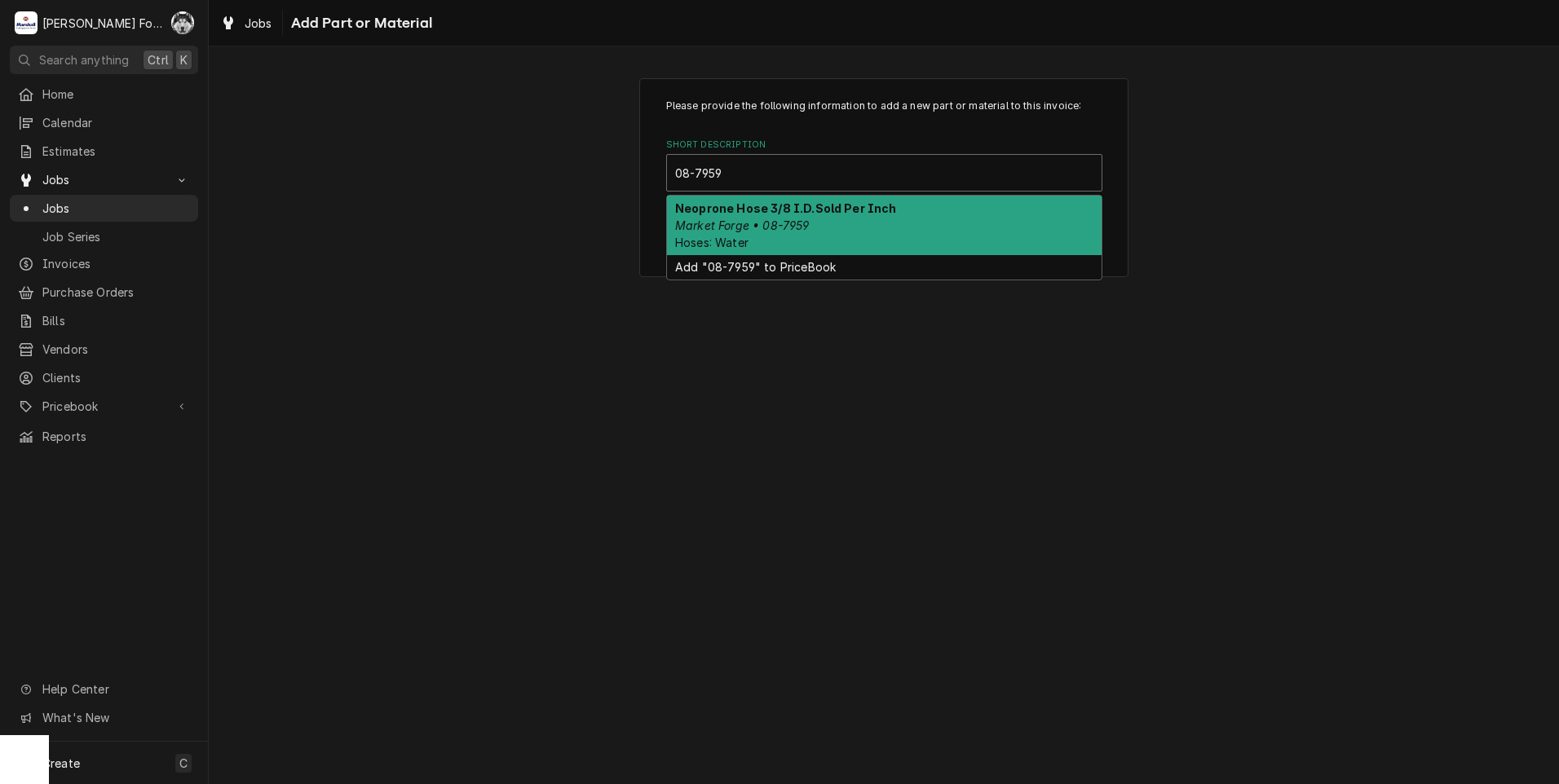
click at [726, 224] on em "Market Forge • 08-7959" at bounding box center [742, 225] width 135 height 14
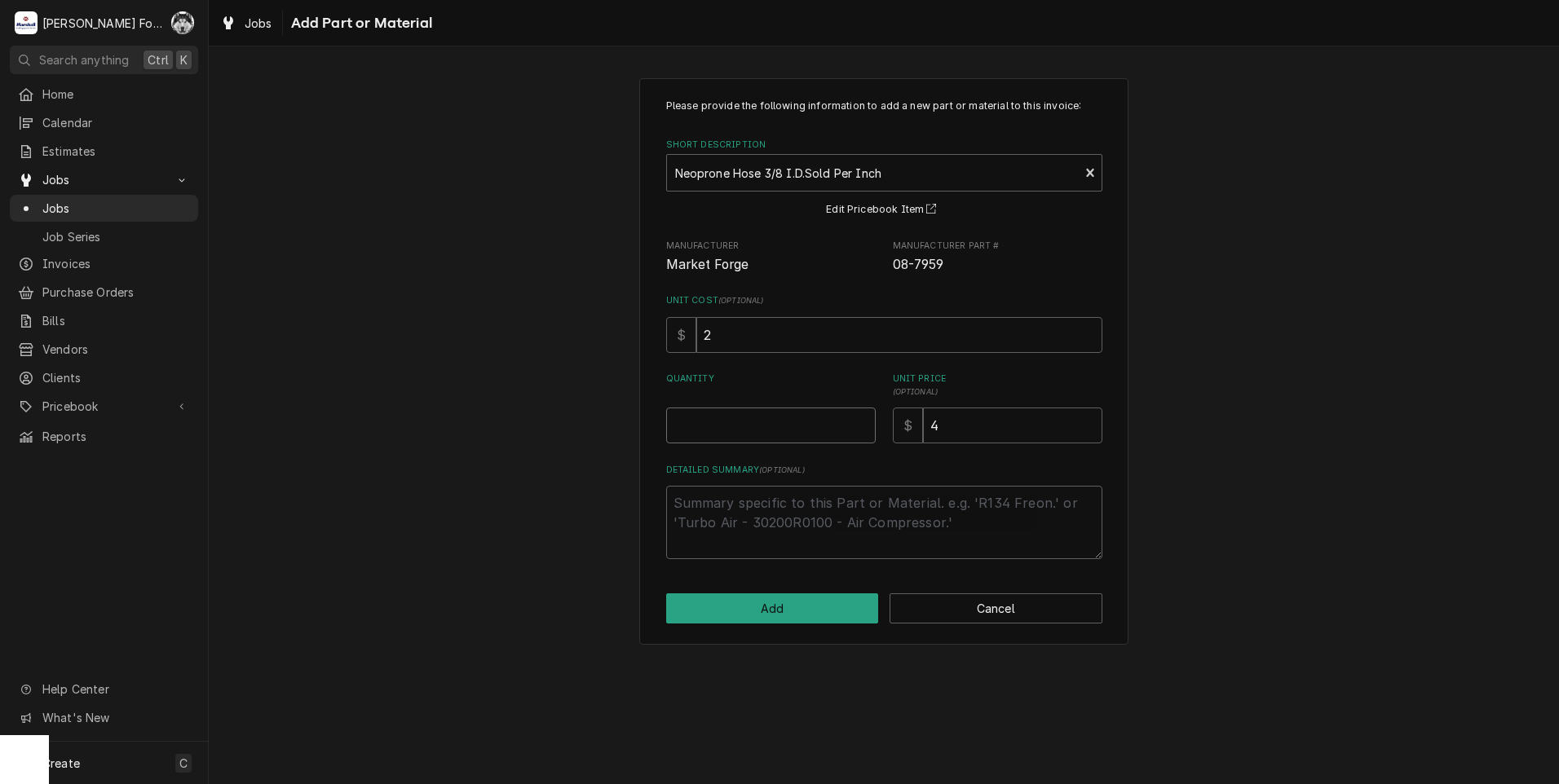
click at [835, 426] on input "Quantity" at bounding box center [770, 425] width 209 height 36
type textarea "x"
type input "3"
type textarea "x"
type input "36"
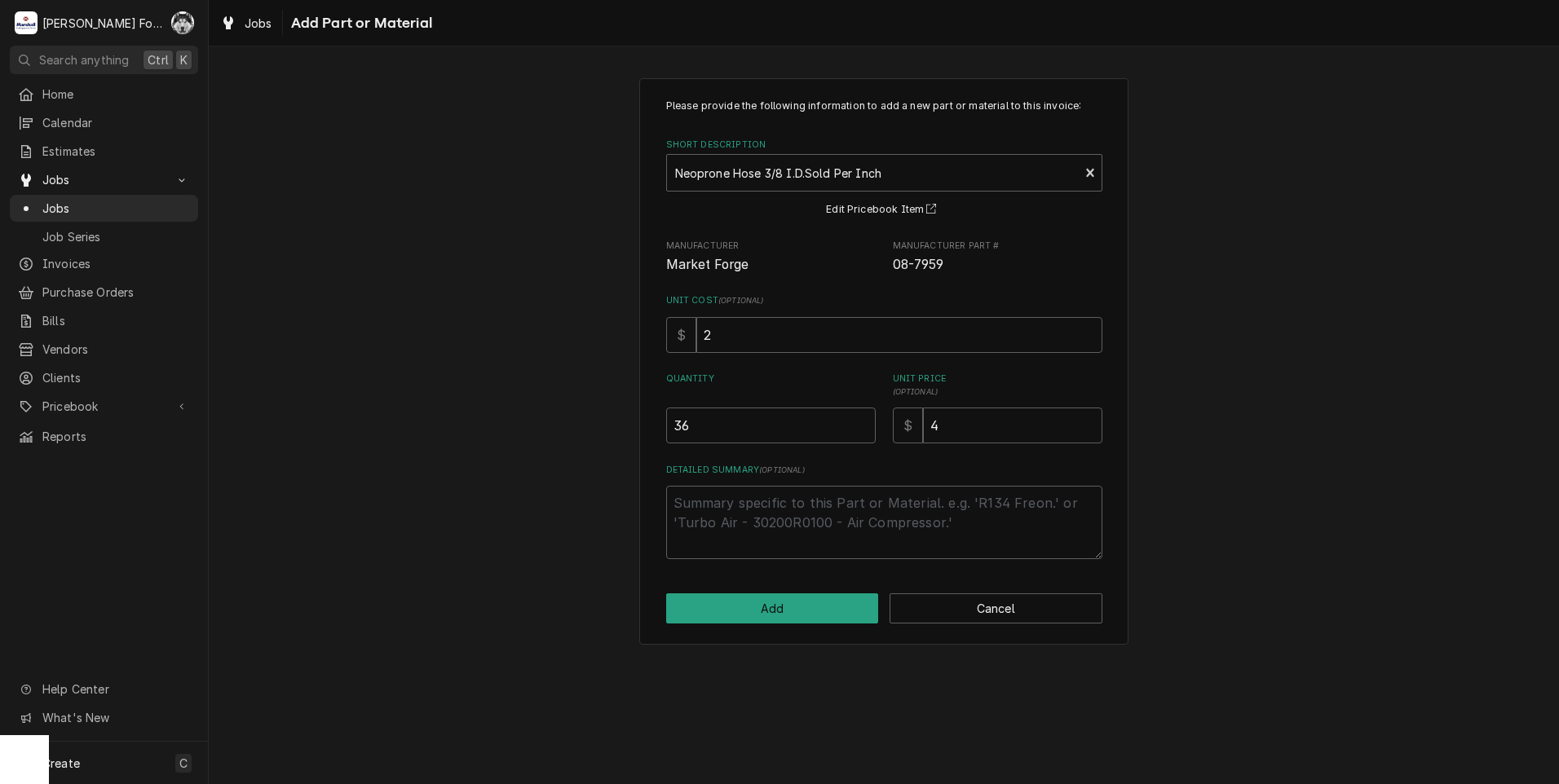
click at [768, 625] on div "Please provide the following information to add a new part or material to this …" at bounding box center [883, 361] width 489 height 567
click at [775, 618] on button "Add" at bounding box center [772, 608] width 213 height 30
type textarea "x"
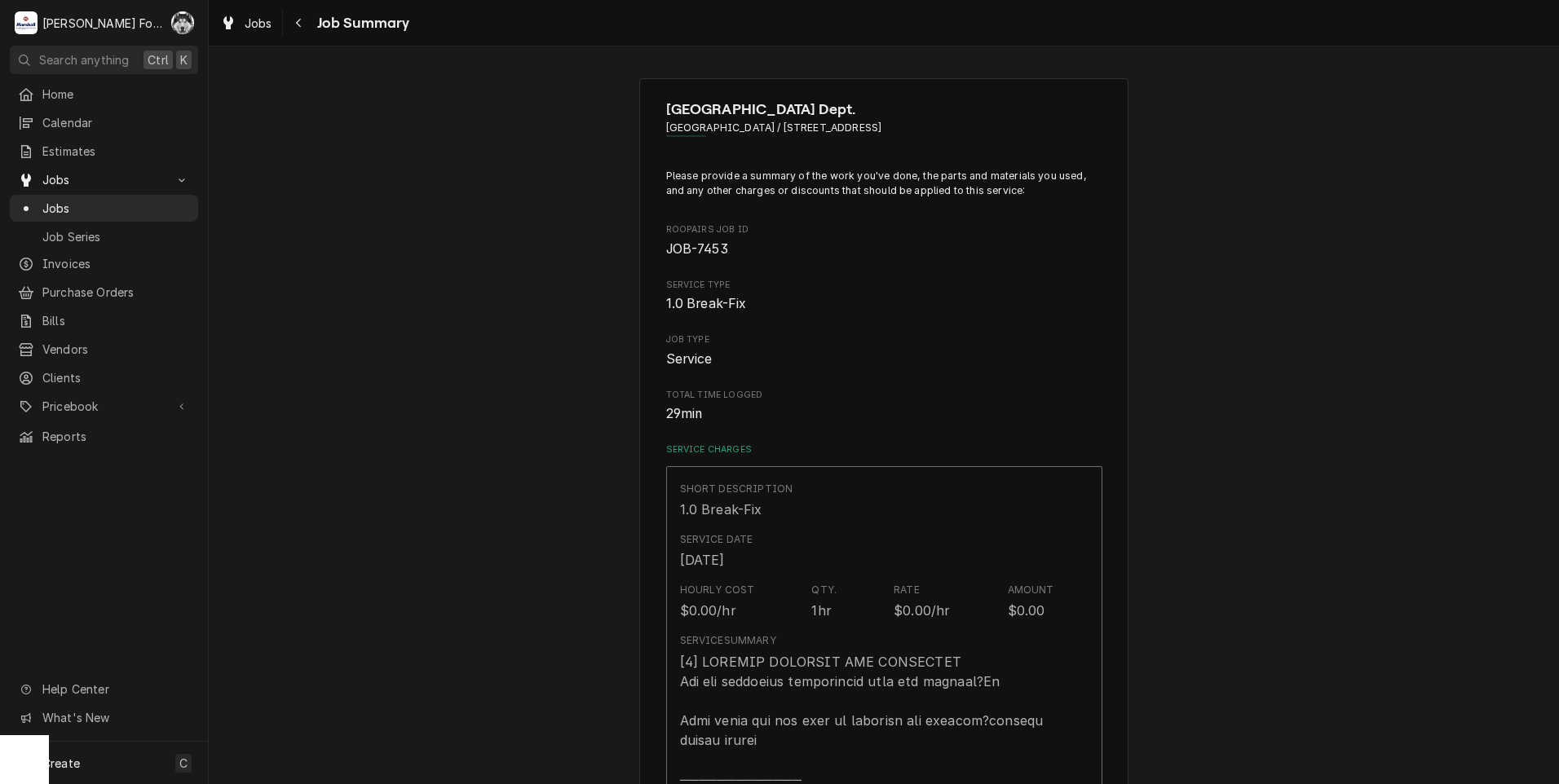
scroll to position [1359, 0]
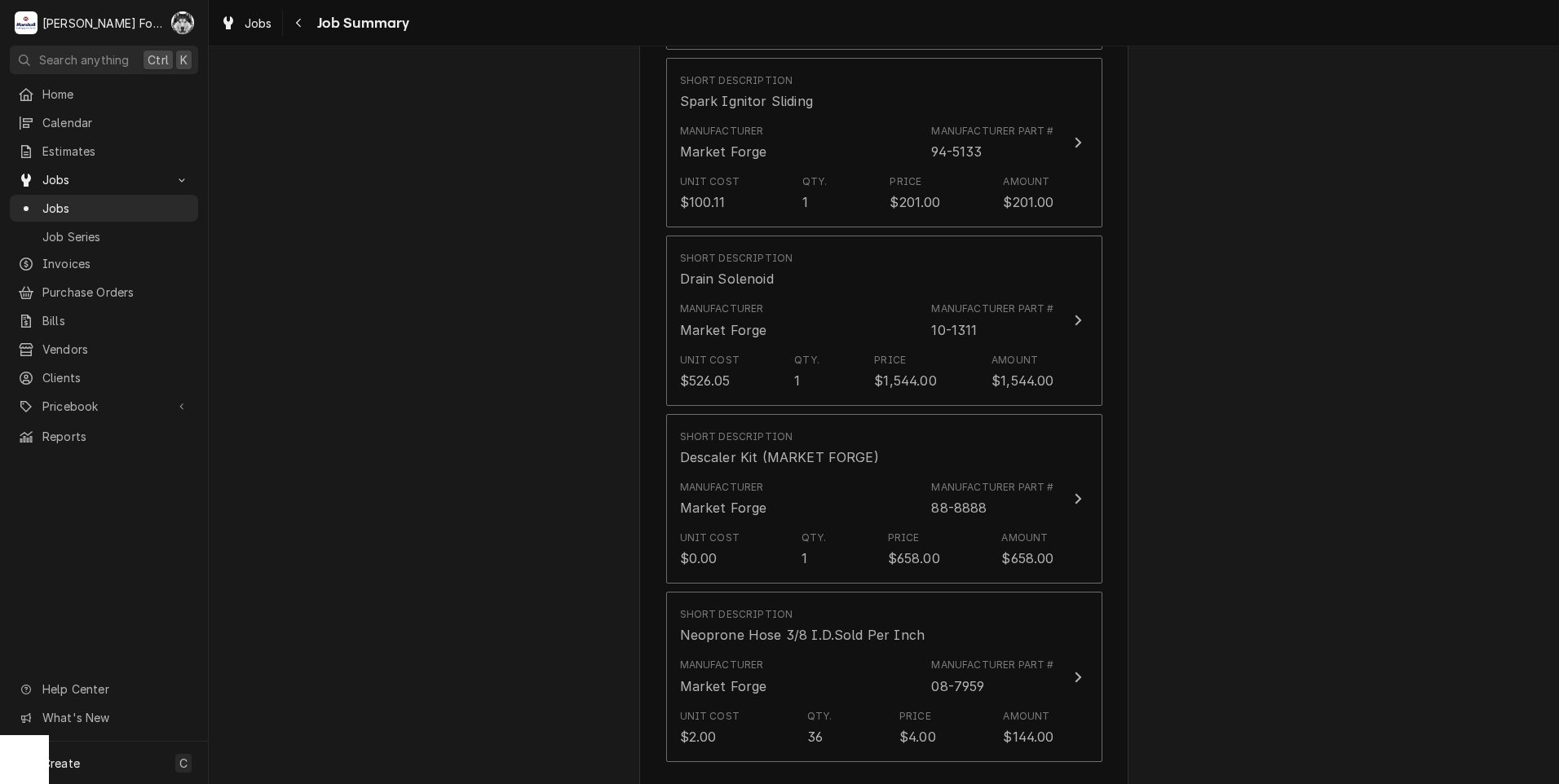
click at [869, 778] on button "Add Part or Material" at bounding box center [883, 790] width 135 height 23
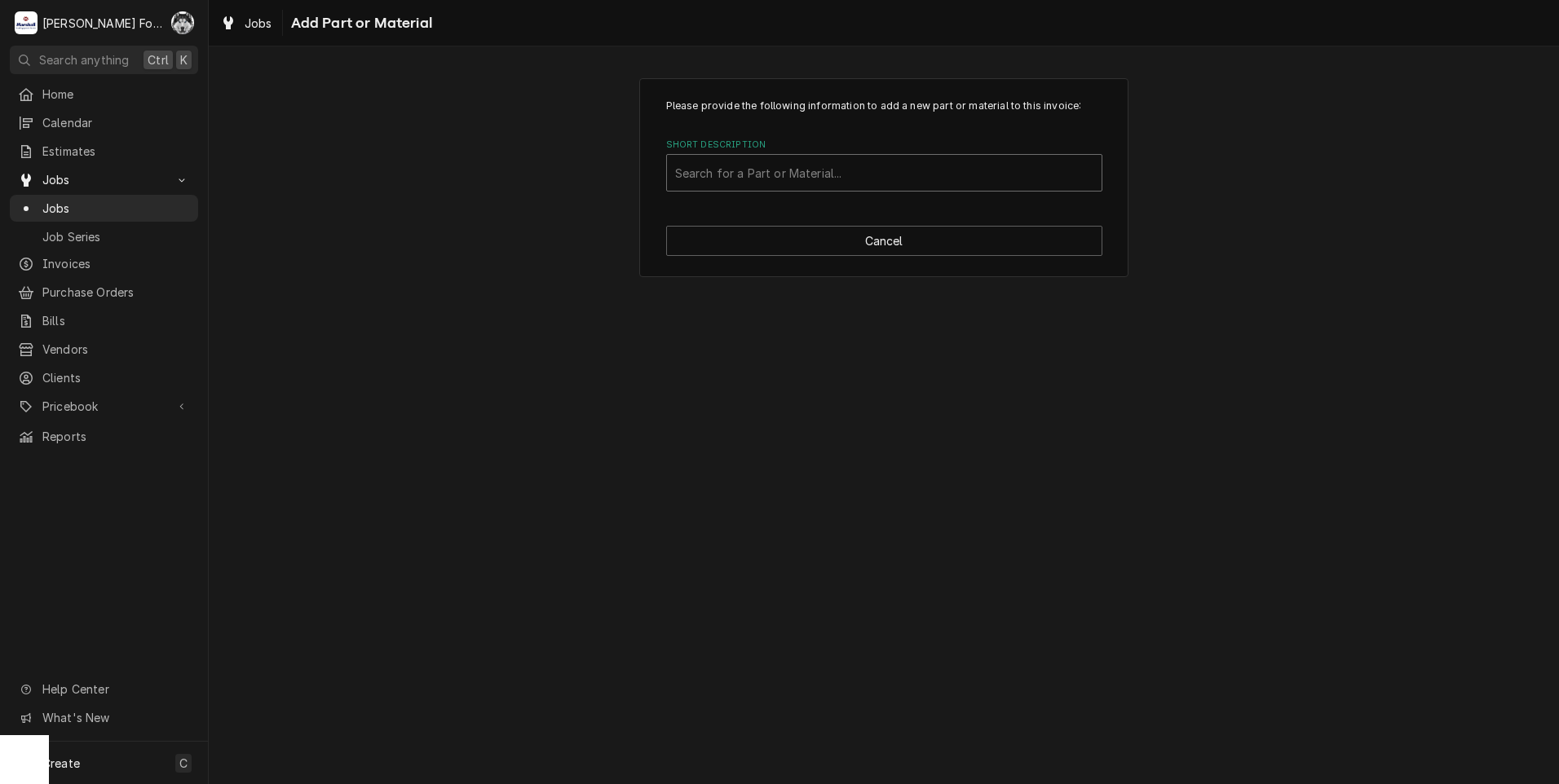
click at [891, 171] on div "Short Description" at bounding box center [884, 172] width 418 height 29
type input "ssdt"
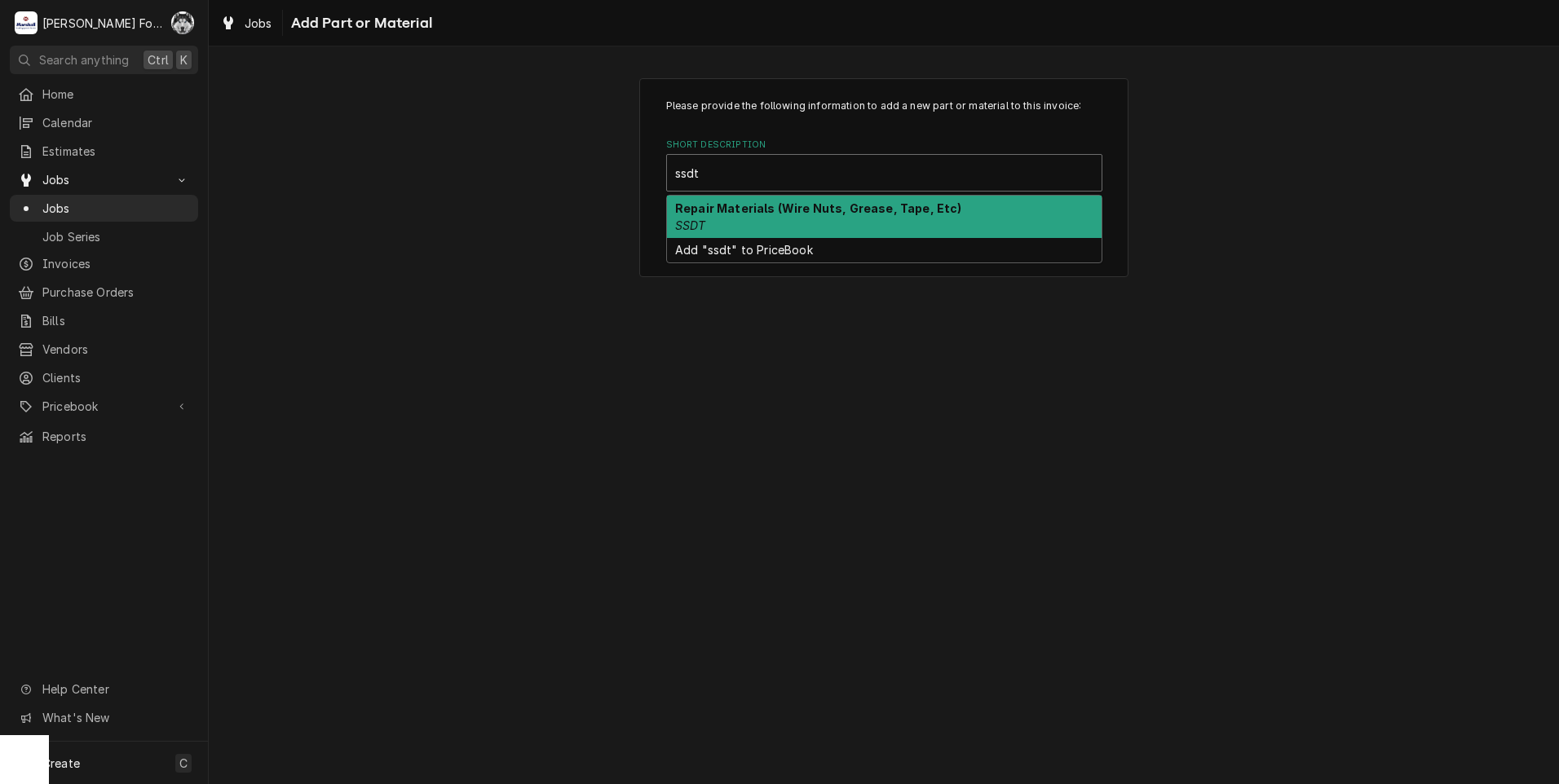
click at [796, 224] on div "Repair Materials (Wire Nuts, Grease, Tape, Etc) SSDT" at bounding box center [884, 216] width 435 height 42
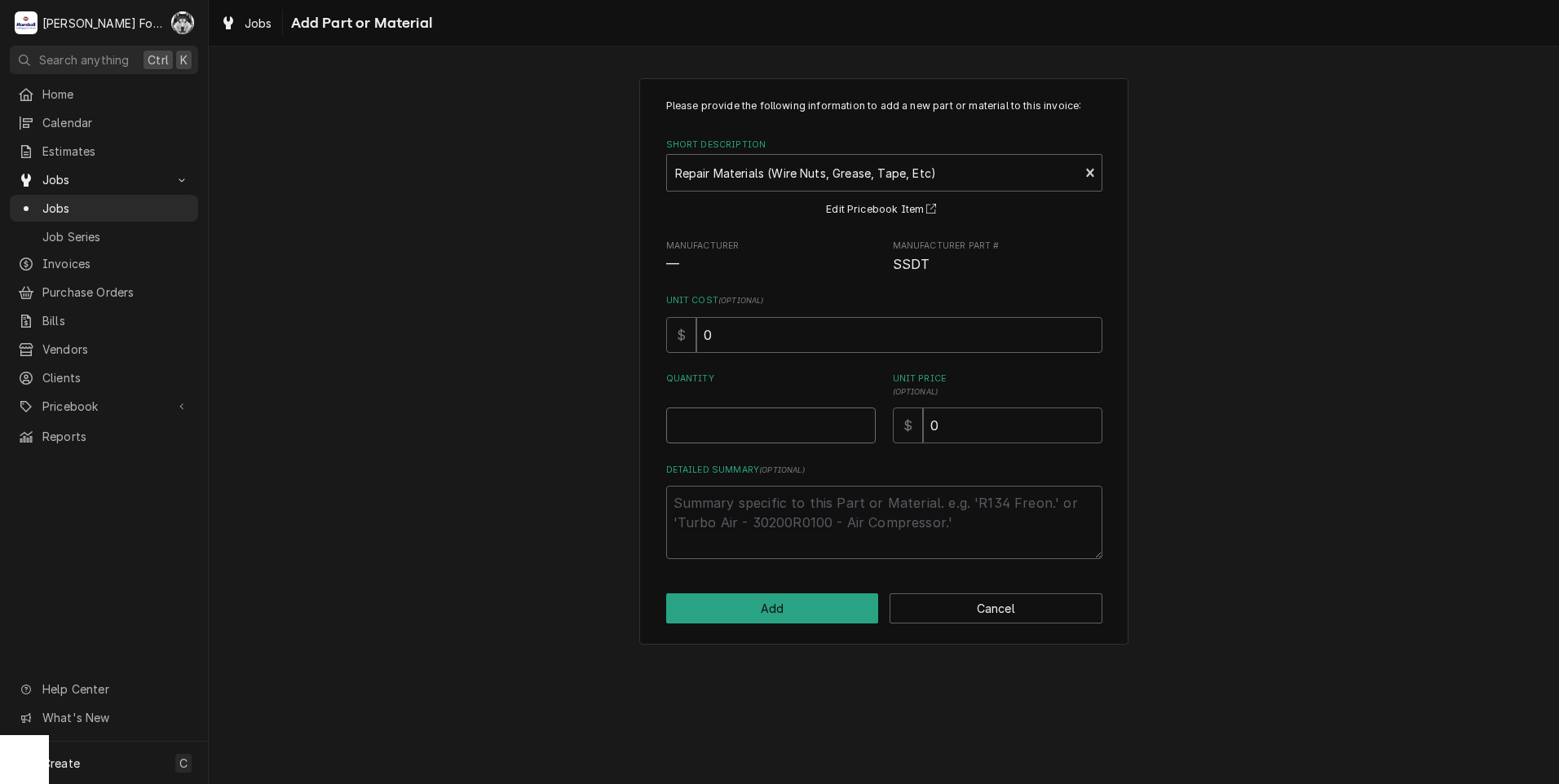
type textarea "x"
type input "0.5"
click at [866, 424] on input "0.5" at bounding box center [770, 425] width 209 height 36
type textarea "x"
type input "1"
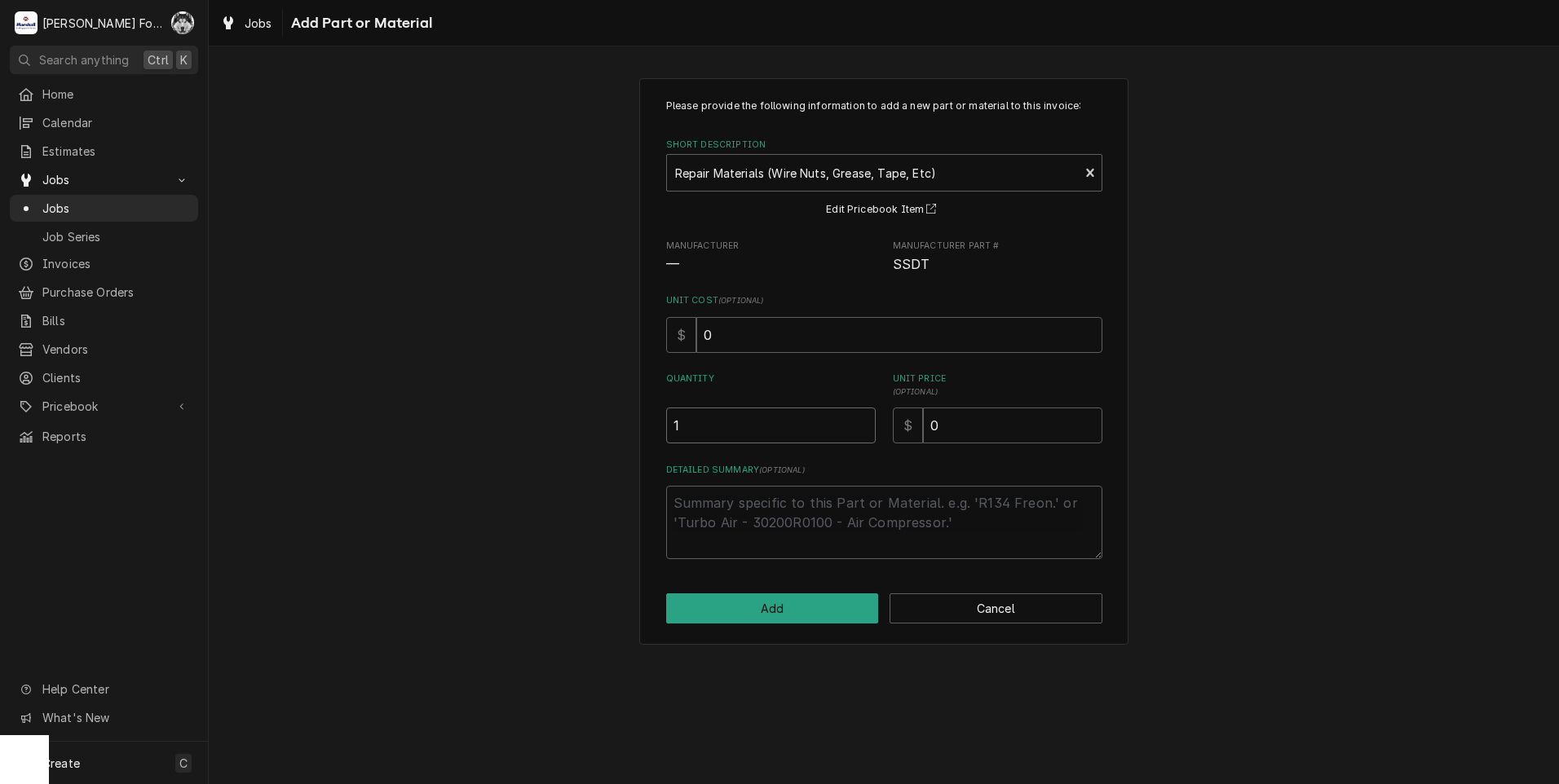
click at [866, 424] on input "1" at bounding box center [770, 425] width 209 height 36
drag, startPoint x: 981, startPoint y: 433, endPoint x: 858, endPoint y: 437, distance: 123.1
click at [883, 441] on div "Quantity 1 Unit Price ( optional ) $ 0" at bounding box center [884, 407] width 437 height 71
type textarea "x"
type input "2"
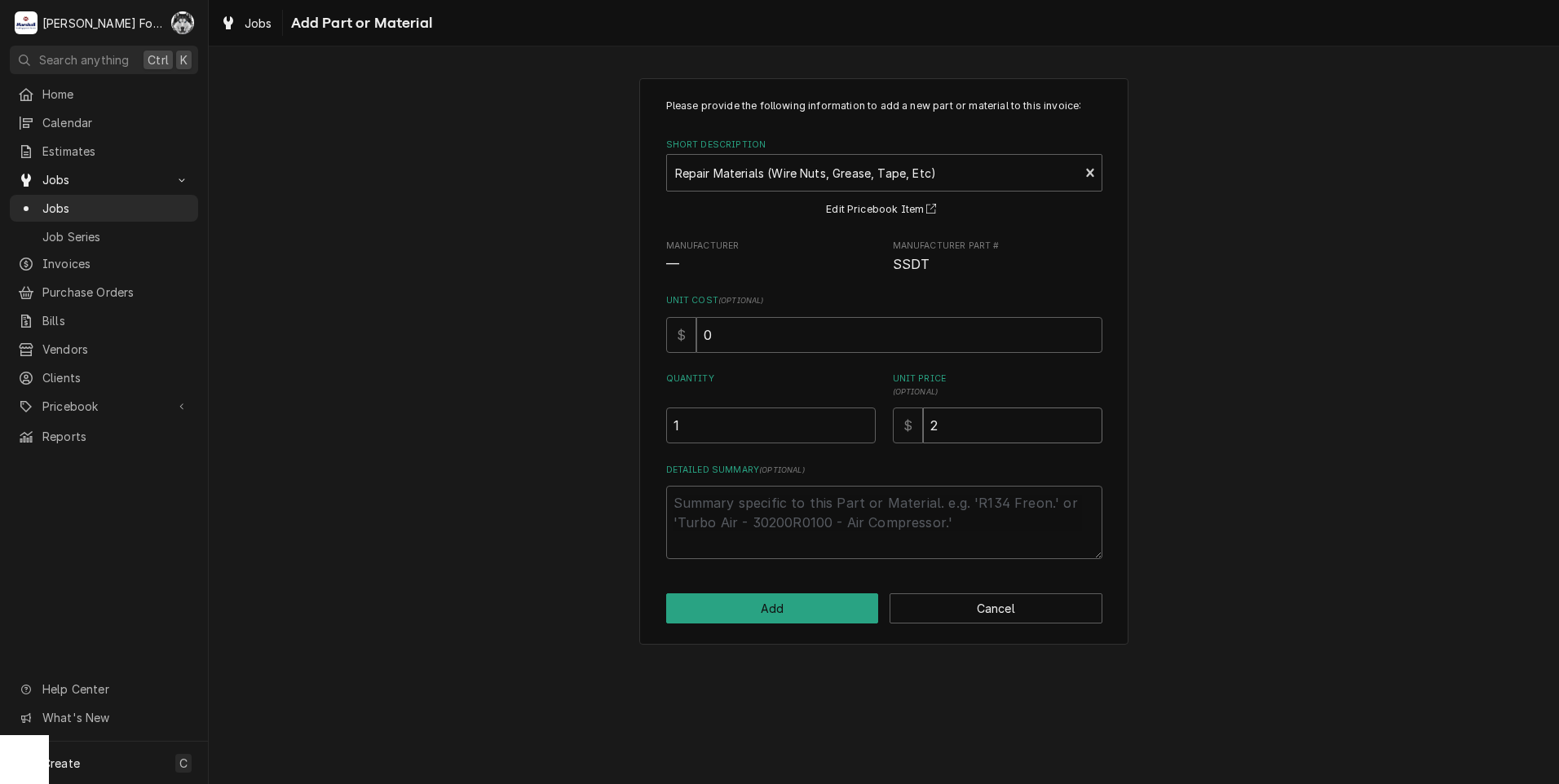
type textarea "x"
type input "20"
click at [791, 612] on button "Add" at bounding box center [772, 608] width 213 height 30
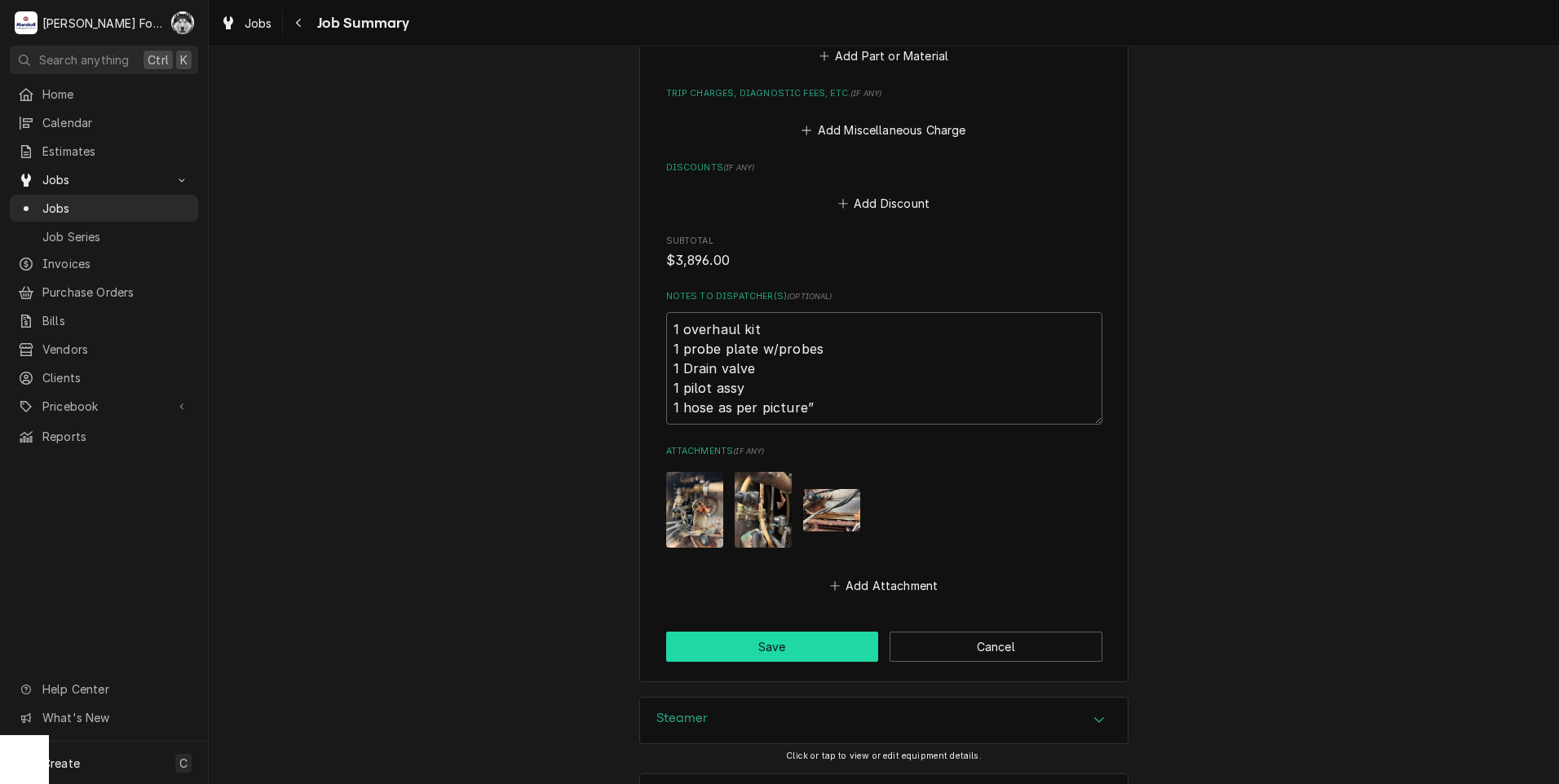
scroll to position [2318, 0]
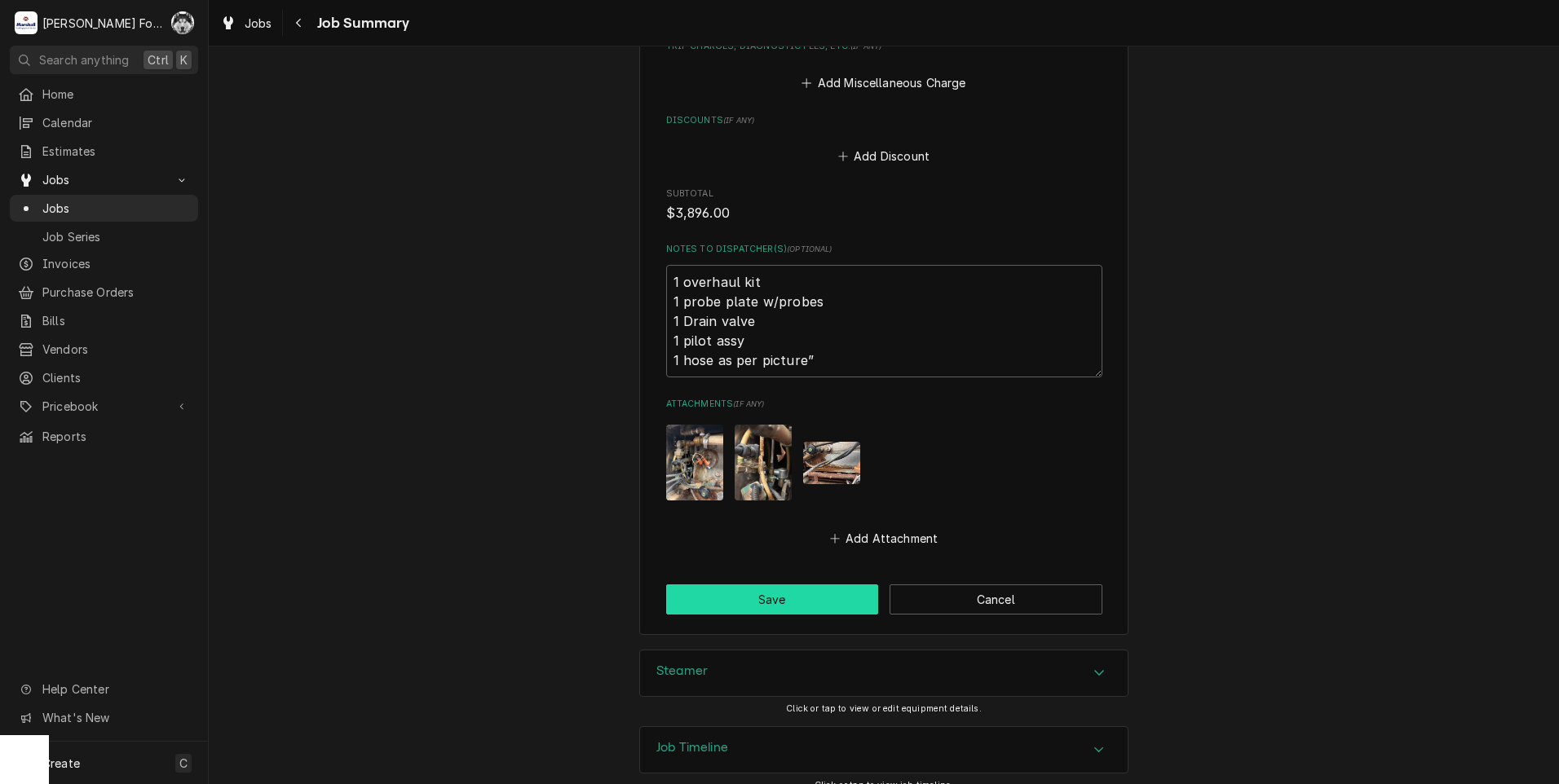
click at [773, 584] on button "Save" at bounding box center [772, 599] width 213 height 30
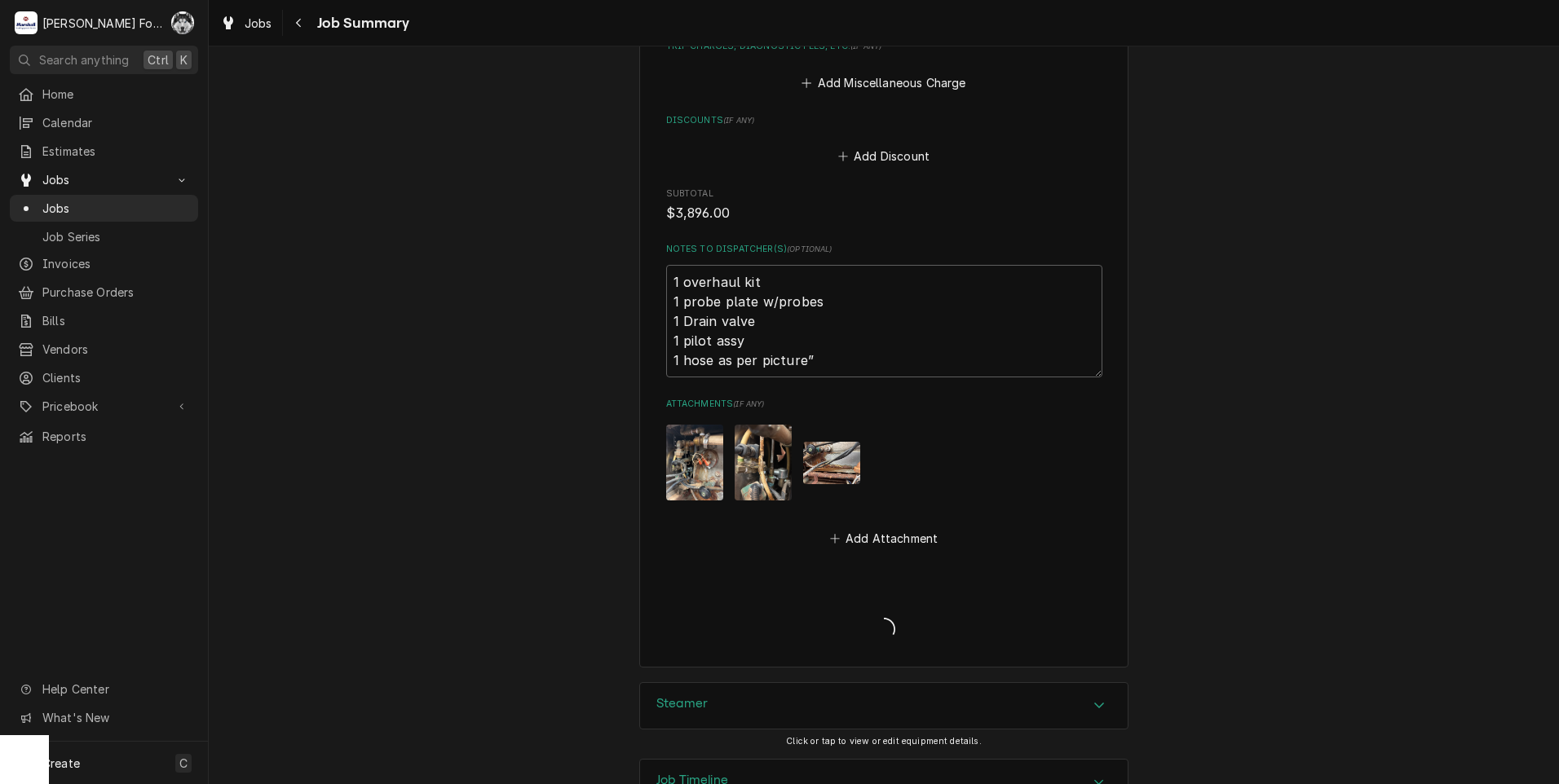
type textarea "x"
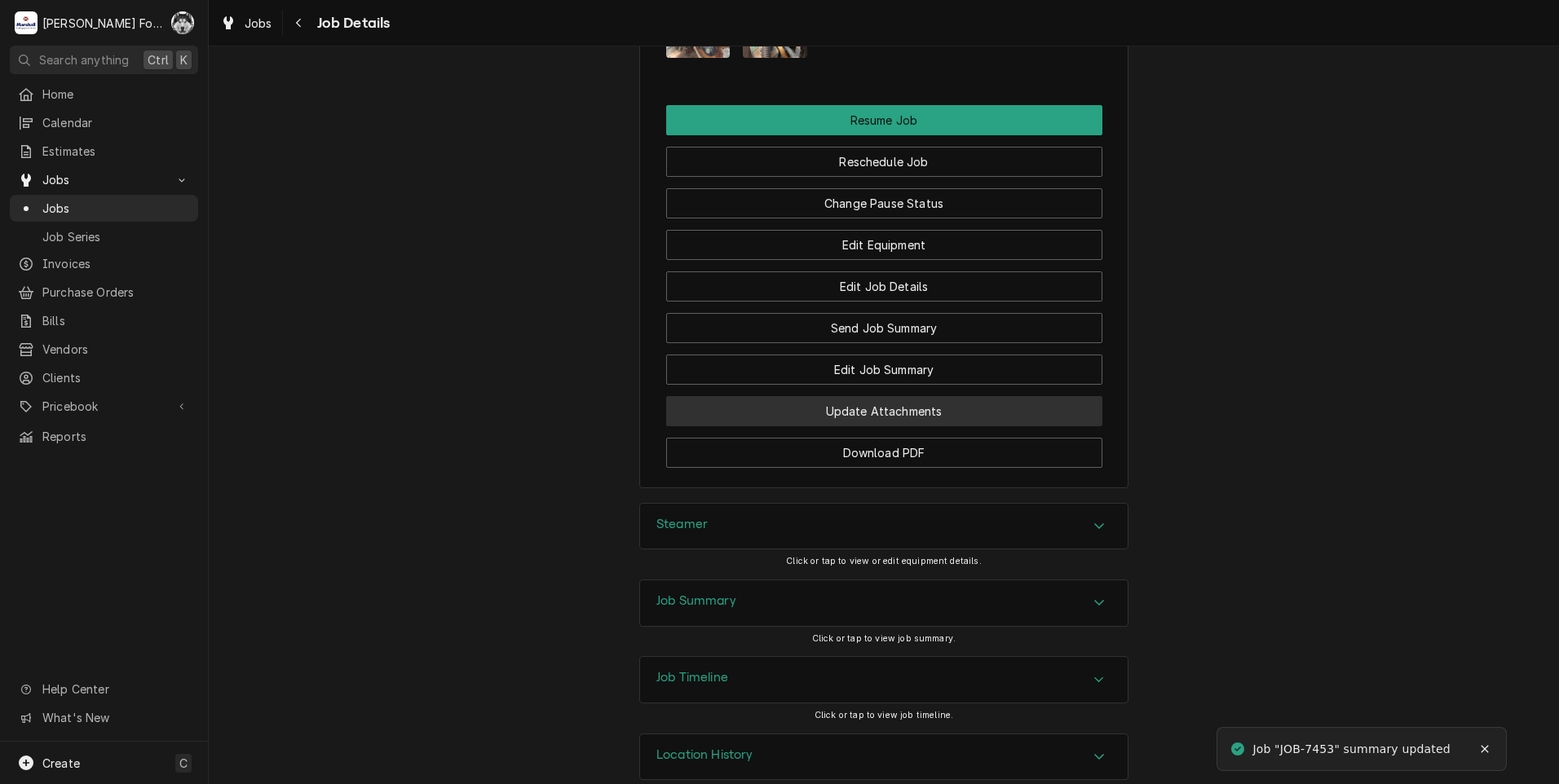
scroll to position [1995, 0]
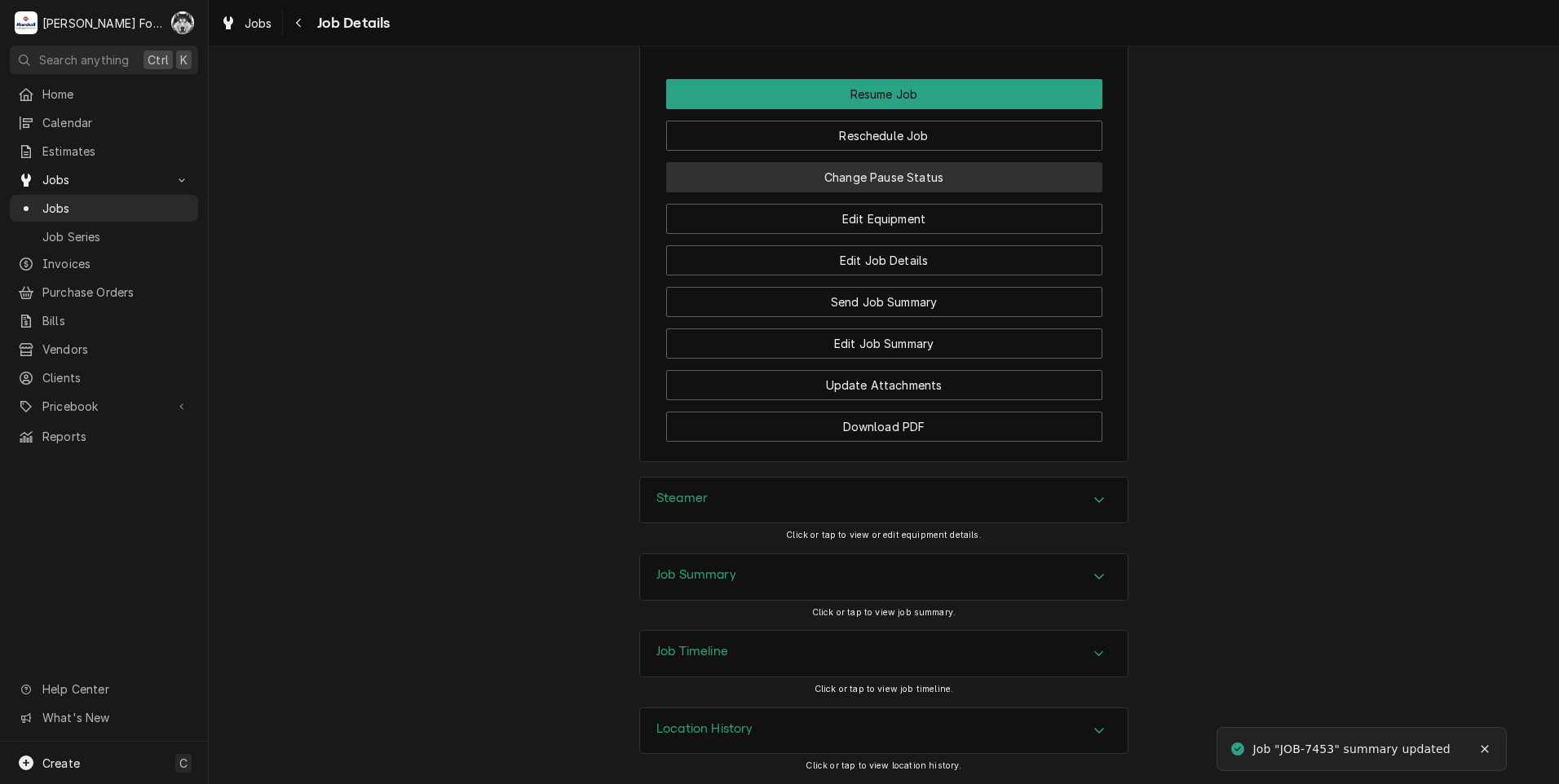
click at [877, 167] on button "Change Pause Status" at bounding box center [884, 177] width 437 height 30
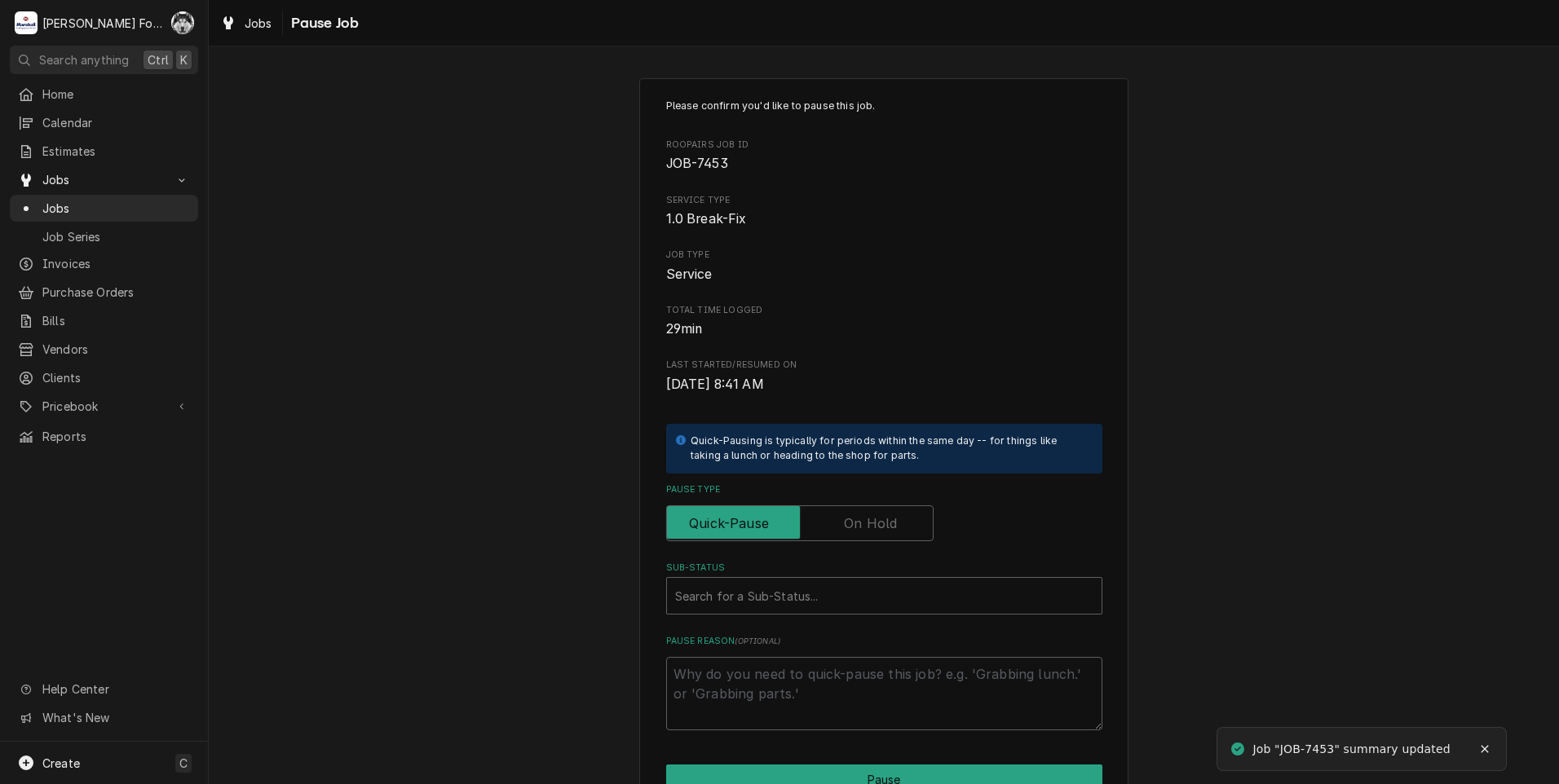
click at [848, 518] on label "Pause Type" at bounding box center [800, 523] width 268 height 36
click at [848, 518] on input "Pause Type" at bounding box center [800, 523] width 253 height 36
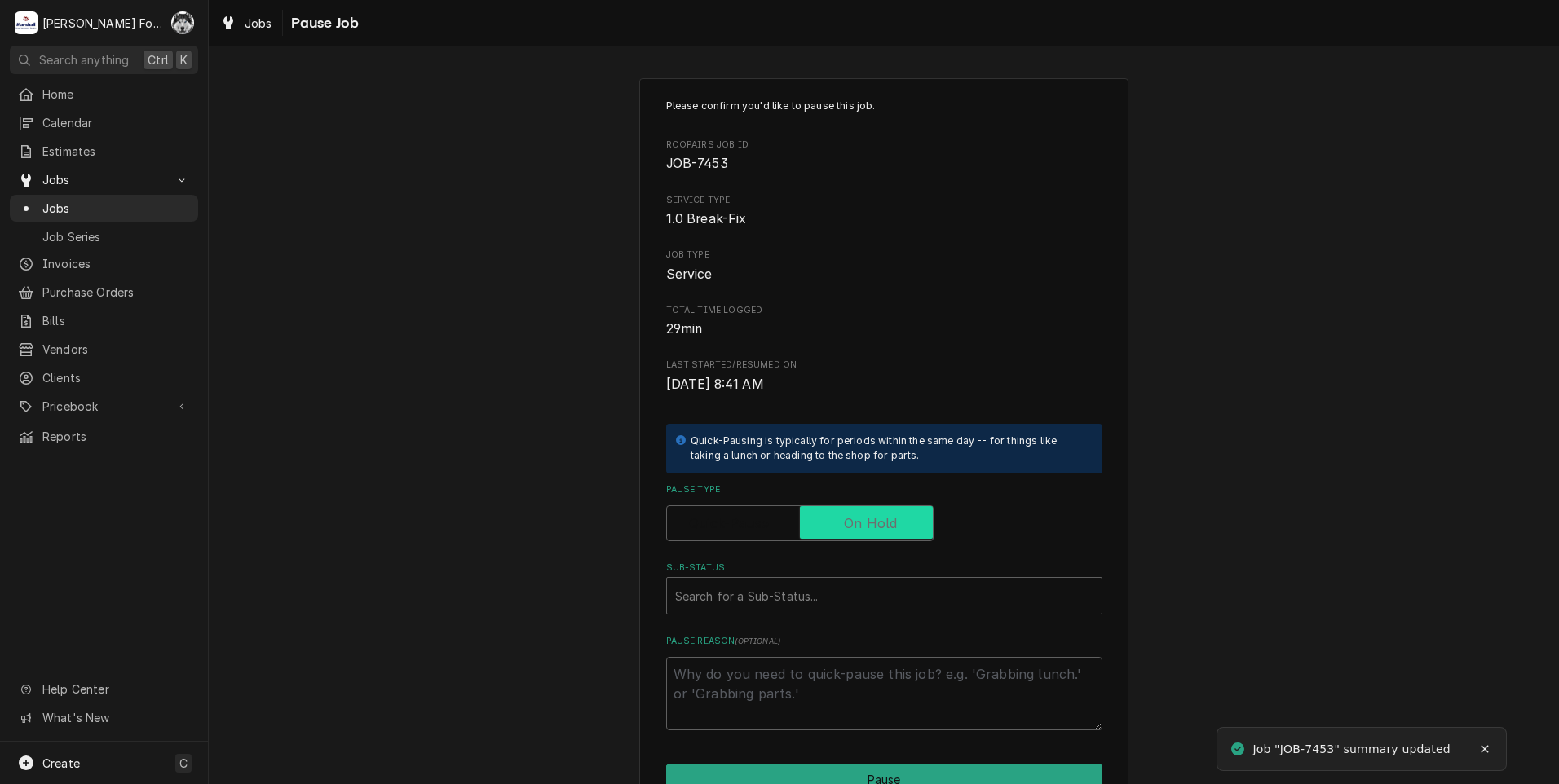
checkbox input "true"
click at [774, 613] on div "Search for a Sub-Status..." at bounding box center [884, 595] width 435 height 36
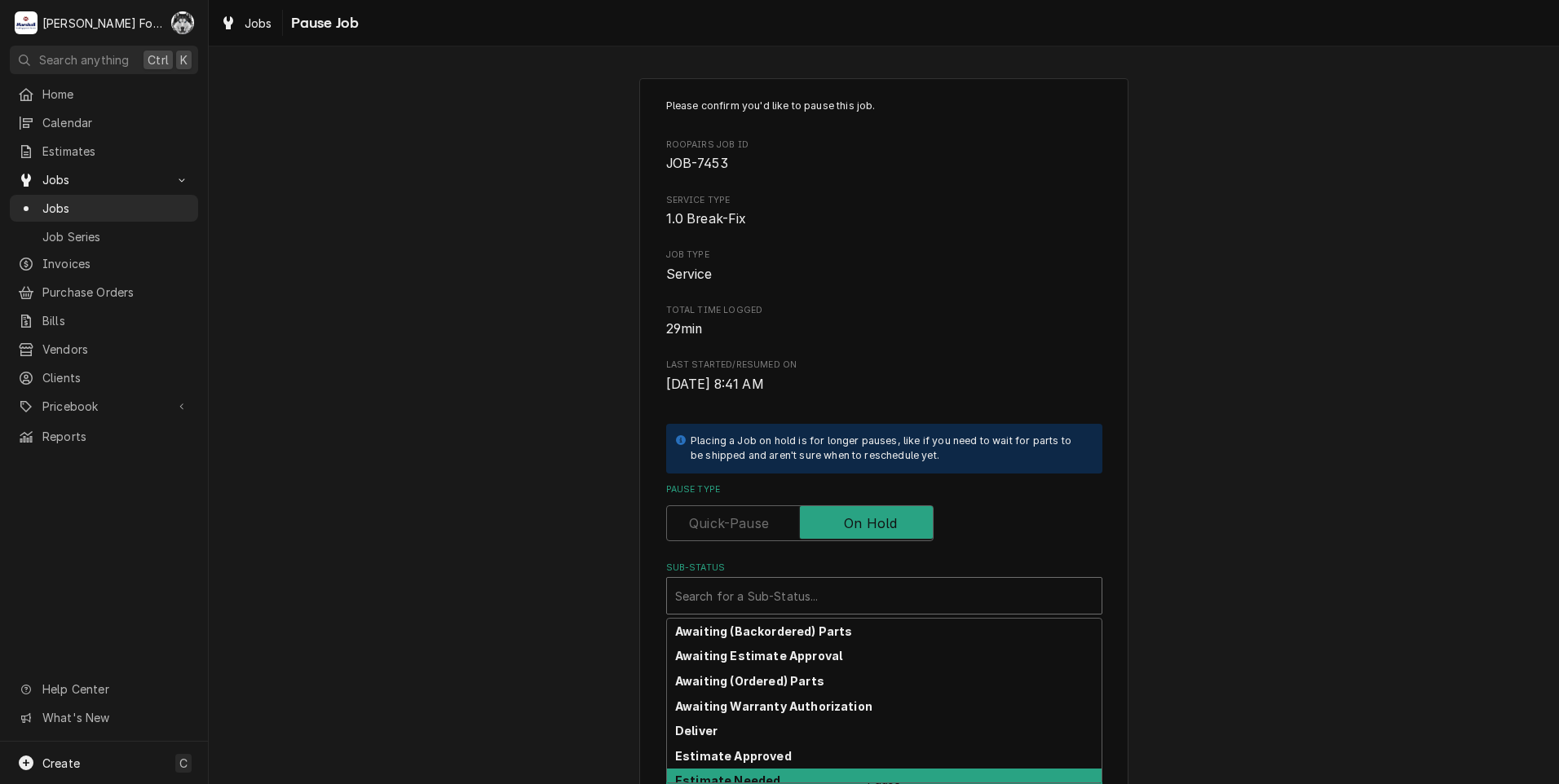
click at [763, 772] on div "Estimate Needed" at bounding box center [884, 781] width 435 height 26
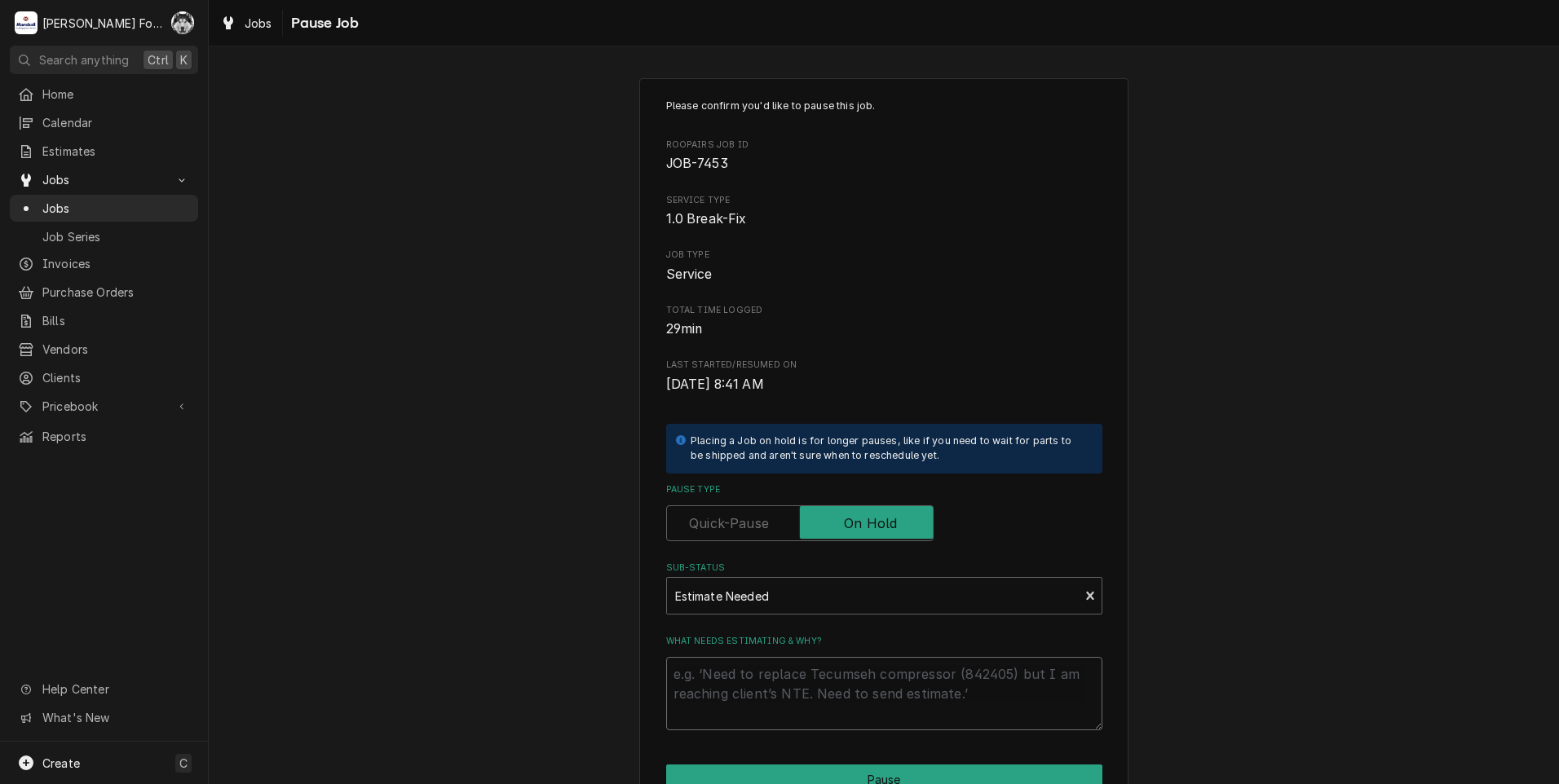
click at [749, 683] on textarea "What needs estimating & why?" at bounding box center [884, 693] width 437 height 73
type textarea "x"
type textarea "p"
type textarea "x"
type textarea "pa"
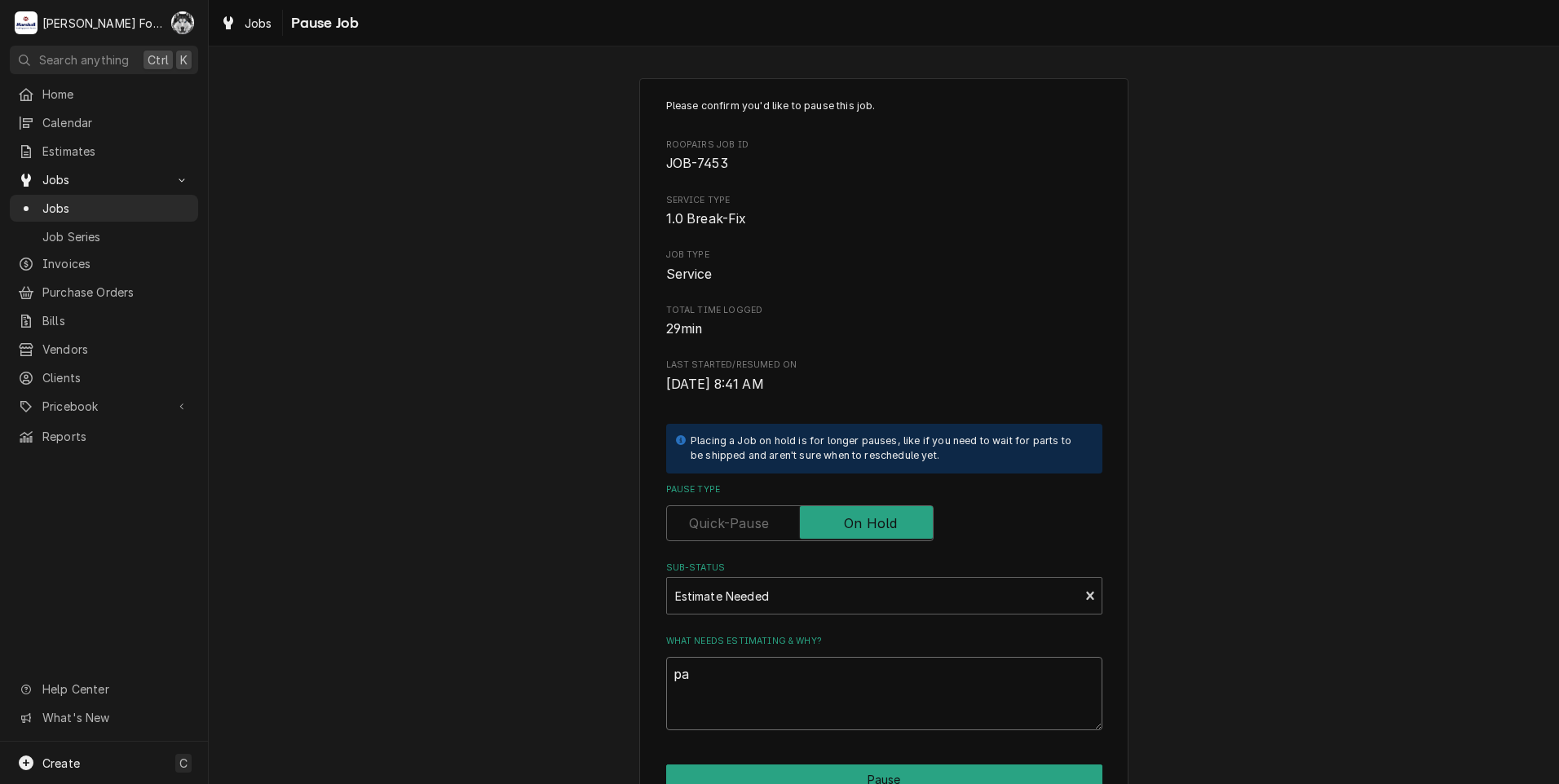
type textarea "x"
type textarea "par"
type textarea "x"
type textarea "part"
type textarea "x"
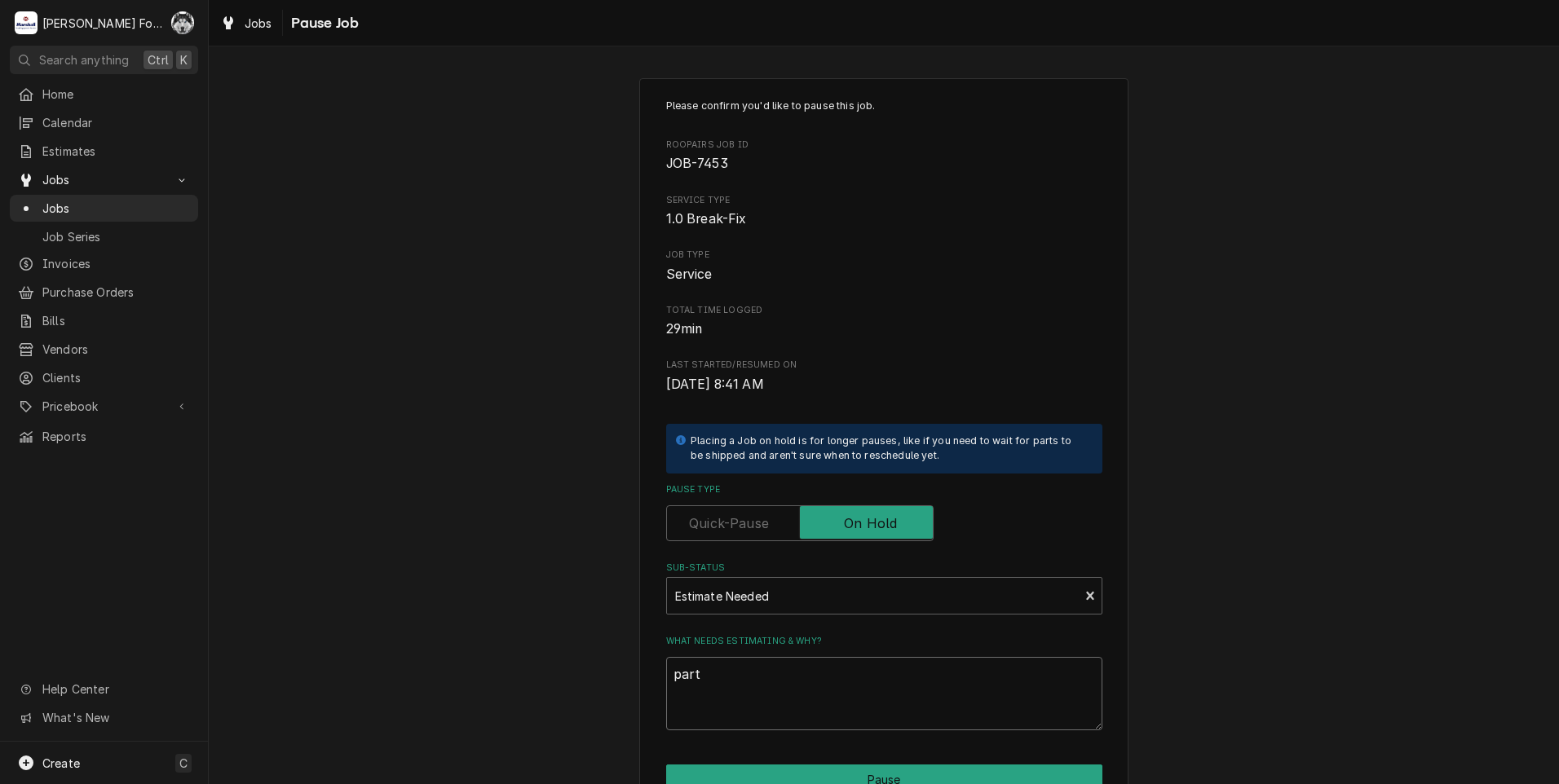
type textarea "parts"
drag, startPoint x: 732, startPoint y: 687, endPoint x: 561, endPoint y: 697, distance: 171.3
click at [572, 693] on div "Please confirm you'd like to pause this job. Roopairs Job ID JOB-7453 Service T…" at bounding box center [884, 488] width 1350 height 849
type textarea "x"
type textarea "P"
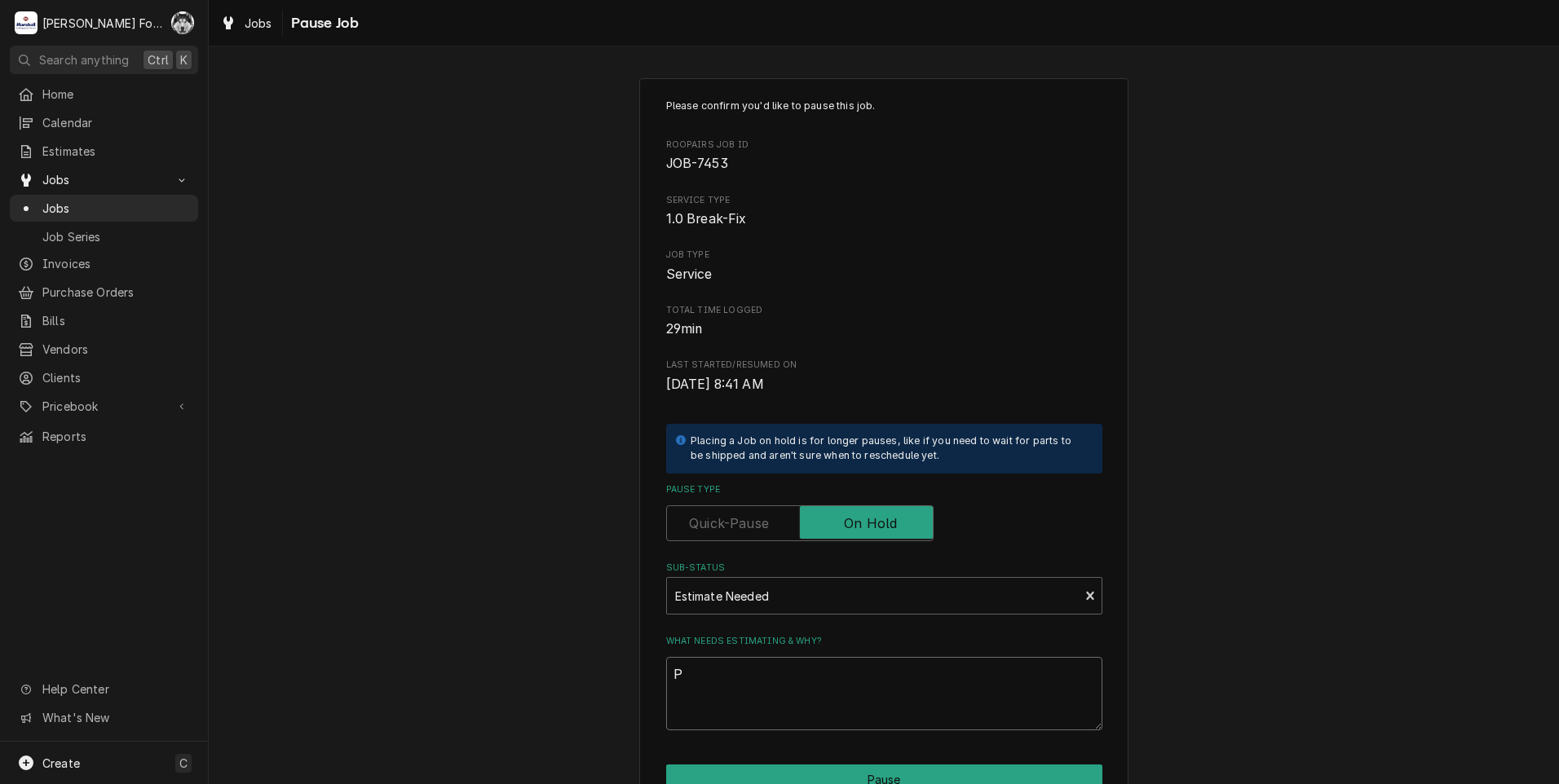
type textarea "x"
type textarea "PA"
type textarea "x"
type textarea "PAR"
type textarea "x"
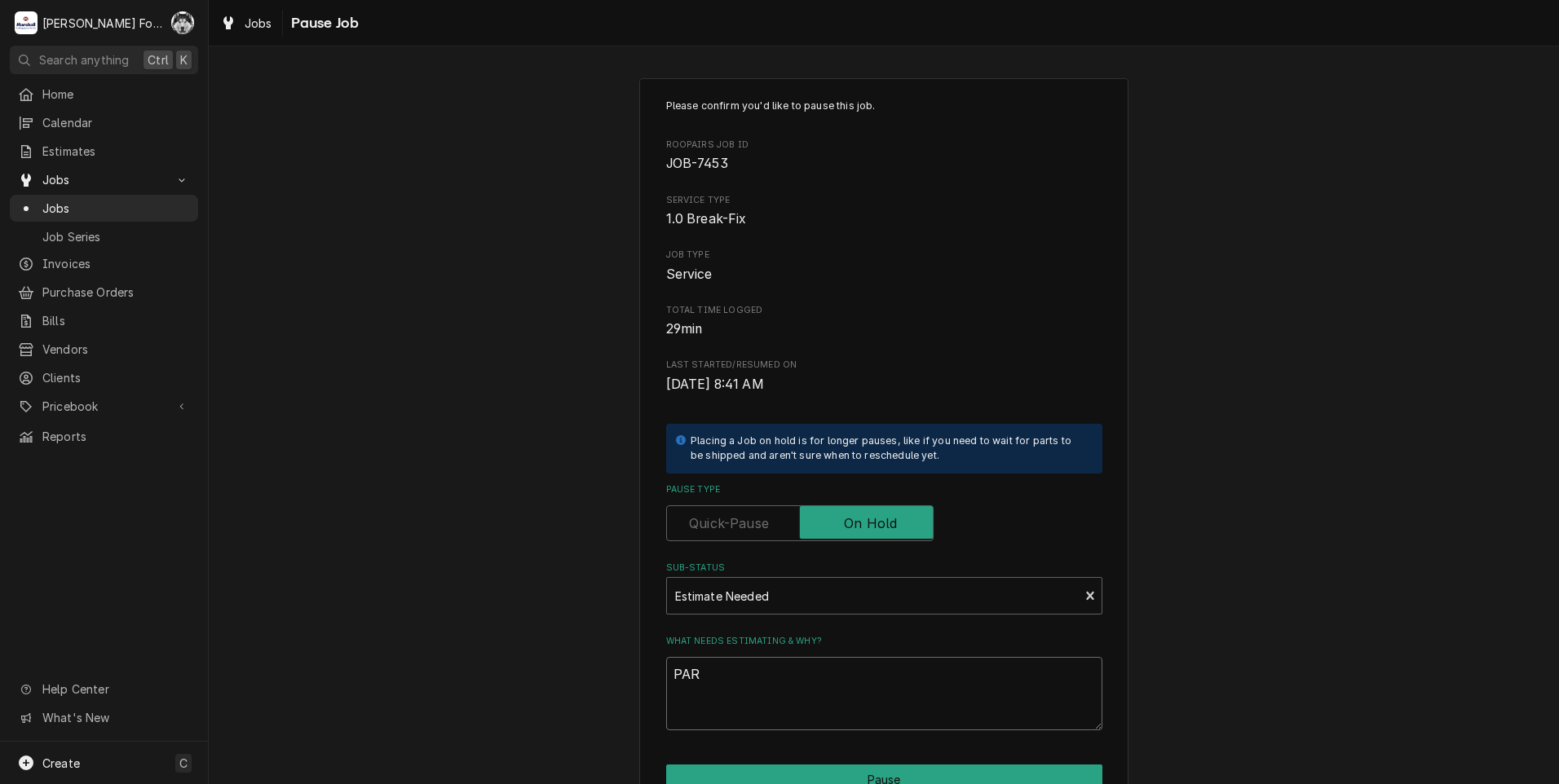
type textarea "PART"
type textarea "x"
type textarea "PARTS"
click at [791, 774] on button "Pause" at bounding box center [884, 779] width 437 height 30
type textarea "x"
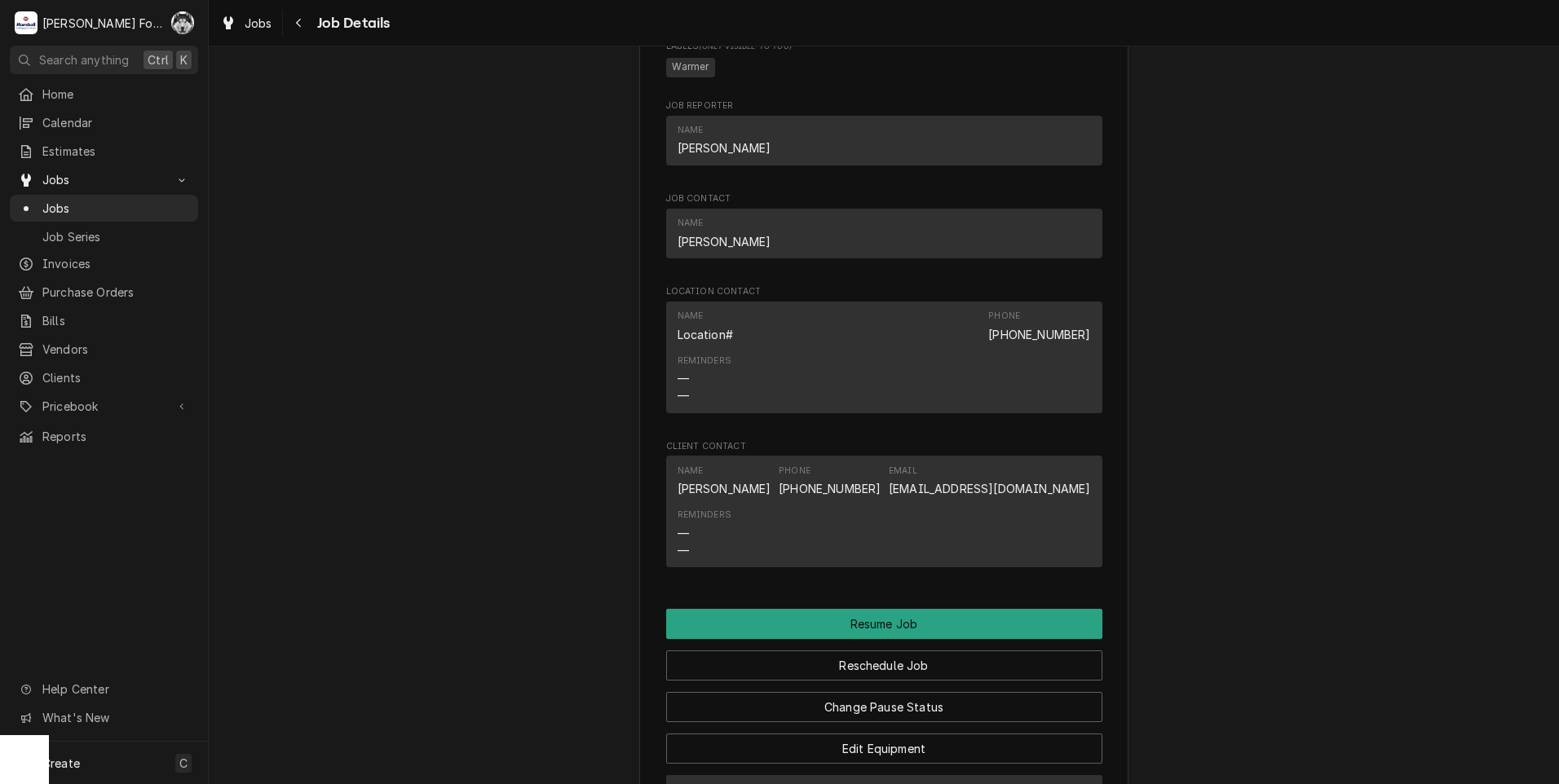
scroll to position [1215, 0]
